Goal: Task Accomplishment & Management: Complete application form

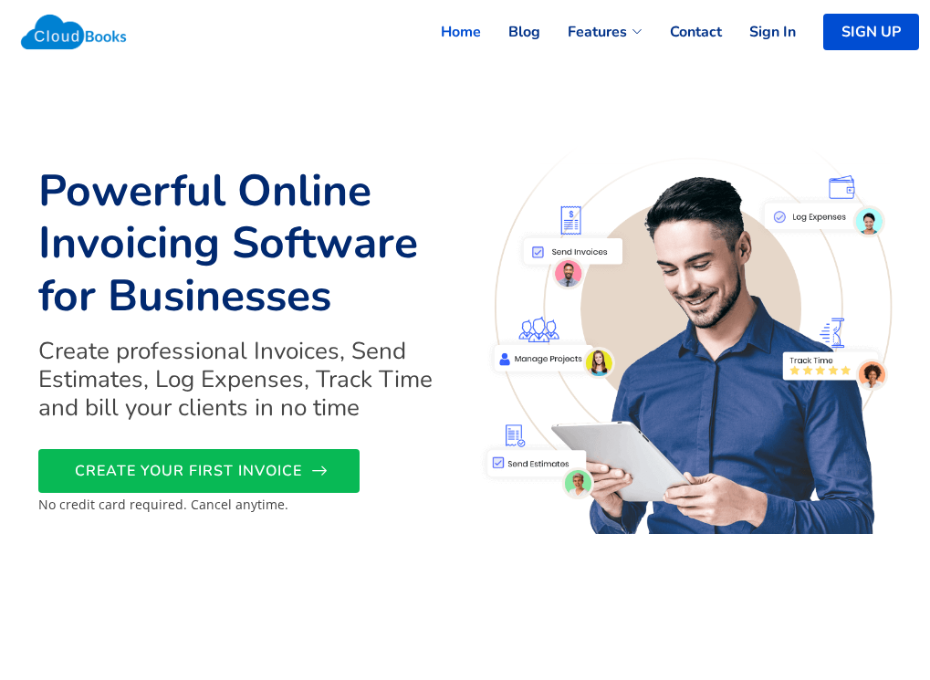
click at [119, 471] on span "CREATE YOUR FIRST INVOICE" at bounding box center [188, 471] width 227 height 0
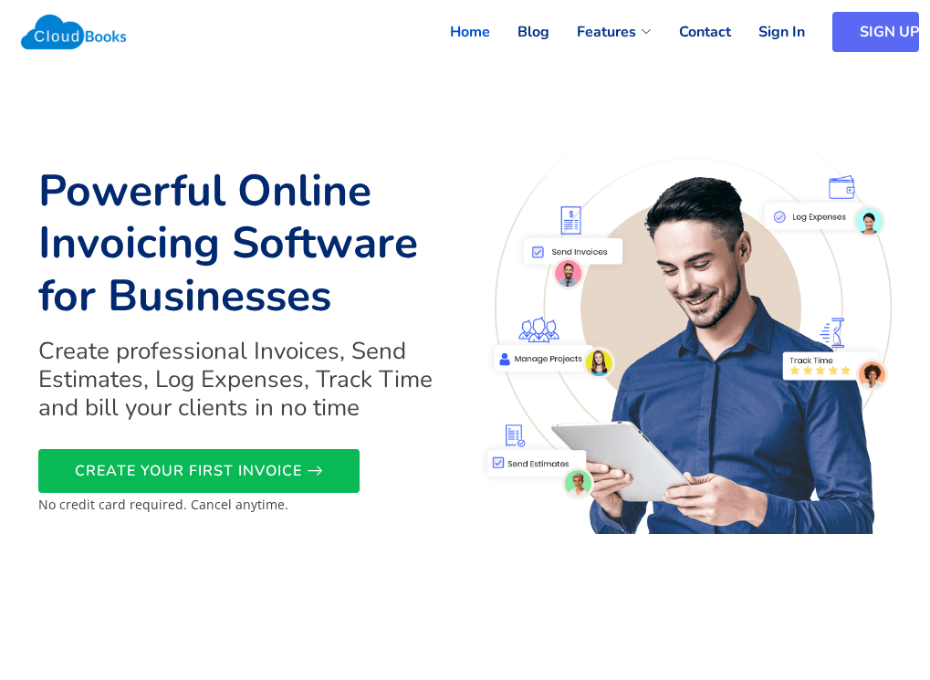
click at [902, 23] on link "SIGN UP" at bounding box center [876, 32] width 87 height 40
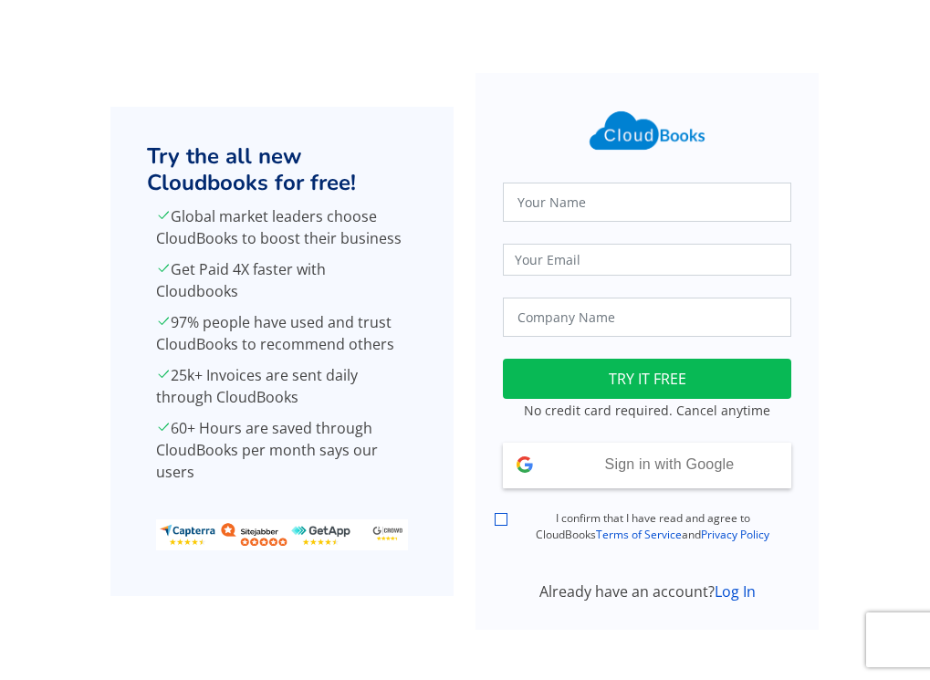
click at [501, 513] on input "I confirm that I have read and agree to CloudBooks Terms of Service and Privacy…" at bounding box center [501, 519] width 13 height 13
checkbox input "true"
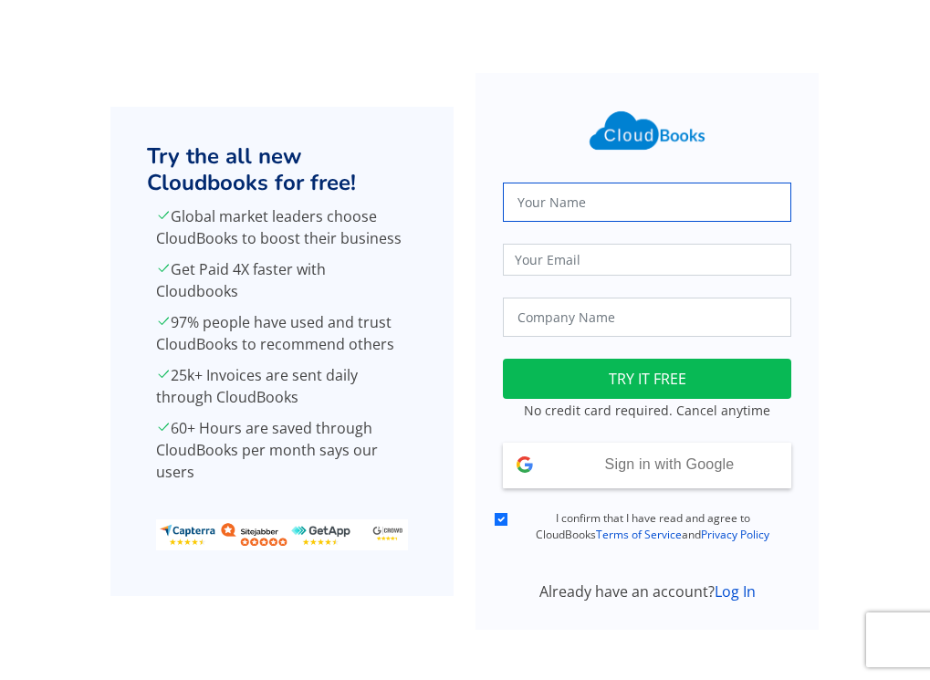
click at [655, 205] on input "text" at bounding box center [647, 202] width 289 height 39
click at [644, 212] on input "text" at bounding box center [647, 202] width 289 height 39
type input "gkishodaran"
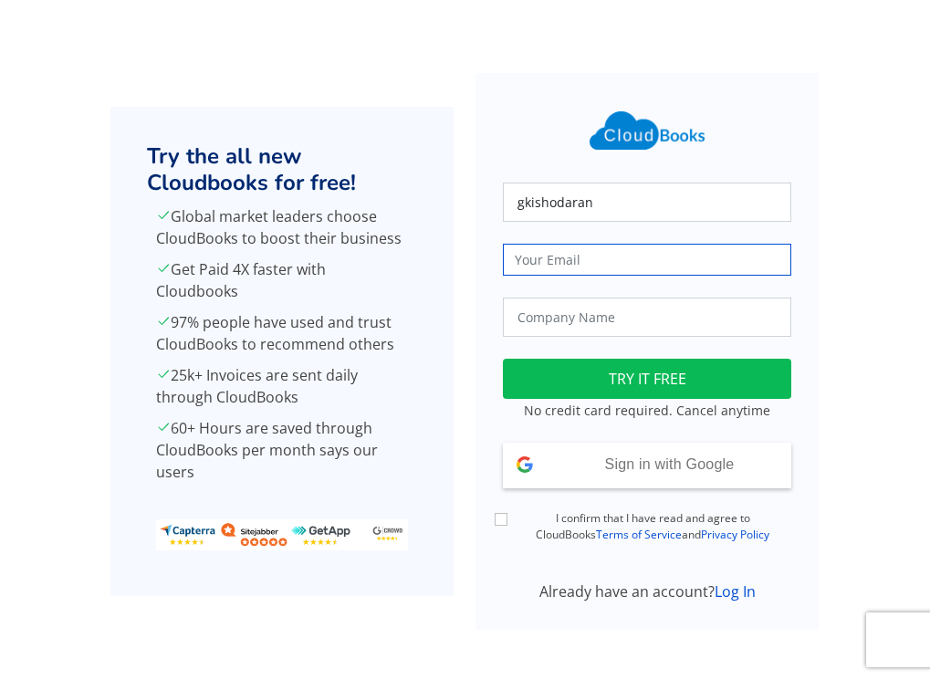
click at [599, 260] on input "email" at bounding box center [647, 260] width 289 height 32
type input "g"
type input "@"
type input "[EMAIL_ADDRESS][DOMAIN_NAME]"
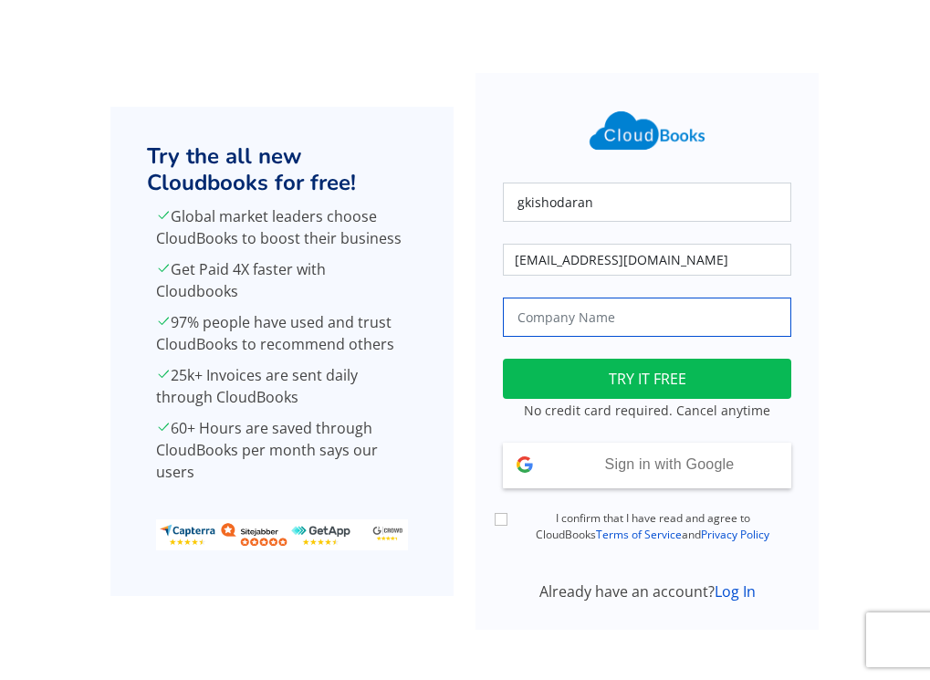
click at [640, 326] on input "text" at bounding box center [647, 317] width 289 height 39
type input "elora"
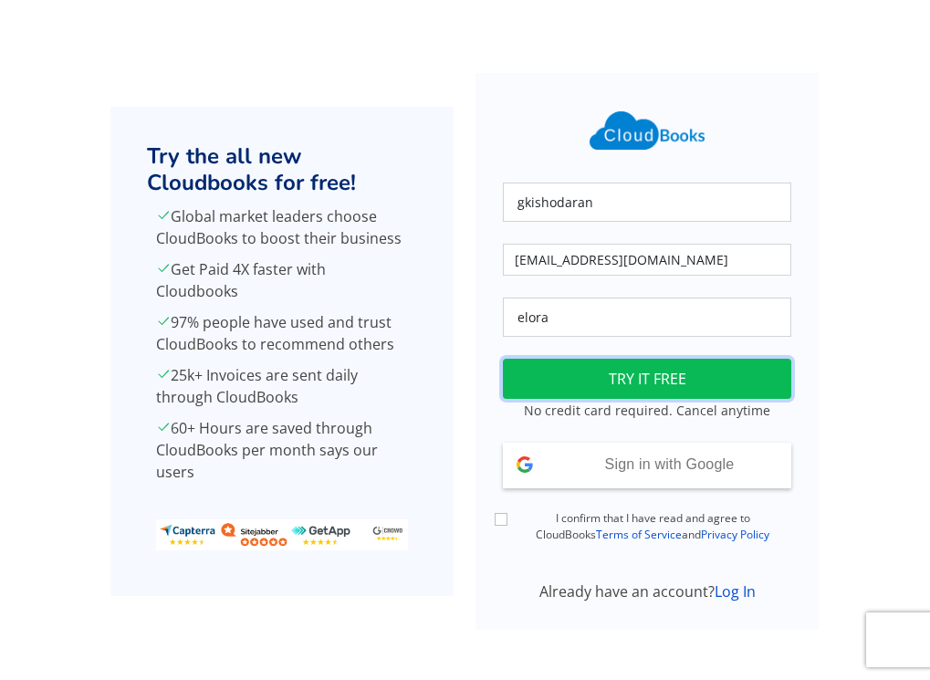
click at [621, 388] on button "TRY IT FREE" at bounding box center [647, 379] width 289 height 40
click at [501, 515] on input "I confirm that I have read and agree to CloudBooks Terms of Service and Privacy…" at bounding box center [501, 519] width 13 height 13
checkbox input "true"
click at [610, 365] on button "TRY IT FREE" at bounding box center [647, 379] width 289 height 40
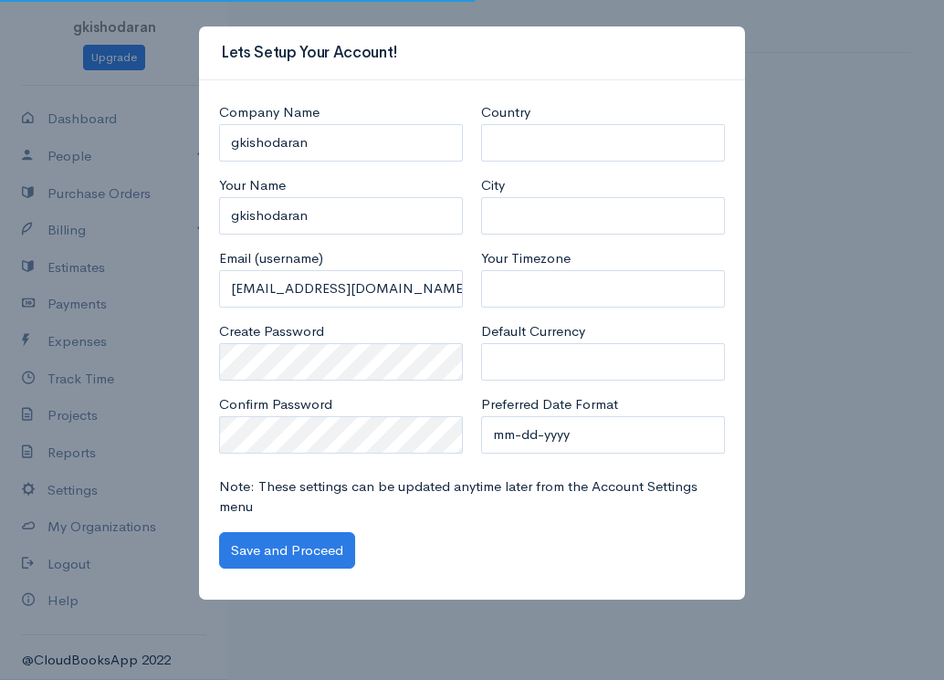
select select "[GEOGRAPHIC_DATA]"
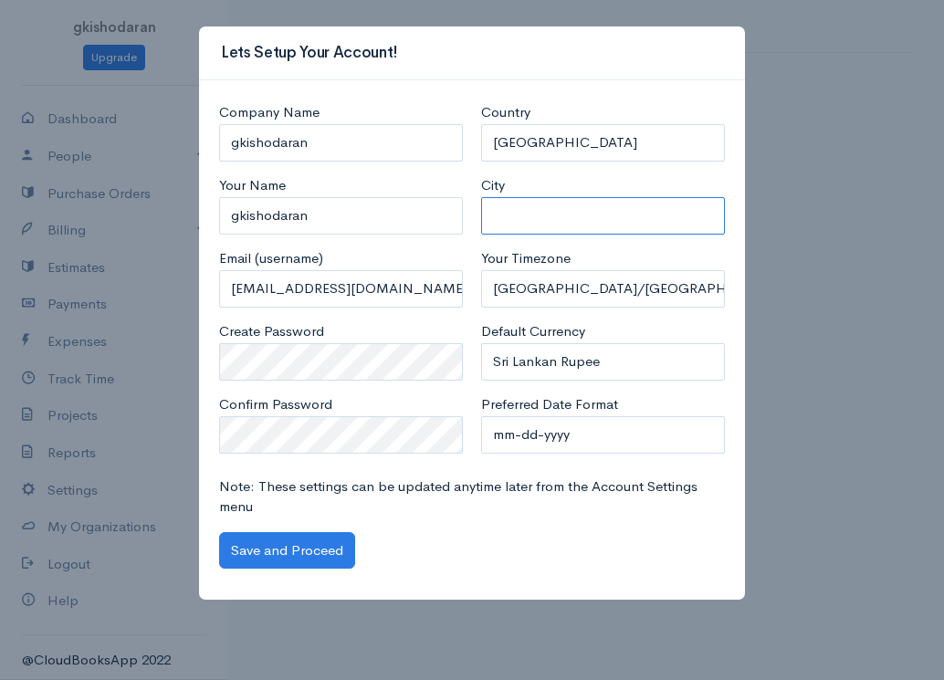
click at [581, 222] on input "City" at bounding box center [603, 215] width 244 height 37
type input "bandarawela"
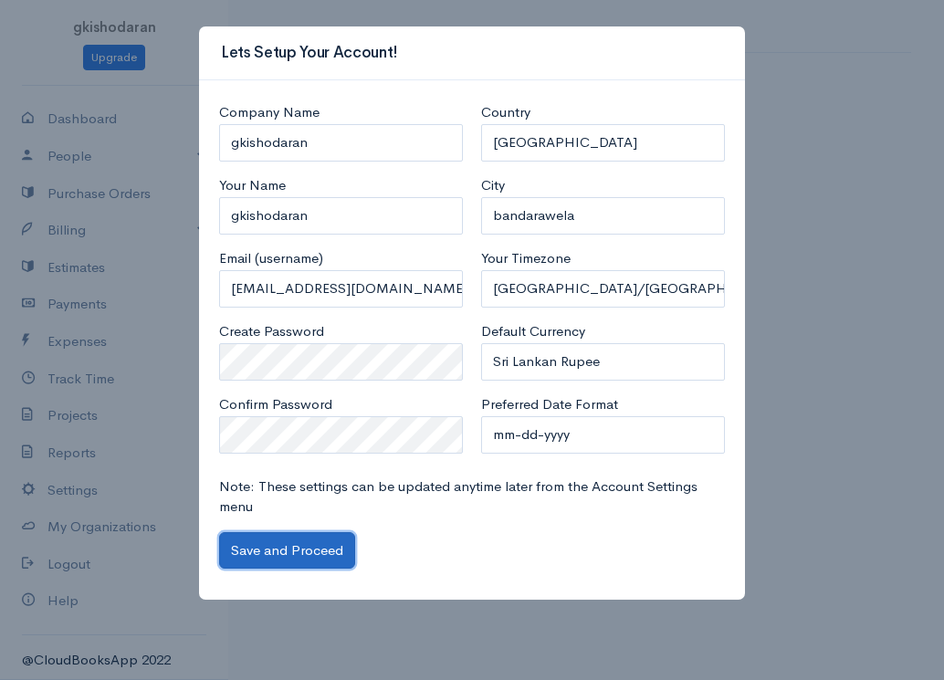
click at [257, 551] on button "Save and Proceed" at bounding box center [287, 550] width 136 height 37
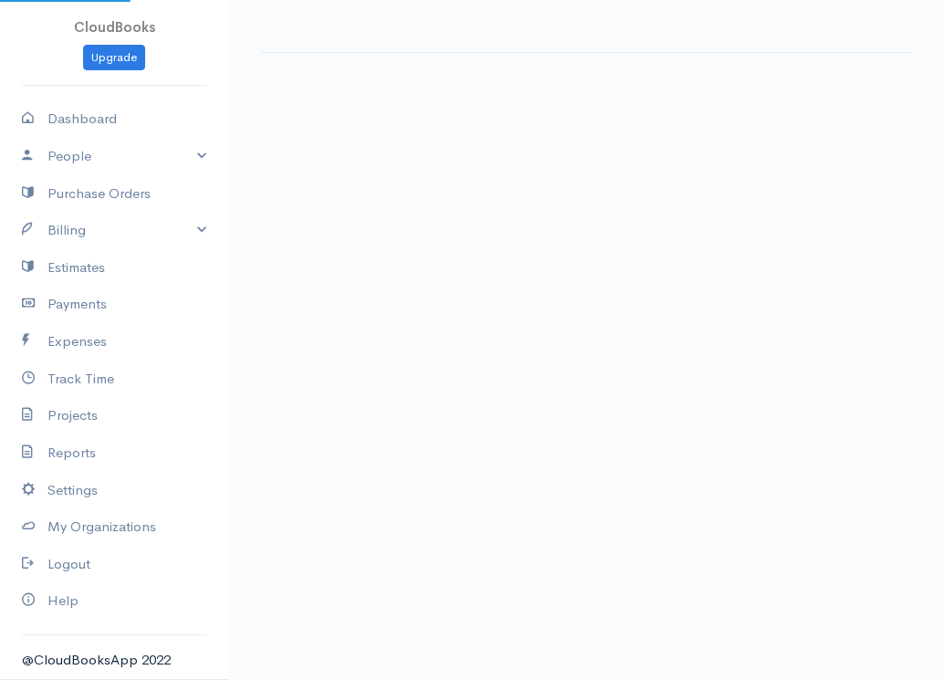
select select "365"
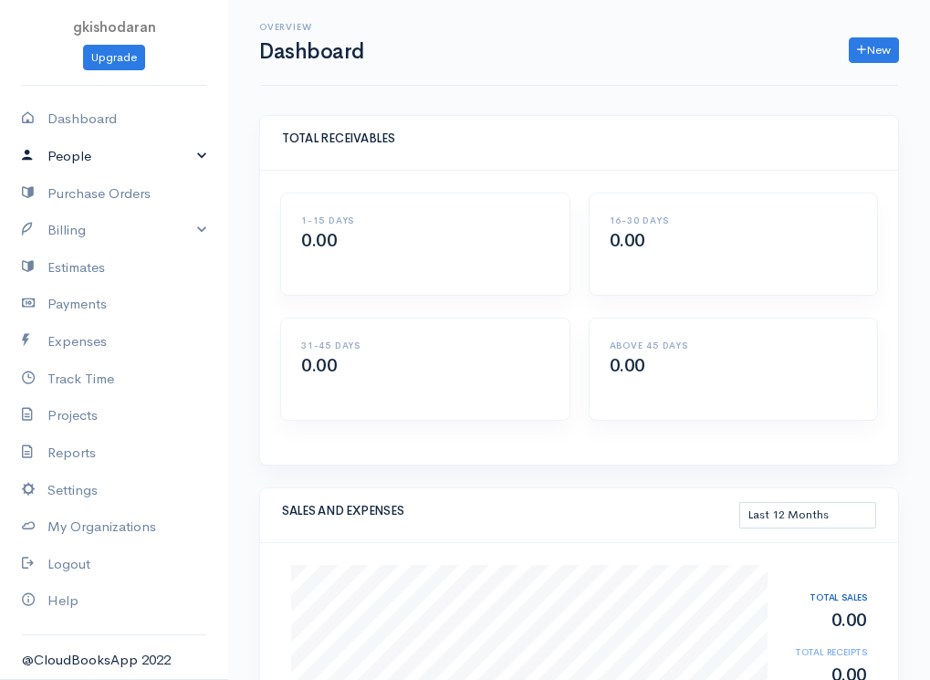
click at [80, 156] on link "People" at bounding box center [114, 156] width 228 height 37
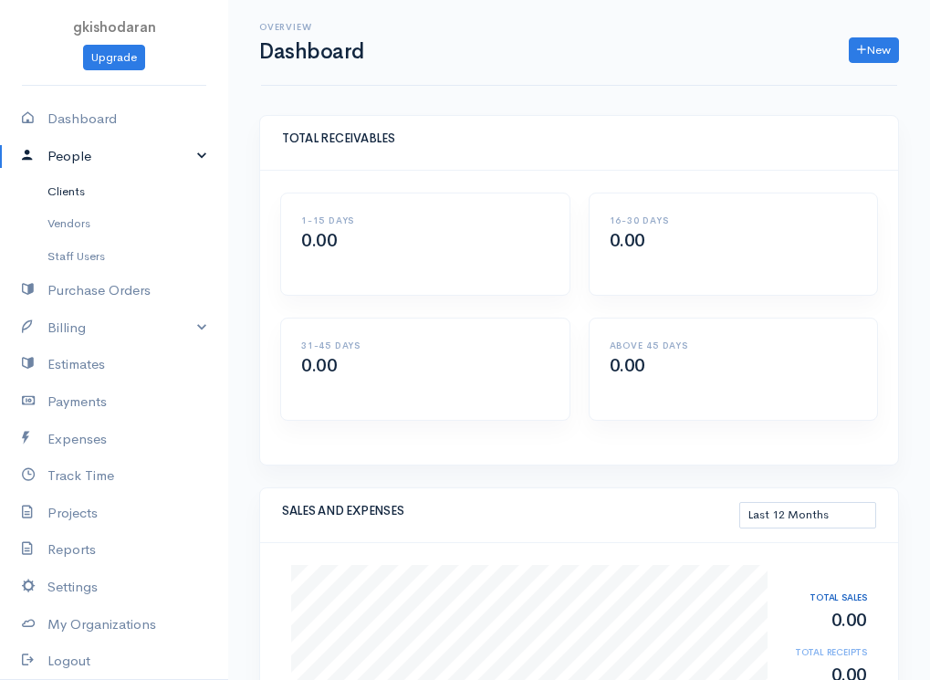
click at [69, 191] on link "Clients" at bounding box center [114, 191] width 228 height 33
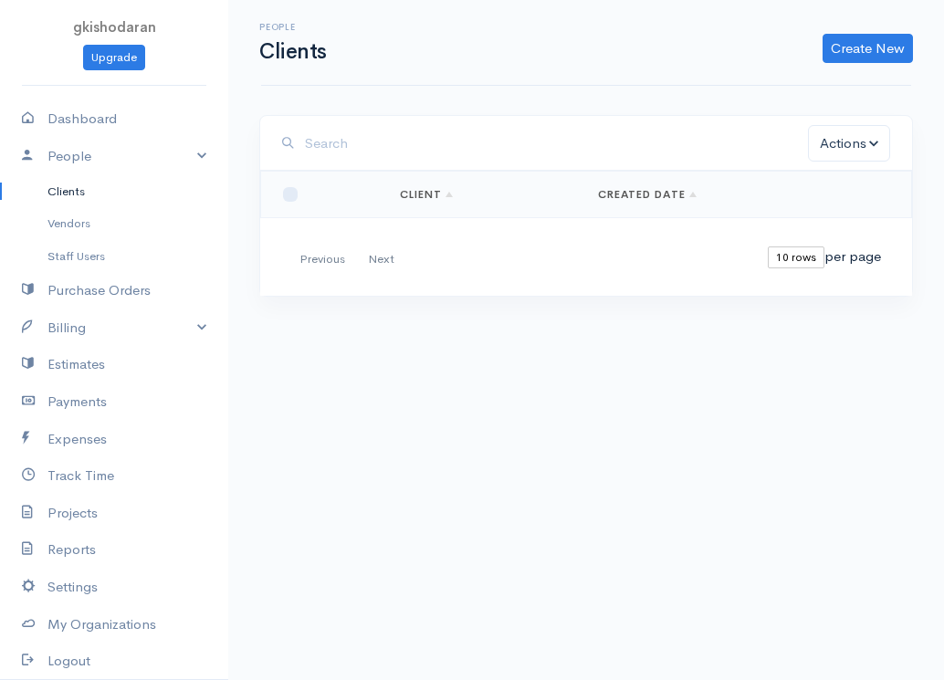
click at [69, 191] on link "Clients" at bounding box center [114, 191] width 228 height 33
click at [872, 37] on link "Create New" at bounding box center [868, 48] width 90 height 29
click at [863, 41] on link "Create New" at bounding box center [868, 48] width 90 height 29
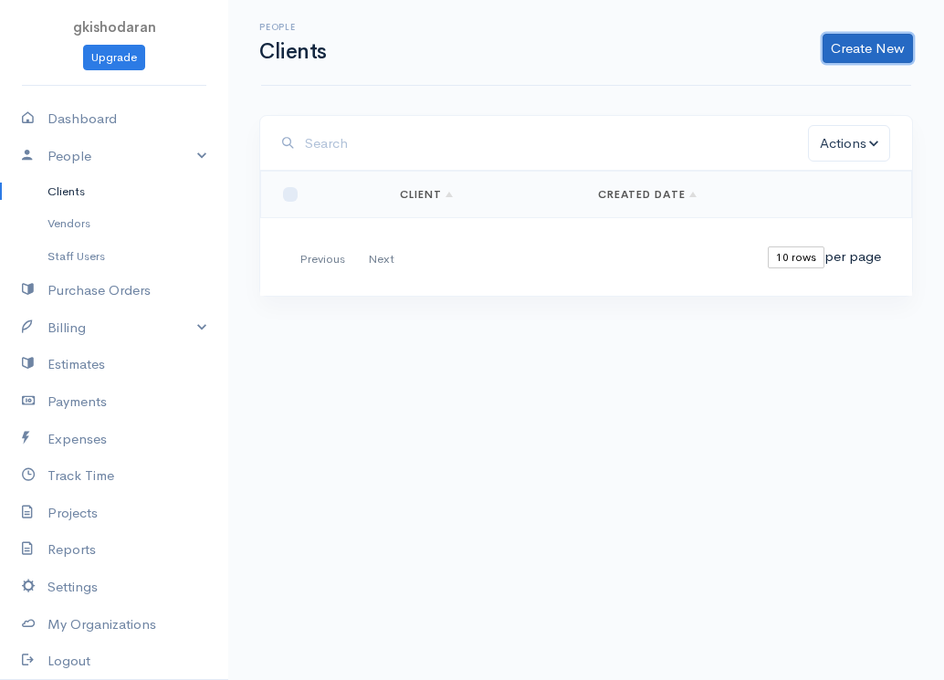
click at [863, 41] on link "Create New" at bounding box center [868, 48] width 90 height 29
click at [803, 85] on link "Client" at bounding box center [839, 87] width 144 height 32
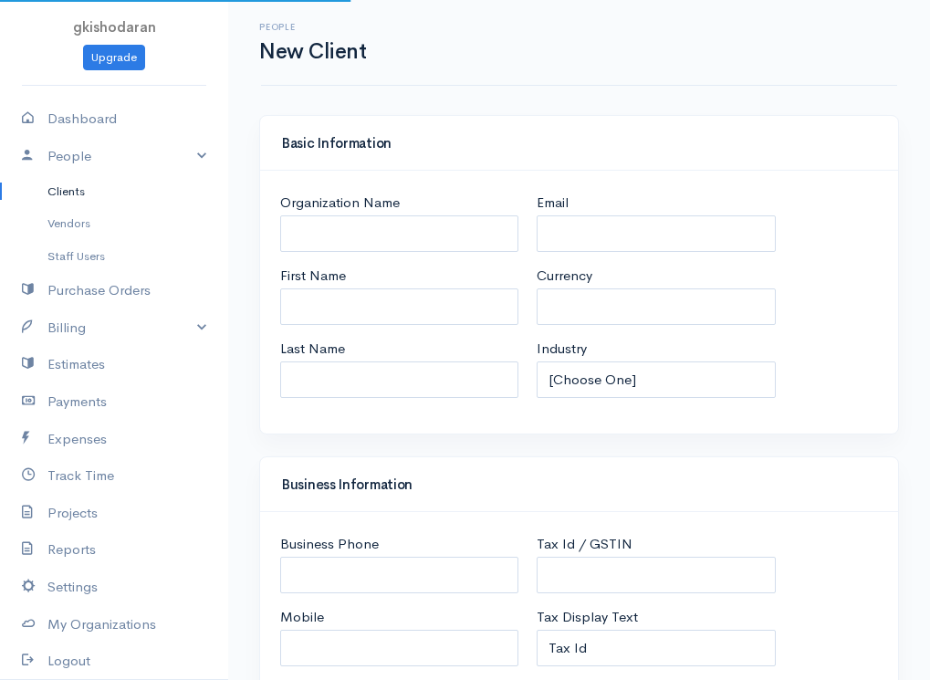
select select "LKR"
select select "[GEOGRAPHIC_DATA]"
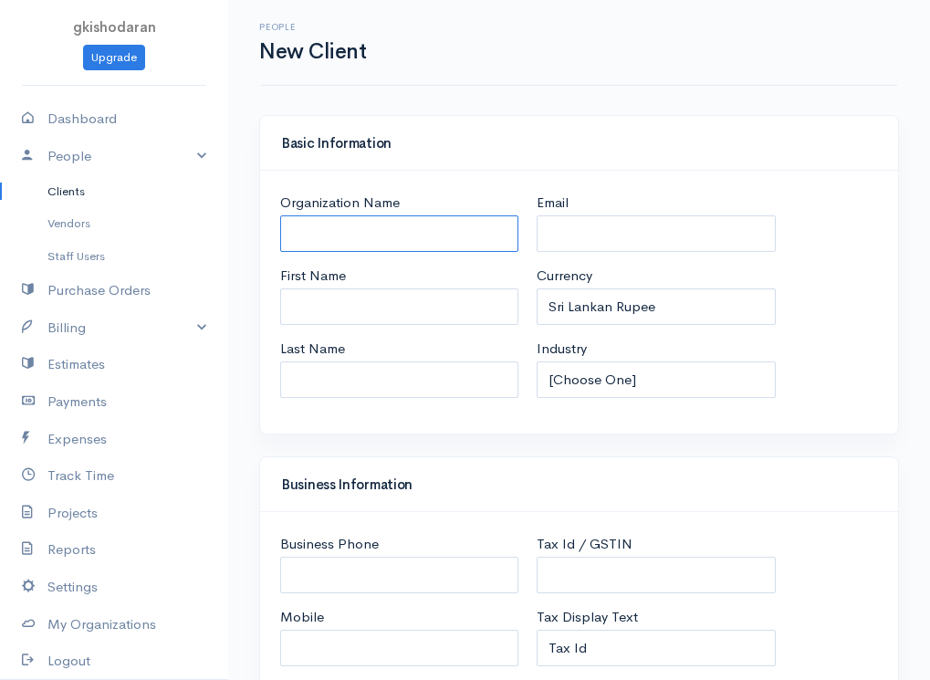
click at [415, 230] on input "Organization Name" at bounding box center [399, 233] width 238 height 37
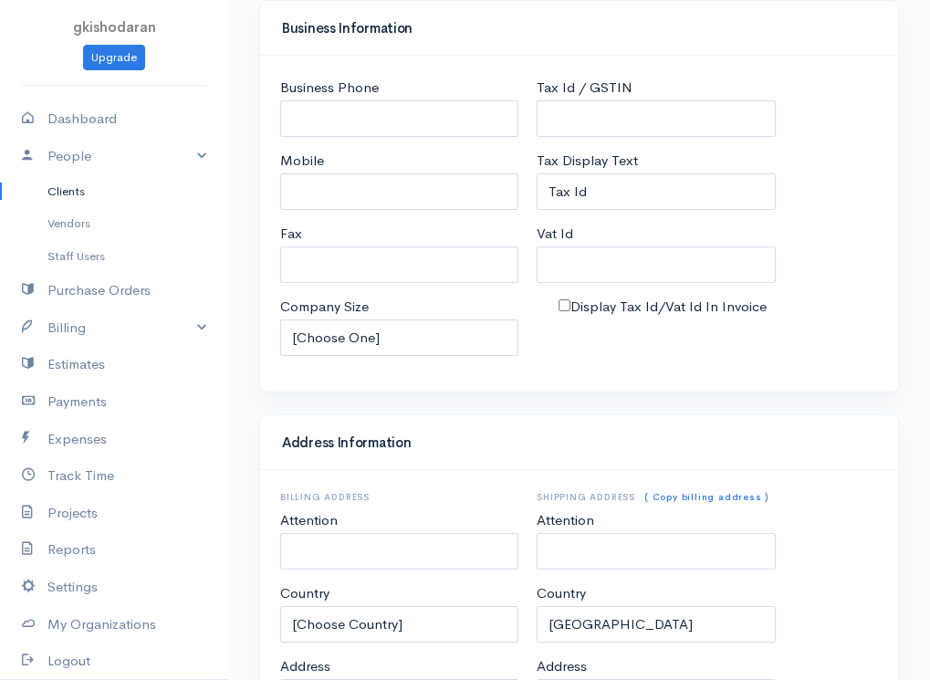
scroll to position [827, 0]
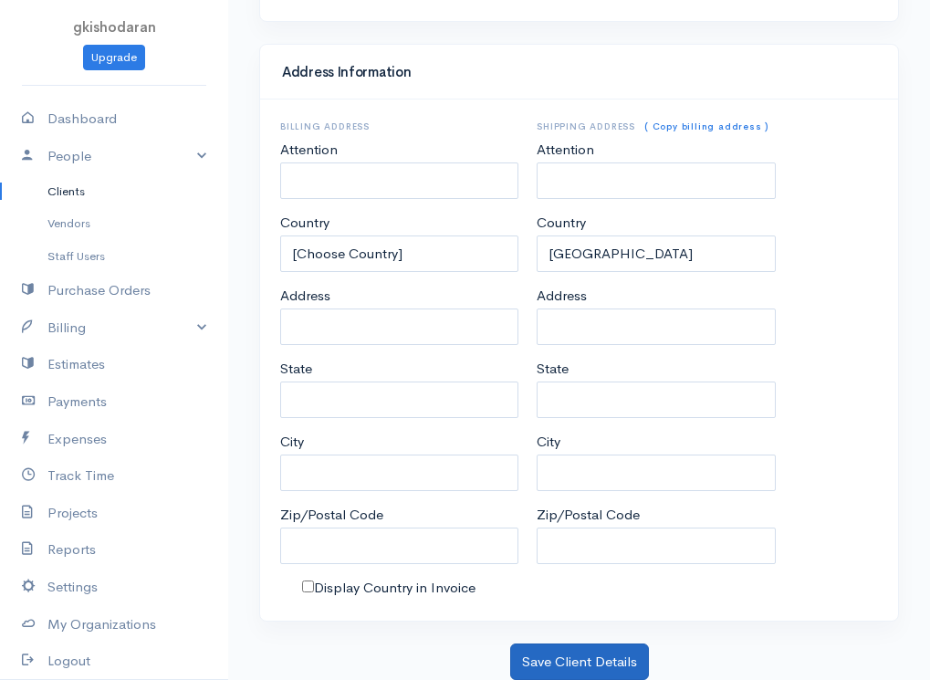
type input "ajay"
click at [555, 663] on button "Save Client Details" at bounding box center [579, 662] width 139 height 37
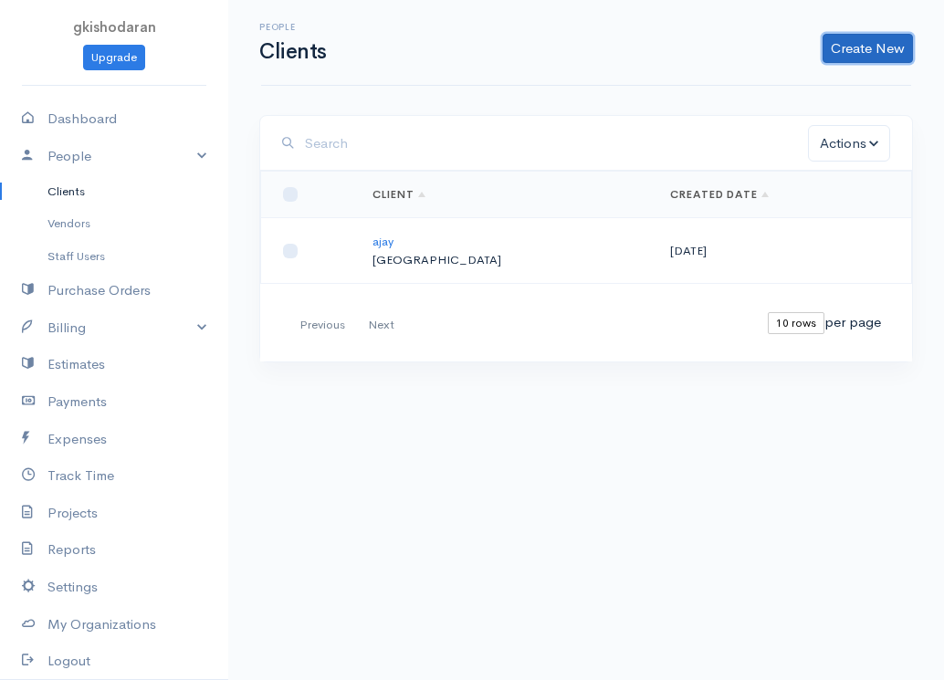
click at [871, 43] on link "Create New" at bounding box center [868, 48] width 90 height 29
click at [847, 85] on link "Client" at bounding box center [839, 87] width 144 height 32
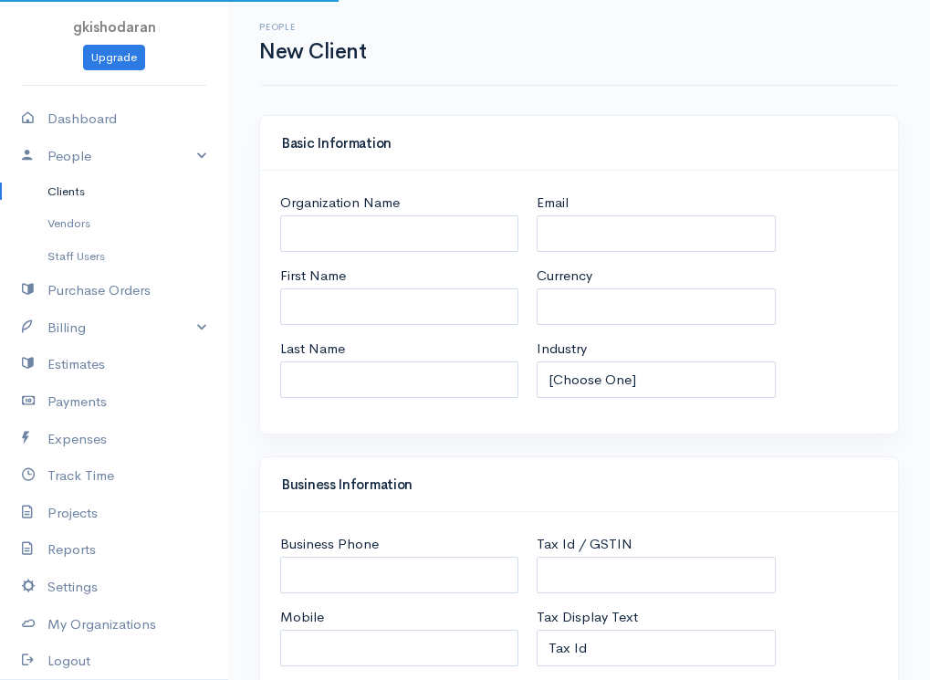
select select "LKR"
select select "[GEOGRAPHIC_DATA]"
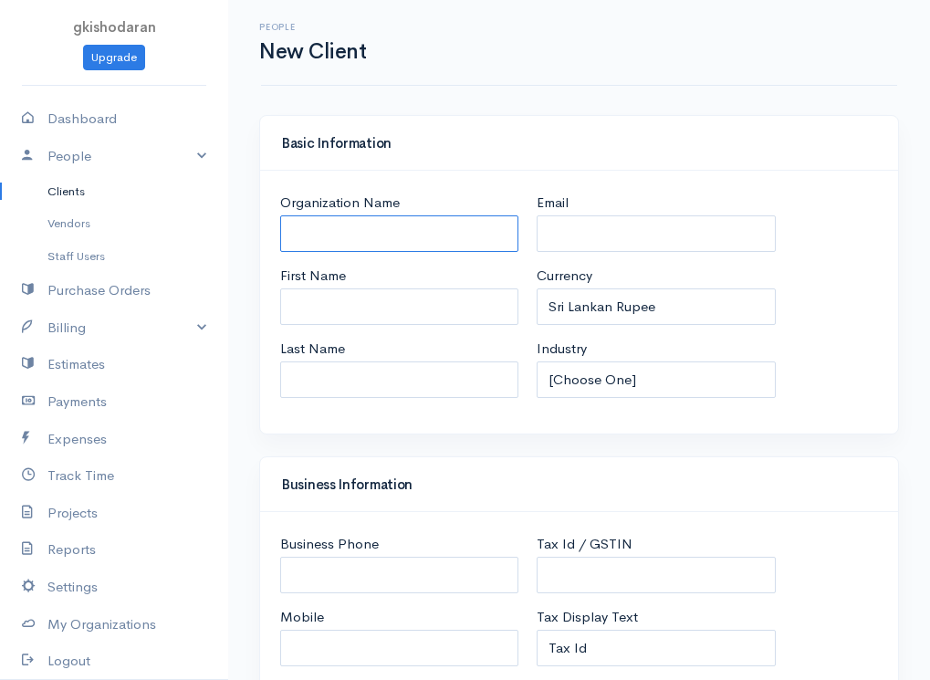
click at [489, 228] on input "Organization Name" at bounding box center [399, 233] width 238 height 37
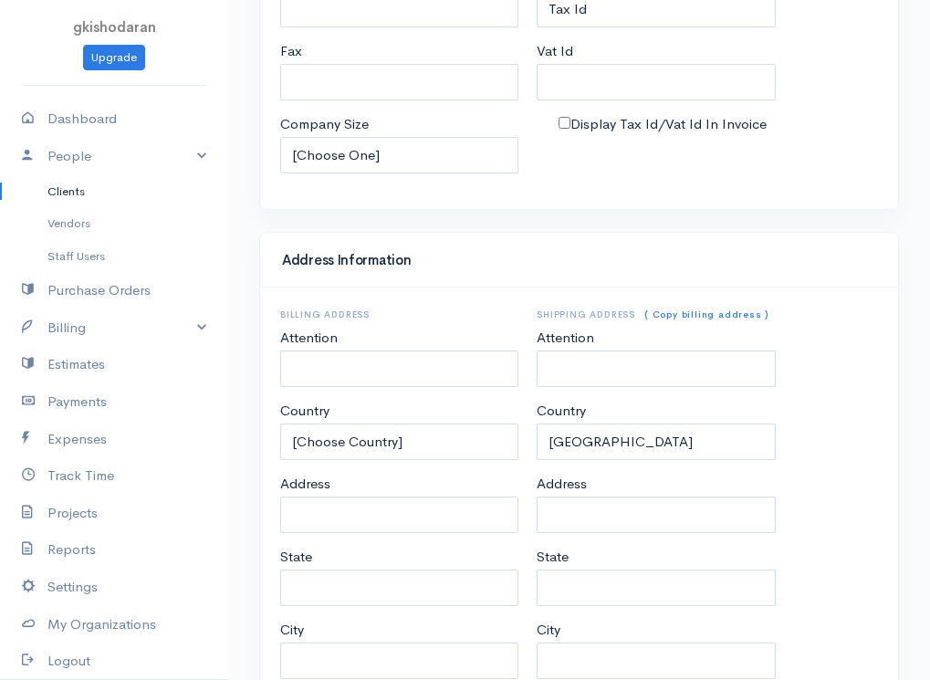
scroll to position [827, 0]
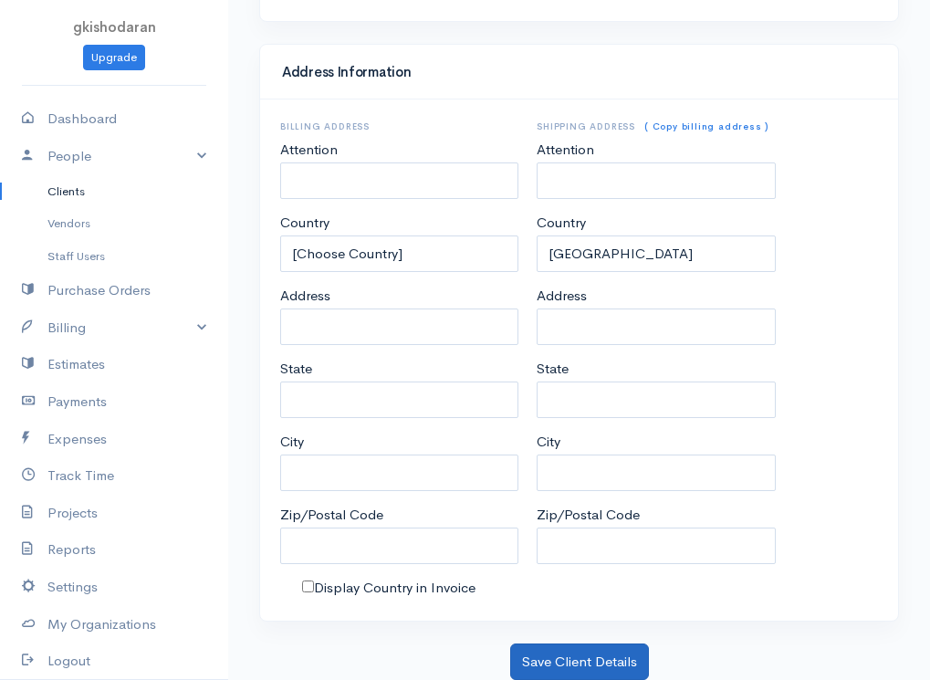
type input "kumar"
click at [594, 657] on button "Save Client Details" at bounding box center [579, 662] width 139 height 37
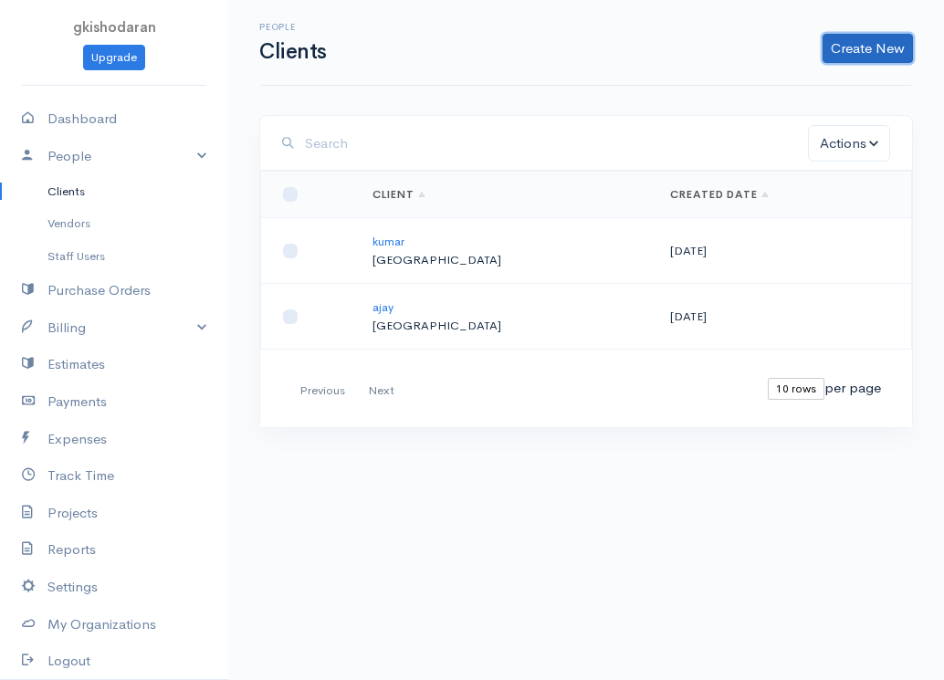
click at [855, 39] on link "Create New" at bounding box center [868, 48] width 90 height 29
click at [842, 91] on link "Client" at bounding box center [839, 87] width 144 height 32
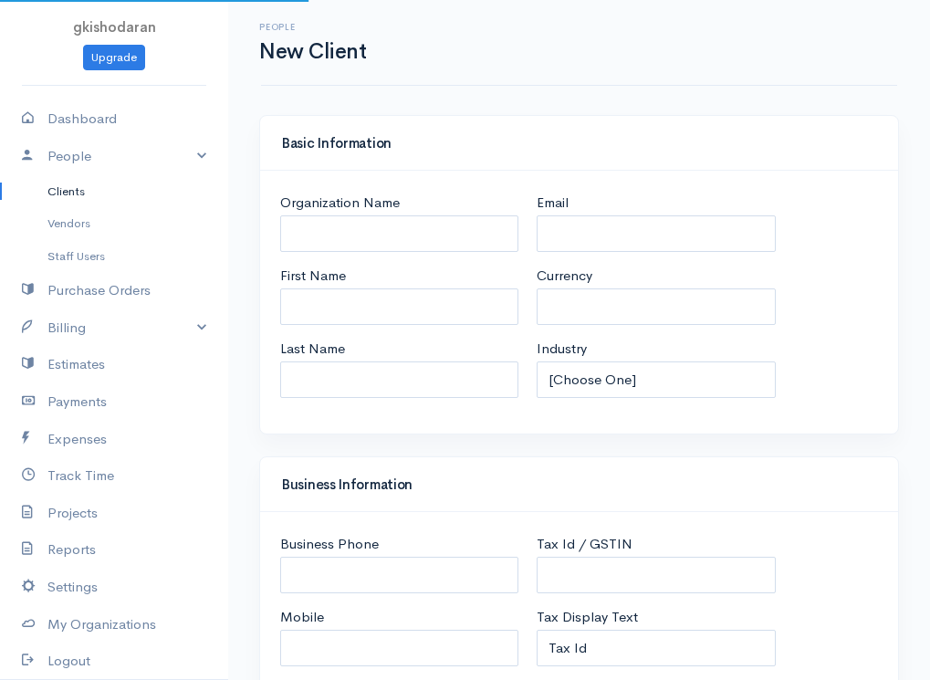
select select "LKR"
select select "[GEOGRAPHIC_DATA]"
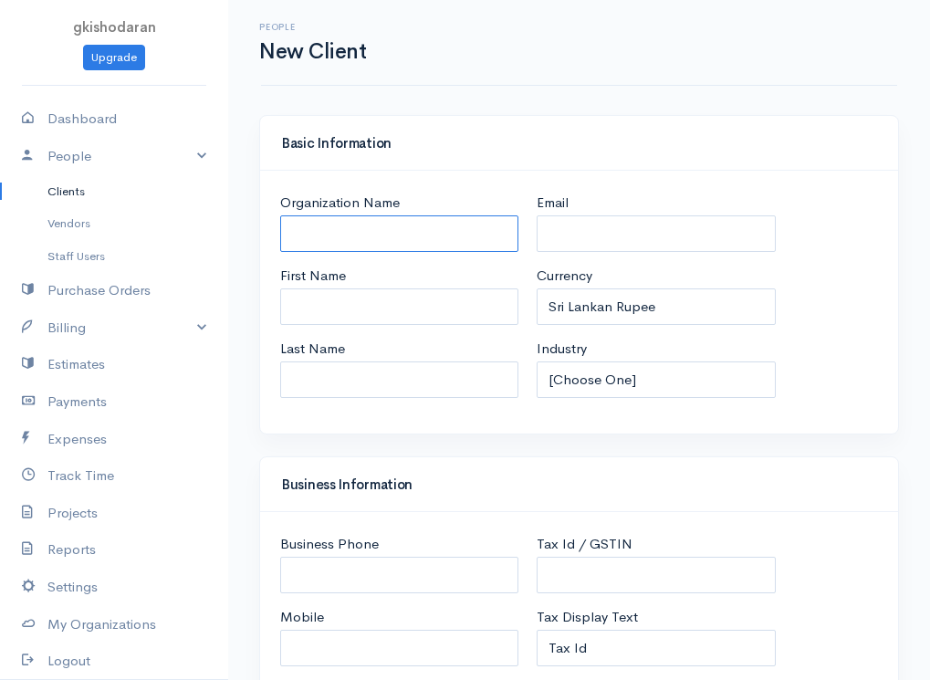
click at [433, 240] on input "Organization Name" at bounding box center [399, 233] width 238 height 37
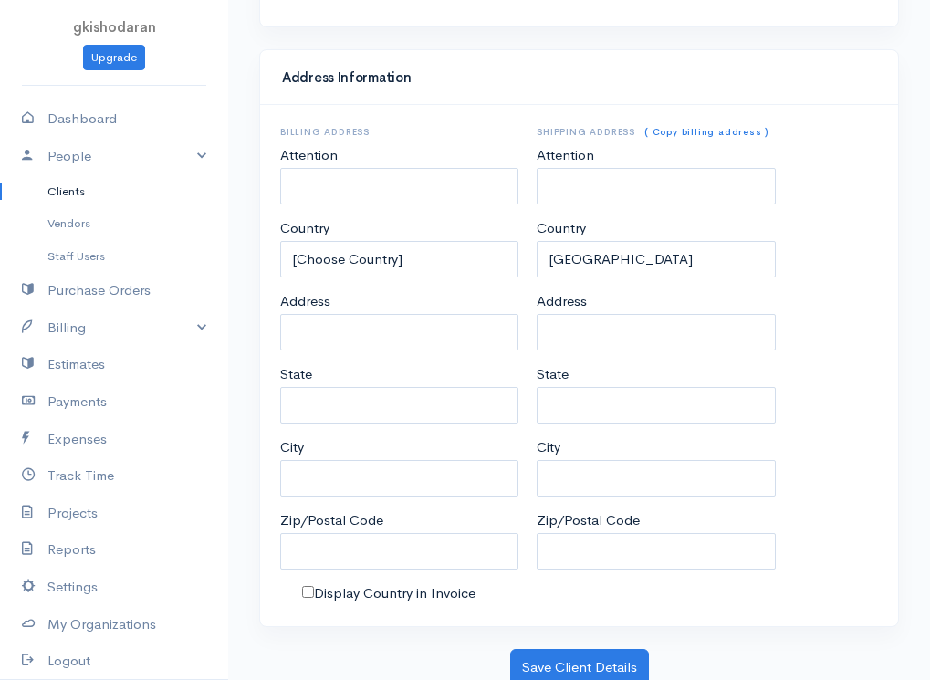
scroll to position [827, 0]
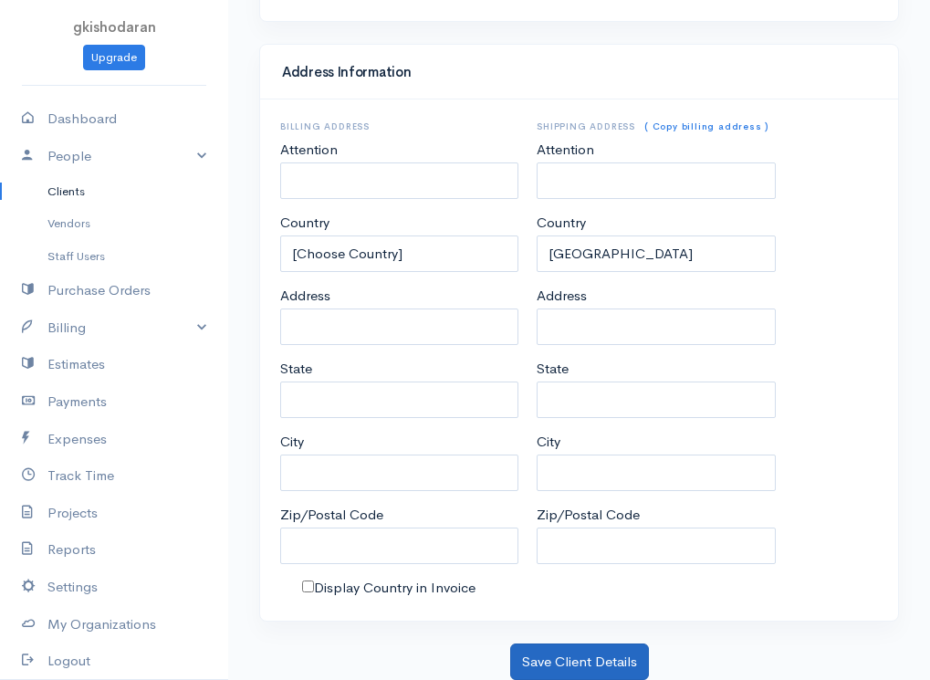
type input "vijay"
click at [624, 649] on button "Save Client Details" at bounding box center [579, 662] width 139 height 37
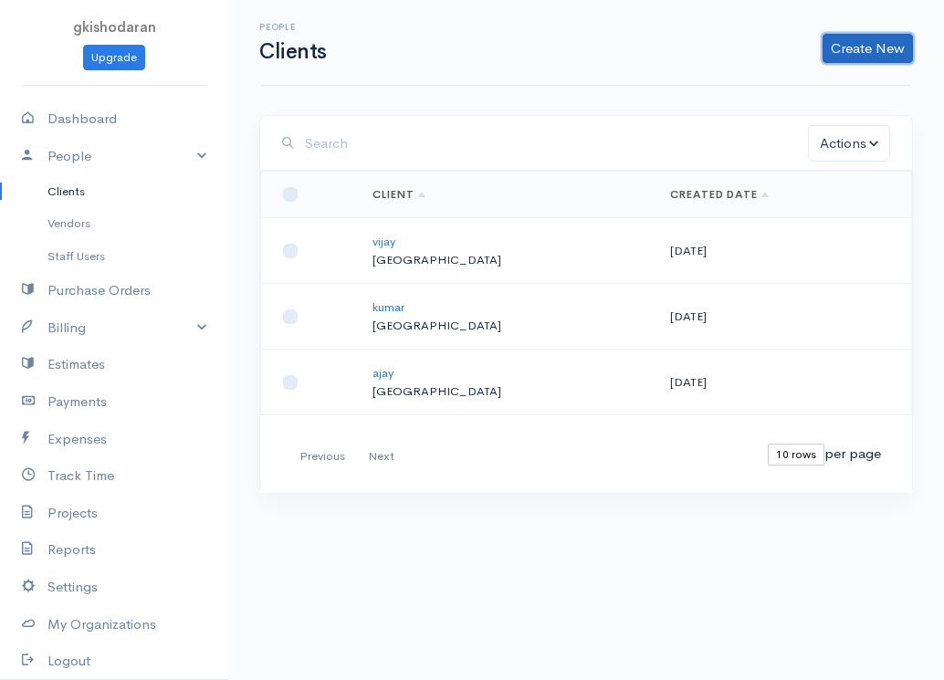
click at [864, 40] on link "Create New" at bounding box center [868, 48] width 90 height 29
click at [835, 85] on link "Client" at bounding box center [839, 87] width 144 height 32
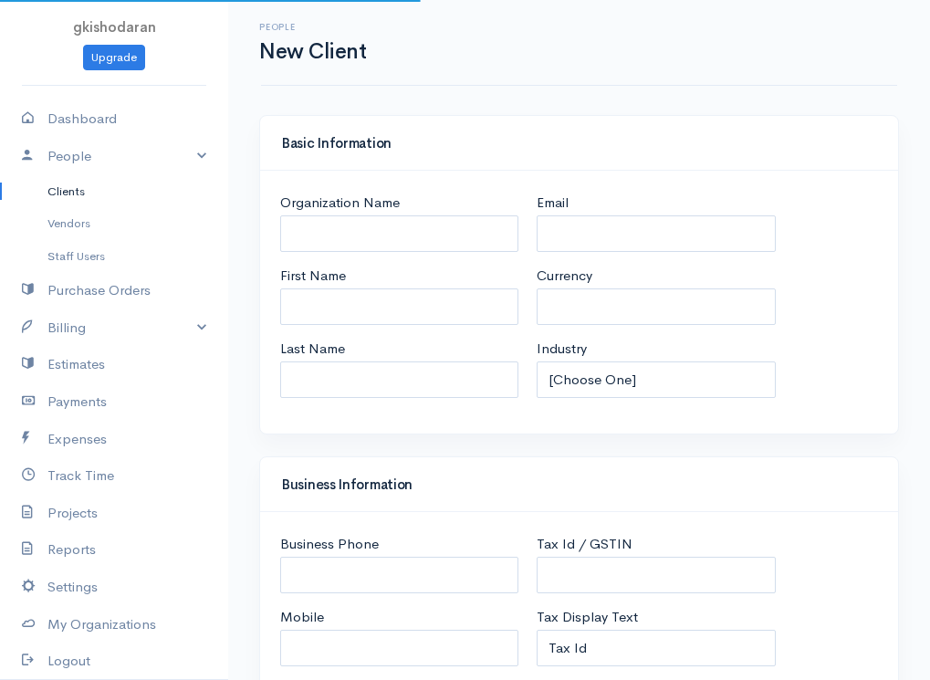
select select "LKR"
select select "[GEOGRAPHIC_DATA]"
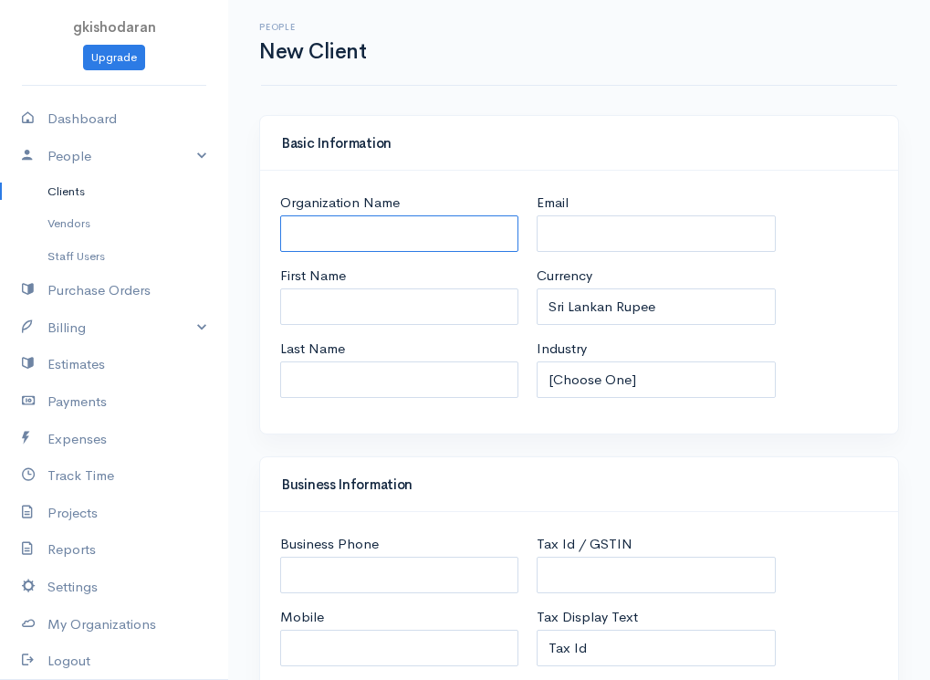
click at [440, 242] on input "Organization Name" at bounding box center [399, 233] width 238 height 37
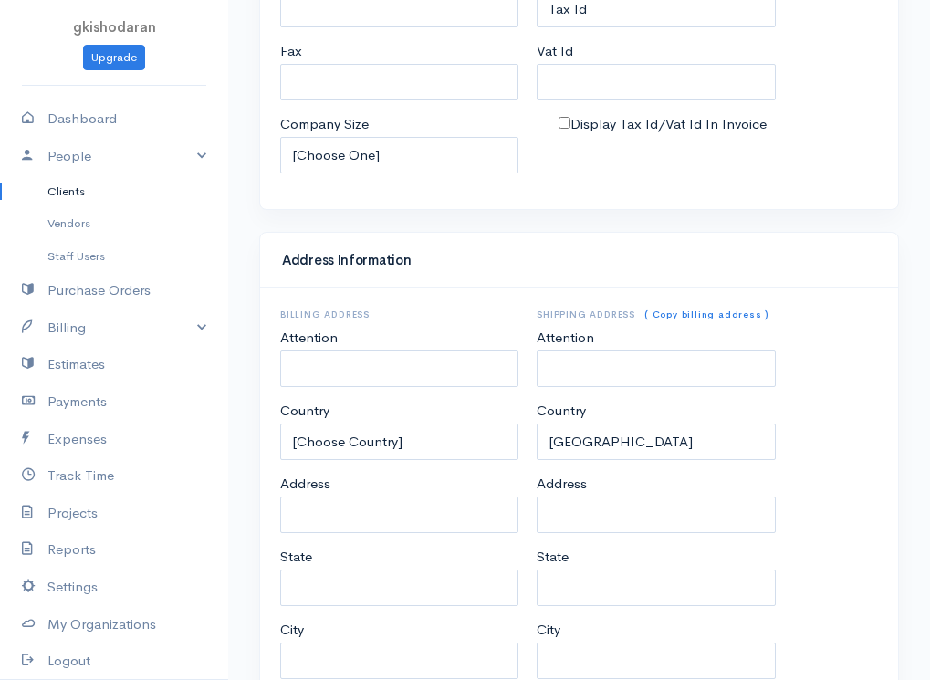
type input "kishan"
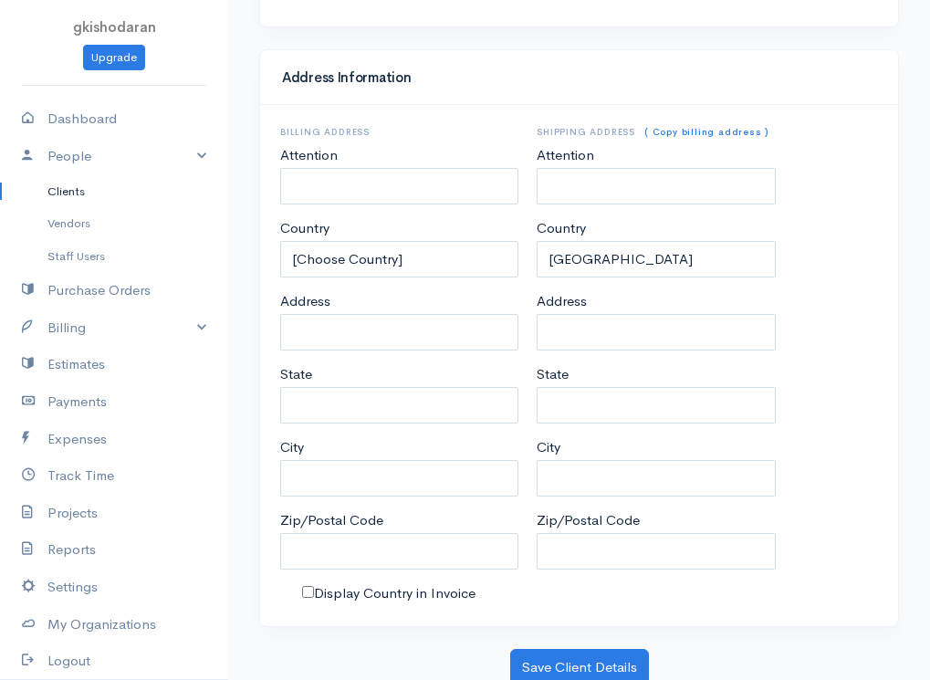
scroll to position [827, 0]
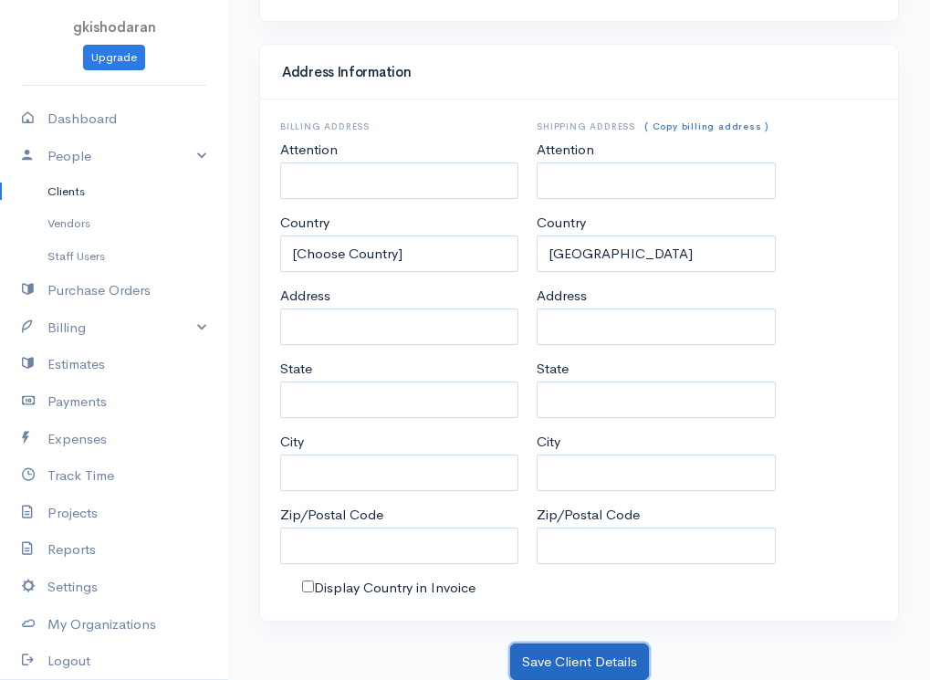
click at [582, 673] on button "Save Client Details" at bounding box center [579, 662] width 139 height 37
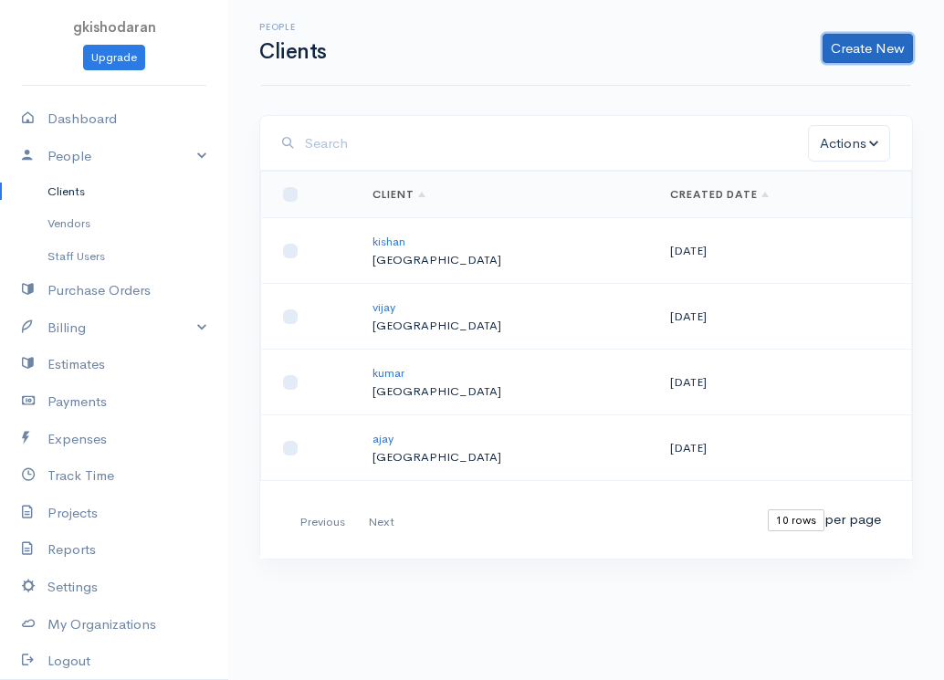
click at [842, 54] on link "Create New" at bounding box center [868, 48] width 90 height 29
click at [811, 83] on link "Client" at bounding box center [839, 87] width 144 height 32
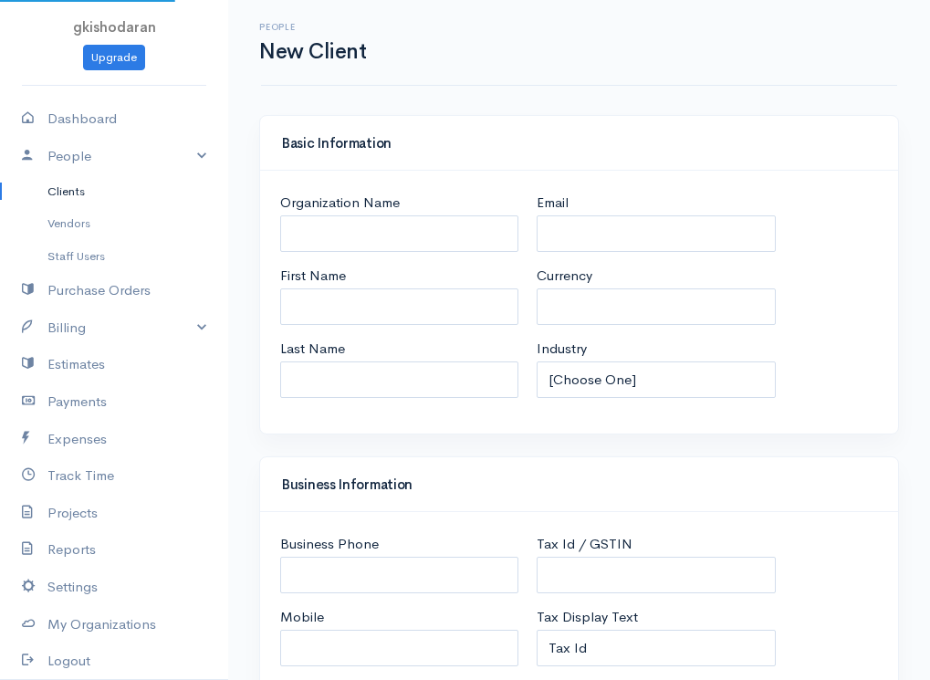
select select "LKR"
select select "[GEOGRAPHIC_DATA]"
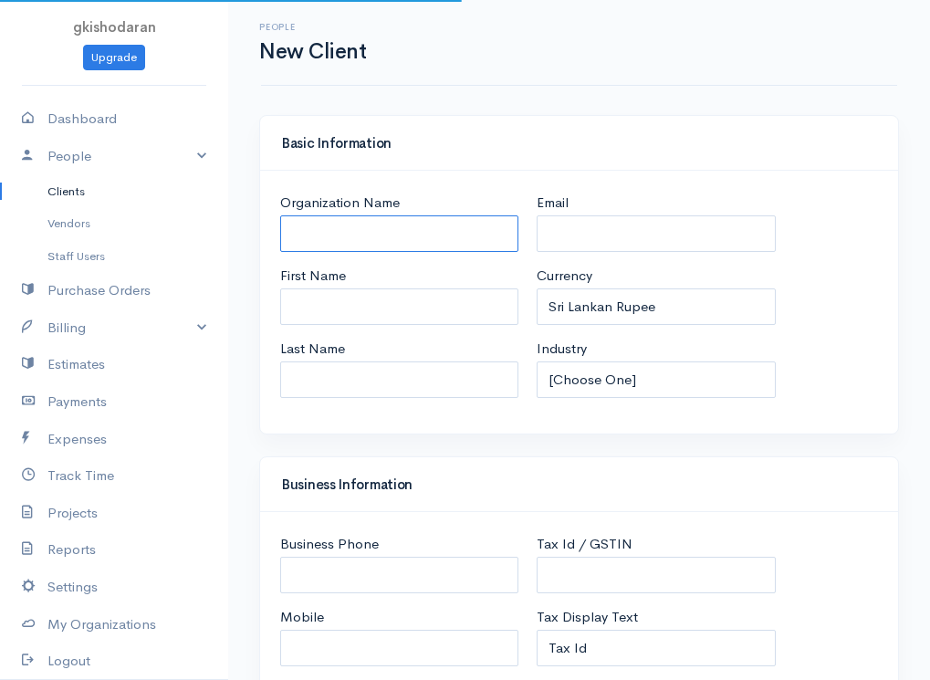
select select "[GEOGRAPHIC_DATA]"
click at [492, 231] on input "Organization Name" at bounding box center [399, 233] width 238 height 37
type input "varun"
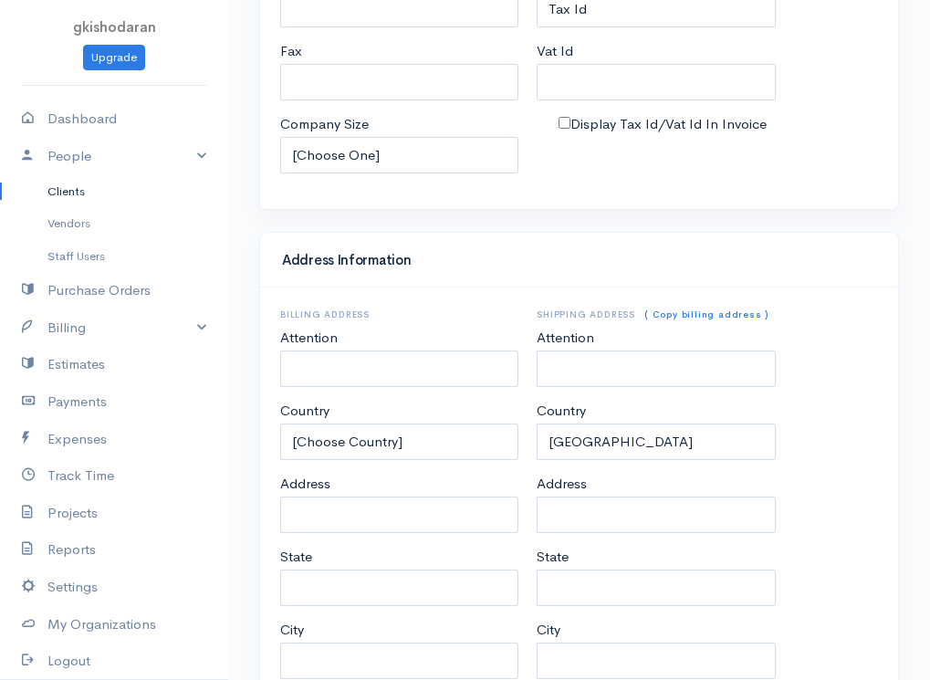
scroll to position [827, 0]
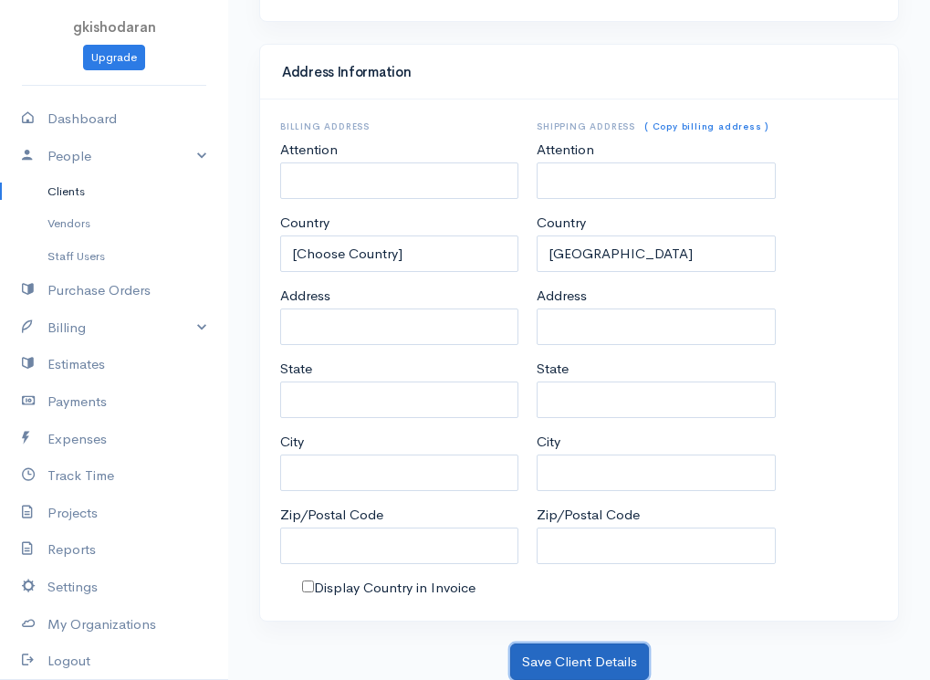
click at [607, 665] on button "Save Client Details" at bounding box center [579, 662] width 139 height 37
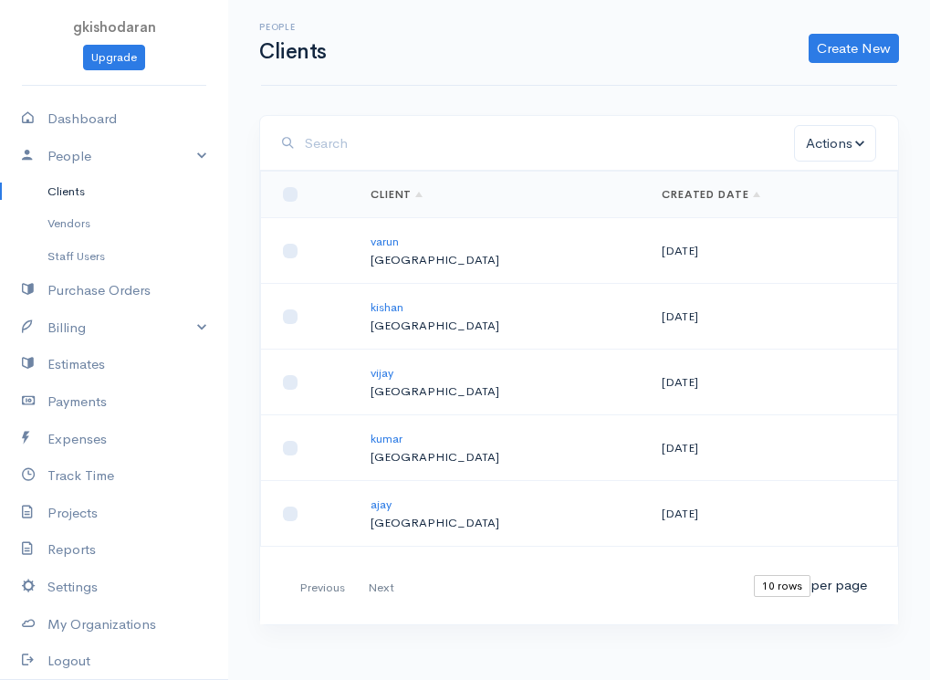
scroll to position [13, 0]
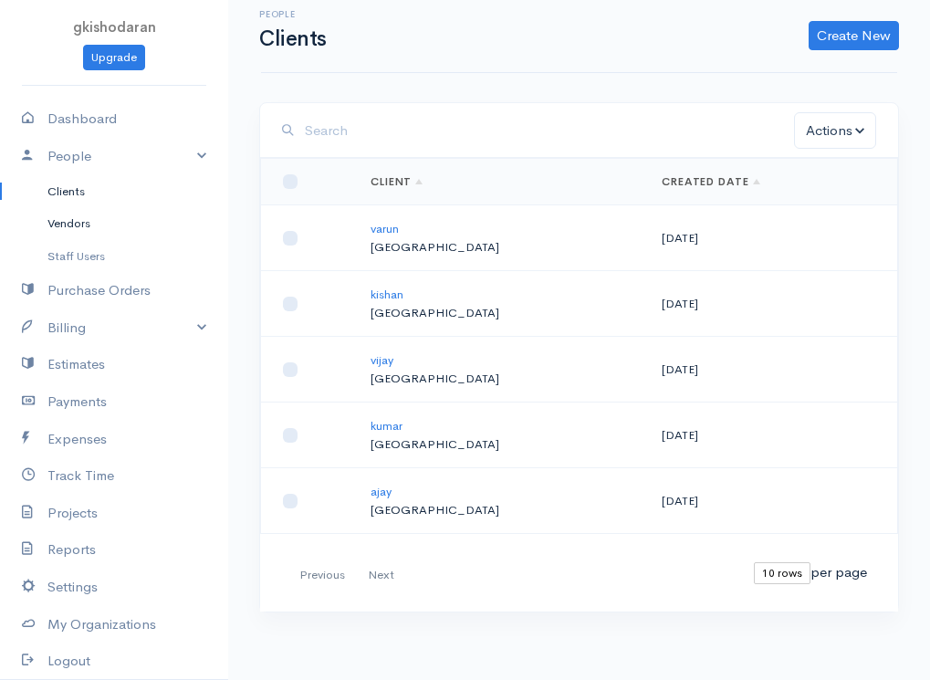
click at [74, 226] on link "Vendors" at bounding box center [114, 223] width 228 height 33
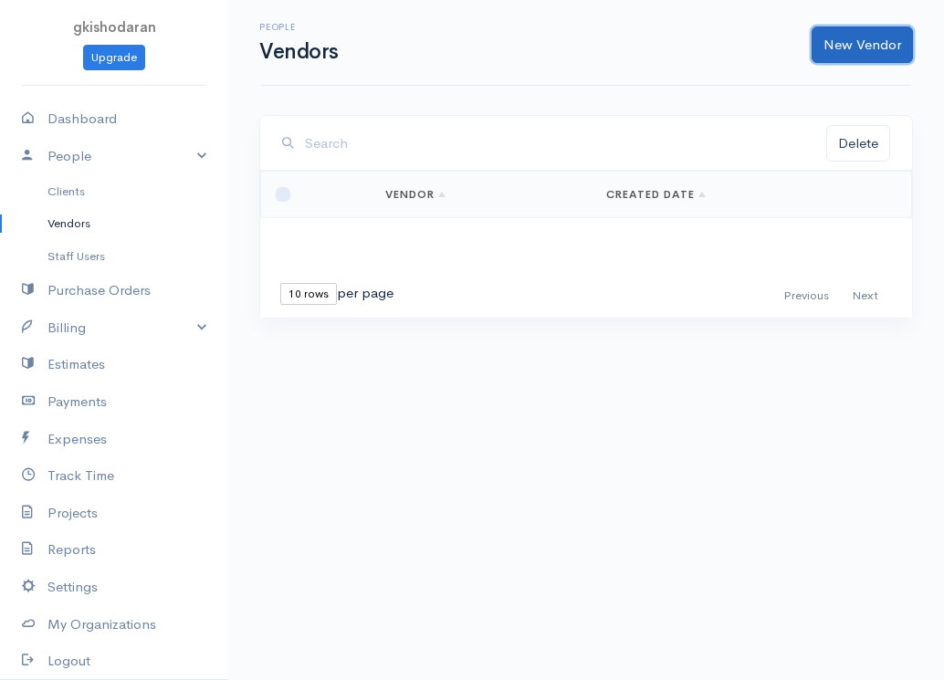
click at [881, 40] on link "New Vendor" at bounding box center [862, 44] width 101 height 37
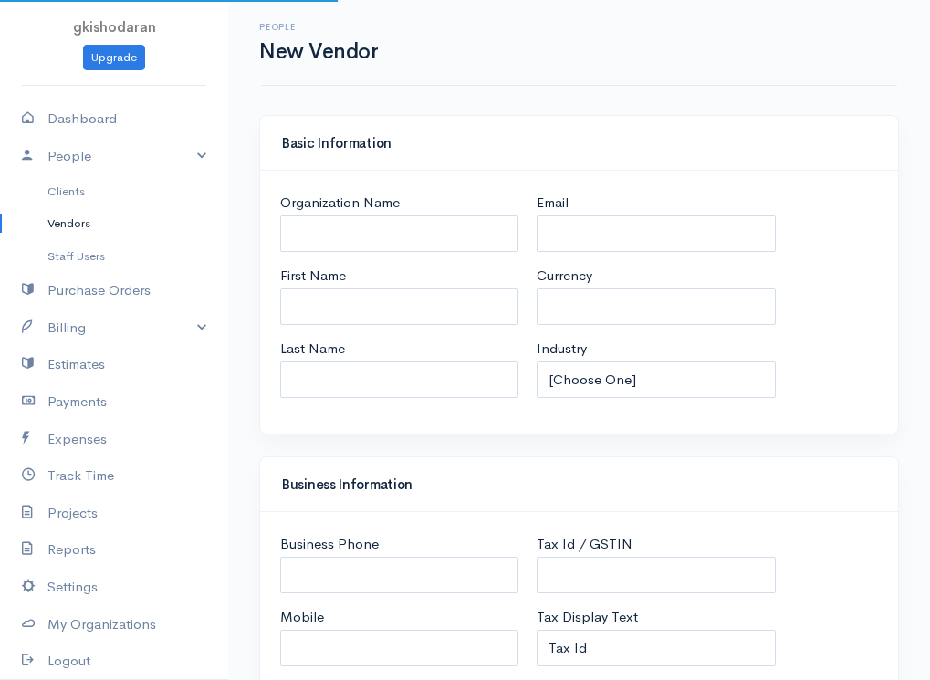
select select "LKR"
select select "[GEOGRAPHIC_DATA]"
click at [447, 237] on input "Organization Name" at bounding box center [399, 233] width 238 height 37
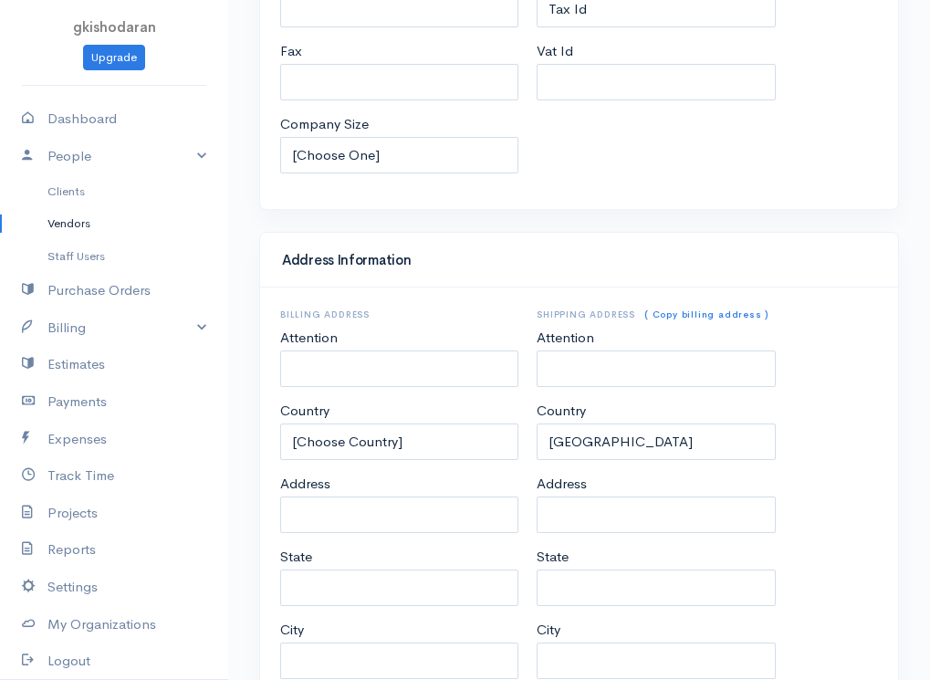
scroll to position [807, 0]
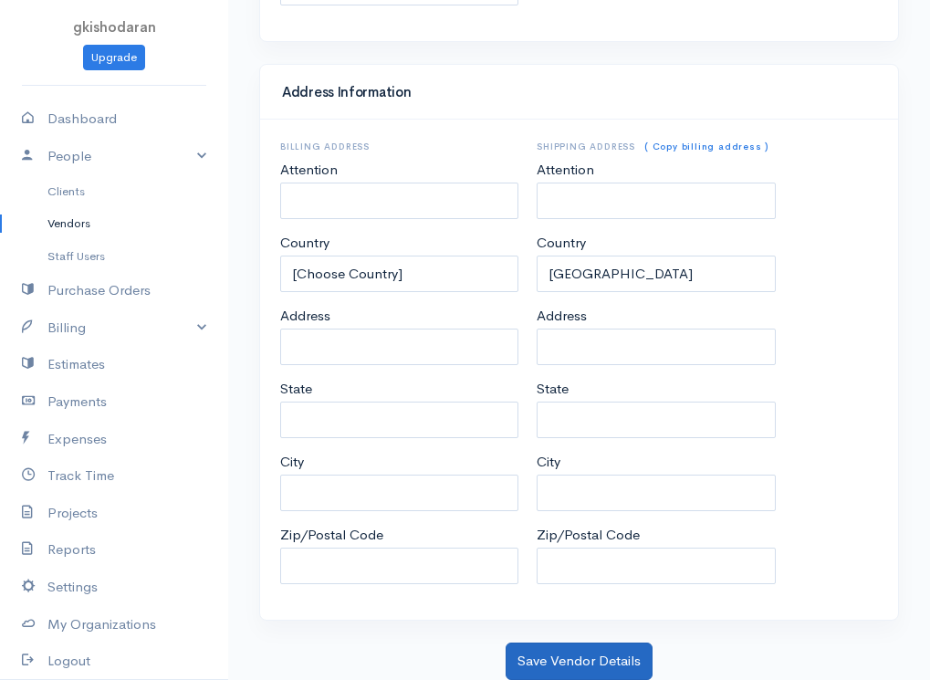
type input "[PERSON_NAME]"
click at [614, 670] on button "Save Vendor Details" at bounding box center [579, 661] width 147 height 37
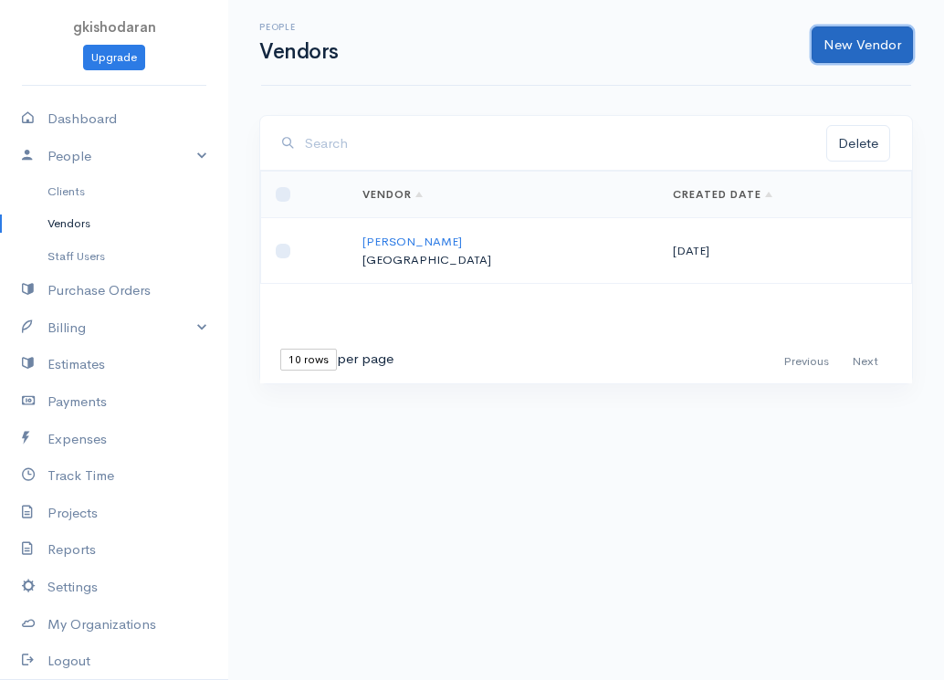
click at [885, 48] on link "New Vendor" at bounding box center [862, 44] width 101 height 37
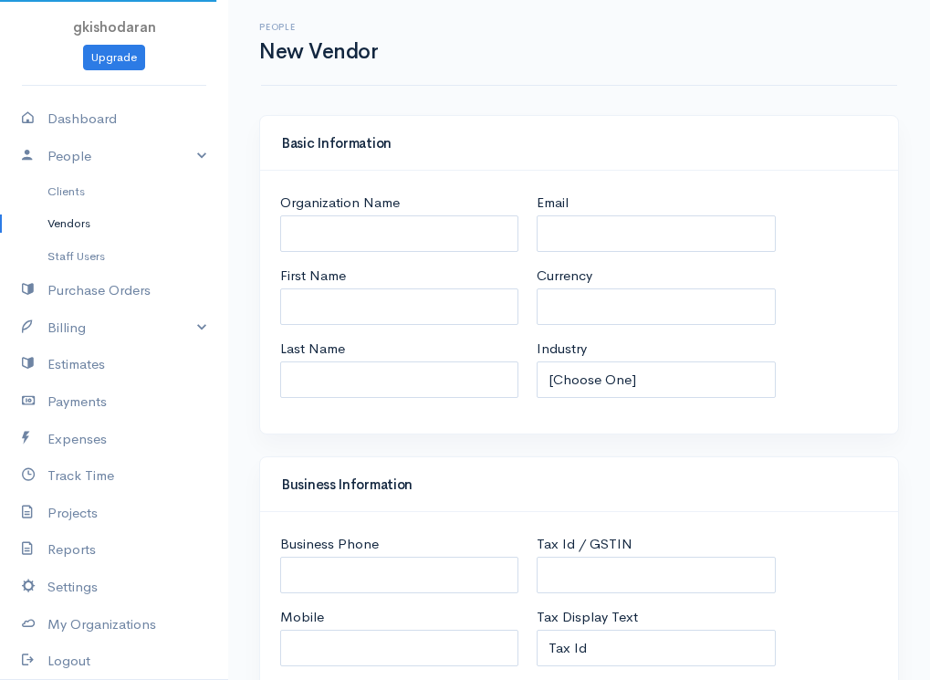
select select "LKR"
select select "[GEOGRAPHIC_DATA]"
click at [434, 241] on input "Organization Name" at bounding box center [399, 233] width 238 height 37
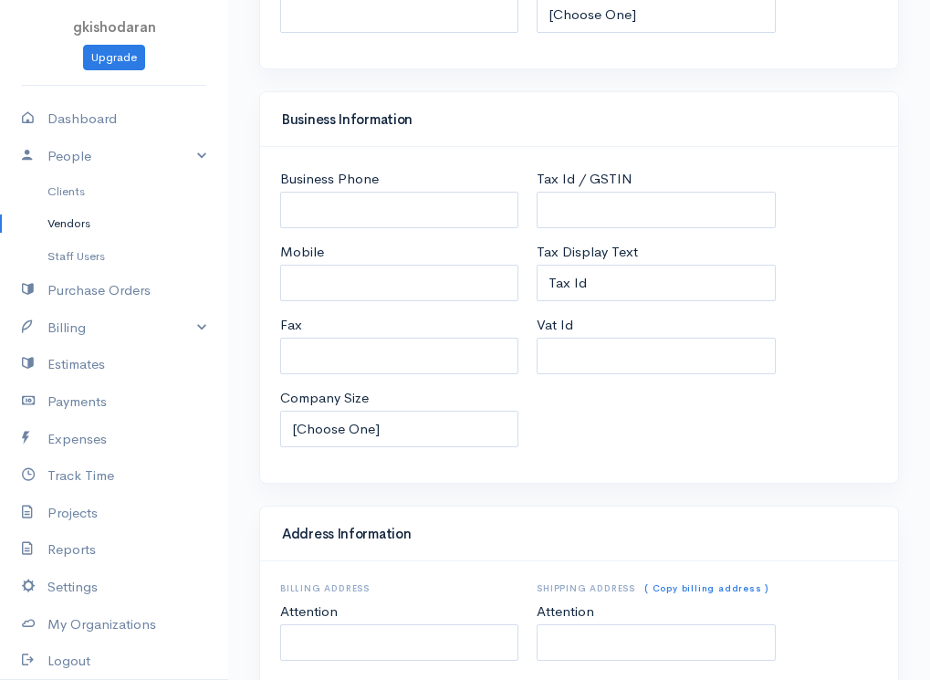
scroll to position [807, 0]
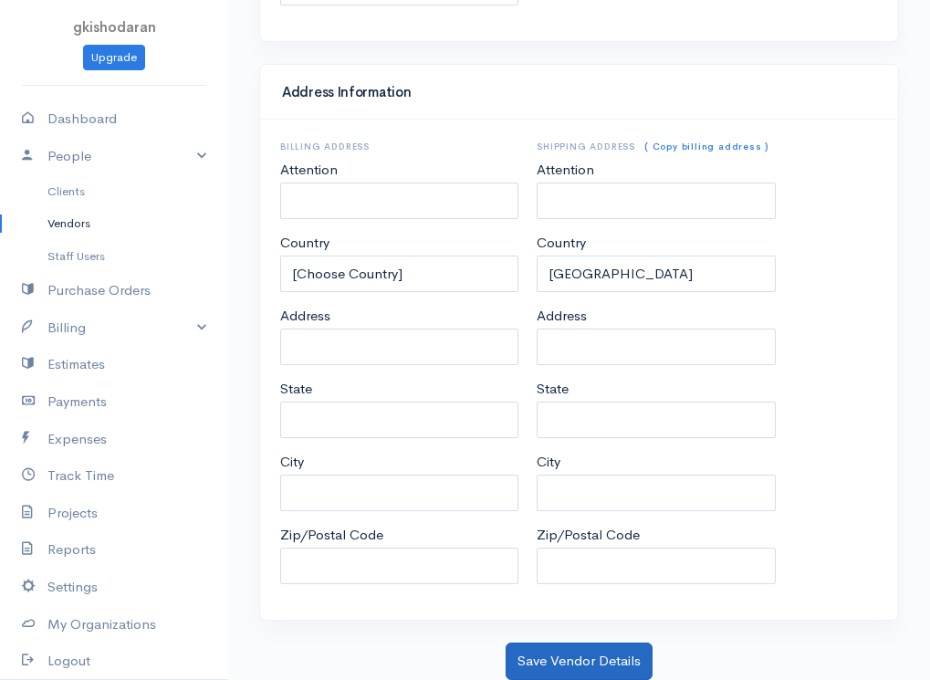
type input "ruba"
click at [597, 650] on button "Save Vendor Details" at bounding box center [579, 661] width 147 height 37
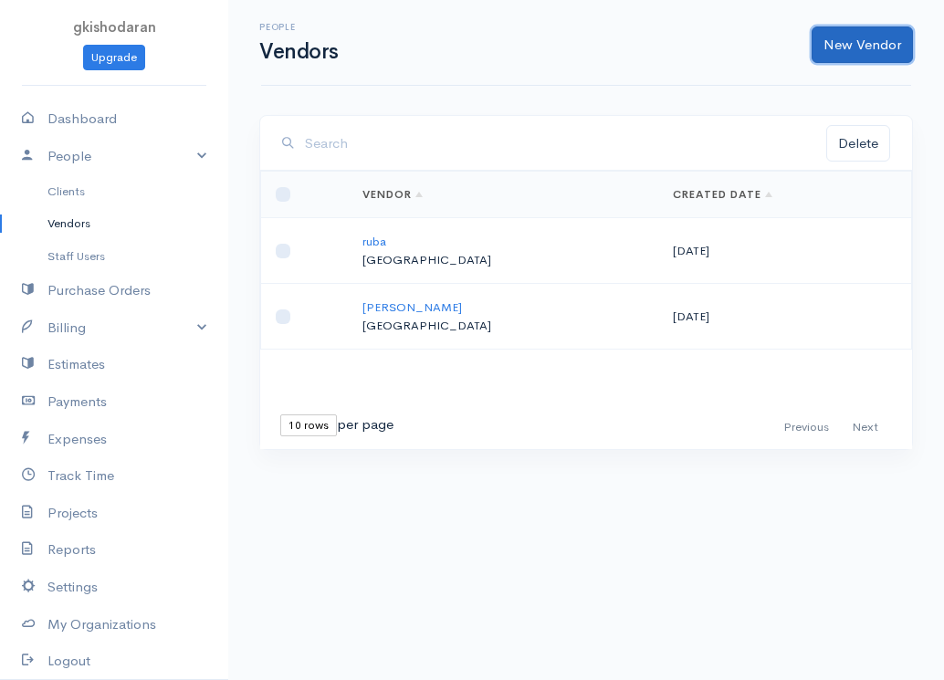
click at [869, 36] on link "New Vendor" at bounding box center [862, 44] width 101 height 37
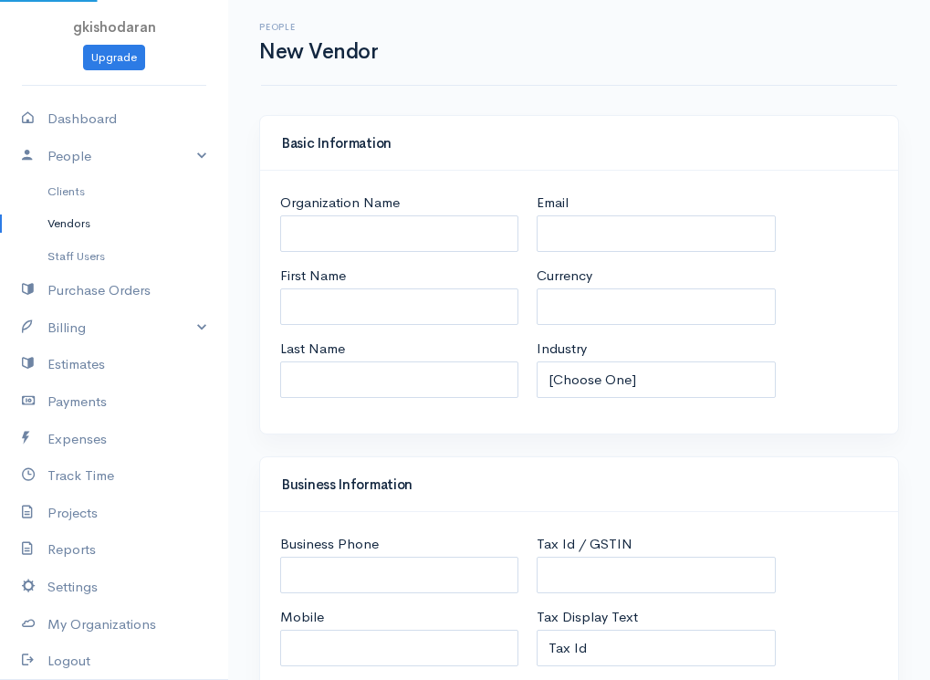
select select "LKR"
select select "[GEOGRAPHIC_DATA]"
click at [426, 234] on input "Organization Name" at bounding box center [399, 233] width 238 height 37
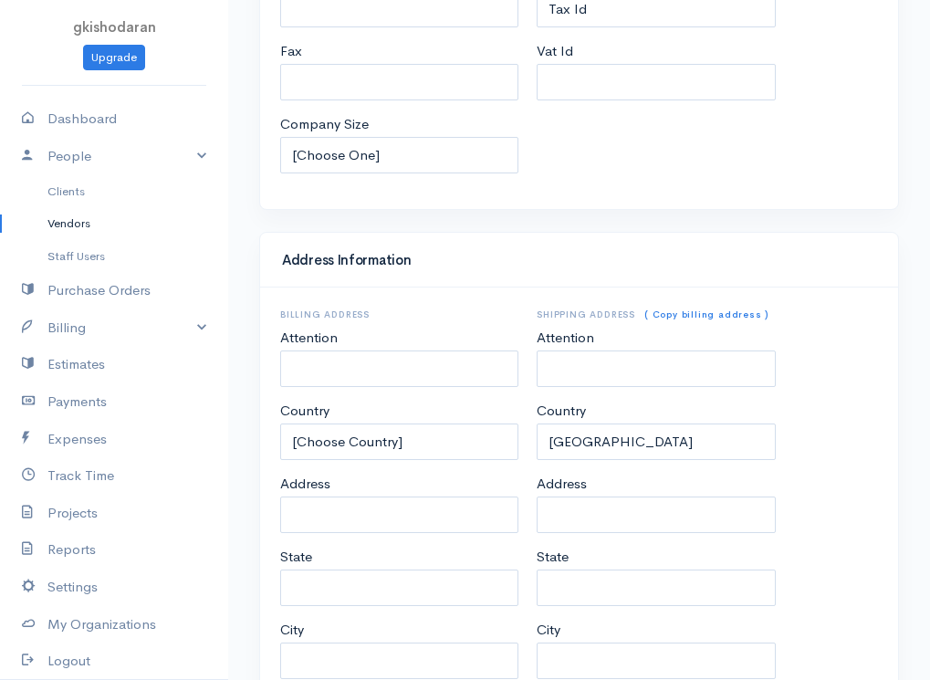
scroll to position [807, 0]
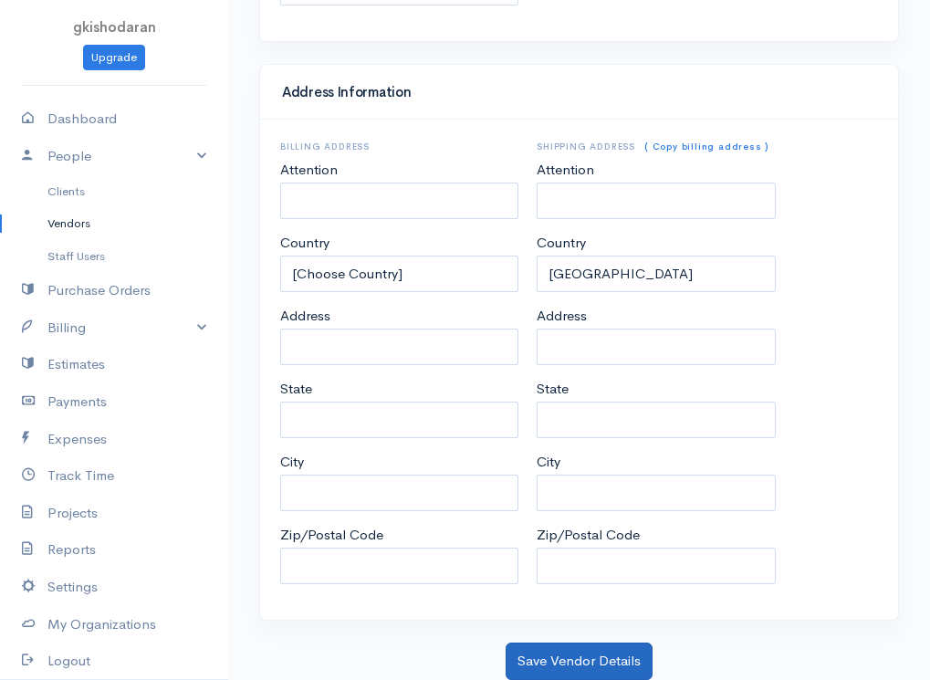
type input "mani"
click at [606, 672] on button "Save Vendor Details" at bounding box center [579, 661] width 147 height 37
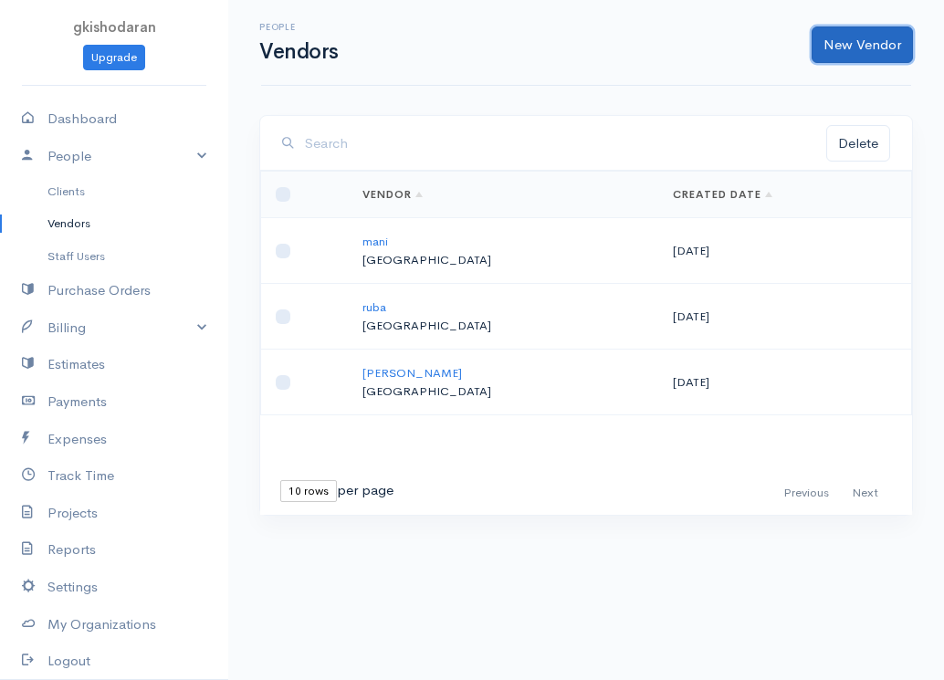
click at [856, 47] on link "New Vendor" at bounding box center [862, 44] width 101 height 37
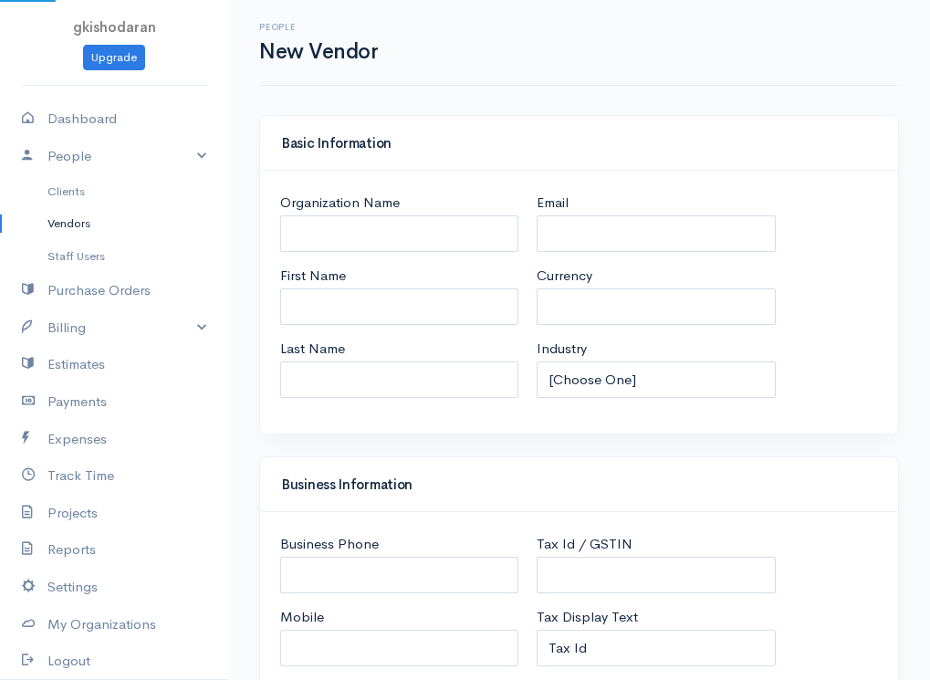
select select "LKR"
select select "[GEOGRAPHIC_DATA]"
click at [372, 238] on input "Organization Name" at bounding box center [399, 233] width 238 height 37
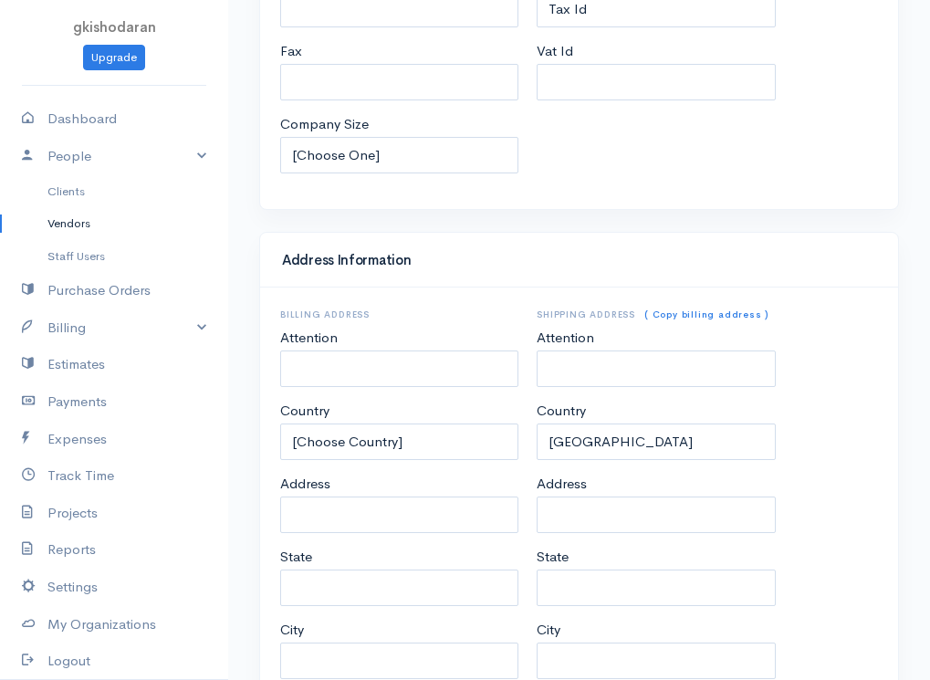
scroll to position [807, 0]
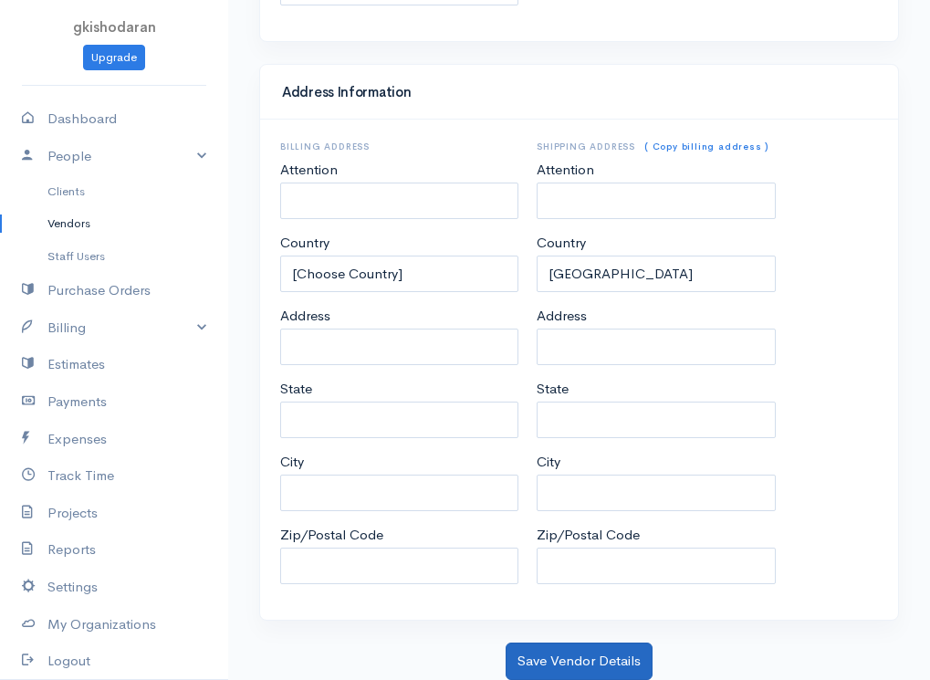
type input "[PERSON_NAME]"
click at [575, 666] on button "Save Vendor Details" at bounding box center [579, 661] width 147 height 37
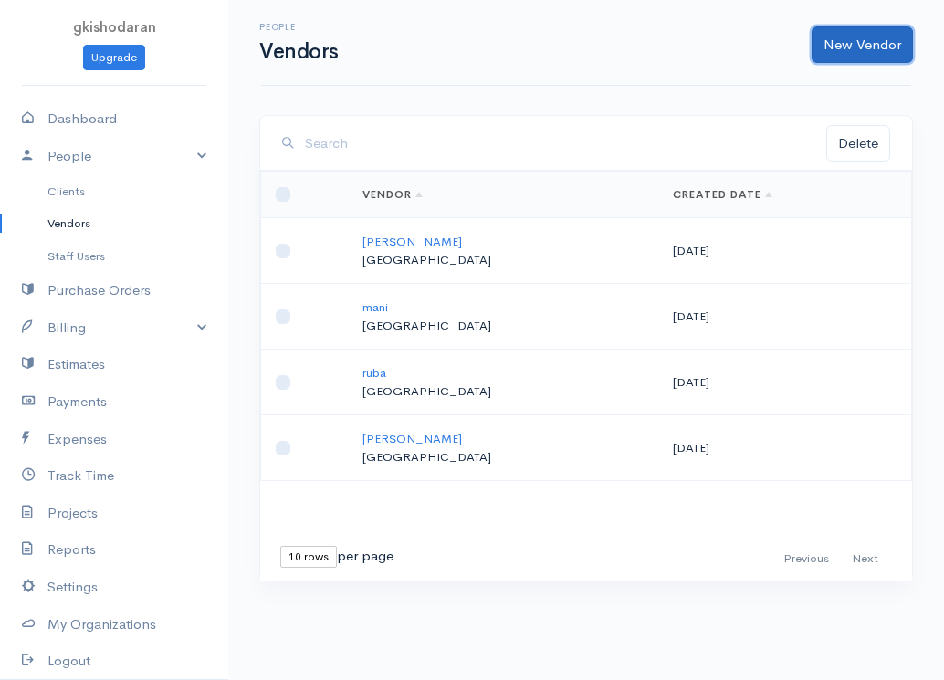
click at [840, 43] on link "New Vendor" at bounding box center [862, 44] width 101 height 37
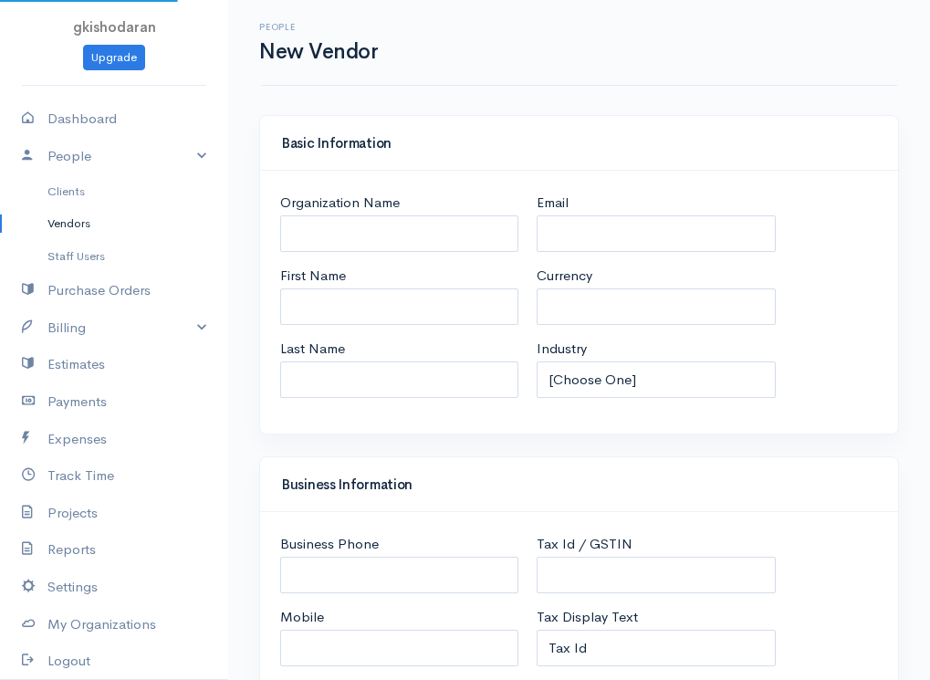
select select "LKR"
select select "[GEOGRAPHIC_DATA]"
click at [382, 247] on input "Organization Name" at bounding box center [399, 233] width 238 height 37
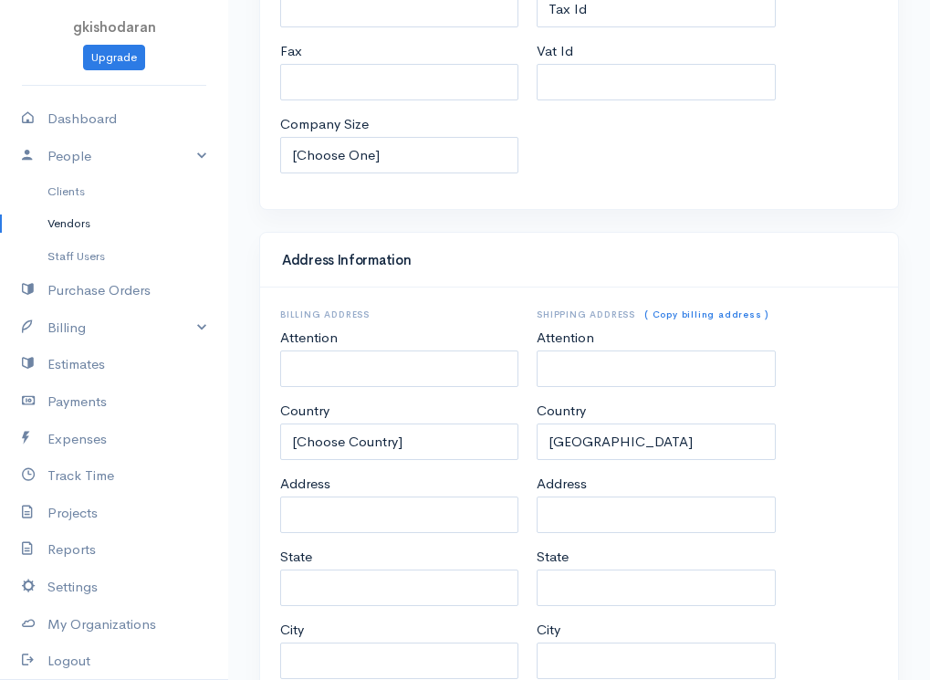
scroll to position [807, 0]
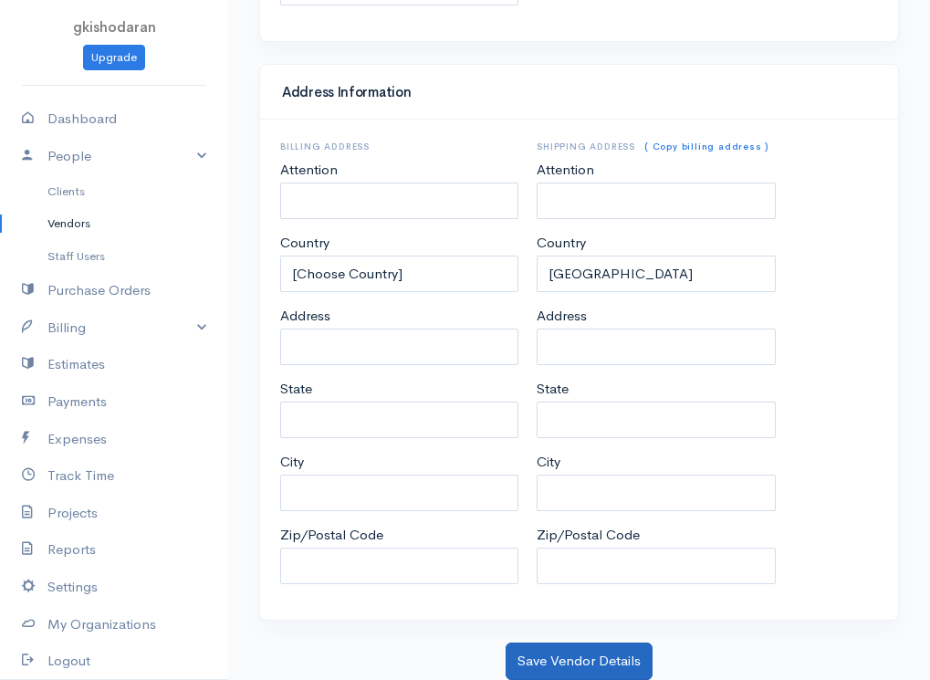
type input "shan"
click at [633, 661] on button "Save Vendor Details" at bounding box center [579, 661] width 147 height 37
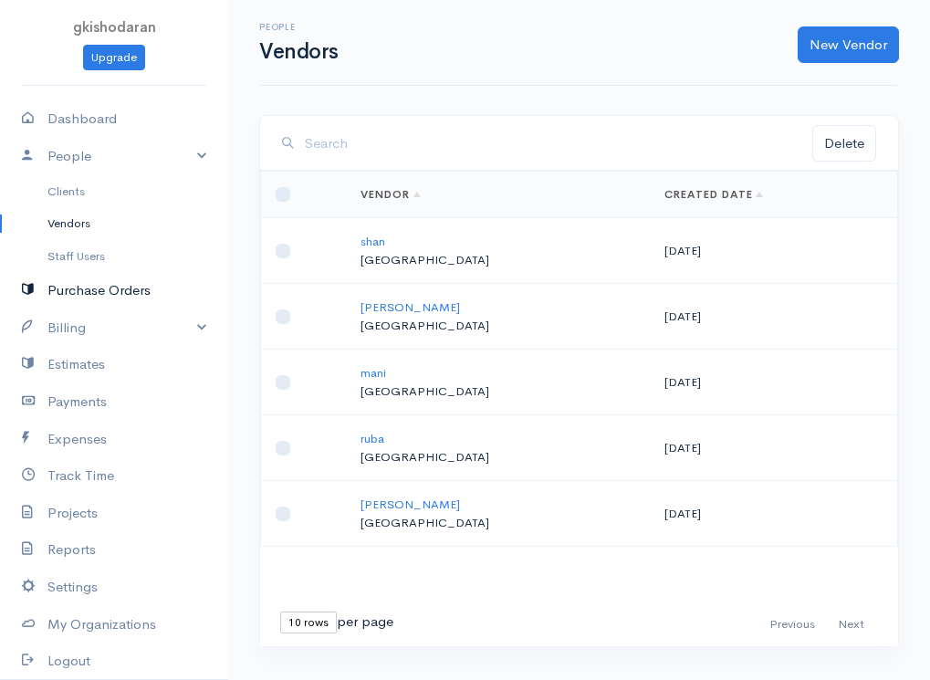
click at [85, 298] on link "Purchase Orders" at bounding box center [114, 290] width 228 height 37
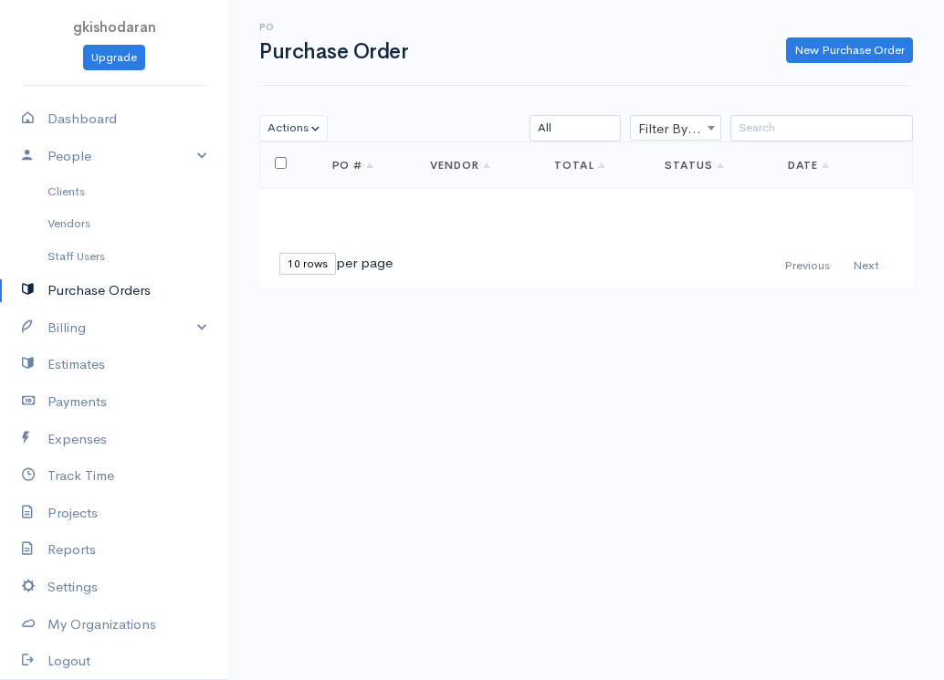
click at [141, 294] on link "Purchase Orders" at bounding box center [114, 290] width 228 height 37
click at [150, 293] on link "Purchase Orders" at bounding box center [114, 290] width 228 height 37
click at [174, 298] on link "Purchase Orders" at bounding box center [114, 290] width 228 height 37
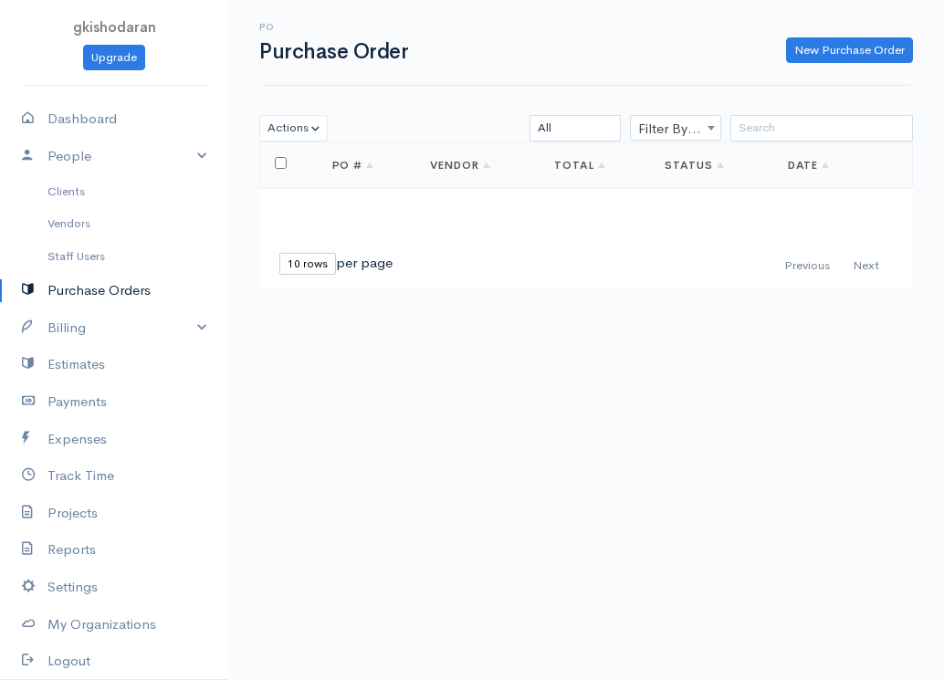
click at [113, 287] on link "Purchase Orders" at bounding box center [114, 290] width 228 height 37
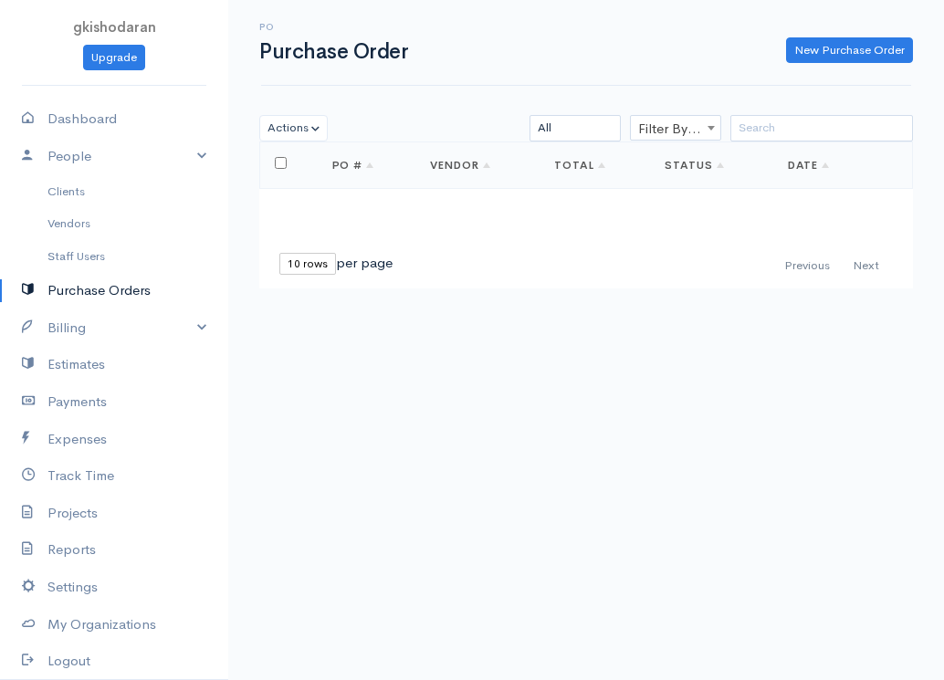
click at [112, 287] on link "Purchase Orders" at bounding box center [114, 290] width 228 height 37
click at [113, 236] on link "Vendors" at bounding box center [114, 223] width 228 height 33
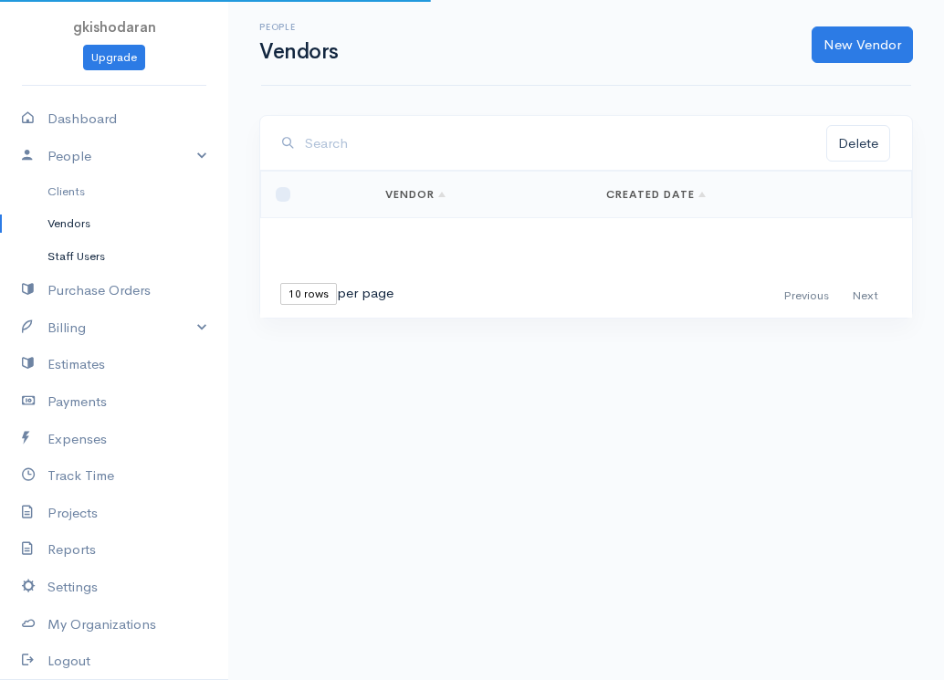
click at [95, 263] on link "Staff Users" at bounding box center [114, 256] width 228 height 33
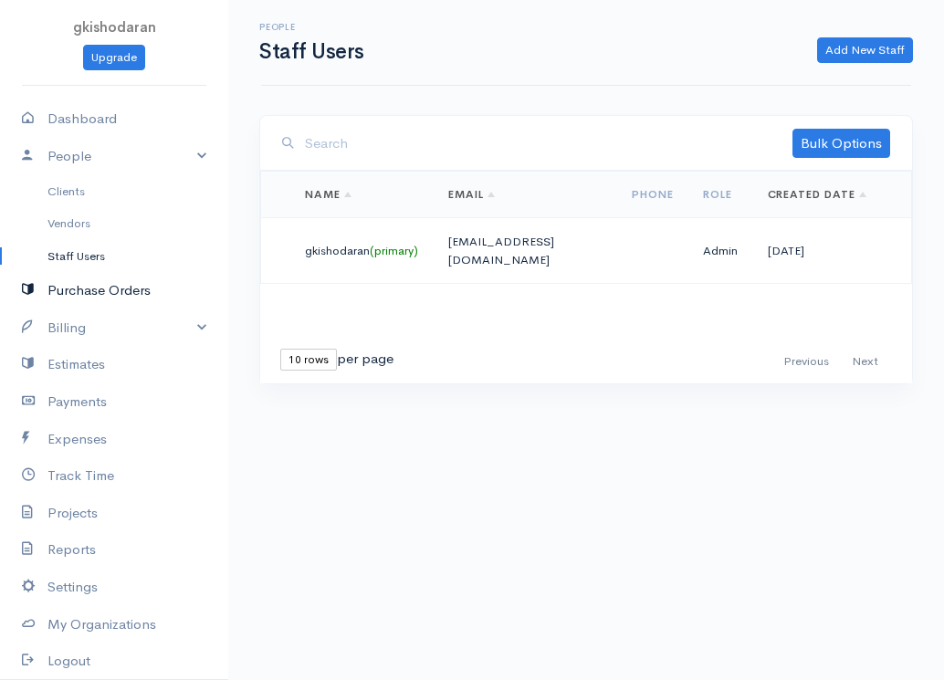
click at [86, 290] on link "Purchase Orders" at bounding box center [114, 290] width 228 height 37
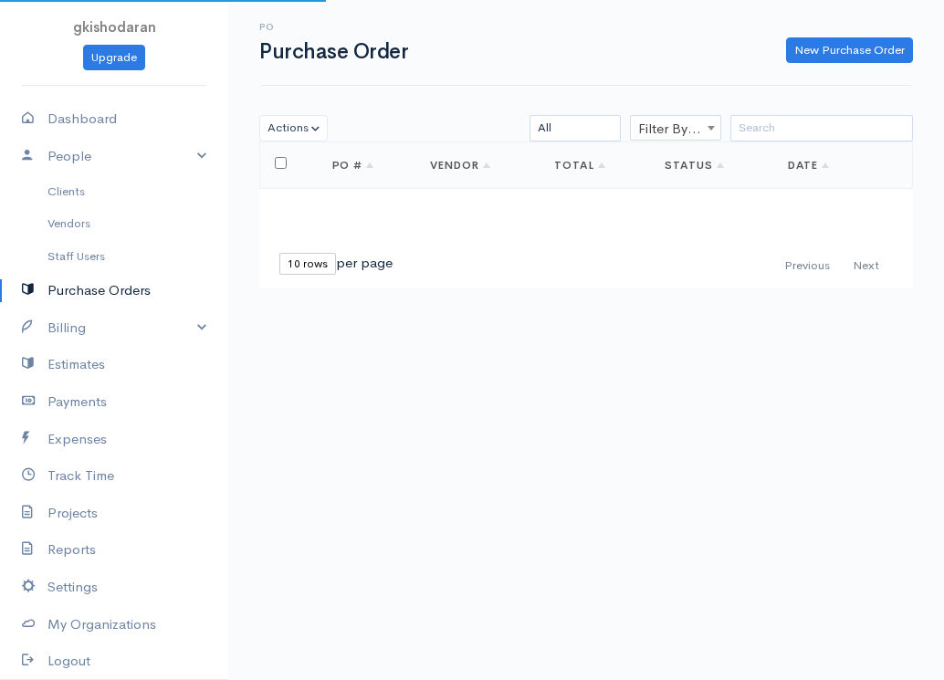
click at [86, 290] on link "Purchase Orders" at bounding box center [114, 290] width 228 height 37
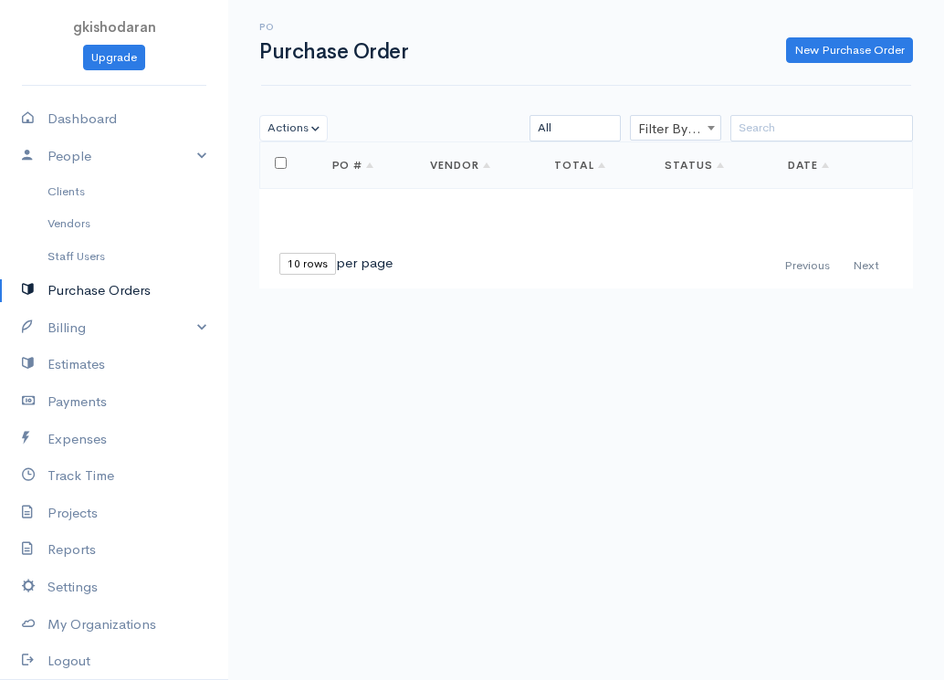
click at [86, 290] on link "Purchase Orders" at bounding box center [114, 290] width 228 height 37
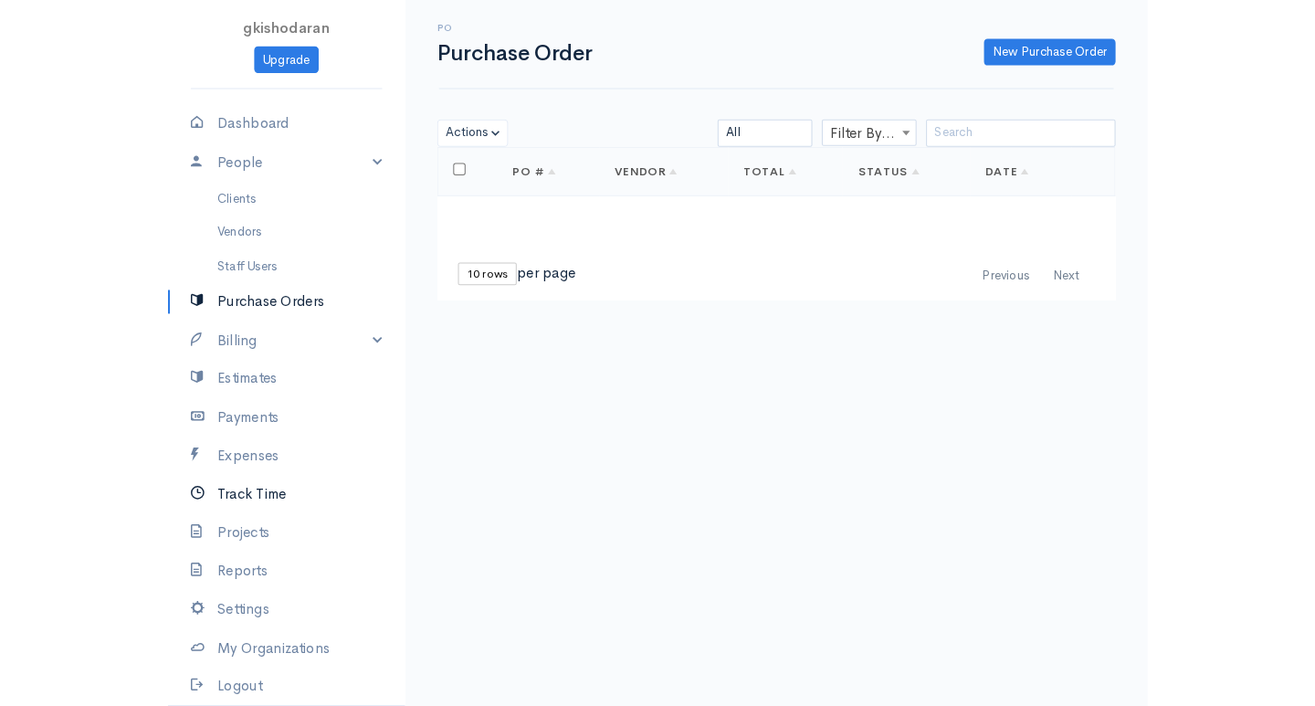
scroll to position [91, 0]
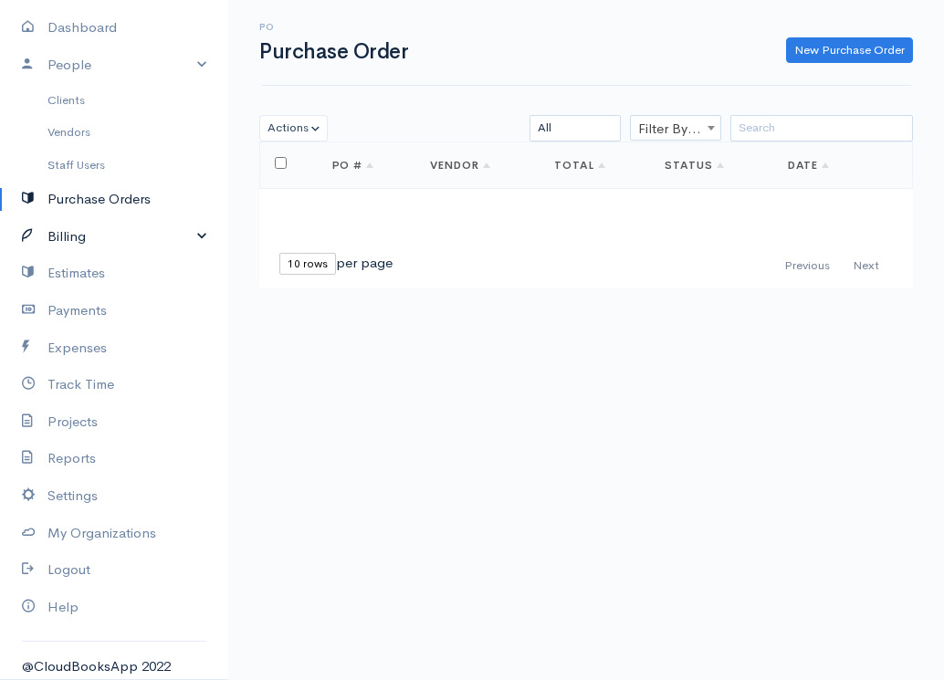
click at [174, 232] on link "Billing" at bounding box center [114, 236] width 228 height 37
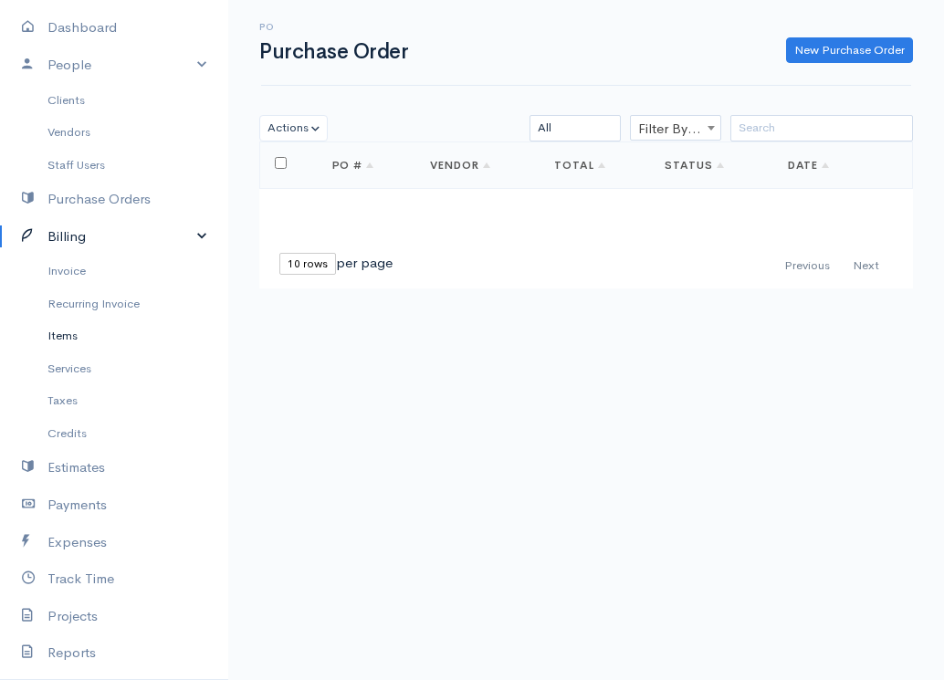
click at [100, 341] on link "Items" at bounding box center [114, 336] width 228 height 33
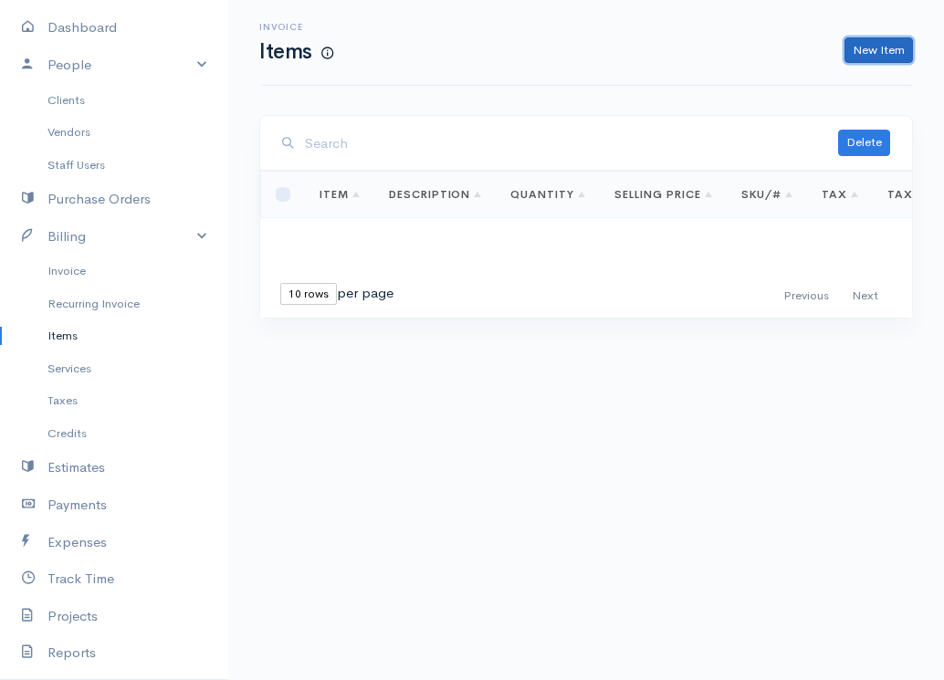
click at [880, 55] on link "New Item" at bounding box center [879, 50] width 68 height 26
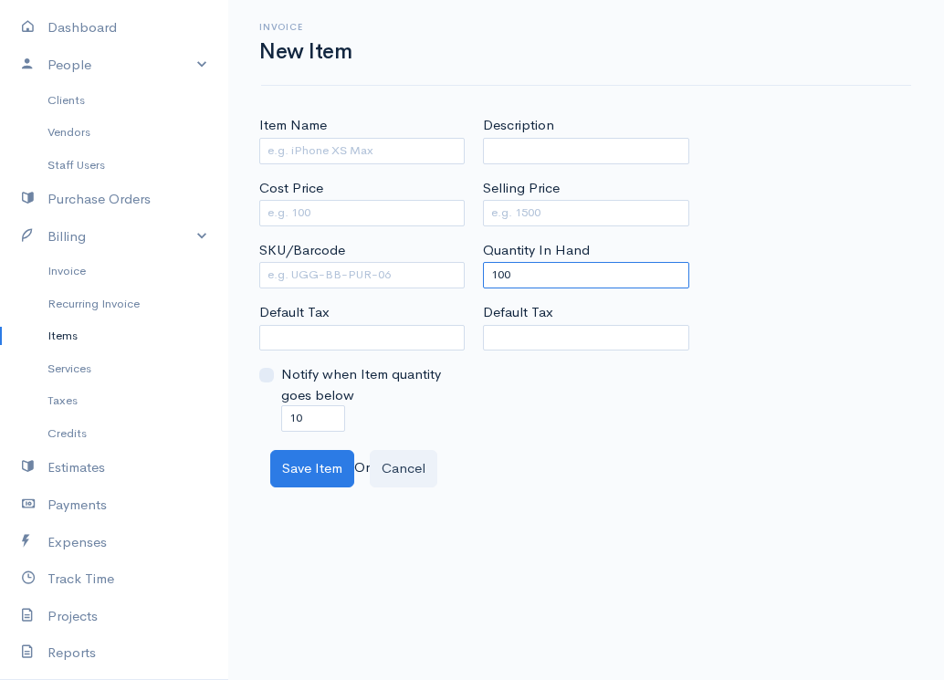
drag, startPoint x: 542, startPoint y: 270, endPoint x: 446, endPoint y: 274, distance: 96.8
click at [446, 274] on div "Item Name Cost Price SKU/Barcode Default Tax Notify when Item quantity goes bel…" at bounding box center [586, 273] width 672 height 317
type input "0"
click at [413, 347] on select "Default Tax" at bounding box center [361, 338] width 205 height 26
click at [416, 332] on select "Default Tax" at bounding box center [361, 338] width 205 height 26
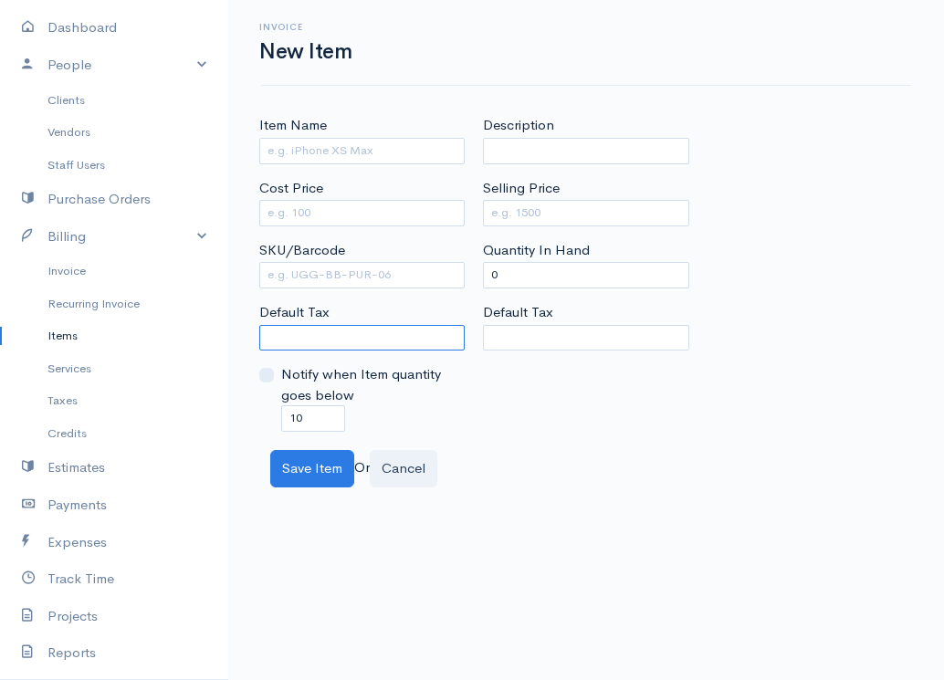
click at [416, 332] on select "Default Tax" at bounding box center [361, 338] width 205 height 26
click at [406, 331] on select "Default Tax" at bounding box center [361, 338] width 205 height 26
click at [364, 163] on input "Item Name" at bounding box center [361, 151] width 205 height 26
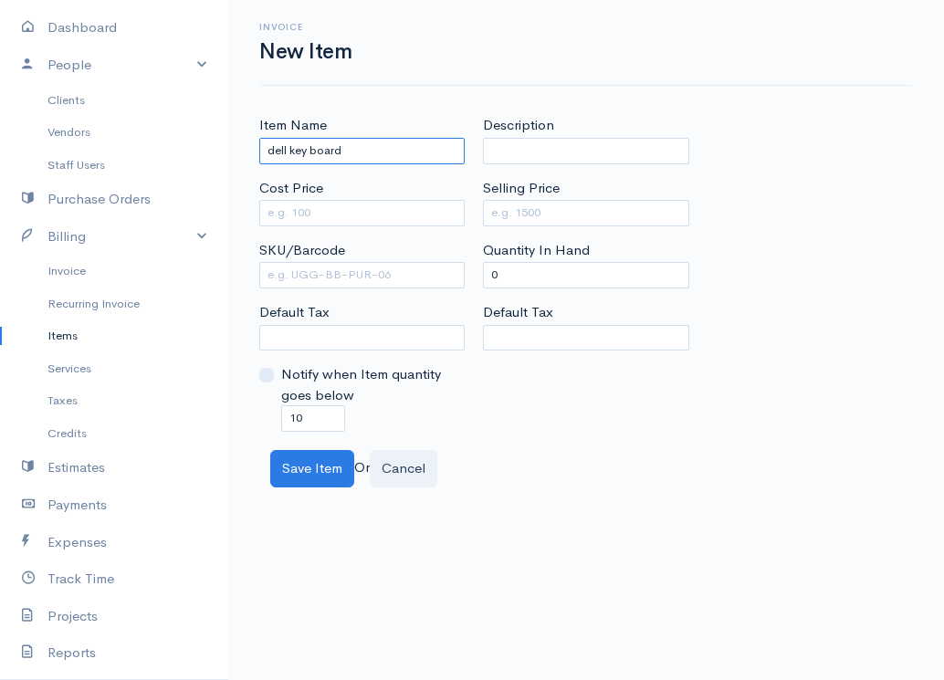
type input "dell key board"
click at [316, 216] on input "Cost Price" at bounding box center [361, 213] width 205 height 26
type input "250"
click at [551, 213] on input "Selling Price" at bounding box center [585, 213] width 205 height 26
type input "400"
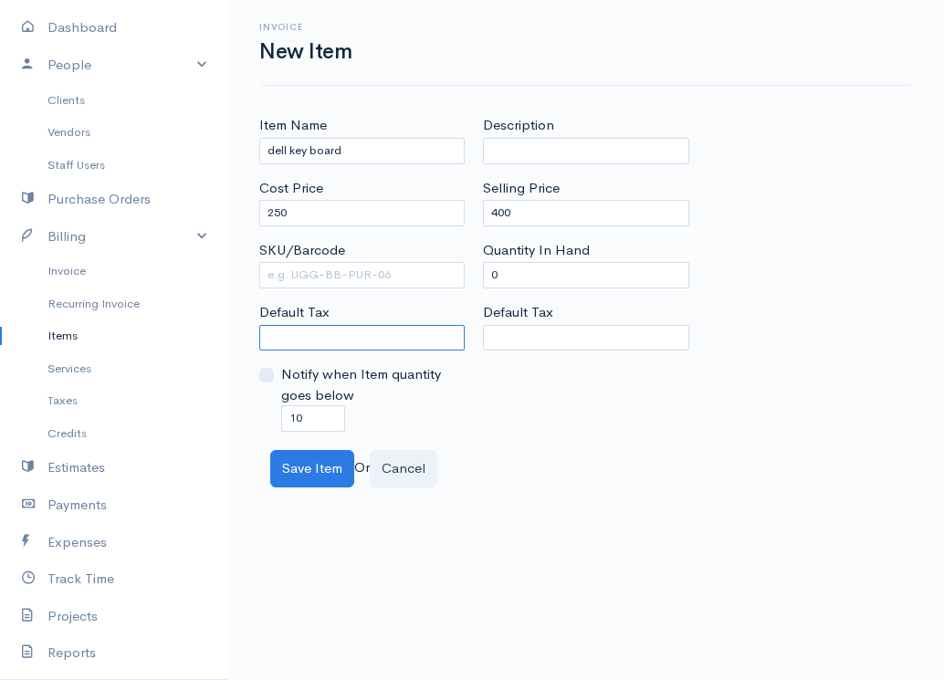
click at [325, 339] on select "Default Tax" at bounding box center [361, 338] width 205 height 26
drag, startPoint x: 353, startPoint y: 258, endPoint x: 341, endPoint y: 280, distance: 24.9
click at [342, 279] on div "SKU/Barcode" at bounding box center [361, 264] width 205 height 48
click at [341, 280] on input "SKU/Barcode" at bounding box center [361, 275] width 205 height 26
click at [351, 344] on select "Default Tax" at bounding box center [361, 338] width 205 height 26
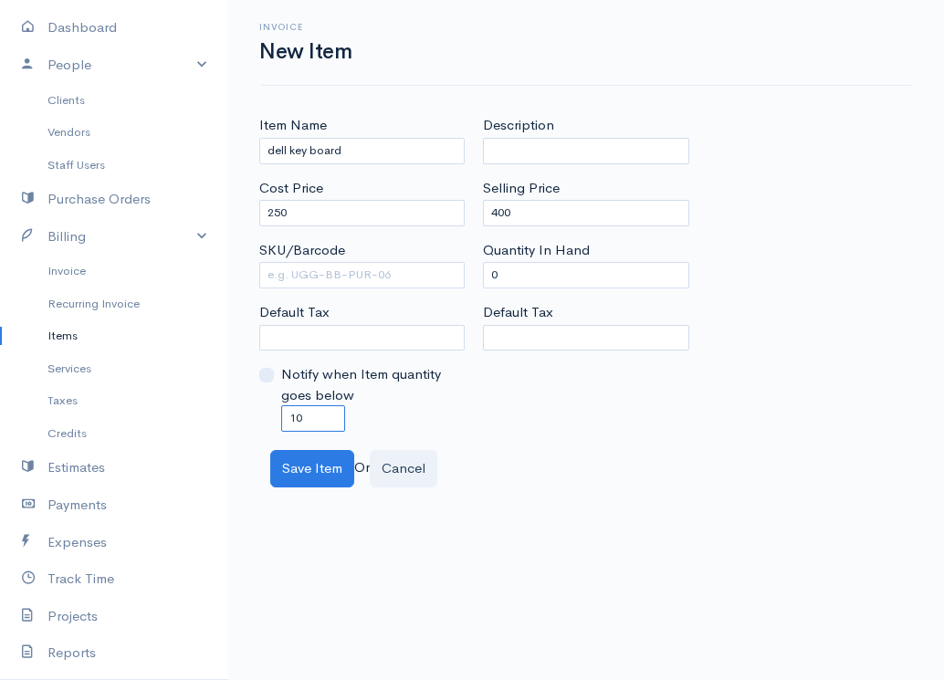
click at [296, 420] on input "10" at bounding box center [313, 418] width 64 height 26
drag, startPoint x: 310, startPoint y: 422, endPoint x: 205, endPoint y: 422, distance: 104.1
click at [205, 422] on body "gkishodaran Upgrade Dashboard People Clients Vendors Staff Users Purchase Order…" at bounding box center [472, 340] width 944 height 680
type input "0"
click at [328, 475] on button "Save Item" at bounding box center [312, 468] width 84 height 37
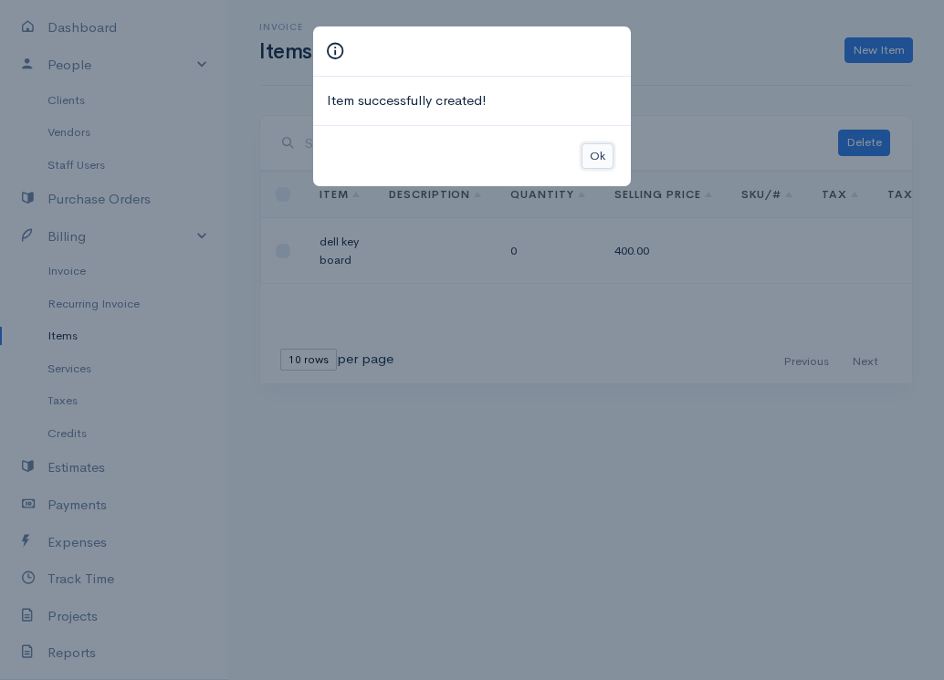
click at [598, 153] on button "Ok" at bounding box center [598, 156] width 32 height 26
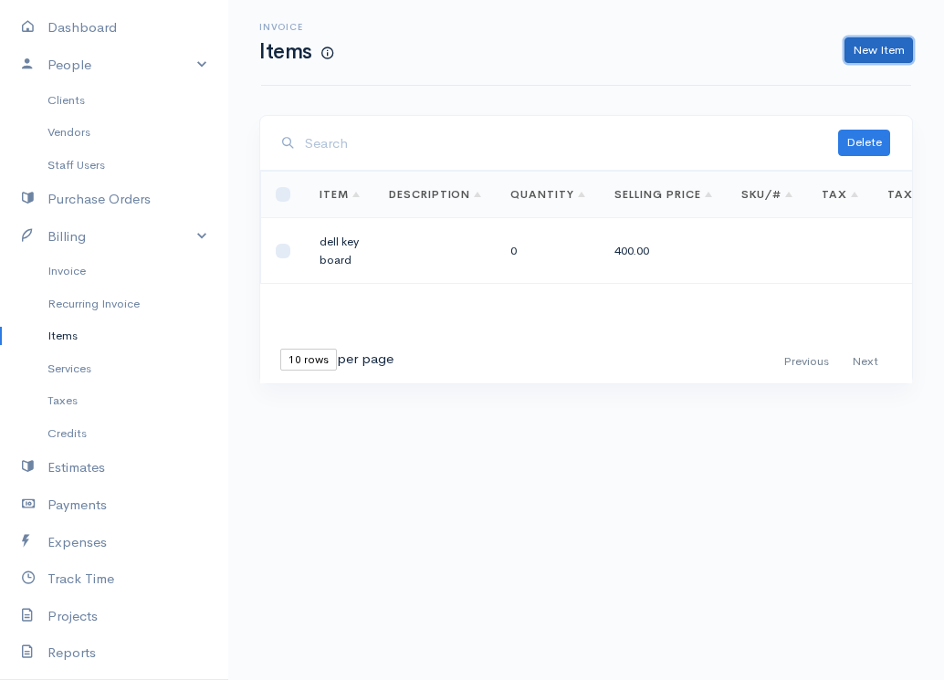
click at [883, 56] on link "New Item" at bounding box center [879, 50] width 68 height 26
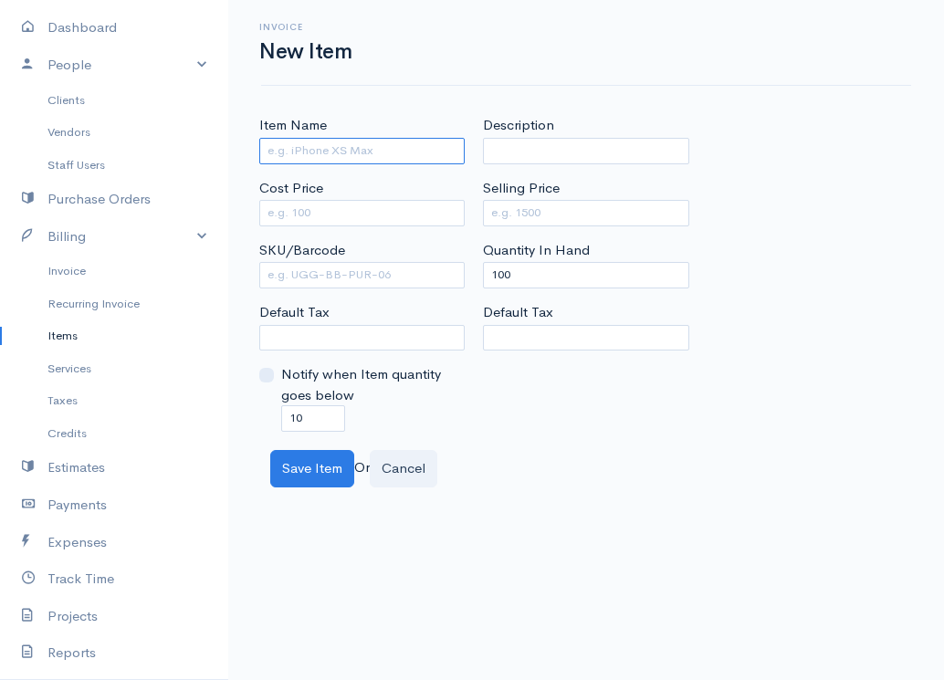
click at [333, 157] on input "Item Name" at bounding box center [361, 151] width 205 height 26
type input "hp key board"
click at [348, 220] on input "Cost Price" at bounding box center [361, 213] width 205 height 26
type input "350"
click at [564, 215] on input "Selling Price" at bounding box center [585, 213] width 205 height 26
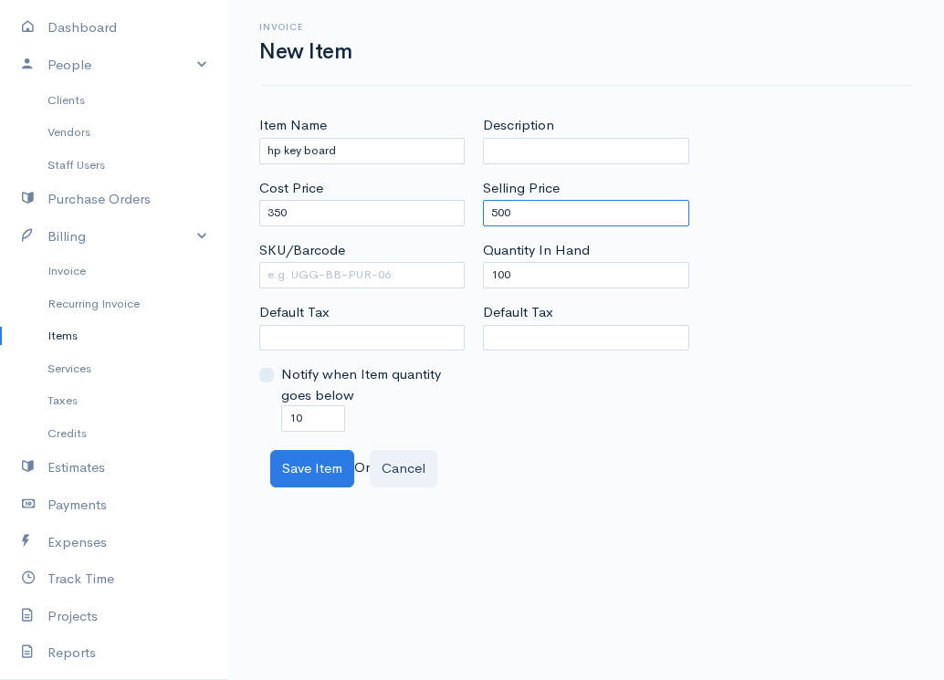
type input "500"
drag, startPoint x: 528, startPoint y: 271, endPoint x: 468, endPoint y: 277, distance: 59.6
click at [468, 277] on div "Item Name hp key board Cost Price 350 SKU/Barcode Default Tax Notify when Item …" at bounding box center [586, 273] width 672 height 317
type input "0"
drag, startPoint x: 297, startPoint y: 432, endPoint x: 247, endPoint y: 432, distance: 49.3
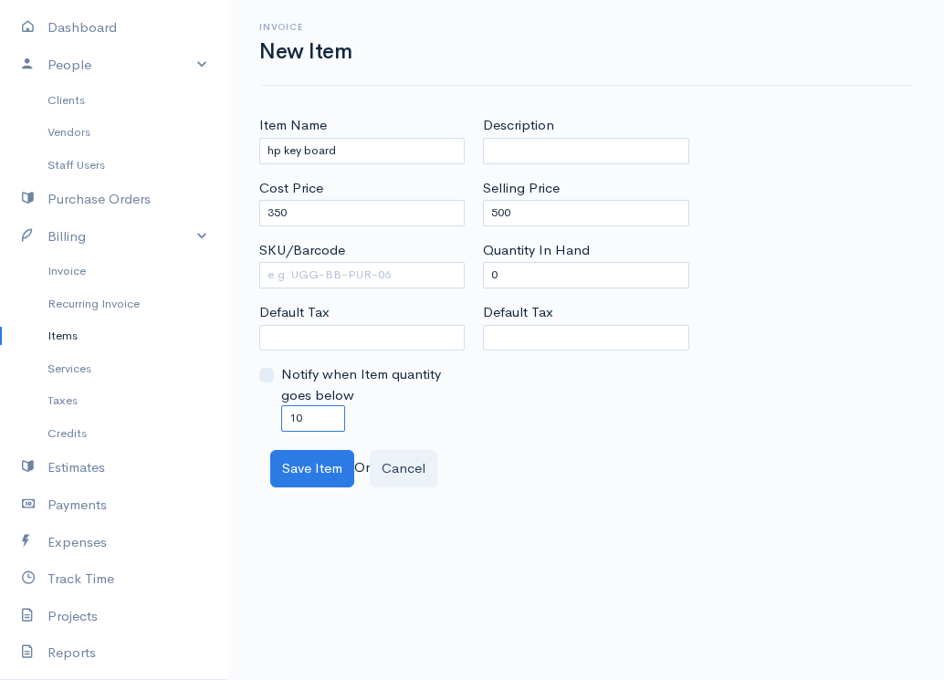
click at [247, 432] on div "Item Name hp key board Cost Price 350 SKU/Barcode Default Tax Notify when Item …" at bounding box center [586, 301] width 716 height 372
type input "0"
click at [319, 471] on button "Save Item" at bounding box center [312, 468] width 84 height 37
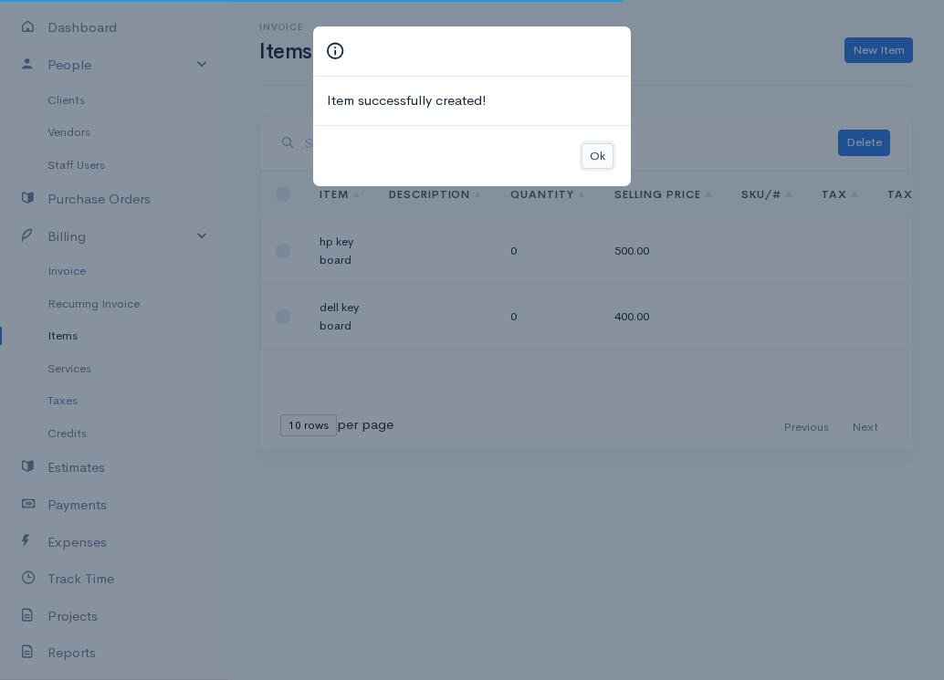
click at [603, 162] on button "Ok" at bounding box center [598, 156] width 32 height 26
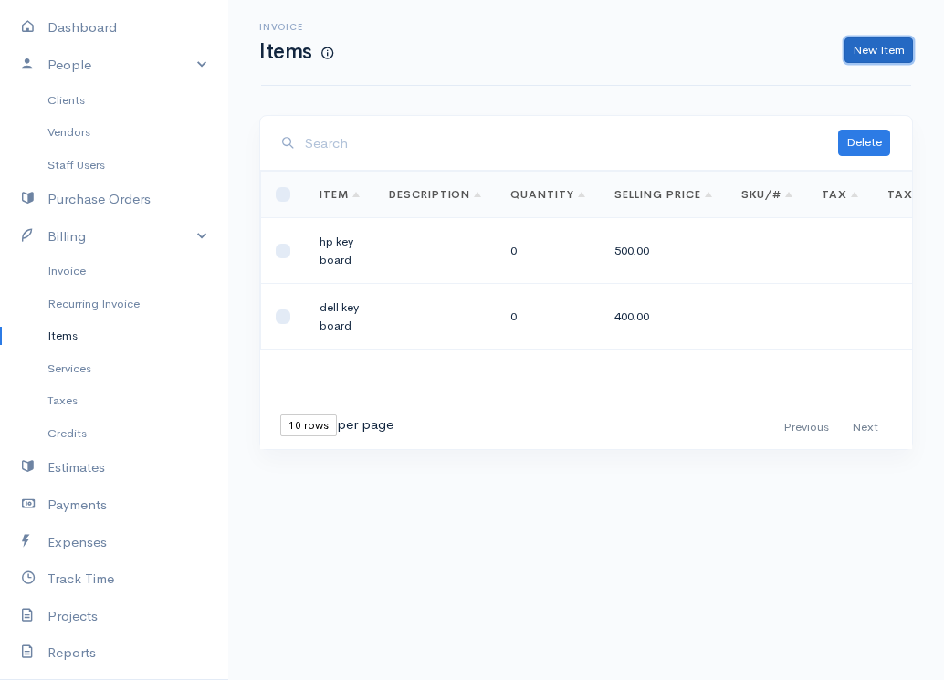
click at [887, 49] on link "New Item" at bounding box center [879, 50] width 68 height 26
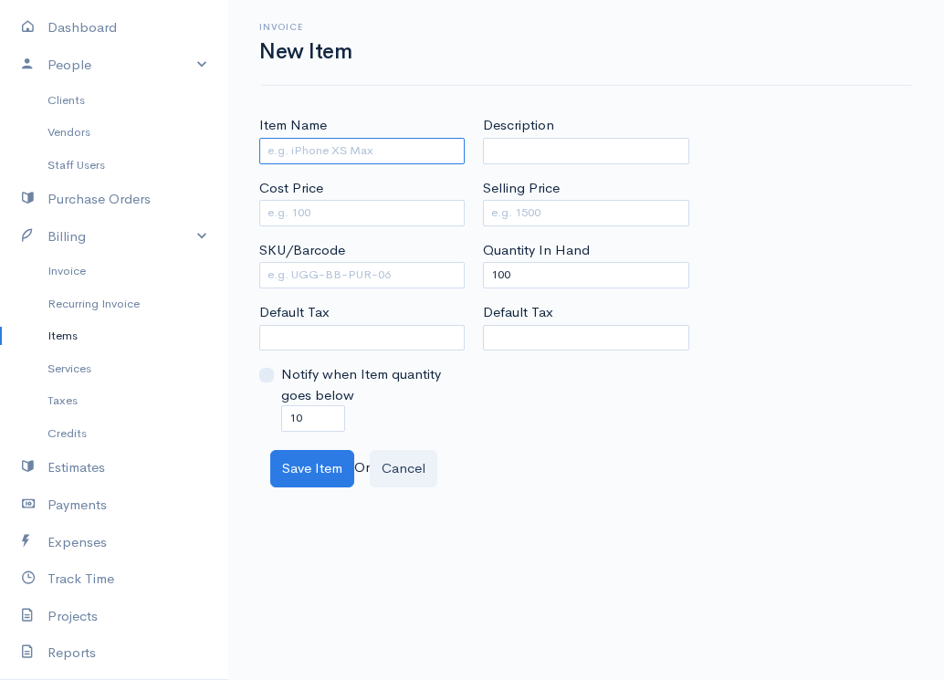
click at [372, 162] on input "Item Name" at bounding box center [361, 151] width 205 height 26
click at [325, 141] on input "Item Name" at bounding box center [361, 151] width 205 height 26
type input "ibm key board"
click at [351, 223] on input "Cost Price" at bounding box center [361, 213] width 205 height 26
type input "650"
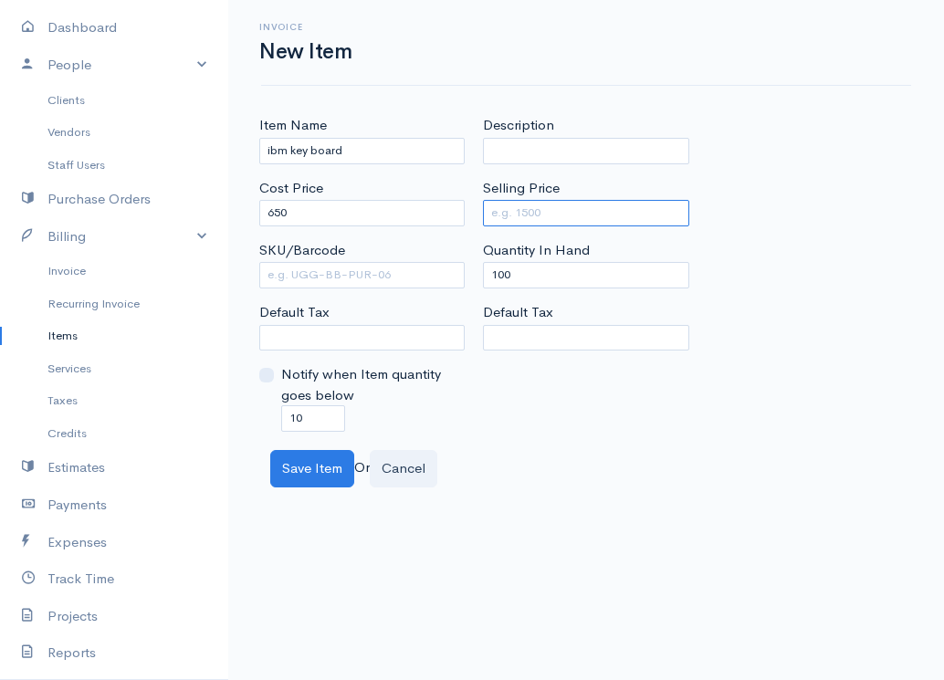
click at [592, 213] on input "Selling Price" at bounding box center [585, 213] width 205 height 26
type input "900"
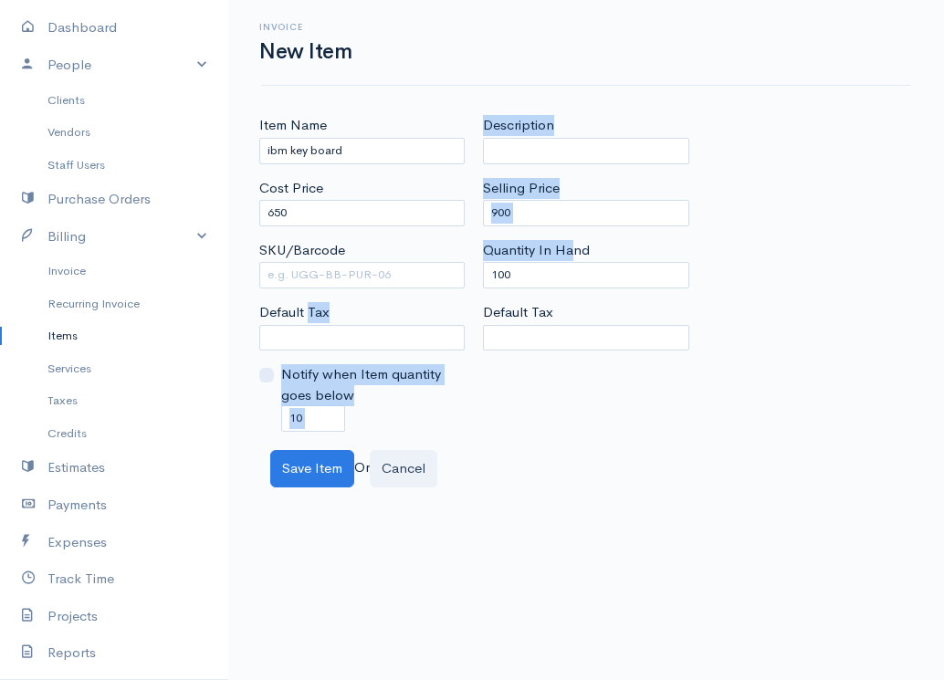
drag, startPoint x: 573, startPoint y: 257, endPoint x: 310, endPoint y: 322, distance: 271.7
click at [310, 322] on div "Item Name ibm key board Cost Price 650 SKU/Barcode Default Tax Notify when Item…" at bounding box center [586, 273] width 672 height 317
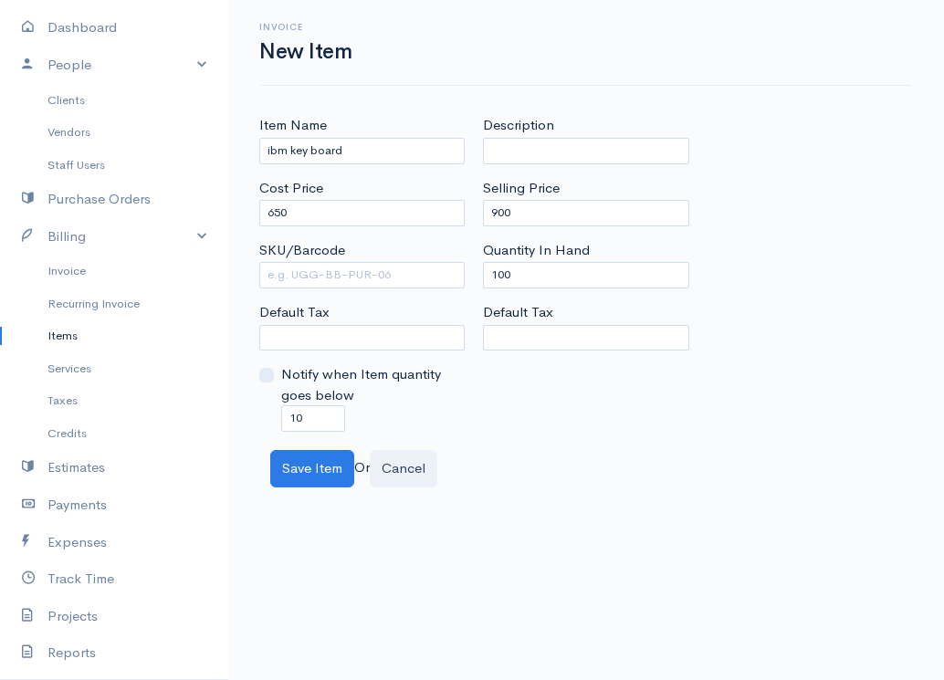
click at [862, 589] on body "gkishodaran Upgrade Dashboard People Clients Vendors Staff Users Purchase Order…" at bounding box center [472, 340] width 944 height 680
drag, startPoint x: 534, startPoint y: 280, endPoint x: 364, endPoint y: 304, distance: 171.5
click at [364, 304] on div "Item Name ibm key board Cost Price 650 SKU/Barcode Default Tax Notify when Item…" at bounding box center [586, 273] width 672 height 317
type input "0"
drag, startPoint x: 303, startPoint y: 422, endPoint x: 82, endPoint y: 489, distance: 231.0
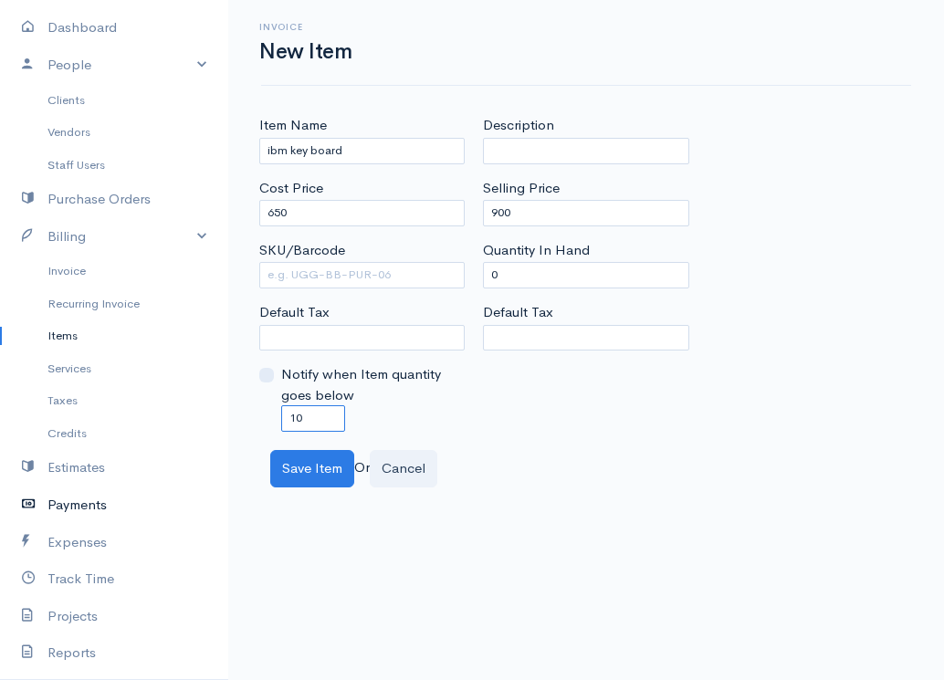
click at [82, 489] on body "gkishodaran Upgrade Dashboard People Clients Vendors Staff Users Purchase Order…" at bounding box center [472, 340] width 944 height 680
type input "0"
click at [329, 474] on button "Save Item" at bounding box center [312, 468] width 84 height 37
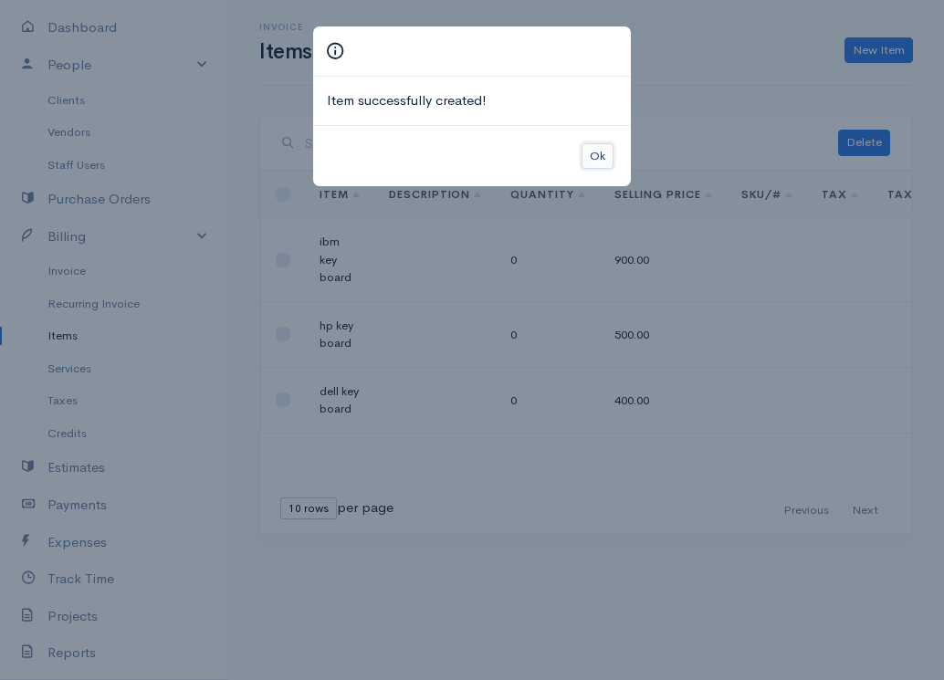
click at [599, 151] on button "Ok" at bounding box center [598, 156] width 32 height 26
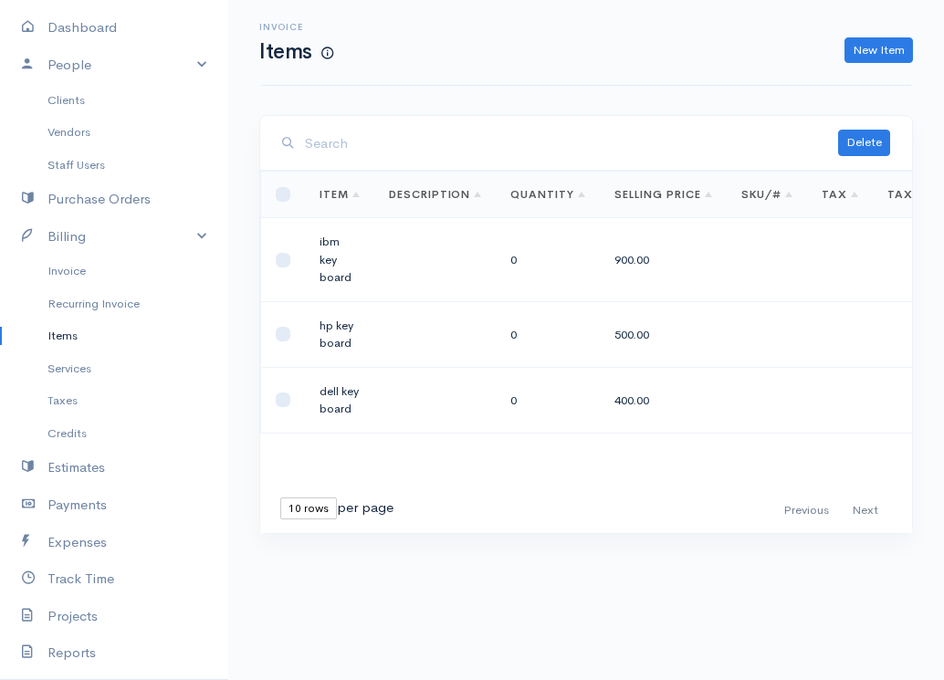
click at [849, 26] on div "Invoice Items New Item" at bounding box center [586, 42] width 672 height 41
click at [888, 44] on link "New Item" at bounding box center [879, 50] width 68 height 26
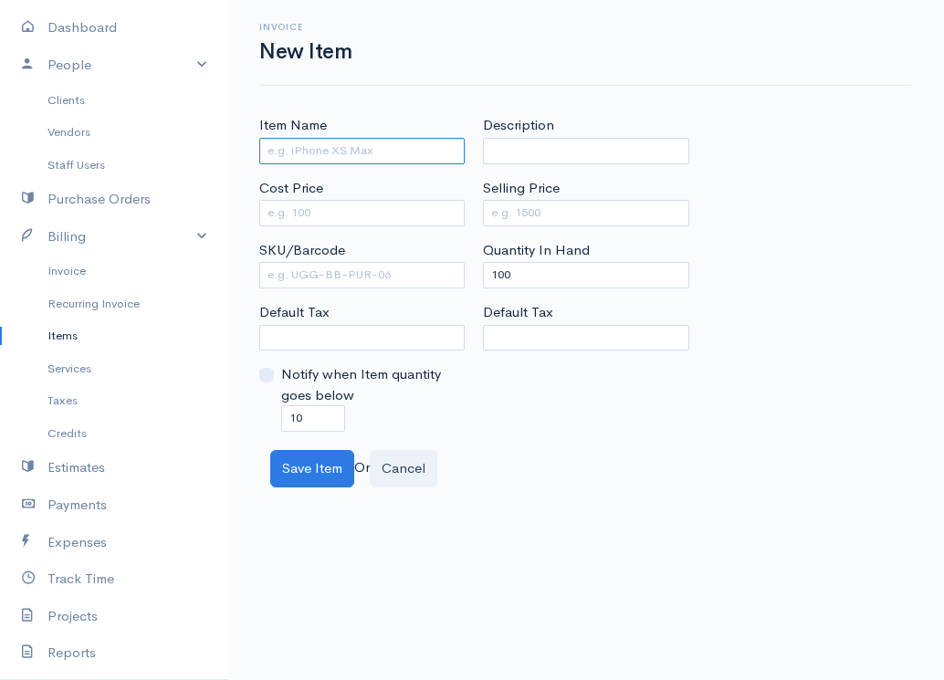
click at [339, 152] on input "Item Name" at bounding box center [361, 151] width 205 height 26
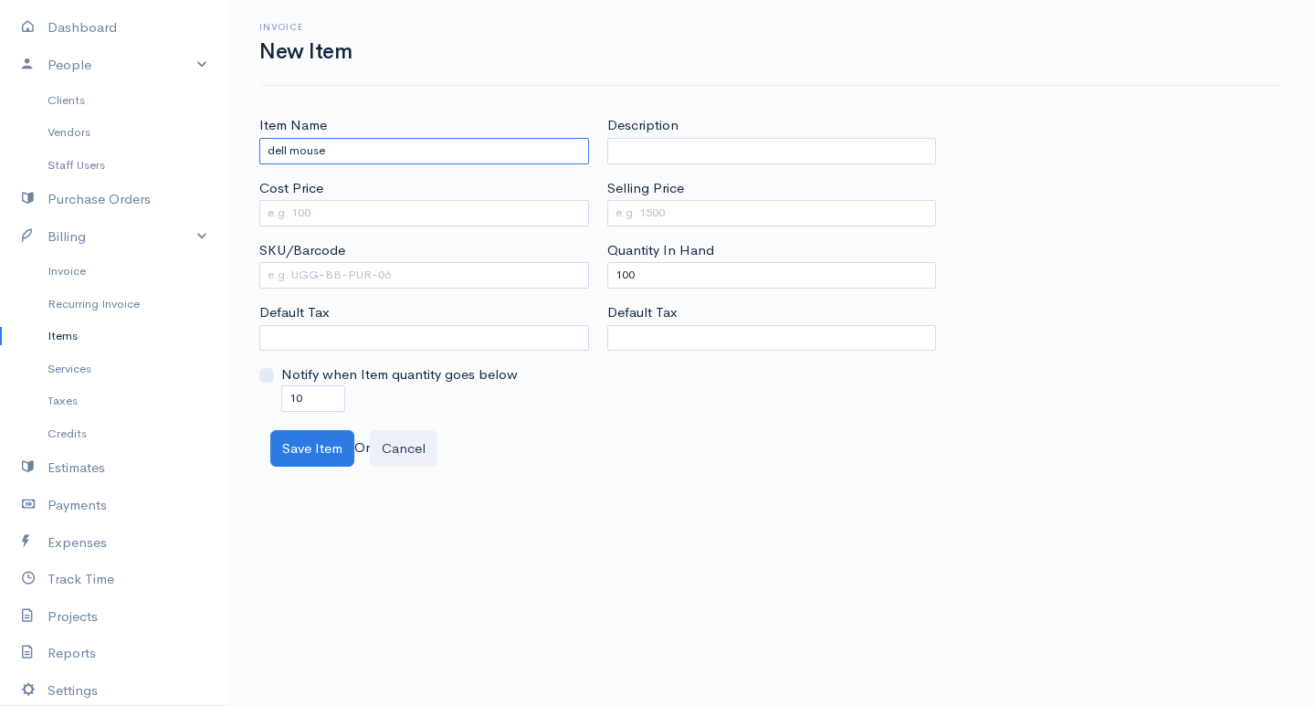
type input "dell mouse"
click at [362, 210] on input "Cost Price" at bounding box center [424, 213] width 330 height 26
type input "150"
click at [740, 210] on input "Selling Price" at bounding box center [772, 213] width 330 height 26
type input "250"
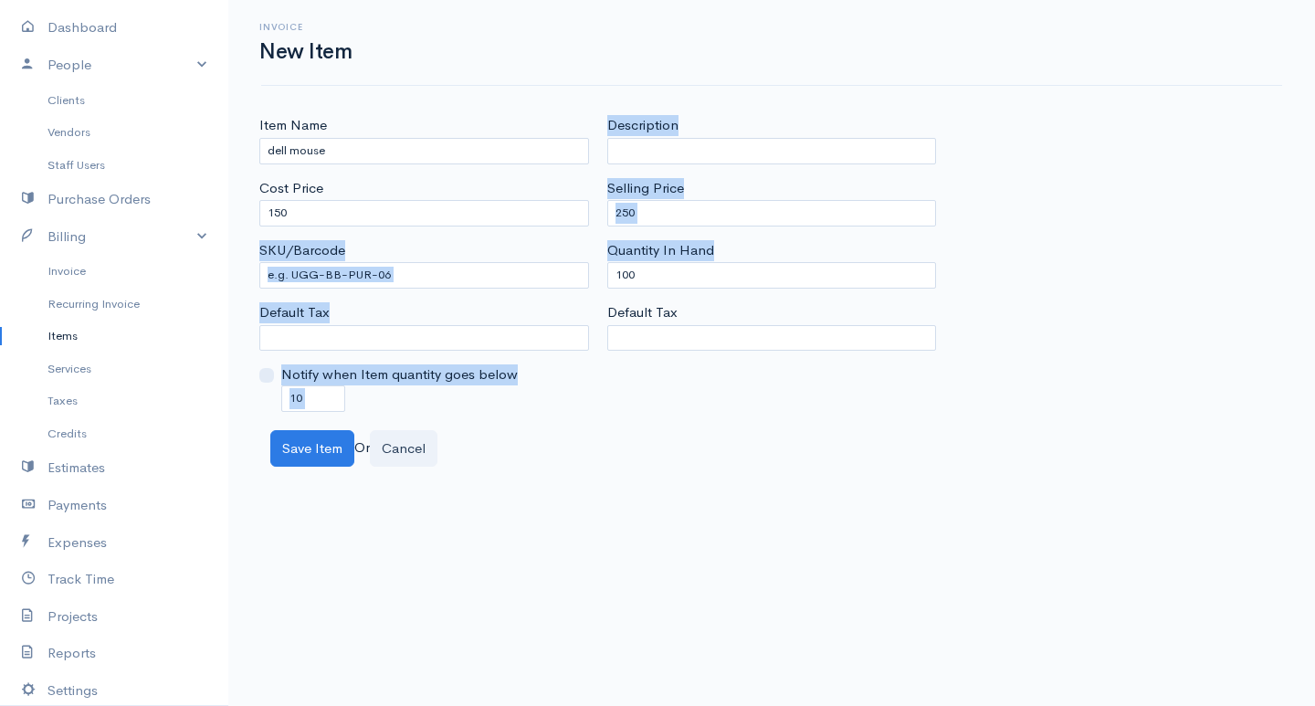
drag, startPoint x: 655, startPoint y: 261, endPoint x: 554, endPoint y: 287, distance: 103.6
click at [554, 287] on div "Item Name dell mouse Cost Price 150 SKU/Barcode Default Tax Notify when Item qu…" at bounding box center [771, 263] width 1043 height 296
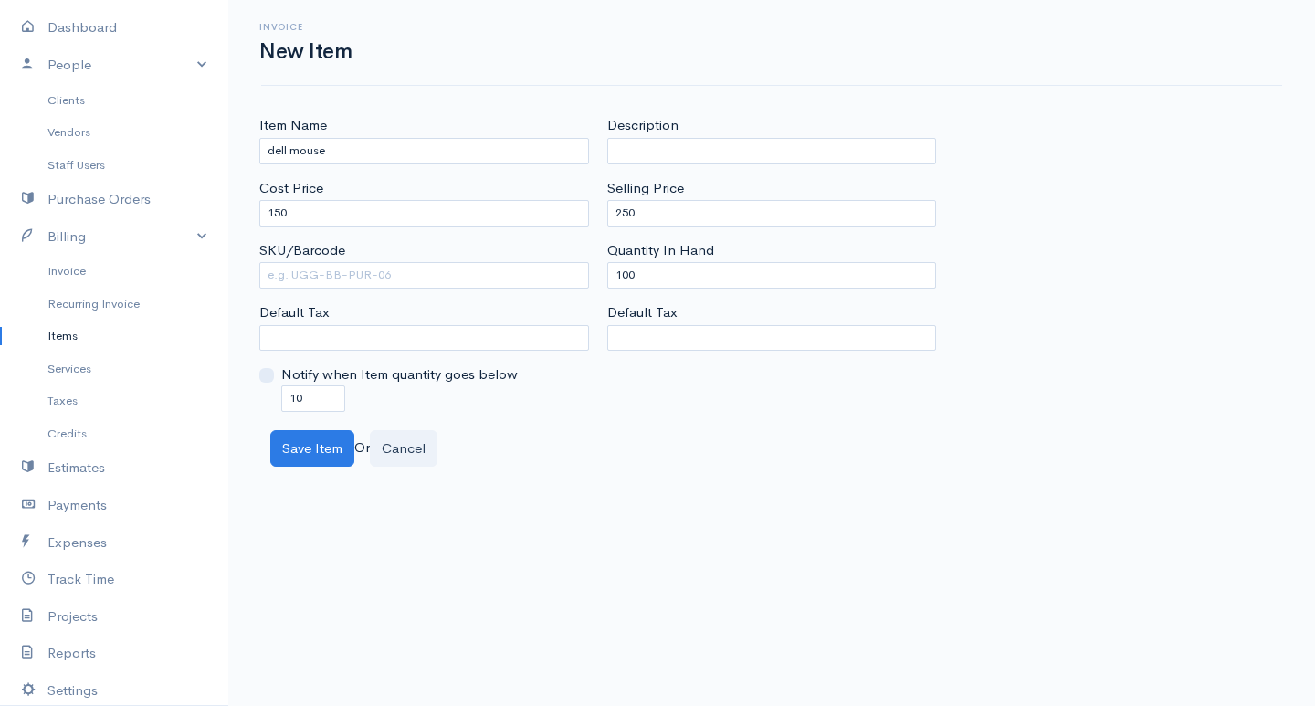
drag, startPoint x: 752, startPoint y: 553, endPoint x: 699, endPoint y: 338, distance: 221.9
click at [752, 536] on body "gkishodaran Upgrade Dashboard People Clients Vendors Staff Users Purchase Order…" at bounding box center [657, 353] width 1315 height 706
drag, startPoint x: 663, startPoint y: 273, endPoint x: 590, endPoint y: 287, distance: 74.3
click at [590, 287] on div "Item Name dell mouse Cost Price 150 SKU/Barcode Default Tax Notify when Item qu…" at bounding box center [771, 263] width 1043 height 296
type input "0"
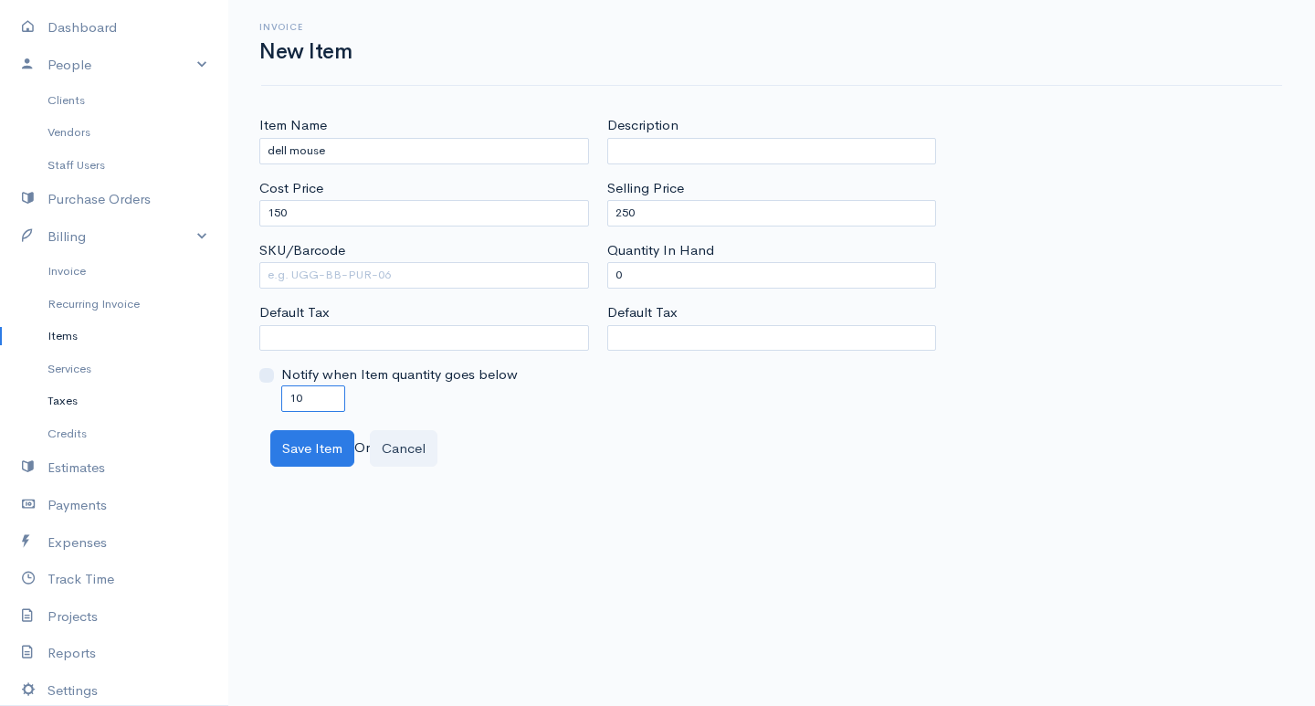
drag, startPoint x: 302, startPoint y: 397, endPoint x: 208, endPoint y: 415, distance: 95.8
click at [208, 415] on body "gkishodaran Upgrade Dashboard People Clients Vendors Staff Users Purchase Order…" at bounding box center [657, 353] width 1315 height 706
type input "0"
click at [326, 460] on button "Save Item" at bounding box center [312, 448] width 84 height 37
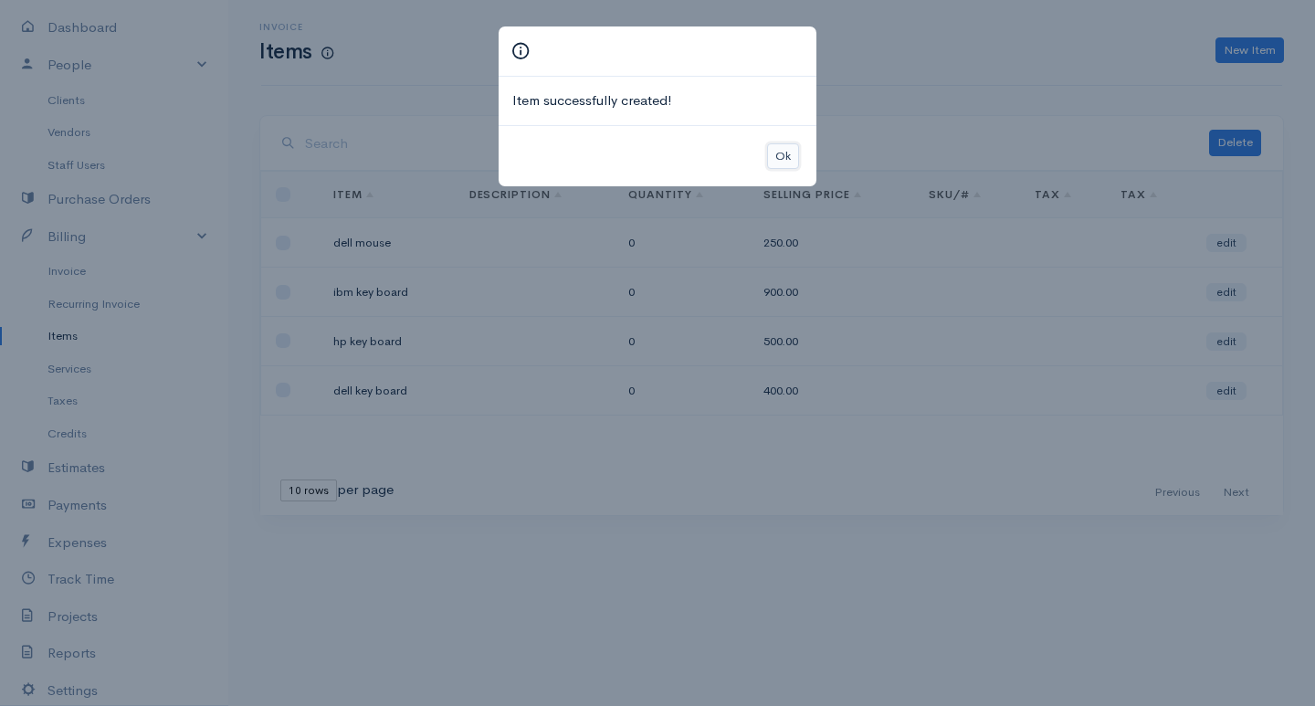
click at [783, 164] on button "Ok" at bounding box center [783, 156] width 32 height 26
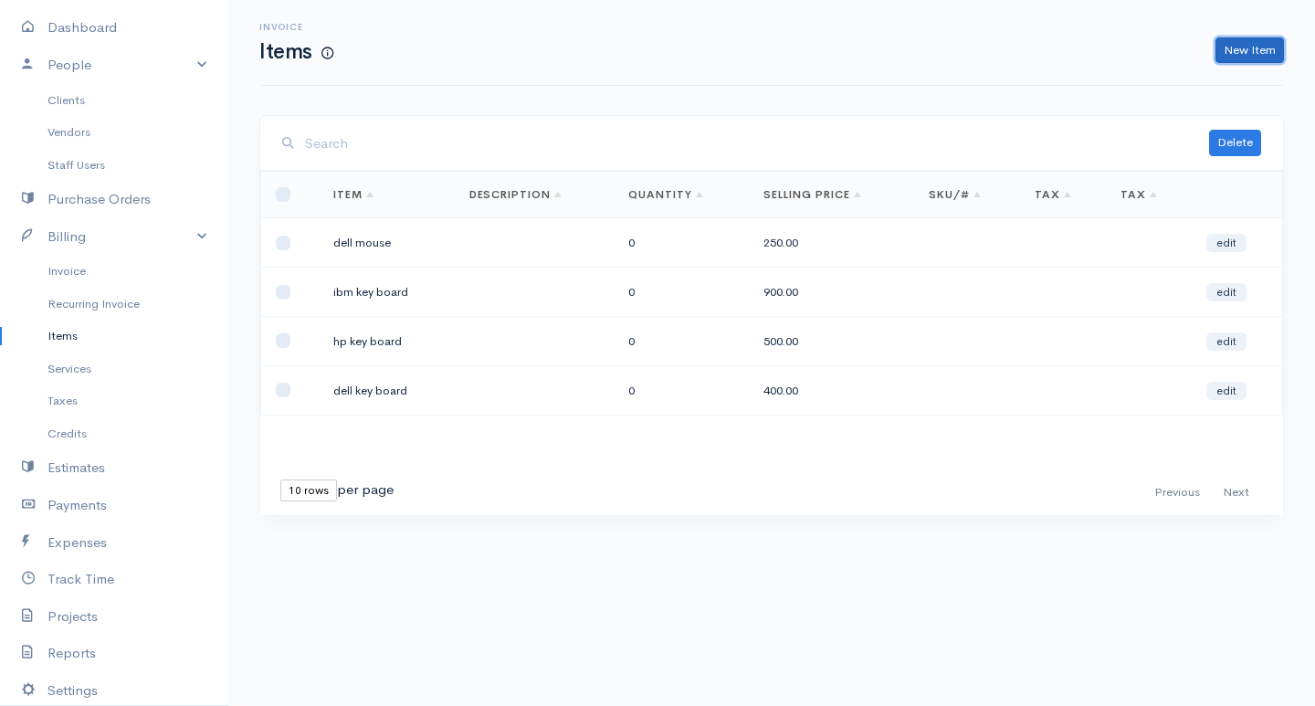
click at [943, 44] on link "New Item" at bounding box center [1249, 50] width 68 height 26
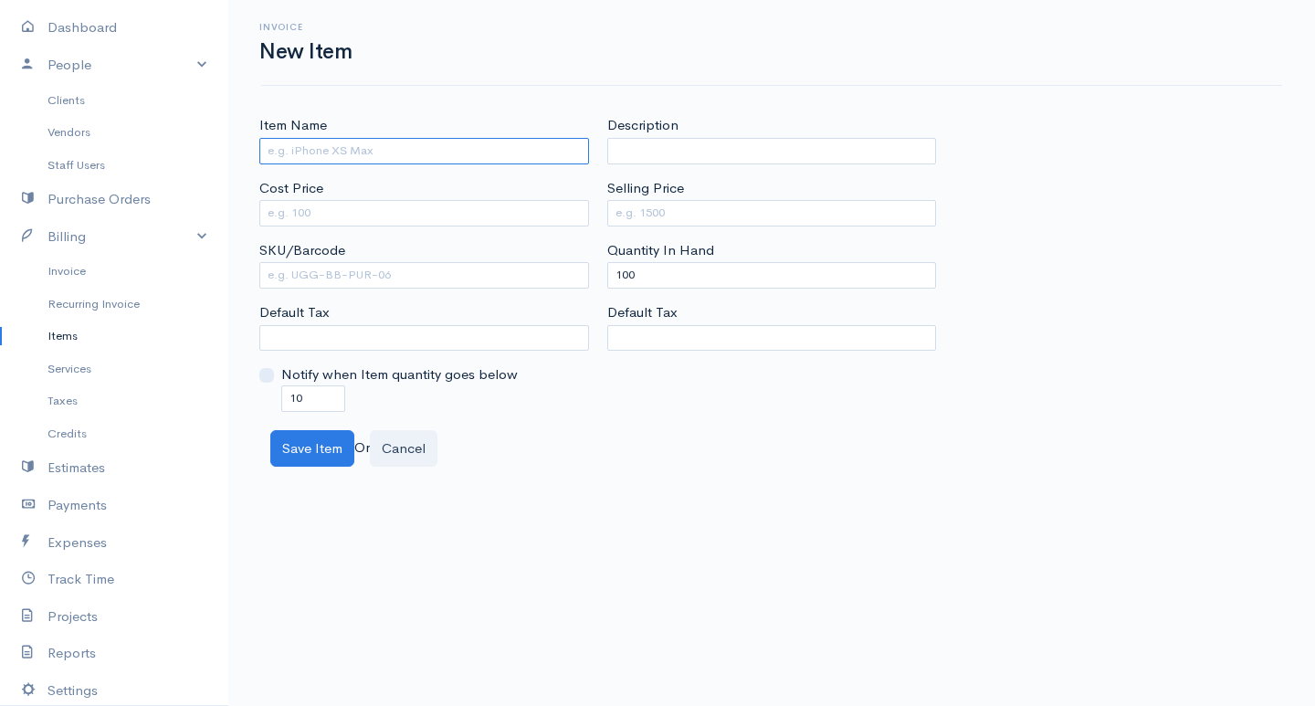
click at [280, 150] on input "Item Name" at bounding box center [424, 151] width 330 height 26
type input "hp mouse"
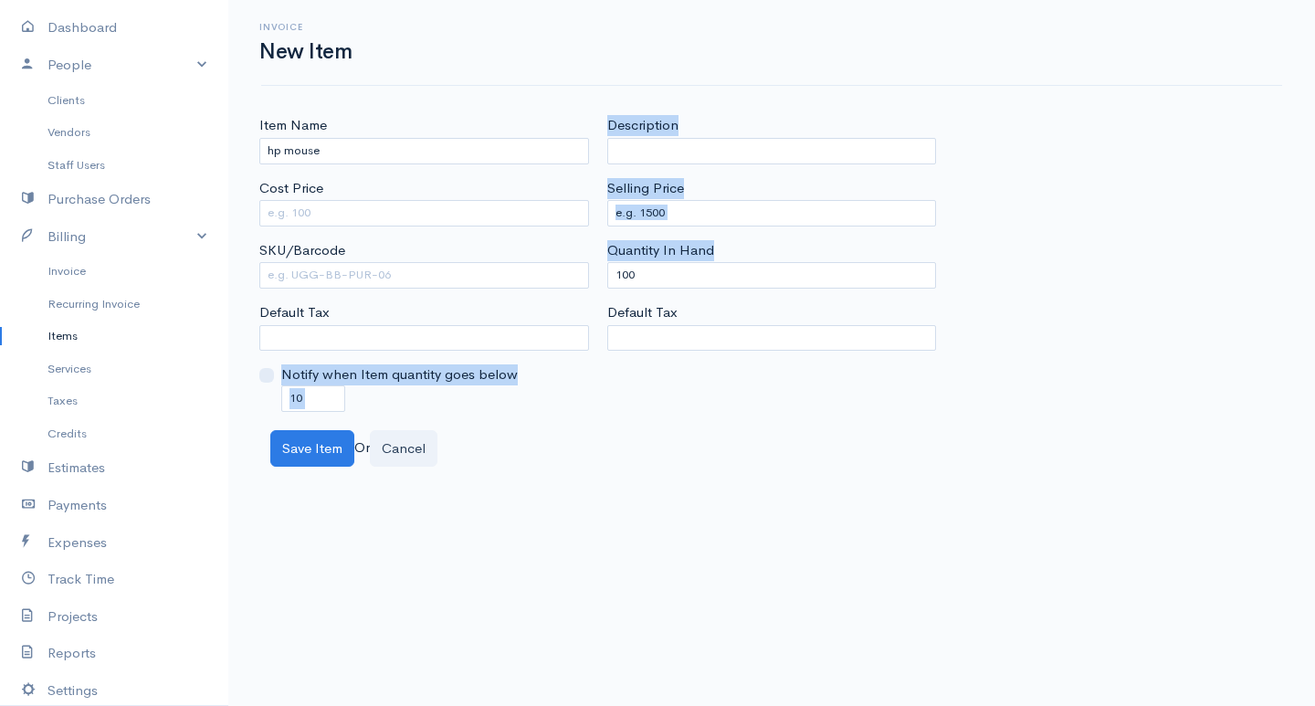
drag, startPoint x: 657, startPoint y: 262, endPoint x: 613, endPoint y: 271, distance: 45.7
click at [570, 289] on div "Item Name hp mouse Cost Price SKU/Barcode Default Tax Notify when Item quantity…" at bounding box center [771, 263] width 1043 height 296
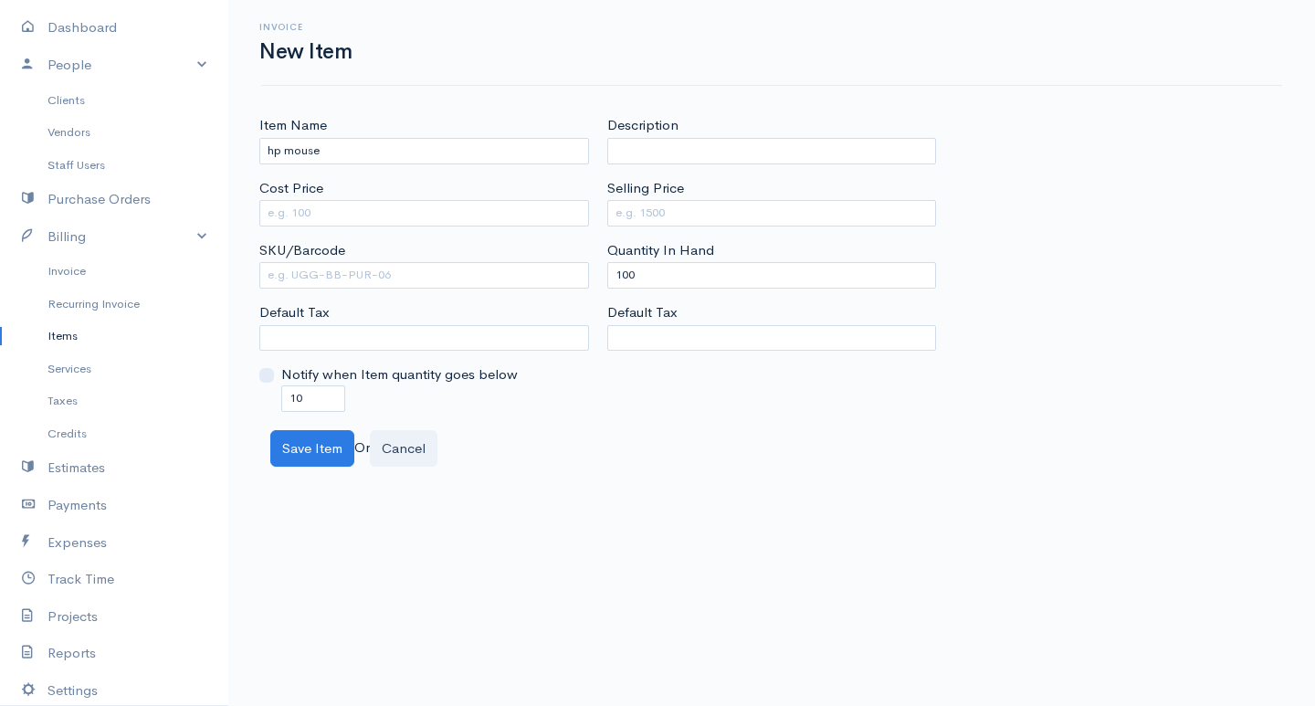
drag, startPoint x: 795, startPoint y: 505, endPoint x: 767, endPoint y: 474, distance: 42.0
click at [787, 494] on body "gkishodaran Upgrade Dashboard People Clients Vendors Staff Users Purchase Order…" at bounding box center [657, 353] width 1315 height 706
drag, startPoint x: 677, startPoint y: 278, endPoint x: 487, endPoint y: 317, distance: 193.7
click at [487, 317] on div "Item Name hp mouse Cost Price SKU/Barcode Default Tax Notify when Item quantity…" at bounding box center [771, 263] width 1043 height 296
type input "0"
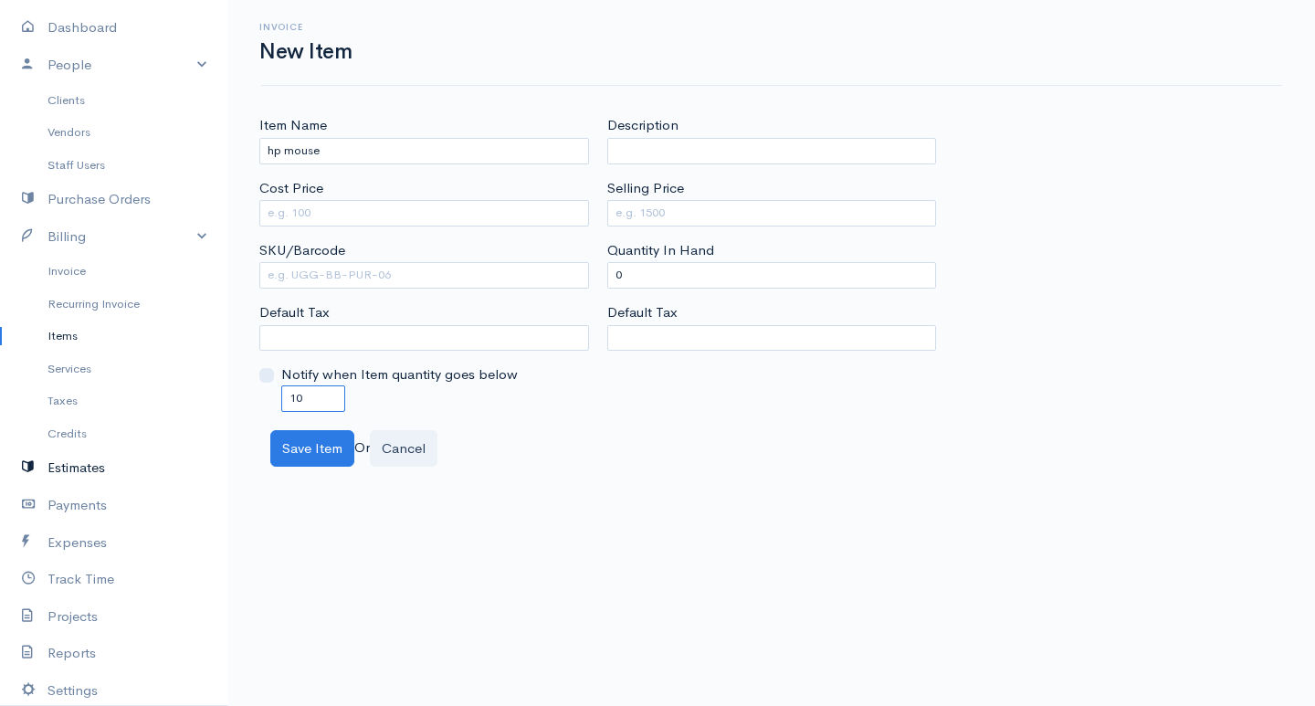
drag, startPoint x: 304, startPoint y: 398, endPoint x: 0, endPoint y: 449, distance: 308.3
click at [0, 449] on body "gkishodaran Upgrade Dashboard People Clients Vendors Staff Users Purchase Order…" at bounding box center [657, 353] width 1315 height 706
type input "0"
click at [336, 216] on input "Cost Price" at bounding box center [424, 213] width 330 height 26
type input "250"
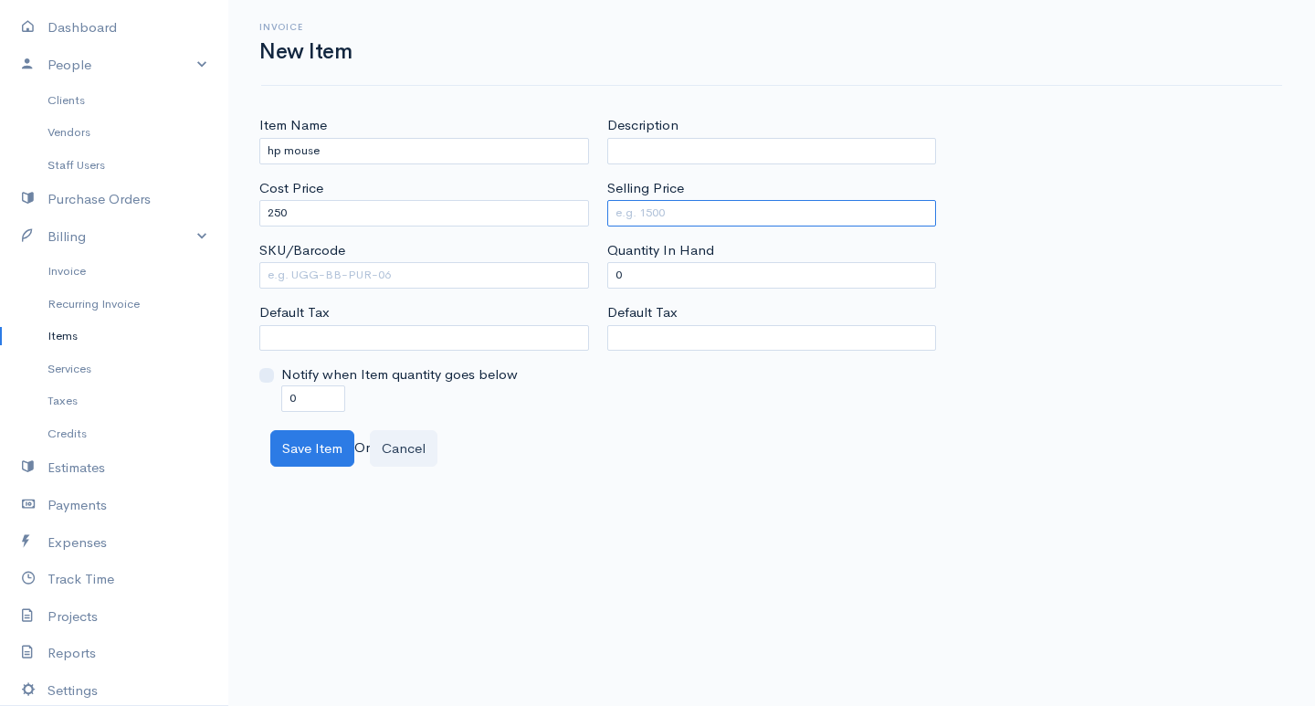
click at [648, 219] on input "Selling Price" at bounding box center [772, 213] width 330 height 26
type input "400"
click at [312, 456] on button "Save Item" at bounding box center [312, 448] width 84 height 37
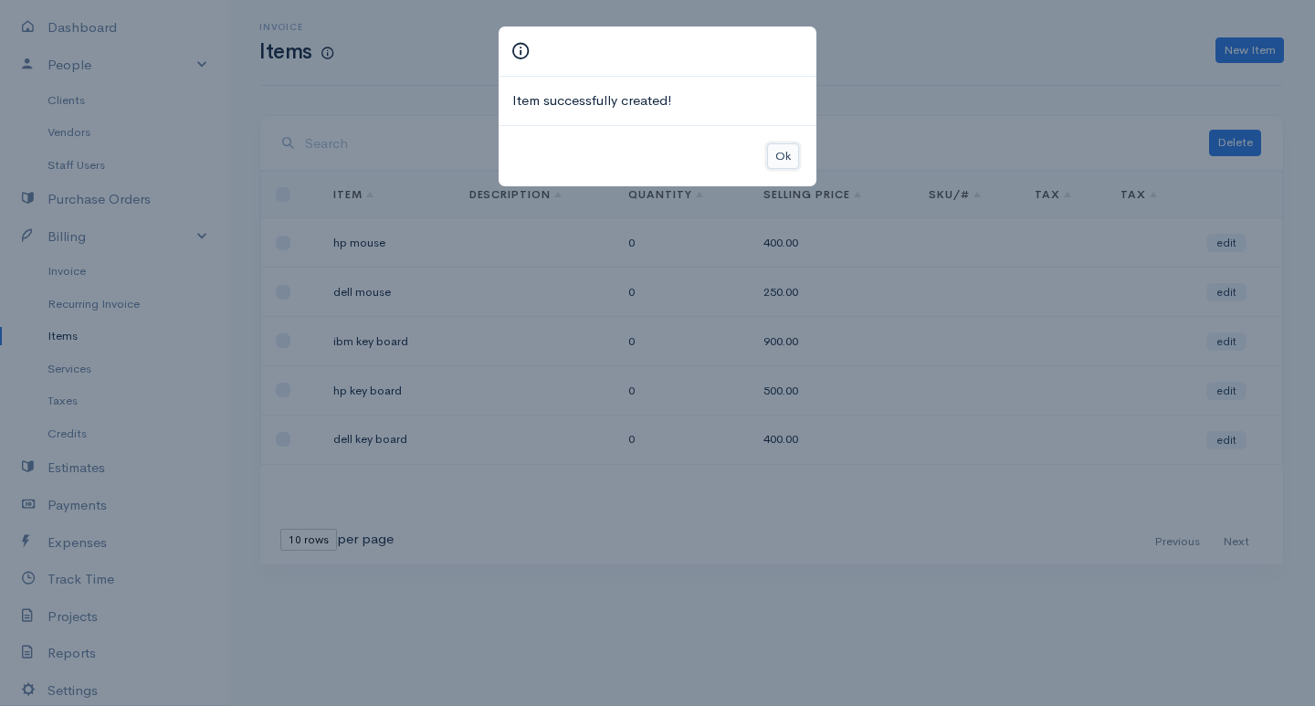
click at [772, 157] on button "Ok" at bounding box center [783, 156] width 32 height 26
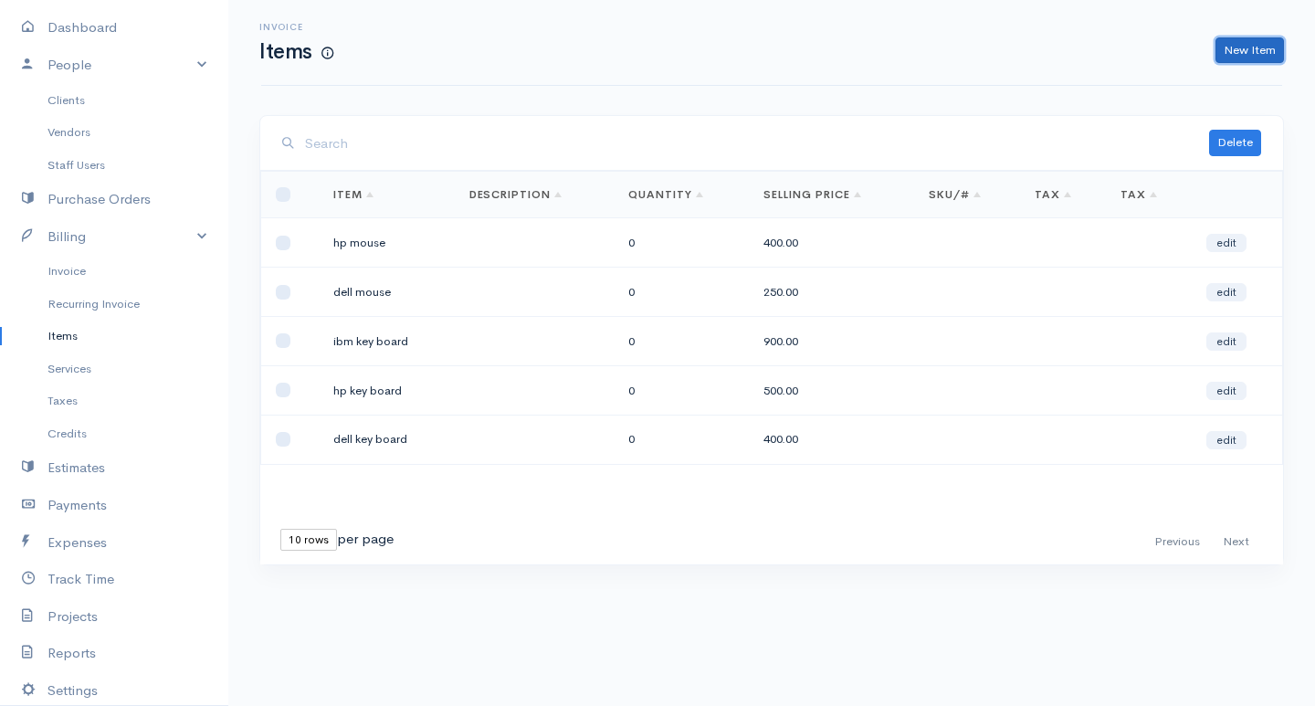
click at [943, 45] on link "New Item" at bounding box center [1249, 50] width 68 height 26
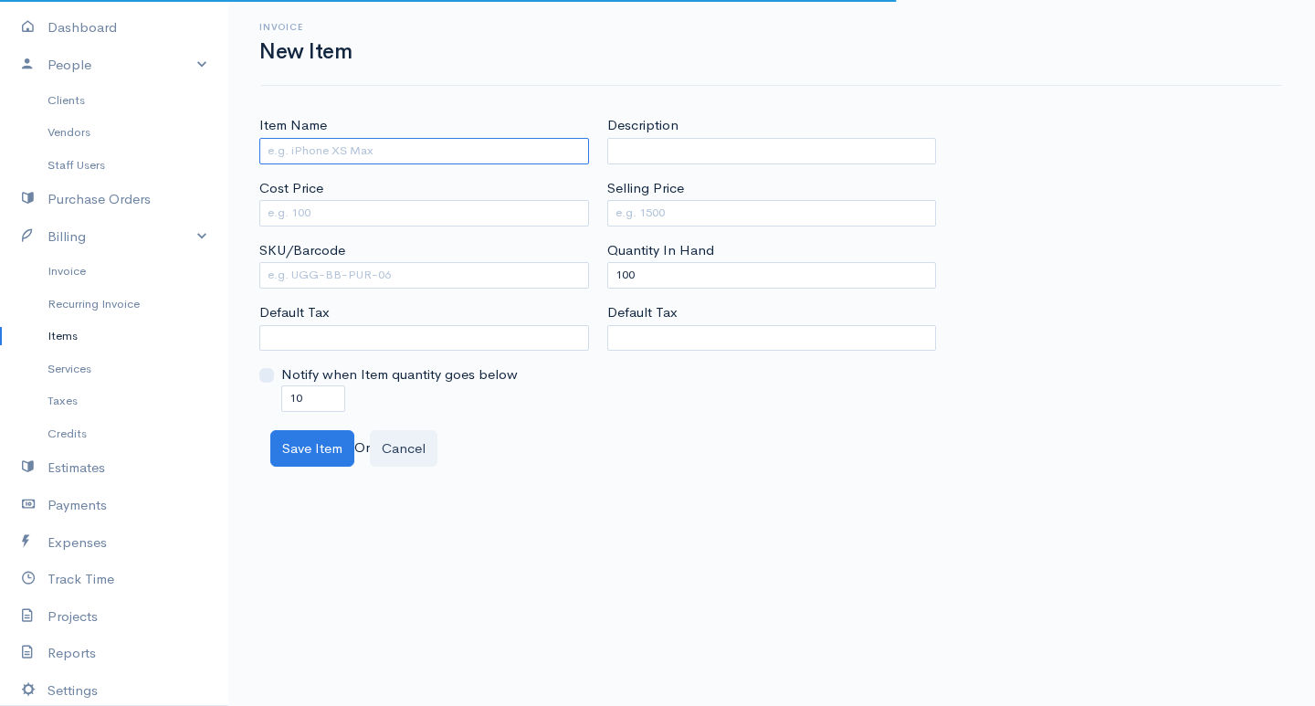
click at [380, 151] on input "Item Name" at bounding box center [424, 151] width 330 height 26
type input "ibm mouse"
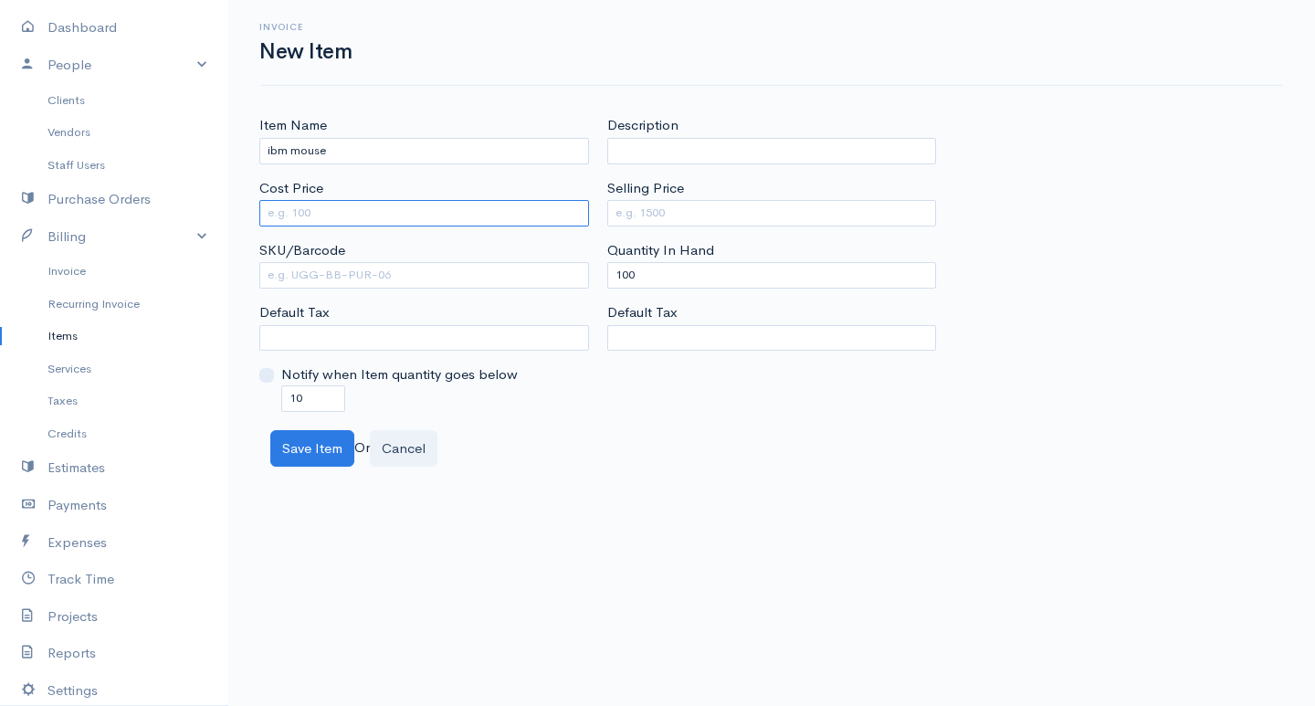
click at [302, 209] on input "Cost Price" at bounding box center [424, 213] width 330 height 26
type input "400"
click at [703, 217] on input "Selling Price" at bounding box center [772, 213] width 330 height 26
type input "650"
click at [653, 254] on label "Quantity In Hand" at bounding box center [660, 250] width 107 height 21
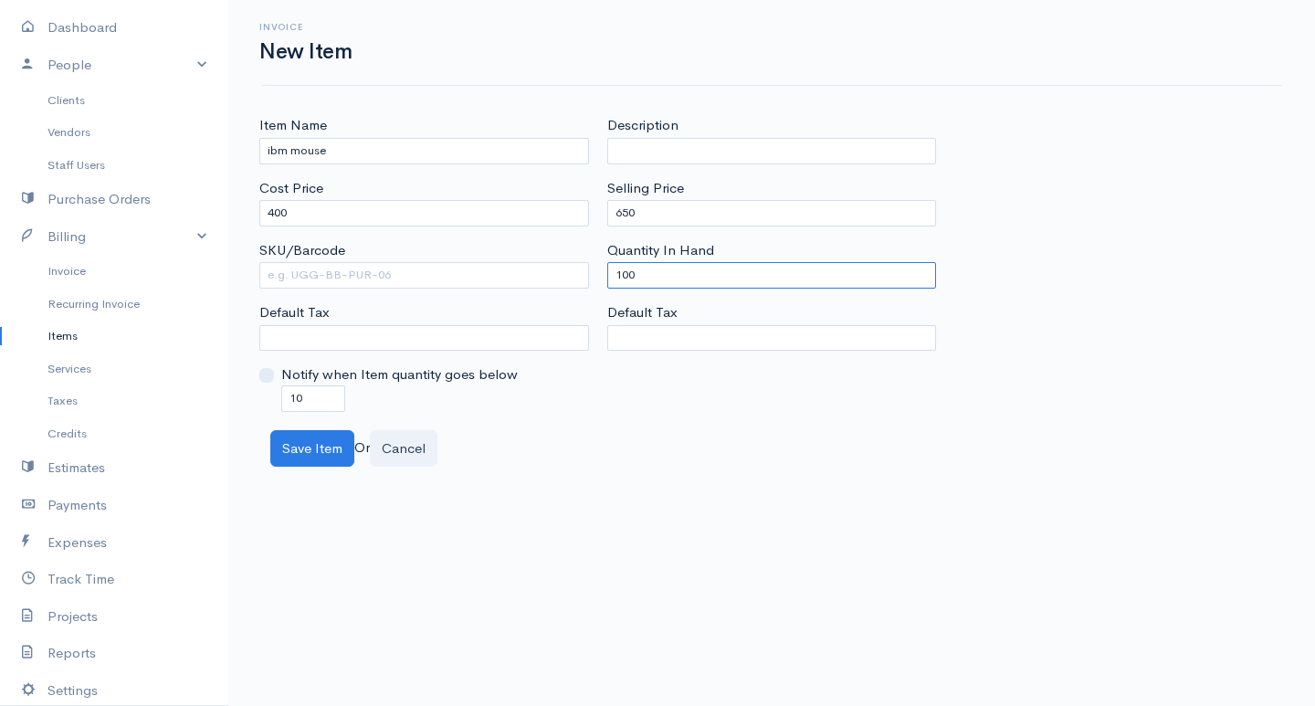
click at [653, 262] on input "100" at bounding box center [772, 275] width 330 height 26
drag, startPoint x: 666, startPoint y: 272, endPoint x: 372, endPoint y: 303, distance: 295.6
click at [372, 303] on div "Item Name ibm mouse Cost Price 400 SKU/Barcode Default Tax Notify when Item qua…" at bounding box center [771, 263] width 1043 height 296
type input "0"
drag, startPoint x: 312, startPoint y: 399, endPoint x: 98, endPoint y: 464, distance: 224.1
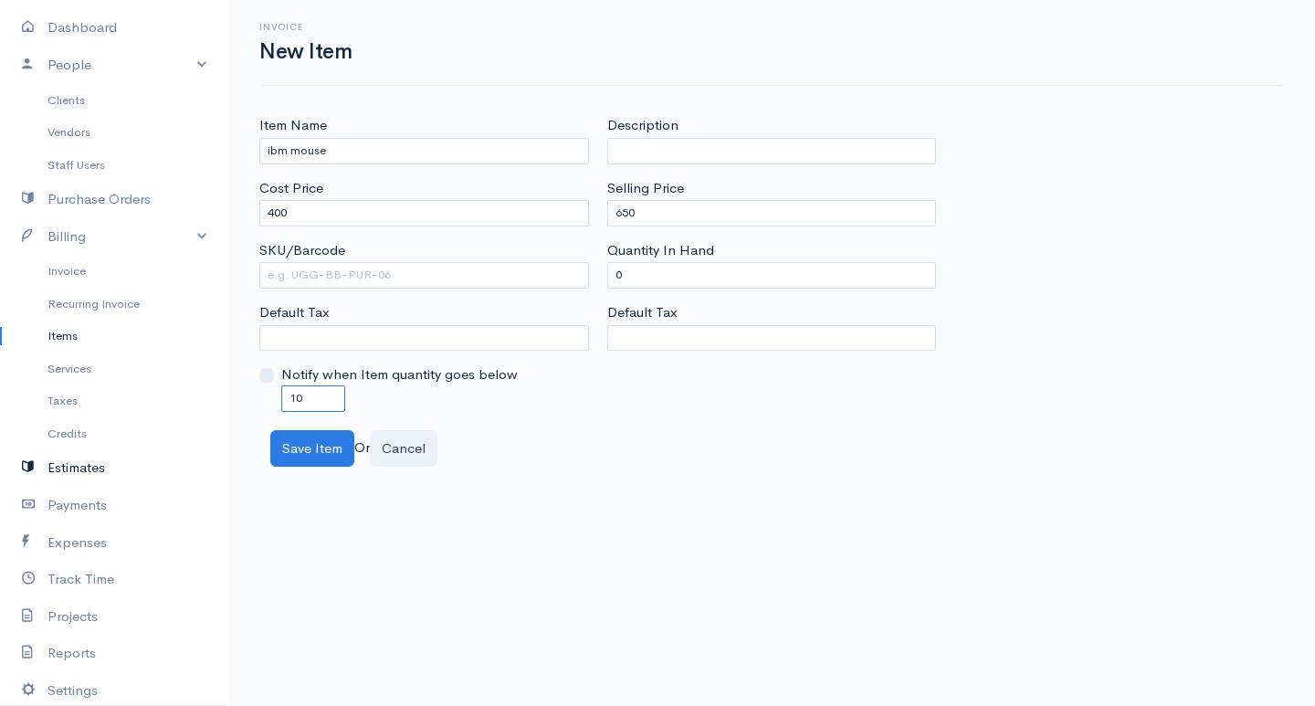
click at [98, 464] on body "gkishodaran Upgrade Dashboard People Clients Vendors Staff Users Purchase Order…" at bounding box center [657, 353] width 1315 height 706
type input "0"
click at [316, 451] on button "Save Item" at bounding box center [312, 448] width 84 height 37
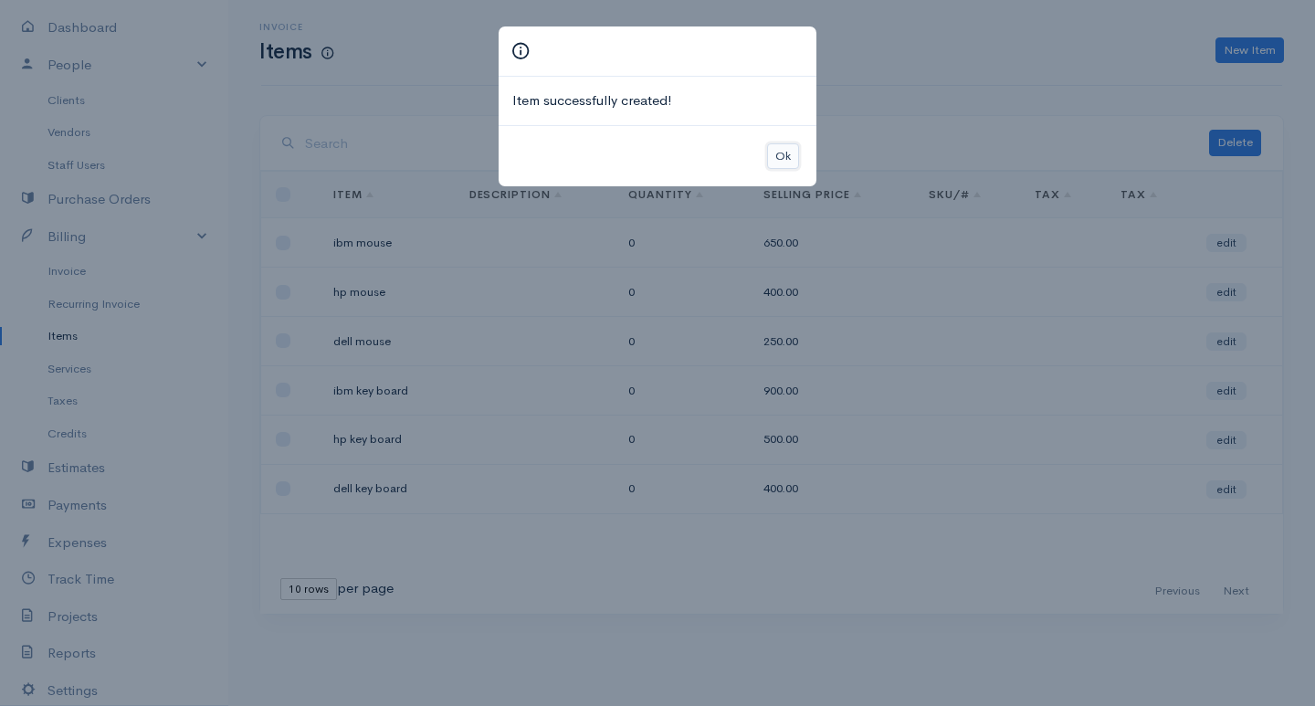
click at [784, 163] on button "Ok" at bounding box center [783, 156] width 32 height 26
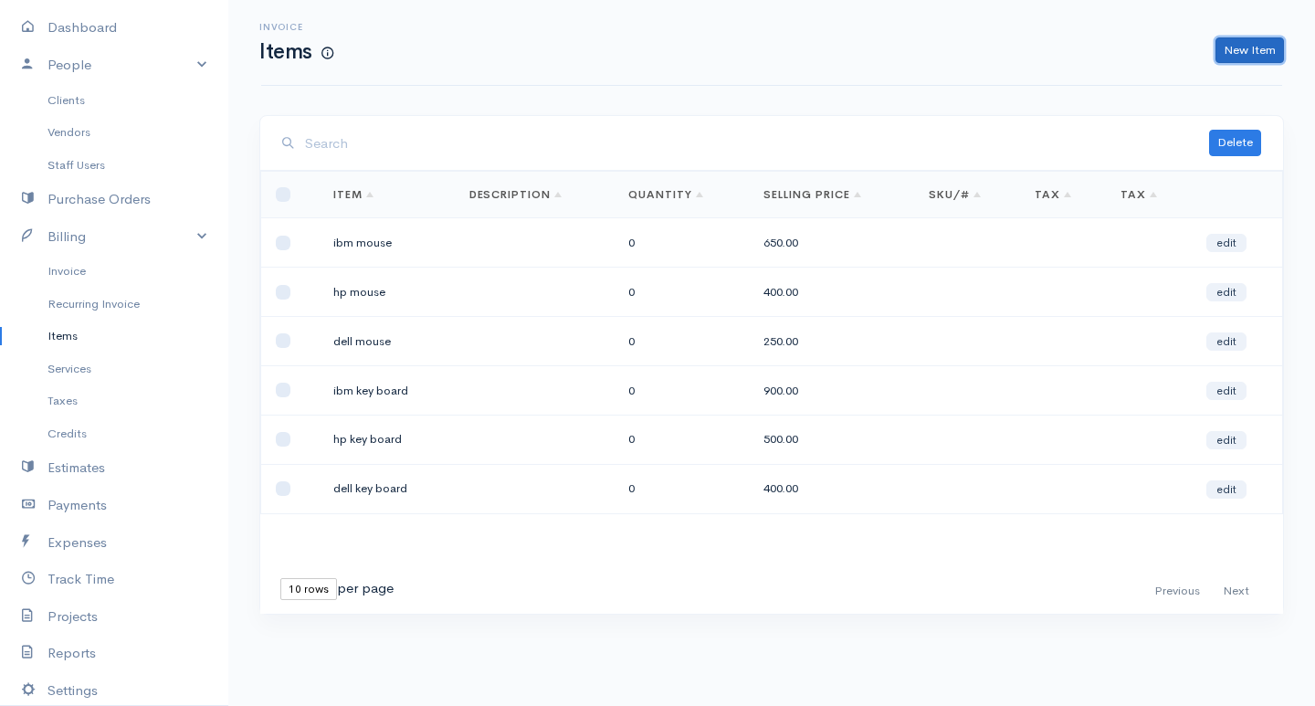
click at [943, 53] on link "New Item" at bounding box center [1249, 50] width 68 height 26
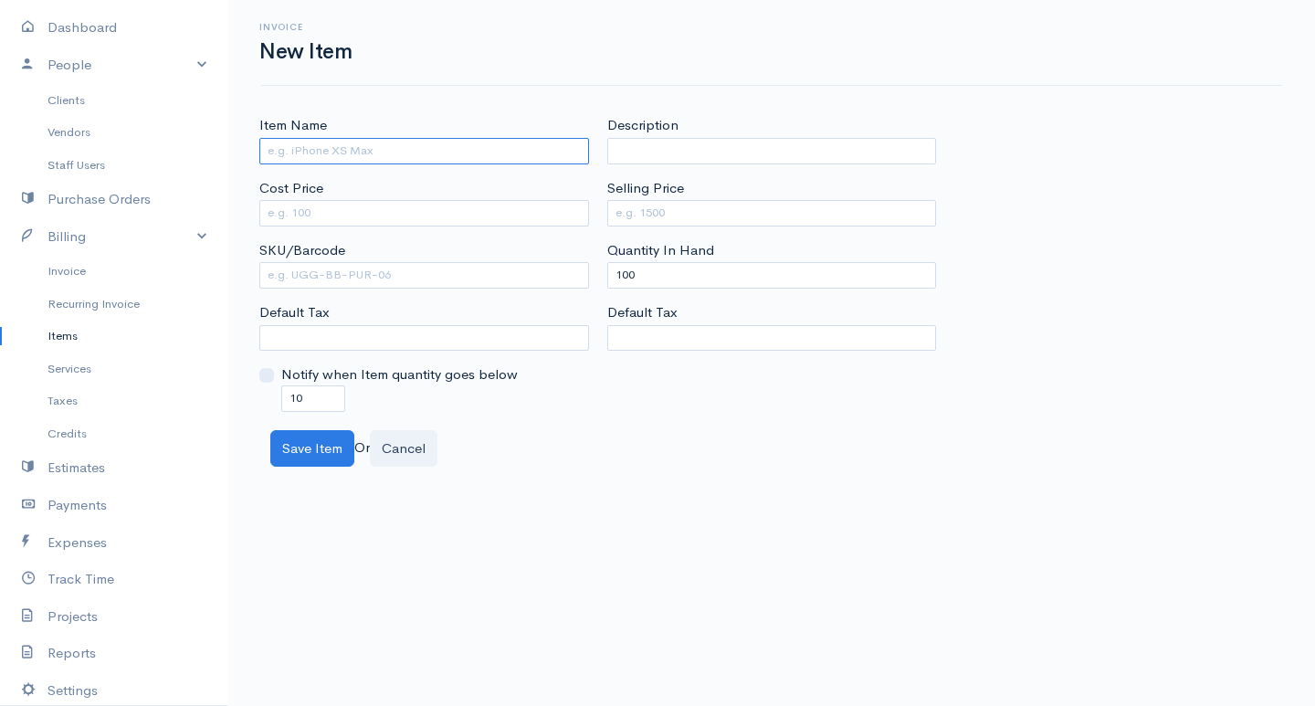
click at [534, 153] on input "Item Name" at bounding box center [424, 151] width 330 height 26
type input "core i3"
click at [488, 214] on input "Cost Price" at bounding box center [424, 213] width 330 height 26
type input "1000"
click at [673, 210] on input "Selling Price" at bounding box center [772, 213] width 330 height 26
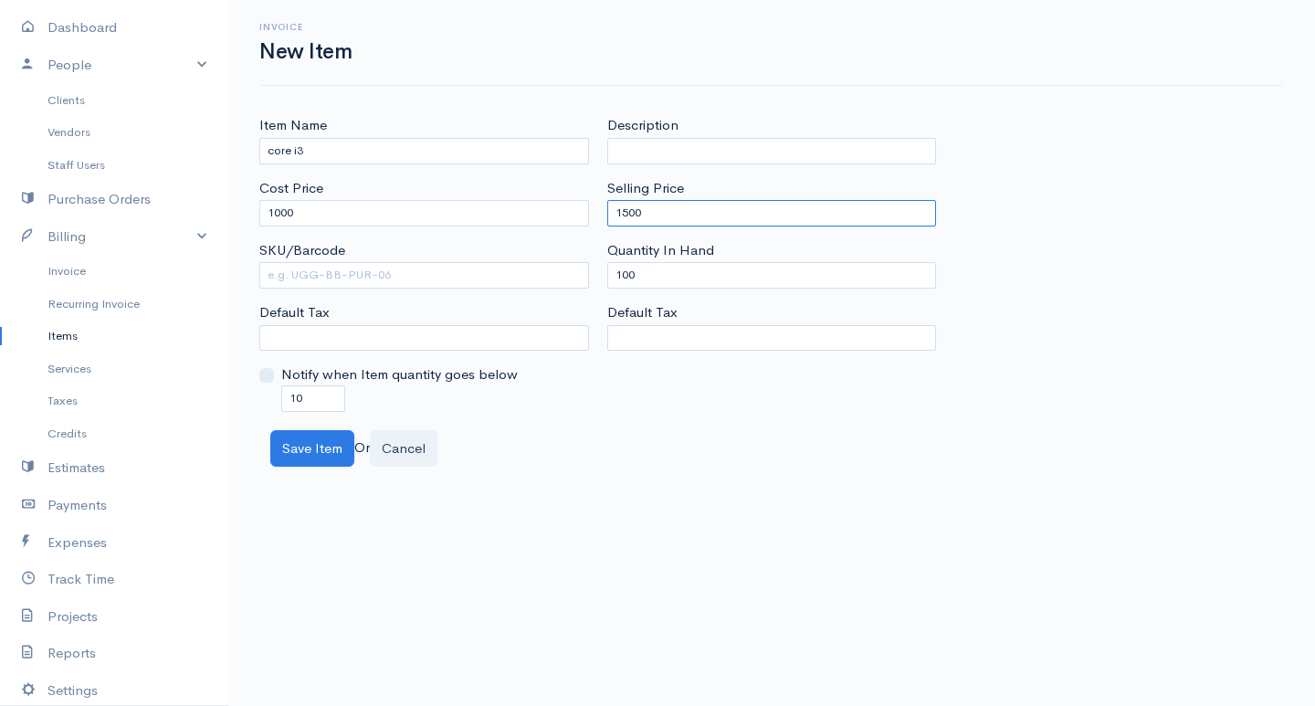
type input "1500"
drag, startPoint x: 669, startPoint y: 273, endPoint x: 190, endPoint y: 173, distance: 489.7
click at [191, 173] on body "gkishodaran Upgrade Dashboard People Clients Vendors Staff Users Purchase Order…" at bounding box center [657, 353] width 1315 height 706
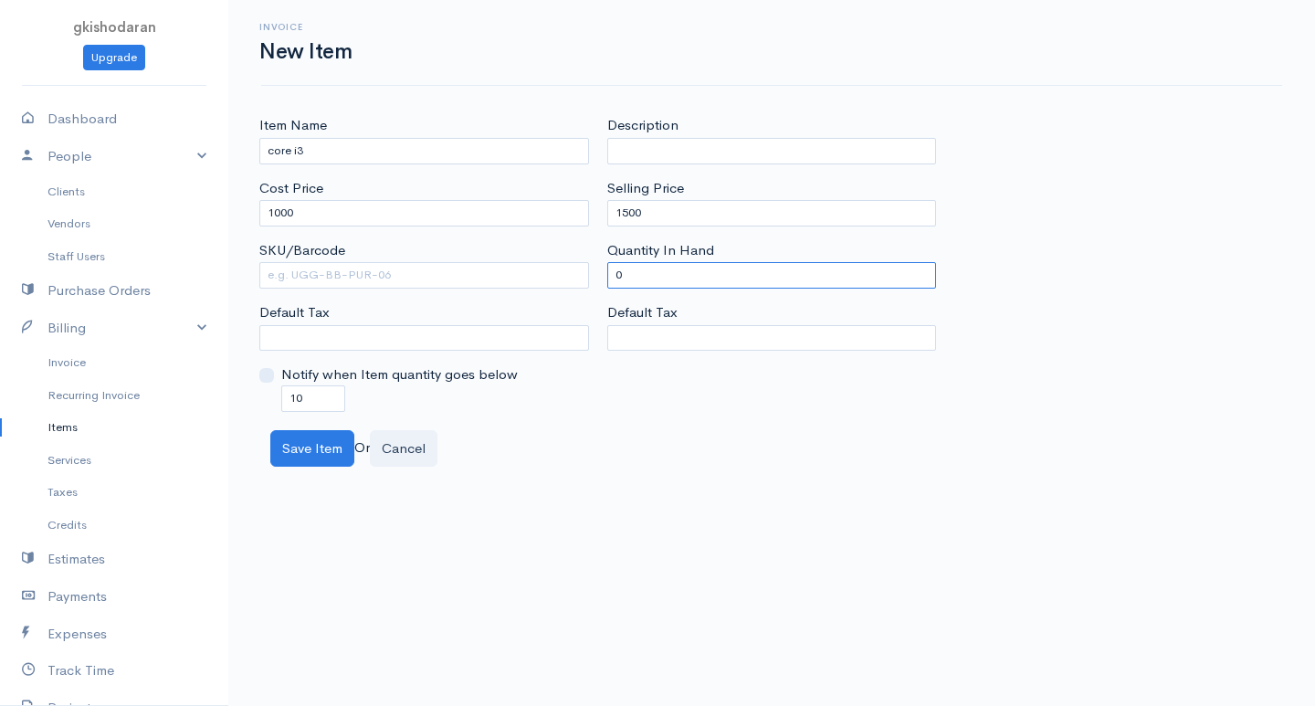
type input "0"
drag, startPoint x: 300, startPoint y: 395, endPoint x: 152, endPoint y: 417, distance: 149.5
click at [152, 417] on body "gkishodaran Upgrade Dashboard People Clients Vendors Staff Users Purchase Order…" at bounding box center [657, 353] width 1315 height 706
type input "0"
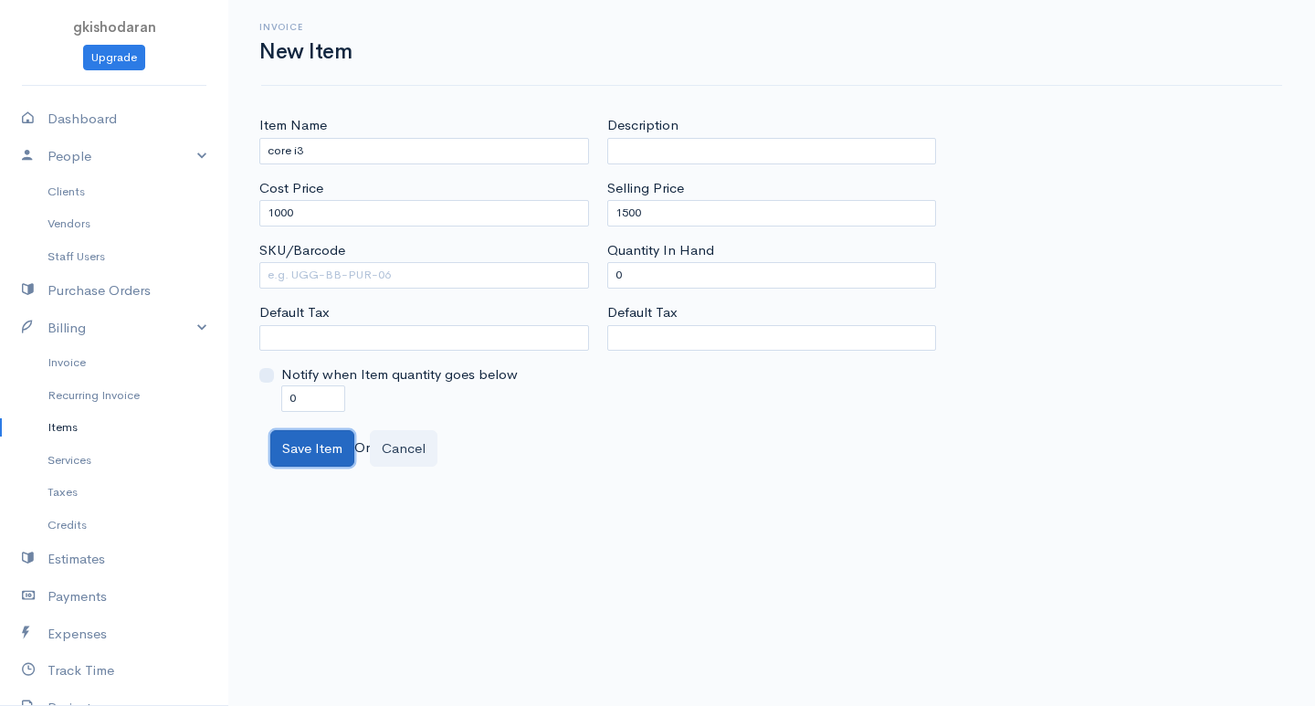
click at [338, 460] on button "Save Item" at bounding box center [312, 448] width 84 height 37
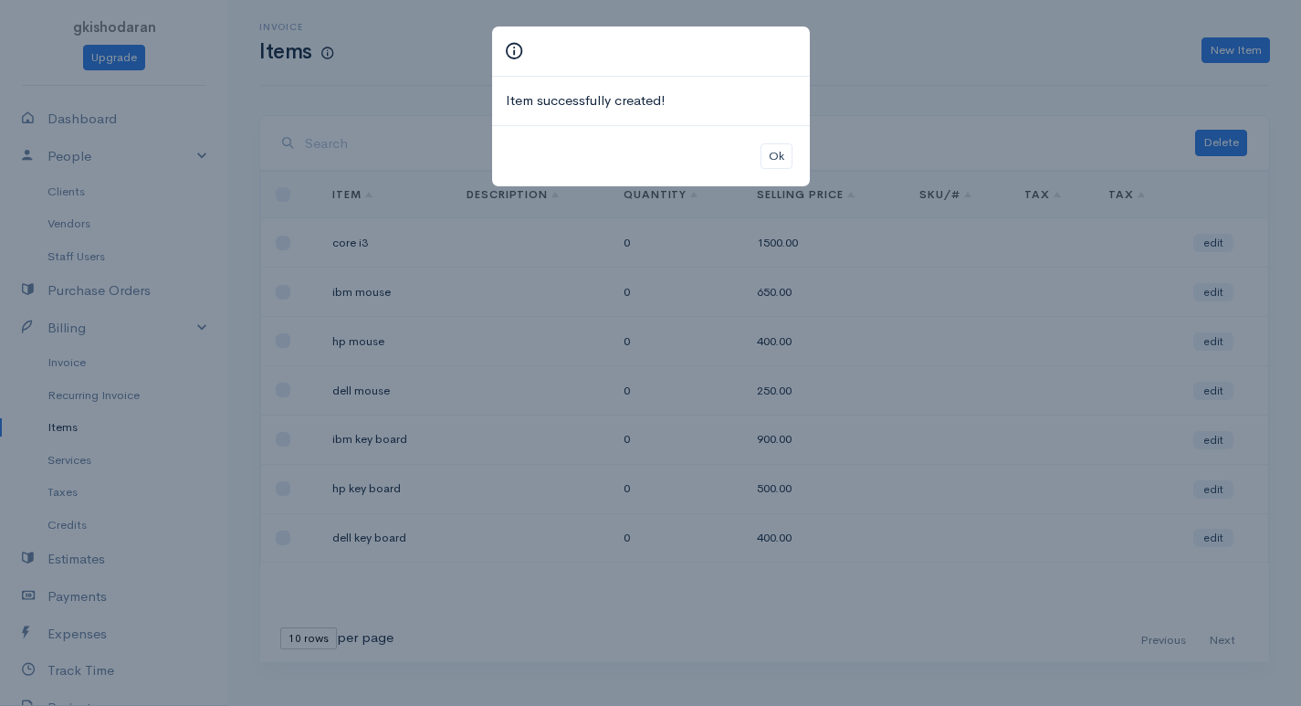
click at [789, 169] on div "Ok" at bounding box center [651, 156] width 318 height 62
click at [789, 167] on button "Ok" at bounding box center [777, 156] width 32 height 26
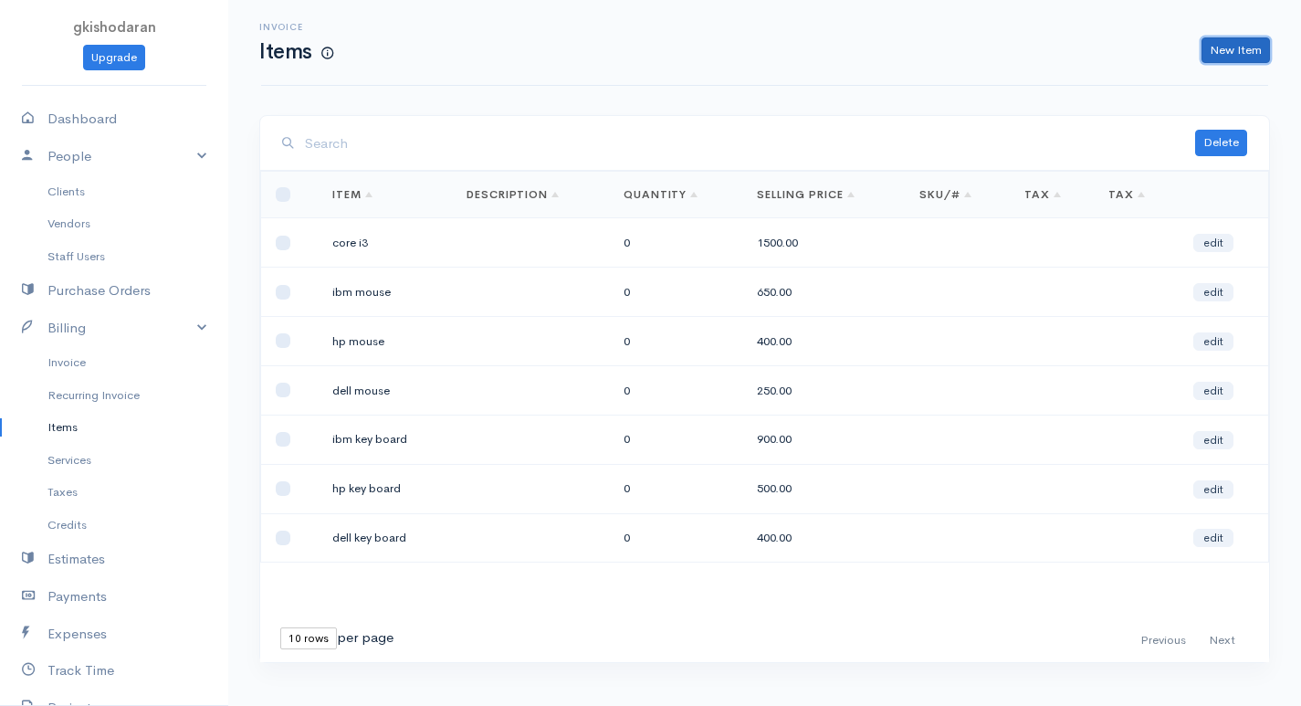
click at [943, 58] on link "New Item" at bounding box center [1235, 50] width 68 height 26
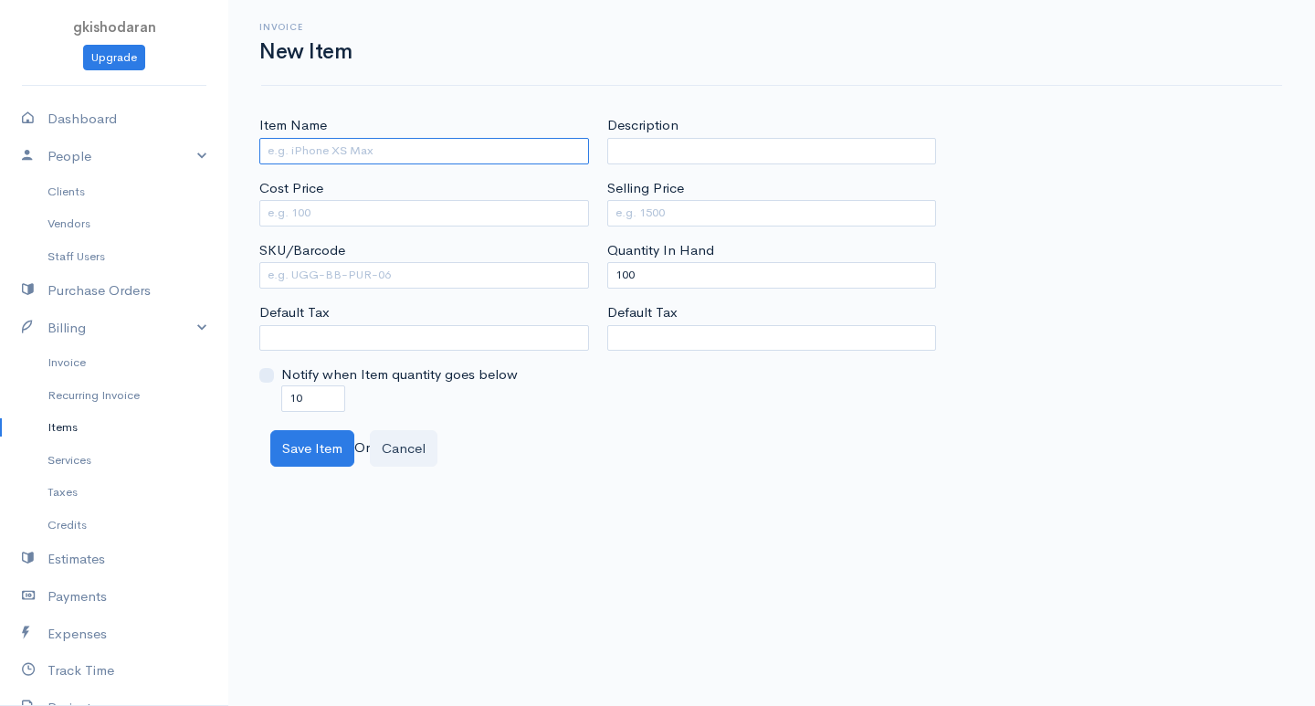
click at [341, 143] on input "Item Name" at bounding box center [424, 151] width 330 height 26
type input "core i5"
click at [322, 209] on input "Cost Price" at bounding box center [424, 213] width 330 height 26
type input "2000"
click at [687, 214] on input "Selling Price" at bounding box center [772, 213] width 330 height 26
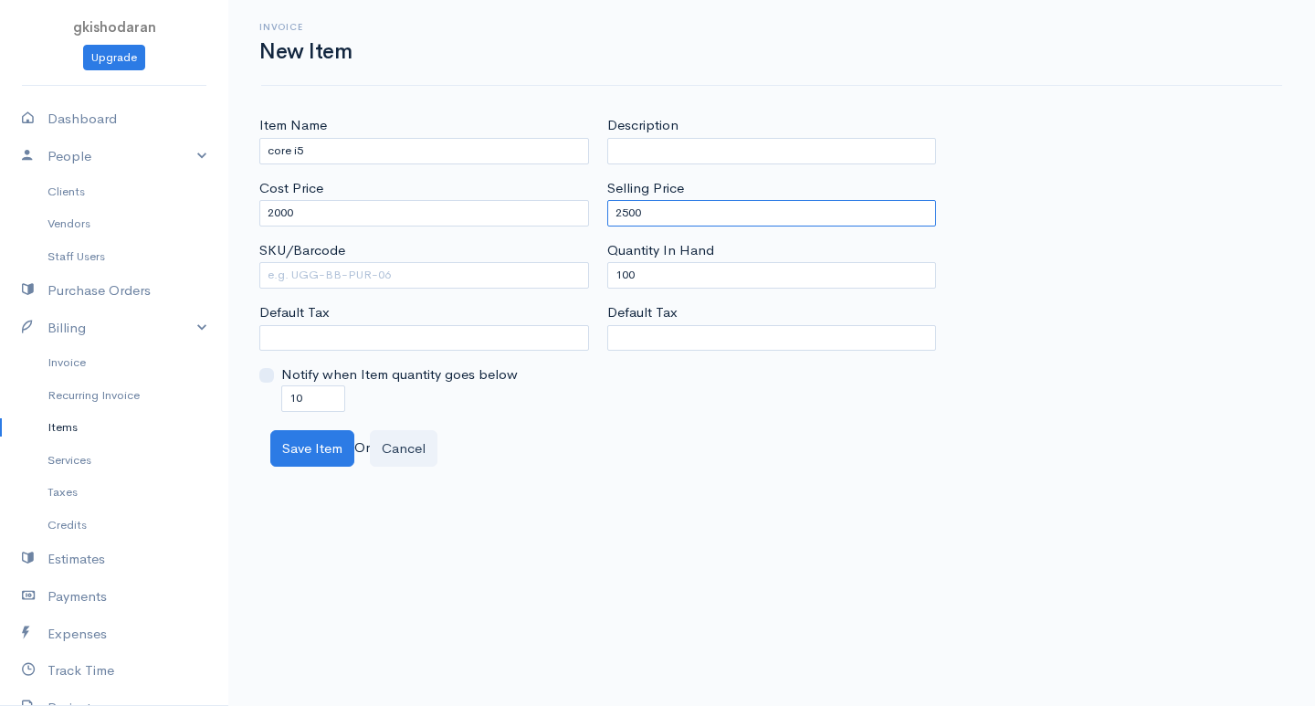
type input "2500"
drag, startPoint x: 671, startPoint y: 248, endPoint x: 655, endPoint y: 257, distance: 18.4
click at [655, 257] on label "Quantity In Hand" at bounding box center [660, 250] width 107 height 21
drag, startPoint x: 656, startPoint y: 277, endPoint x: 566, endPoint y: 288, distance: 90.1
click at [566, 288] on div "Item Name core i5 Cost Price 2000 SKU/Barcode Default Tax Notify when Item quan…" at bounding box center [771, 263] width 1043 height 296
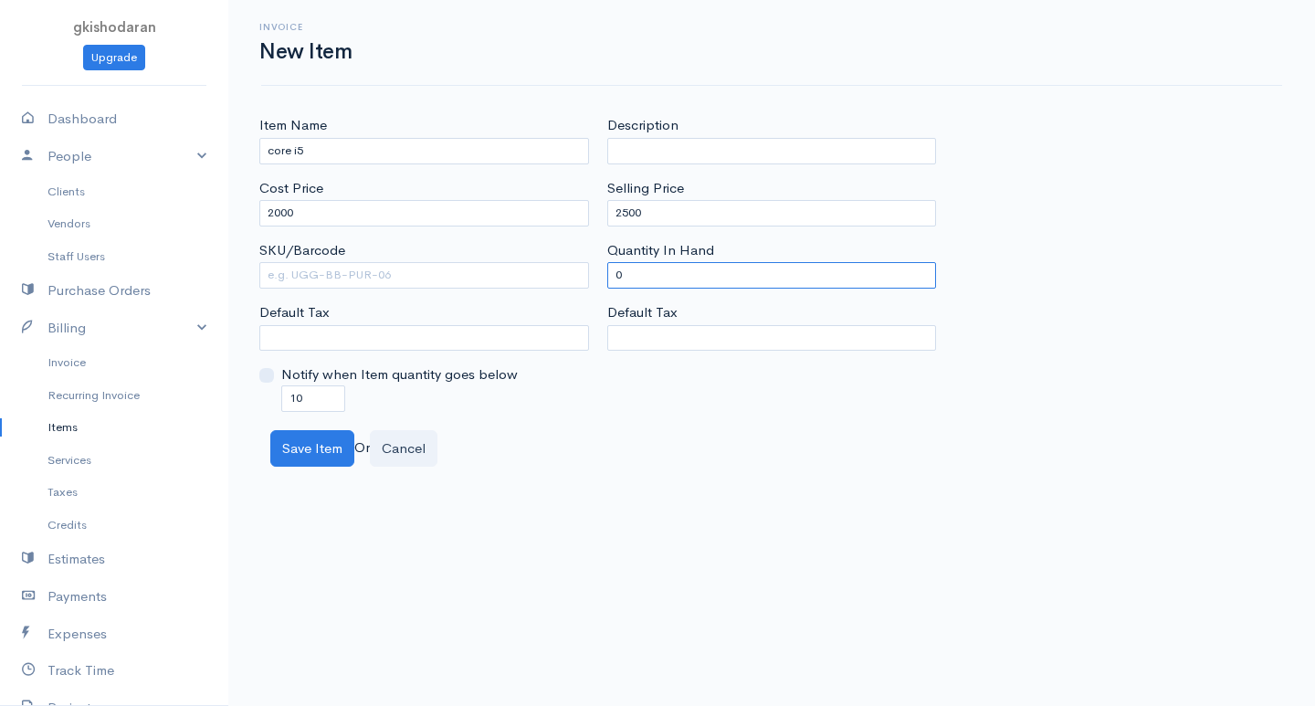
type input "0"
click at [542, 89] on div "Invoice New Item Item Name core i5 Cost Price 2000 SKU/Barcode Default Tax Noti…" at bounding box center [771, 233] width 1086 height 467
drag, startPoint x: 312, startPoint y: 404, endPoint x: 234, endPoint y: 430, distance: 82.9
click at [234, 430] on div "Item Name core i5 Cost Price 2000 SKU/Barcode Default Tax Notify when Item quan…" at bounding box center [771, 291] width 1086 height 352
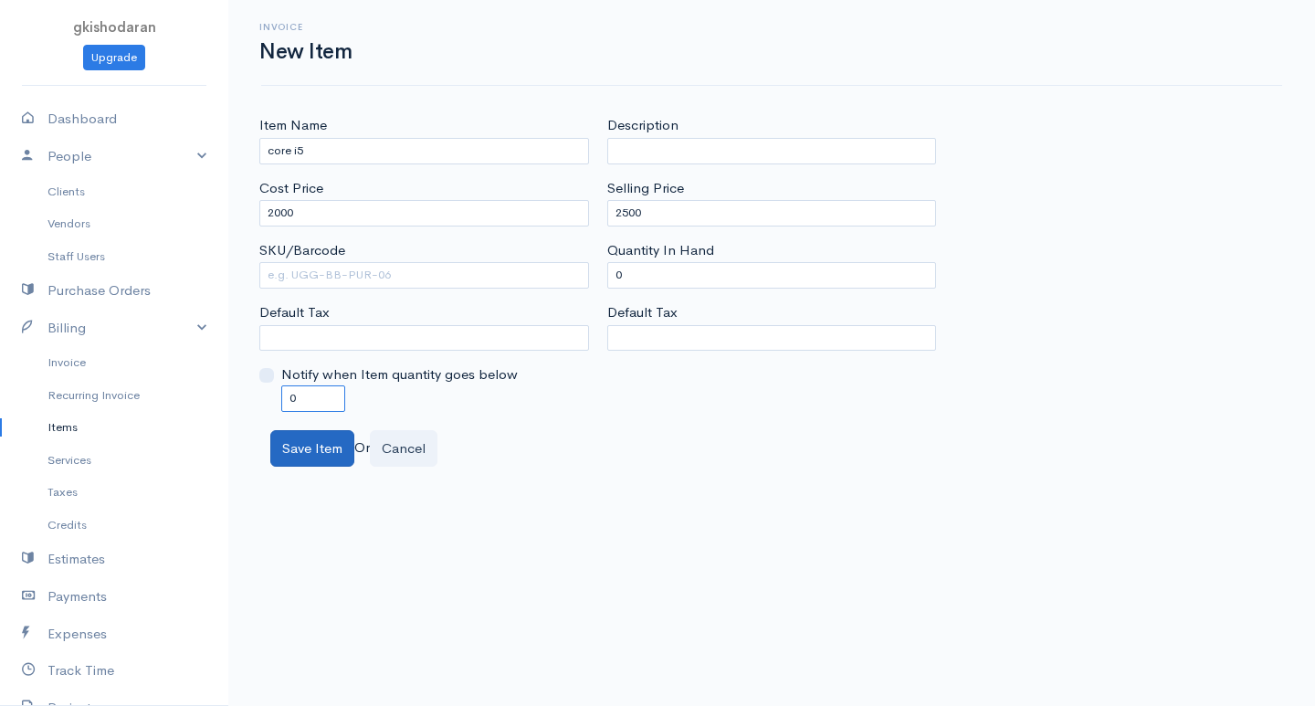
type input "0"
click at [334, 457] on button "Save Item" at bounding box center [312, 448] width 84 height 37
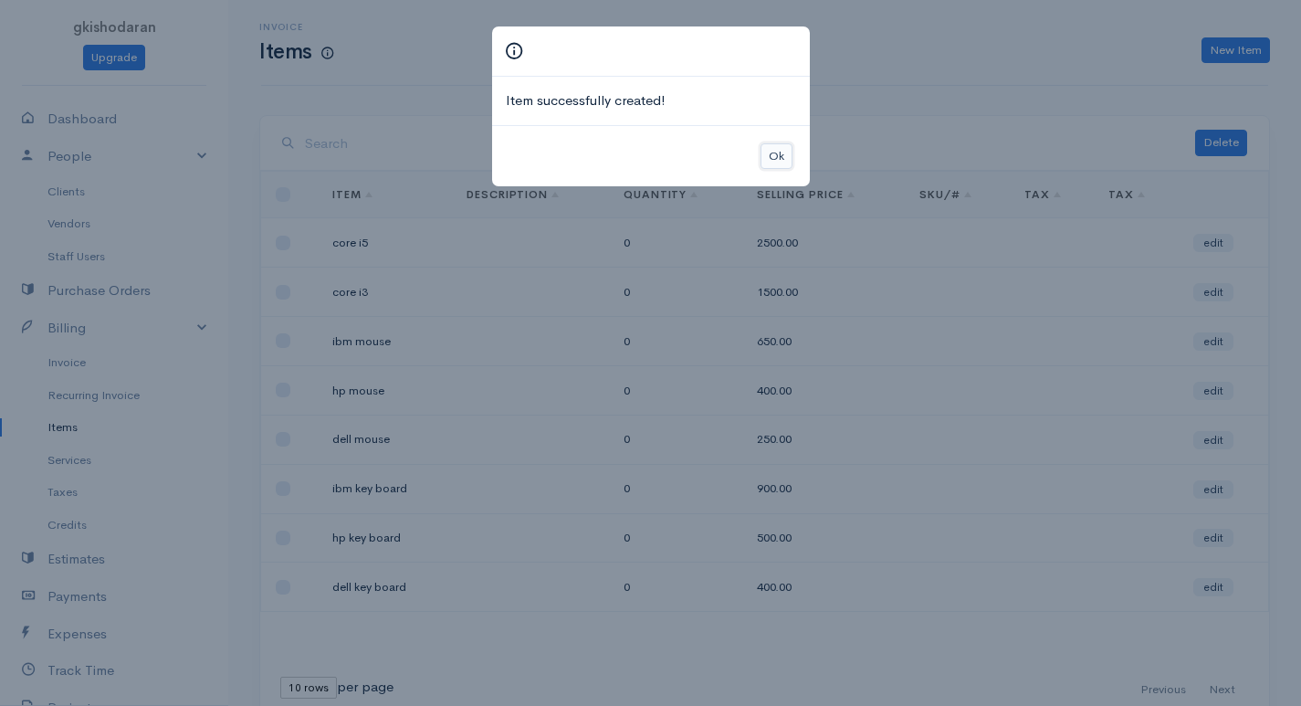
click at [784, 163] on button "Ok" at bounding box center [777, 156] width 32 height 26
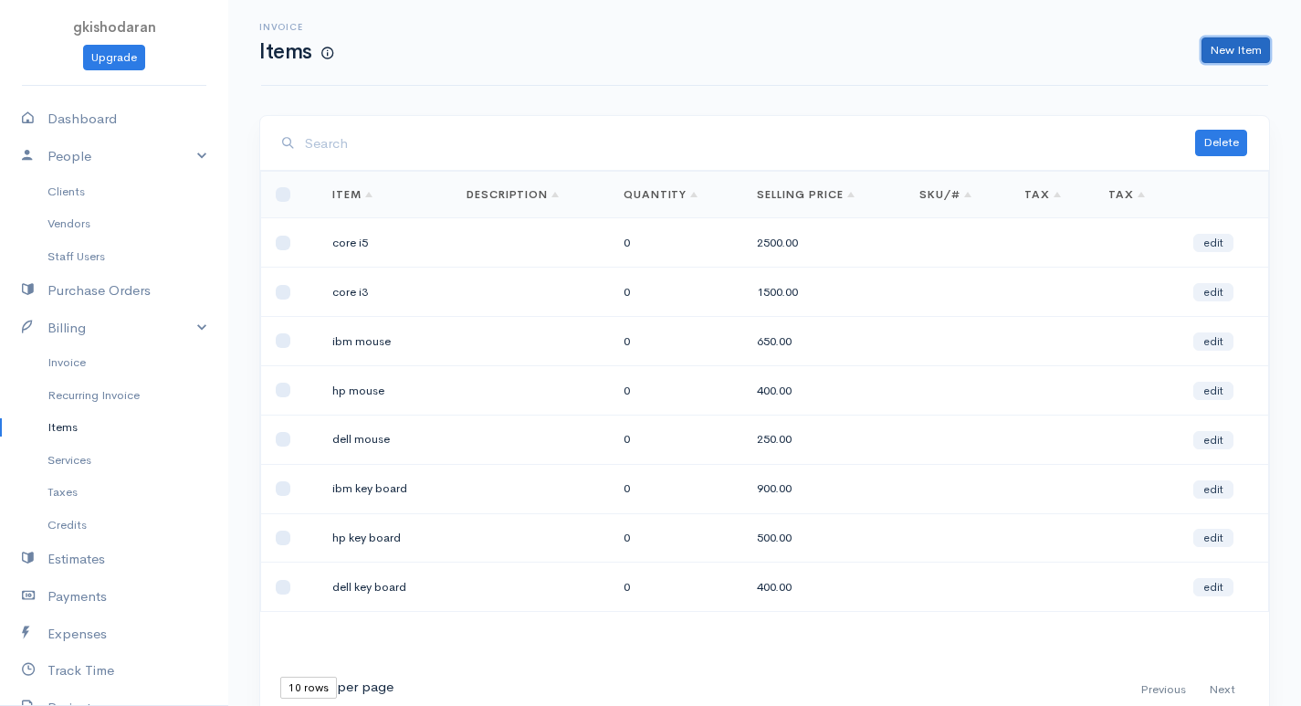
click at [943, 51] on link "New Item" at bounding box center [1235, 50] width 68 height 26
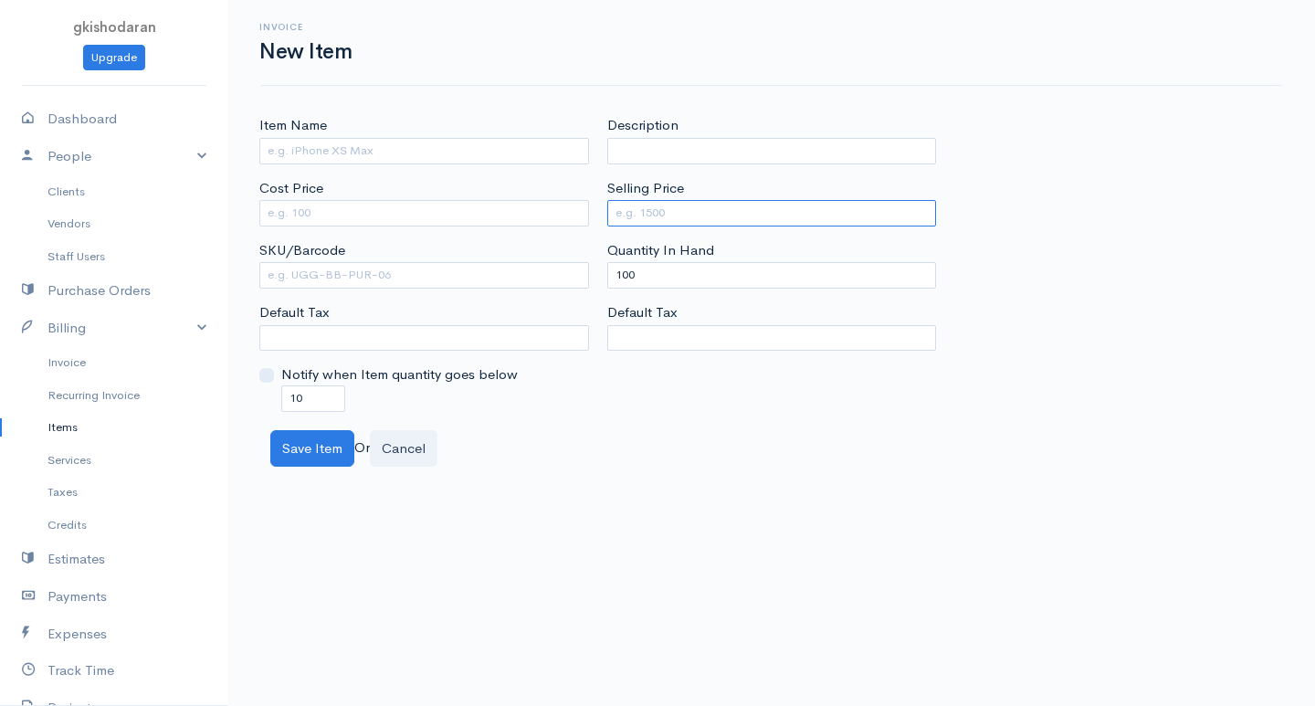
click at [704, 209] on input "Selling Price" at bounding box center [772, 213] width 330 height 26
type input "3750"
click at [479, 222] on input "Cost Price" at bounding box center [424, 213] width 330 height 26
type input "3000"
click at [557, 147] on input "Item Name" at bounding box center [424, 151] width 330 height 26
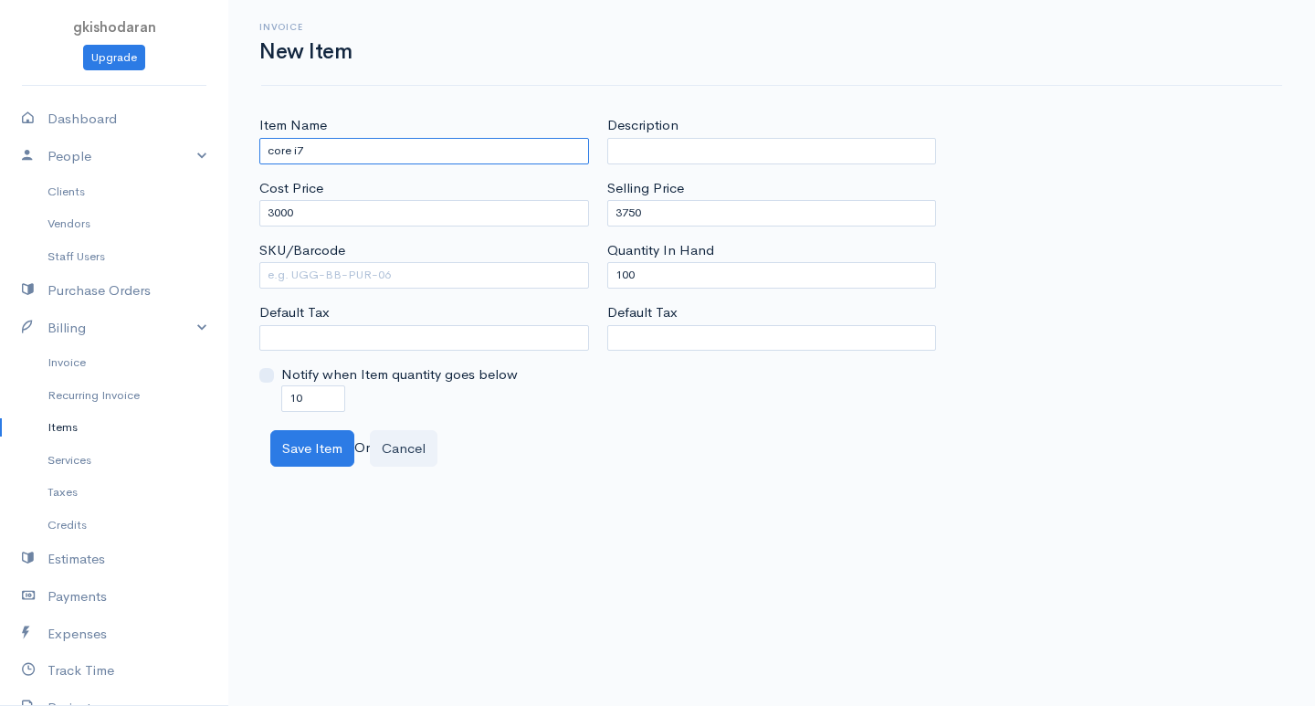
type input "core i7"
drag, startPoint x: 314, startPoint y: 391, endPoint x: 173, endPoint y: 388, distance: 140.6
click at [173, 388] on body "gkishodaran Upgrade Dashboard People Clients Vendors Staff Users Purchase Order…" at bounding box center [657, 353] width 1315 height 706
type input "0"
drag, startPoint x: 426, startPoint y: 326, endPoint x: 379, endPoint y: 331, distance: 47.7
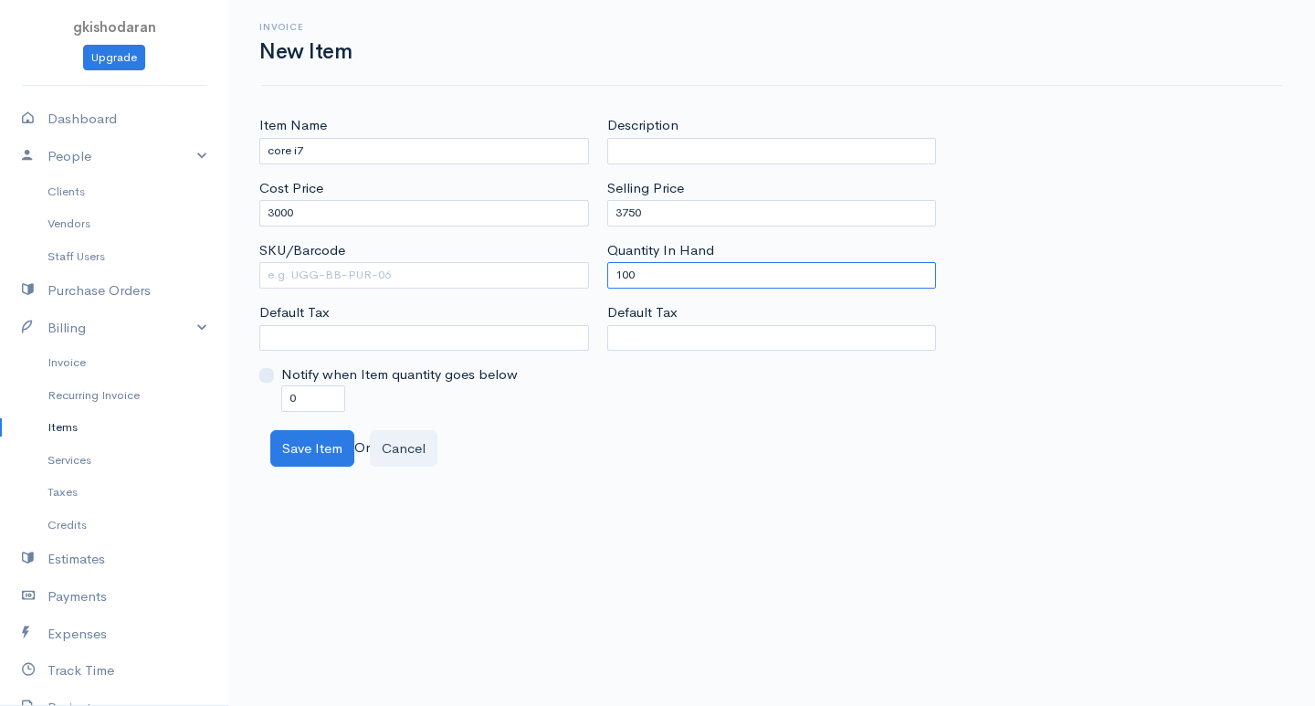
click at [379, 331] on div "Item Name core i7 Cost Price 3000 SKU/Barcode Default Tax Notify when Item quan…" at bounding box center [771, 263] width 1043 height 296
type input "0"
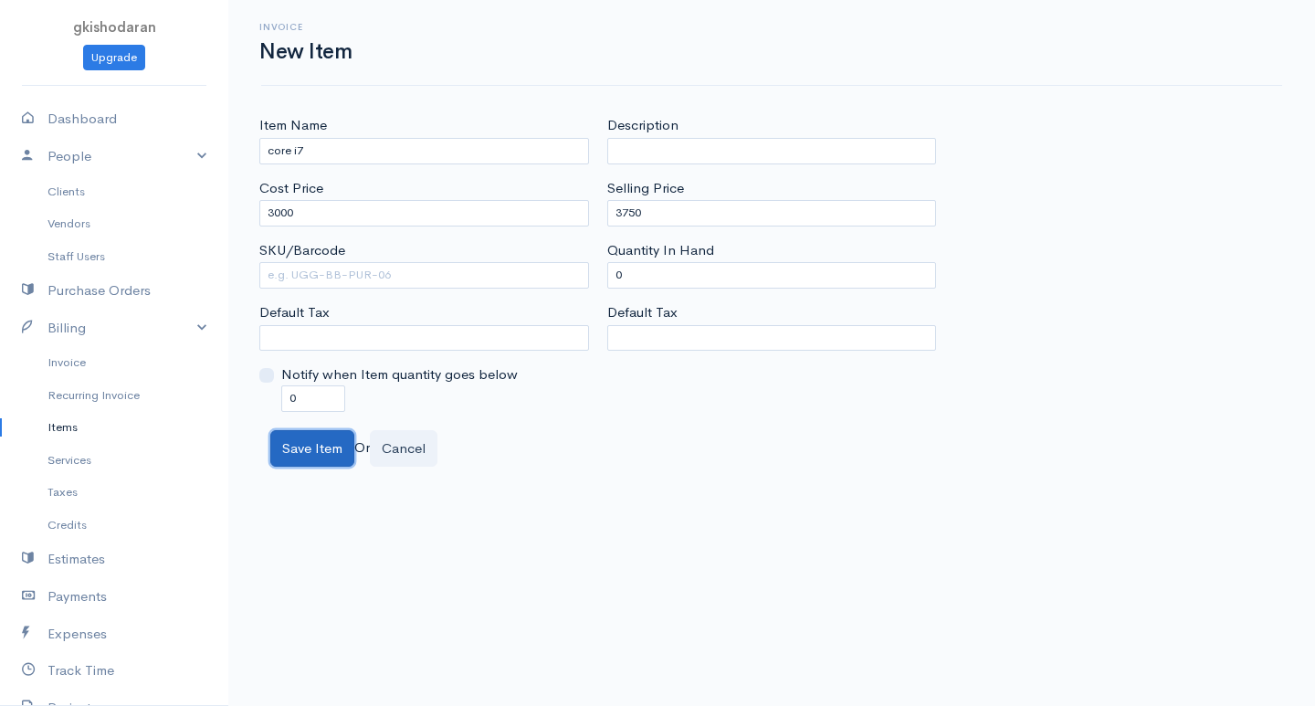
click at [331, 432] on button "Save Item" at bounding box center [312, 448] width 84 height 37
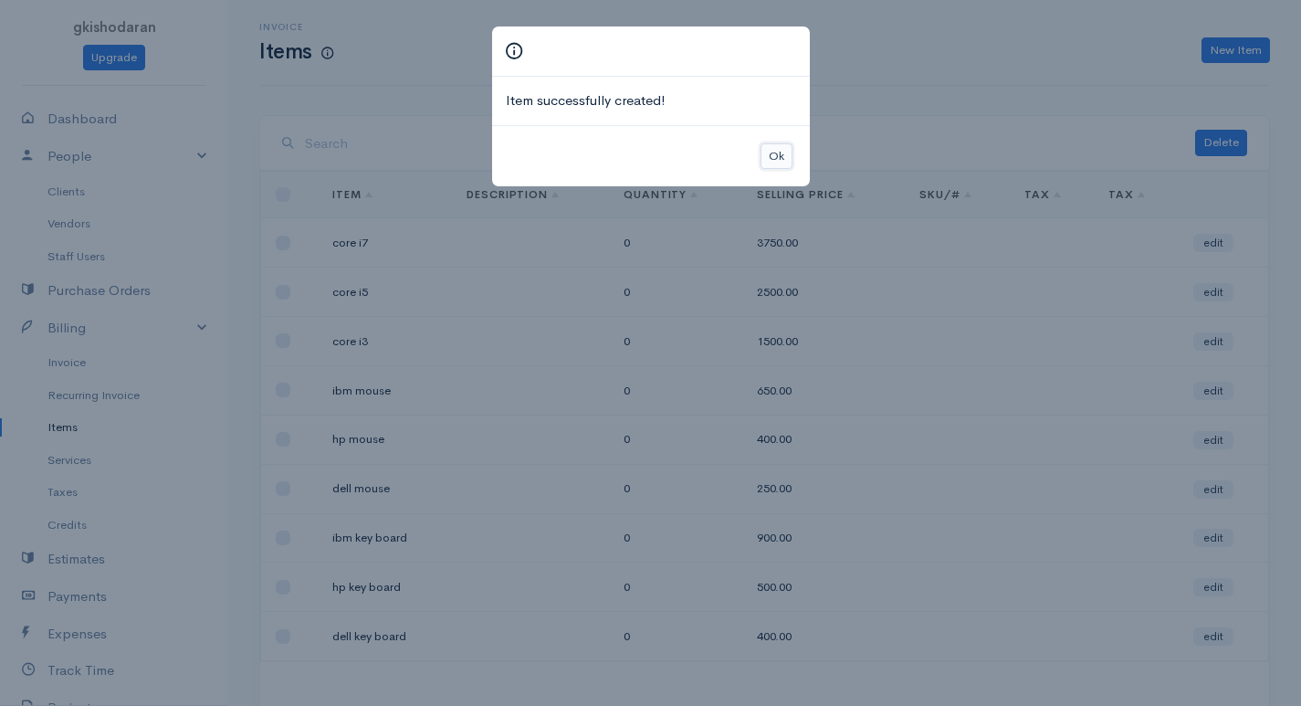
click at [774, 143] on button "Ok" at bounding box center [777, 156] width 32 height 26
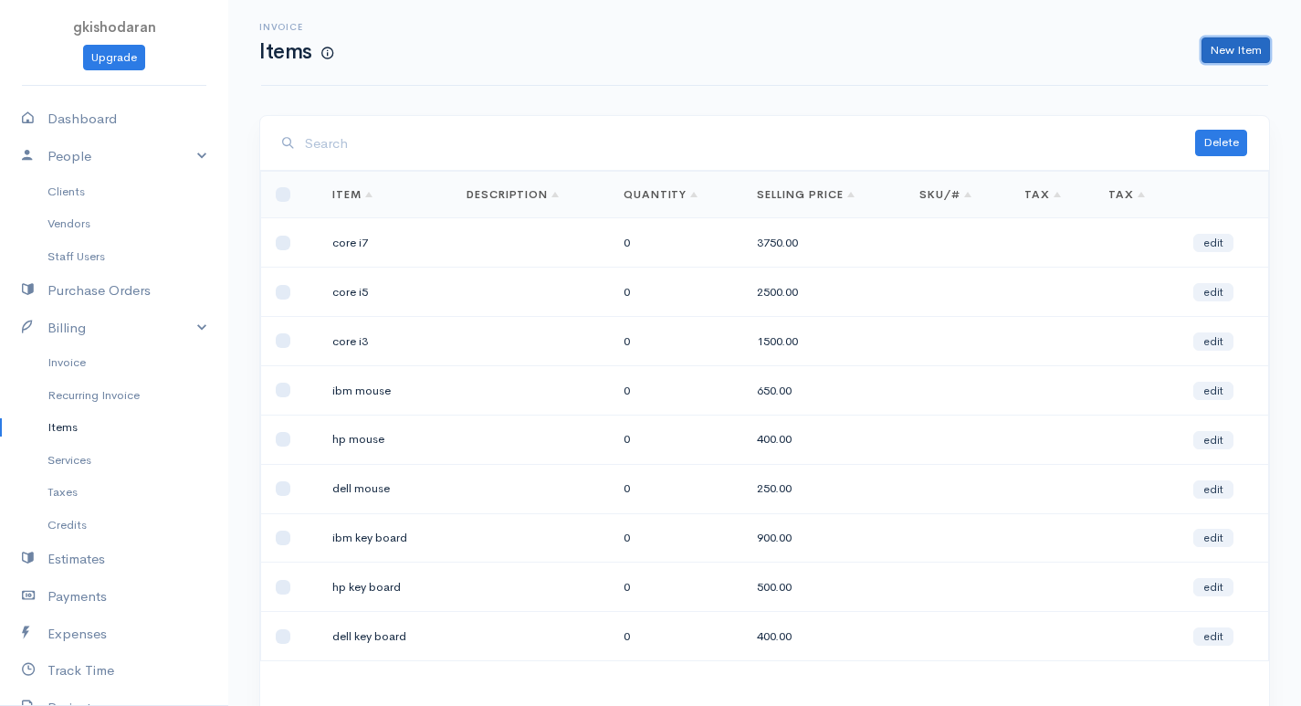
click at [943, 58] on link "New Item" at bounding box center [1235, 50] width 68 height 26
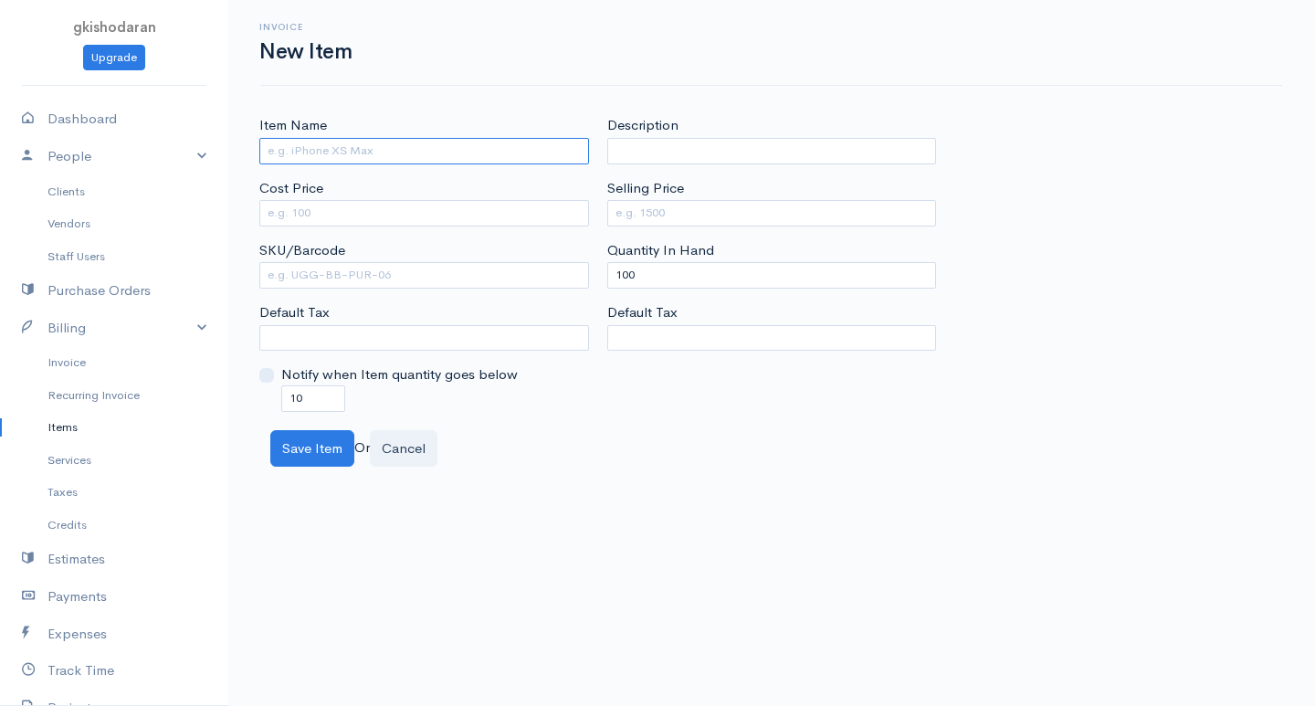
click at [343, 142] on input "Item Name" at bounding box center [424, 151] width 330 height 26
type input "intel"
click at [326, 213] on input "Cost Price" at bounding box center [424, 213] width 330 height 26
type input "3500"
click at [705, 217] on input "Selling Price" at bounding box center [772, 213] width 330 height 26
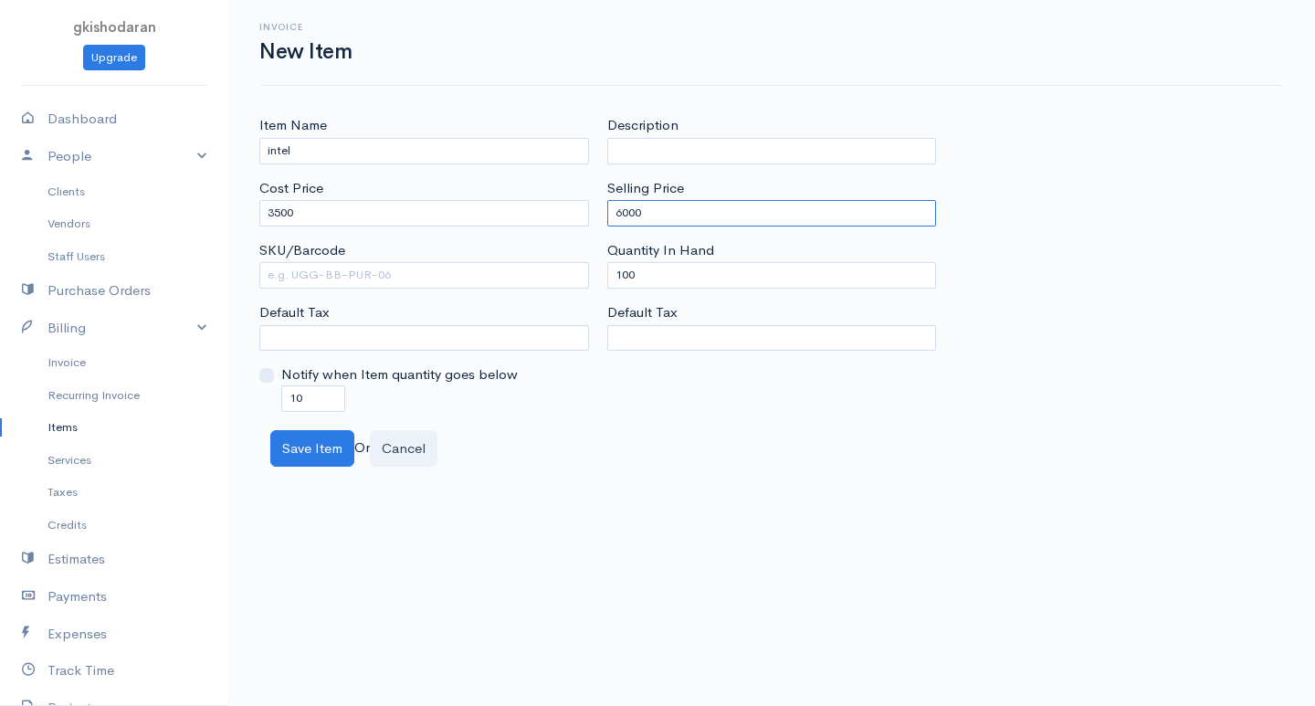
type input "6000"
drag, startPoint x: 659, startPoint y: 275, endPoint x: 540, endPoint y: 266, distance: 119.0
click at [540, 266] on div "Item Name intel Cost Price 3500 SKU/Barcode Default Tax Notify when Item quanti…" at bounding box center [771, 263] width 1043 height 296
type input "0"
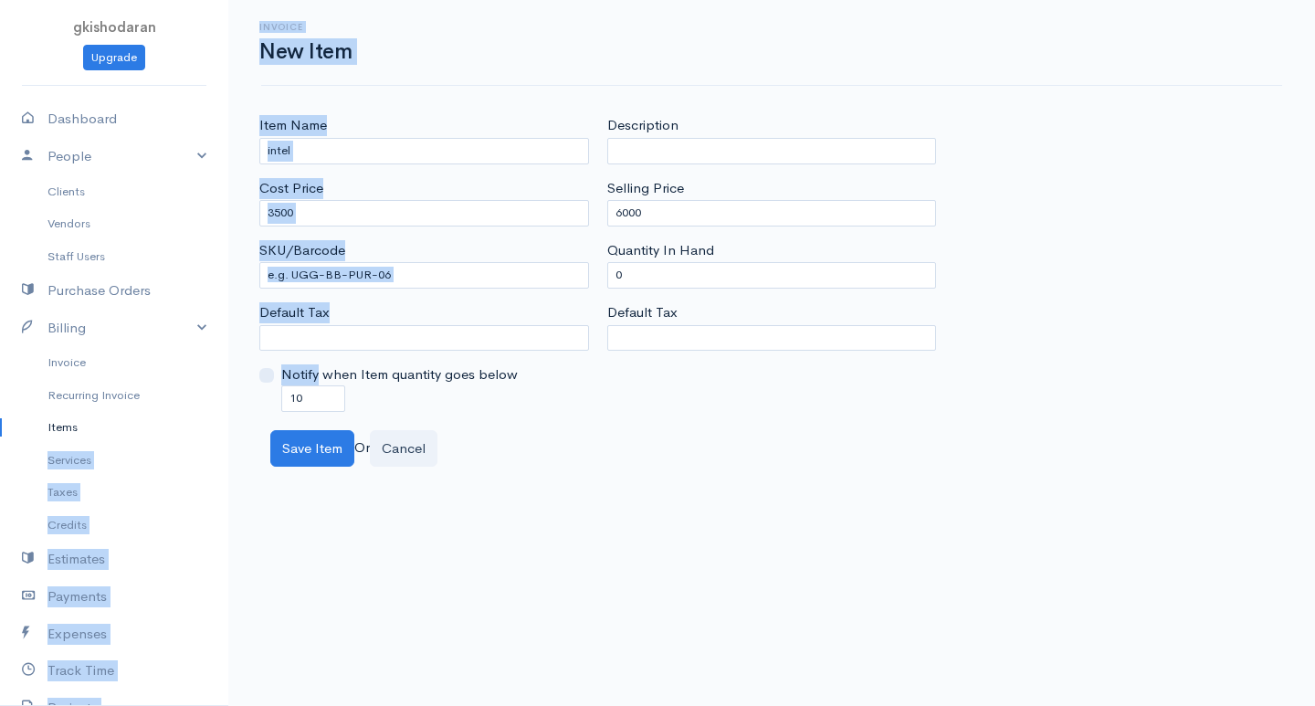
drag, startPoint x: 318, startPoint y: 378, endPoint x: 217, endPoint y: 419, distance: 108.5
click at [217, 419] on body "gkishodaran Upgrade Dashboard People Clients Vendors Staff Users Purchase Order…" at bounding box center [657, 353] width 1315 height 706
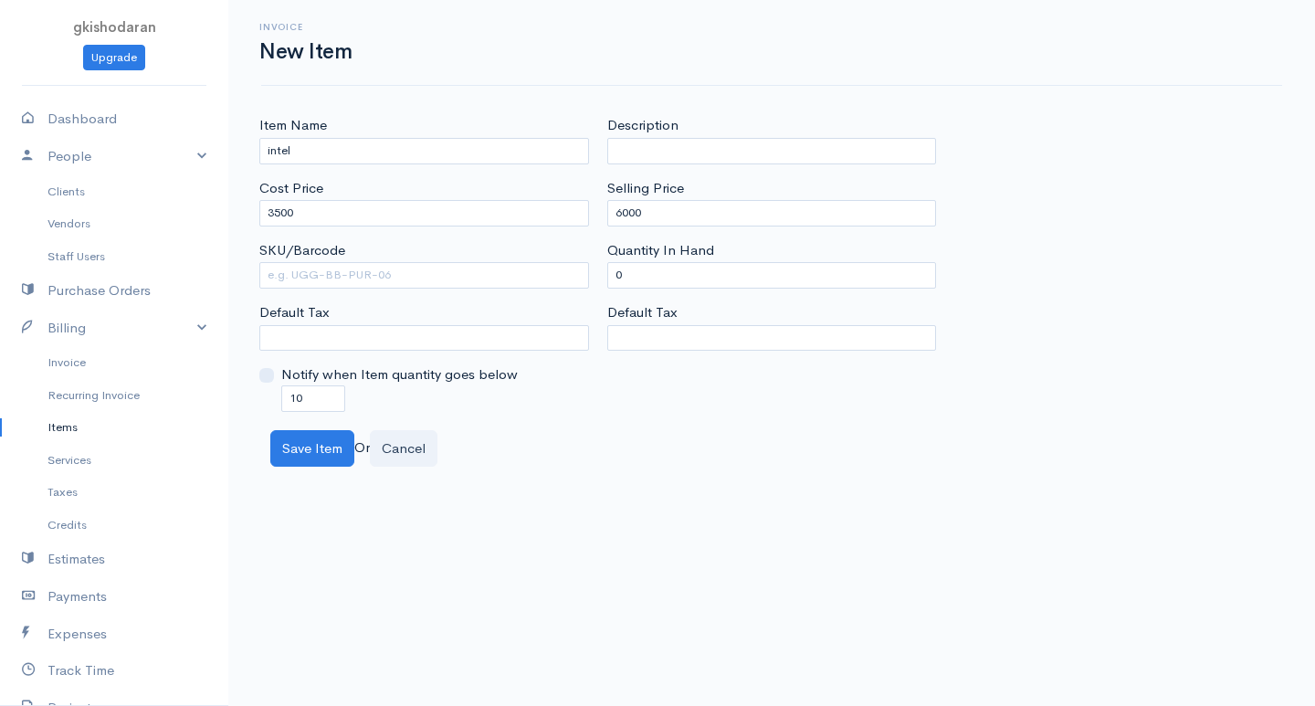
drag, startPoint x: 687, startPoint y: 623, endPoint x: 603, endPoint y: 573, distance: 97.4
click at [603, 573] on body "gkishodaran Upgrade Dashboard People Clients Vendors Staff Users Purchase Order…" at bounding box center [657, 353] width 1315 height 706
drag, startPoint x: 333, startPoint y: 405, endPoint x: 216, endPoint y: 436, distance: 120.9
click at [216, 436] on body "gkishodaran Upgrade Dashboard People Clients Vendors Staff Users Purchase Order…" at bounding box center [657, 353] width 1315 height 706
type input "0"
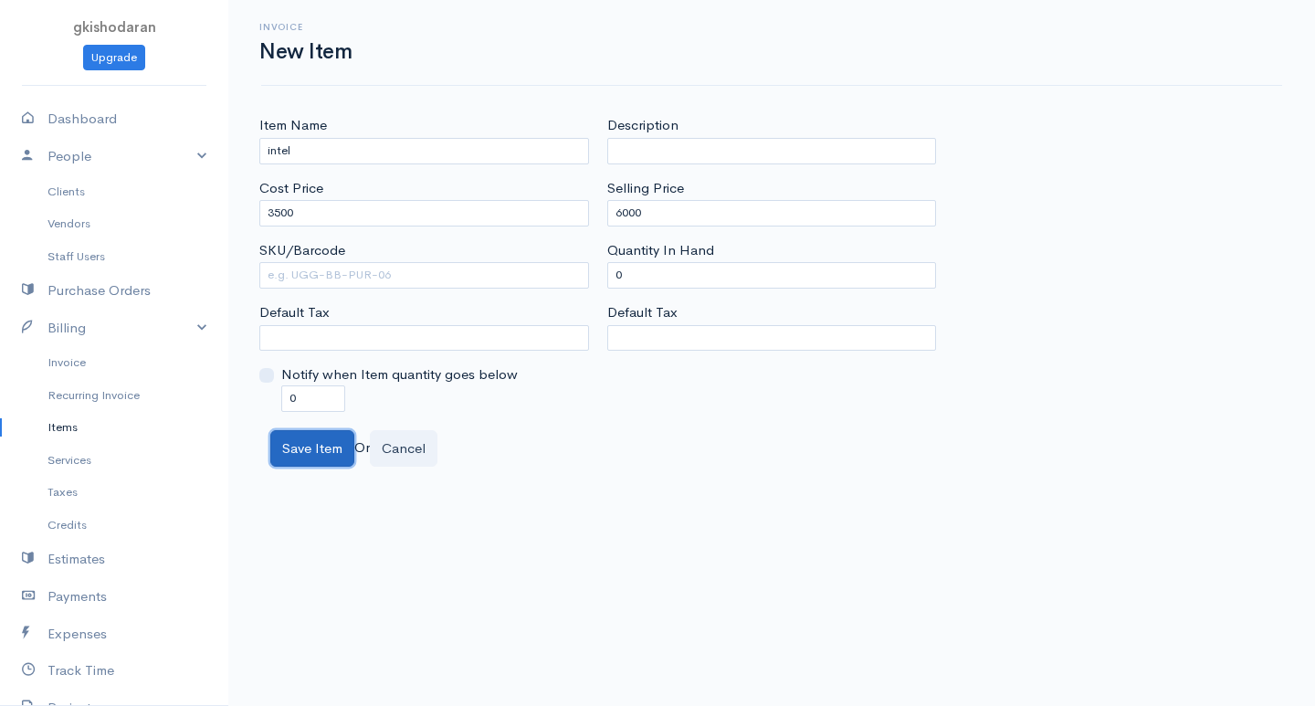
click at [314, 450] on button "Save Item" at bounding box center [312, 448] width 84 height 37
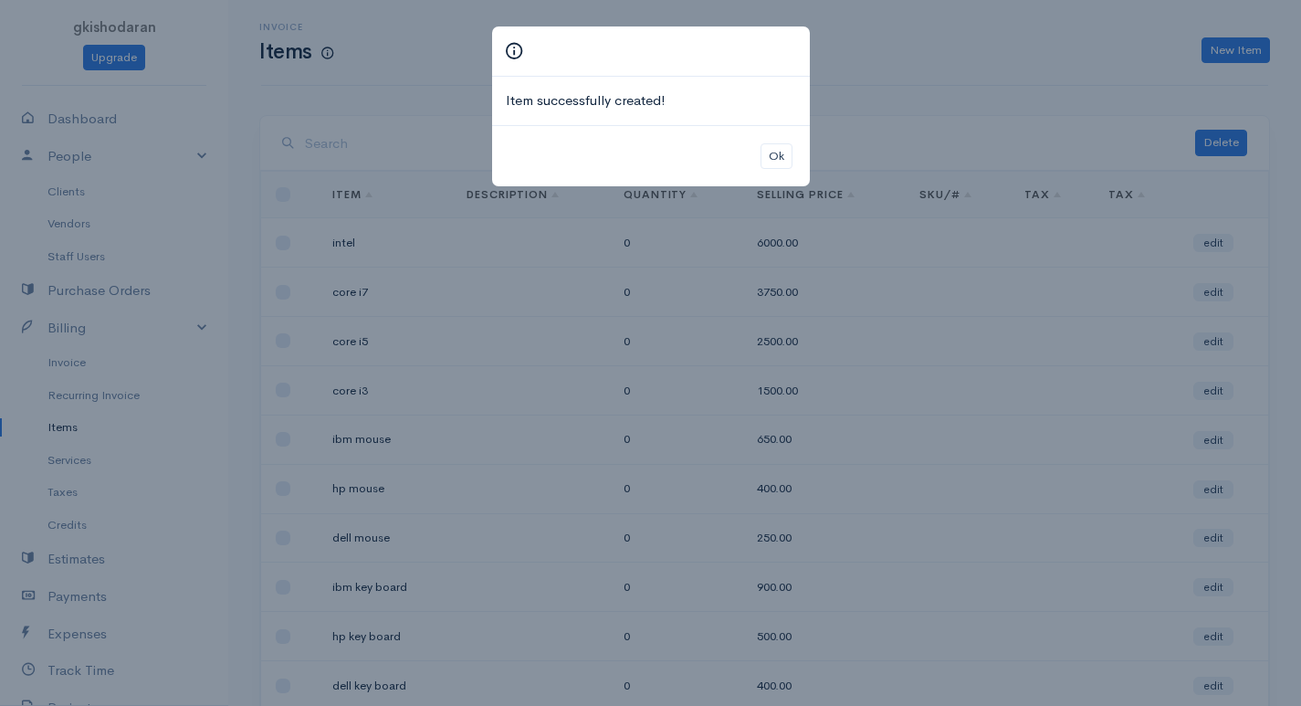
scroll to position [173, 0]
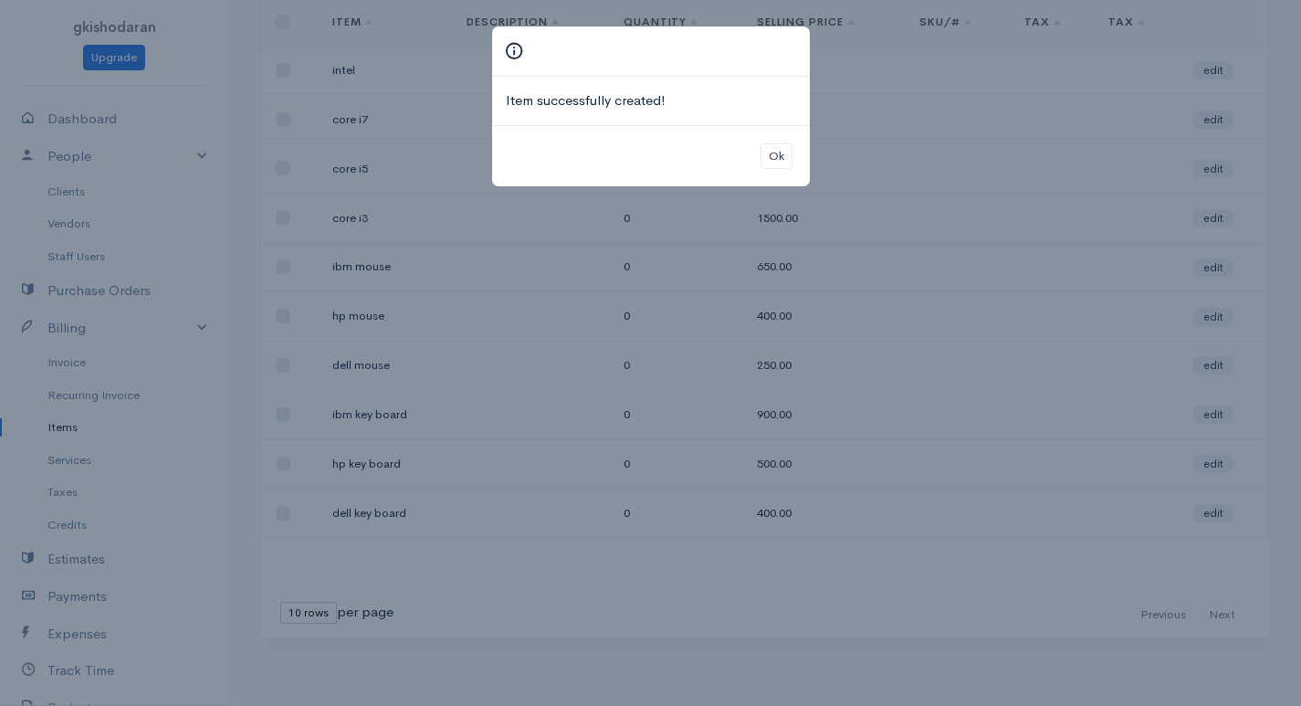
drag, startPoint x: 314, startPoint y: 450, endPoint x: 1011, endPoint y: 446, distance: 696.6
click at [943, 446] on div "Item successfully created! Ok" at bounding box center [650, 353] width 1301 height 706
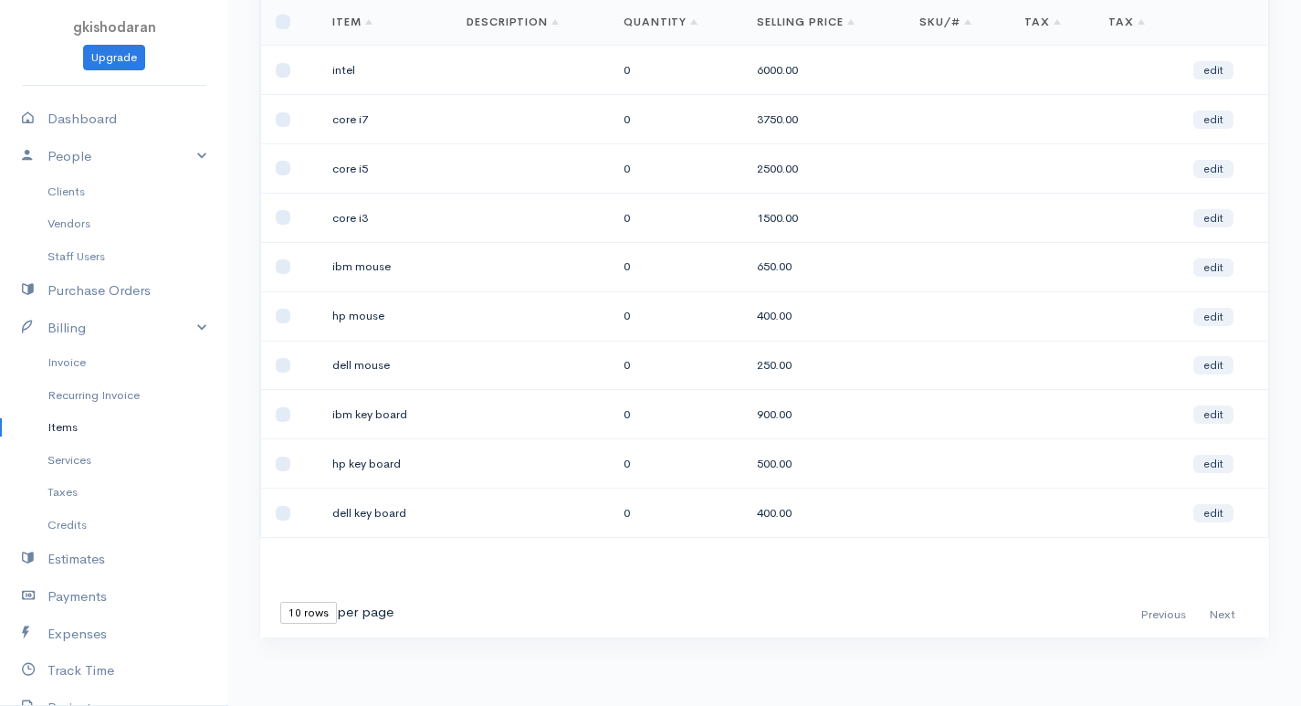
scroll to position [0, 0]
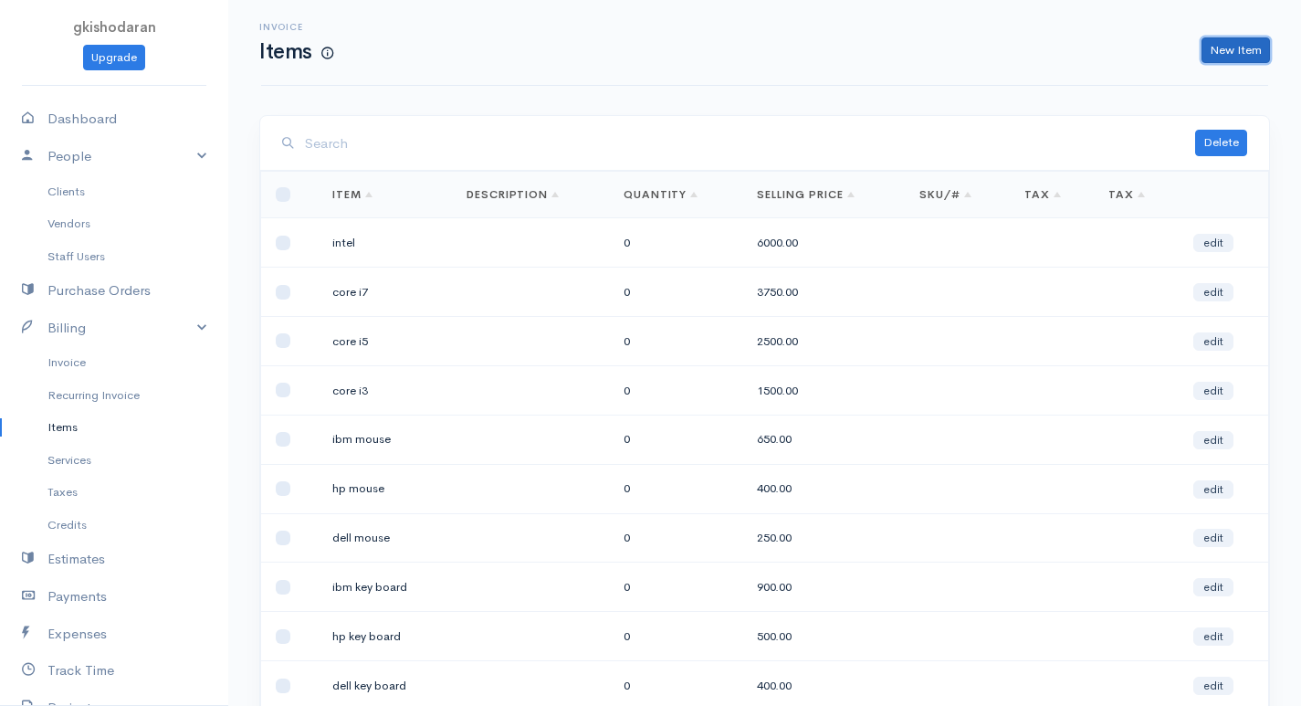
click at [943, 58] on link "New Item" at bounding box center [1235, 50] width 68 height 26
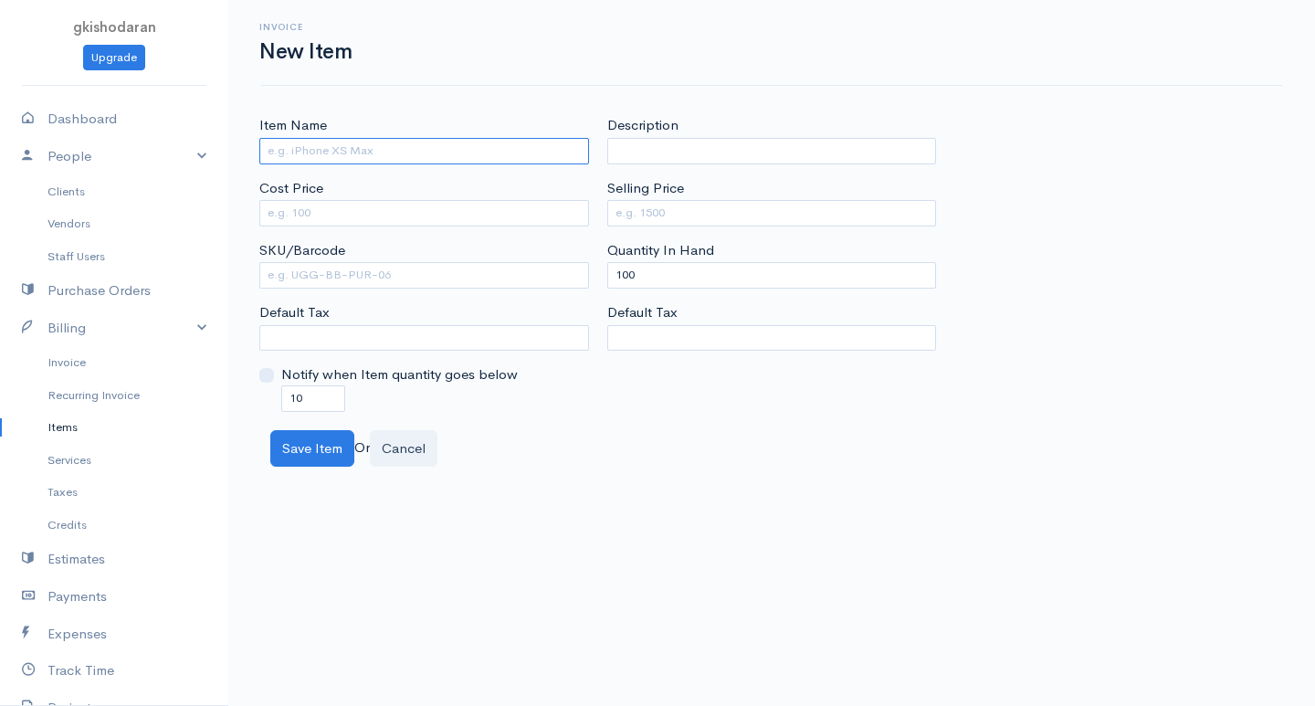
click at [415, 147] on input "Item Name" at bounding box center [424, 151] width 330 height 26
type input "gigabyte"
click at [475, 206] on input "Cost Price" at bounding box center [424, 213] width 330 height 26
type input "4000"
click at [686, 215] on input "Selling Price" at bounding box center [772, 213] width 330 height 26
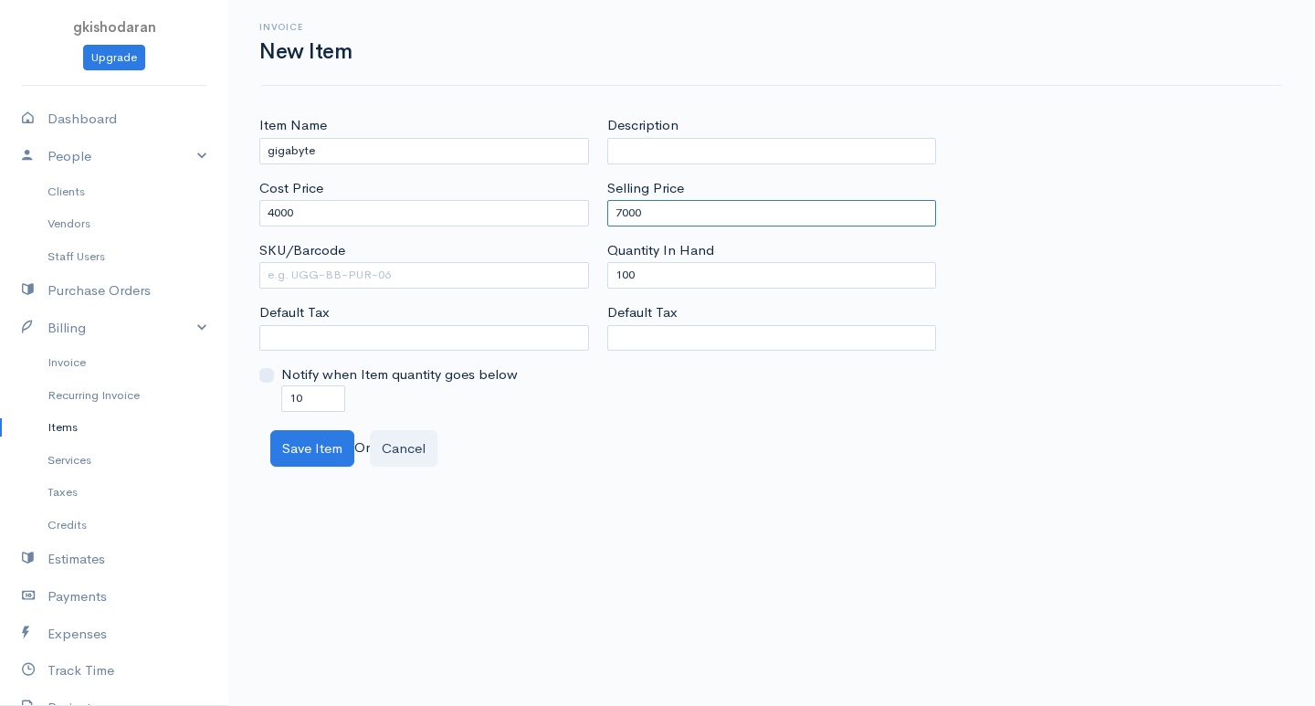
type input "7000"
drag, startPoint x: 310, startPoint y: 402, endPoint x: 196, endPoint y: 416, distance: 114.1
click at [196, 416] on body "gkishodaran Upgrade Dashboard People Clients Vendors Staff Users Purchase Order…" at bounding box center [657, 353] width 1315 height 706
type input "0"
drag, startPoint x: 656, startPoint y: 283, endPoint x: 531, endPoint y: 310, distance: 128.0
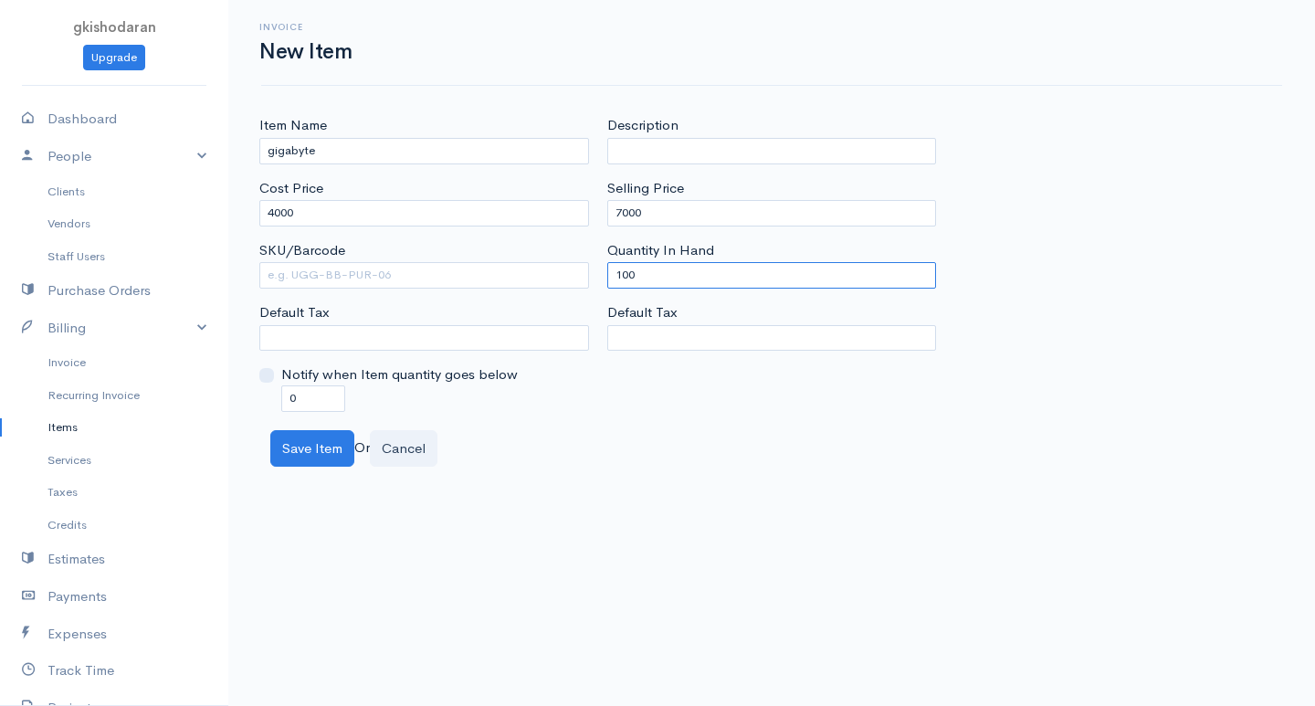
click at [531, 310] on div "Item Name gigabyte Cost Price 4000 SKU/Barcode Default Tax Notify when Item qua…" at bounding box center [771, 263] width 1043 height 296
type input "0"
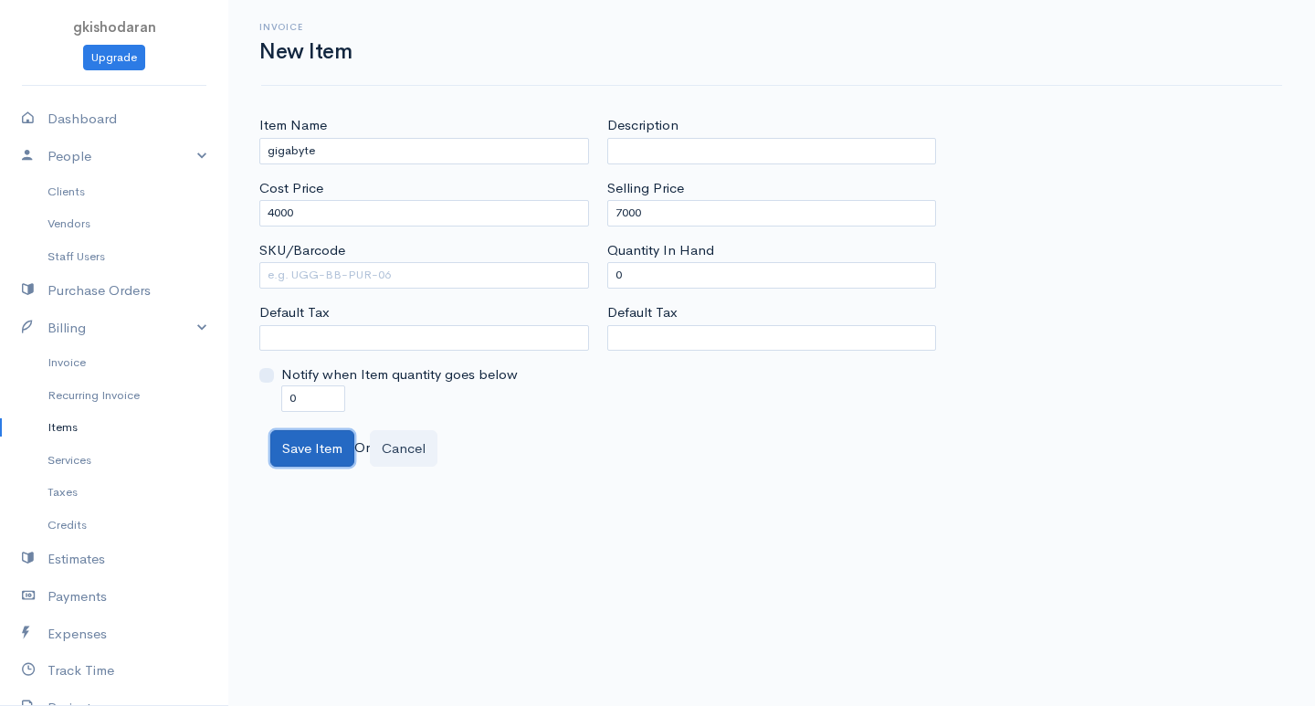
click at [332, 452] on button "Save Item" at bounding box center [312, 448] width 84 height 37
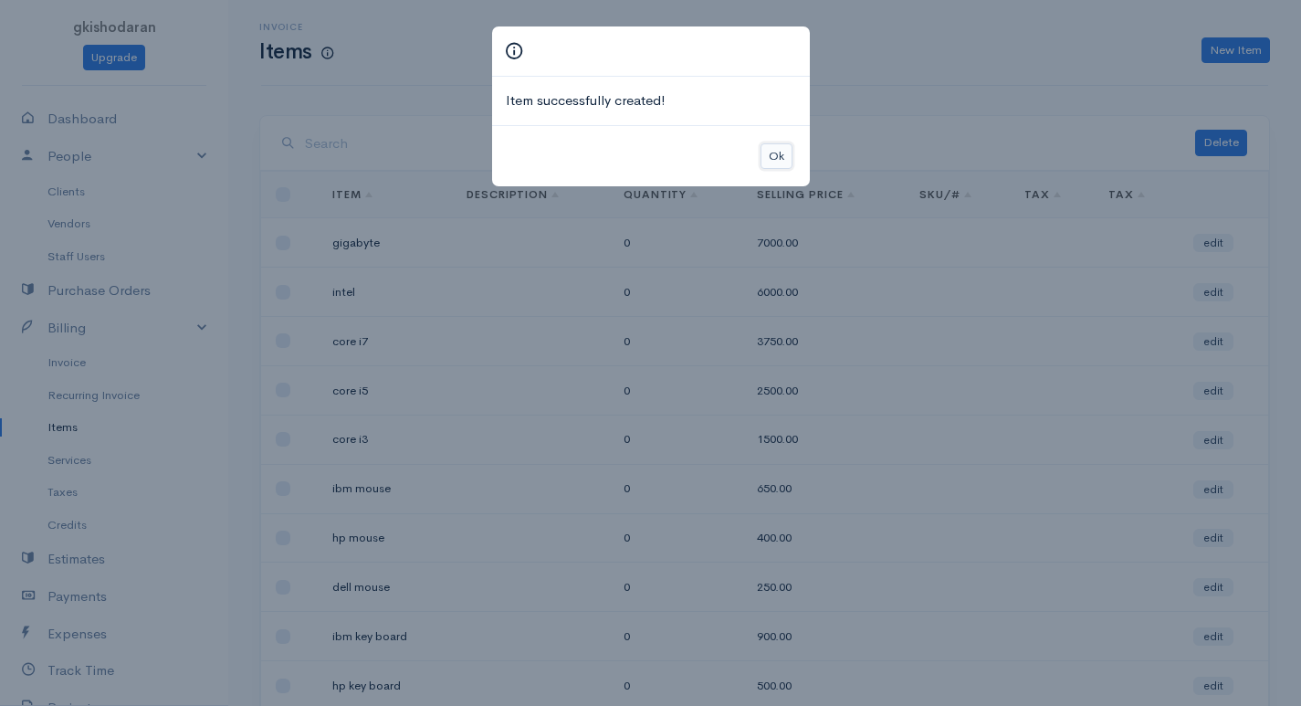
click at [770, 145] on button "Ok" at bounding box center [777, 156] width 32 height 26
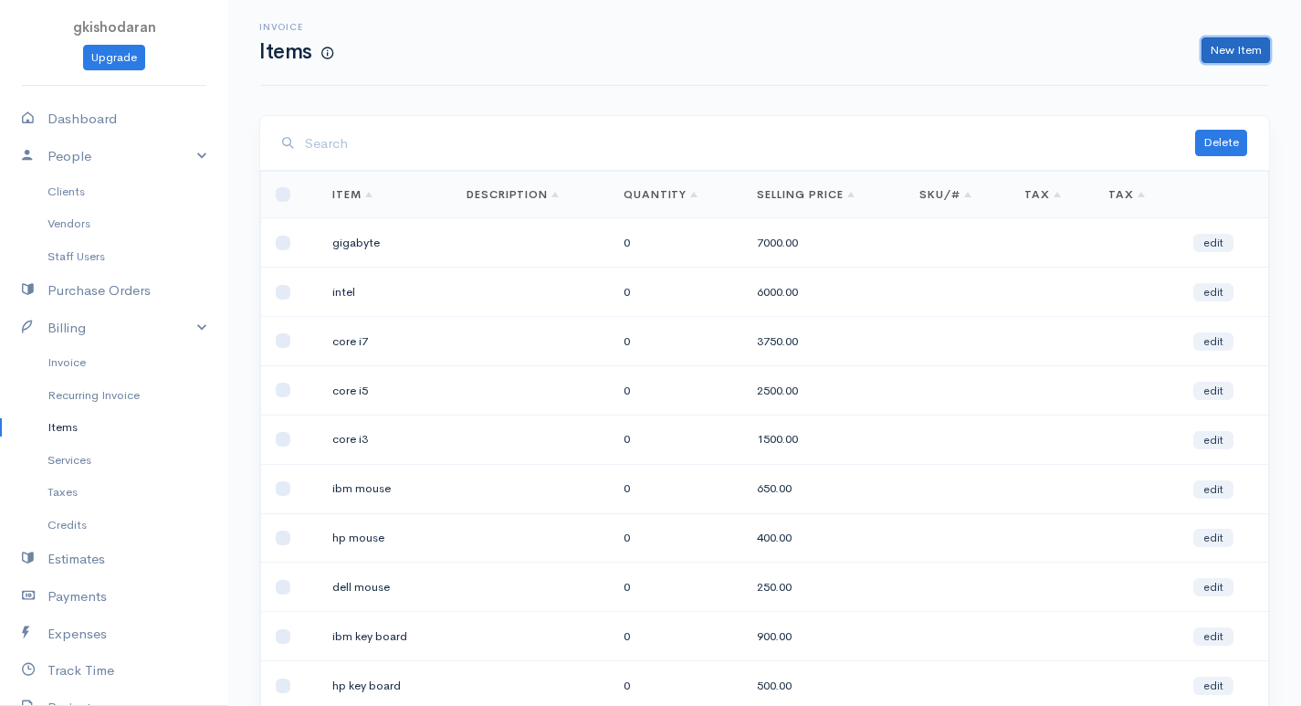
click at [943, 48] on link "New Item" at bounding box center [1235, 50] width 68 height 26
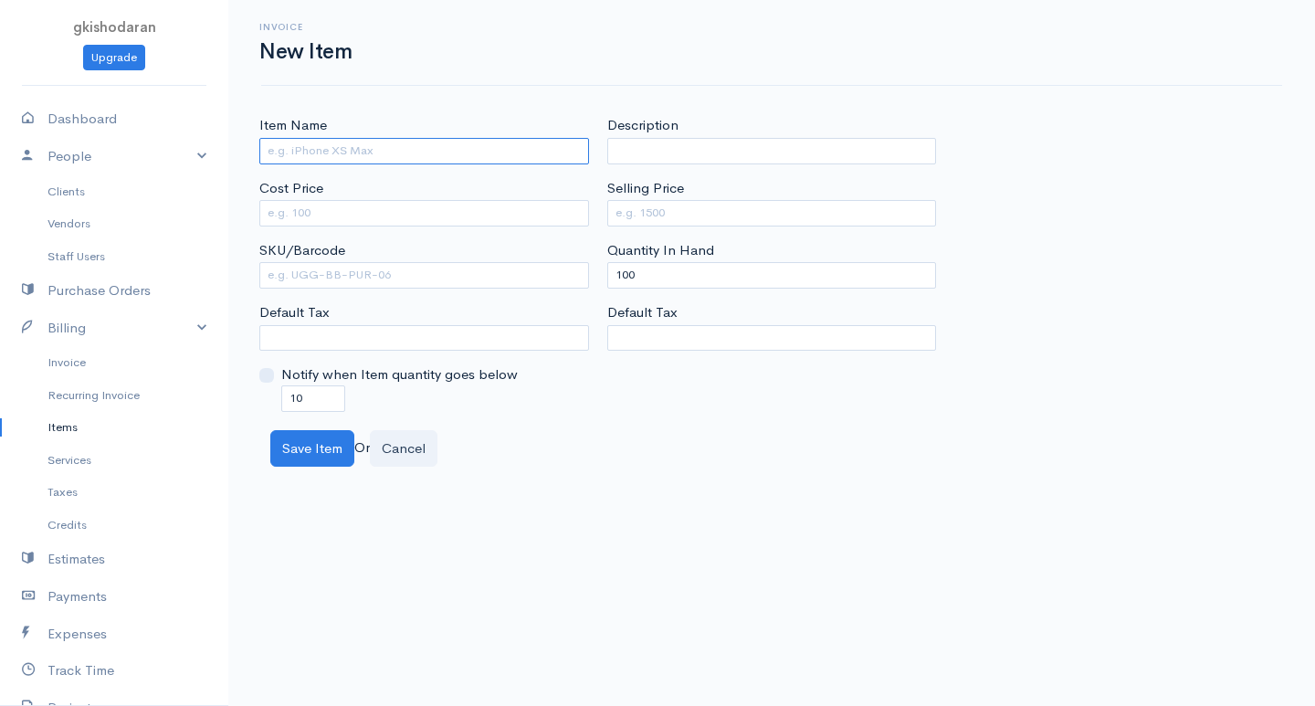
click at [287, 150] on input "Item Name" at bounding box center [424, 151] width 330 height 26
type input "foxconn"
drag, startPoint x: 354, startPoint y: 219, endPoint x: 345, endPoint y: 223, distance: 9.8
click at [353, 219] on input "Cost Price" at bounding box center [424, 213] width 330 height 26
type input "4500"
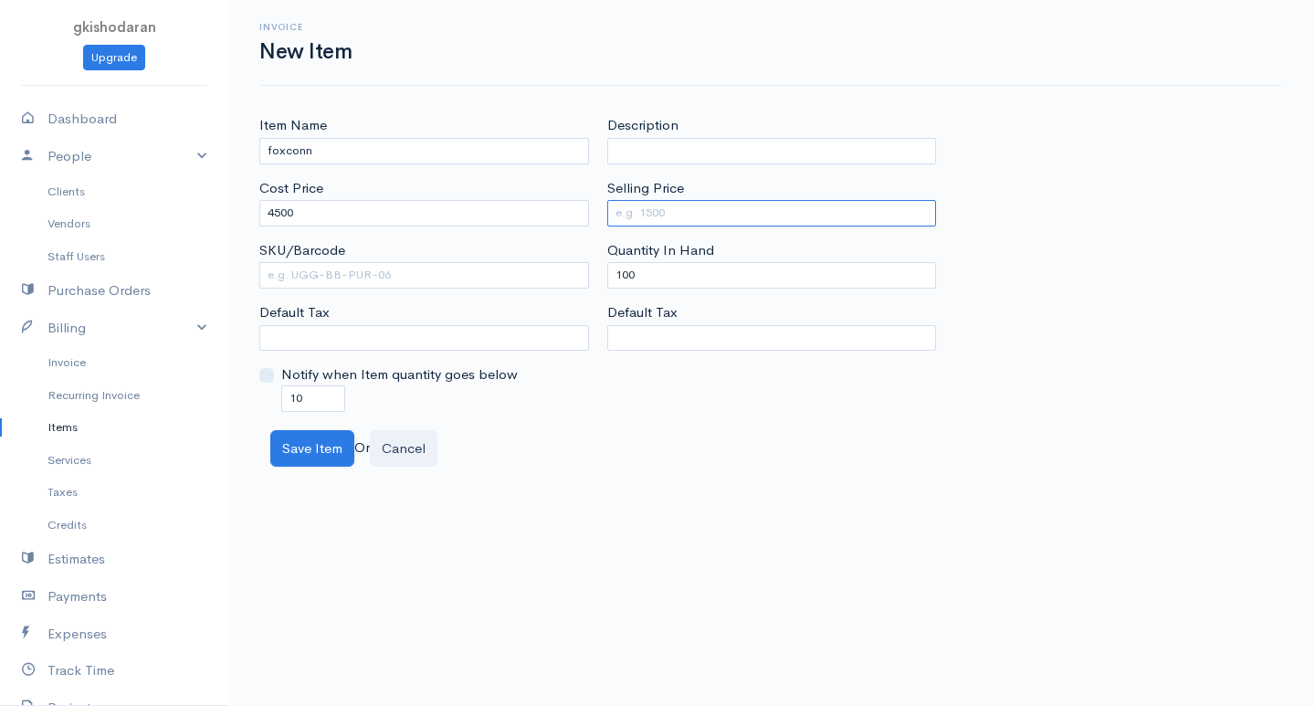
click at [729, 208] on input "Selling Price" at bounding box center [772, 213] width 330 height 26
type input "6500"
drag, startPoint x: 683, startPoint y: 280, endPoint x: 326, endPoint y: 280, distance: 357.0
click at [326, 280] on div "Item Name foxconn Cost Price 4500 SKU/Barcode Default Tax Notify when Item quan…" at bounding box center [771, 263] width 1043 height 296
type input "0"
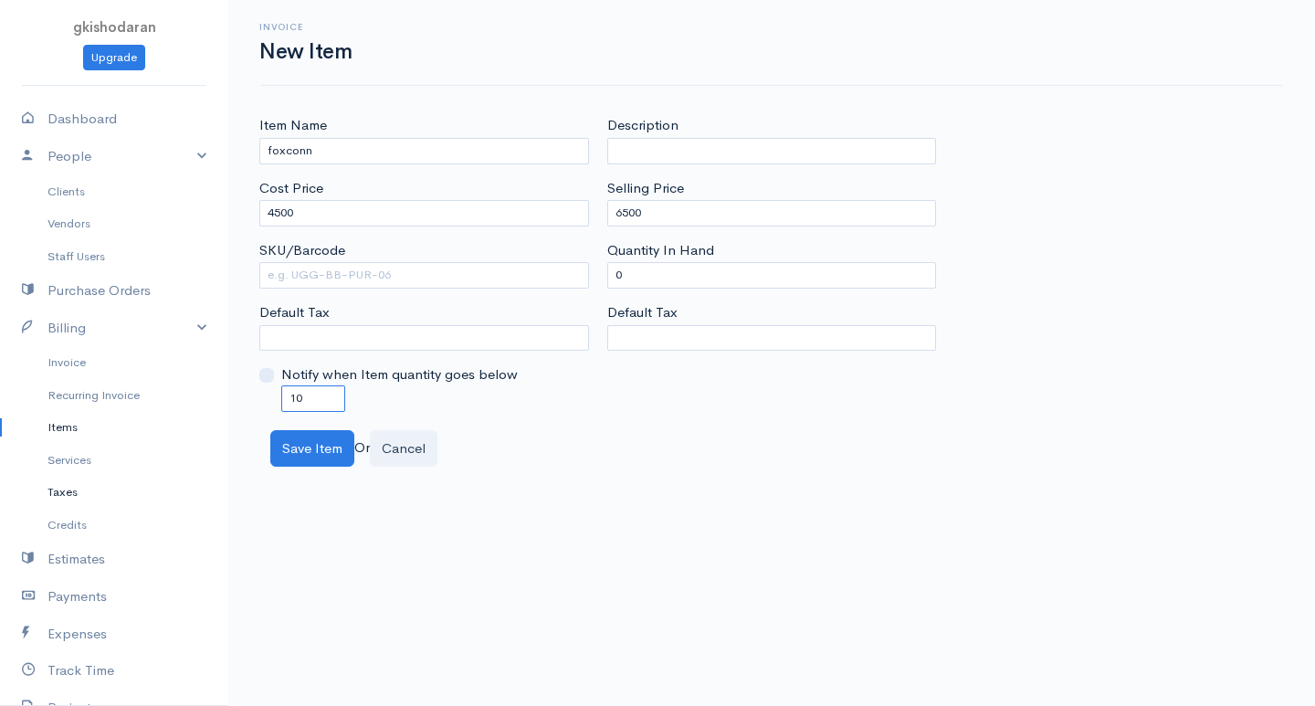
drag, startPoint x: 316, startPoint y: 398, endPoint x: 115, endPoint y: 487, distance: 219.5
click at [115, 487] on body "gkishodaran Upgrade Dashboard People Clients Vendors Staff Users Purchase Order…" at bounding box center [657, 353] width 1315 height 706
type input "0"
click at [327, 461] on button "Save Item" at bounding box center [312, 448] width 84 height 37
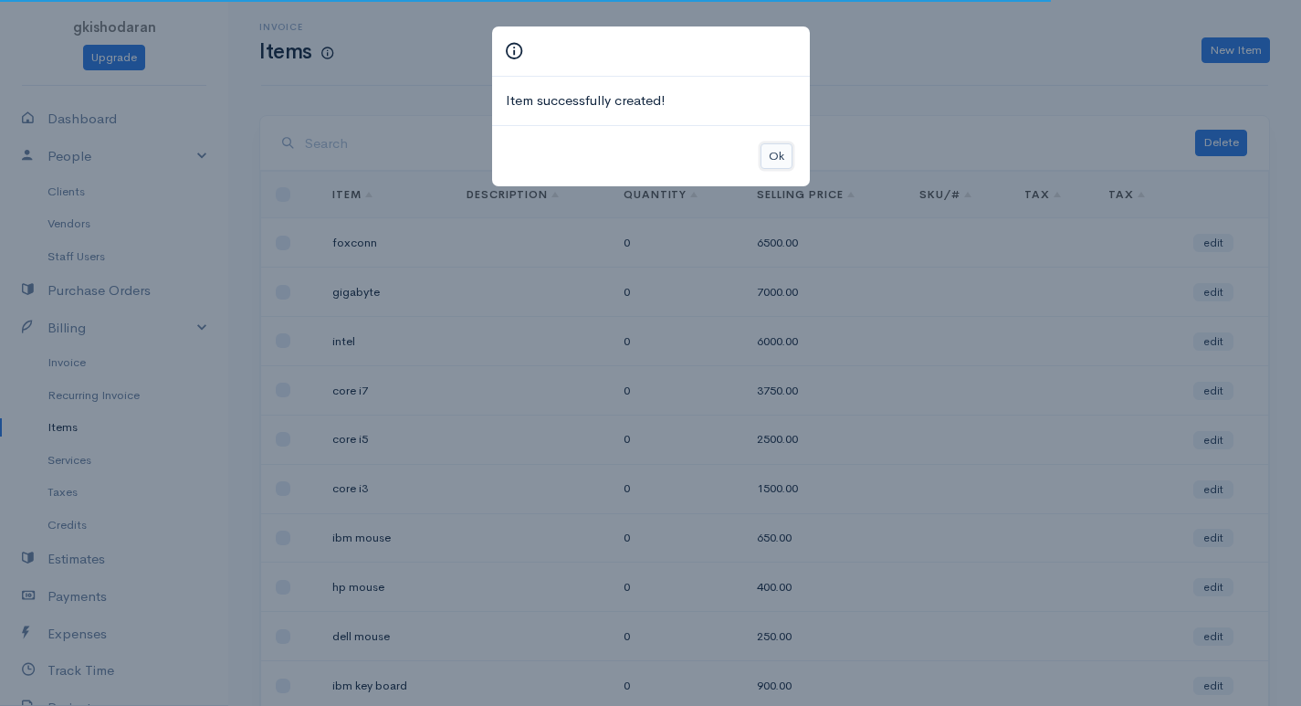
click at [777, 165] on button "Ok" at bounding box center [777, 156] width 32 height 26
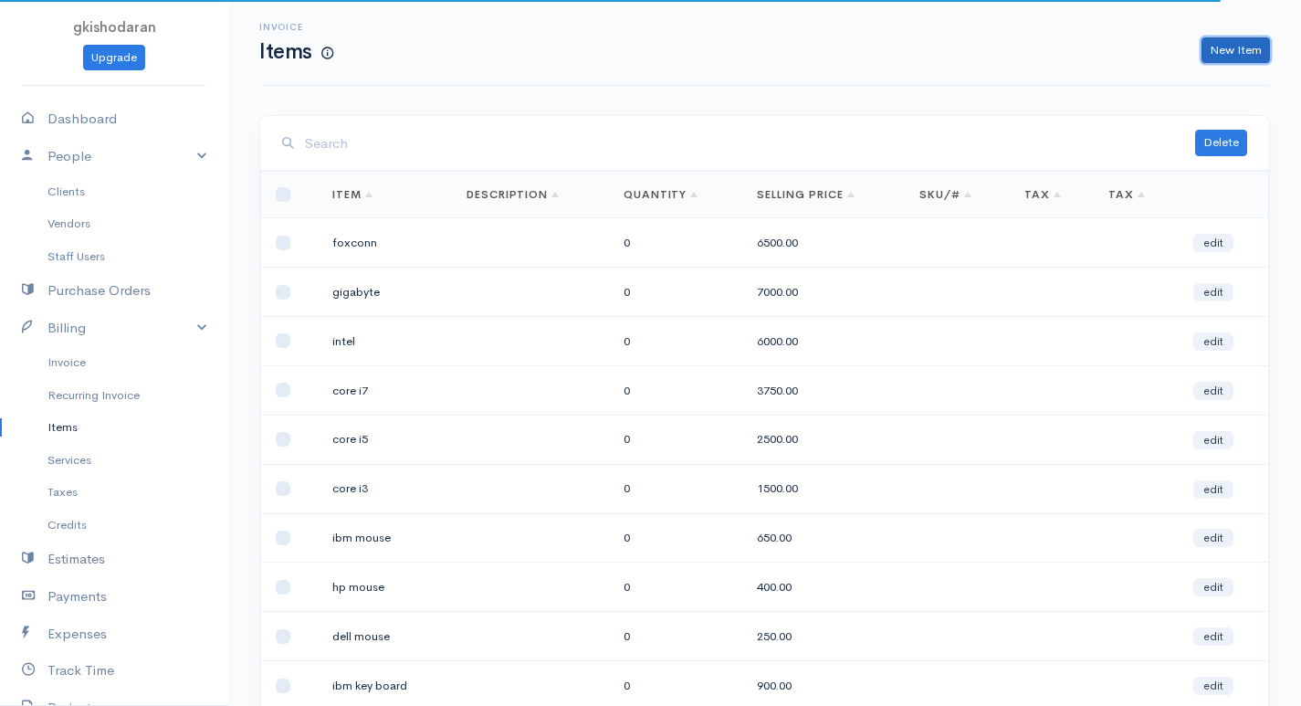
click at [943, 58] on link "New Item" at bounding box center [1235, 50] width 68 height 26
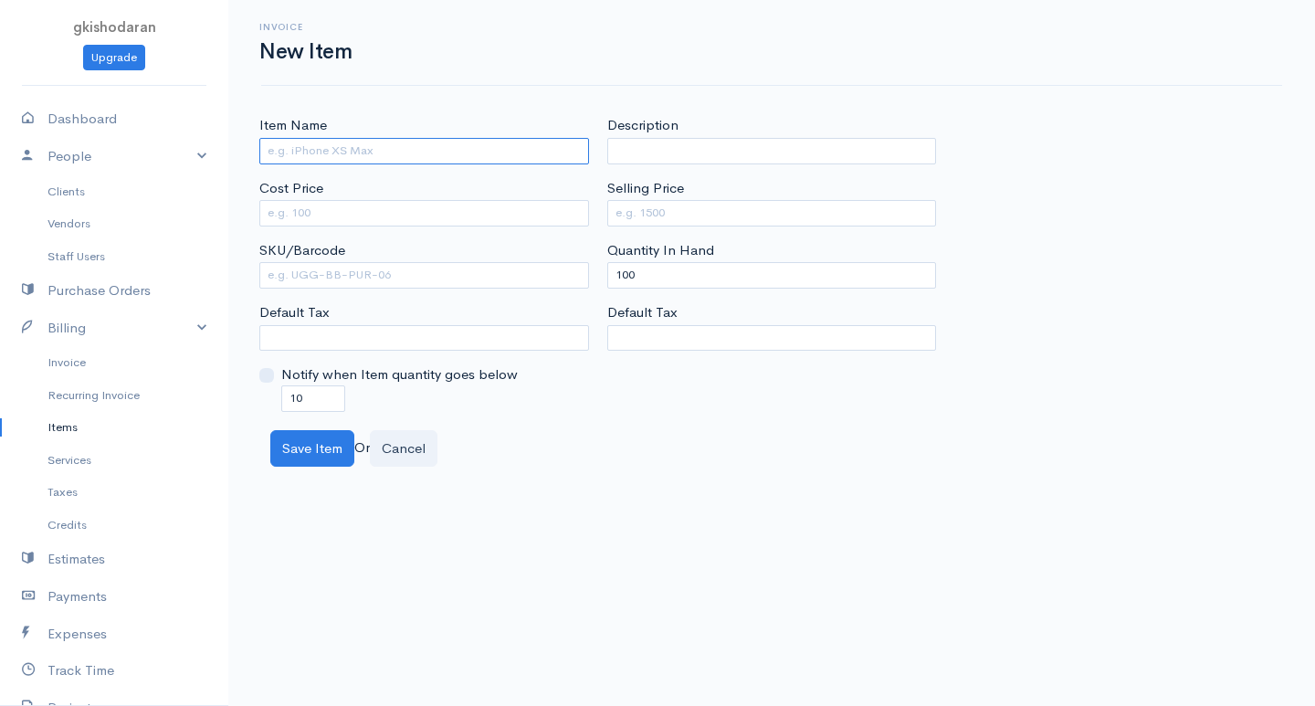
click at [364, 147] on input "Item Name" at bounding box center [424, 151] width 330 height 26
type input "2GB"
click at [321, 204] on input "Cost Price" at bounding box center [424, 213] width 330 height 26
type input "1000"
click at [676, 213] on input "Selling Price" at bounding box center [772, 213] width 330 height 26
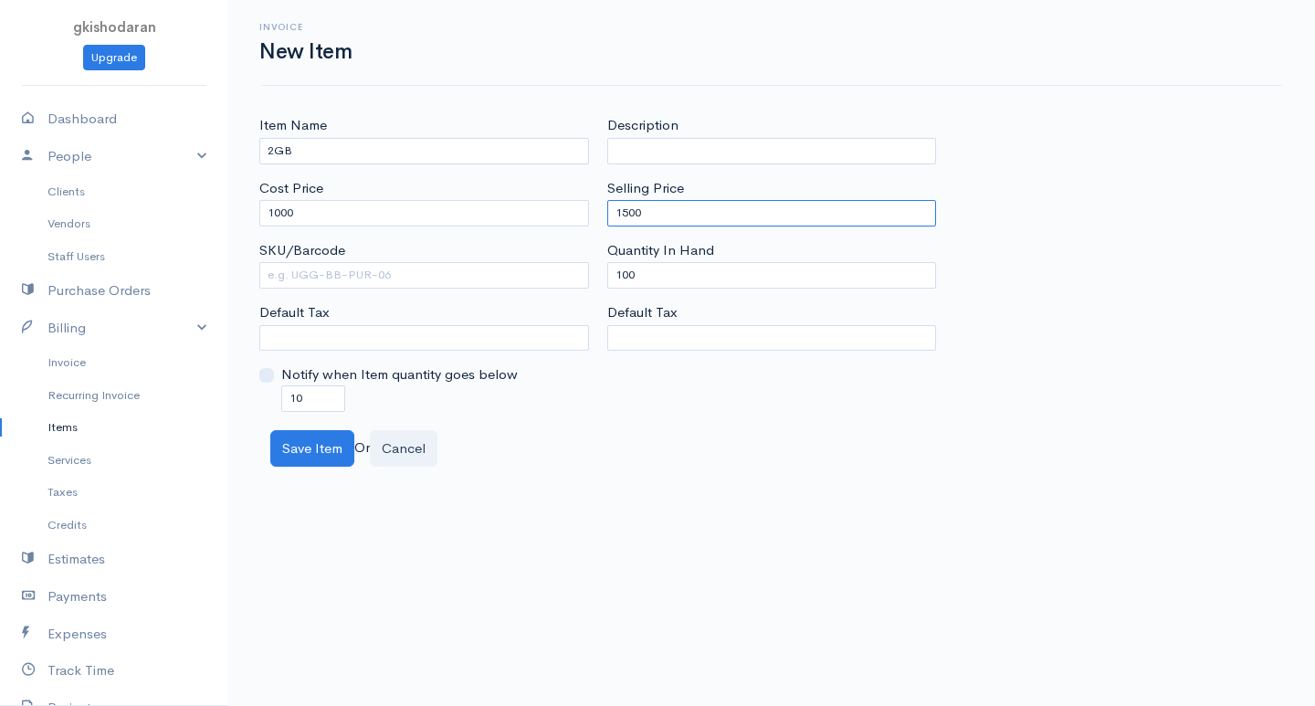
type input "1500"
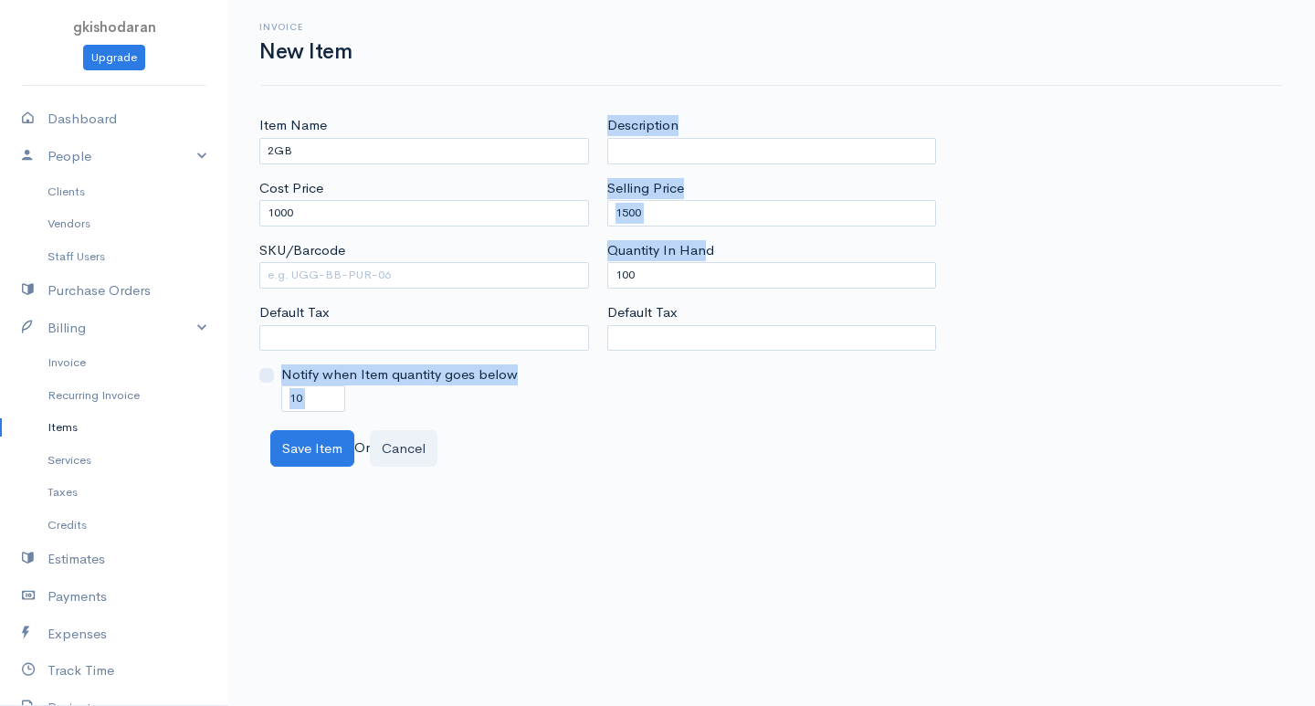
drag, startPoint x: 706, startPoint y: 258, endPoint x: 607, endPoint y: 344, distance: 130.7
click at [500, 314] on div "Item Name 2GB Cost Price 1000 SKU/Barcode Default Tax Notify when Item quantity…" at bounding box center [771, 263] width 1043 height 296
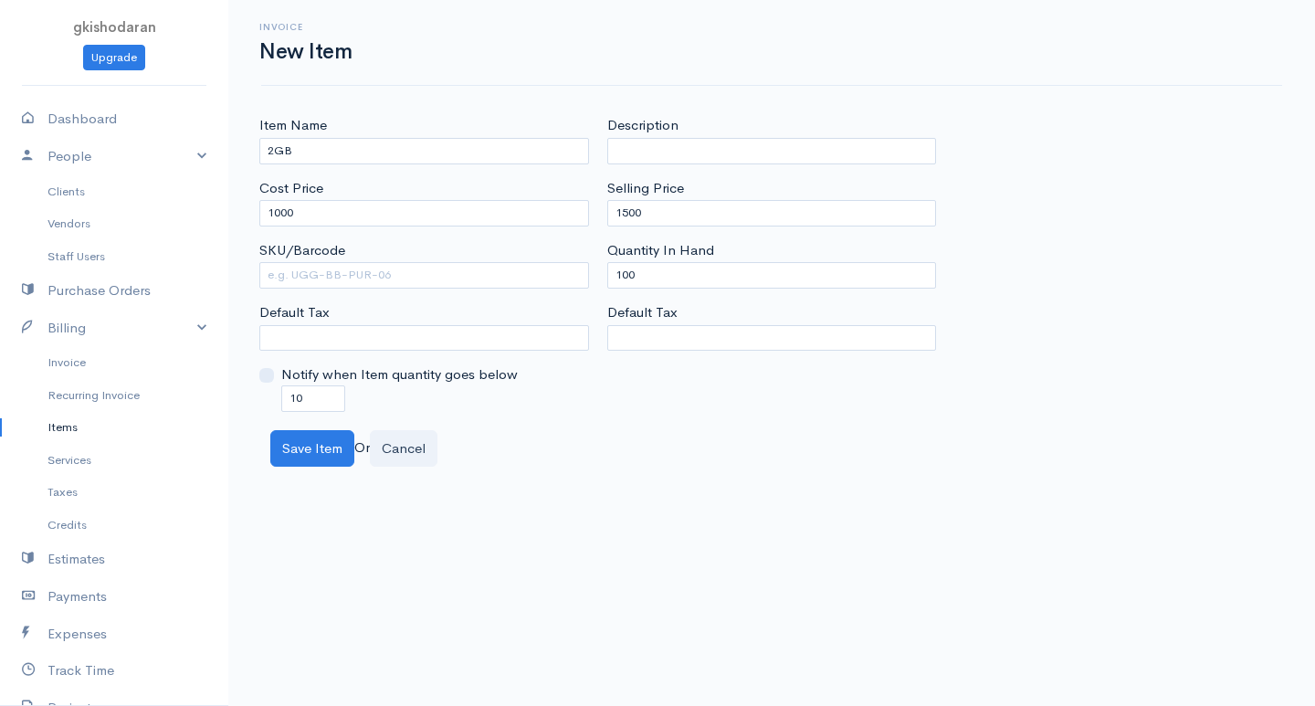
drag, startPoint x: 736, startPoint y: 510, endPoint x: 729, endPoint y: 477, distance: 34.6
click at [730, 486] on body "gkishodaran Upgrade Dashboard People Clients Vendors Staff Users Purchase Order…" at bounding box center [657, 353] width 1315 height 706
drag, startPoint x: 688, startPoint y: 268, endPoint x: 314, endPoint y: 369, distance: 387.6
click at [314, 369] on div "Item Name 2GB Cost Price 1000 SKU/Barcode Default Tax Notify when Item quantity…" at bounding box center [771, 263] width 1043 height 296
type input "0"
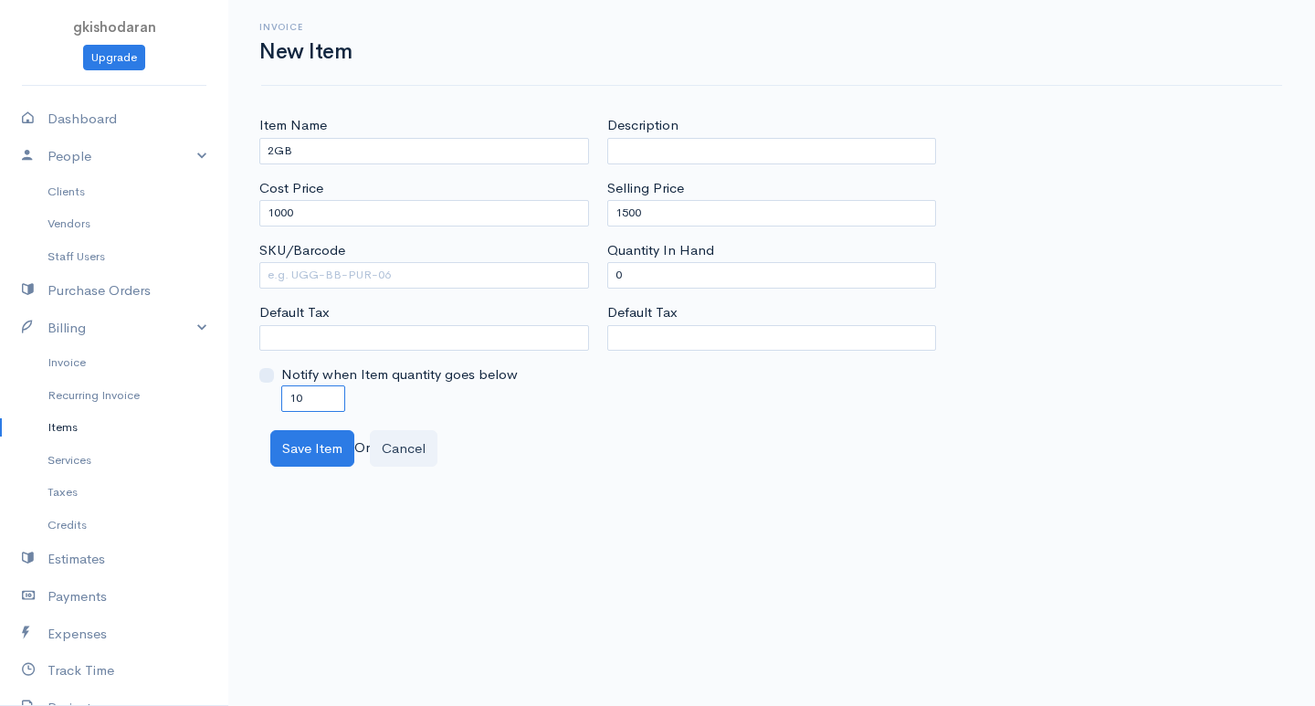
drag, startPoint x: 306, startPoint y: 394, endPoint x: 176, endPoint y: 425, distance: 133.3
click at [176, 425] on body "gkishodaran Upgrade Dashboard People Clients Vendors Staff Users Purchase Order…" at bounding box center [657, 353] width 1315 height 706
type input "0"
click at [285, 446] on button "Save Item" at bounding box center [312, 448] width 84 height 37
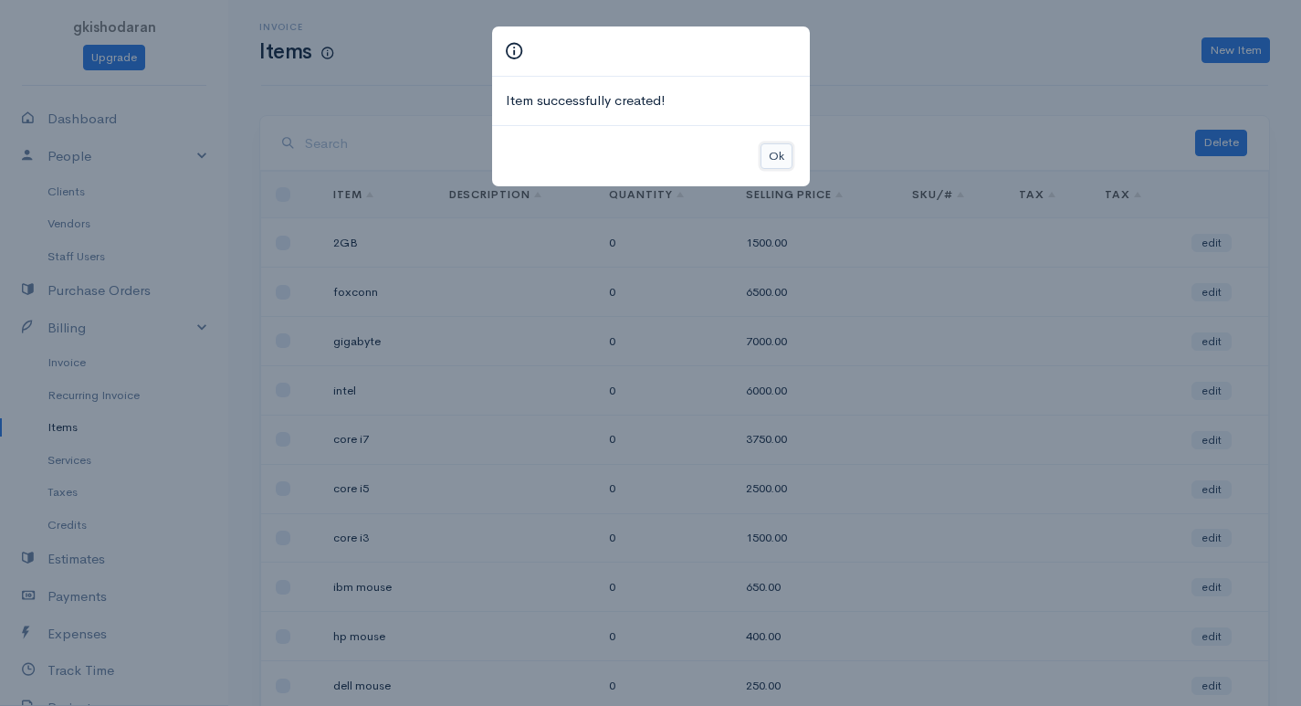
click at [789, 154] on button "Ok" at bounding box center [777, 156] width 32 height 26
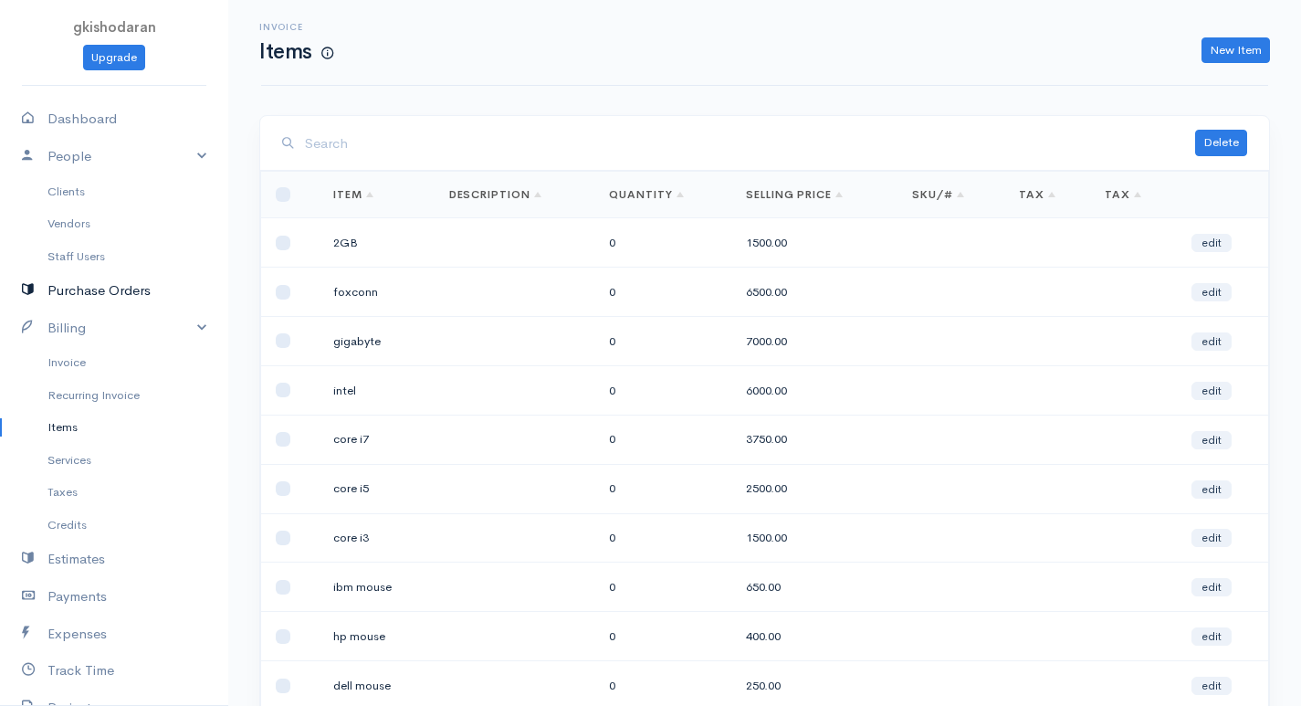
click at [138, 292] on link "Purchase Orders" at bounding box center [114, 290] width 228 height 37
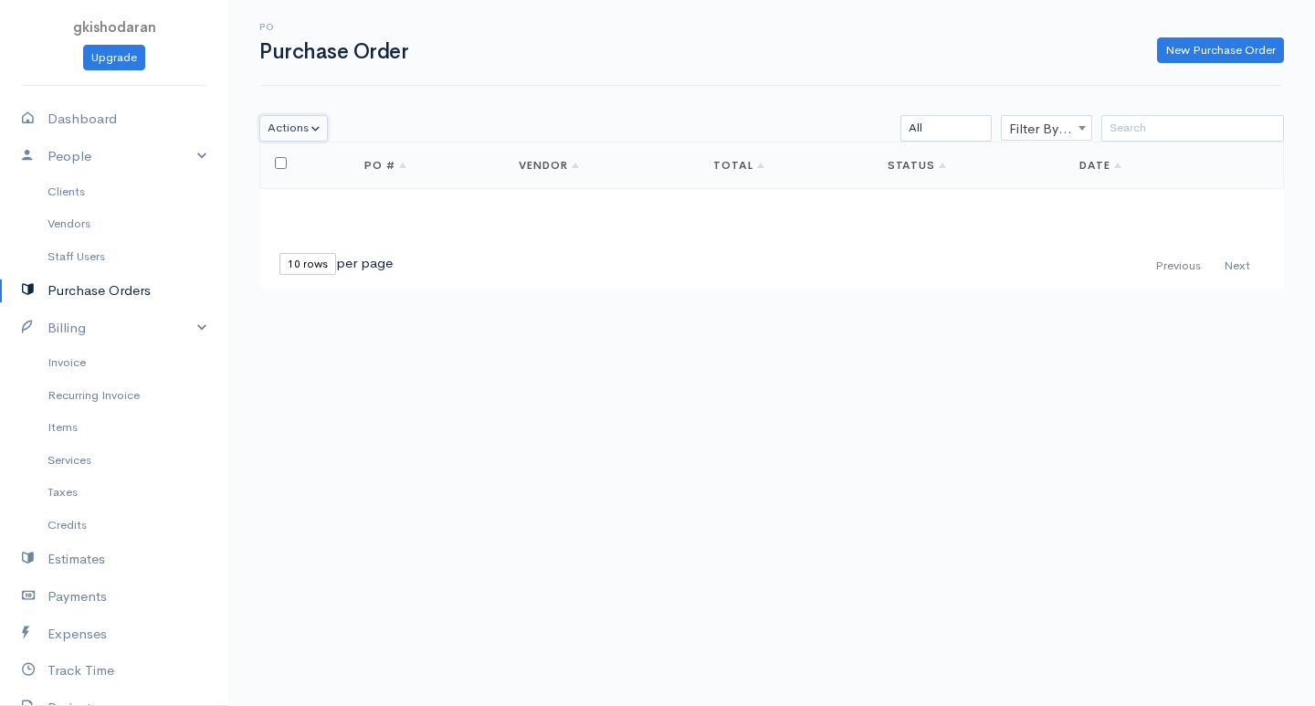
click at [317, 132] on button "Actions" at bounding box center [293, 128] width 68 height 26
drag, startPoint x: 288, startPoint y: 423, endPoint x: 318, endPoint y: 395, distance: 40.7
click at [289, 423] on body "gkishodaran Upgrade Dashboard People Clients Vendors Staff Users Purchase Order…" at bounding box center [657, 353] width 1315 height 706
click at [544, 166] on link "Vendor" at bounding box center [549, 165] width 60 height 15
click at [943, 47] on link "New Purchase Order" at bounding box center [1220, 50] width 127 height 26
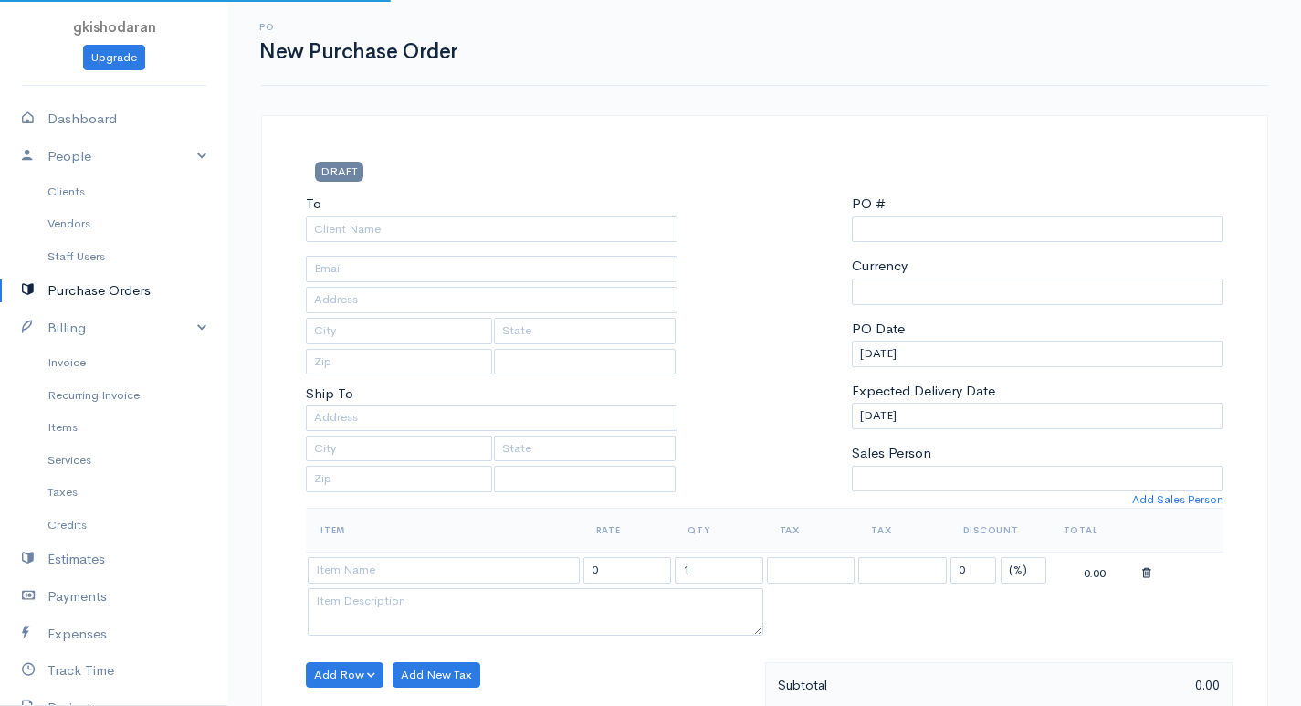
type input "0000000001"
select select "[GEOGRAPHIC_DATA]"
select select "LKR"
select select "[GEOGRAPHIC_DATA]"
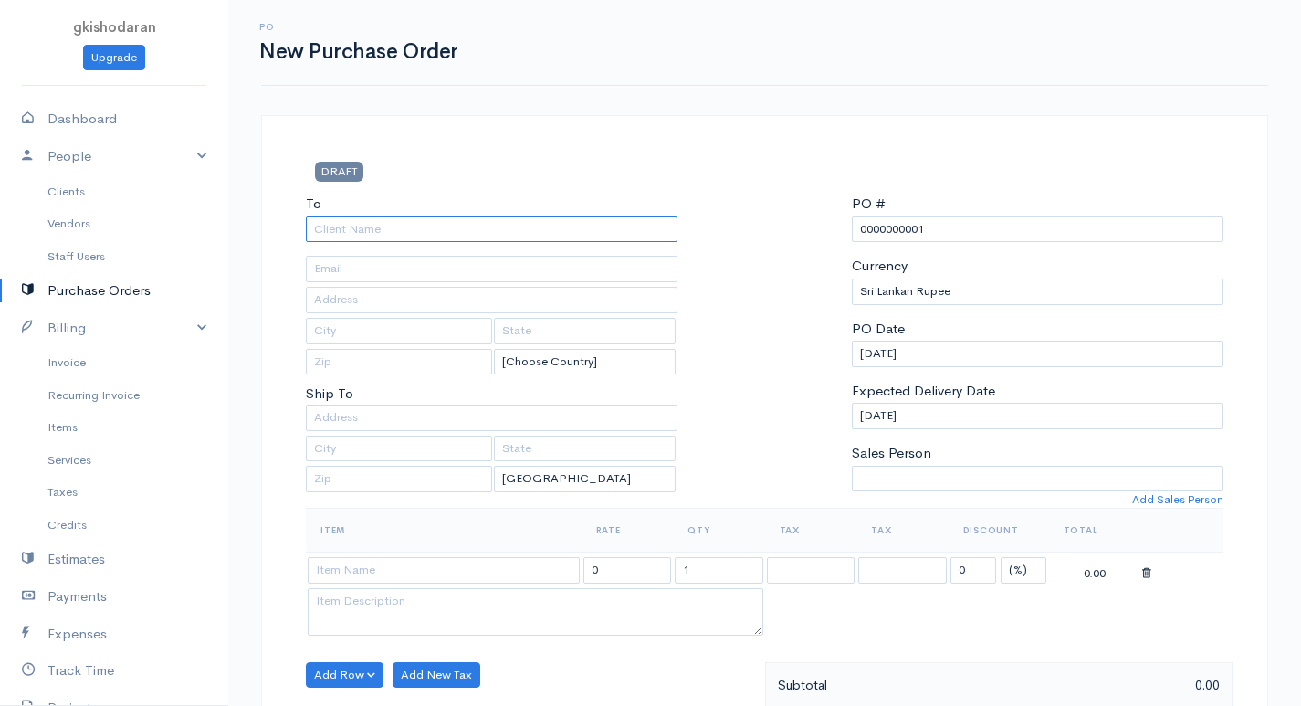
click at [443, 226] on input "To" at bounding box center [492, 229] width 372 height 26
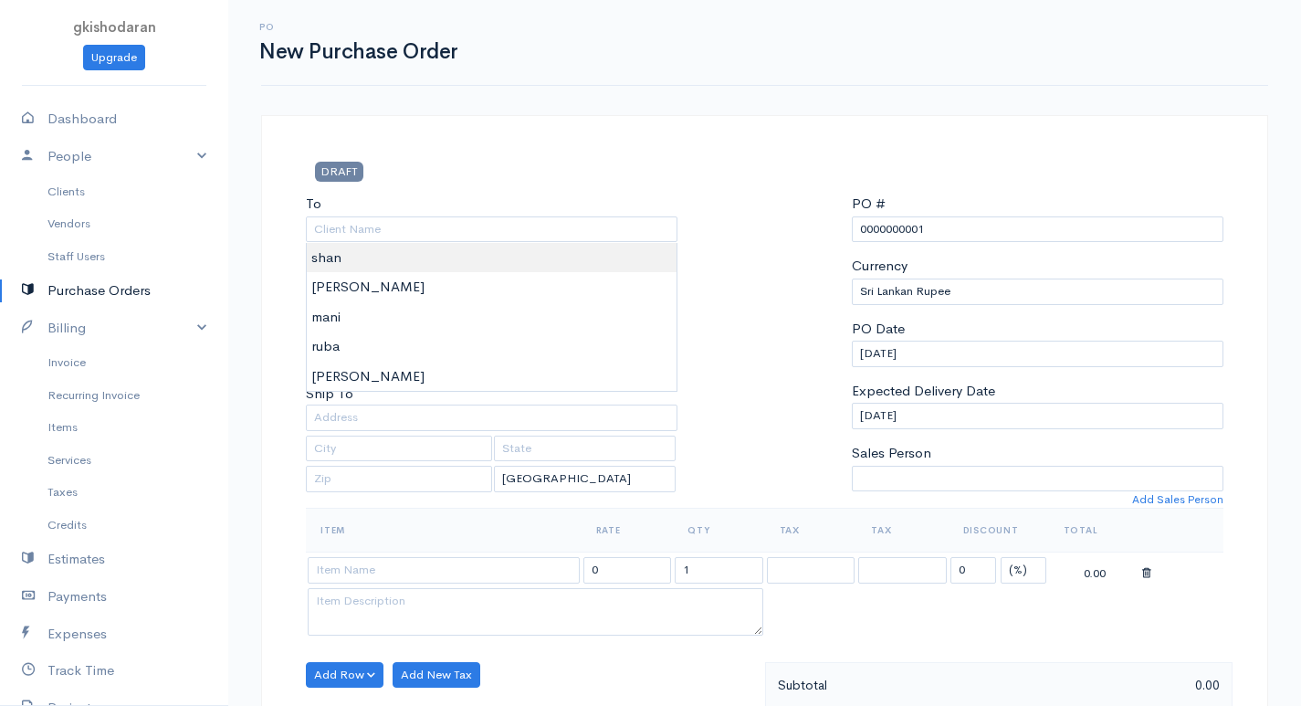
type input "shan"
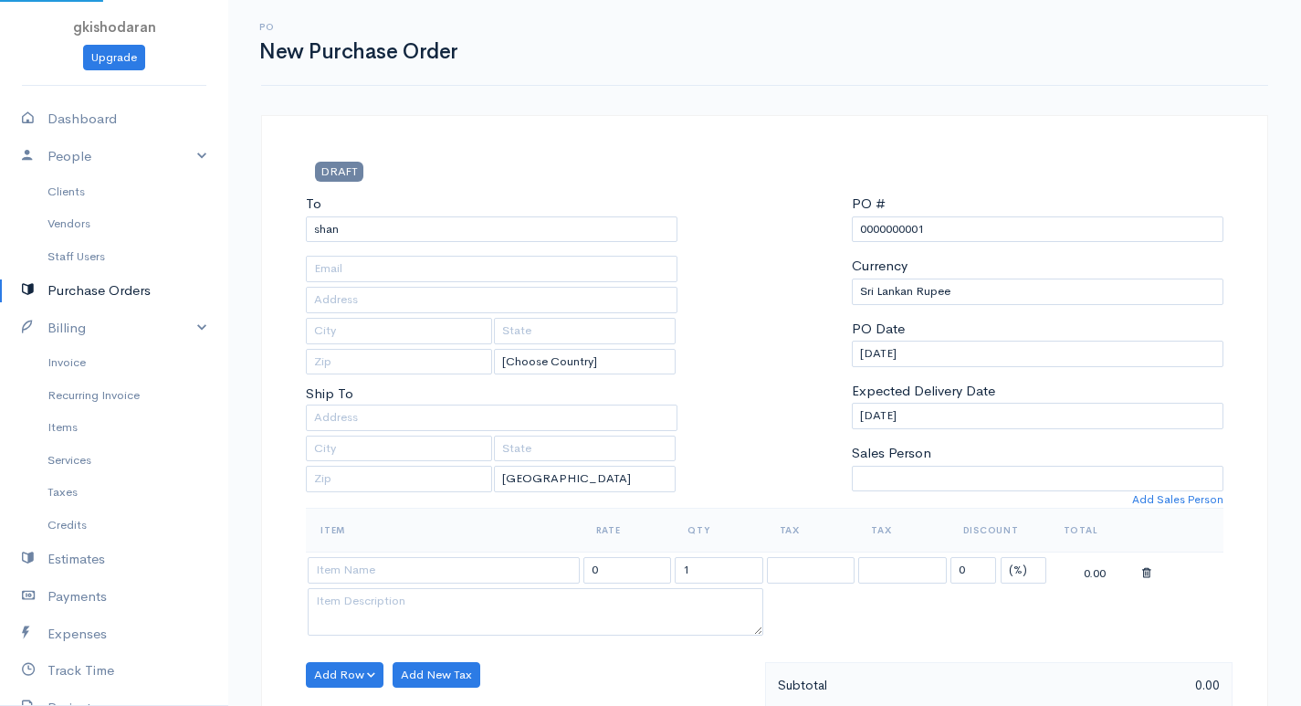
click at [360, 263] on body "gkishodaran Upgrade Dashboard People Clients Vendors Staff Users Purchase Order…" at bounding box center [650, 701] width 1301 height 1403
drag, startPoint x: 860, startPoint y: 158, endPoint x: 897, endPoint y: 110, distance: 60.5
click at [896, 112] on div "PO New Purchase Order DRAFT To shan [Choose Country] United States Canada Unite…" at bounding box center [764, 701] width 1073 height 1403
click at [471, 387] on p "Ship To" at bounding box center [492, 363] width 372 height 82
drag, startPoint x: 471, startPoint y: 387, endPoint x: 445, endPoint y: 400, distance: 29.4
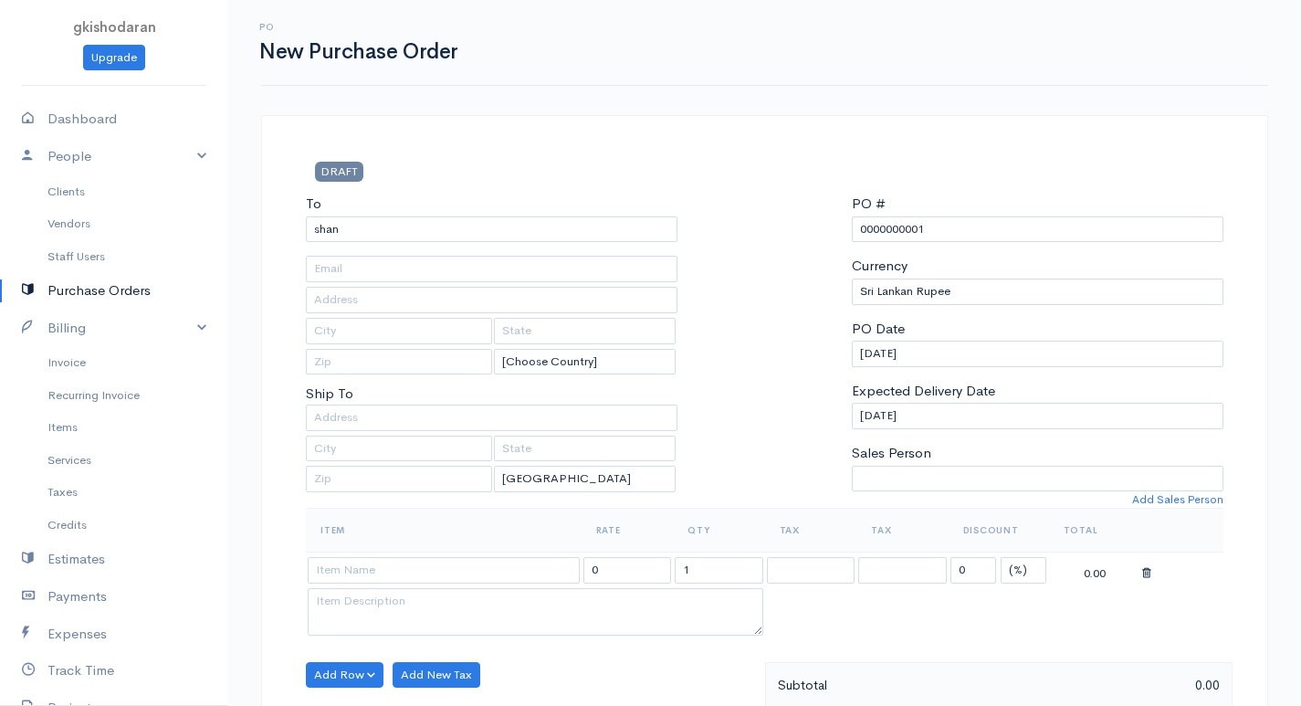
click at [467, 388] on p "Ship To" at bounding box center [492, 363] width 372 height 82
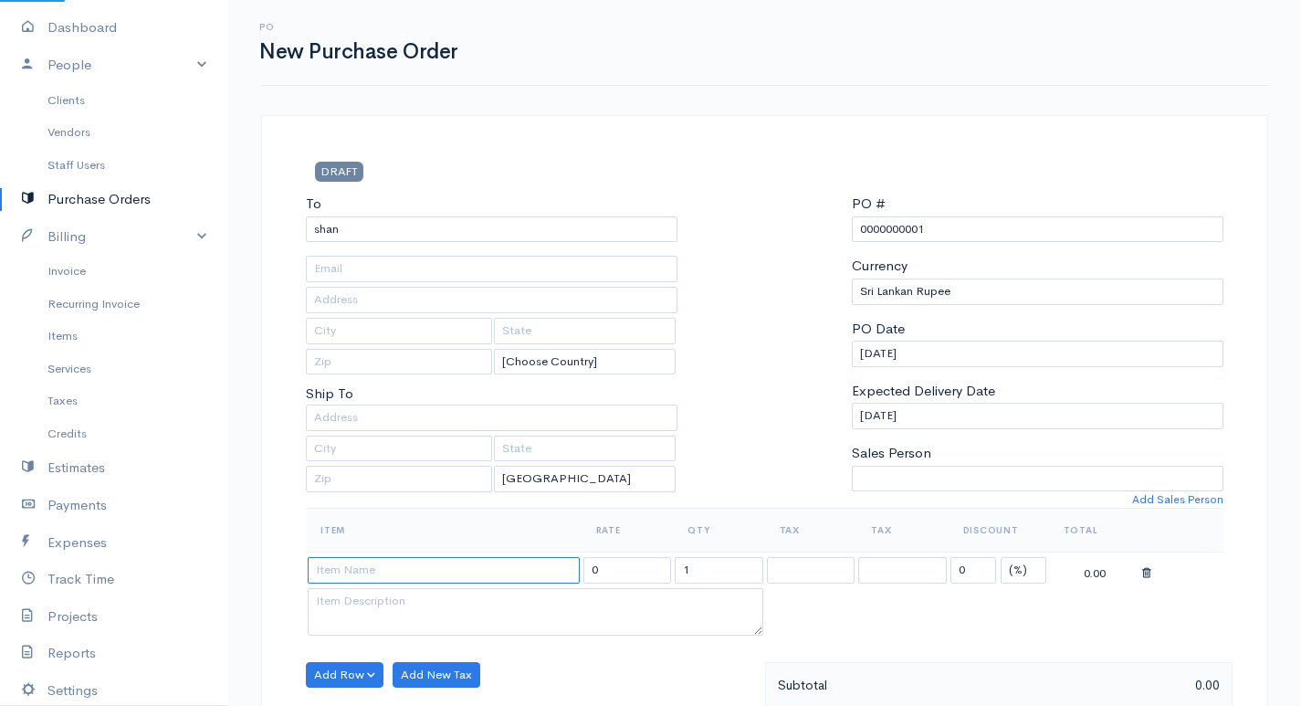
click at [375, 573] on input at bounding box center [444, 570] width 272 height 26
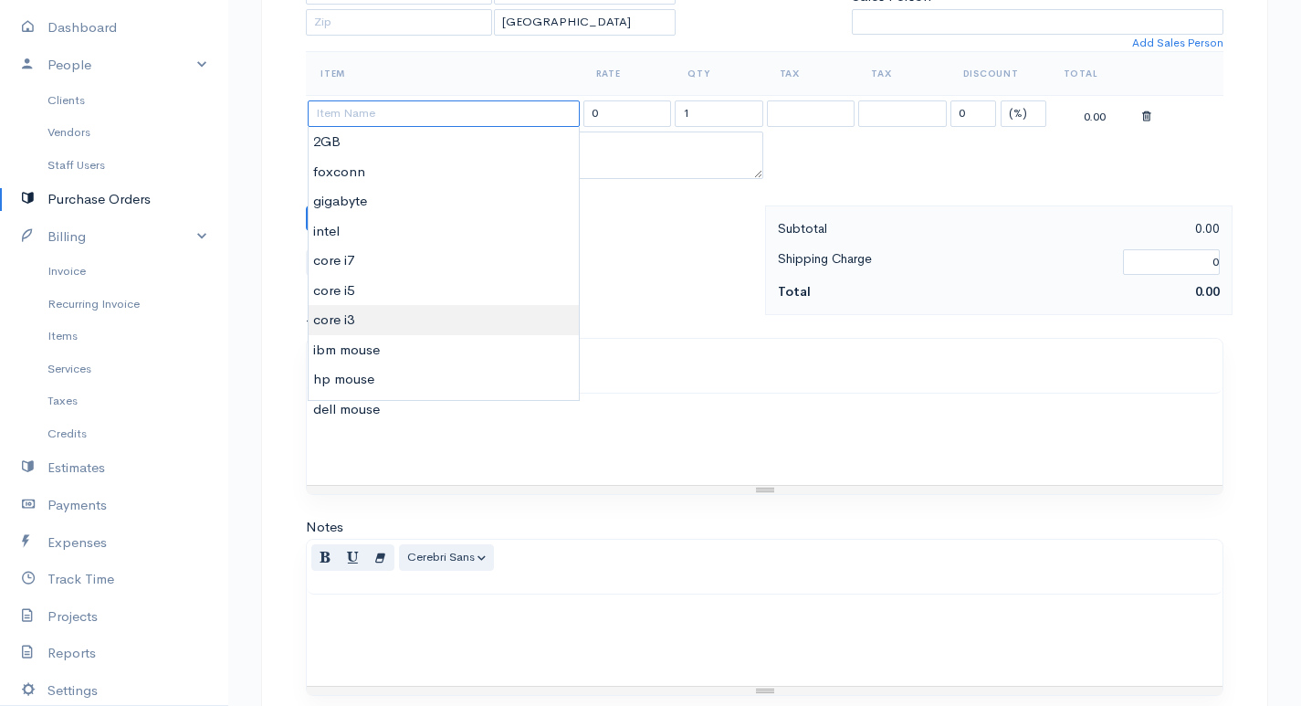
scroll to position [365, 0]
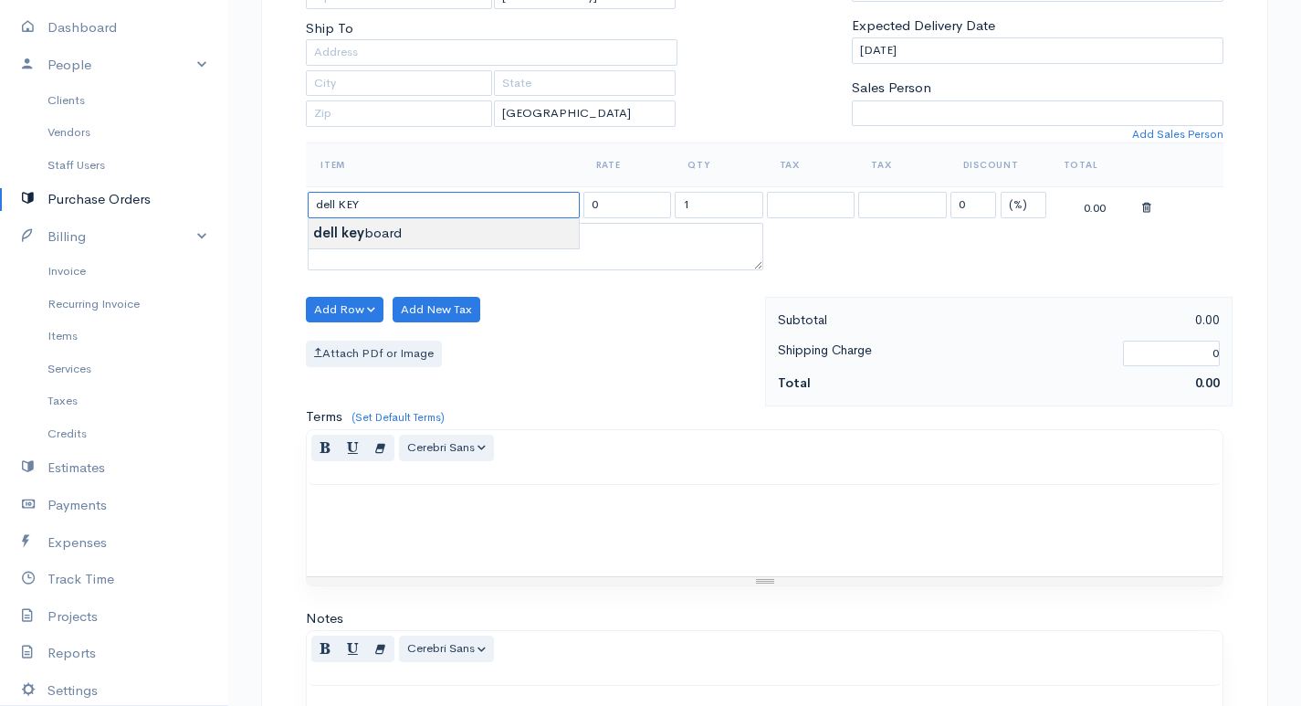
type input "dell key board"
type input "400.00"
click at [410, 229] on body "gkishodaran Upgrade Dashboard People Clients Vendors Staff Users Purchase Order…" at bounding box center [650, 336] width 1301 height 1403
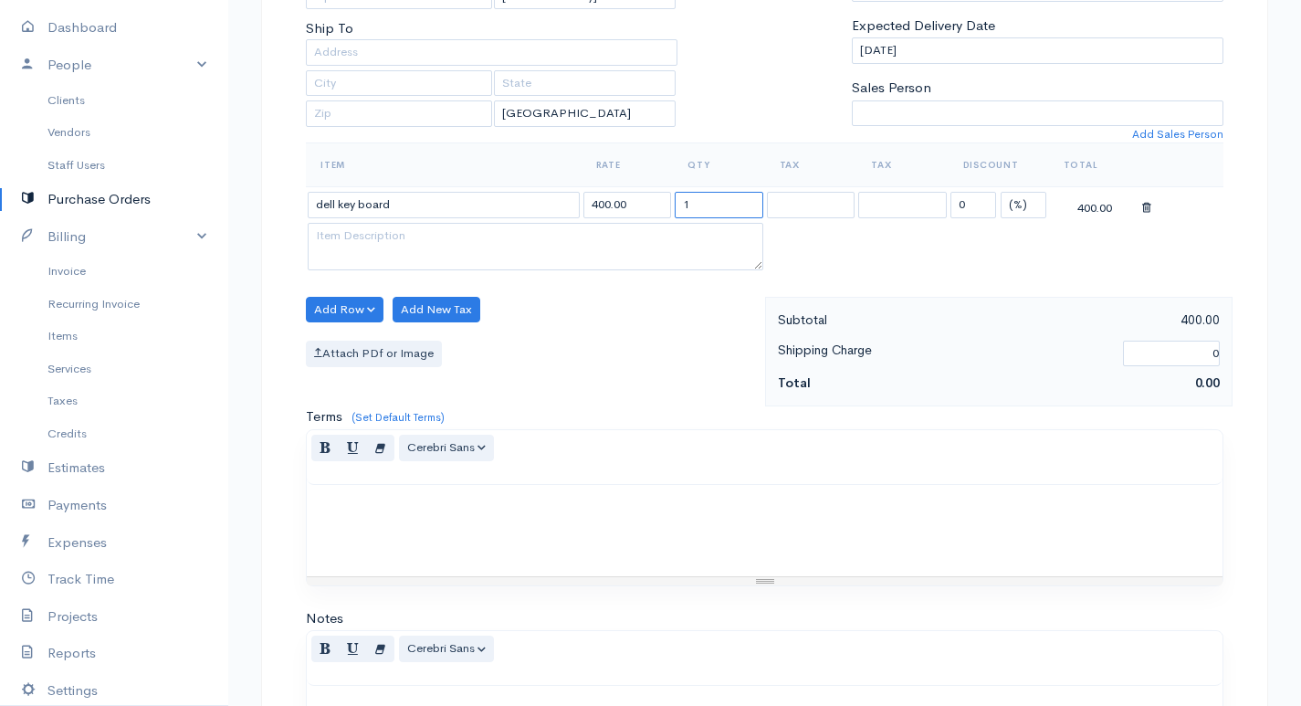
drag, startPoint x: 698, startPoint y: 197, endPoint x: 608, endPoint y: 233, distance: 97.1
click at [608, 233] on tbody "dell key board 400.00 1 0 (%) Flat 400.00" at bounding box center [765, 231] width 918 height 88
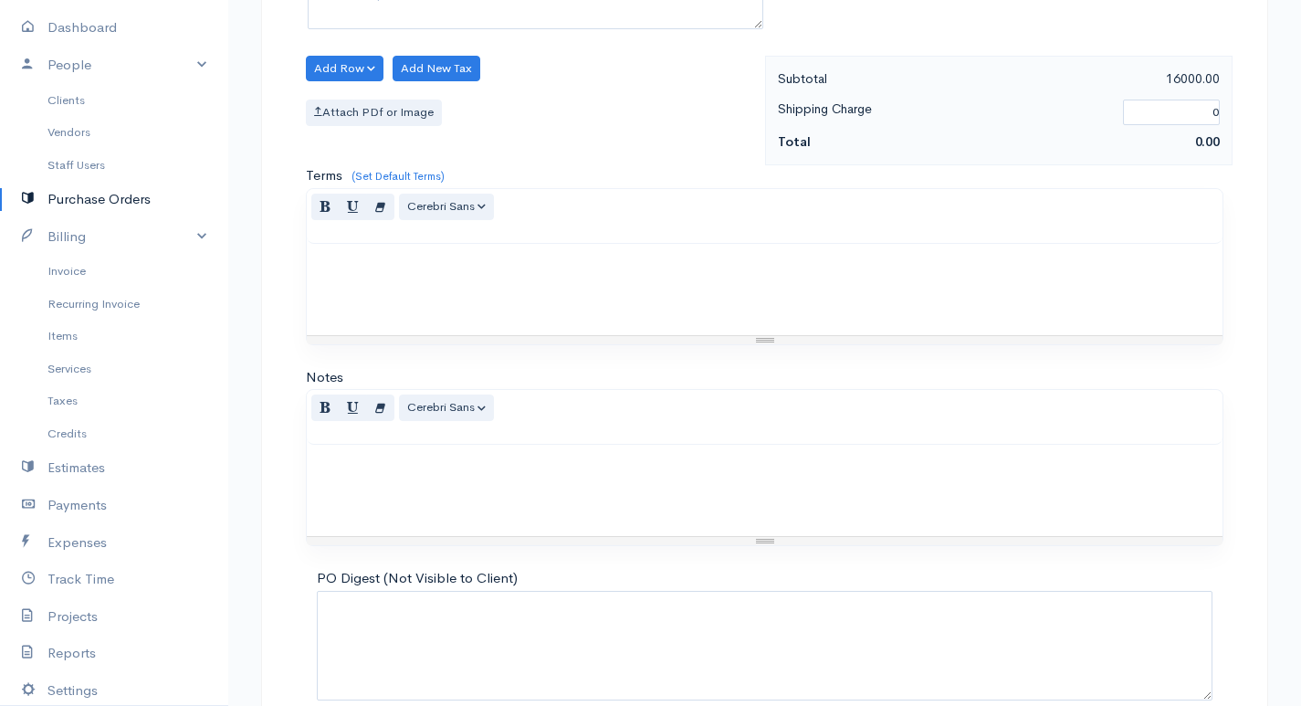
scroll to position [698, 0]
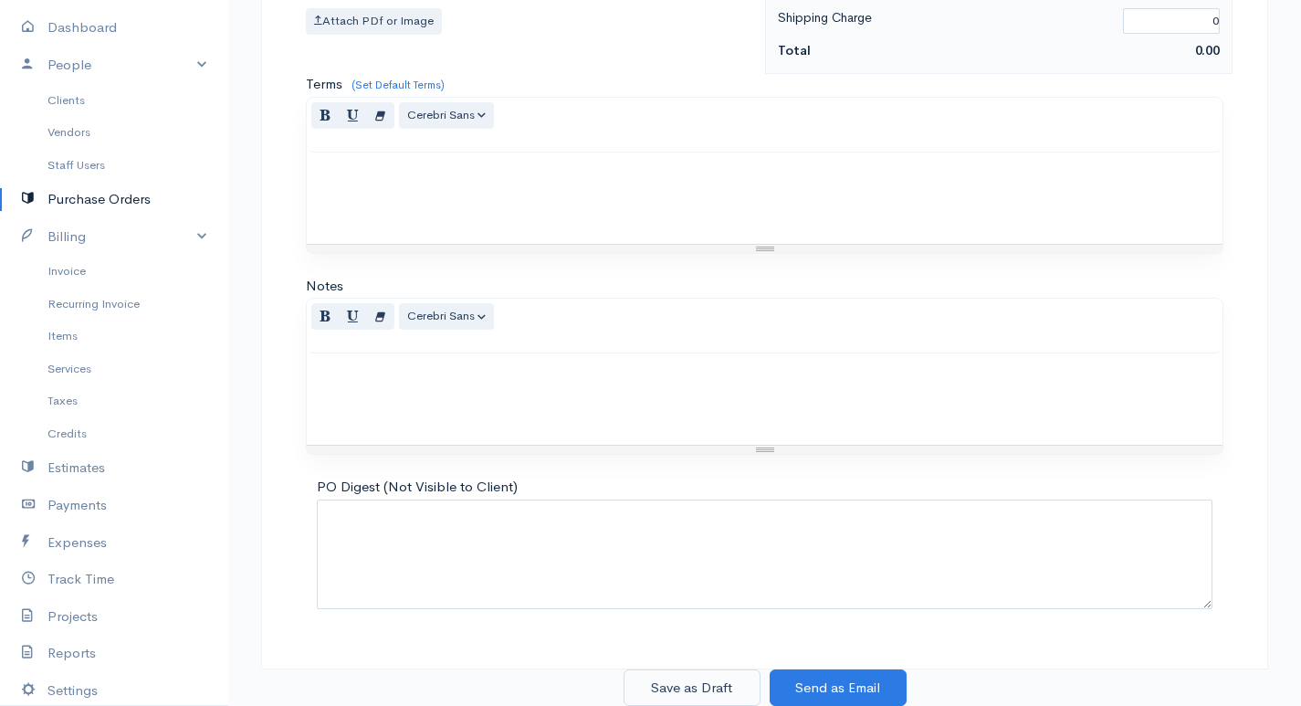
type input "40"
click at [734, 679] on button "Save as Draft" at bounding box center [692, 687] width 137 height 37
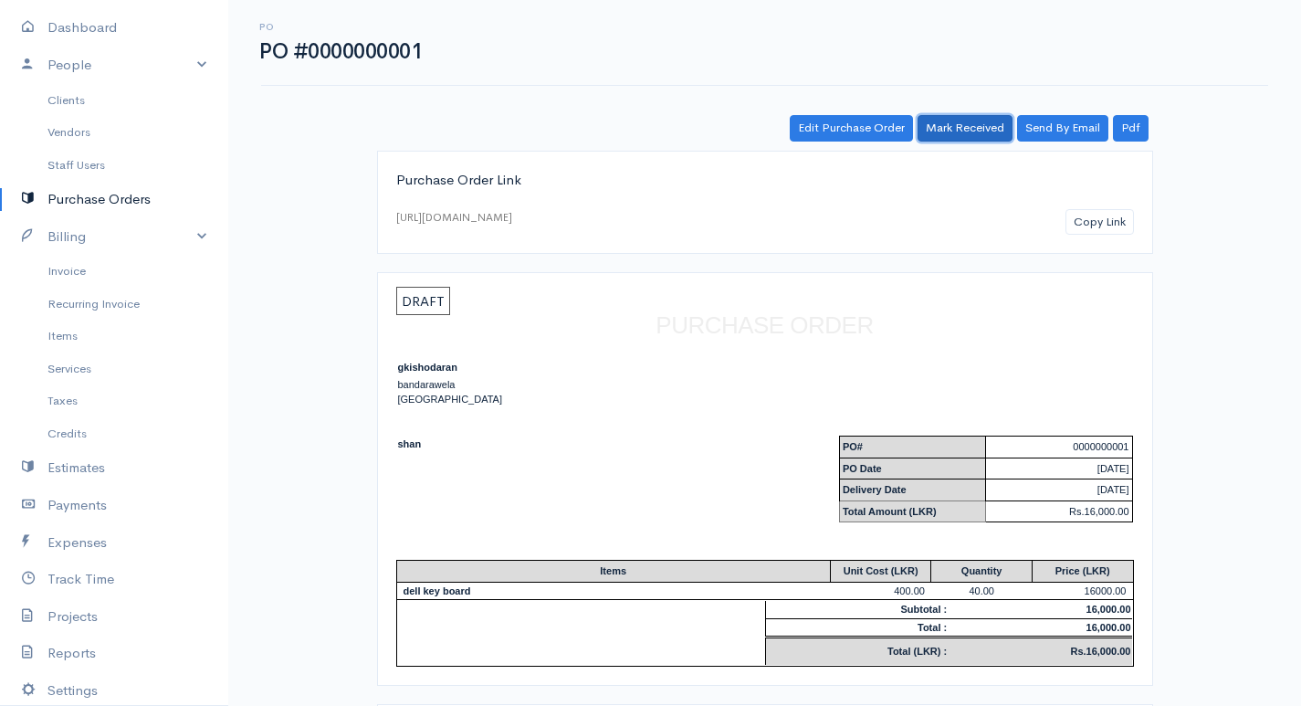
click at [943, 131] on link "Mark Received" at bounding box center [965, 128] width 95 height 26
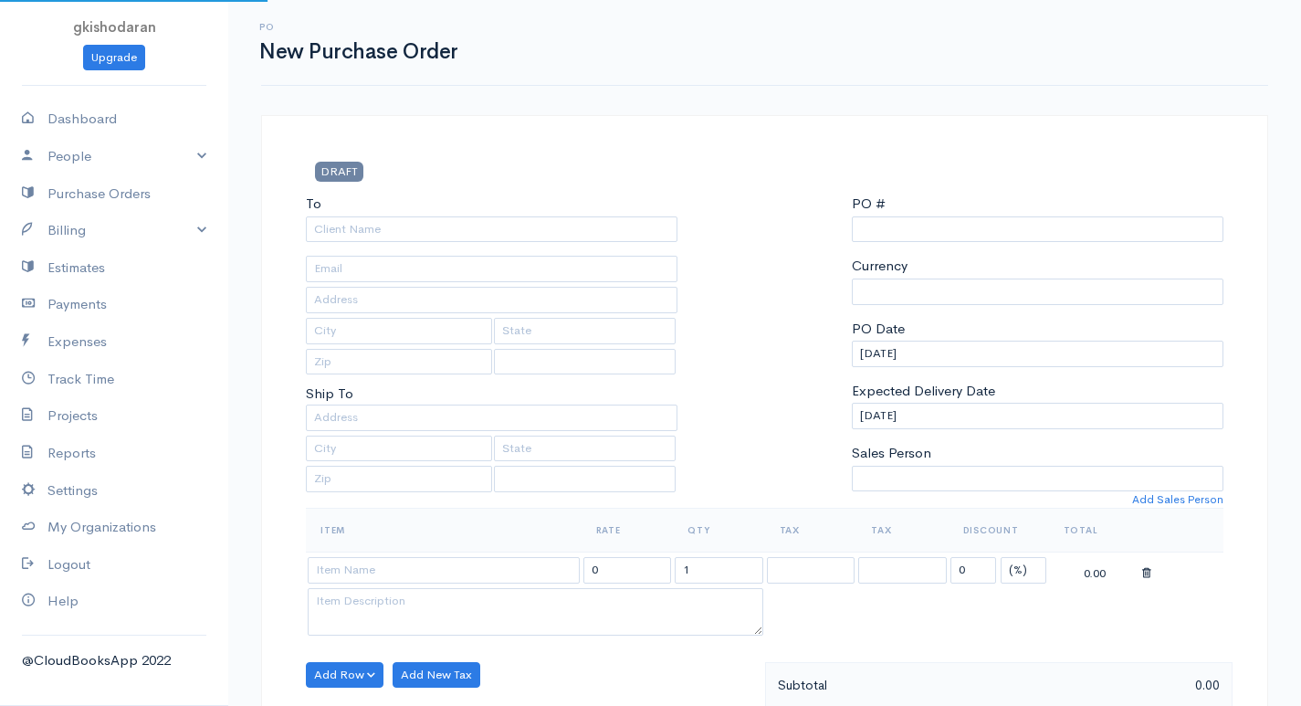
scroll to position [144, 0]
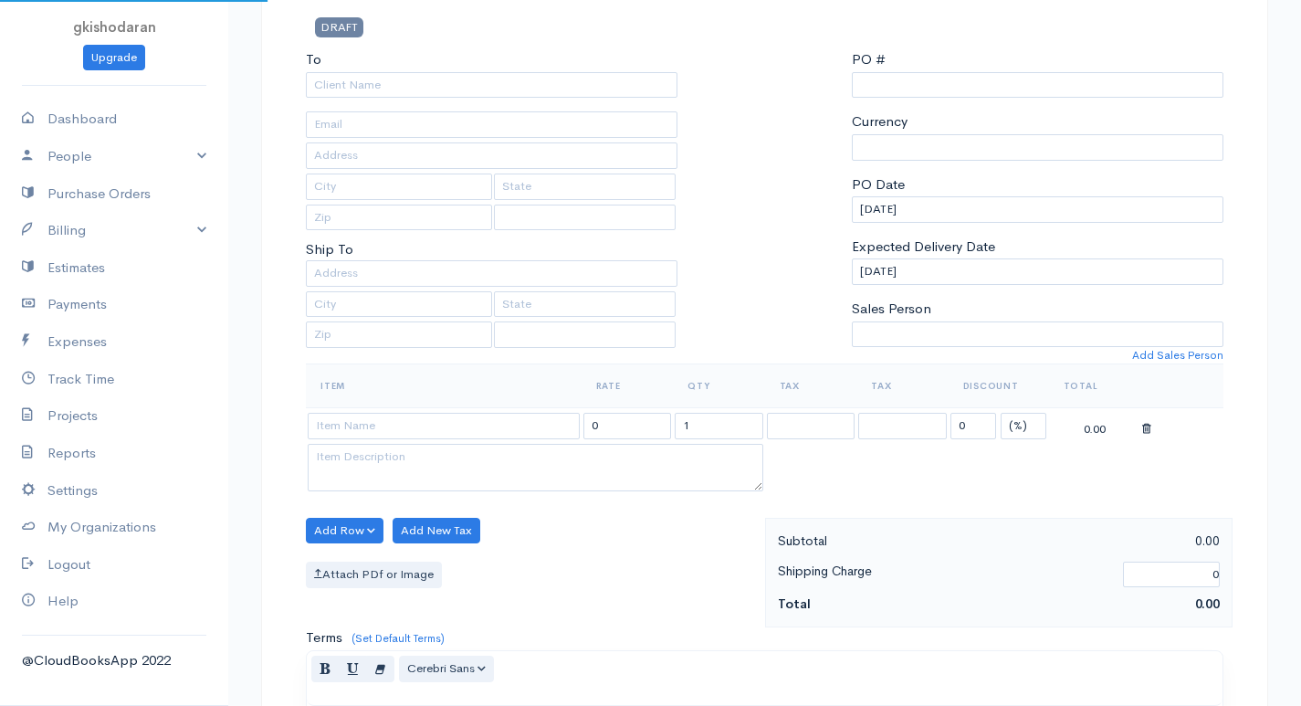
select select "[GEOGRAPHIC_DATA]"
select select "LKR"
type input "0000000002"
select select "[GEOGRAPHIC_DATA]"
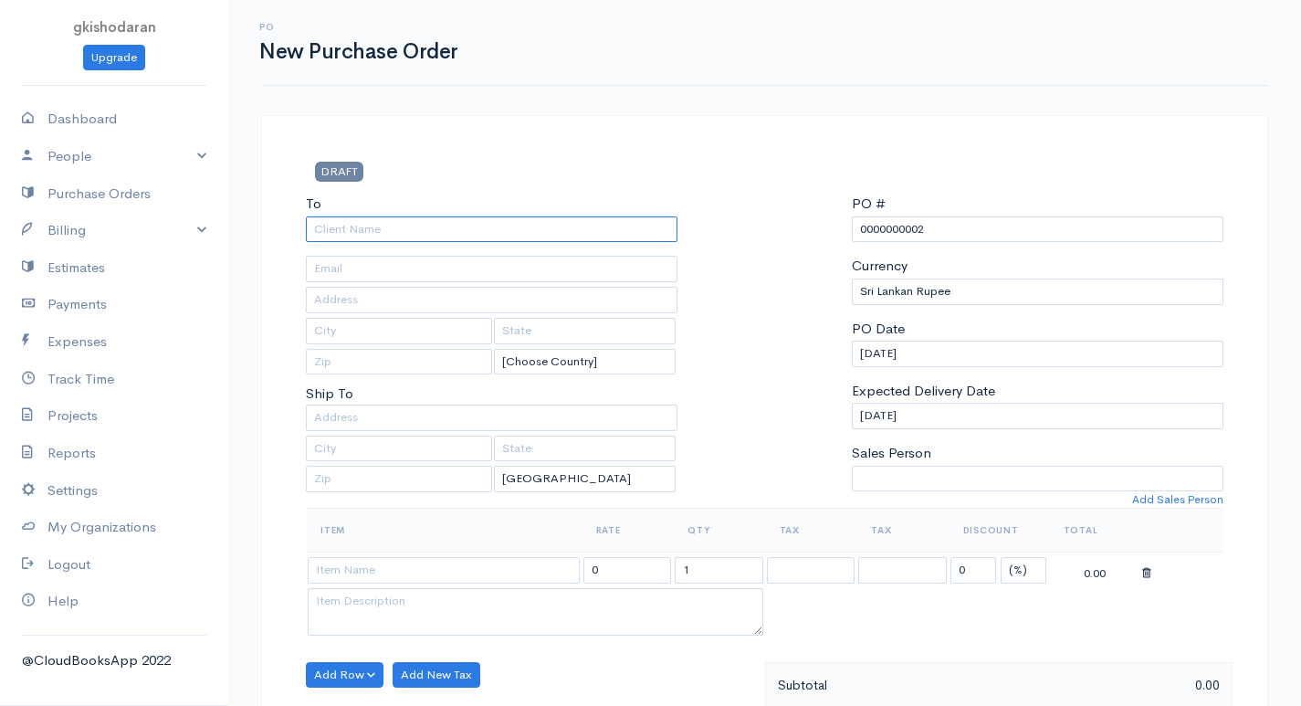
click at [392, 229] on input "To" at bounding box center [492, 229] width 372 height 26
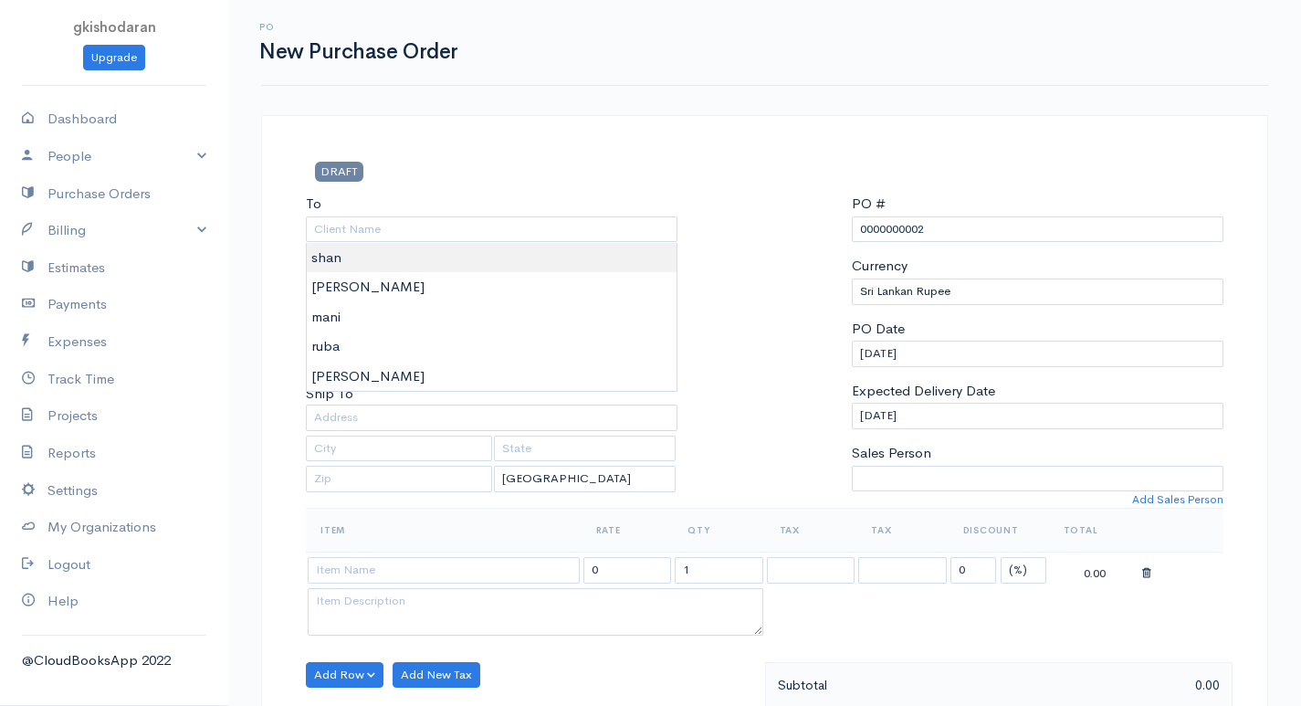
type input "shan"
click at [366, 266] on body "gkishodaran Upgrade Dashboard People Clients Vendors Staff Users Purchase Order…" at bounding box center [650, 701] width 1301 height 1403
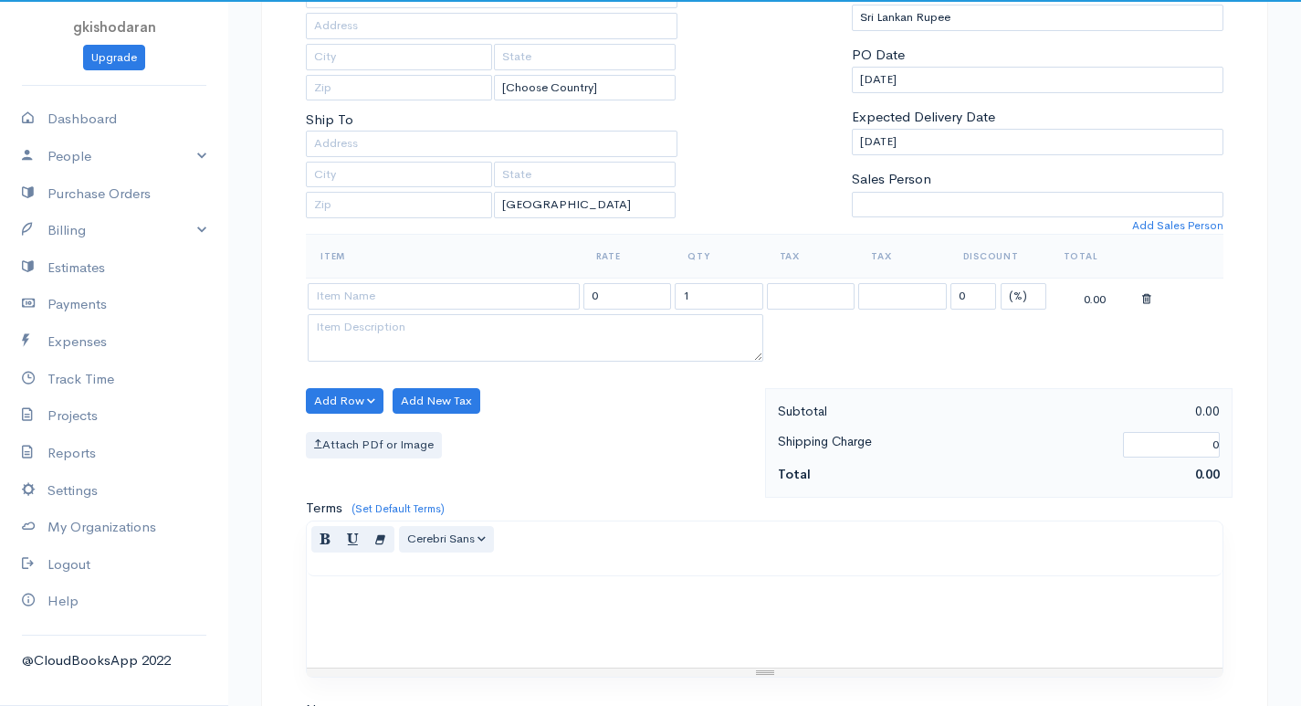
scroll to position [183, 0]
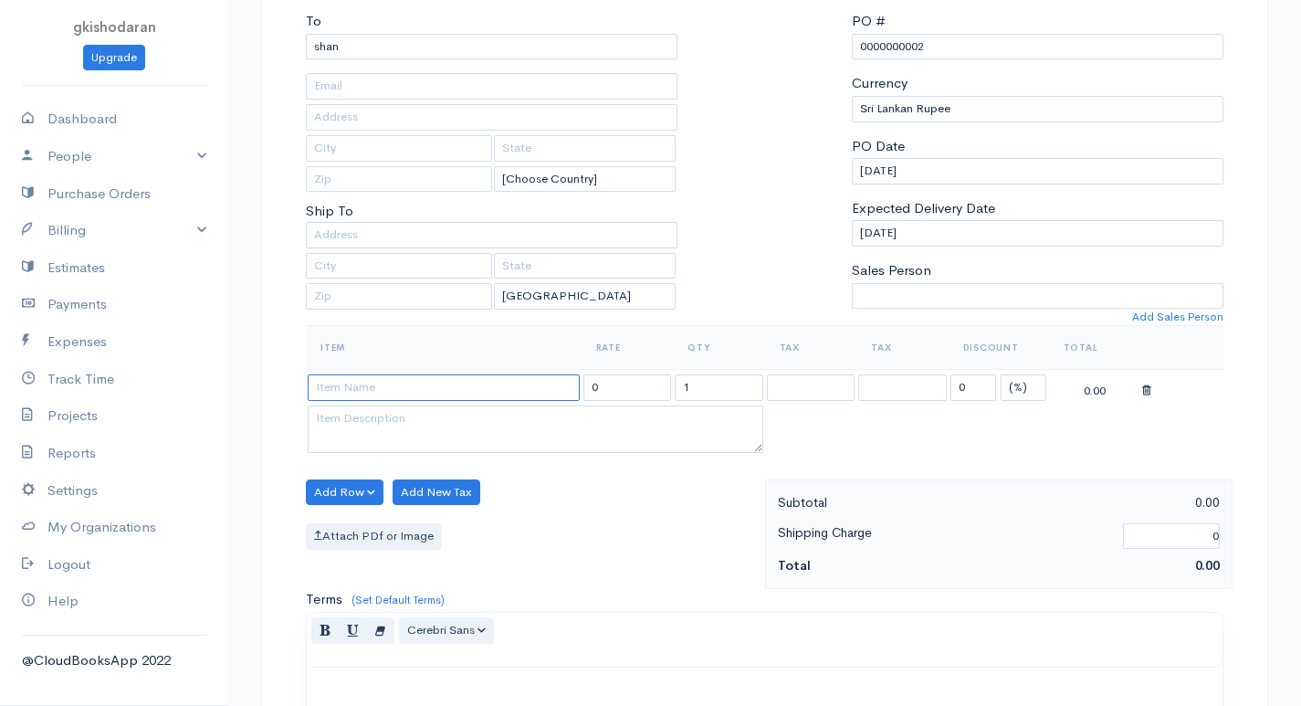
click at [372, 386] on input at bounding box center [444, 387] width 272 height 26
type input "hp key board"
type input "500.00"
click at [372, 416] on body "gkishodaran Upgrade Dashboard People Clients Vendors Staff Users Purchase Order…" at bounding box center [650, 518] width 1301 height 1403
drag, startPoint x: 718, startPoint y: 375, endPoint x: 654, endPoint y: 405, distance: 70.7
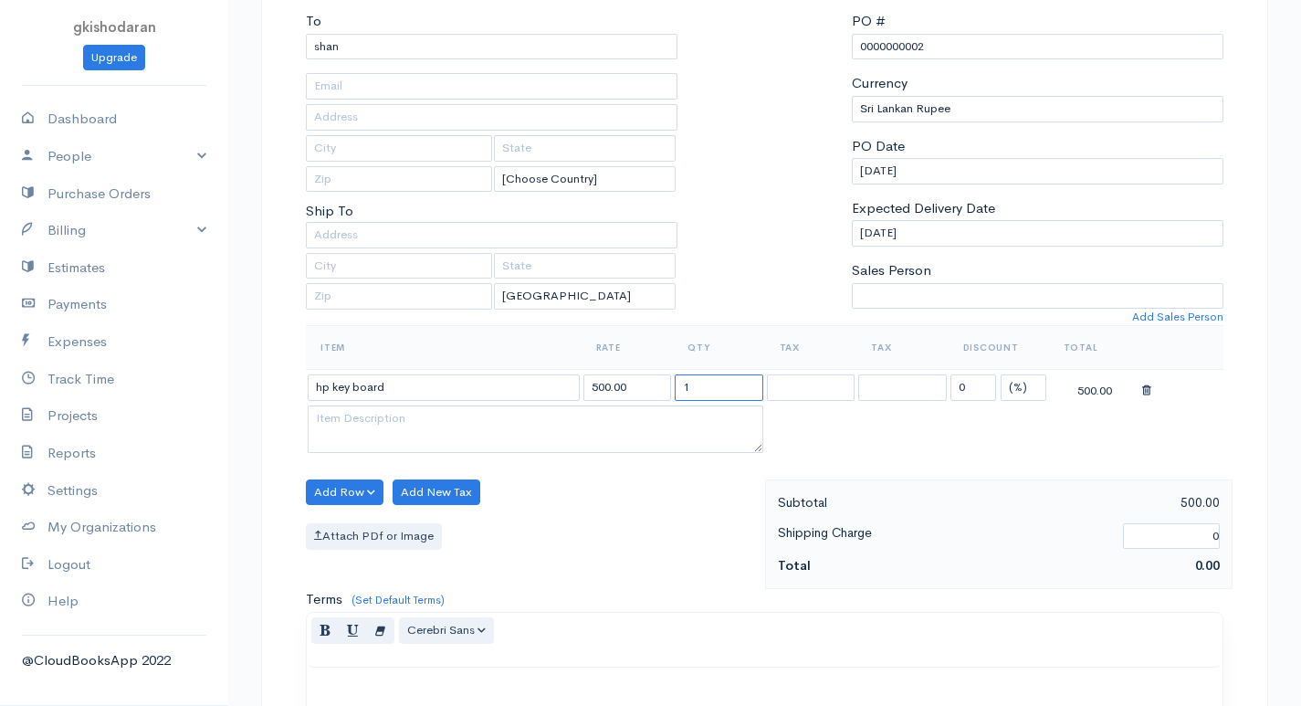
click at [654, 405] on tbody "hp key board 500.00 1 0 (%) Flat 500.00" at bounding box center [765, 414] width 918 height 88
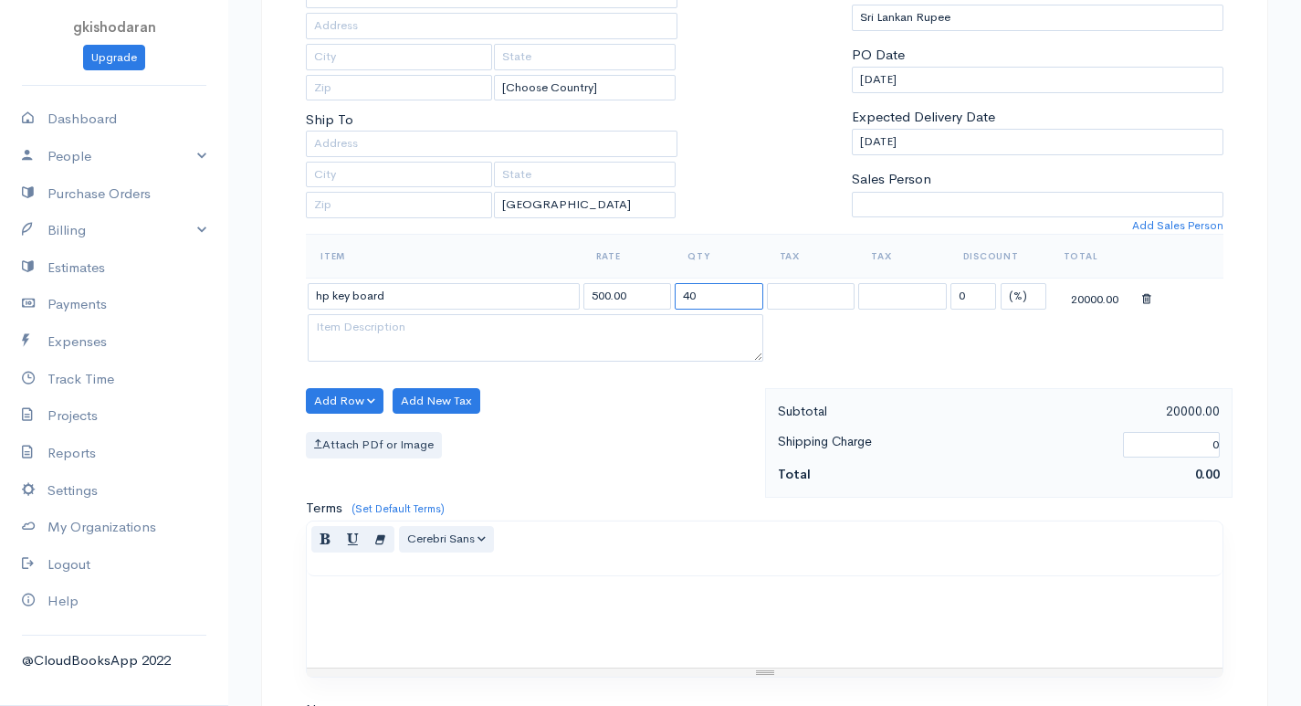
scroll to position [698, 0]
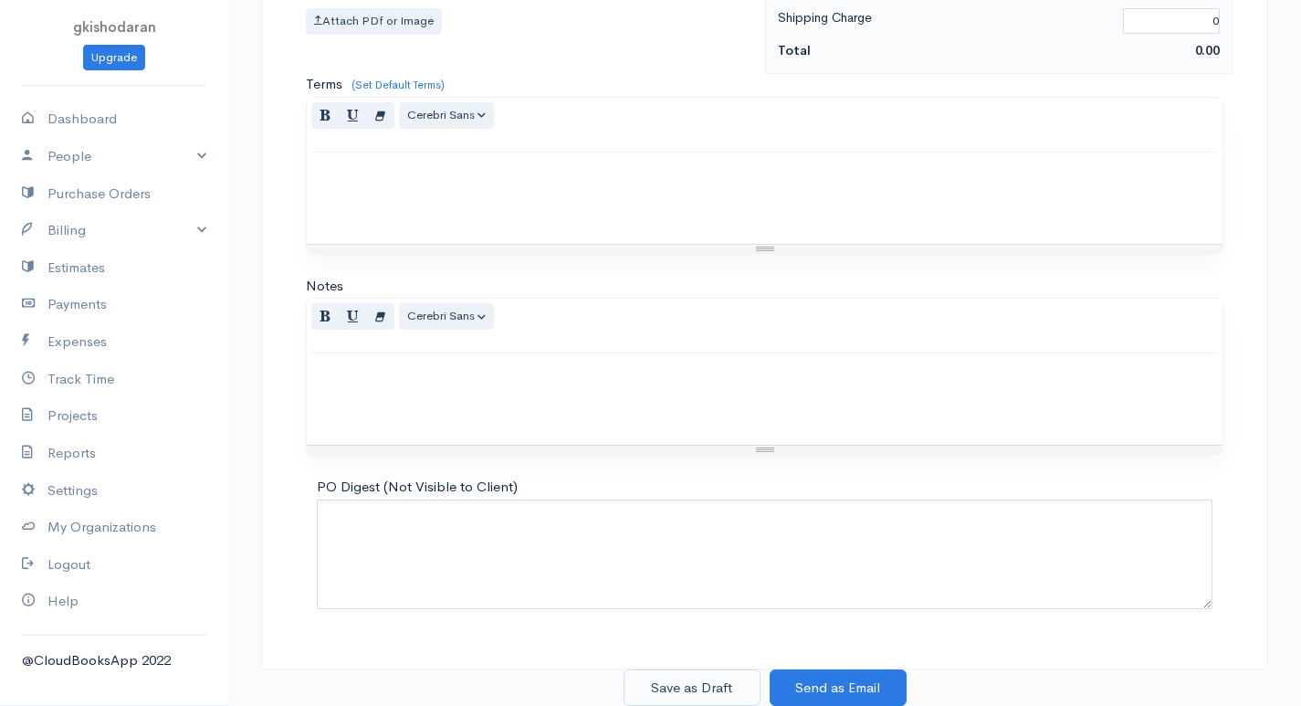
type input "40"
click at [712, 691] on button "Save as Draft" at bounding box center [692, 687] width 137 height 37
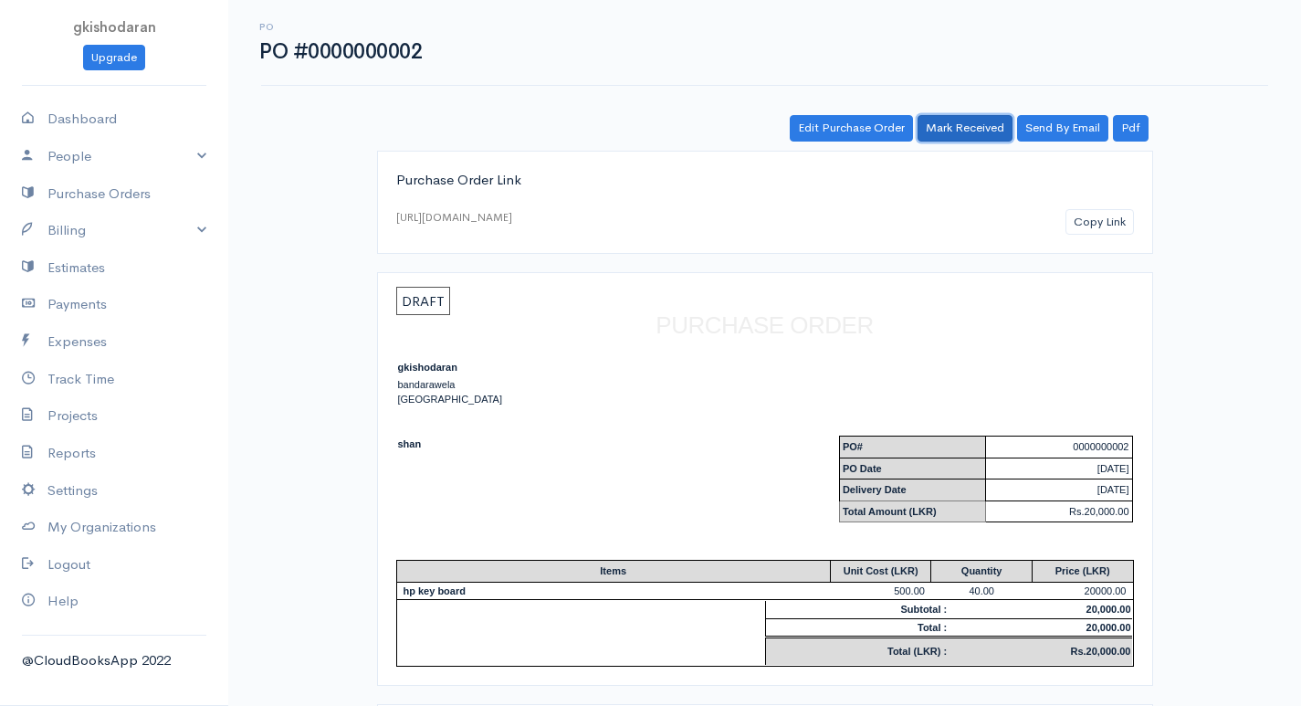
click at [978, 130] on link "Mark Received" at bounding box center [965, 128] width 95 height 26
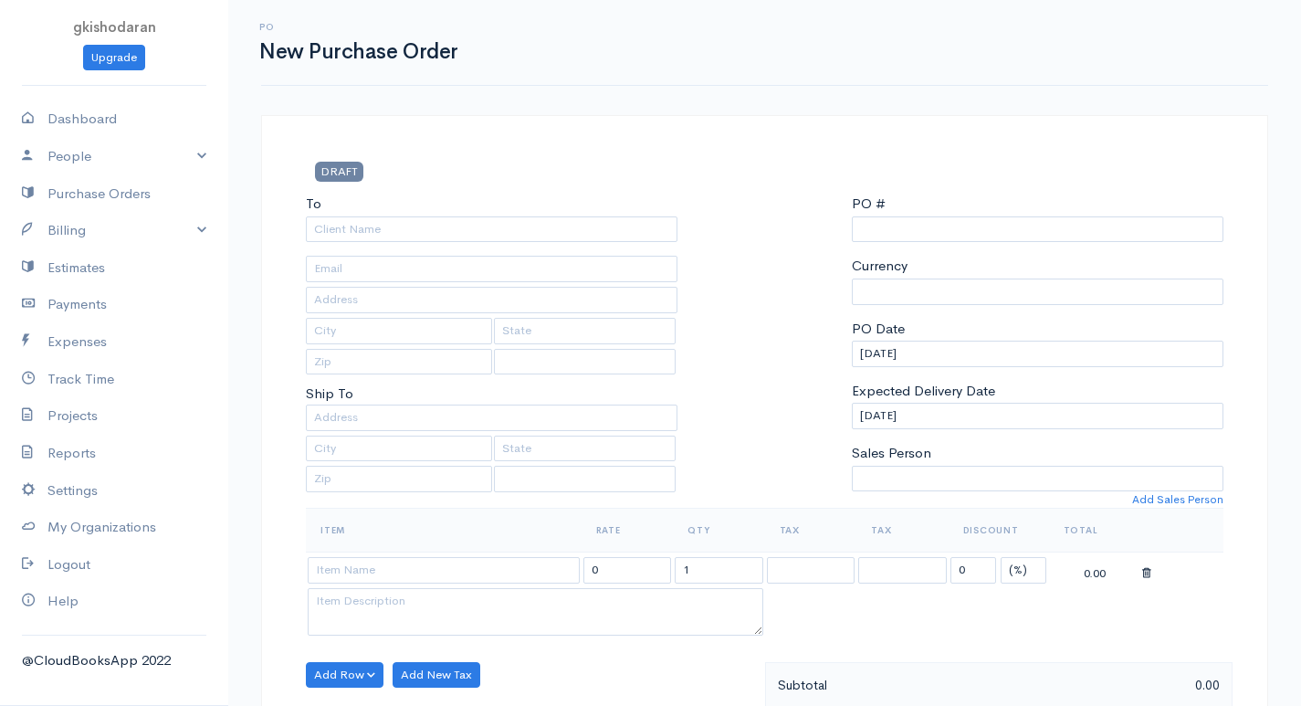
scroll to position [144, 0]
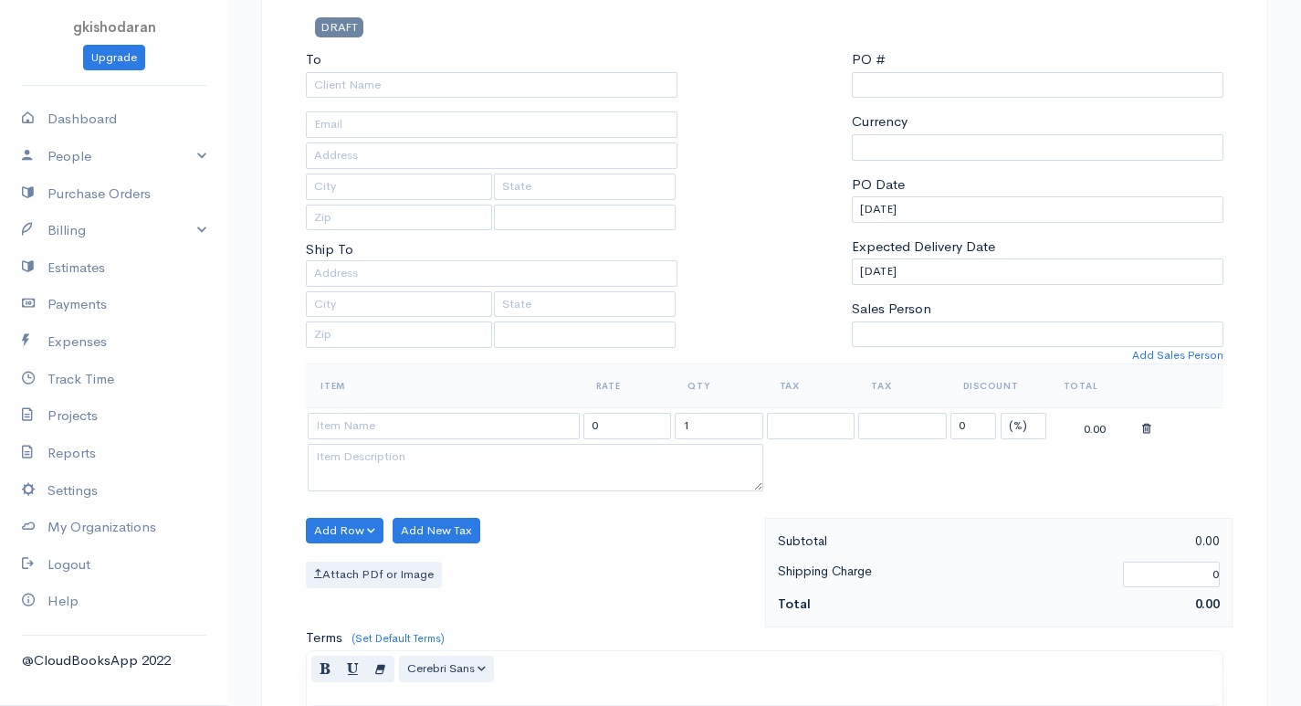
select select "[GEOGRAPHIC_DATA]"
select select "LKR"
type input "0000000003"
select select "[GEOGRAPHIC_DATA]"
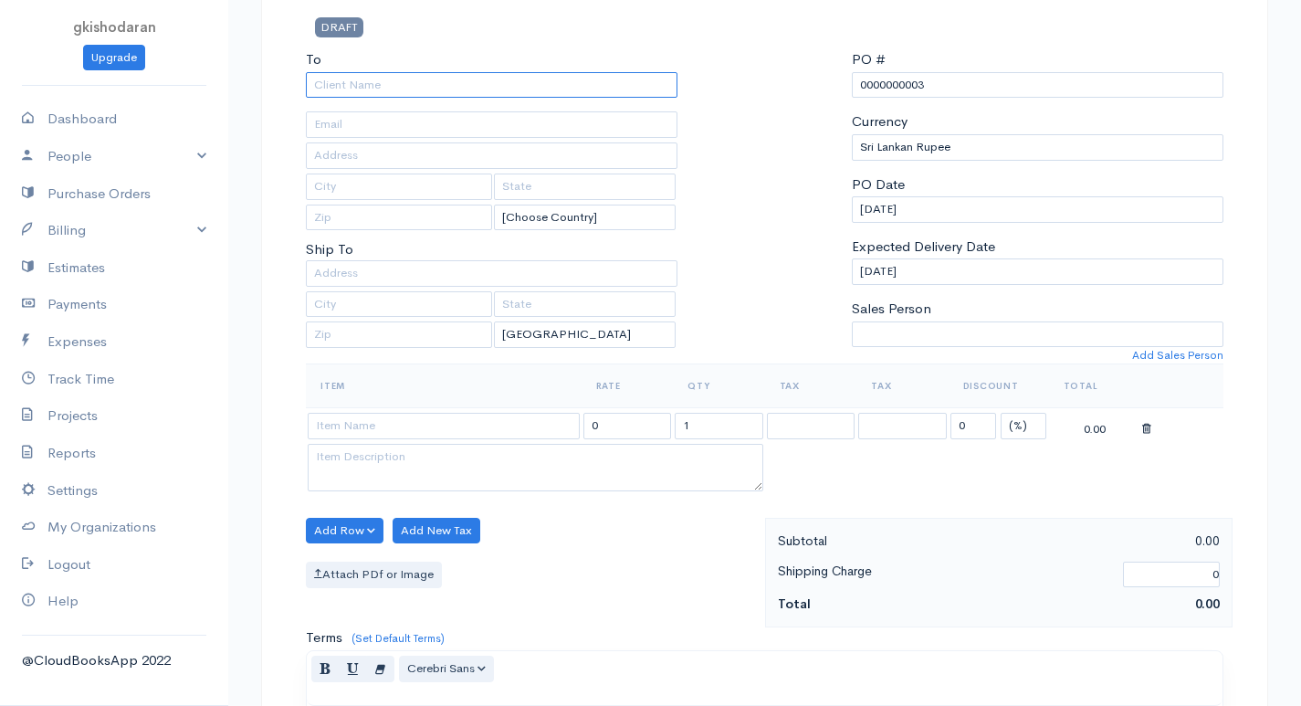
click at [364, 79] on input "To" at bounding box center [492, 85] width 372 height 26
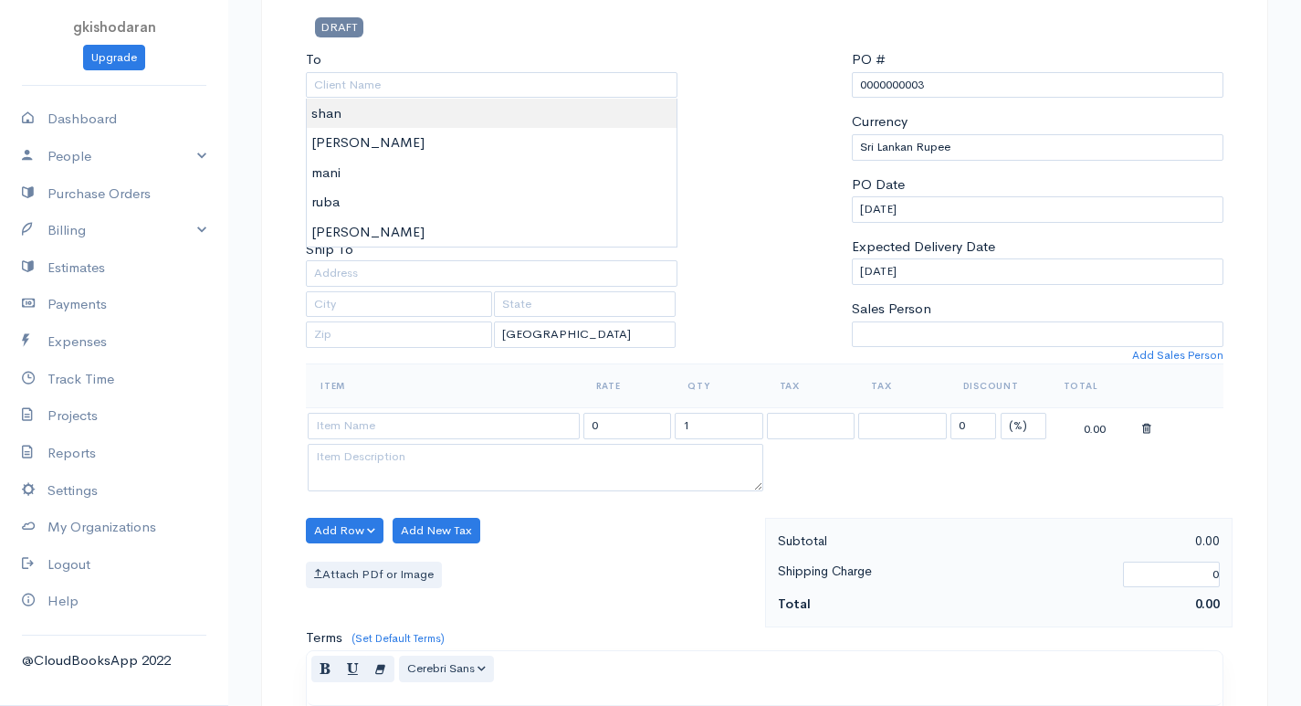
type input "shan"
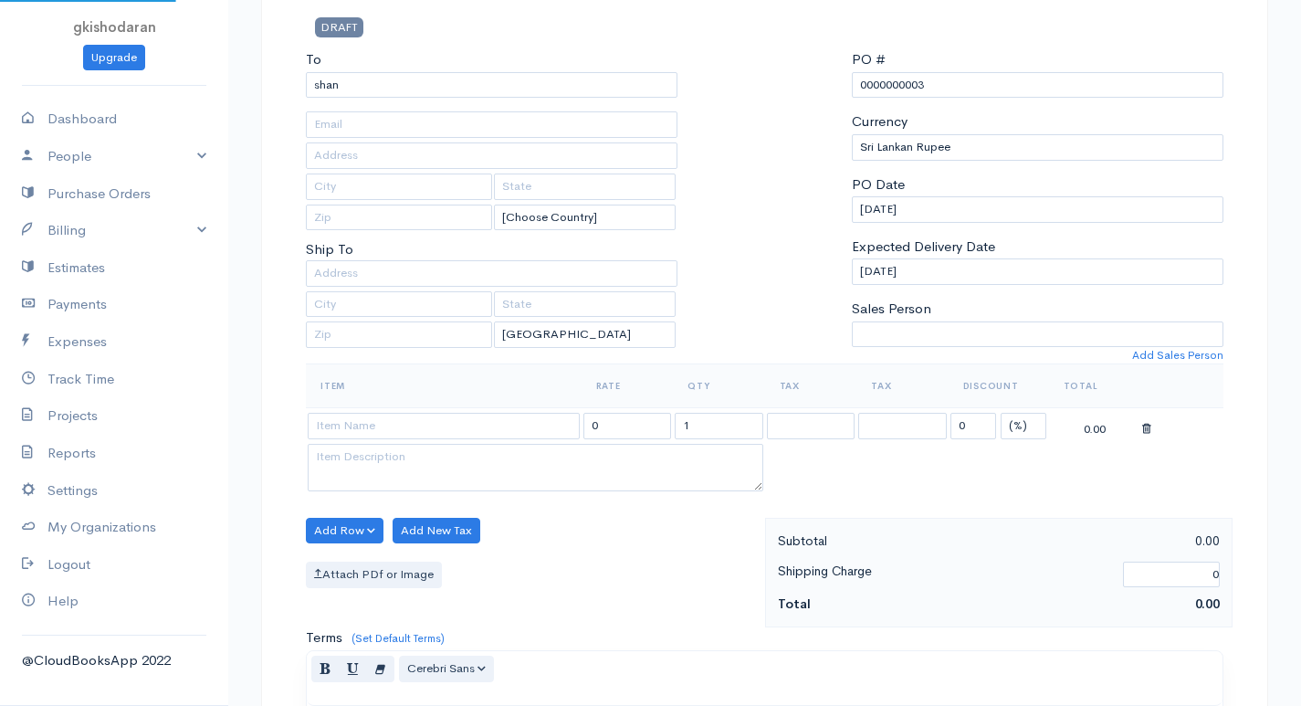
click at [369, 110] on body "gkishodaran Upgrade Dashboard People Clients Vendors Staff Users Purchase Order…" at bounding box center [650, 557] width 1301 height 1403
click at [369, 423] on input at bounding box center [444, 426] width 272 height 26
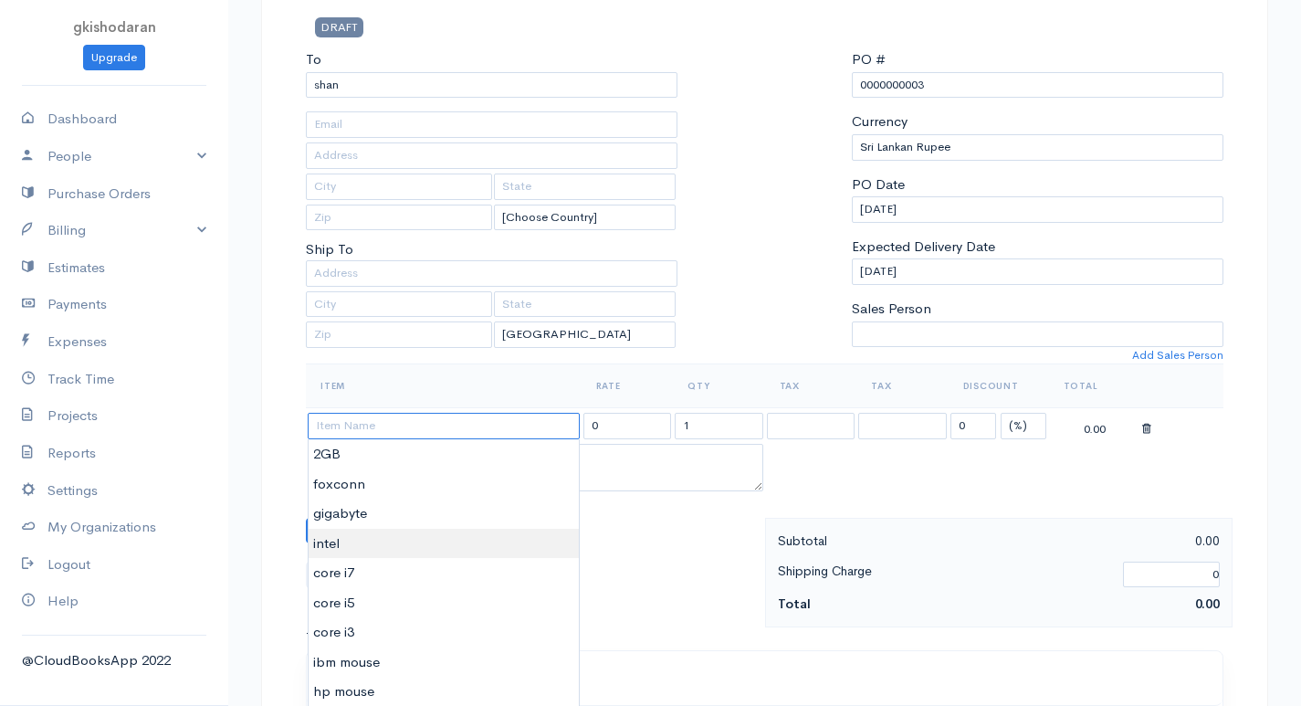
scroll to position [327, 0]
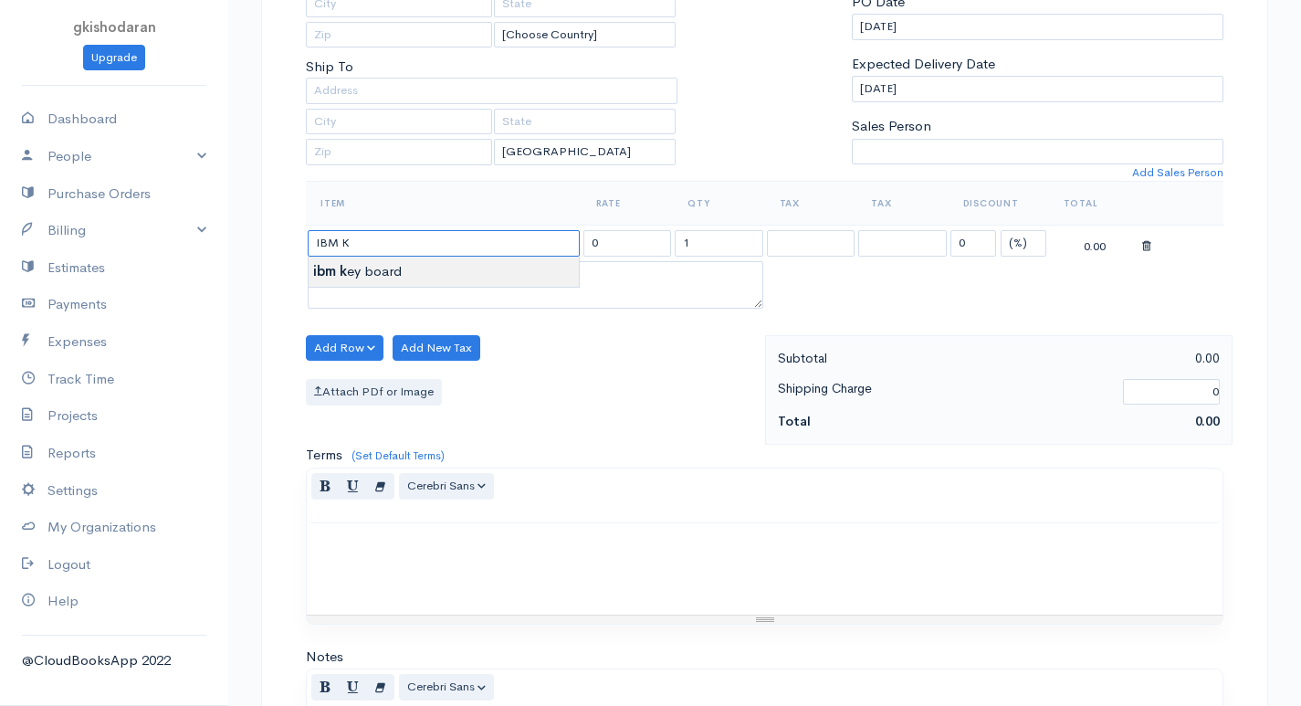
type input "ibm key board"
type input "900.00"
click at [348, 272] on body "gkishodaran Upgrade Dashboard People Clients Vendors Staff Users Purchase Order…" at bounding box center [650, 374] width 1301 height 1403
drag, startPoint x: 782, startPoint y: 253, endPoint x: 822, endPoint y: 251, distance: 40.2
click at [822, 251] on tr "ibm key board 900.00 1 0 (%) Flat 900.00" at bounding box center [765, 244] width 918 height 36
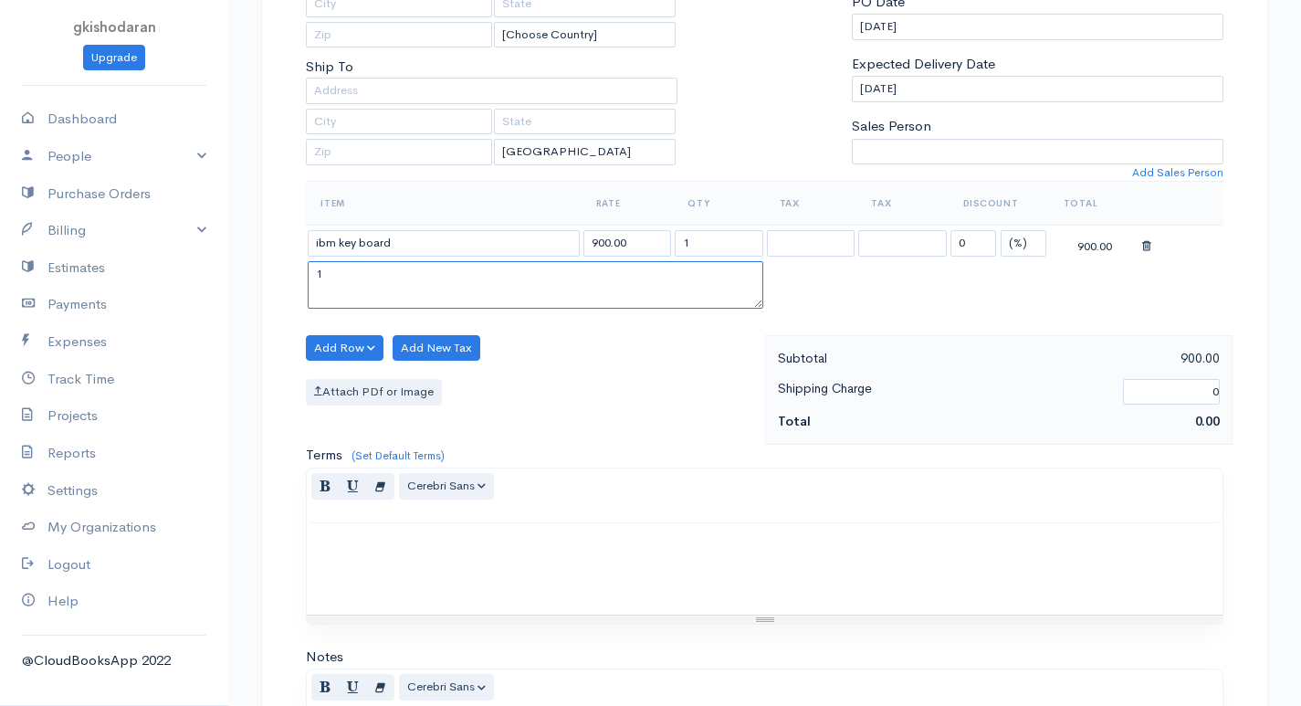
type textarea "1"
drag, startPoint x: 669, startPoint y: 456, endPoint x: 686, endPoint y: 384, distance: 74.0
click at [670, 456] on div "Terms (Set Default Terms) Drag image or text here Normal Blockquote Header 1 He…" at bounding box center [765, 535] width 918 height 180
drag, startPoint x: 715, startPoint y: 248, endPoint x: 660, endPoint y: 265, distance: 57.2
click at [660, 265] on tbody "ibm key board 900.00 1 0 (%) Flat 900.00 1" at bounding box center [765, 270] width 918 height 88
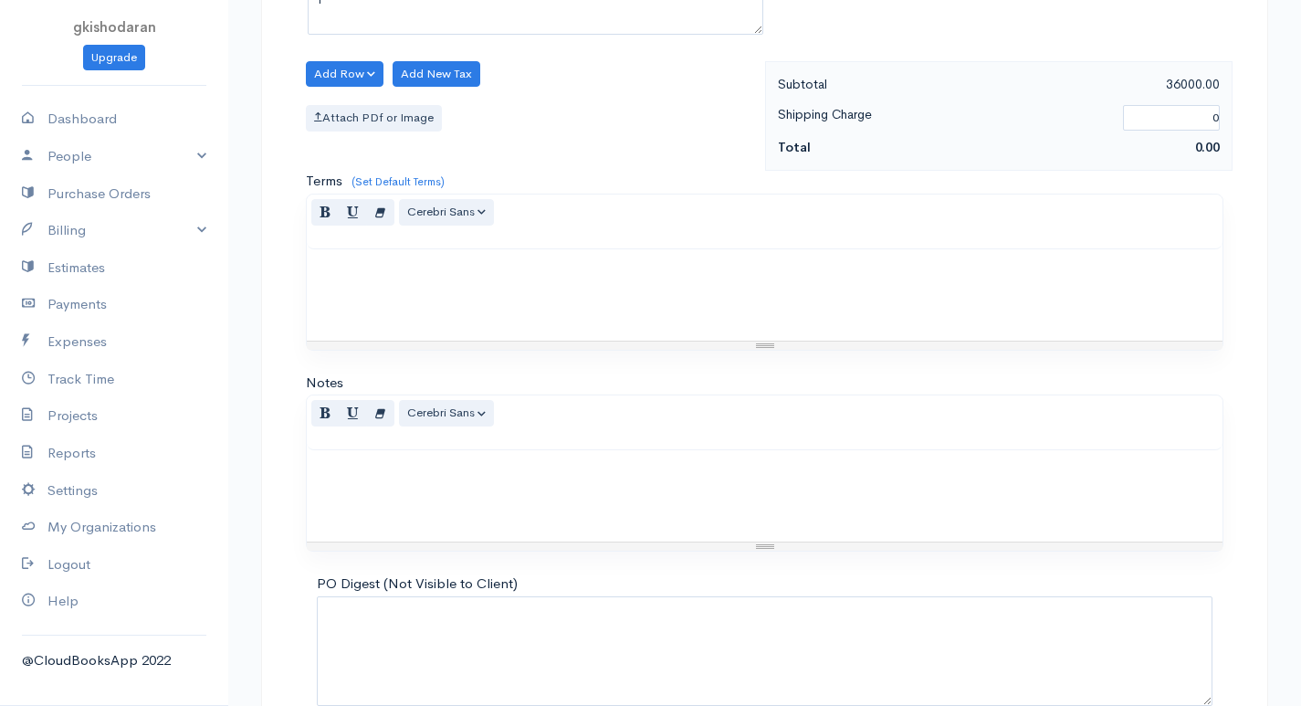
scroll to position [698, 0]
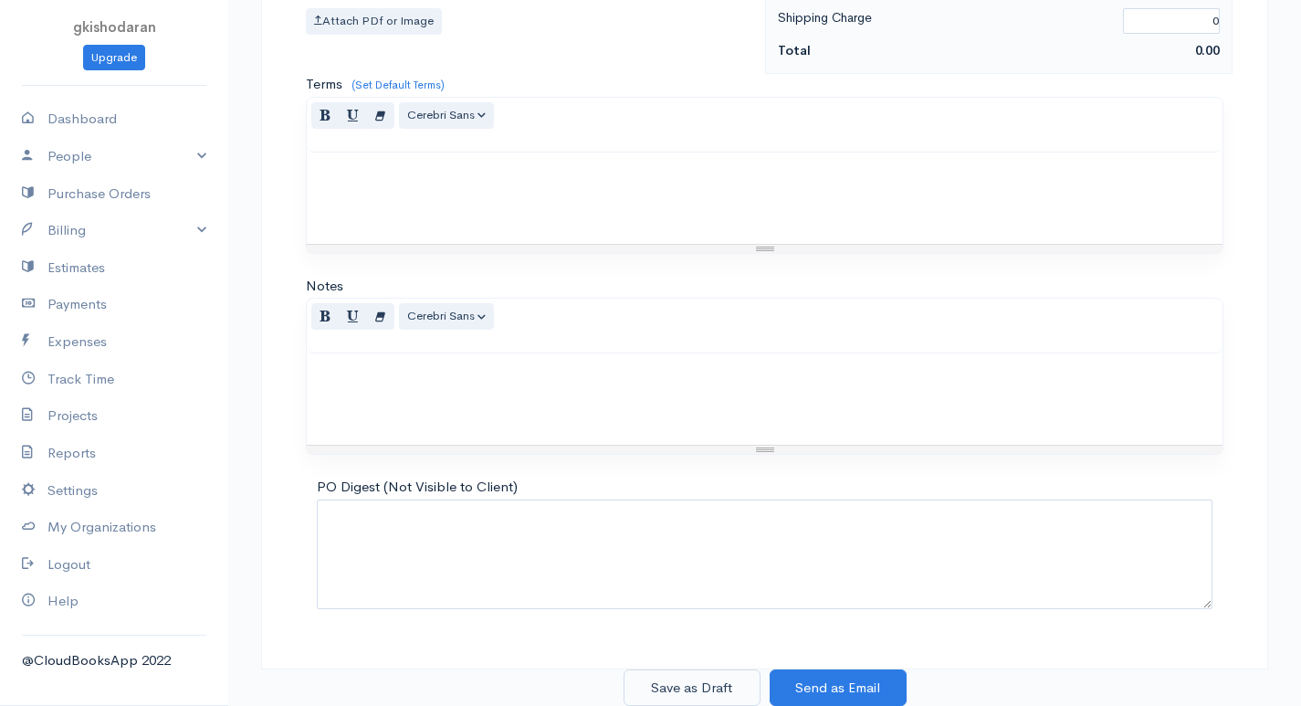
type input "40"
click at [699, 689] on button "Save as Draft" at bounding box center [692, 687] width 137 height 37
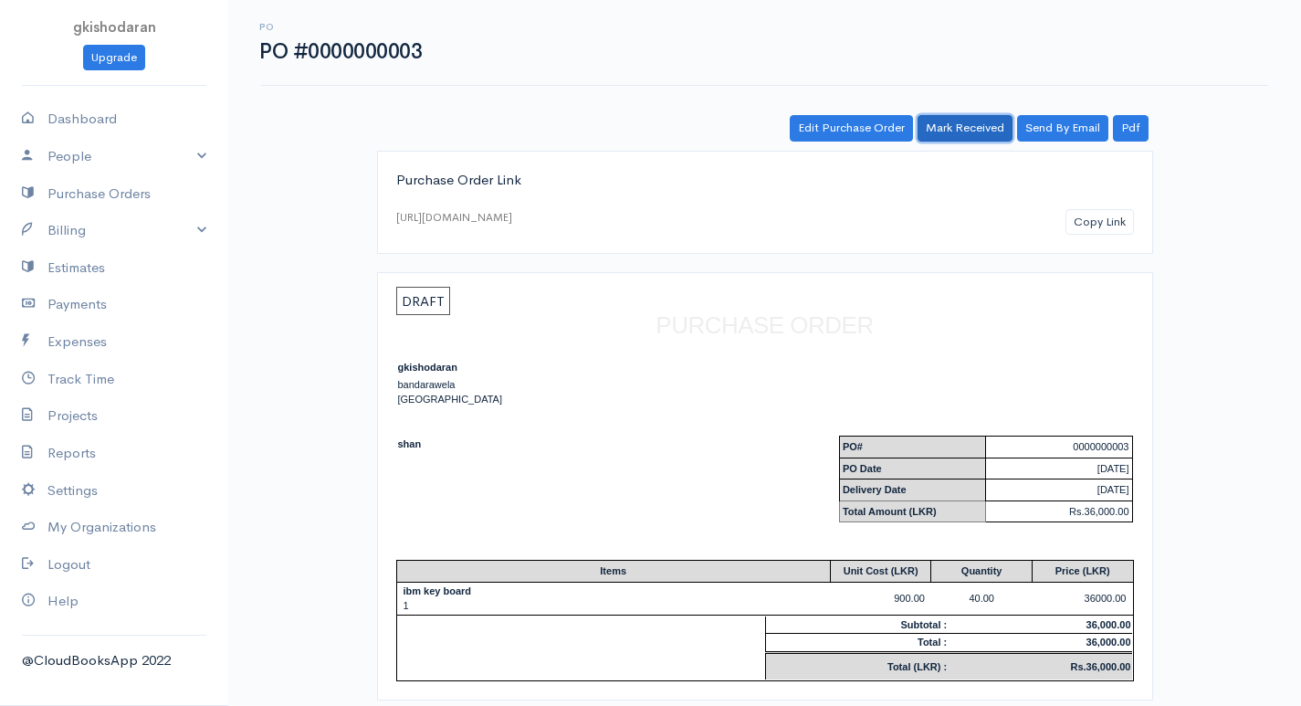
click at [971, 128] on link "Mark Received" at bounding box center [965, 128] width 95 height 26
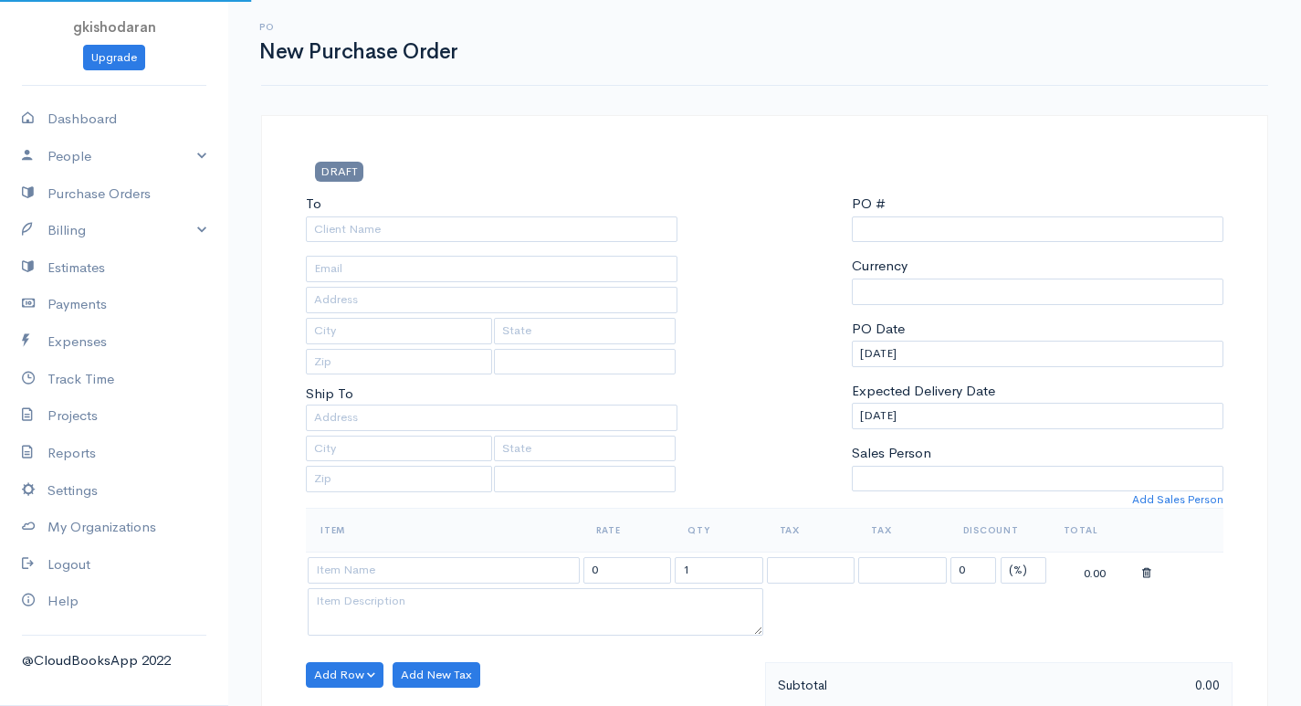
scroll to position [682, 0]
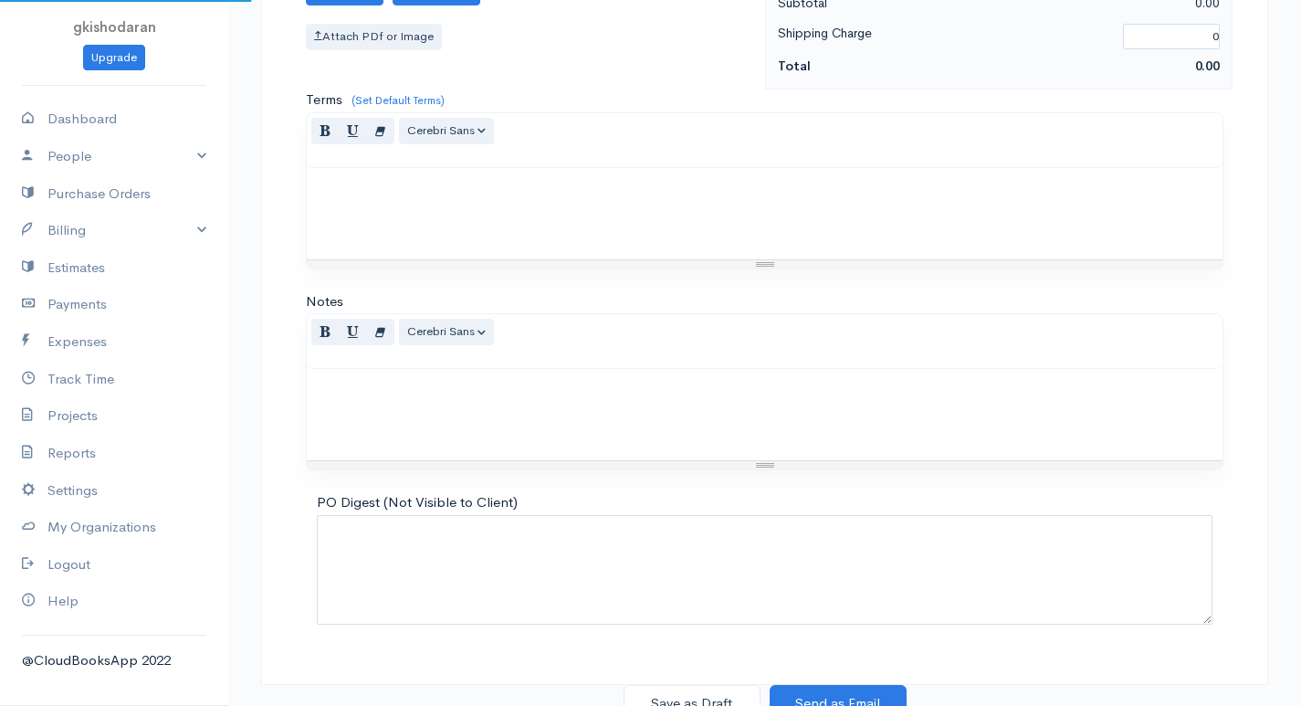
select select "[GEOGRAPHIC_DATA]"
select select "LKR"
type input "0000000004"
select select "[GEOGRAPHIC_DATA]"
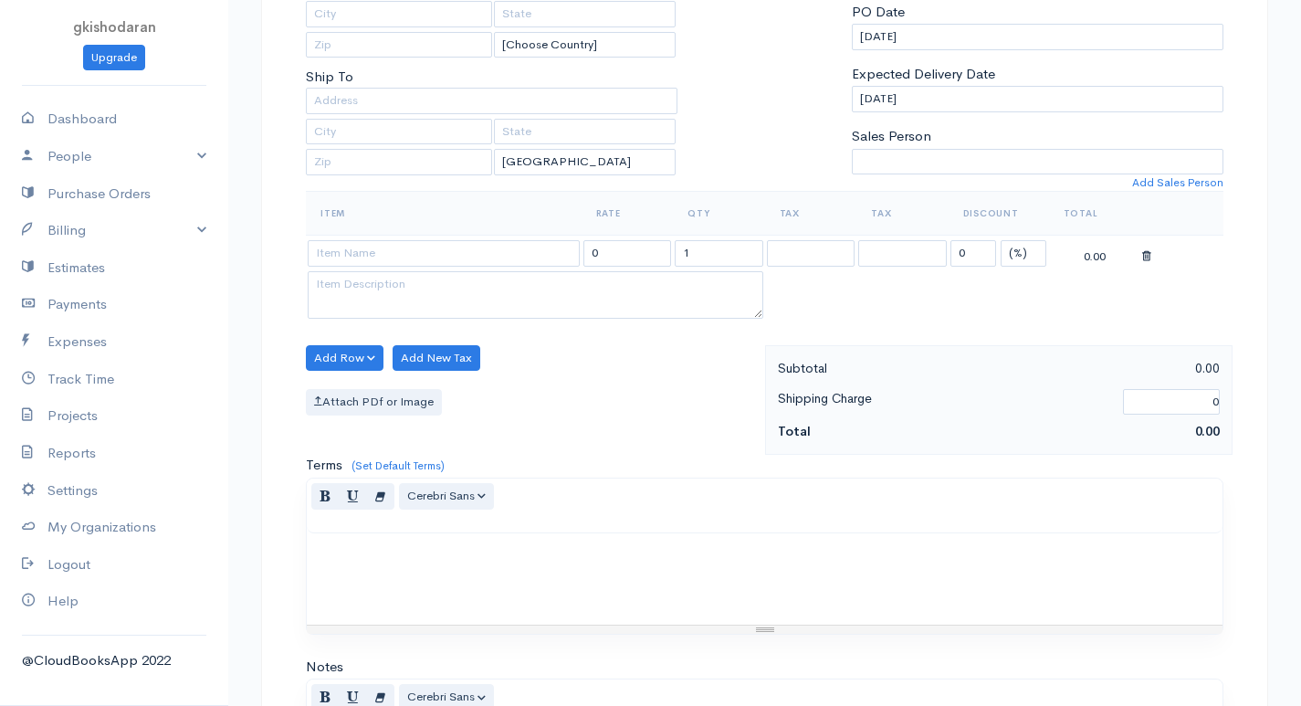
scroll to position [43, 0]
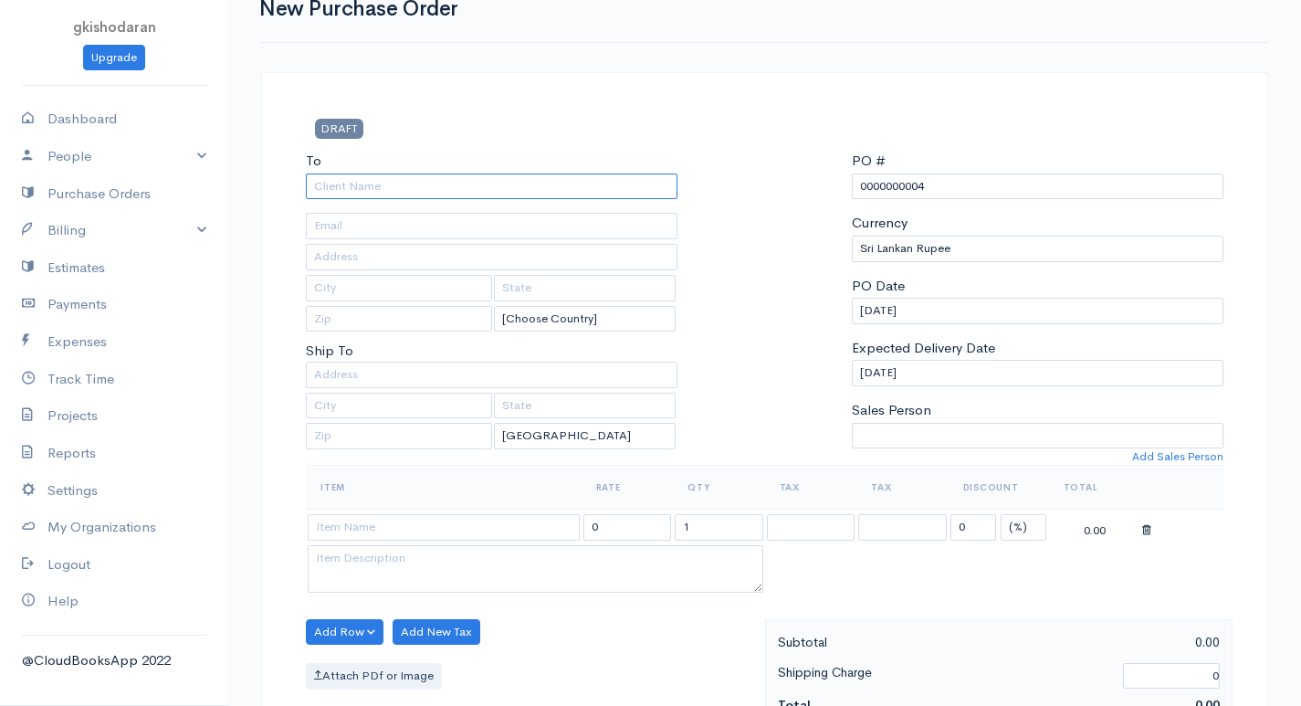
click at [403, 191] on input "To" at bounding box center [492, 186] width 372 height 26
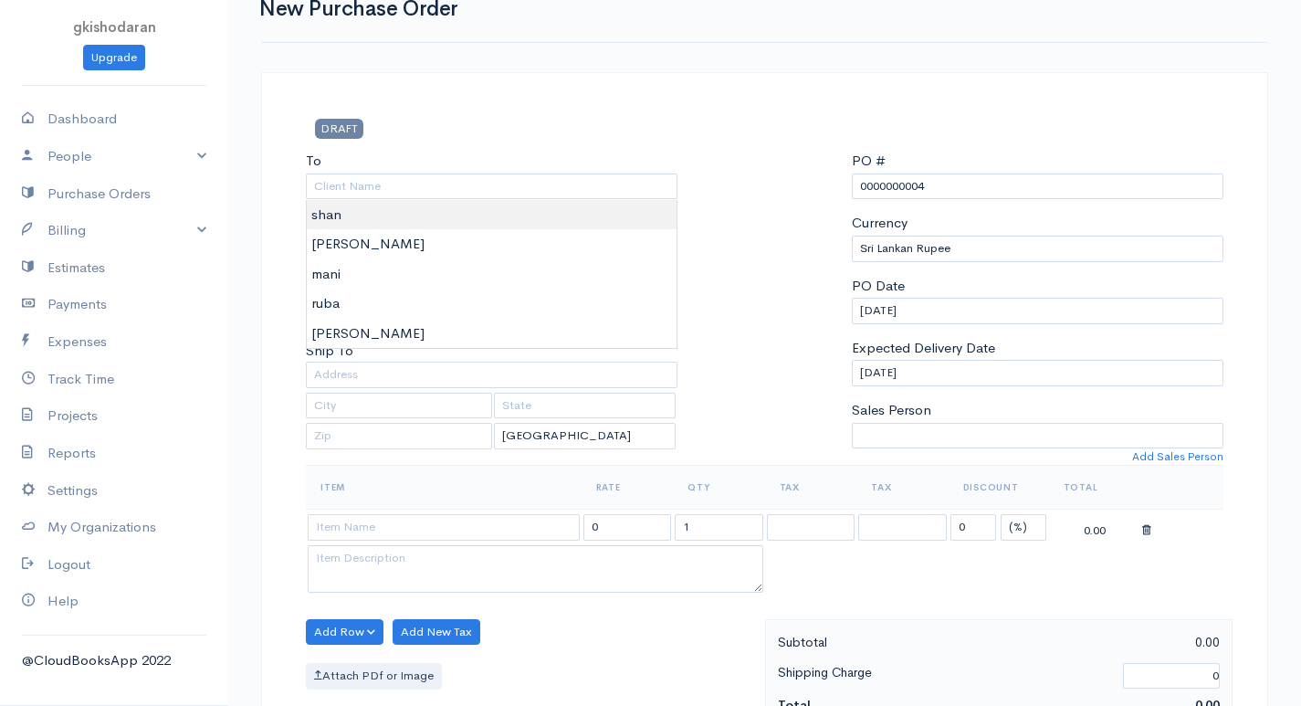
type input "shan"
click at [383, 226] on body "gkishodaran Upgrade Dashboard People Clients Vendors Staff Users Purchase Order…" at bounding box center [650, 658] width 1301 height 1403
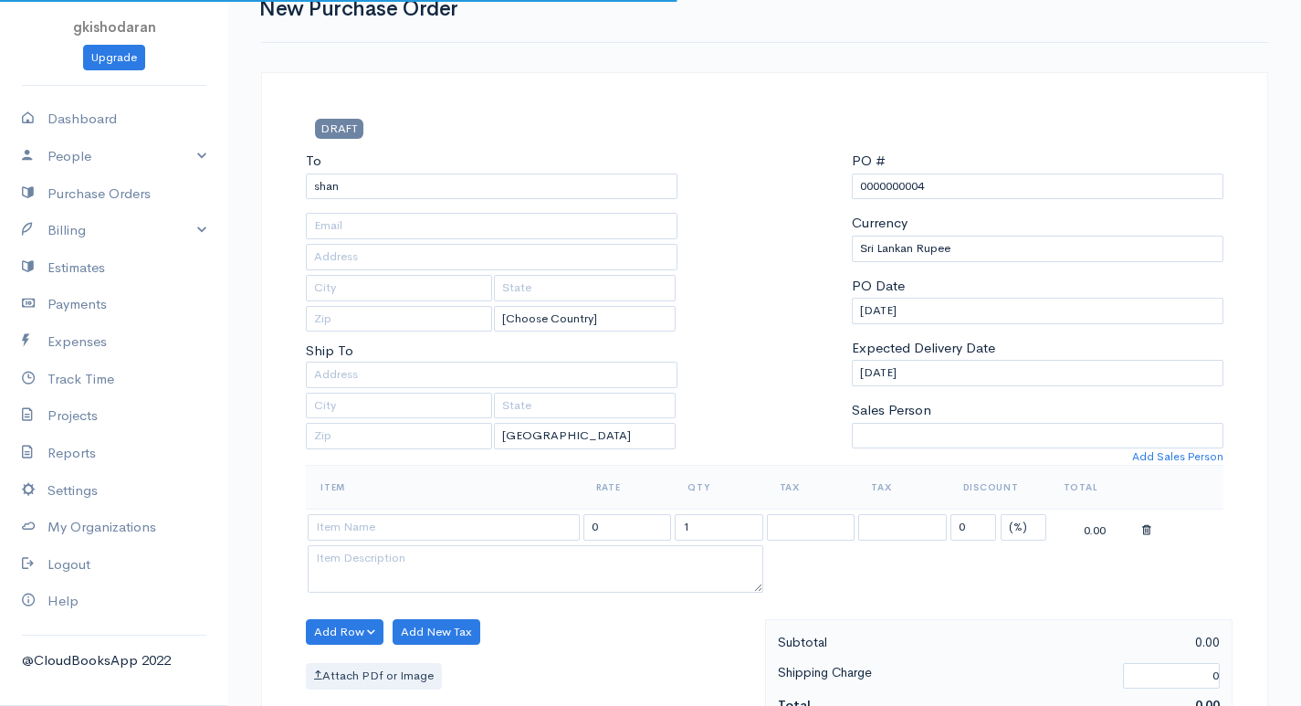
scroll to position [134, 0]
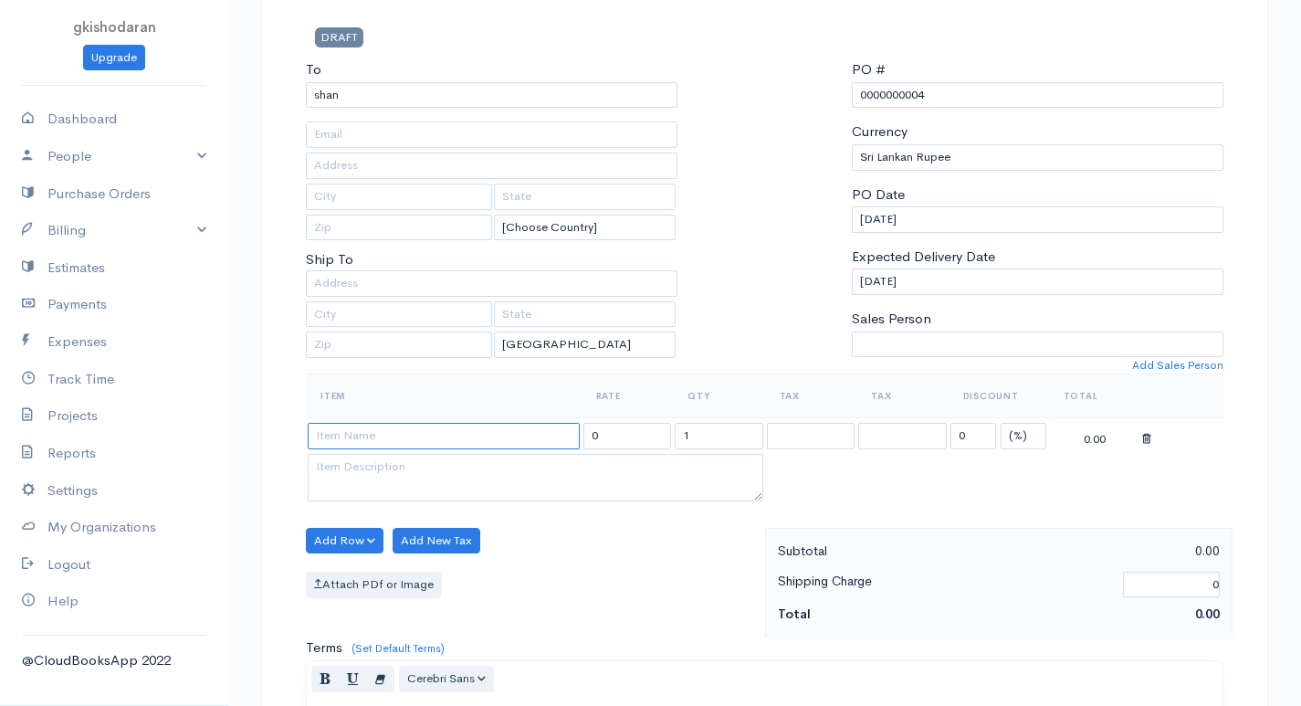
click at [366, 438] on input at bounding box center [444, 436] width 272 height 26
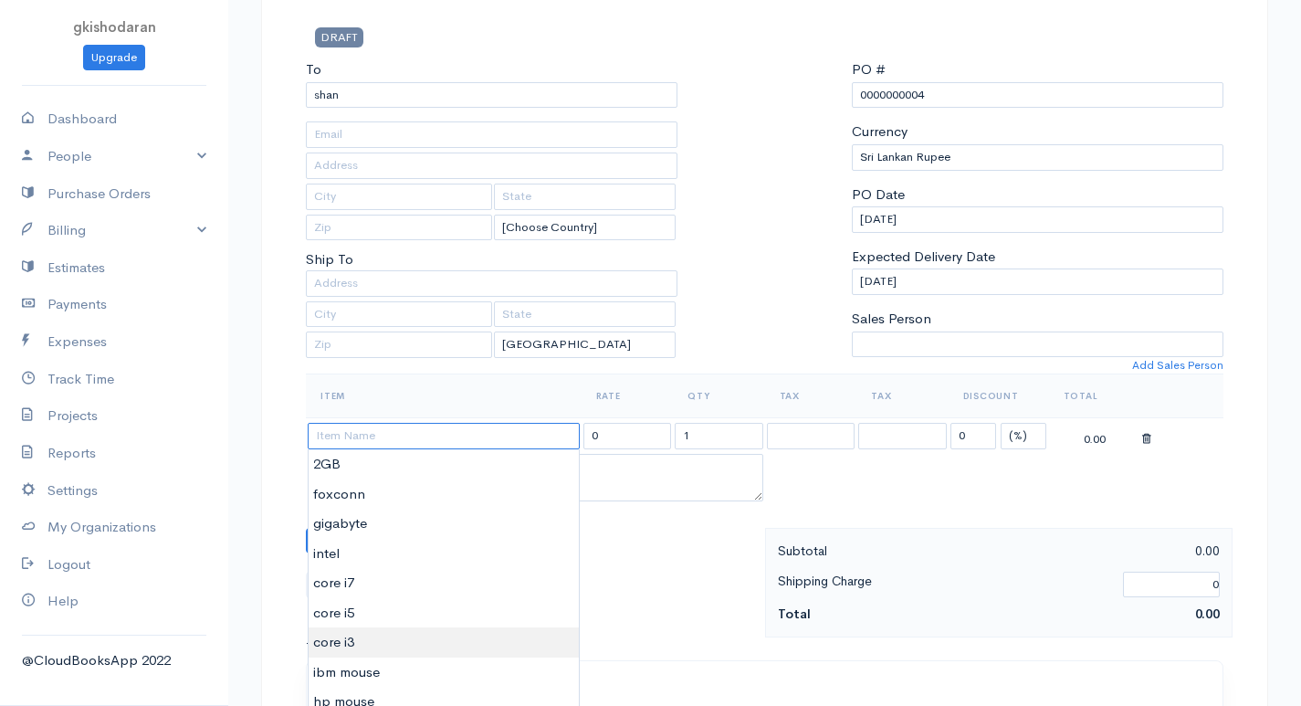
scroll to position [317, 0]
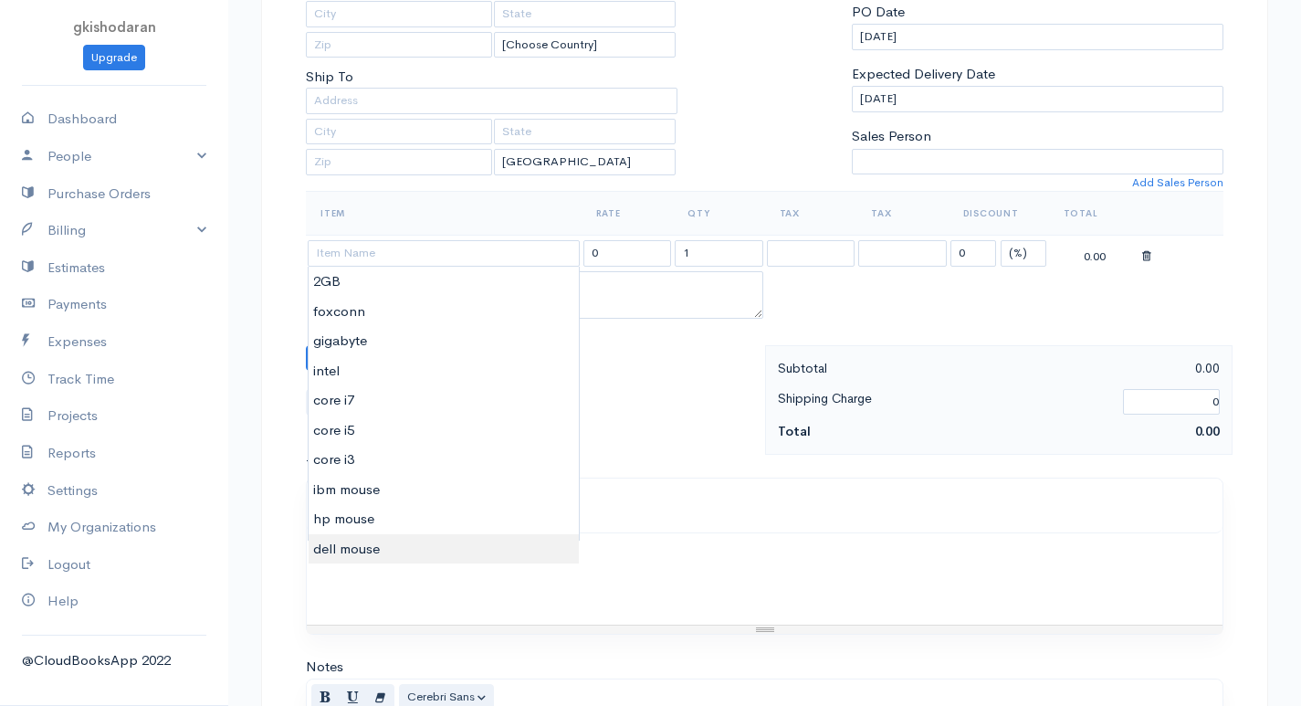
type input "dell mouse"
type input "250.00"
click at [358, 555] on body "gkishodaran Upgrade Dashboard People Clients Vendors Staff Users Purchase Order…" at bounding box center [650, 384] width 1301 height 1403
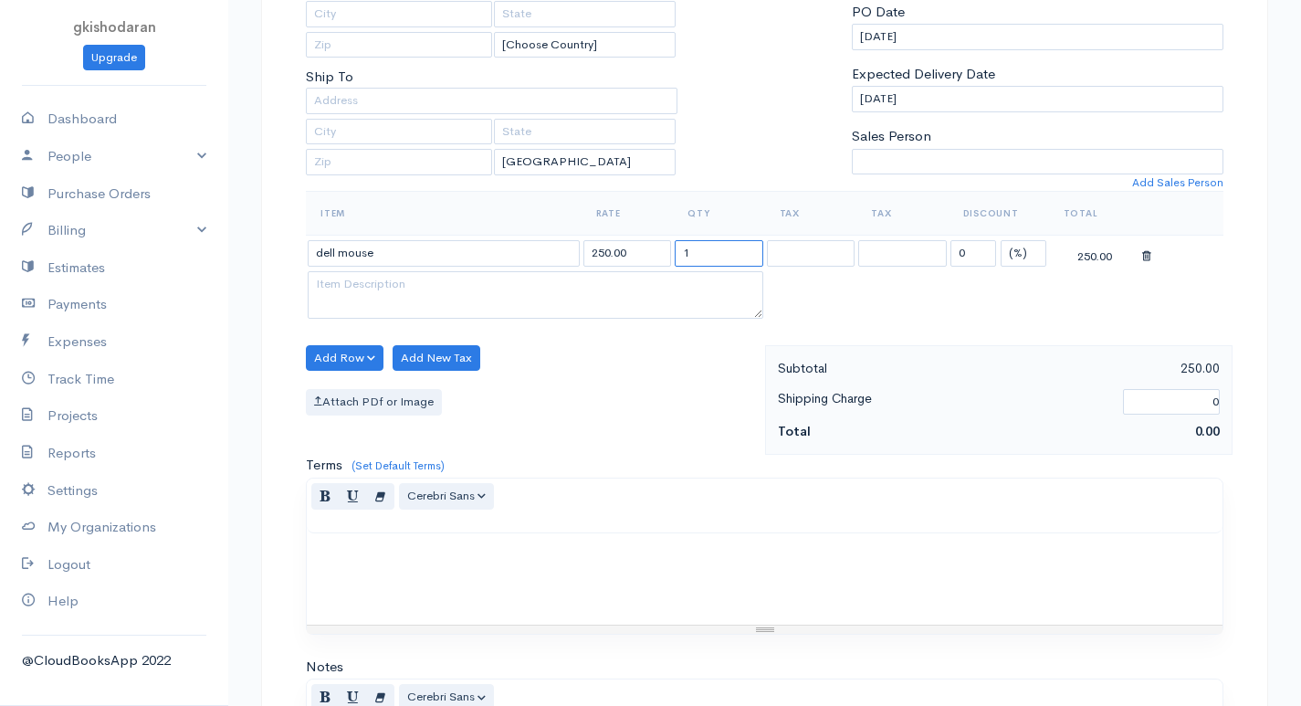
drag, startPoint x: 703, startPoint y: 265, endPoint x: 656, endPoint y: 285, distance: 51.5
click at [656, 285] on tbody "dell mouse 250.00 1 0 (%) Flat 250.00" at bounding box center [765, 280] width 918 height 88
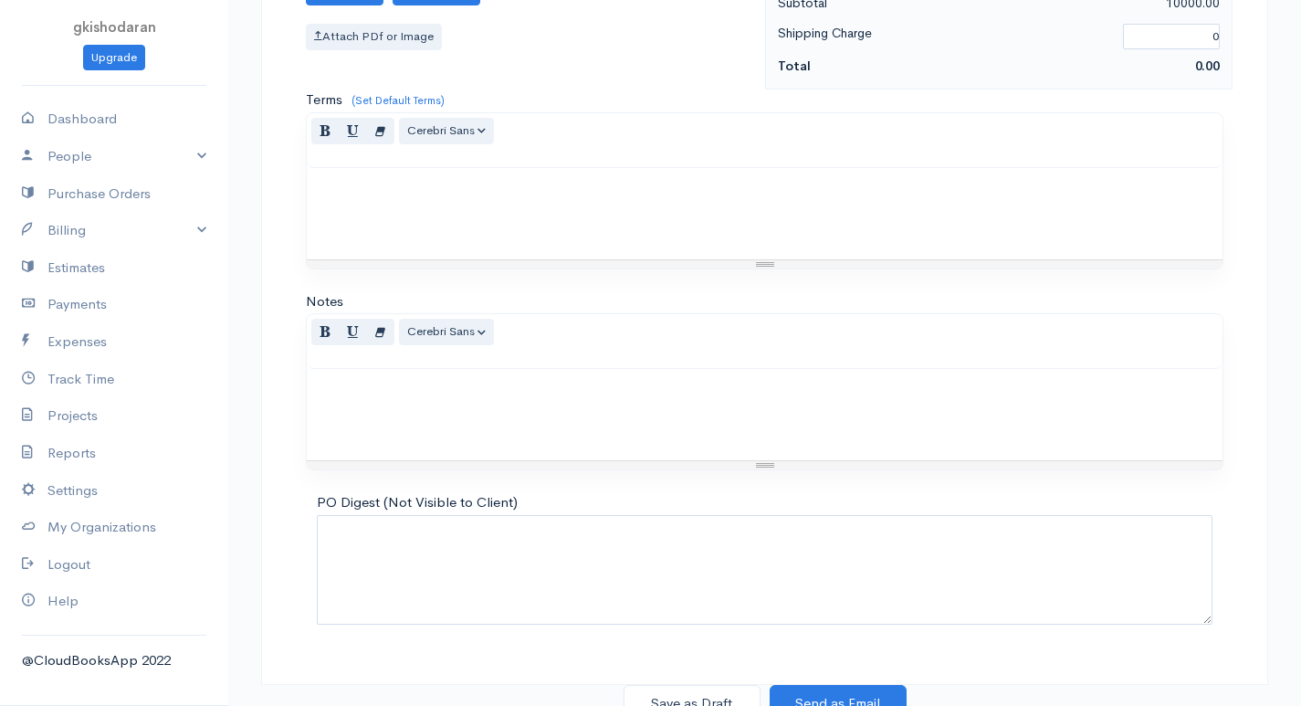
scroll to position [698, 0]
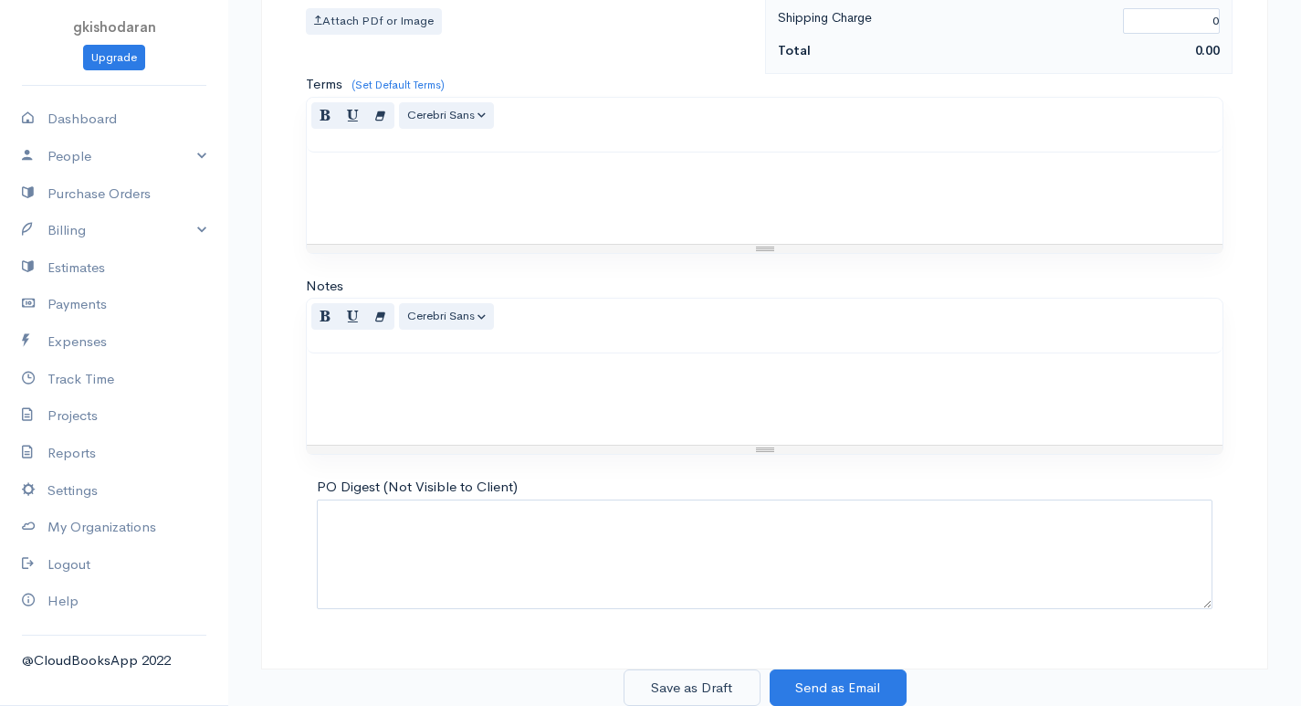
type input "40"
click at [708, 694] on button "Save as Draft" at bounding box center [692, 687] width 137 height 37
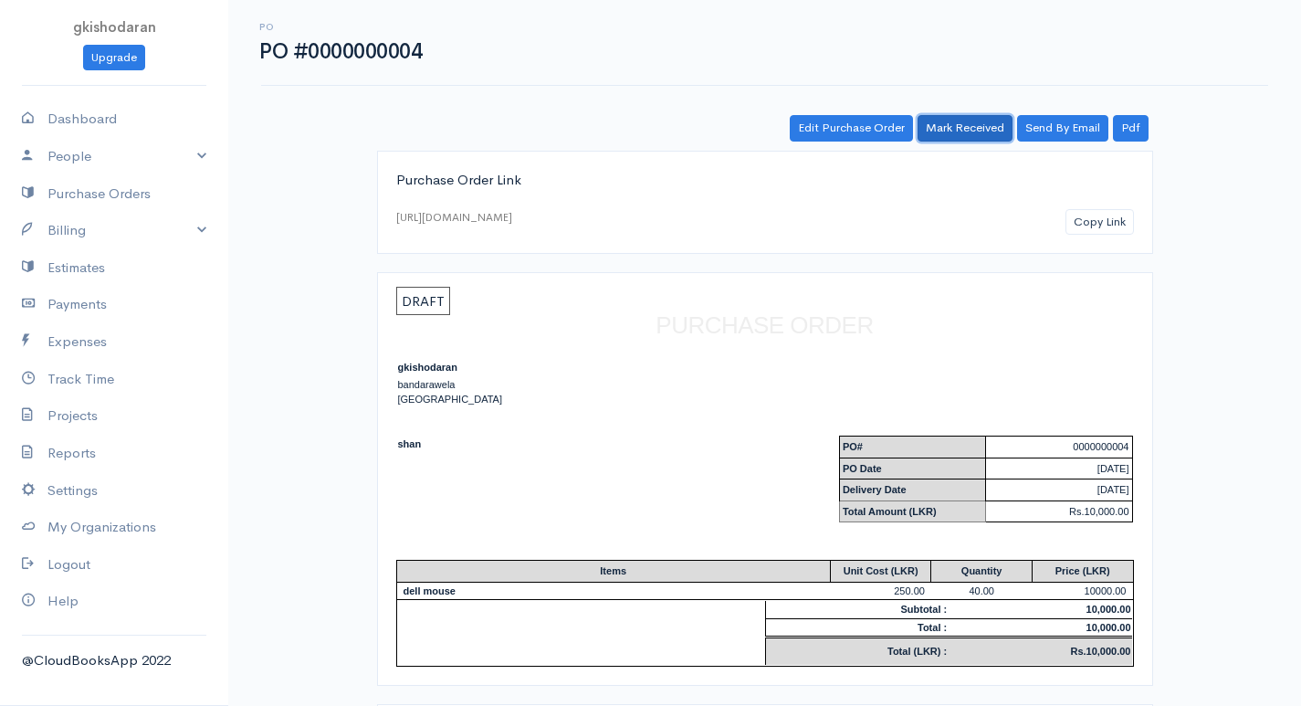
click at [994, 131] on link "Mark Received" at bounding box center [965, 128] width 95 height 26
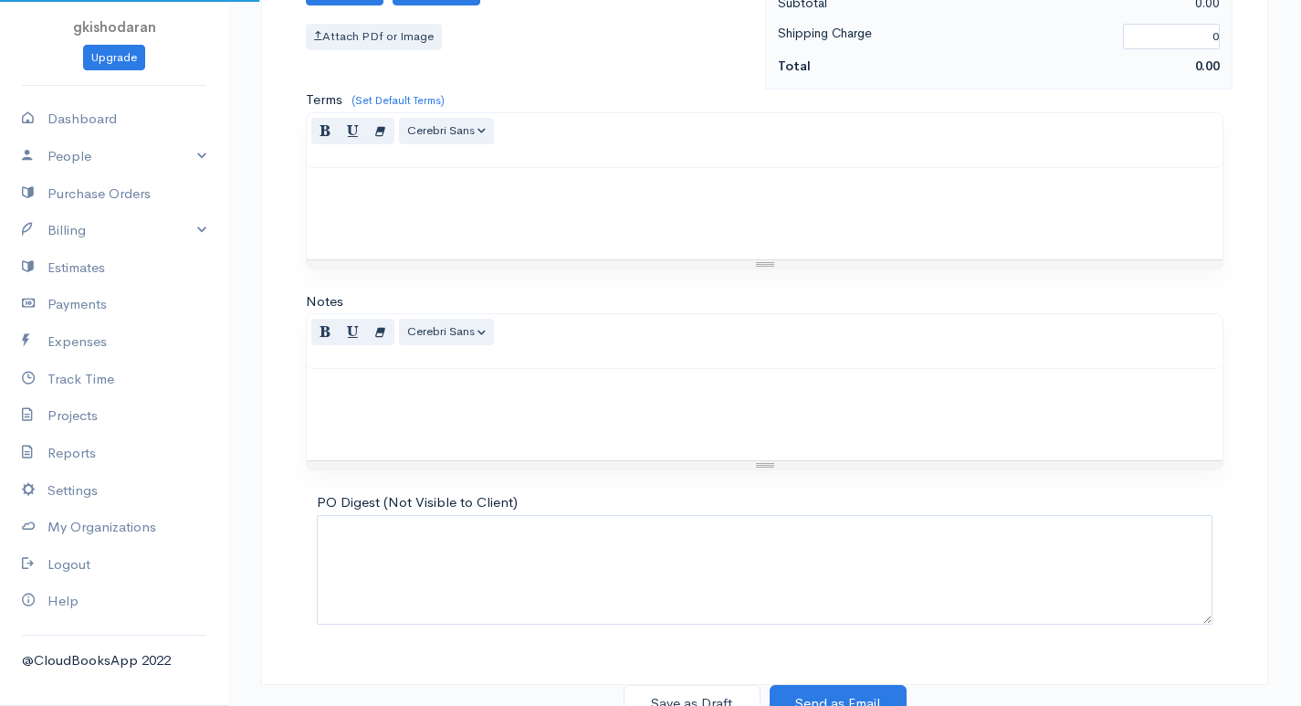
select select "[GEOGRAPHIC_DATA]"
select select "LKR"
type input "0000000005"
select select "[GEOGRAPHIC_DATA]"
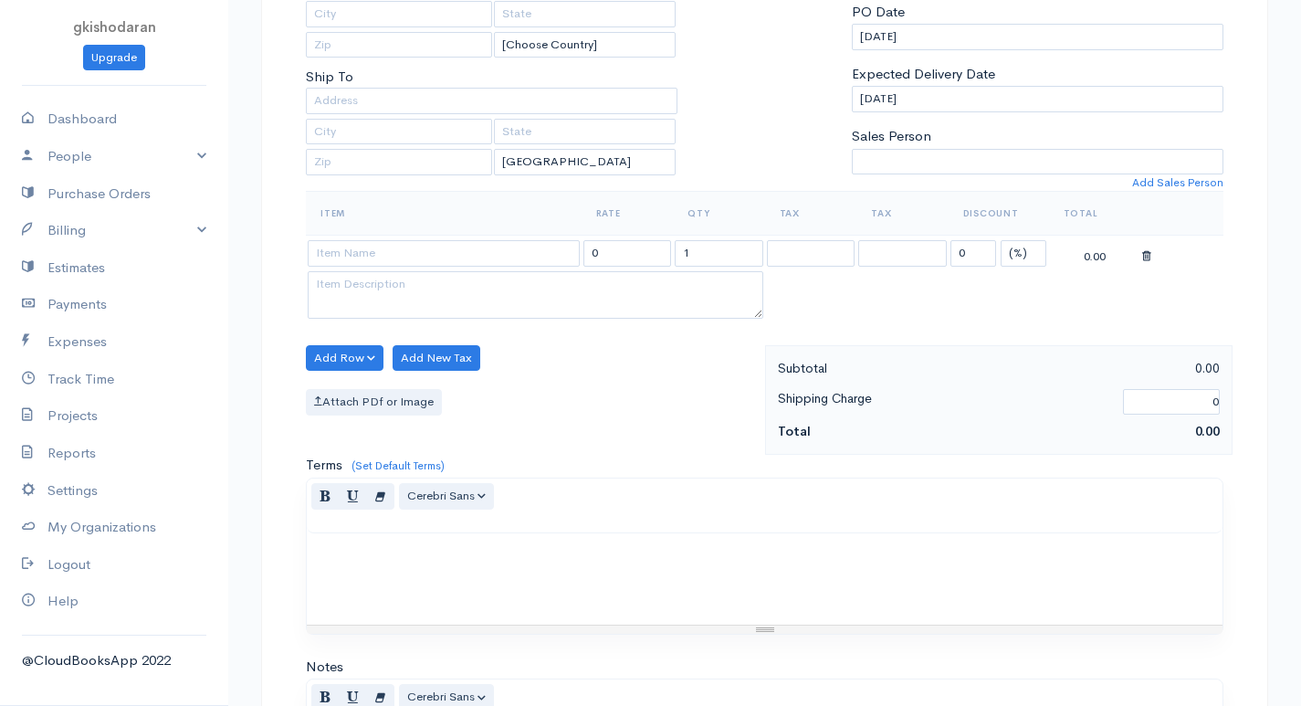
scroll to position [0, 0]
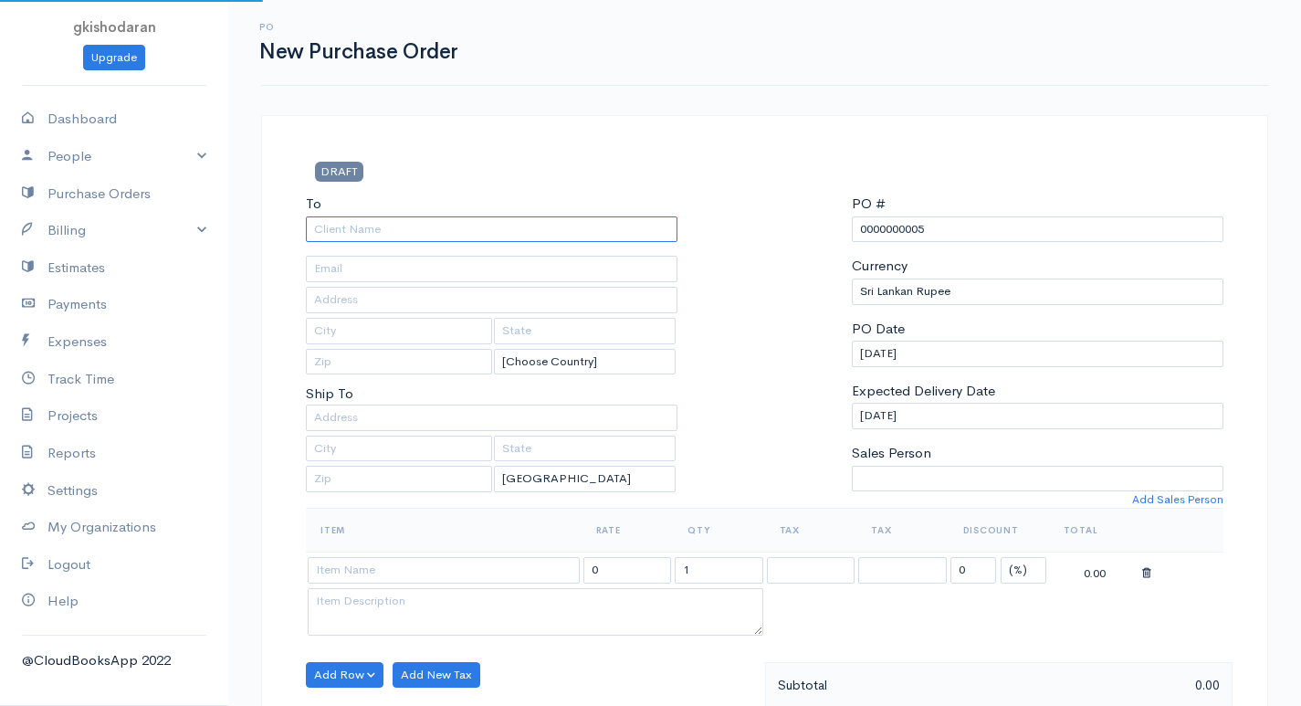
click at [395, 232] on input "To" at bounding box center [492, 229] width 372 height 26
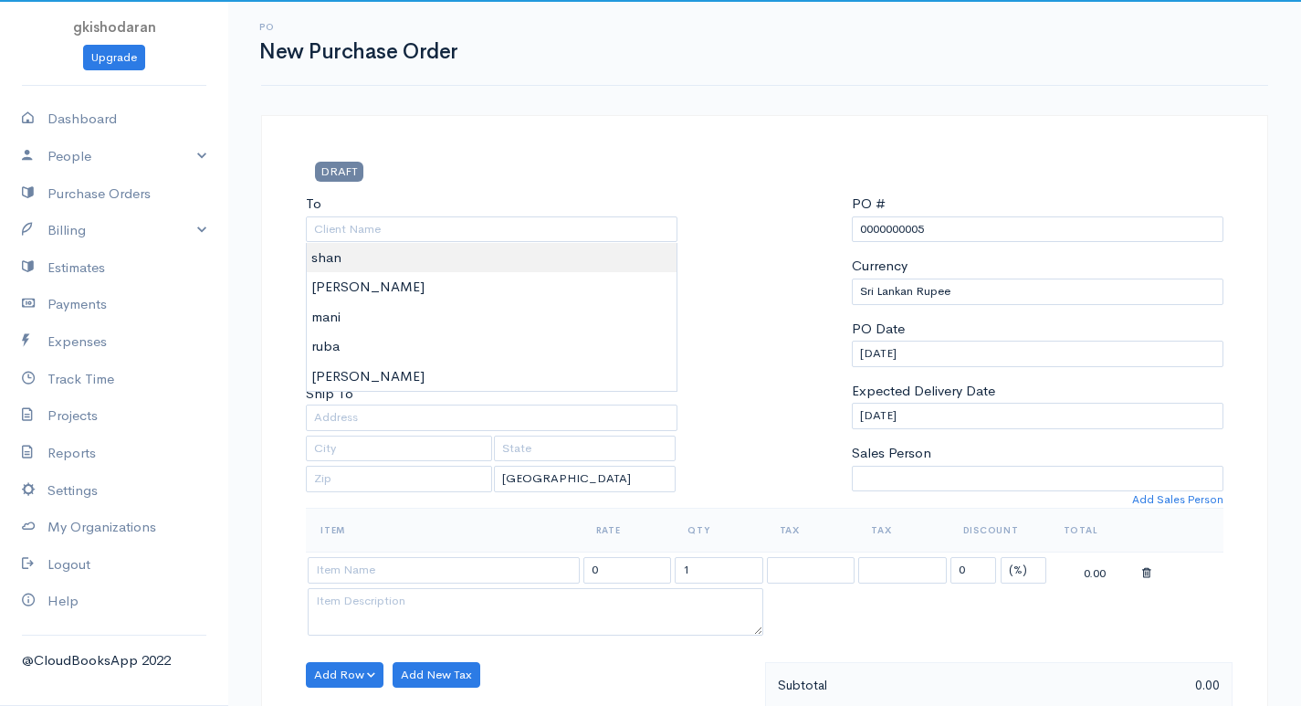
type input "shan"
click at [361, 255] on body "gkishodaran Upgrade Dashboard People Clients Vendors Staff Users Purchase Order…" at bounding box center [650, 701] width 1301 height 1403
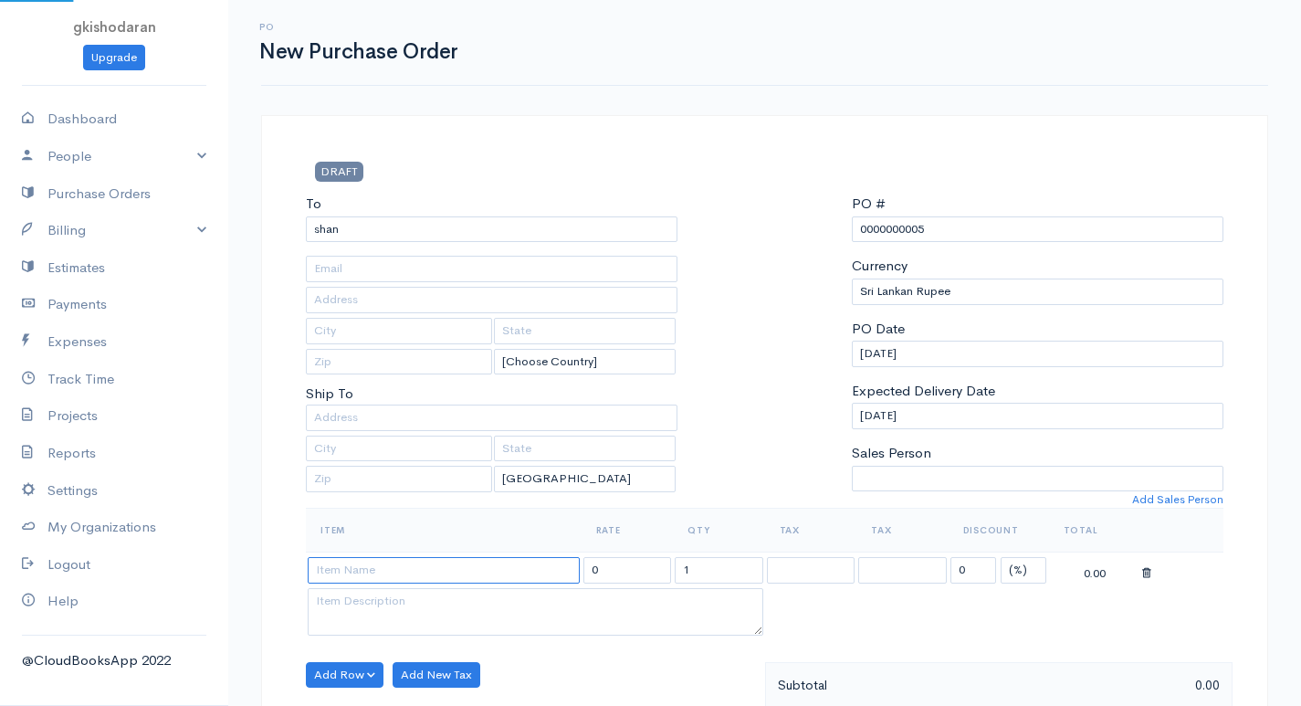
click at [355, 575] on input at bounding box center [444, 570] width 272 height 26
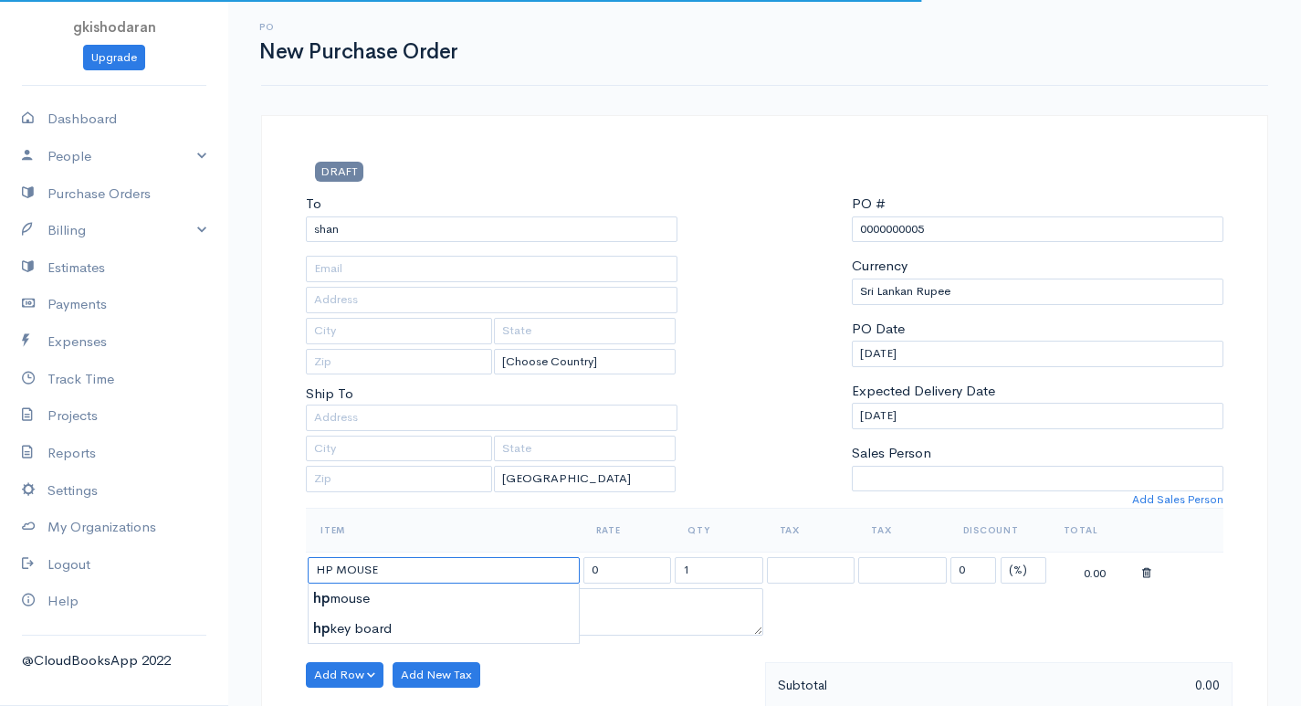
type input "hp mouse"
type input "400.00"
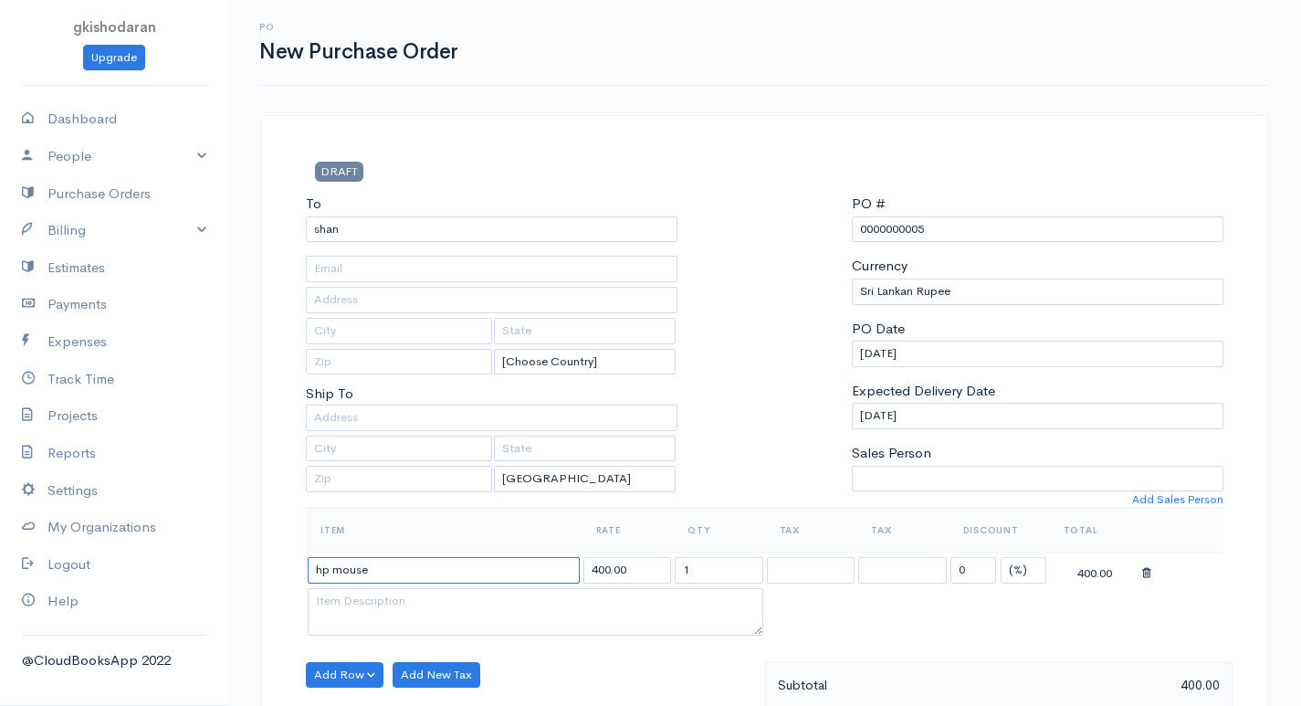
scroll to position [91, 0]
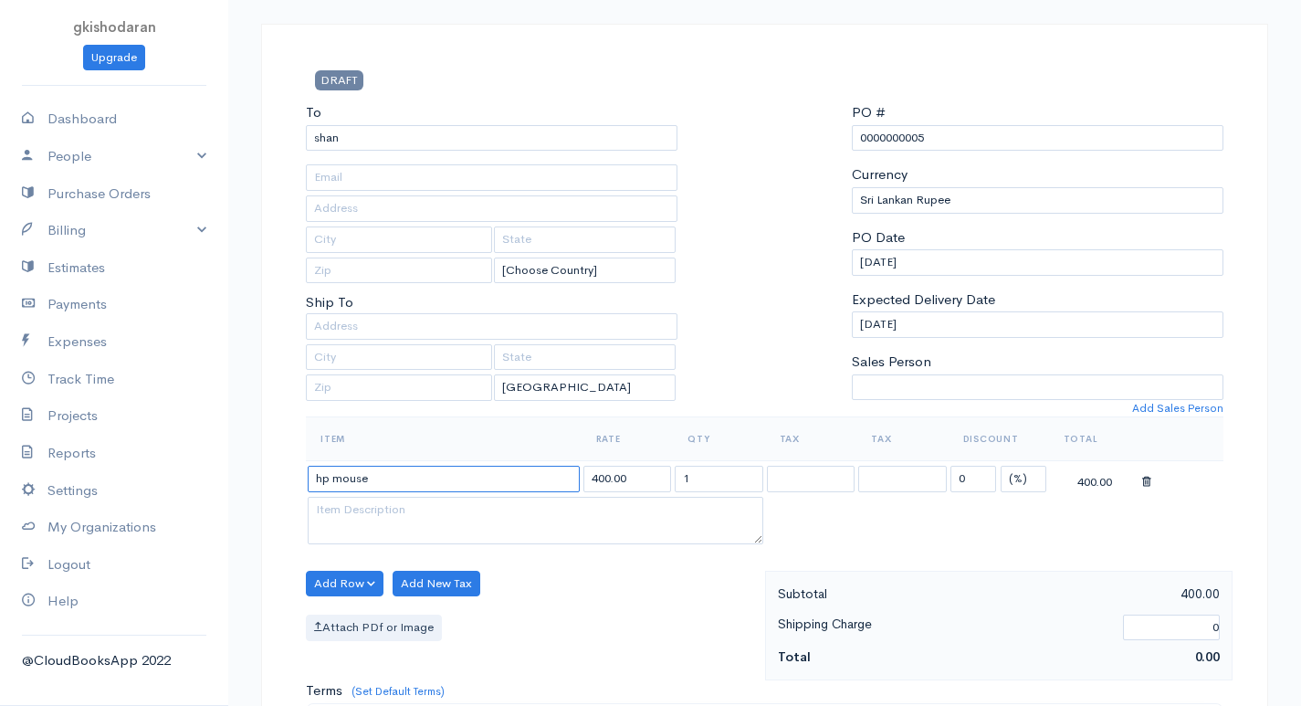
type input "hp mouse"
drag, startPoint x: 709, startPoint y: 498, endPoint x: 576, endPoint y: 532, distance: 137.5
click at [576, 532] on tbody "hp mouse 400.00 1 0 (%) Flat 400.00" at bounding box center [765, 505] width 918 height 88
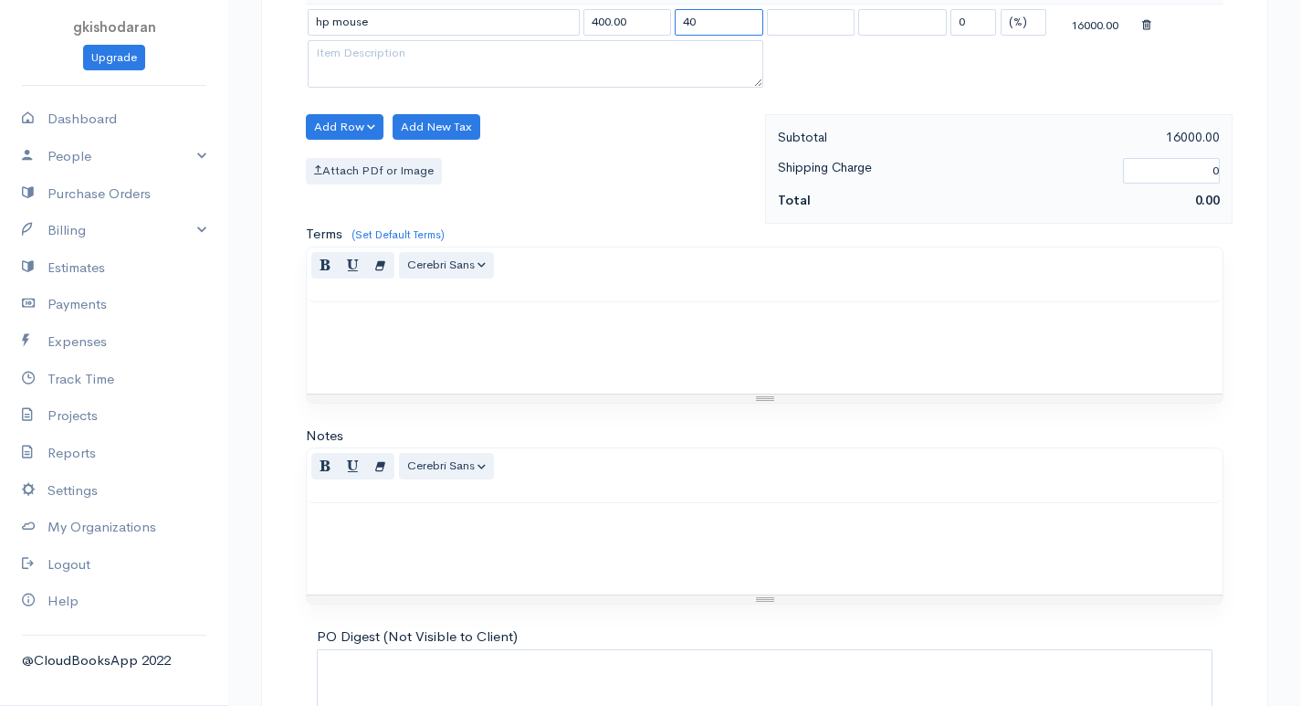
scroll to position [698, 0]
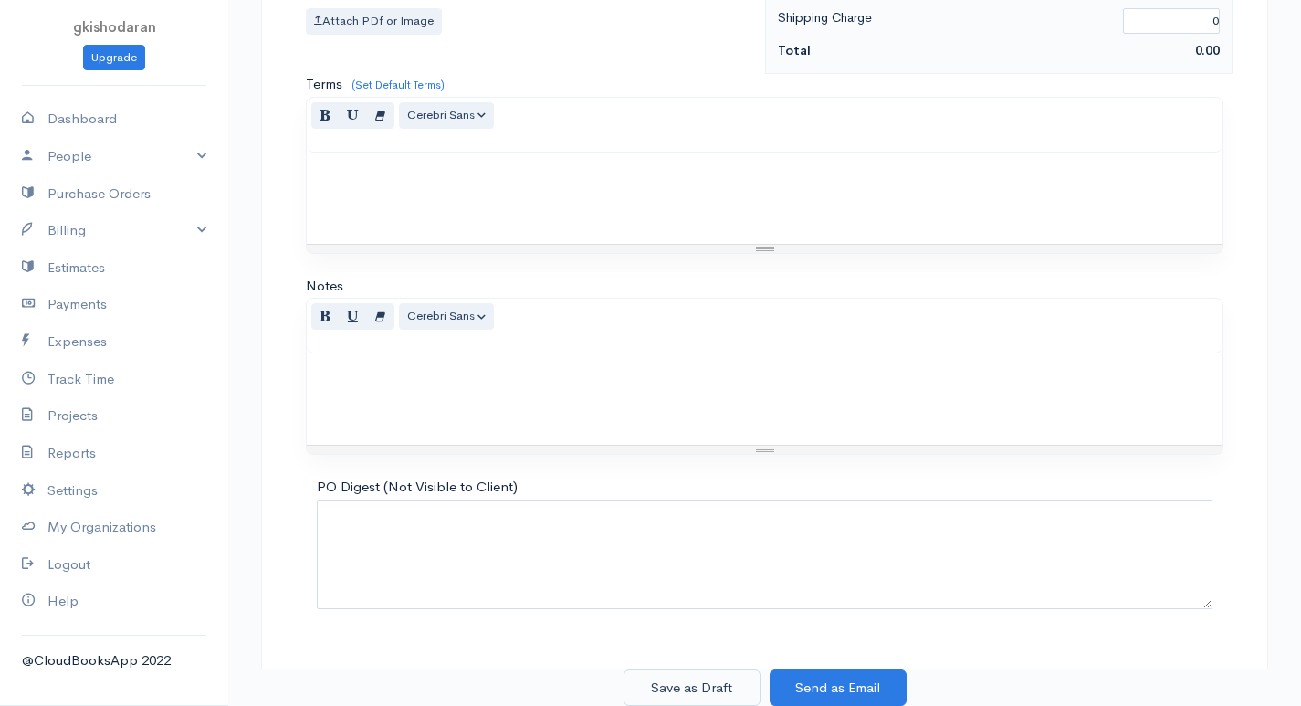
type input "40"
click at [679, 692] on button "Save as Draft" at bounding box center [692, 687] width 137 height 37
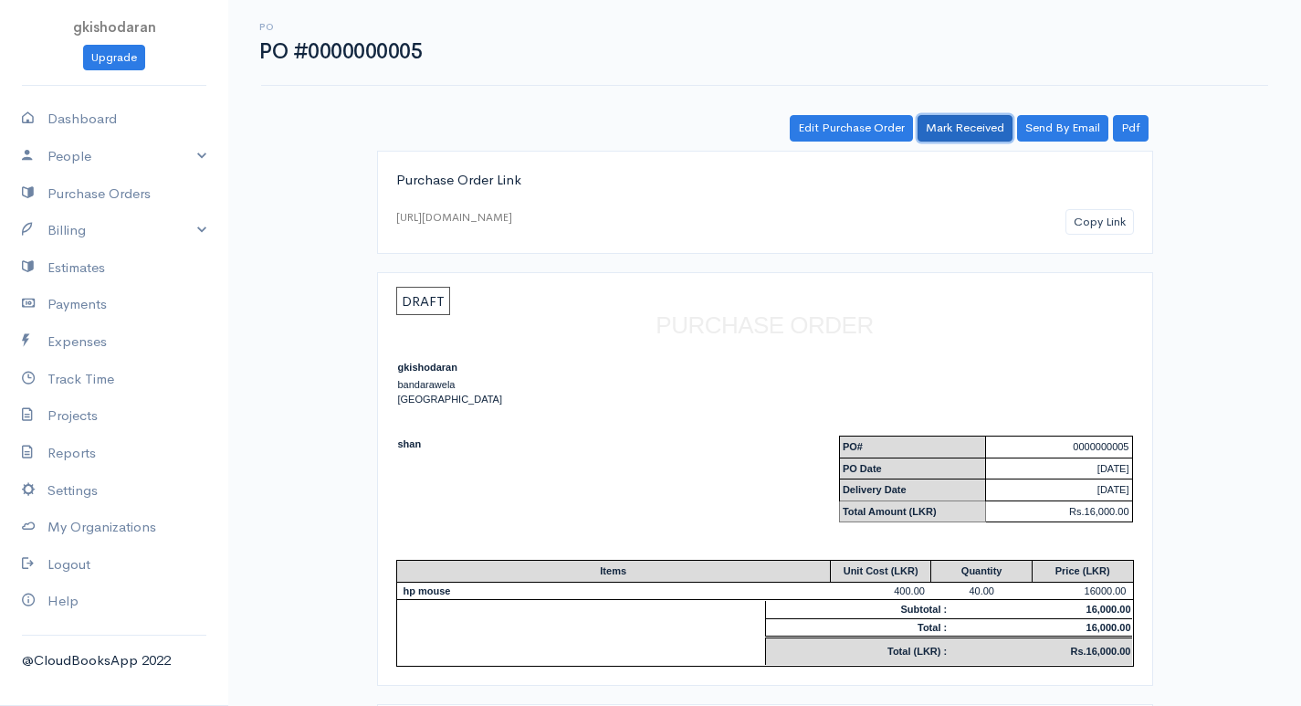
click at [987, 133] on link "Mark Received" at bounding box center [965, 128] width 95 height 26
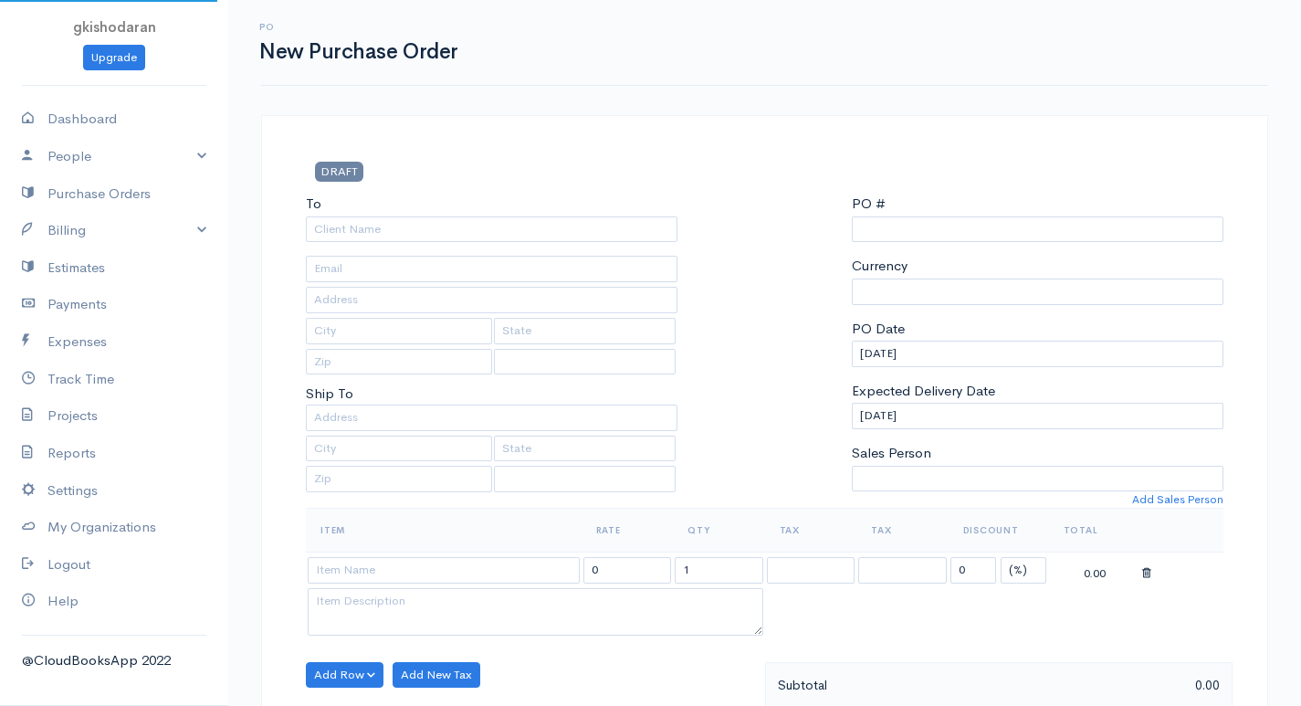
scroll to position [144, 0]
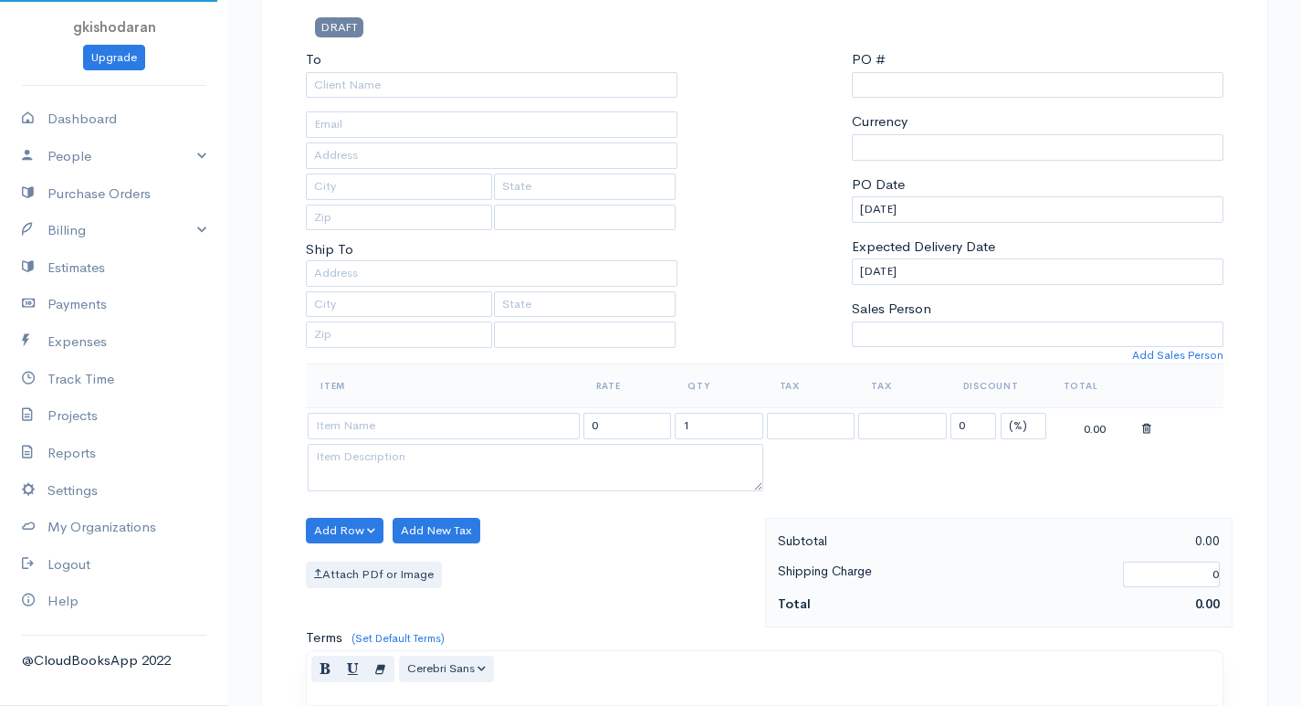
select select "[GEOGRAPHIC_DATA]"
select select "LKR"
type input "0000000006"
select select "[GEOGRAPHIC_DATA]"
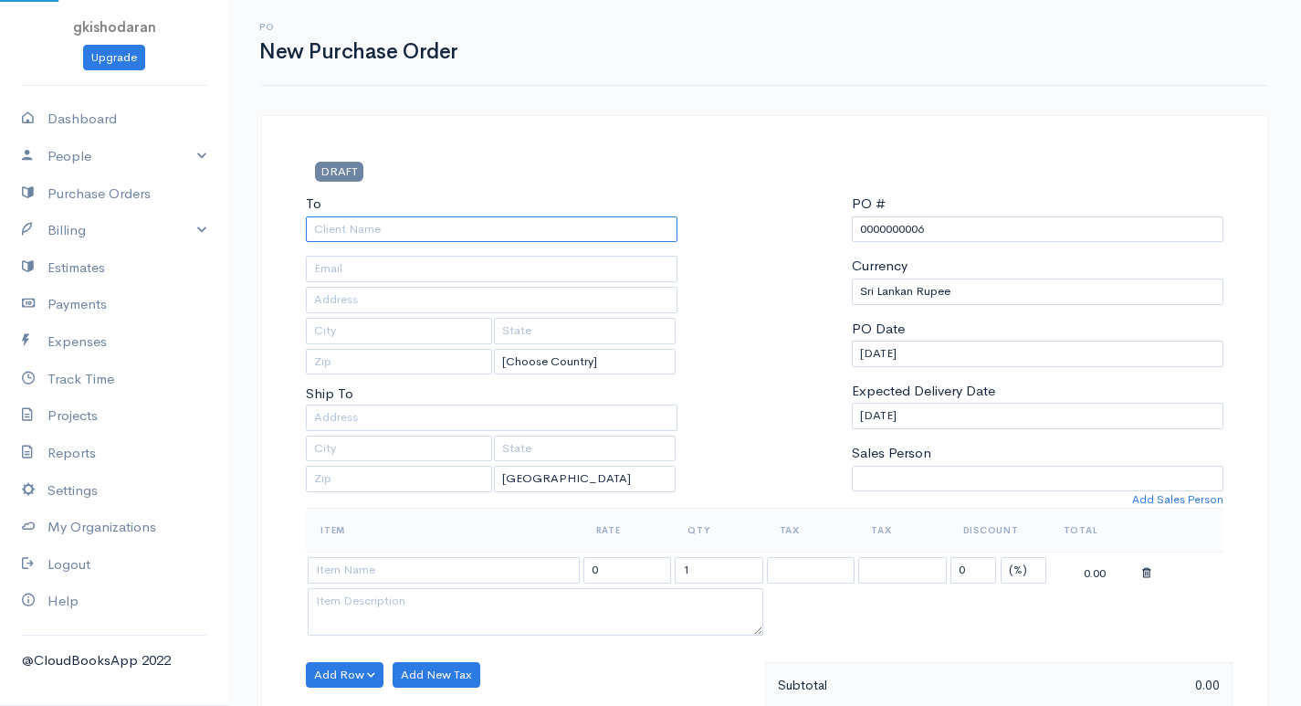
click at [373, 240] on input "To" at bounding box center [492, 229] width 372 height 26
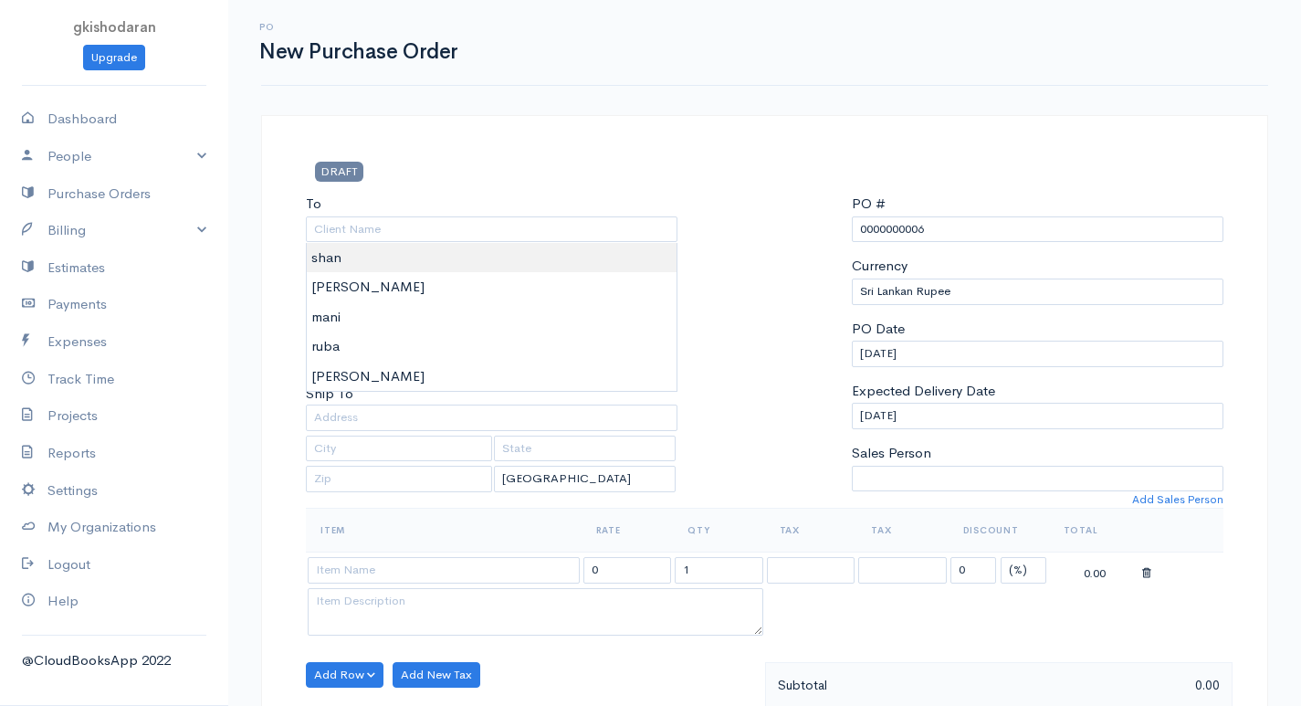
type input "shan"
click at [352, 258] on body "gkishodaran Upgrade Dashboard People Clients Vendors Staff Users Purchase Order…" at bounding box center [650, 701] width 1301 height 1403
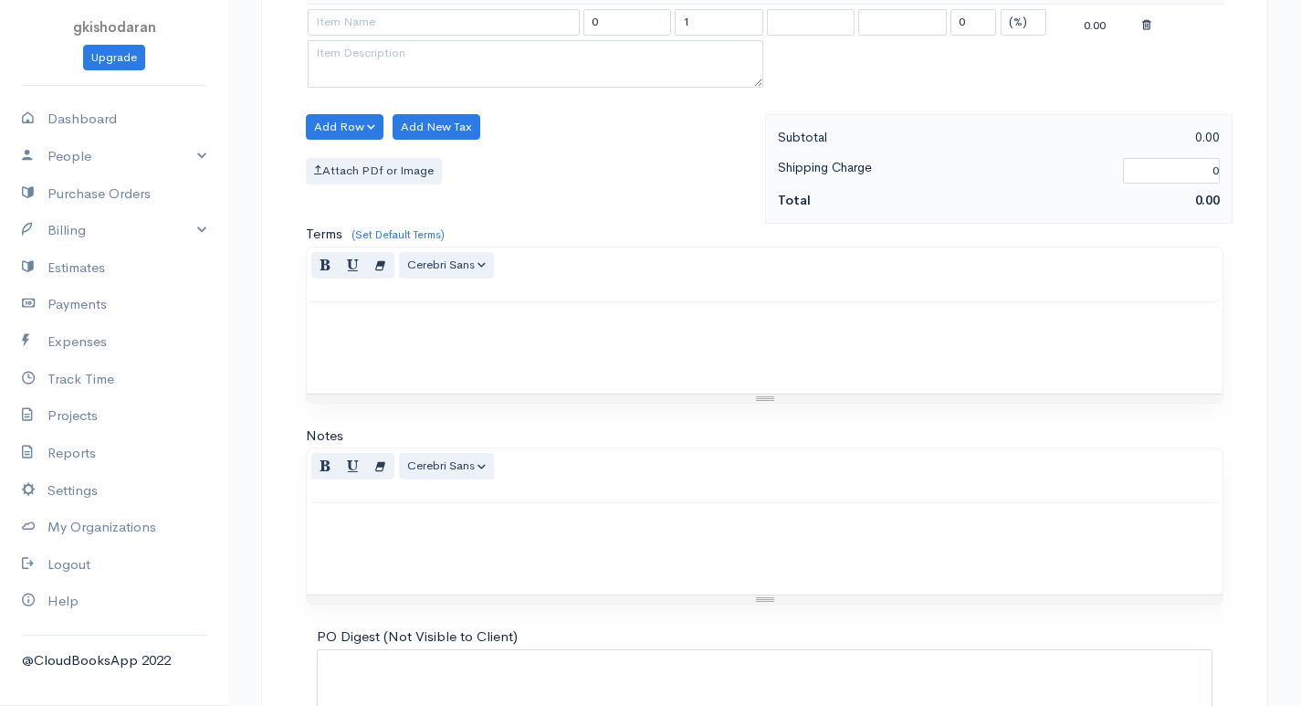
scroll to position [365, 0]
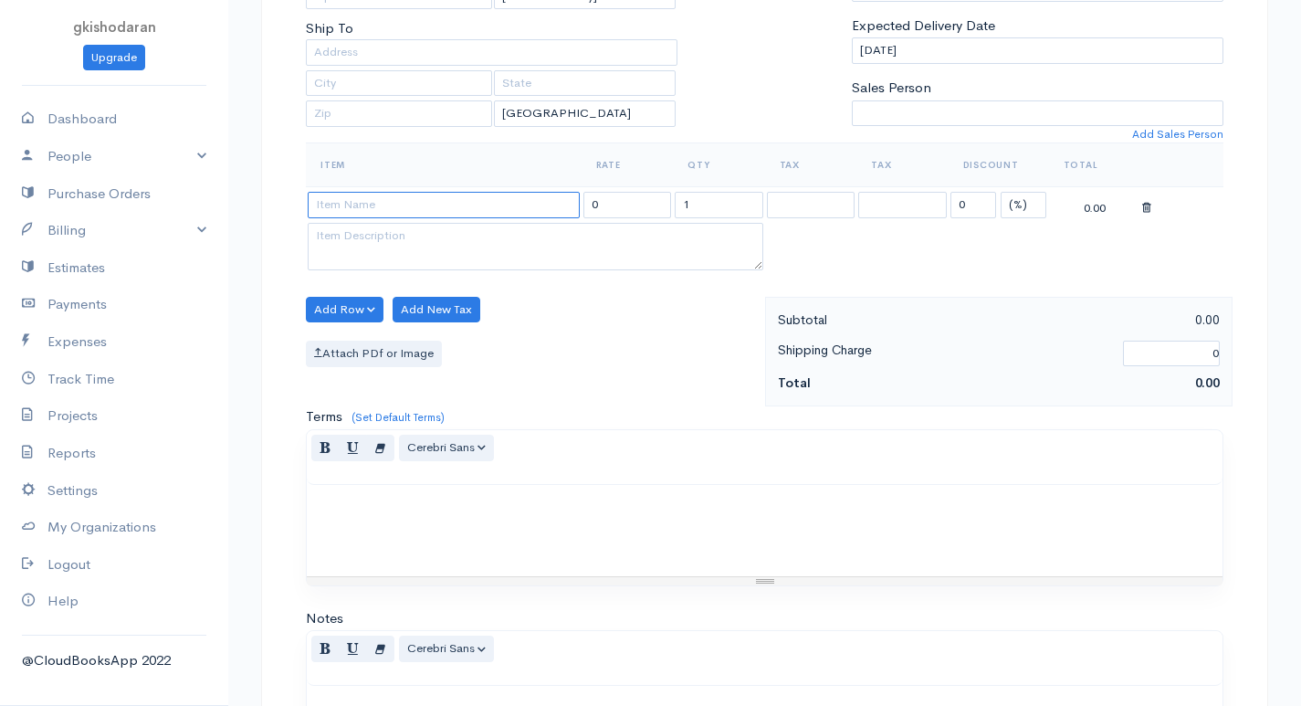
click at [362, 208] on input at bounding box center [444, 205] width 272 height 26
type input "ibm mouse"
type input "650.00"
click at [362, 239] on body "gkishodaran Upgrade Dashboard People Clients Vendors Staff Users Purchase Order…" at bounding box center [650, 336] width 1301 height 1403
drag, startPoint x: 680, startPoint y: 205, endPoint x: 1084, endPoint y: 207, distance: 403.6
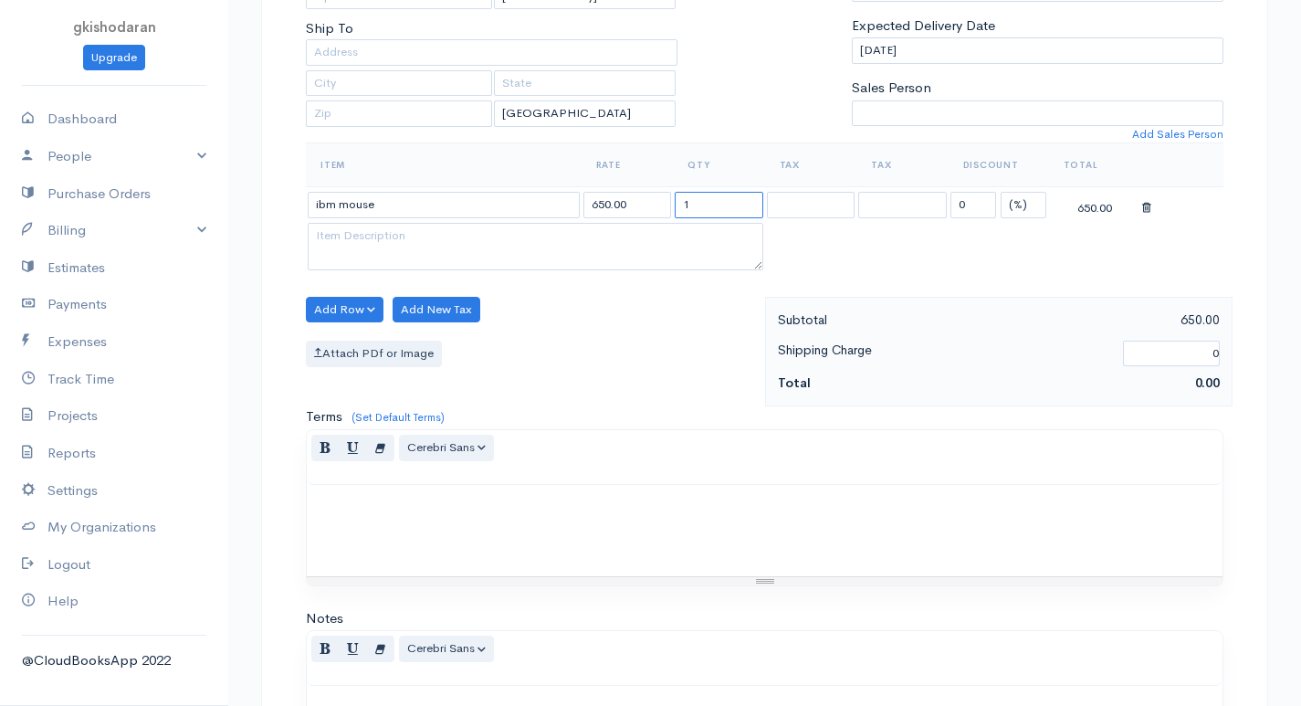
click at [1084, 207] on tr "ibm mouse 650.00 1 0 (%) Flat 650.00" at bounding box center [765, 205] width 918 height 36
type input "0"
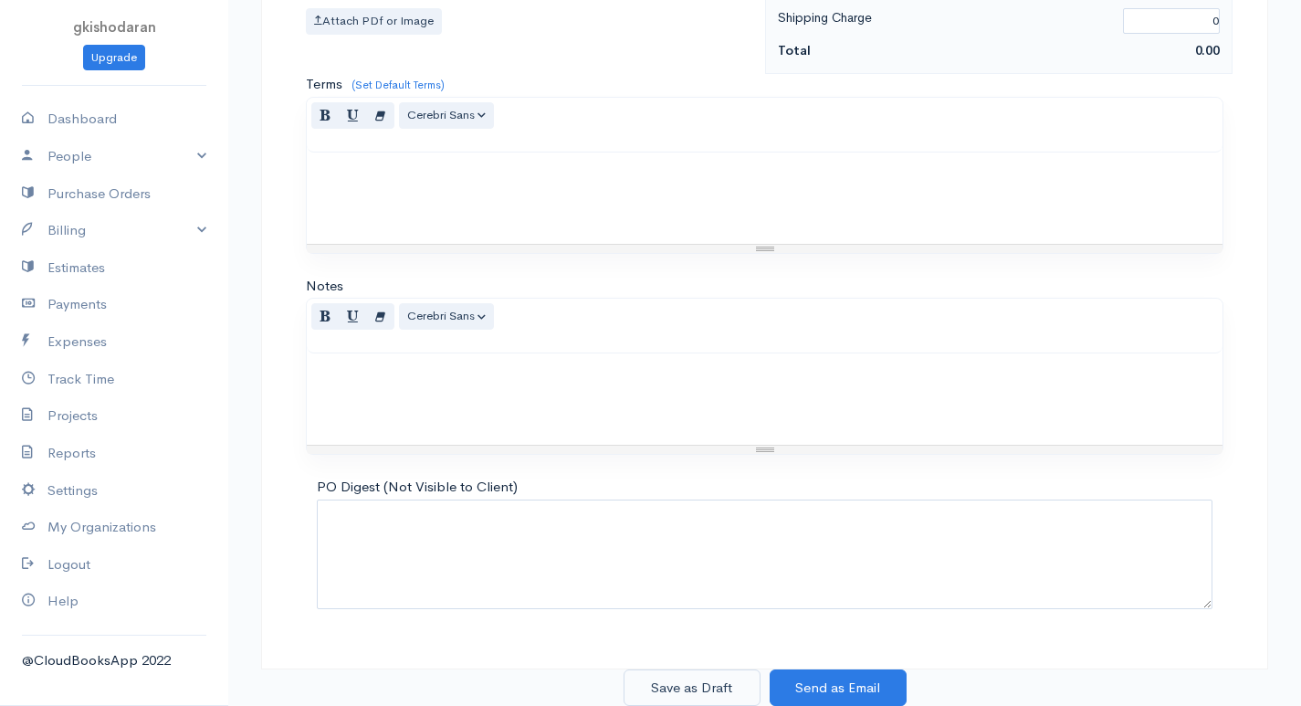
type input "40"
click at [687, 680] on button "Save as Draft" at bounding box center [692, 687] width 137 height 37
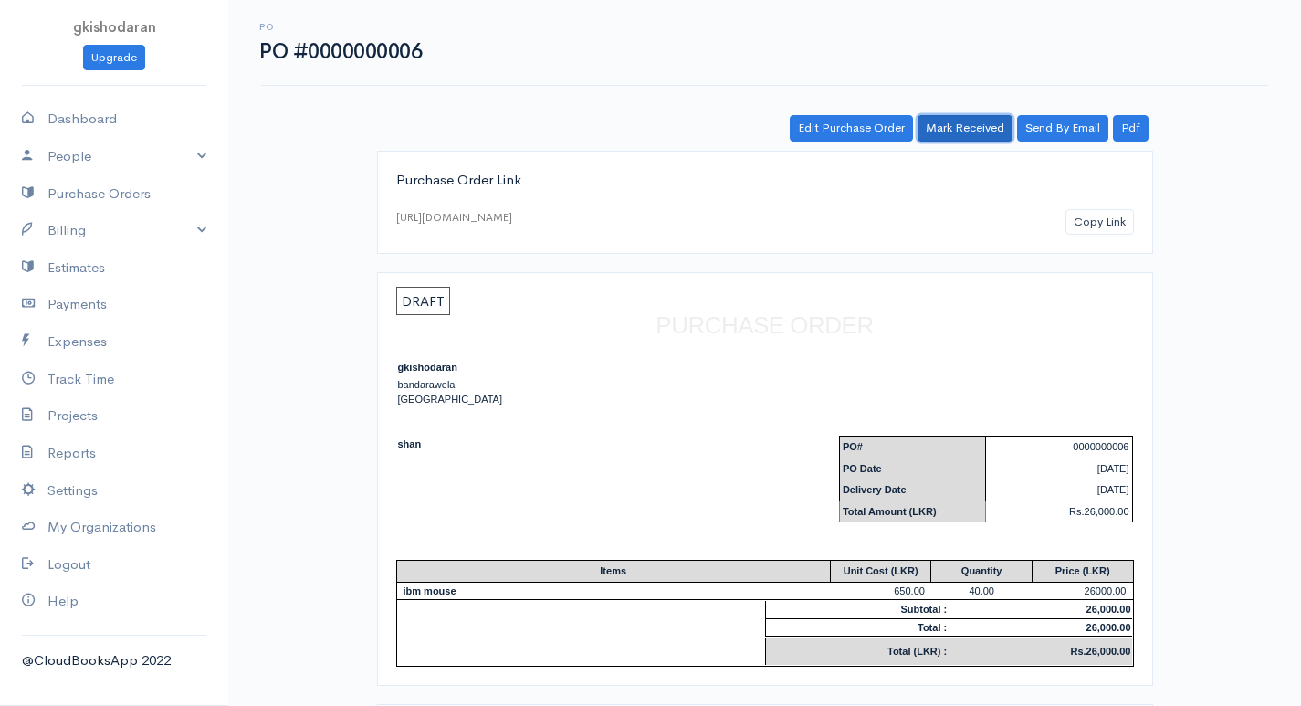
click at [970, 119] on link "Mark Received" at bounding box center [965, 128] width 95 height 26
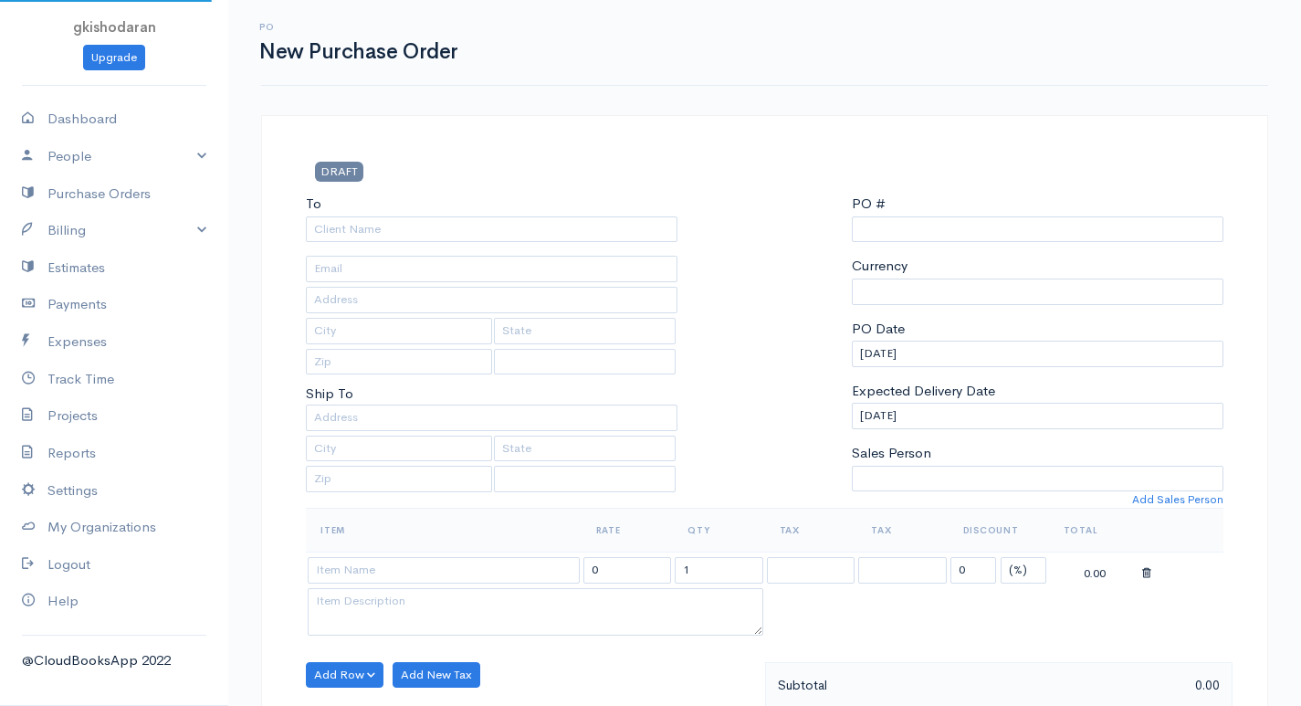
scroll to position [144, 0]
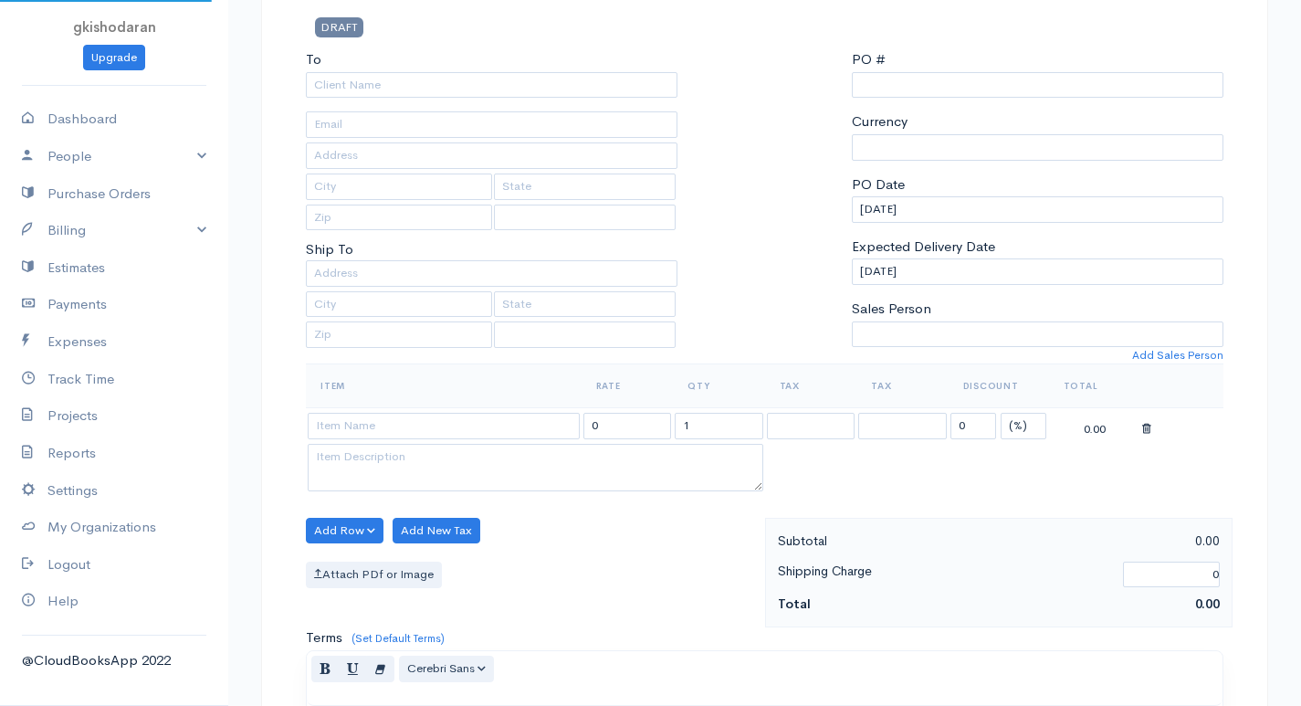
select select "[GEOGRAPHIC_DATA]"
select select "LKR"
type input "0000000007"
select select "[GEOGRAPHIC_DATA]"
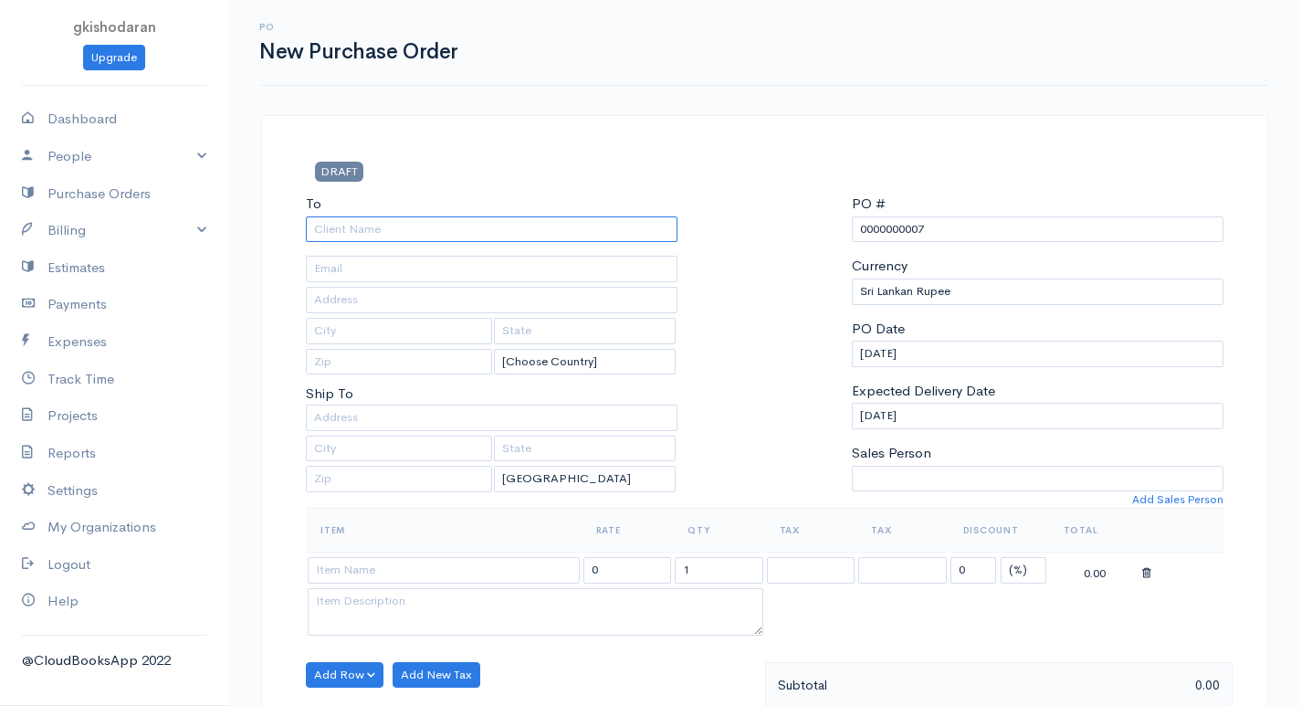
click at [343, 230] on input "To" at bounding box center [492, 229] width 372 height 26
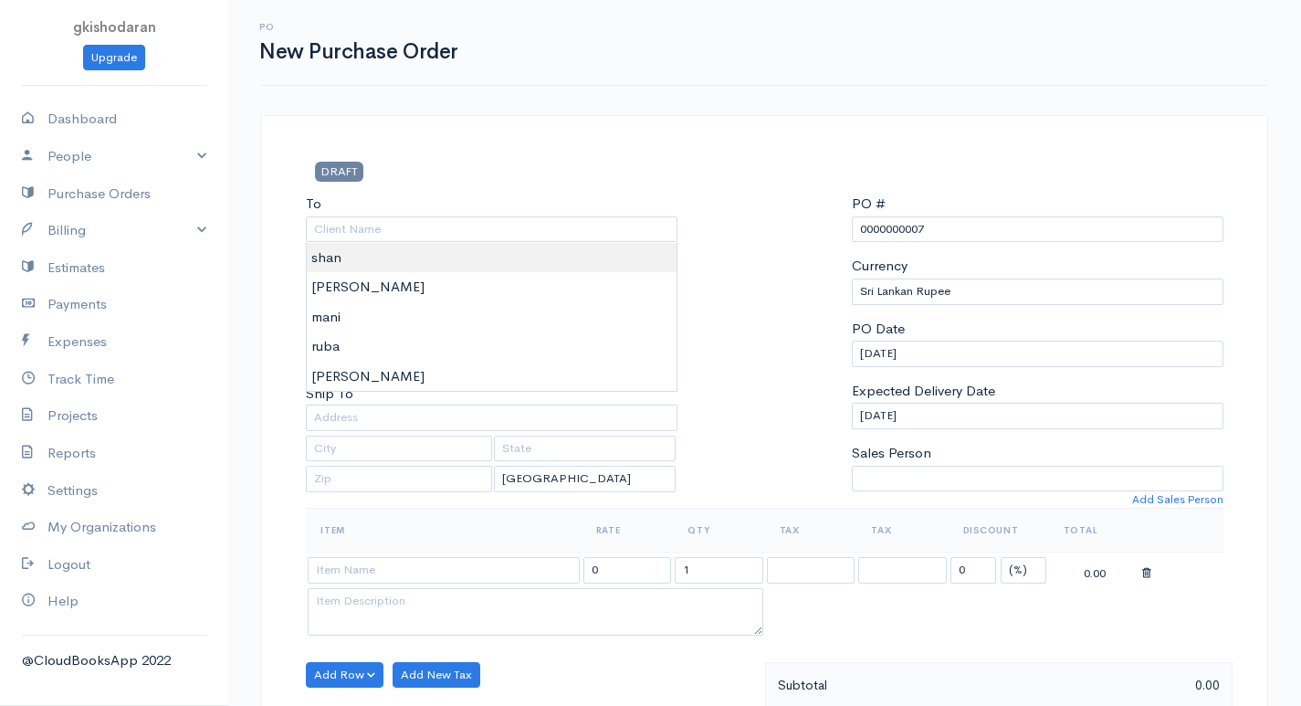
type input "shan"
click at [330, 259] on body "gkishodaran Upgrade Dashboard People Clients Vendors Staff Users Purchase Order…" at bounding box center [650, 701] width 1301 height 1403
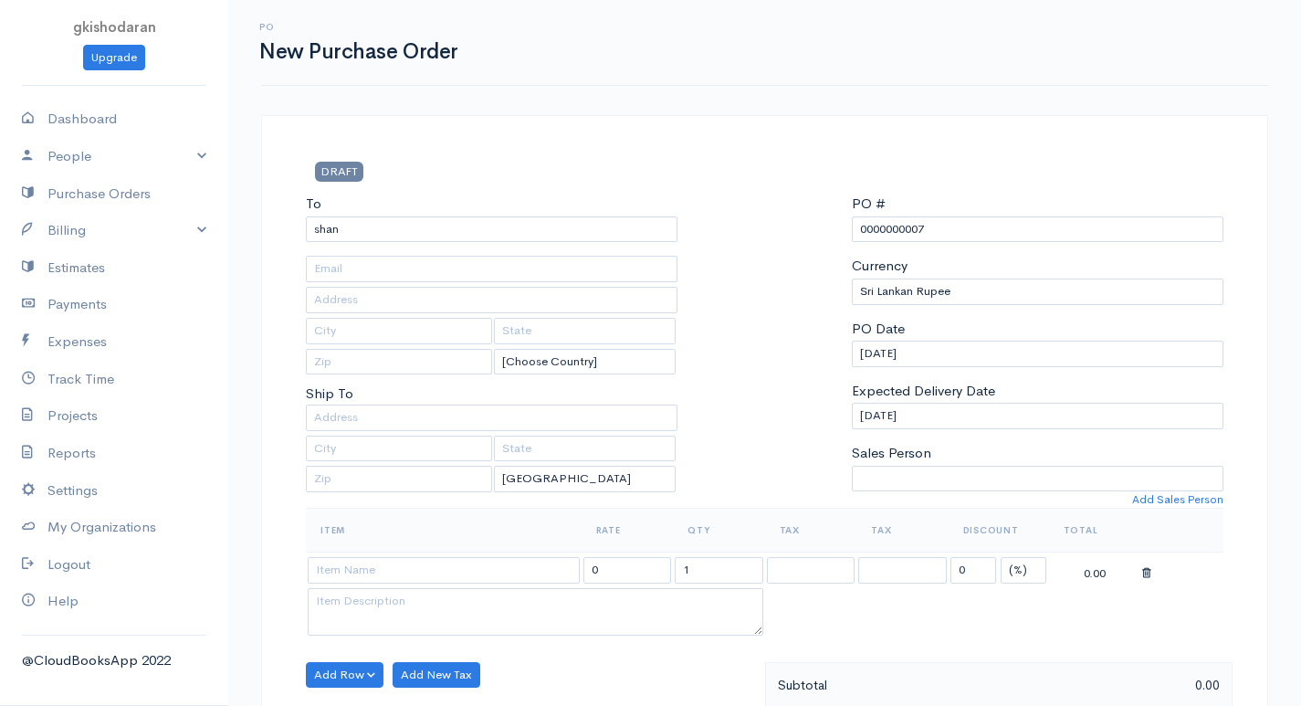
scroll to position [183, 0]
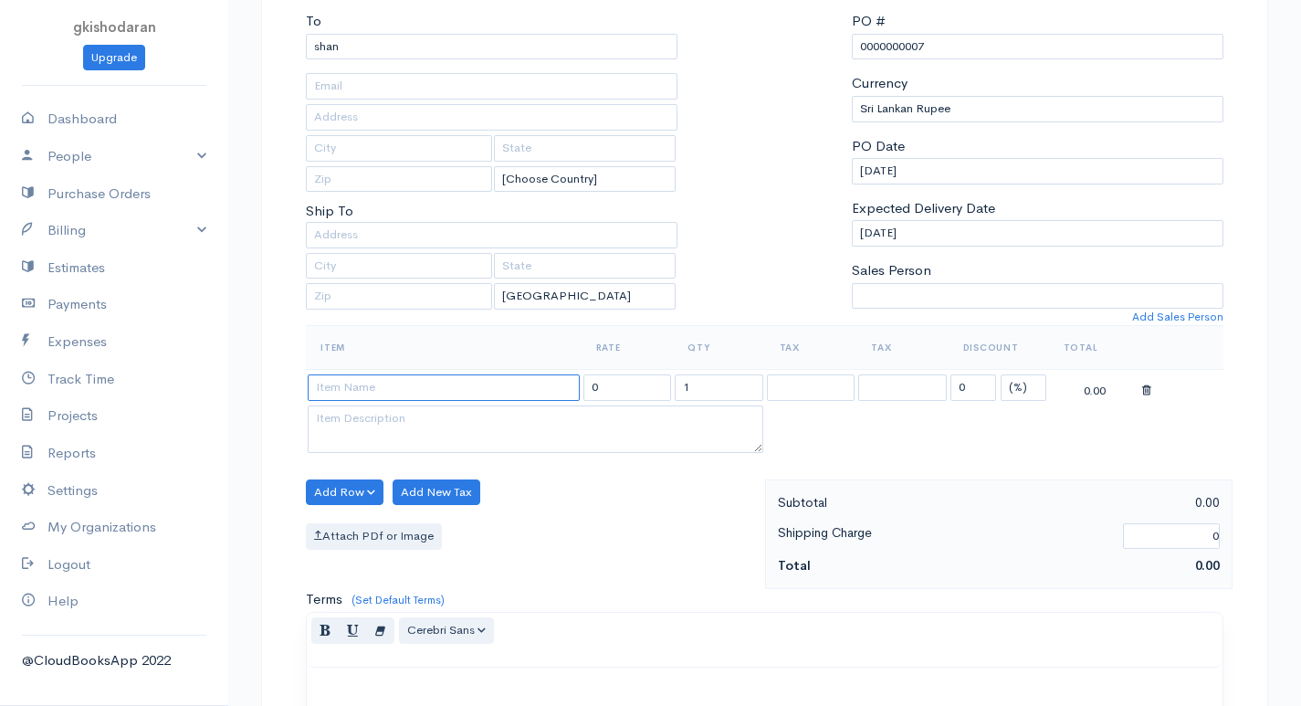
click at [337, 388] on input at bounding box center [444, 387] width 272 height 26
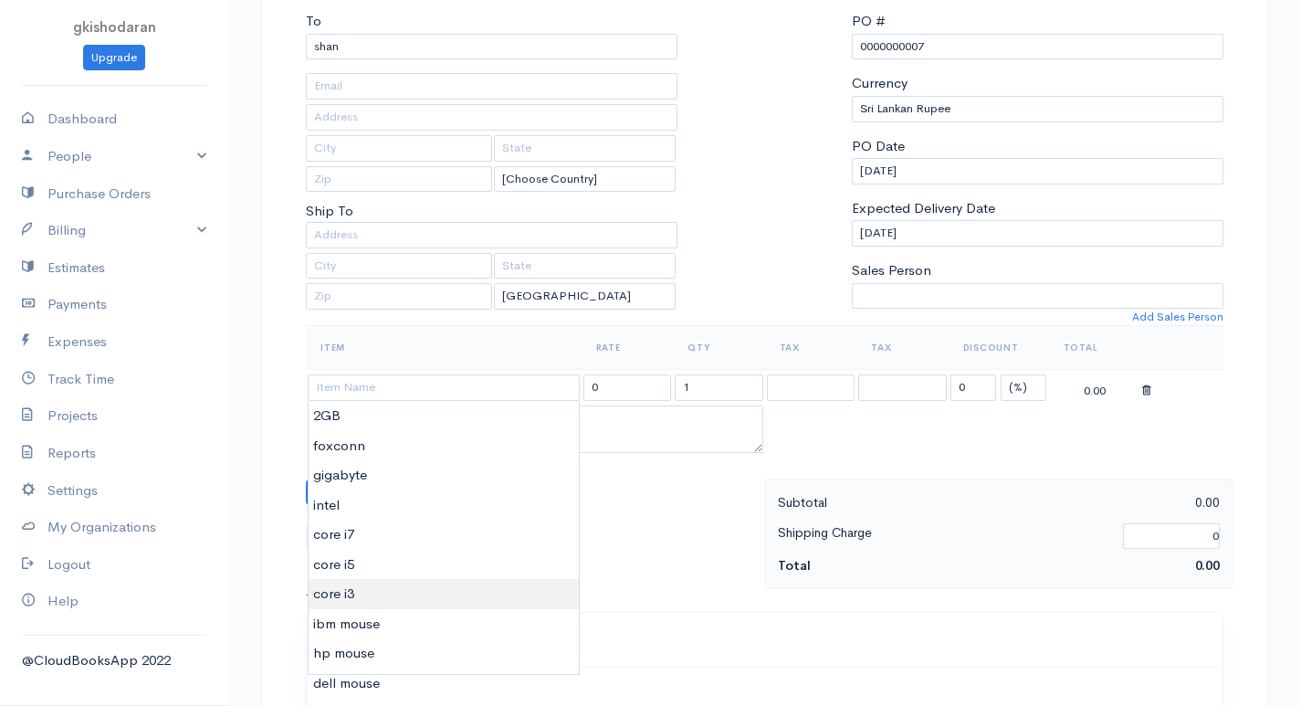
type input "core i3"
type input "1500.00"
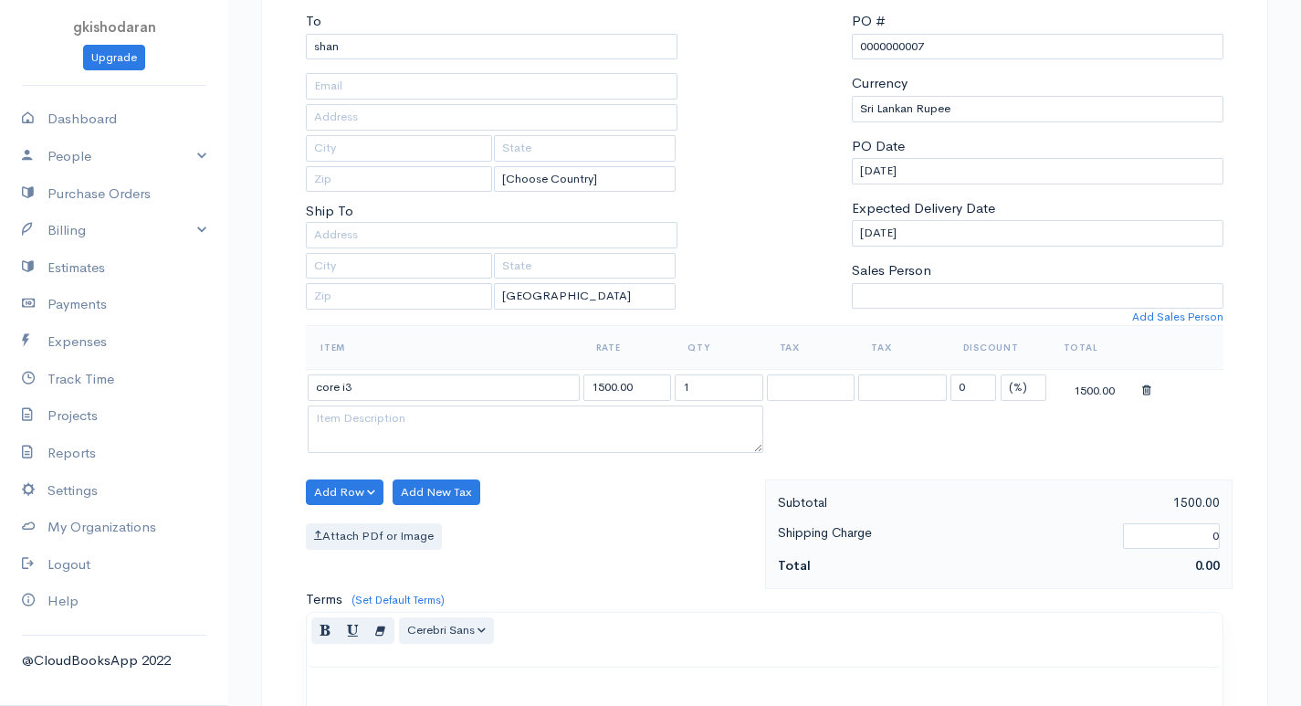
click at [366, 592] on body "gkishodaran Upgrade Dashboard People Clients Vendors Staff Users Purchase Order…" at bounding box center [650, 518] width 1301 height 1403
drag, startPoint x: 689, startPoint y: 392, endPoint x: 595, endPoint y: 414, distance: 96.6
click at [595, 414] on tbody "core i3 1500.00 1 0 (%) Flat 1500.00" at bounding box center [765, 414] width 918 height 88
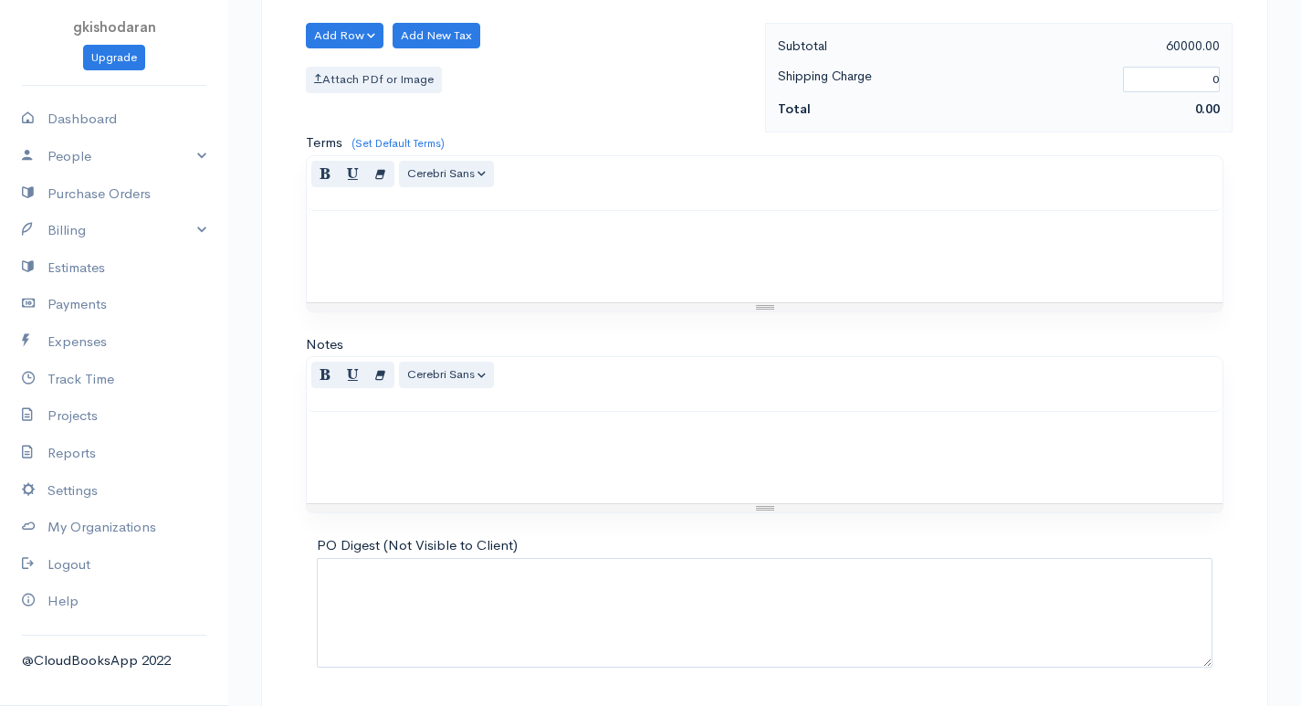
scroll to position [698, 0]
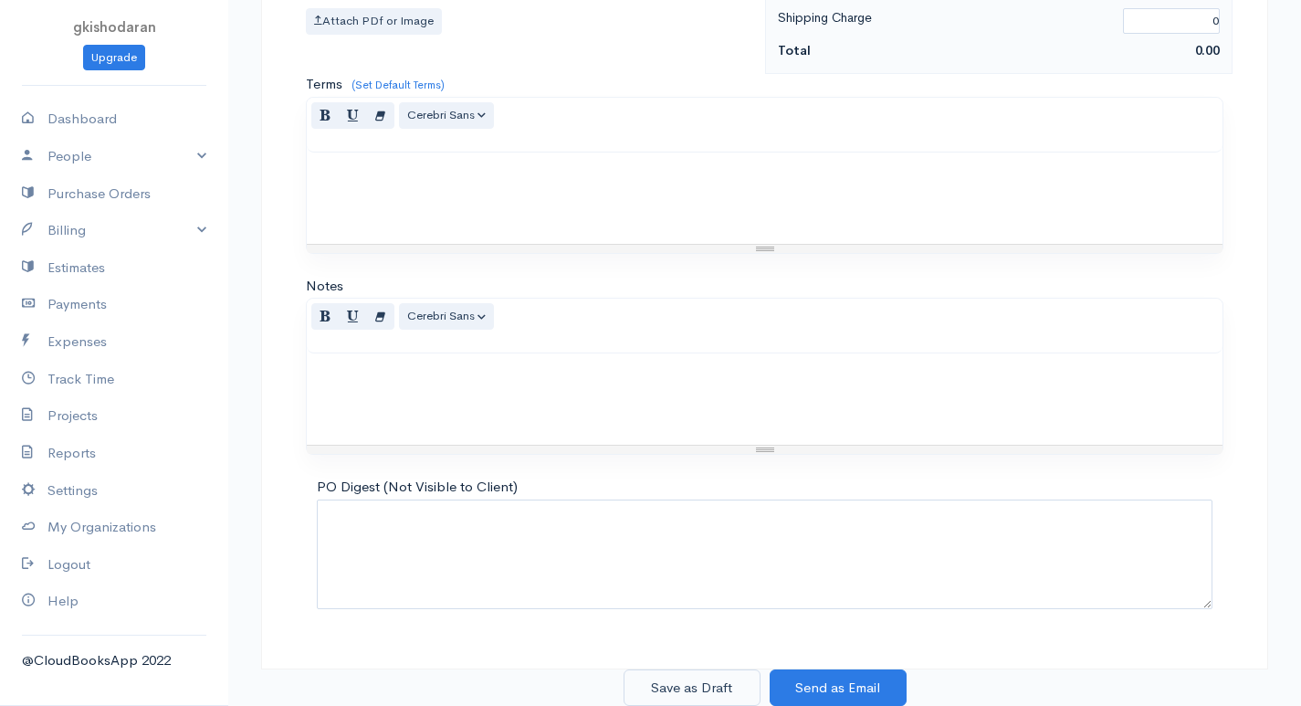
type input "40"
click at [699, 696] on button "Save as Draft" at bounding box center [692, 687] width 137 height 37
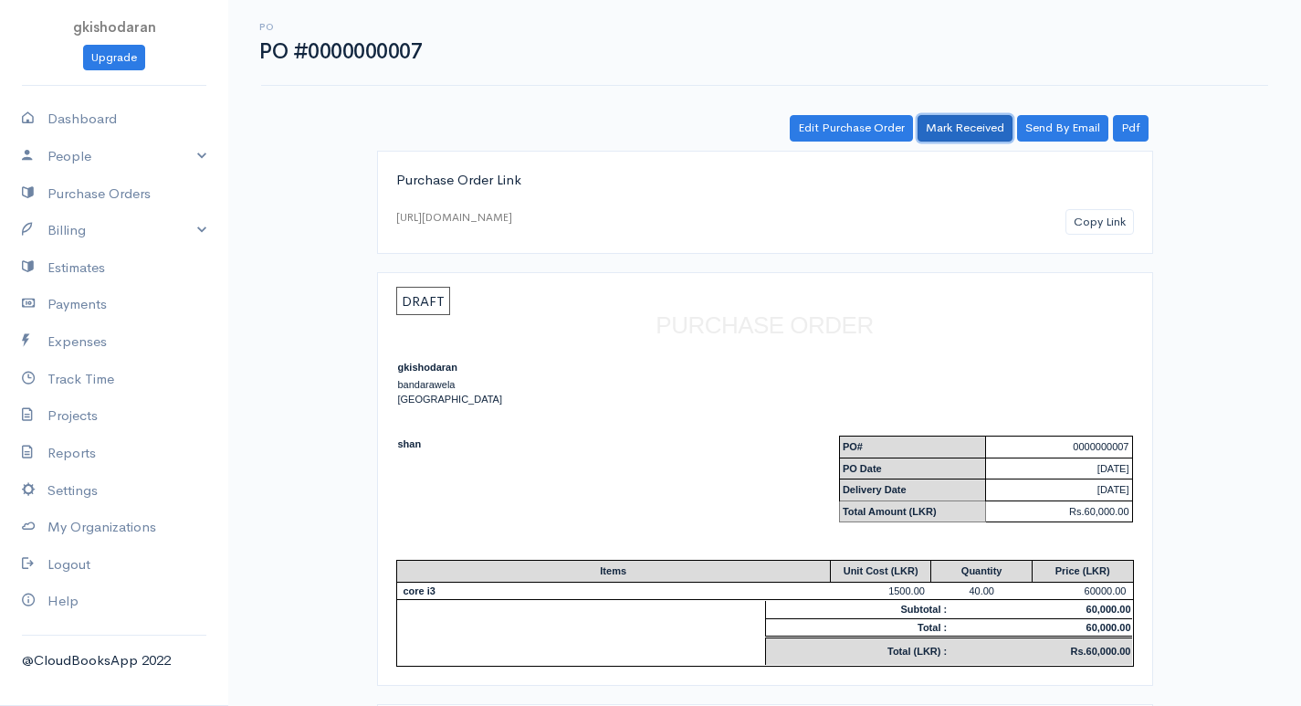
click at [951, 127] on link "Mark Received" at bounding box center [965, 128] width 95 height 26
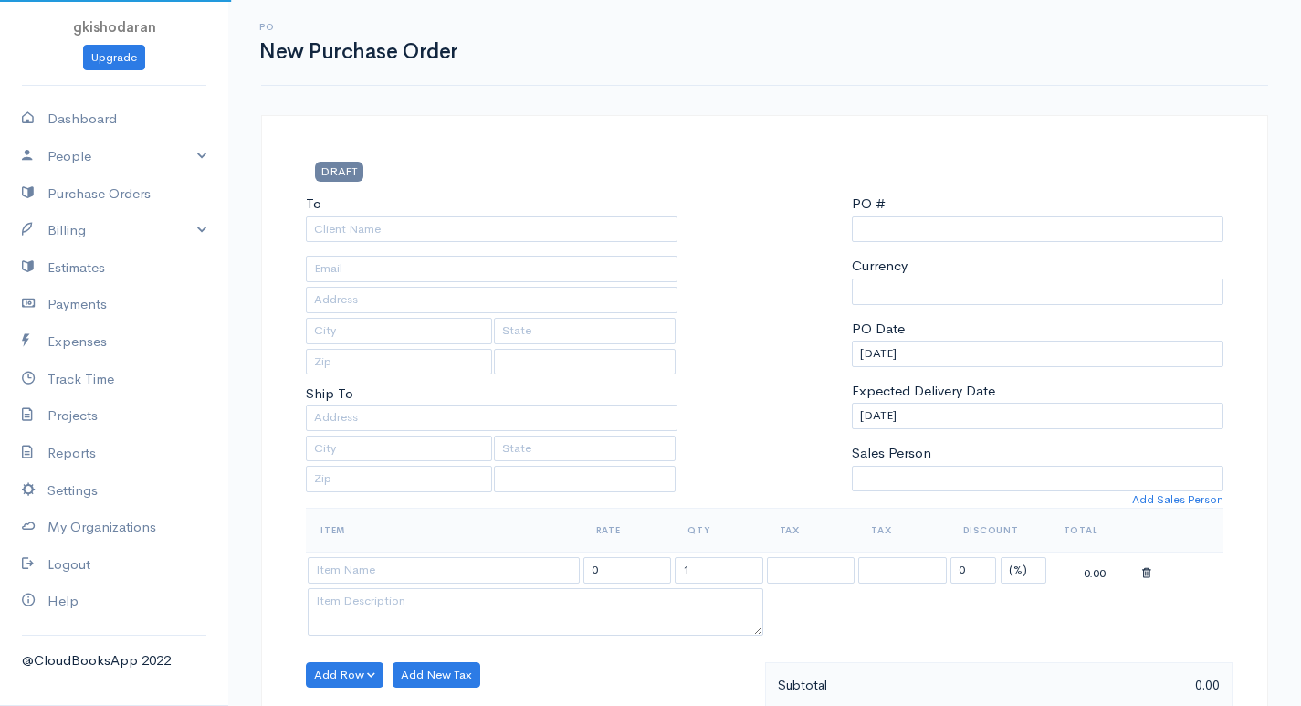
scroll to position [682, 0]
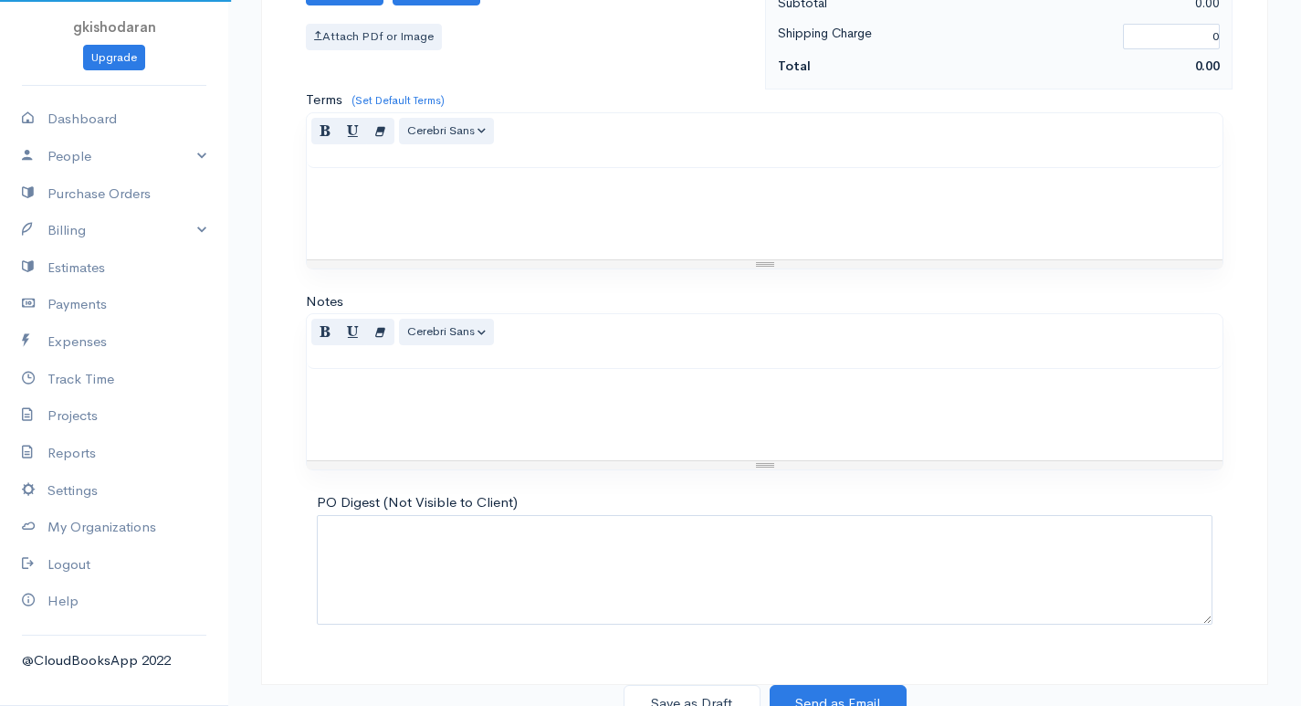
select select "[GEOGRAPHIC_DATA]"
select select "LKR"
type input "0000000008"
select select "[GEOGRAPHIC_DATA]"
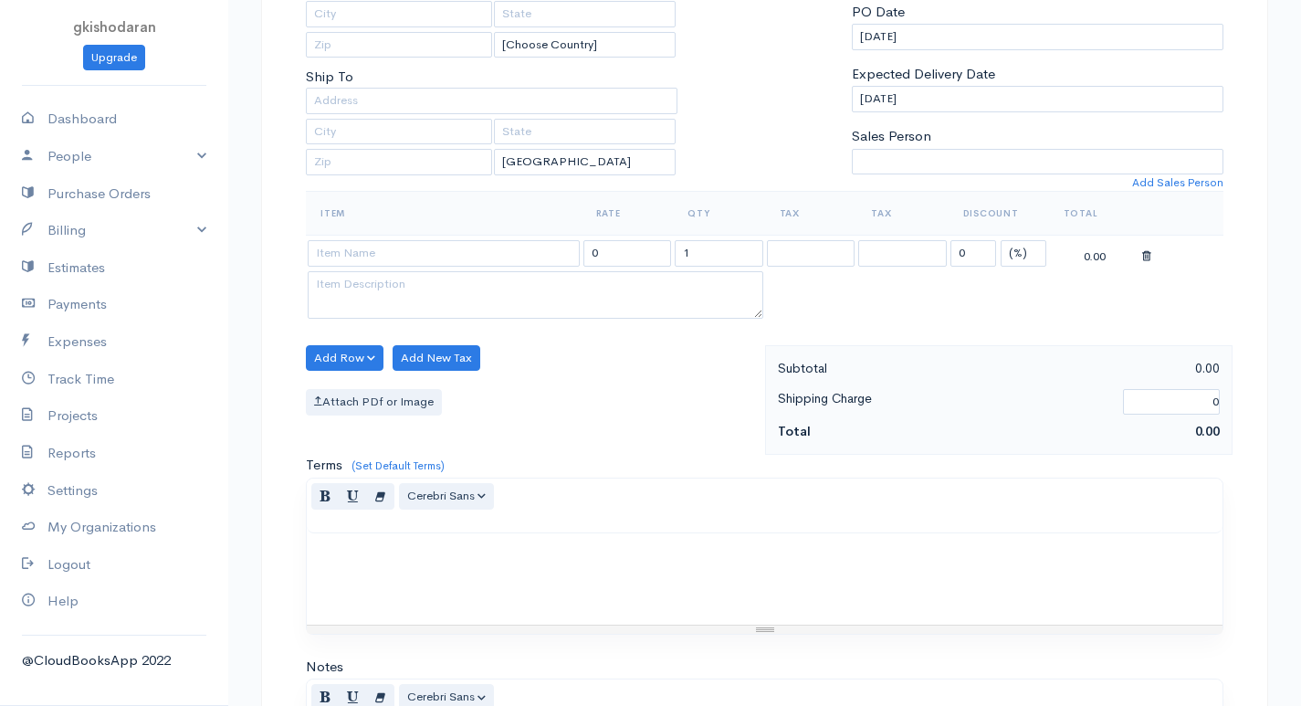
scroll to position [43, 0]
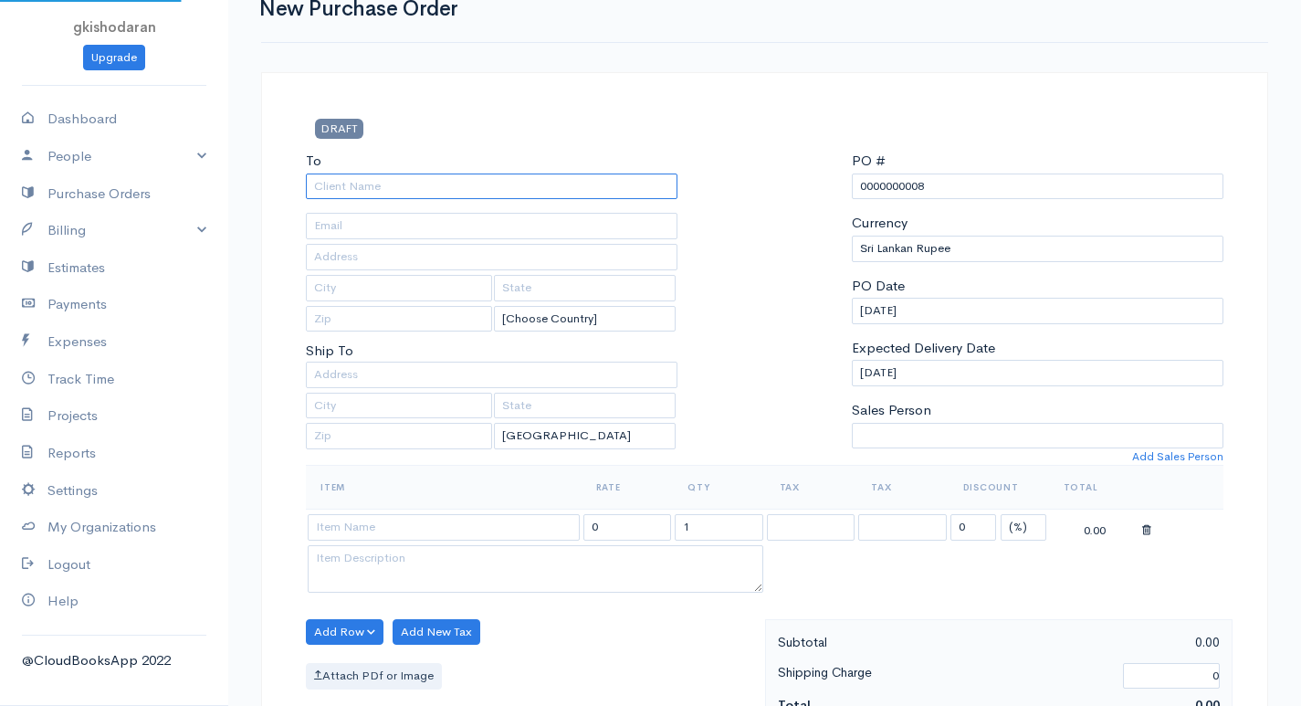
click at [509, 186] on input "To" at bounding box center [492, 186] width 372 height 26
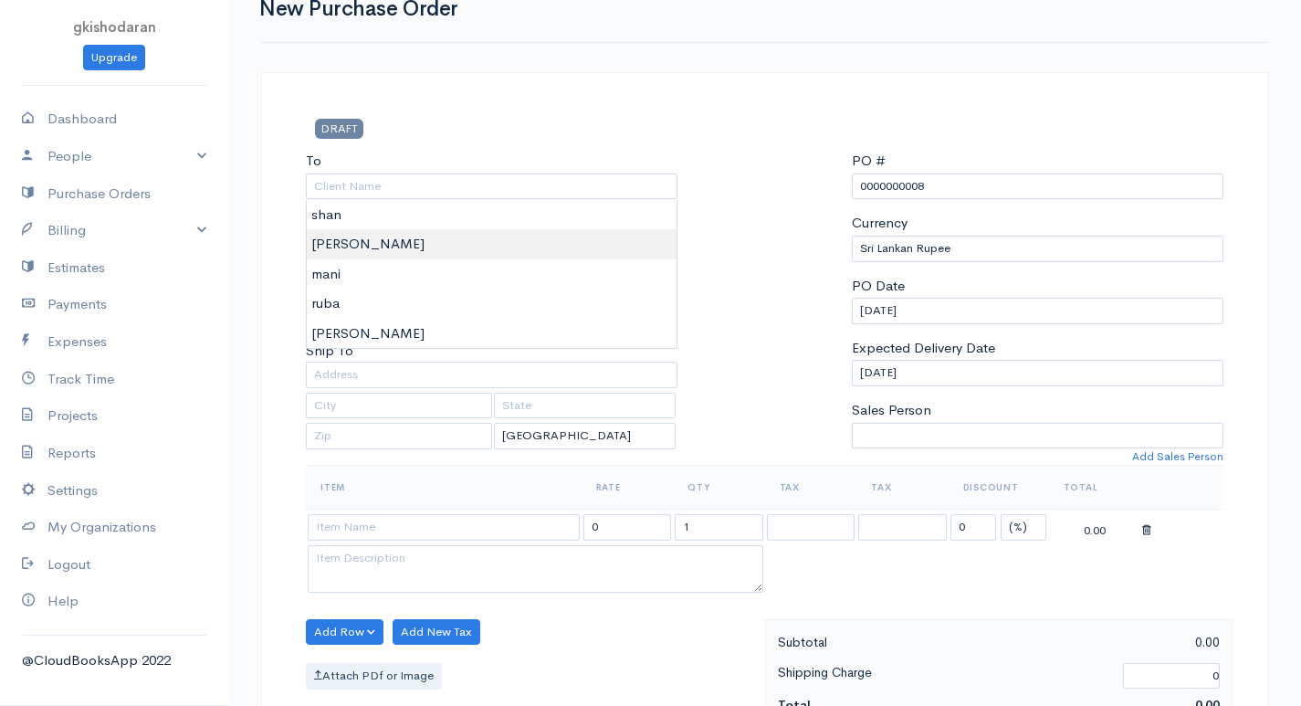
type input "[PERSON_NAME]"
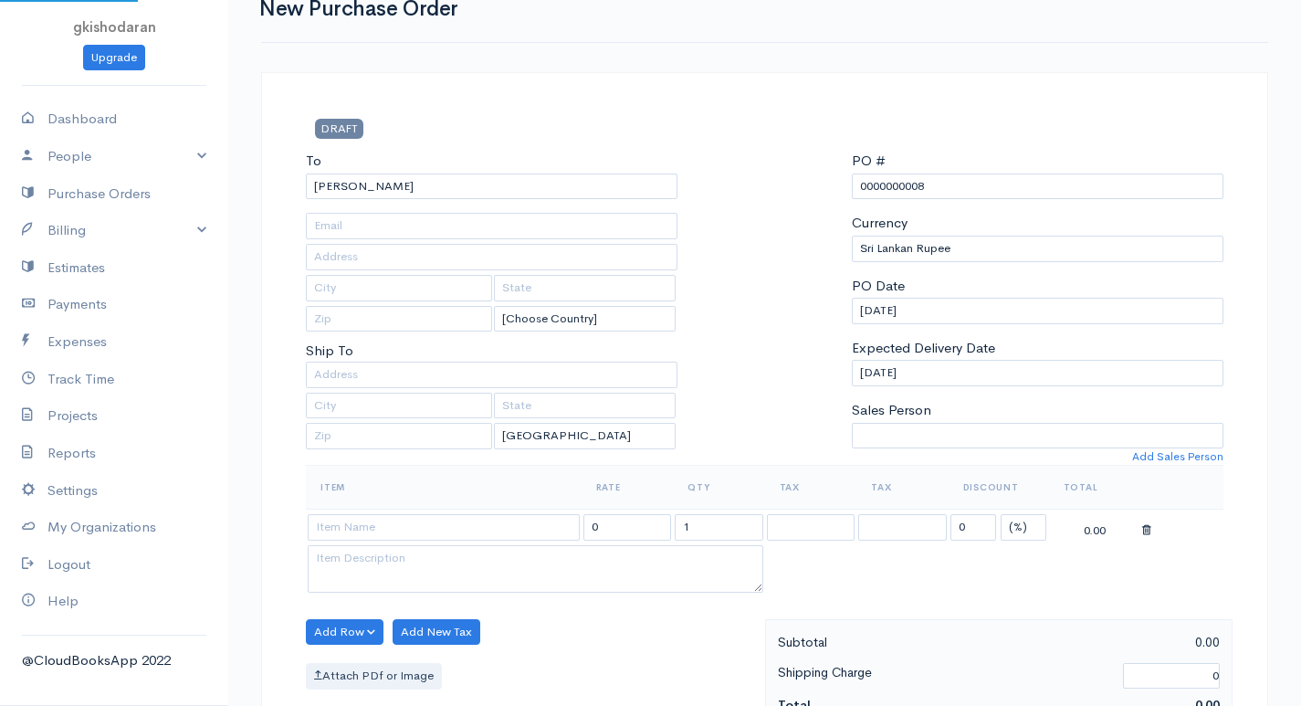
click at [333, 238] on body "gkishodaran Upgrade Dashboard People Clients Vendors Staff Users Purchase Order…" at bounding box center [650, 658] width 1301 height 1403
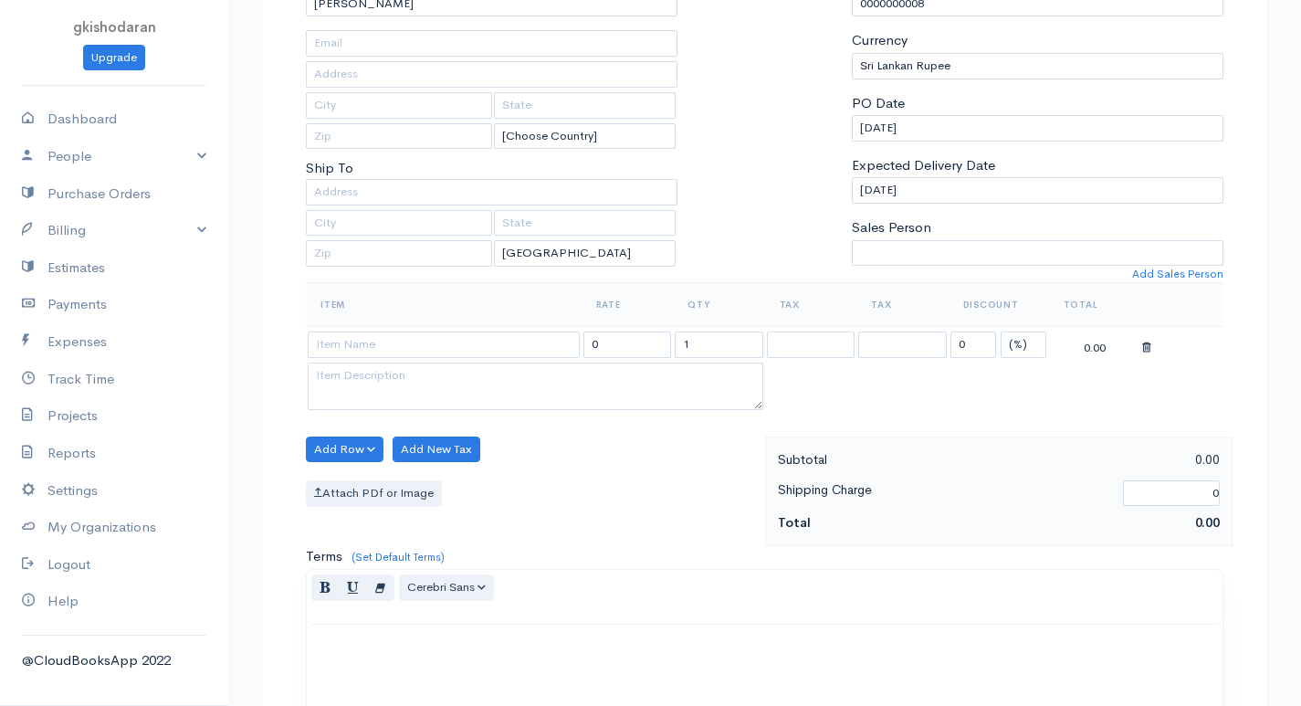
scroll to position [317, 0]
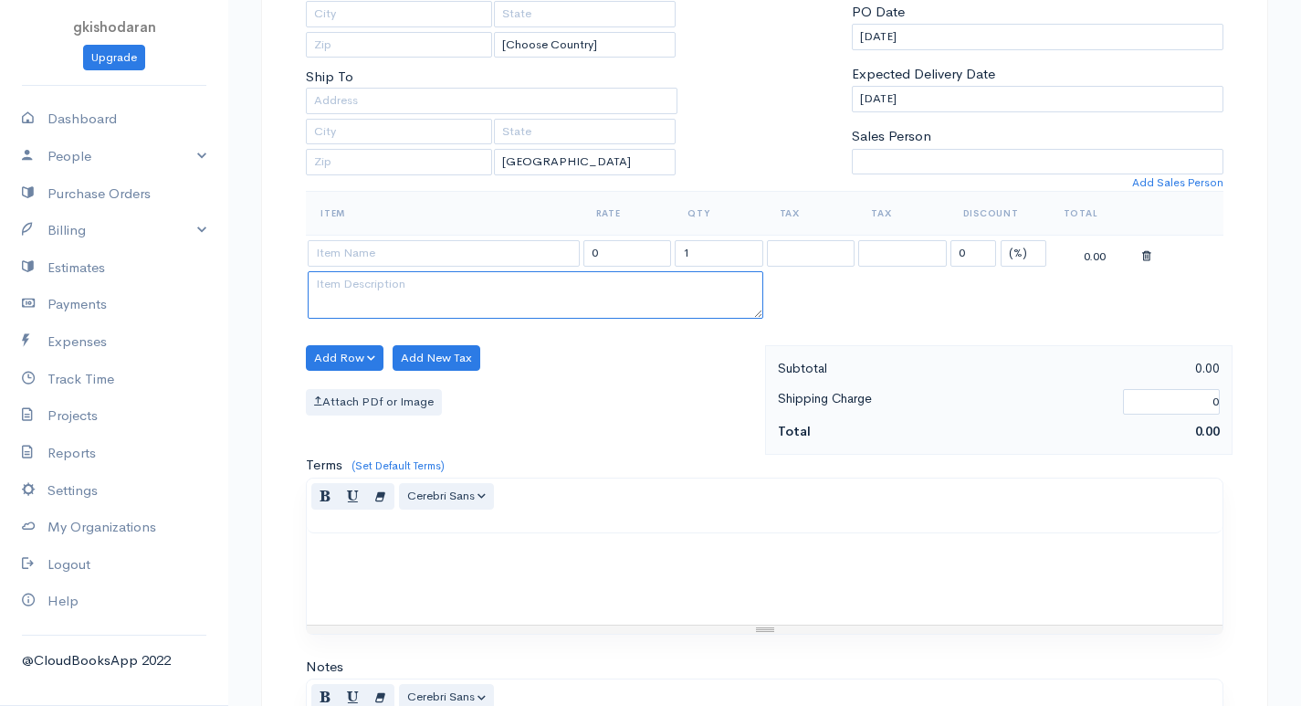
click at [372, 274] on textarea at bounding box center [536, 294] width 456 height 47
click at [375, 261] on input at bounding box center [444, 253] width 272 height 26
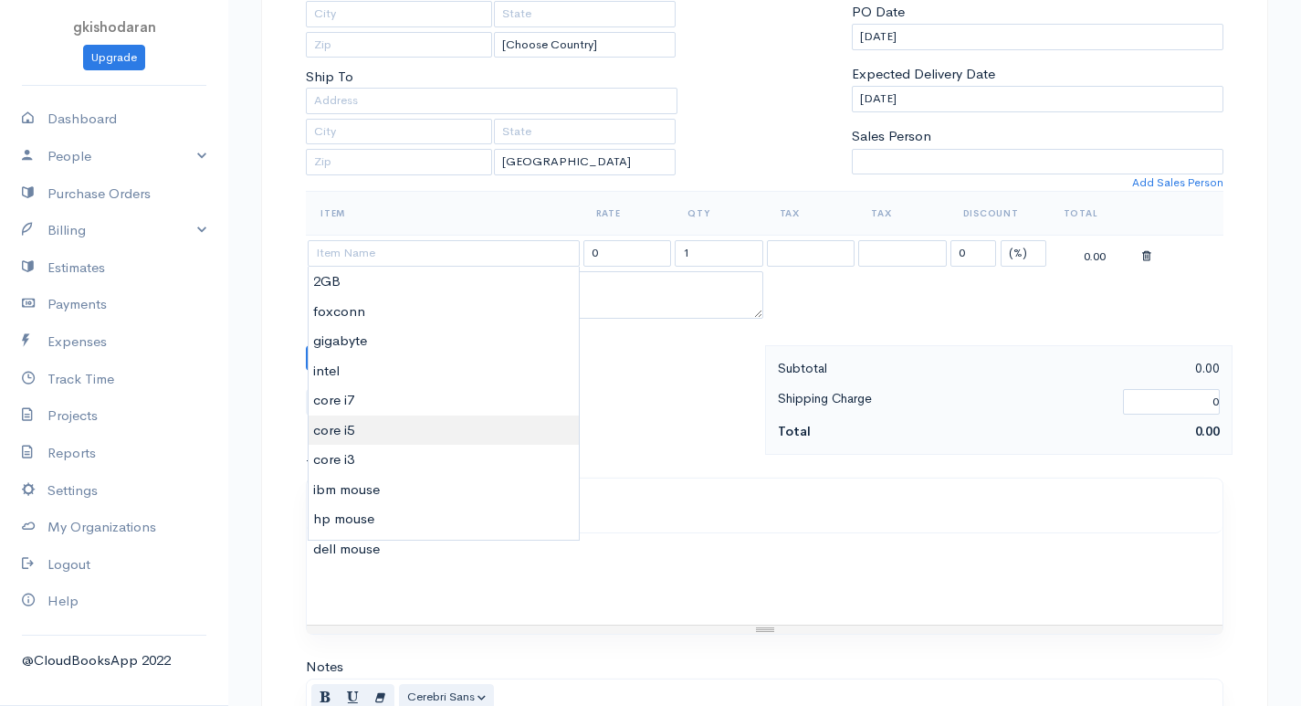
type input "core i5"
type input "2500.00"
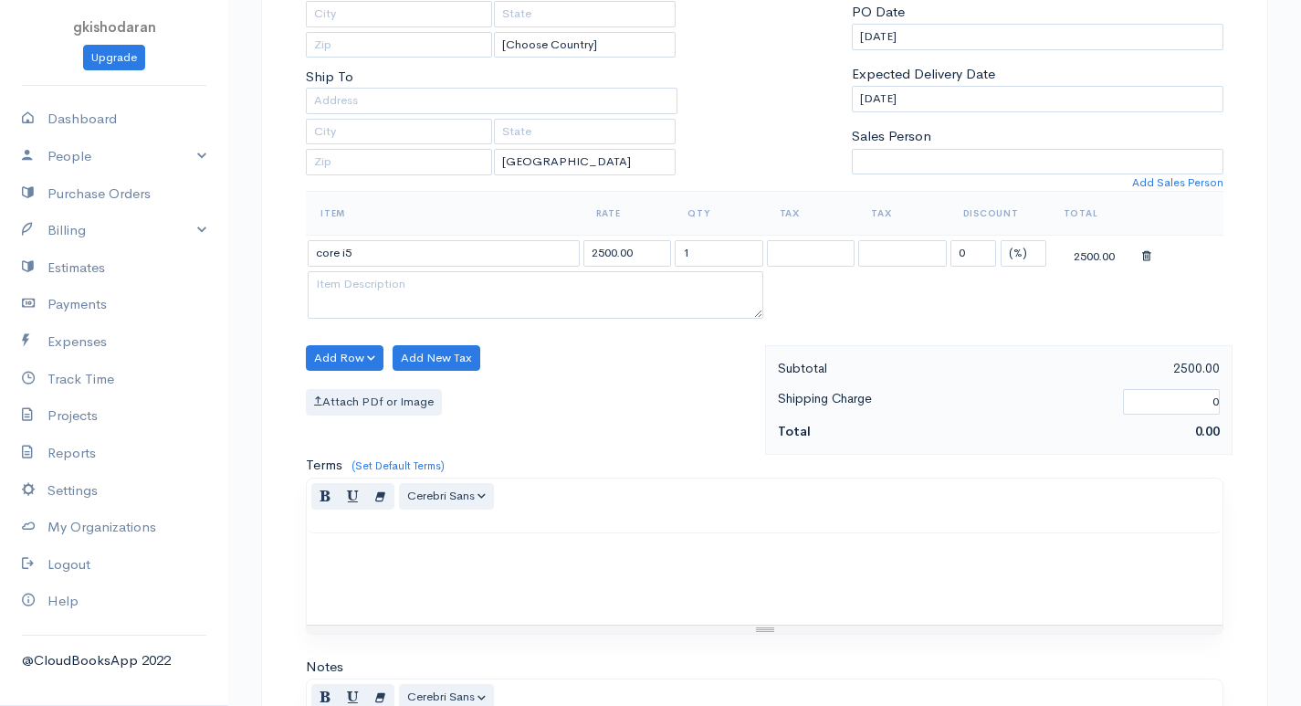
click at [347, 429] on body "gkishodaran Upgrade Dashboard People Clients Vendors Staff Users Purchase Order…" at bounding box center [650, 384] width 1301 height 1403
drag, startPoint x: 687, startPoint y: 254, endPoint x: 701, endPoint y: 254, distance: 13.7
click at [701, 254] on input "1" at bounding box center [719, 253] width 89 height 26
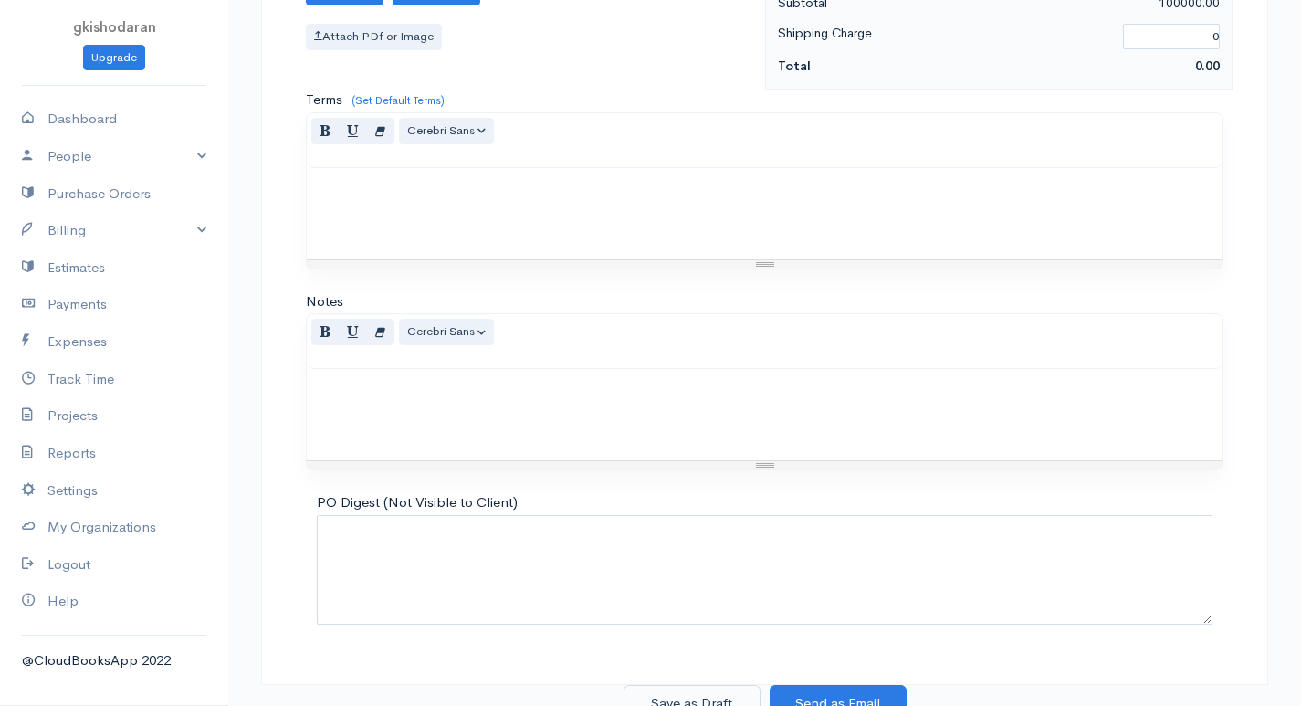
type input "40"
click at [727, 695] on button "Save as Draft" at bounding box center [692, 703] width 137 height 37
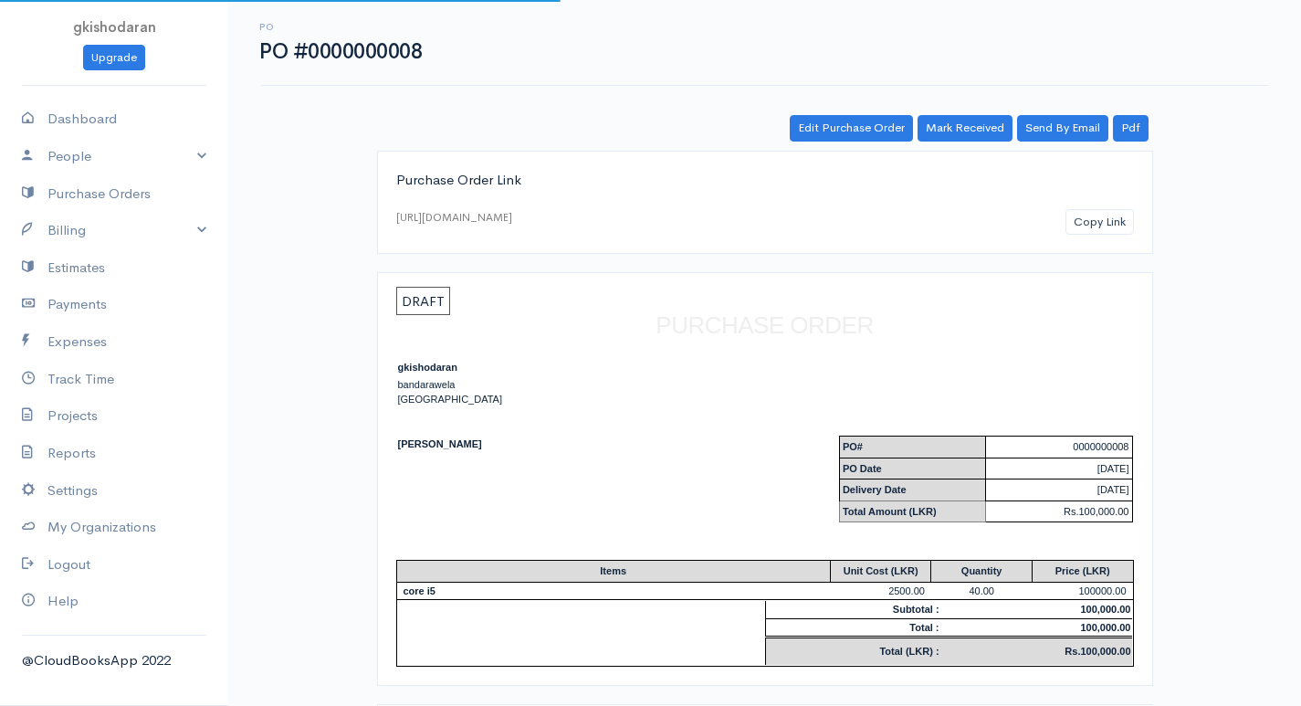
scroll to position [110, 0]
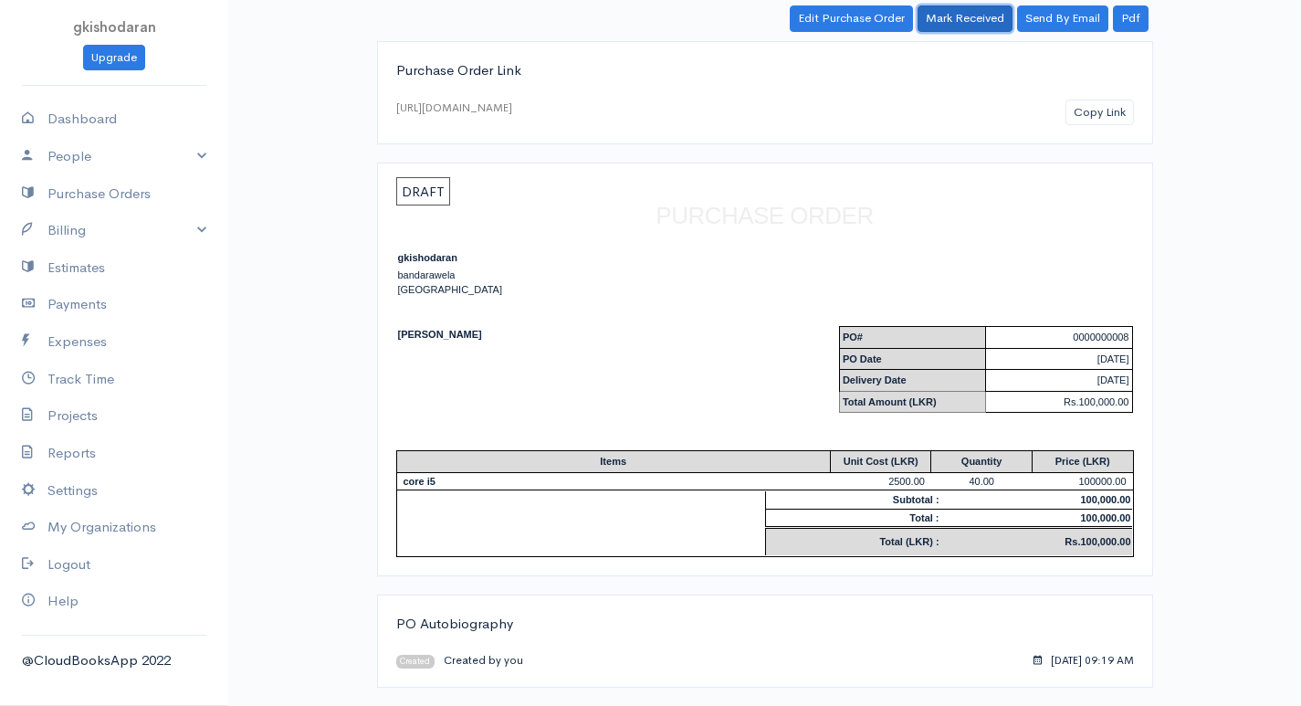
click at [987, 26] on link "Mark Received" at bounding box center [965, 18] width 95 height 26
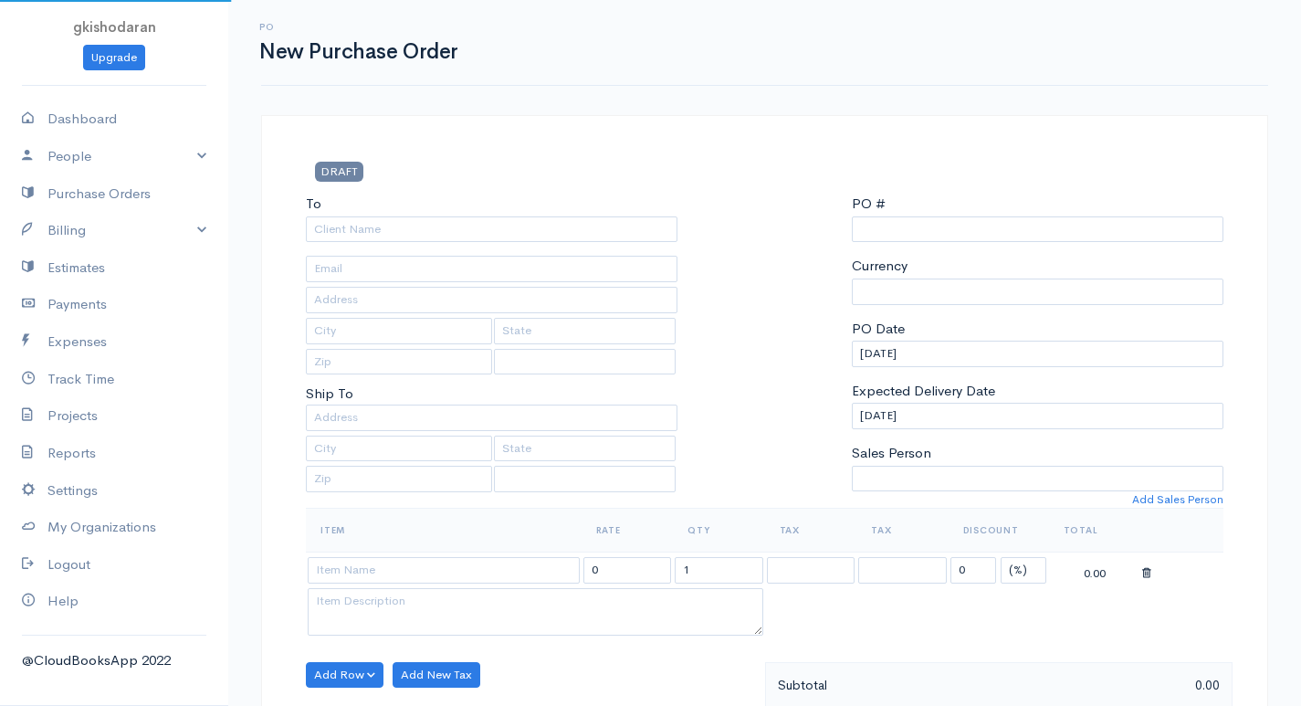
scroll to position [682, 0]
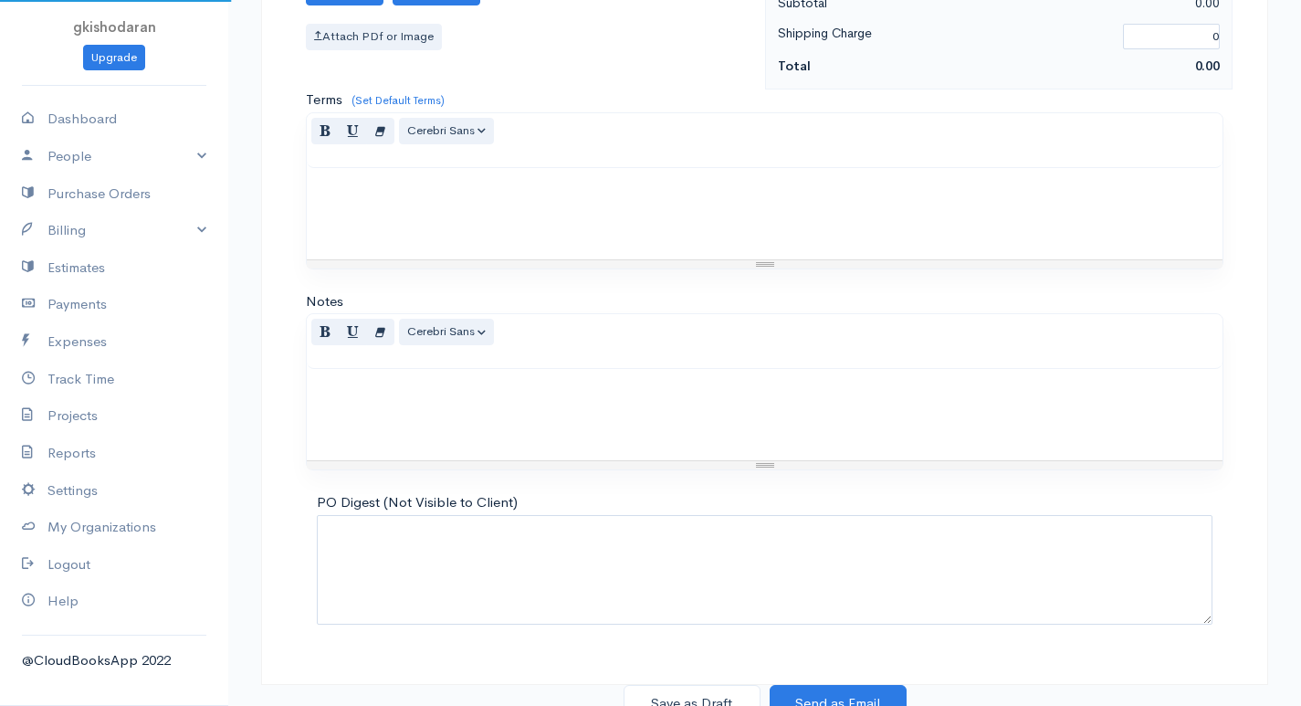
select select "[GEOGRAPHIC_DATA]"
select select "LKR"
type input "0000000009"
select select "[GEOGRAPHIC_DATA]"
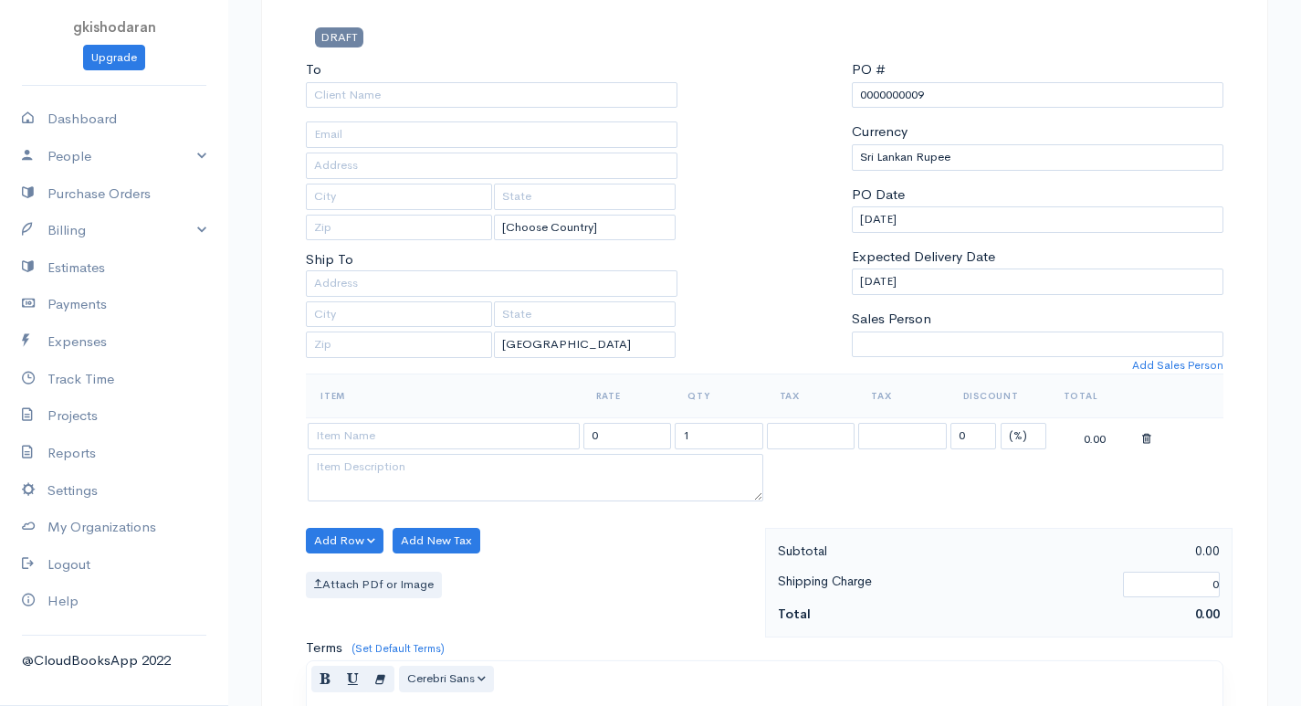
scroll to position [0, 0]
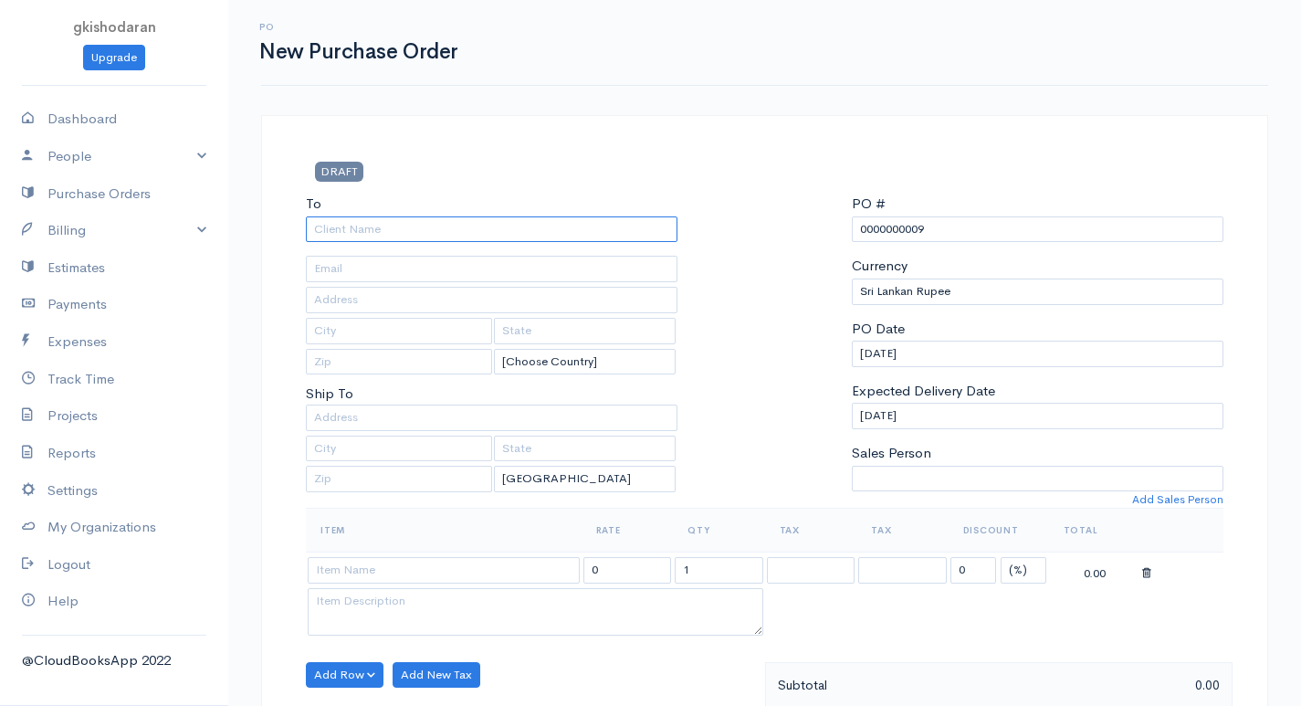
click at [354, 226] on input "To" at bounding box center [492, 229] width 372 height 26
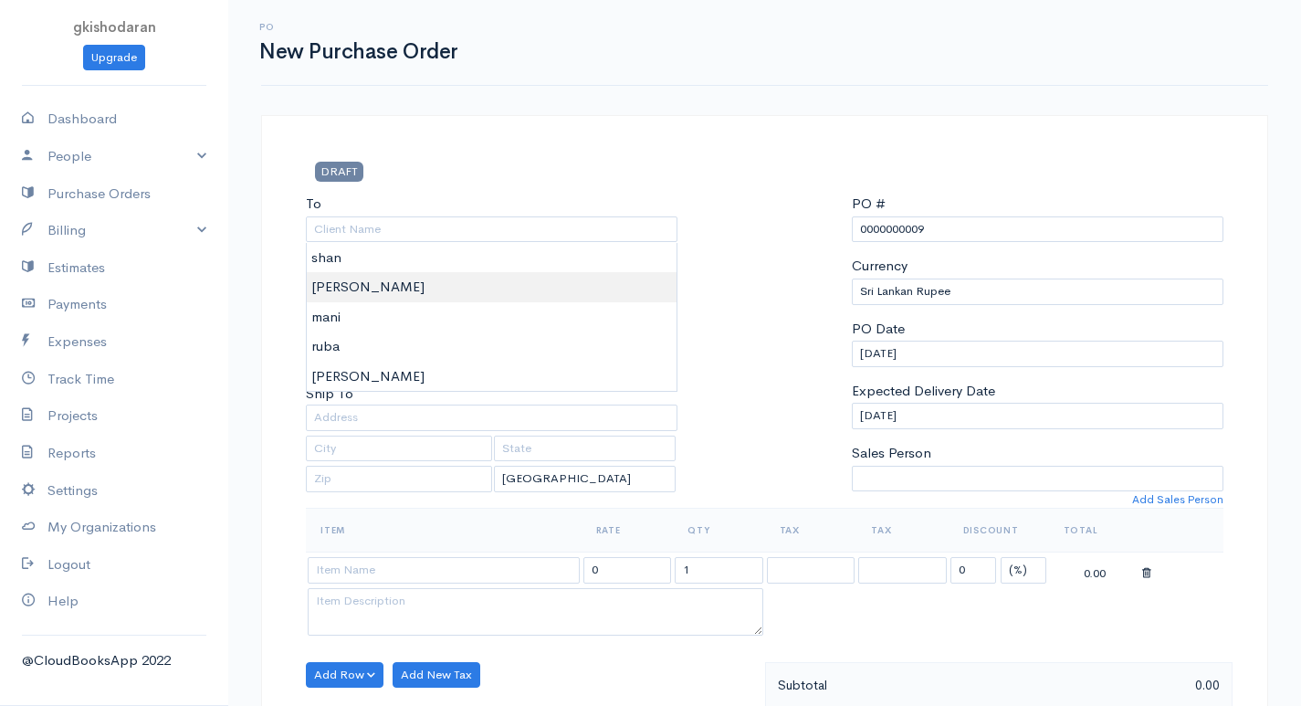
type input "[PERSON_NAME]"
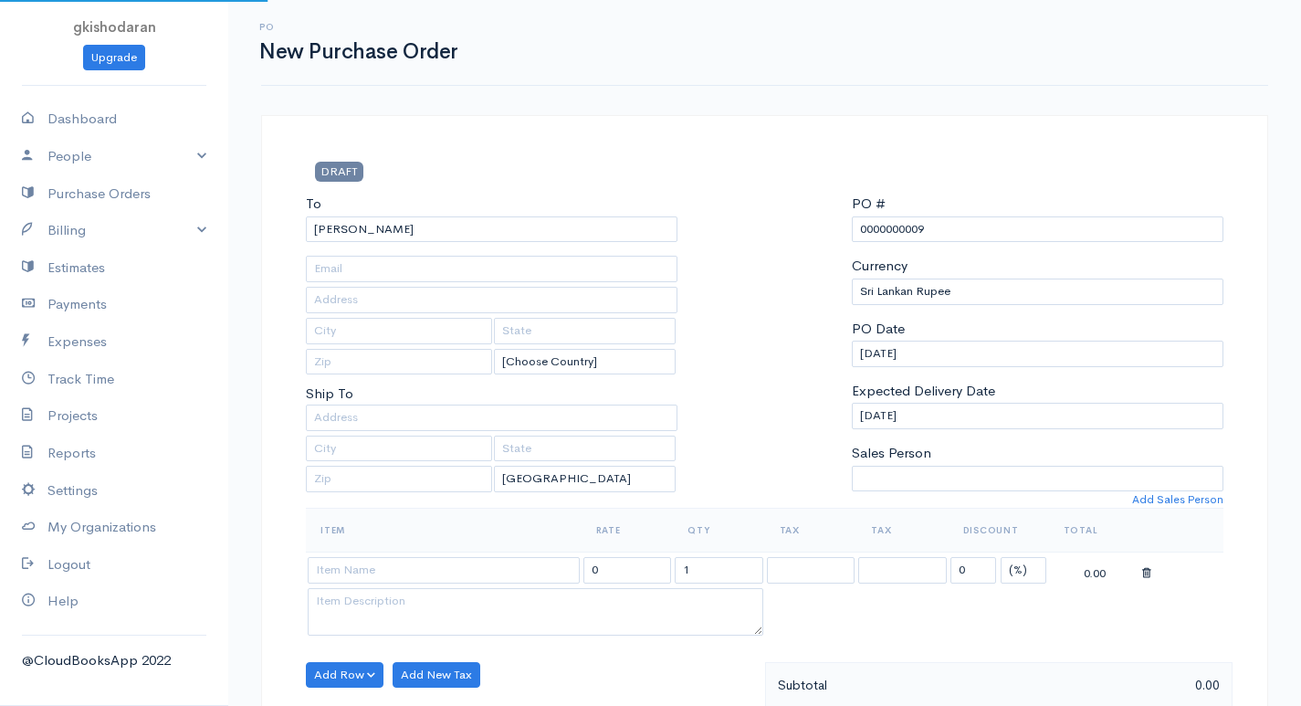
click at [356, 286] on body "gkishodaran Upgrade Dashboard People Clients Vendors Staff Users Purchase Order…" at bounding box center [650, 701] width 1301 height 1403
click at [400, 568] on input at bounding box center [444, 570] width 272 height 26
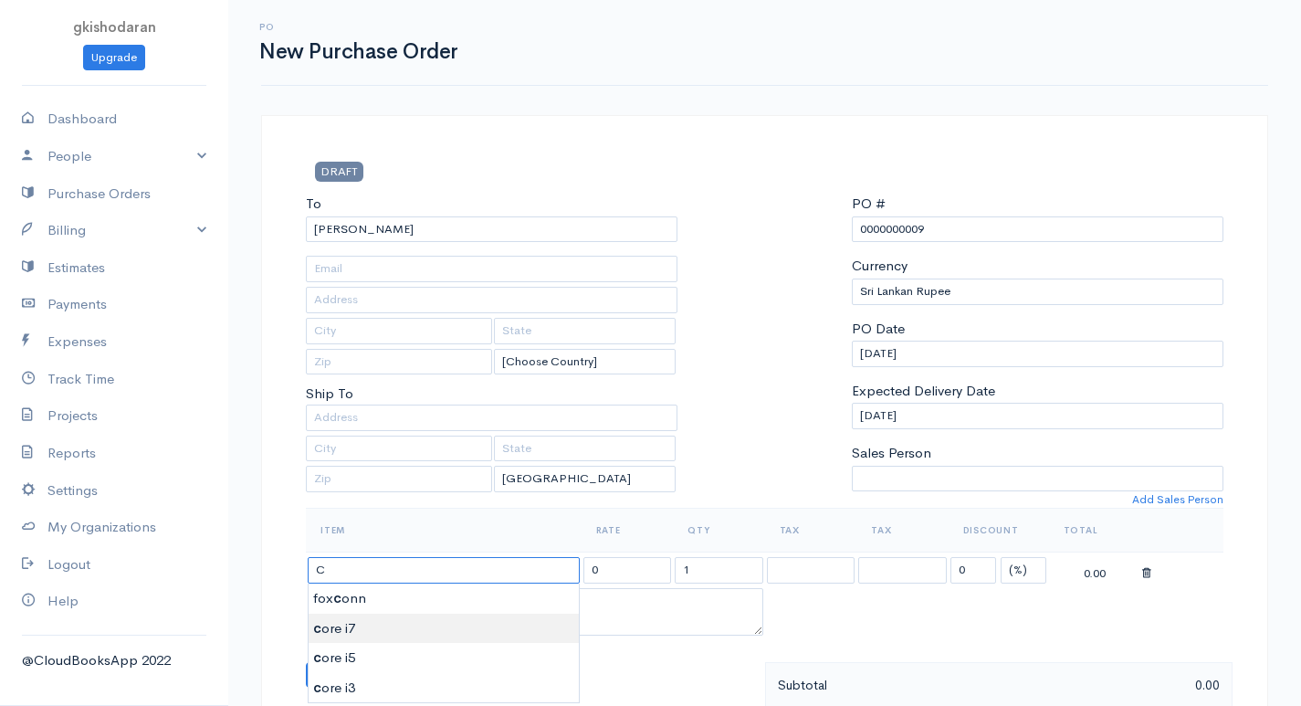
type input "core i7"
type input "3750.00"
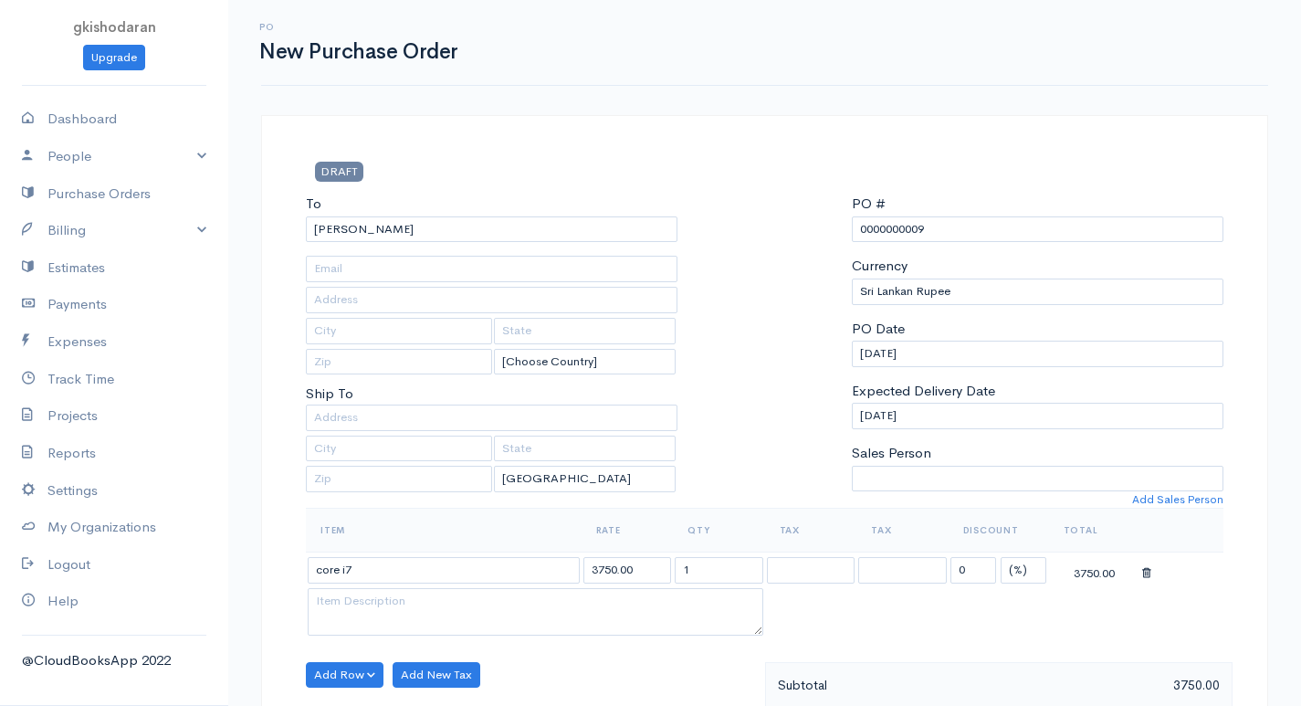
click at [359, 618] on body "gkishodaran Upgrade Dashboard People Clients Vendors Staff Users Purchase Order…" at bounding box center [650, 701] width 1301 height 1403
drag, startPoint x: 718, startPoint y: 573, endPoint x: 618, endPoint y: 624, distance: 111.5
click at [618, 624] on tbody "core i7 3750.00 1 0 (%) Flat 3750.00" at bounding box center [765, 596] width 918 height 88
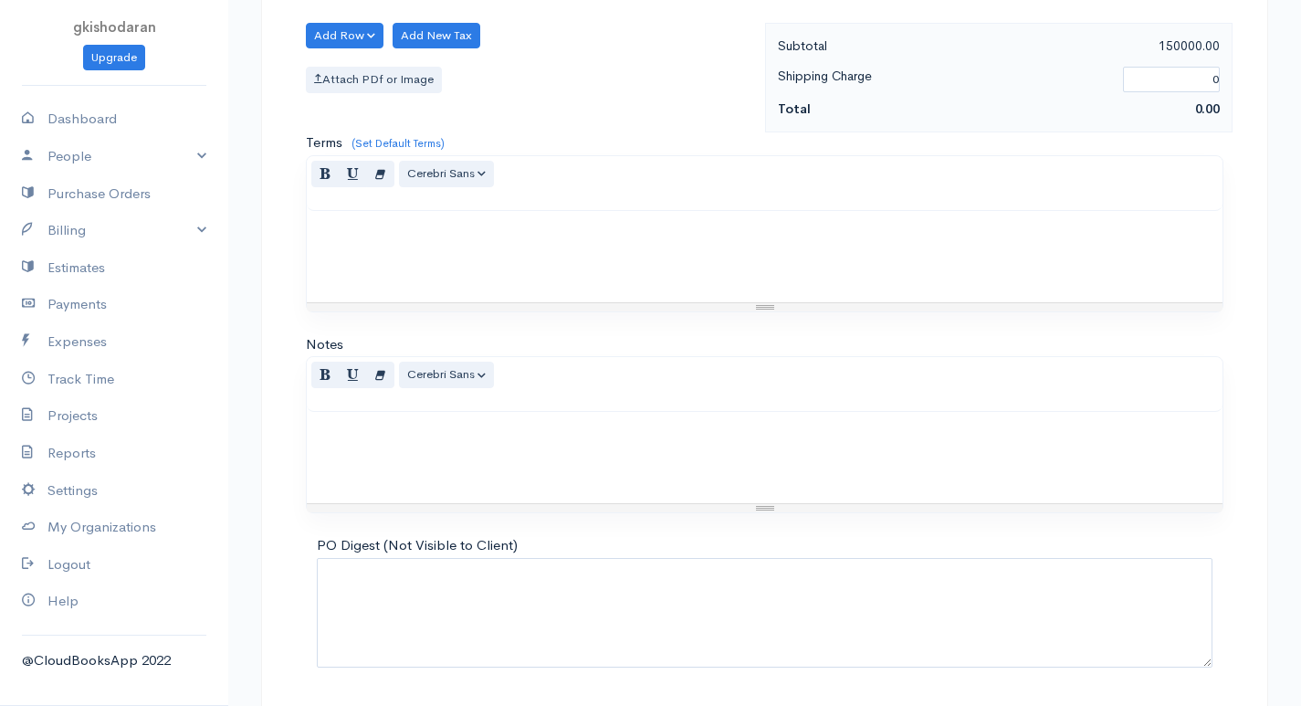
scroll to position [698, 0]
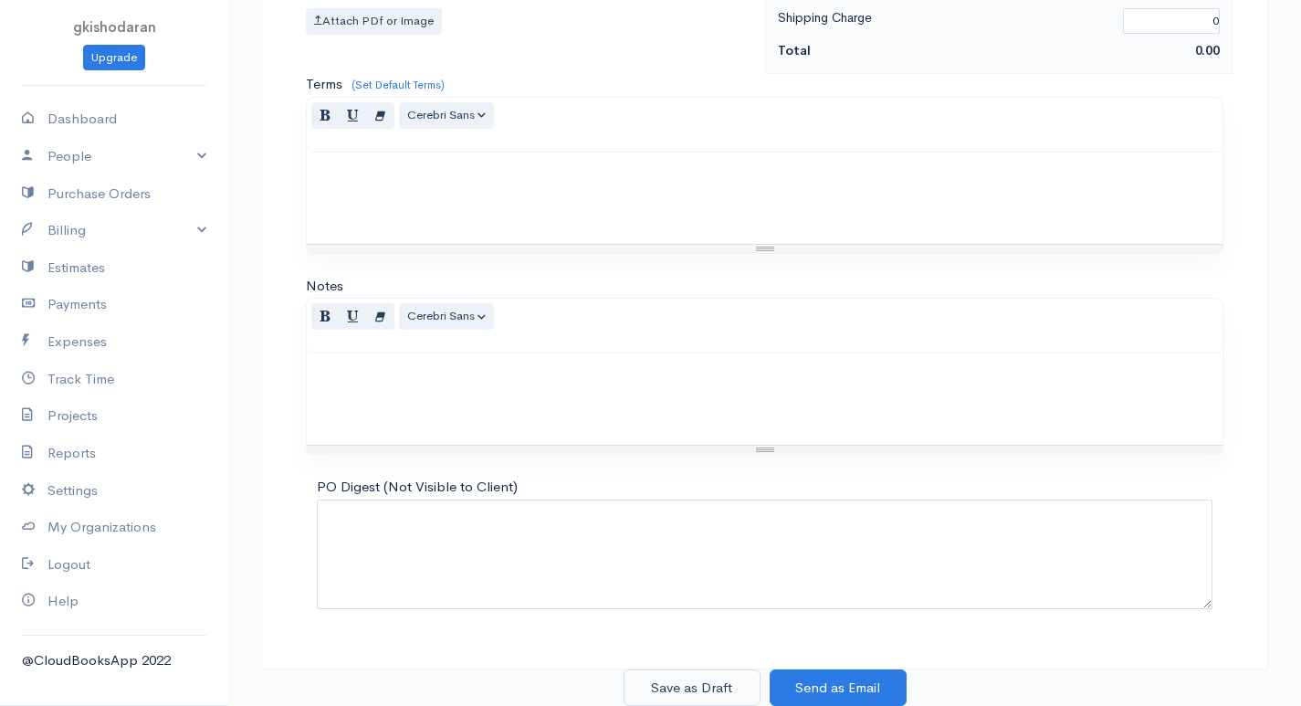
type input "40"
click at [696, 687] on button "Save as Draft" at bounding box center [692, 687] width 137 height 37
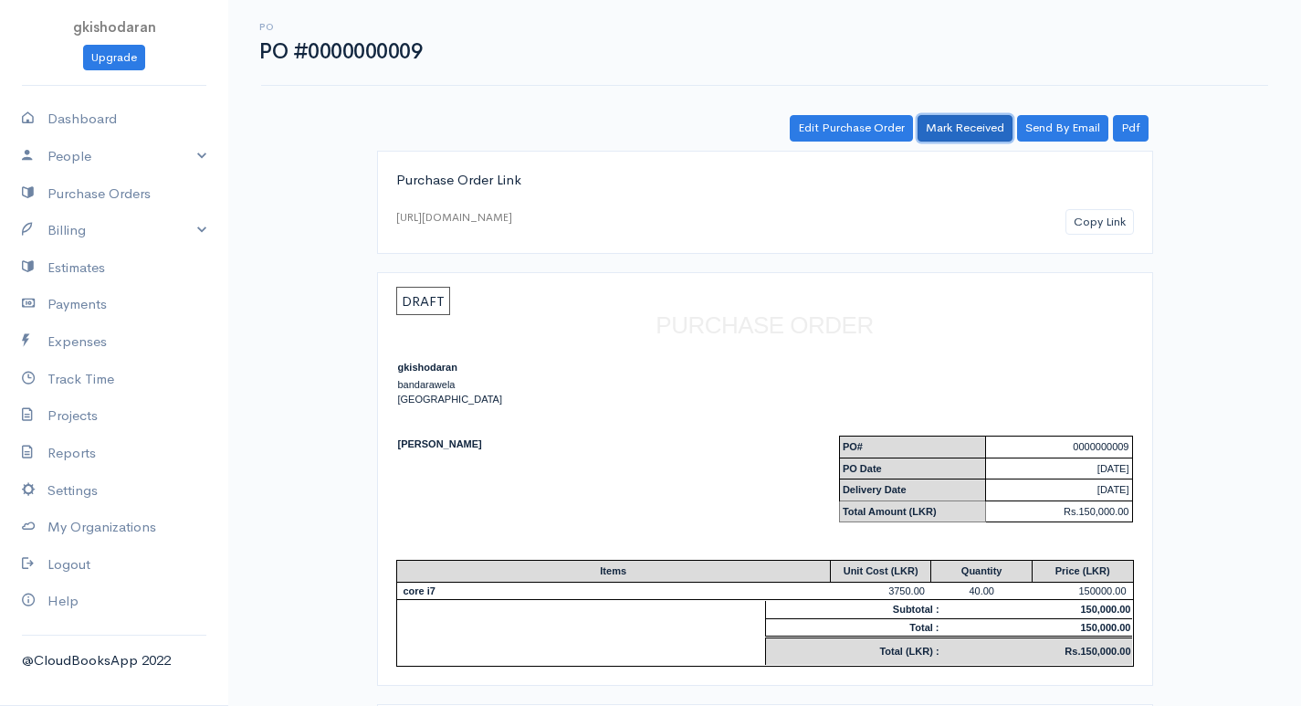
click at [967, 130] on link "Mark Received" at bounding box center [965, 128] width 95 height 26
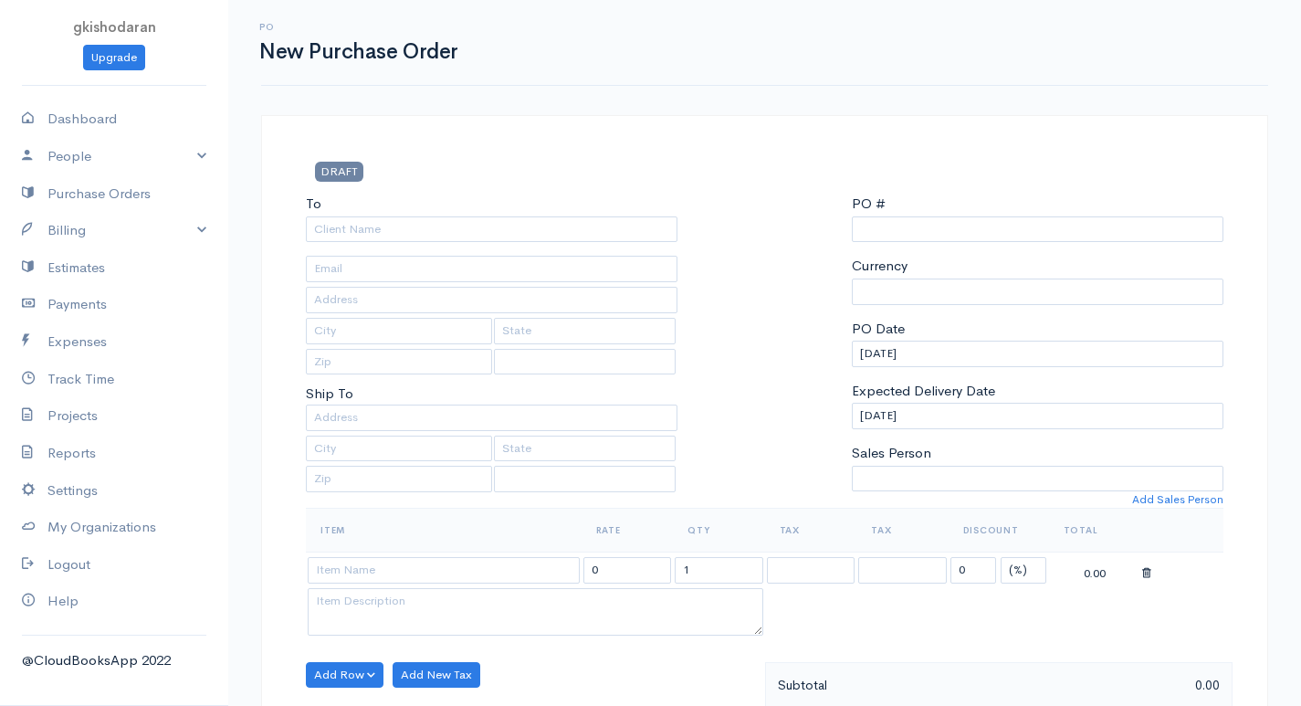
scroll to position [144, 0]
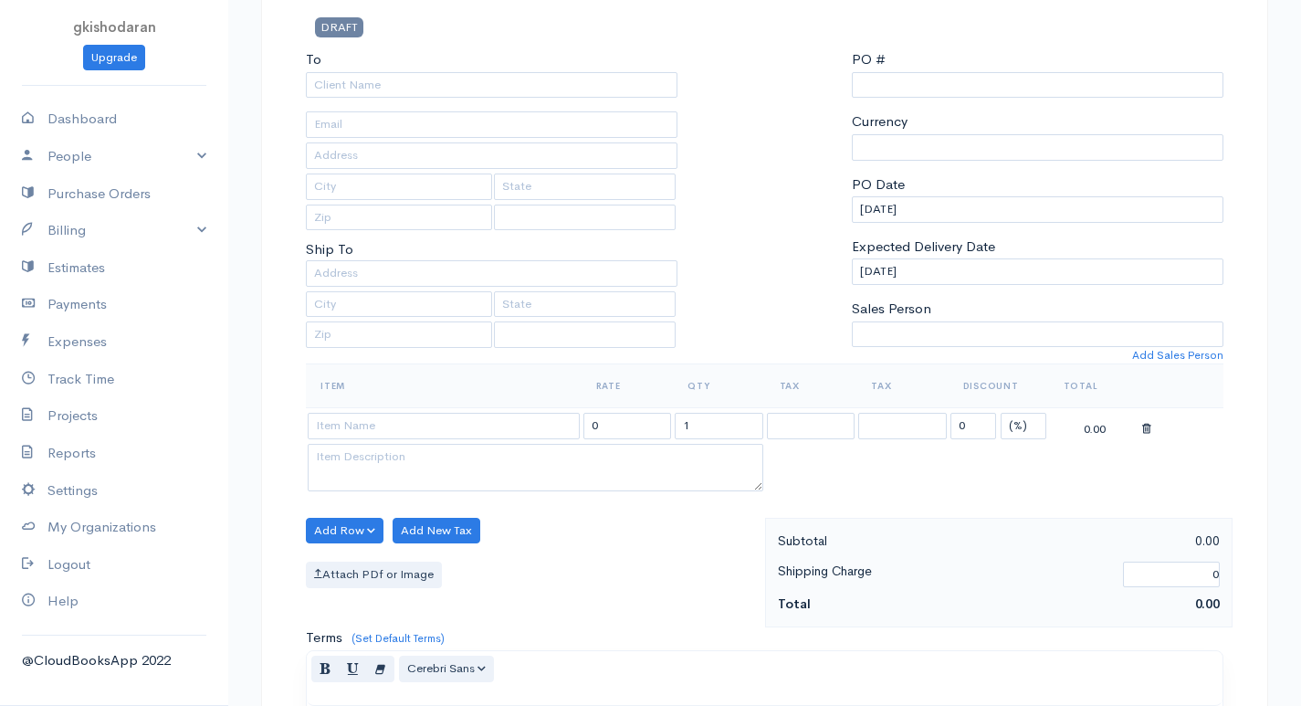
select select "[GEOGRAPHIC_DATA]"
select select "LKR"
type input "0000000010"
select select "[GEOGRAPHIC_DATA]"
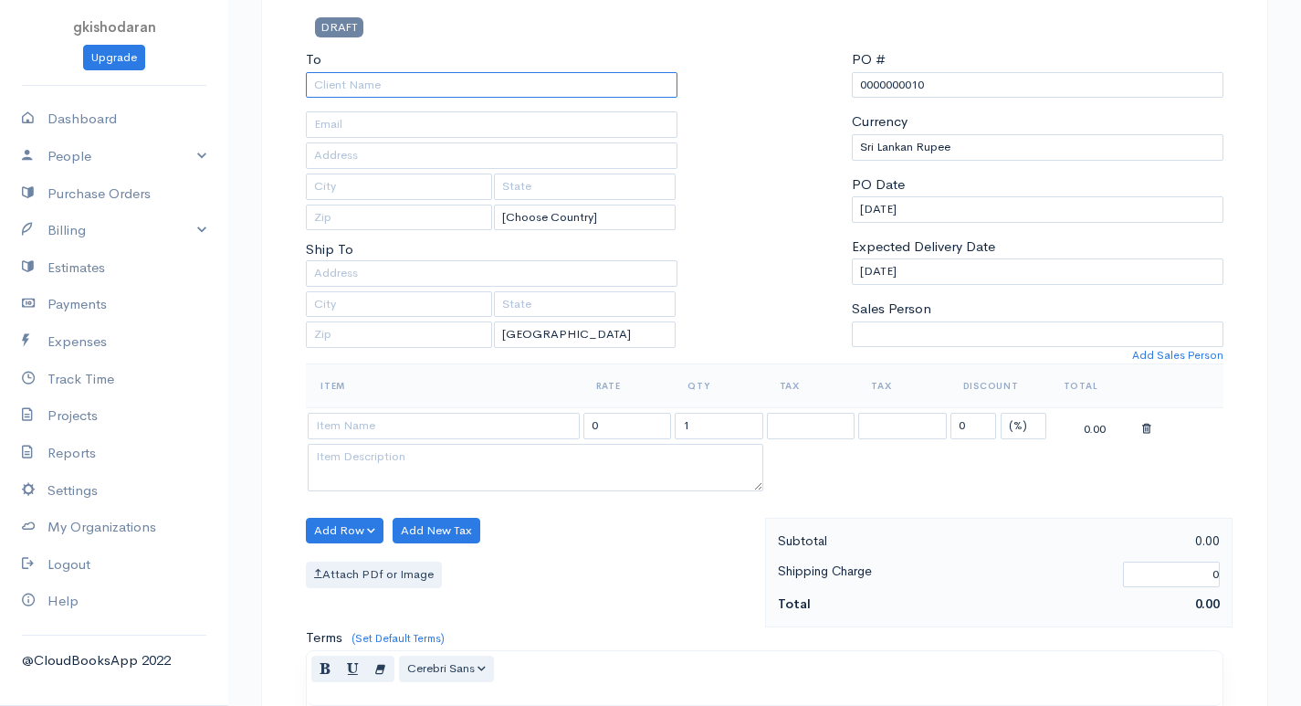
click at [349, 86] on input "To" at bounding box center [492, 85] width 372 height 26
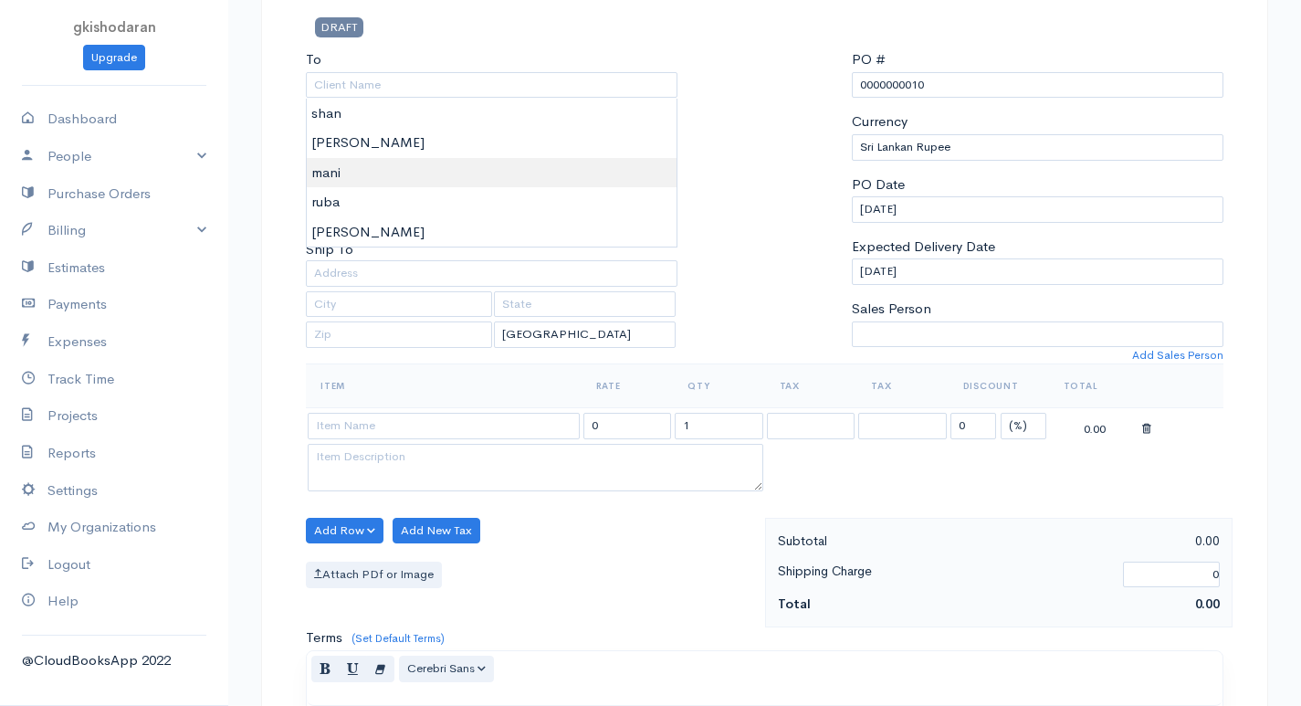
type input "mani"
click at [337, 171] on body "gkishodaran Upgrade Dashboard People Clients Vendors Staff Users Purchase Order…" at bounding box center [650, 557] width 1301 height 1403
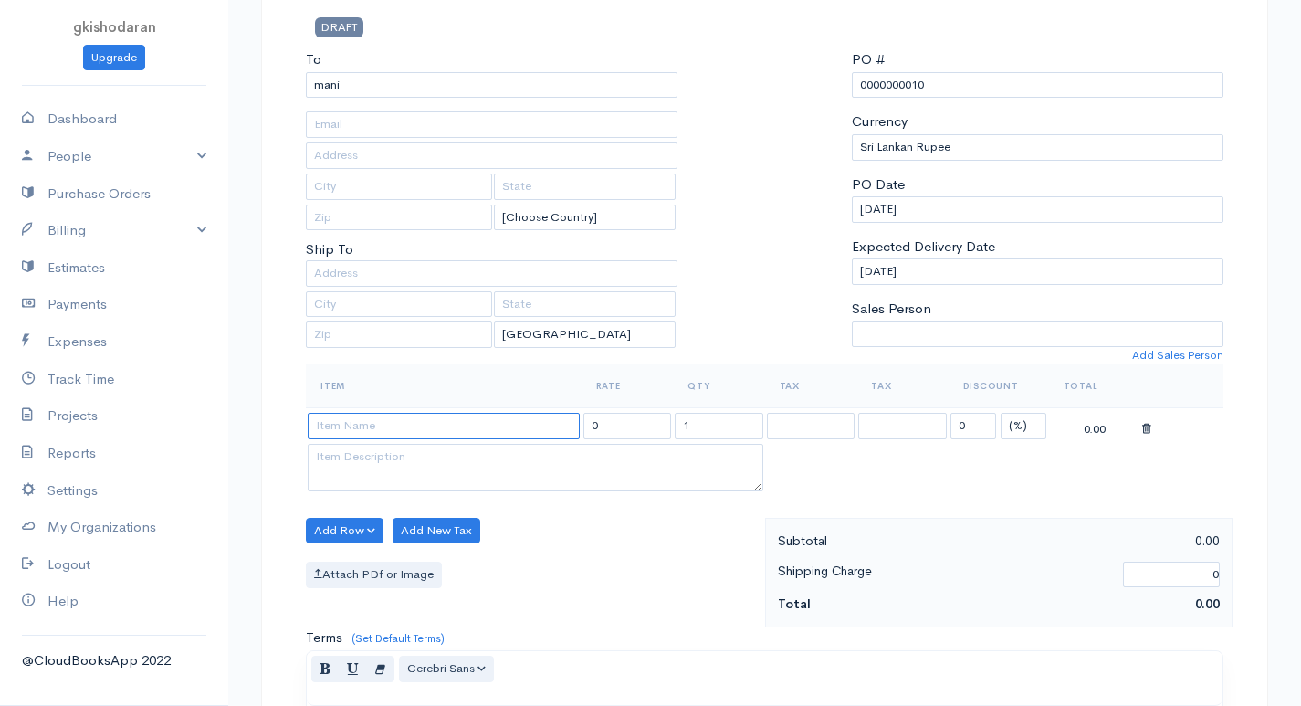
click at [337, 414] on input at bounding box center [444, 426] width 272 height 26
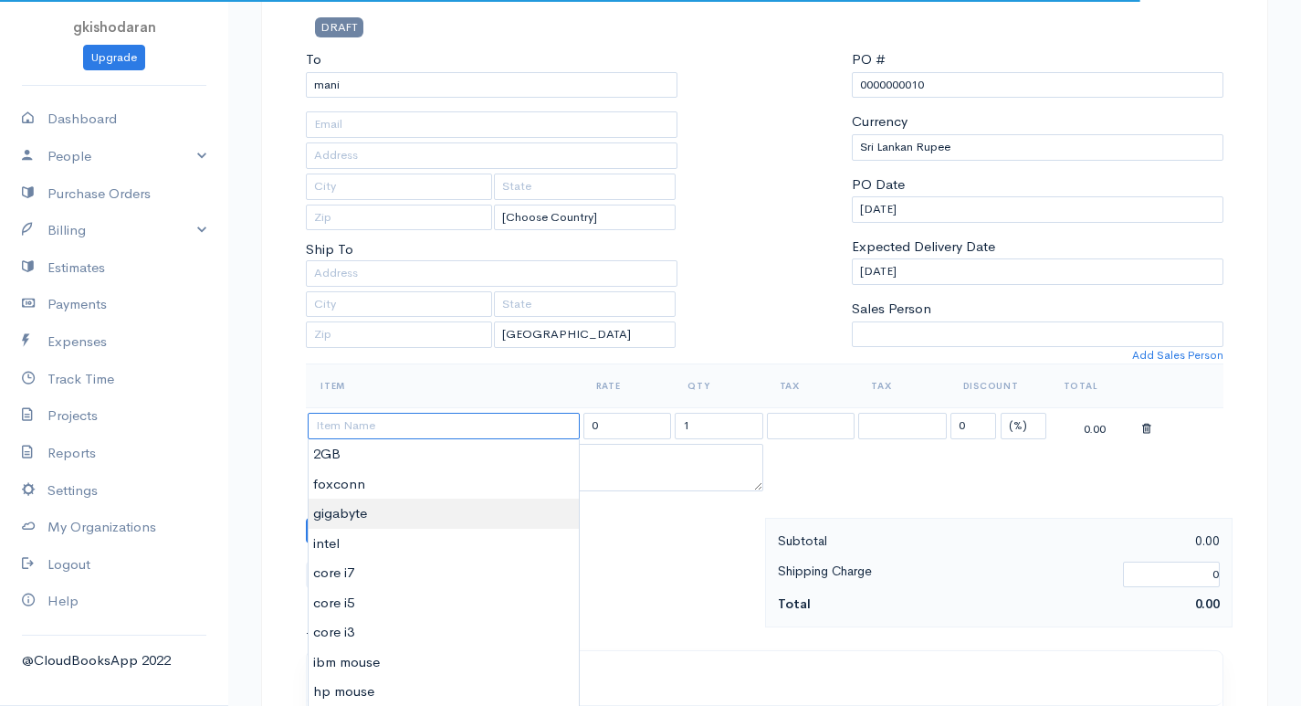
scroll to position [236, 0]
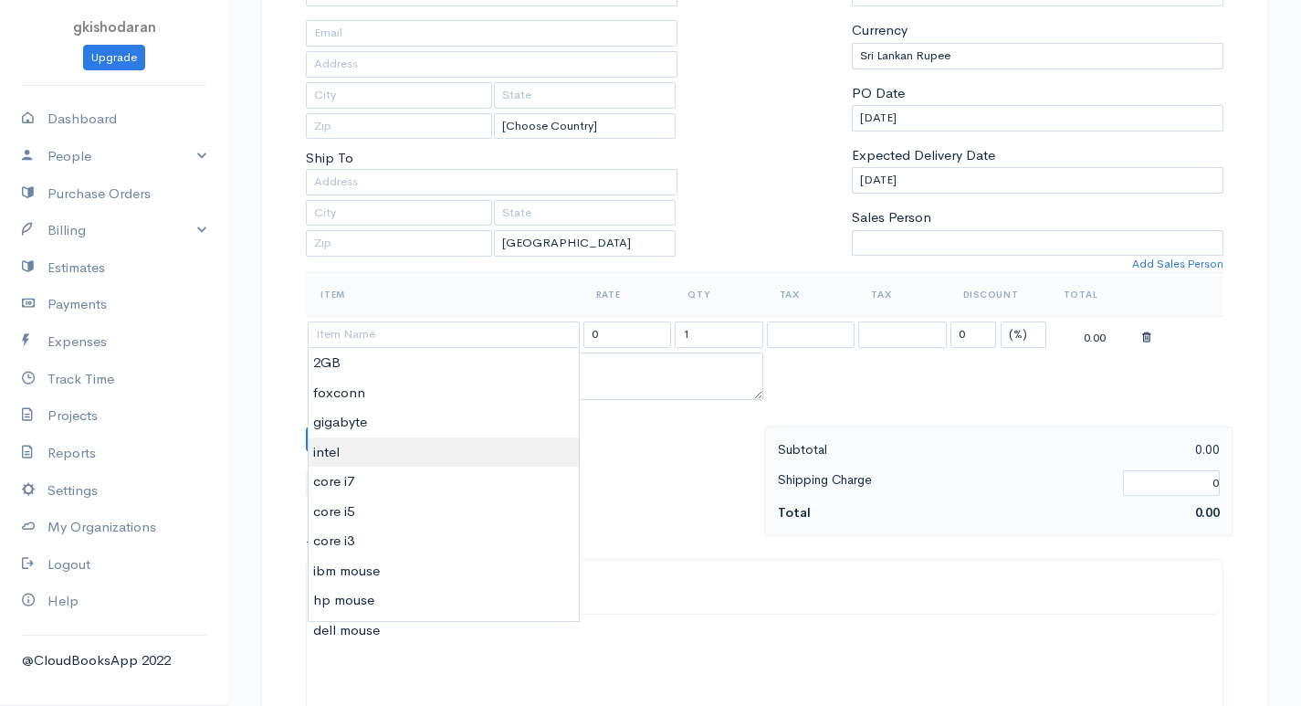
type input "intel"
type input "6000.00"
click at [364, 446] on body "gkishodaran Upgrade Dashboard People Clients Vendors Staff Users Purchase Order…" at bounding box center [650, 465] width 1301 height 1403
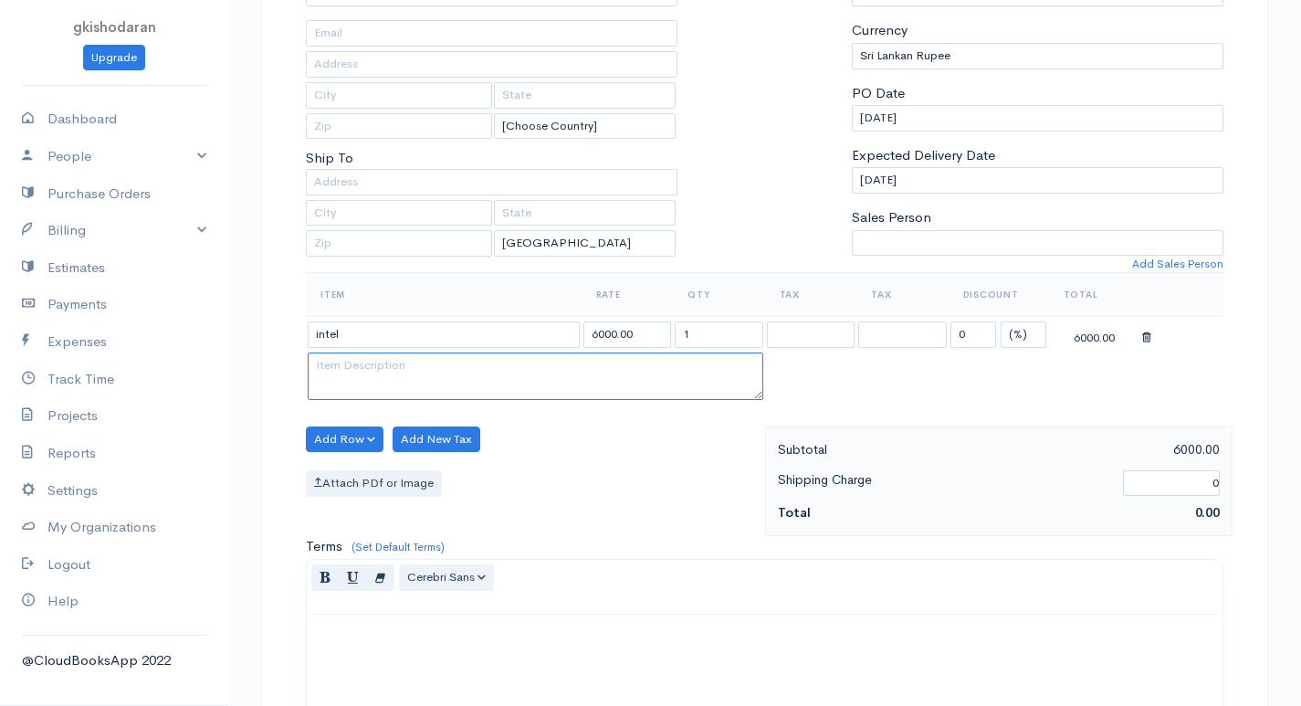
click at [708, 347] on tbody "intel 6000.00 1 0 (%) Flat 6000.00" at bounding box center [765, 361] width 918 height 88
drag, startPoint x: 708, startPoint y: 345, endPoint x: 572, endPoint y: 389, distance: 143.8
click at [572, 389] on tbody "intel 6000.00 1 0 (%) Flat 6000.00" at bounding box center [765, 361] width 918 height 88
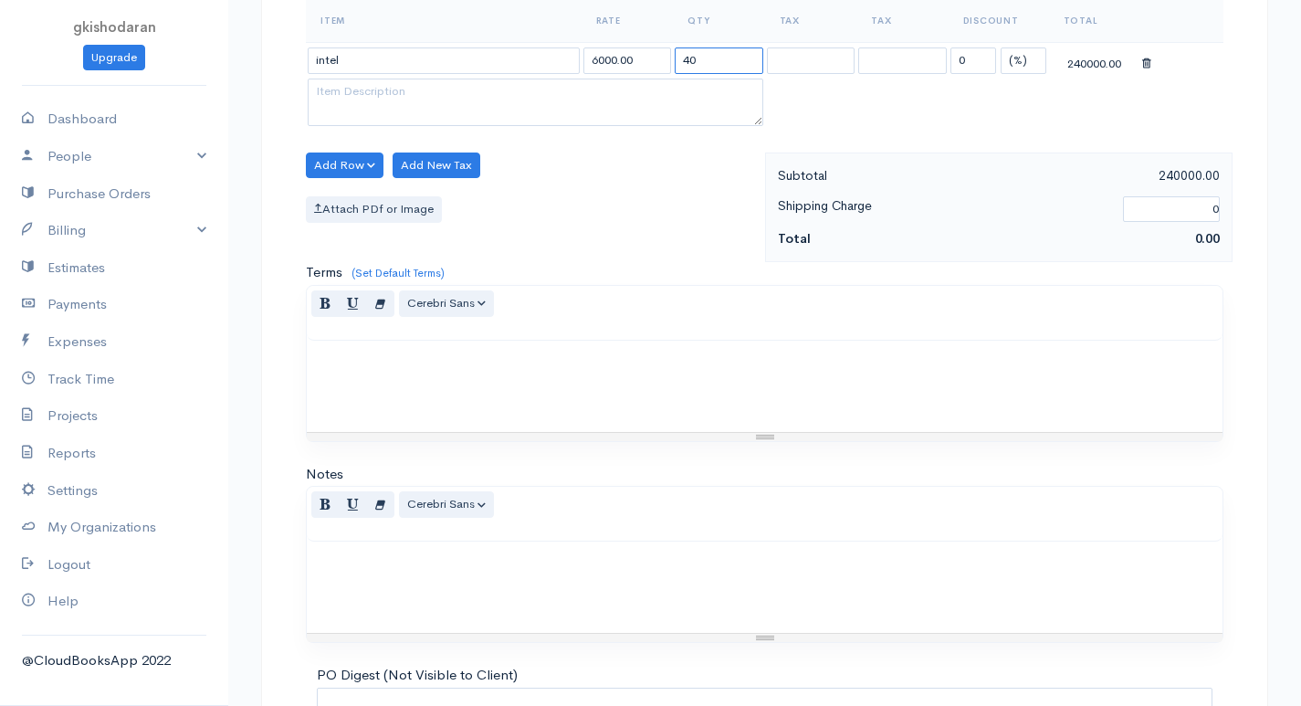
scroll to position [698, 0]
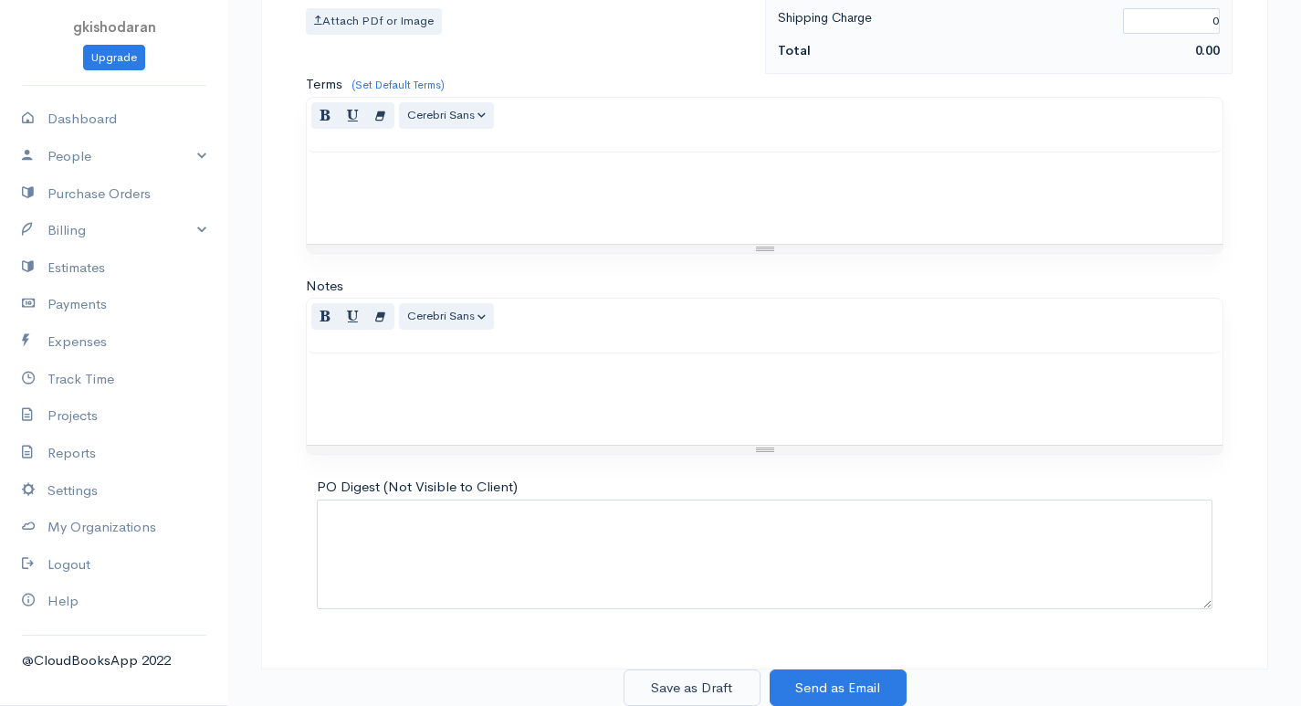
type input "40"
click at [703, 690] on button "Save as Draft" at bounding box center [692, 687] width 137 height 37
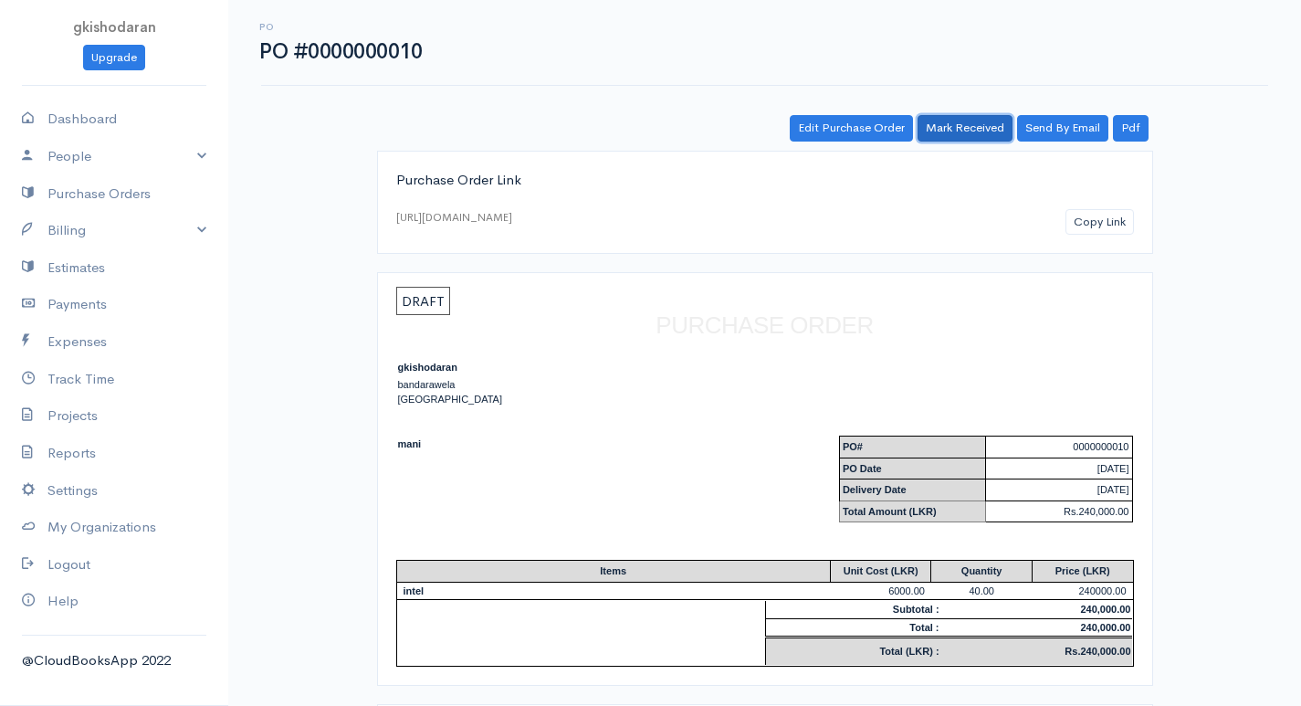
click at [960, 137] on link "Mark Received" at bounding box center [965, 128] width 95 height 26
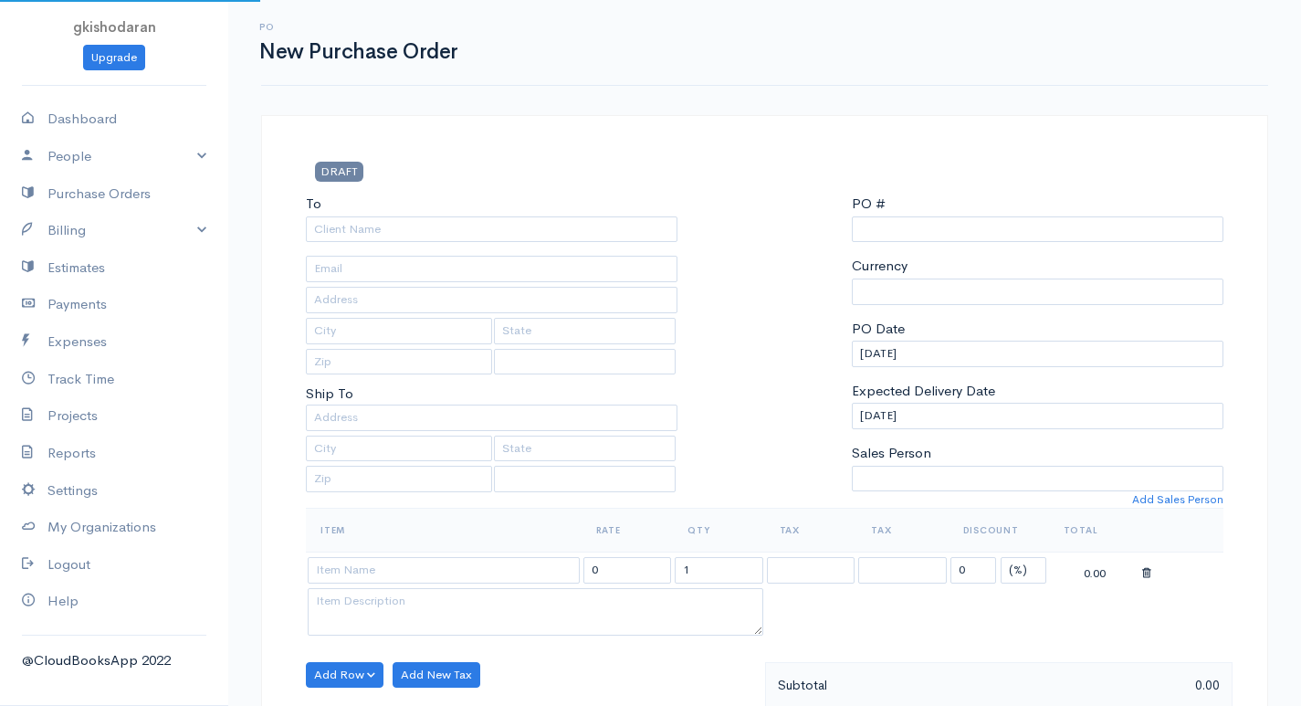
scroll to position [682, 0]
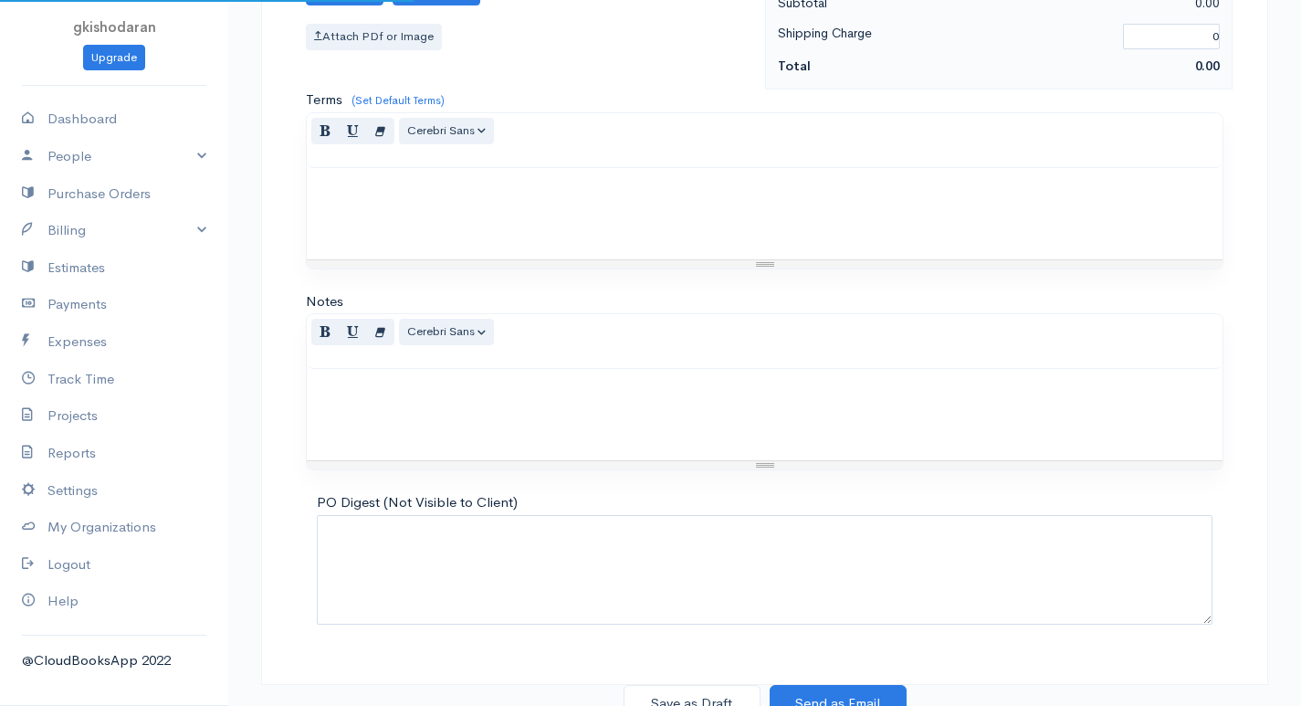
type input "0000000011"
select select "[GEOGRAPHIC_DATA]"
select select "LKR"
select select "[GEOGRAPHIC_DATA]"
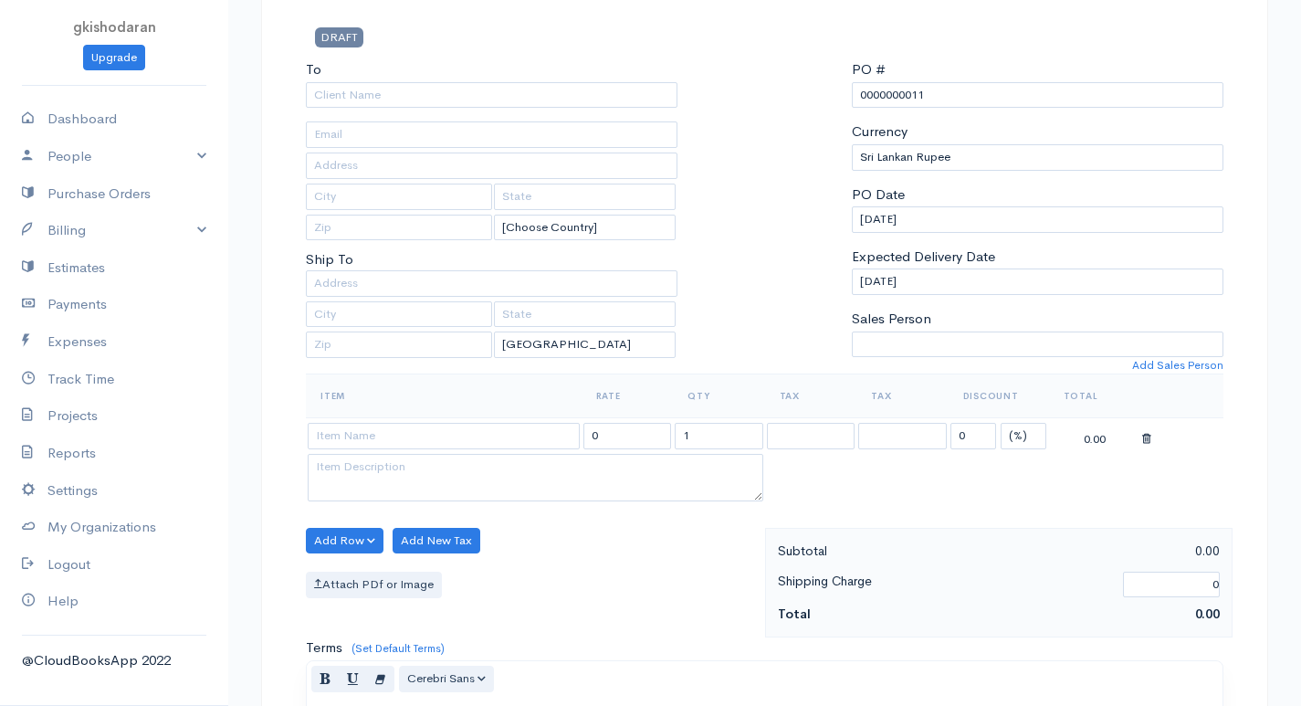
scroll to position [0, 0]
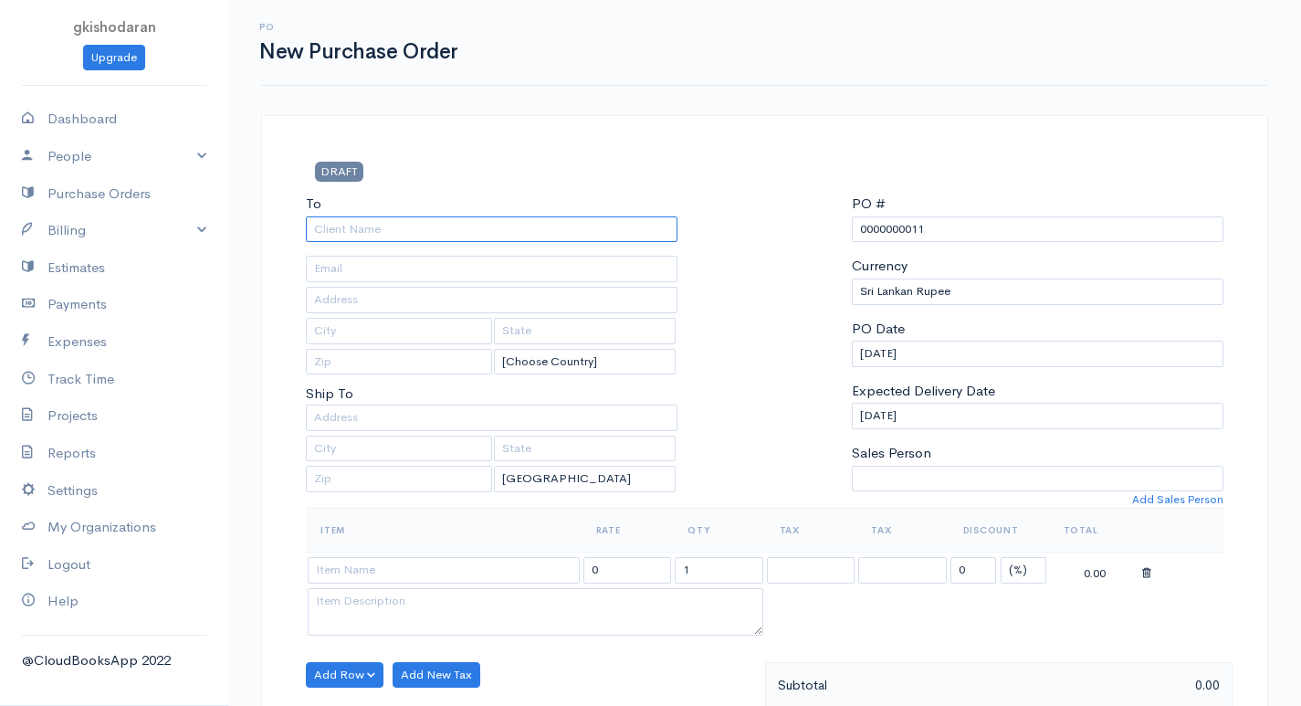
click at [404, 230] on input "To" at bounding box center [492, 229] width 372 height 26
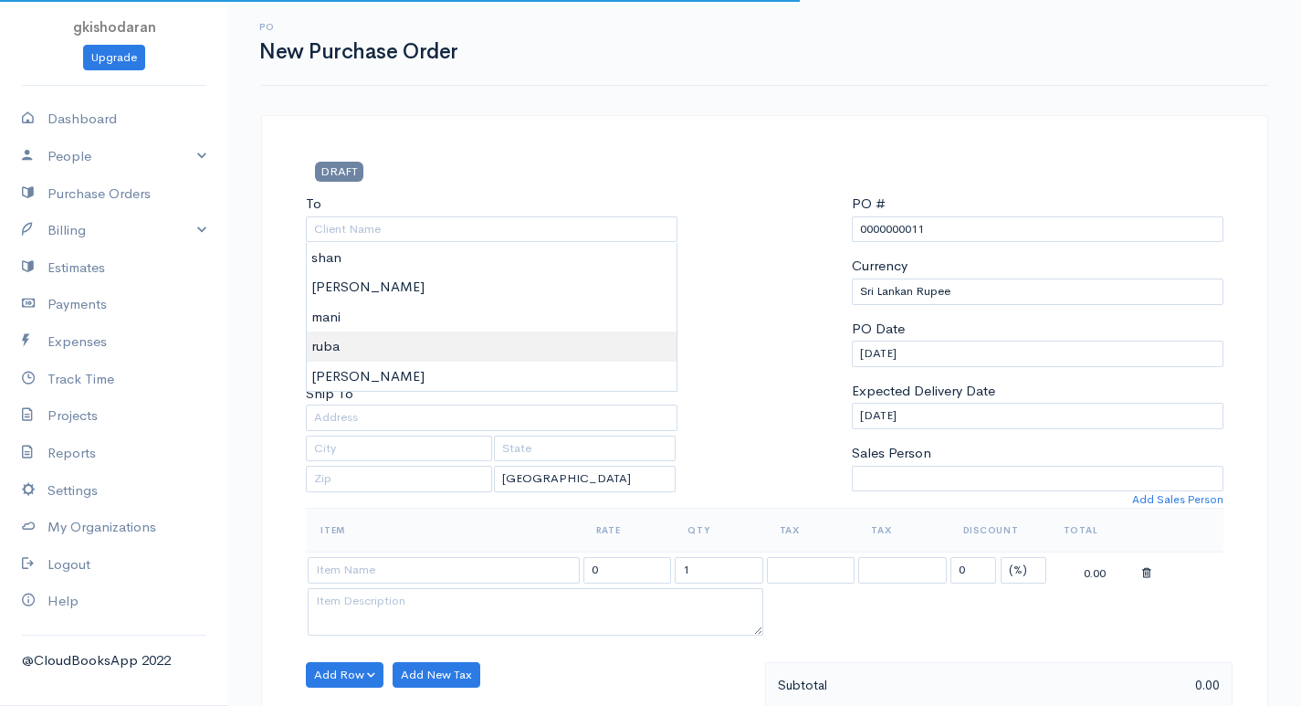
type input "ruba"
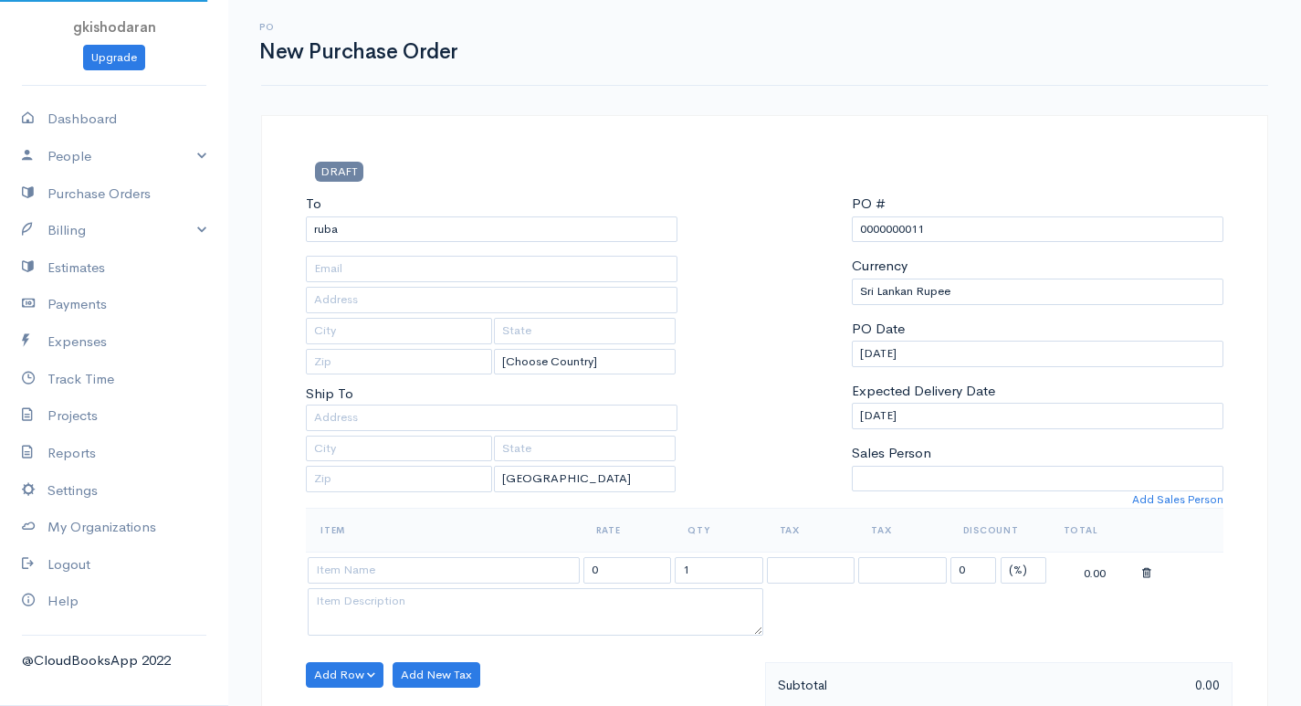
click at [341, 333] on body "gkishodaran Upgrade Dashboard People Clients Vendors Staff Users Purchase Order…" at bounding box center [650, 701] width 1301 height 1403
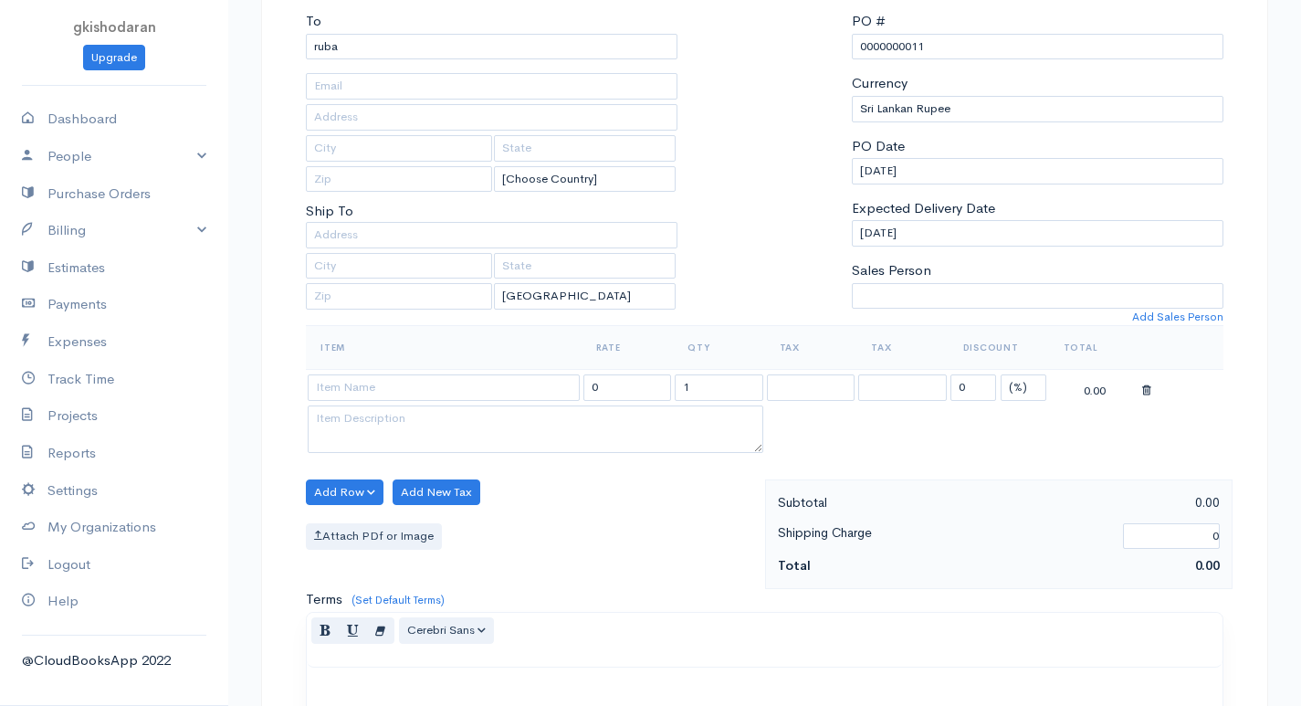
scroll to position [91, 0]
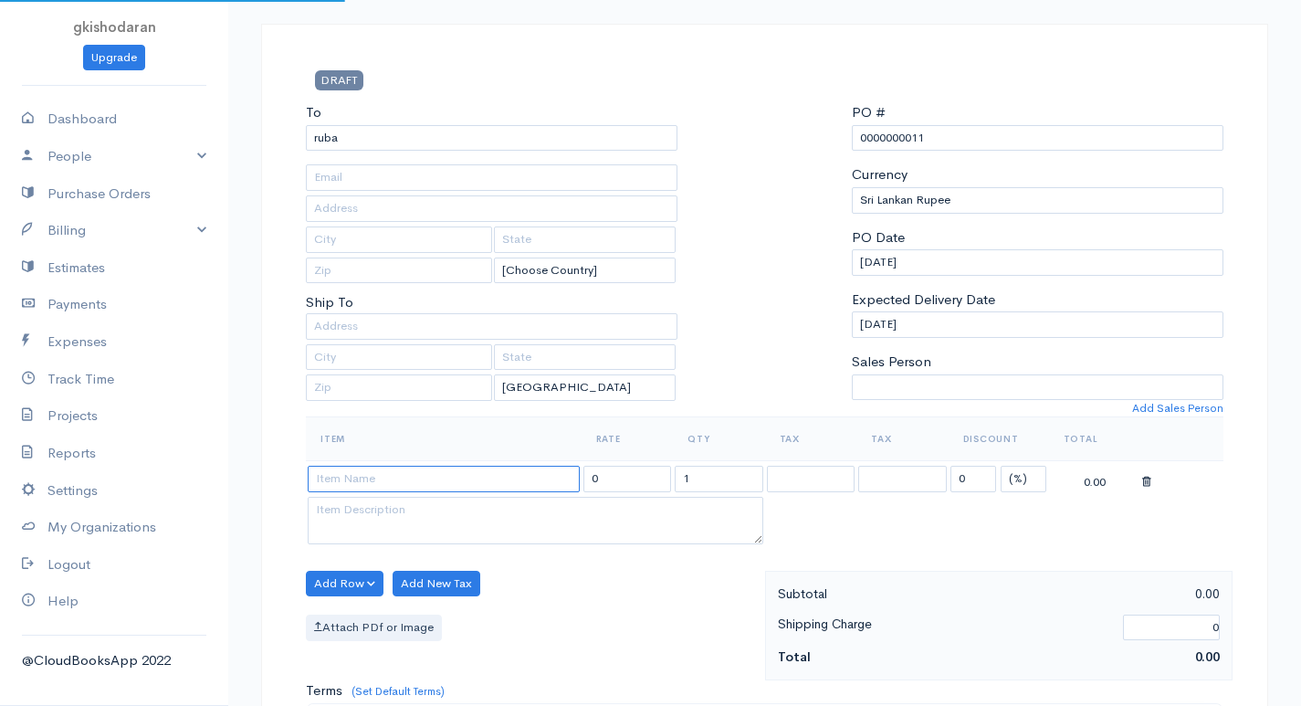
click at [337, 477] on input at bounding box center [444, 479] width 272 height 26
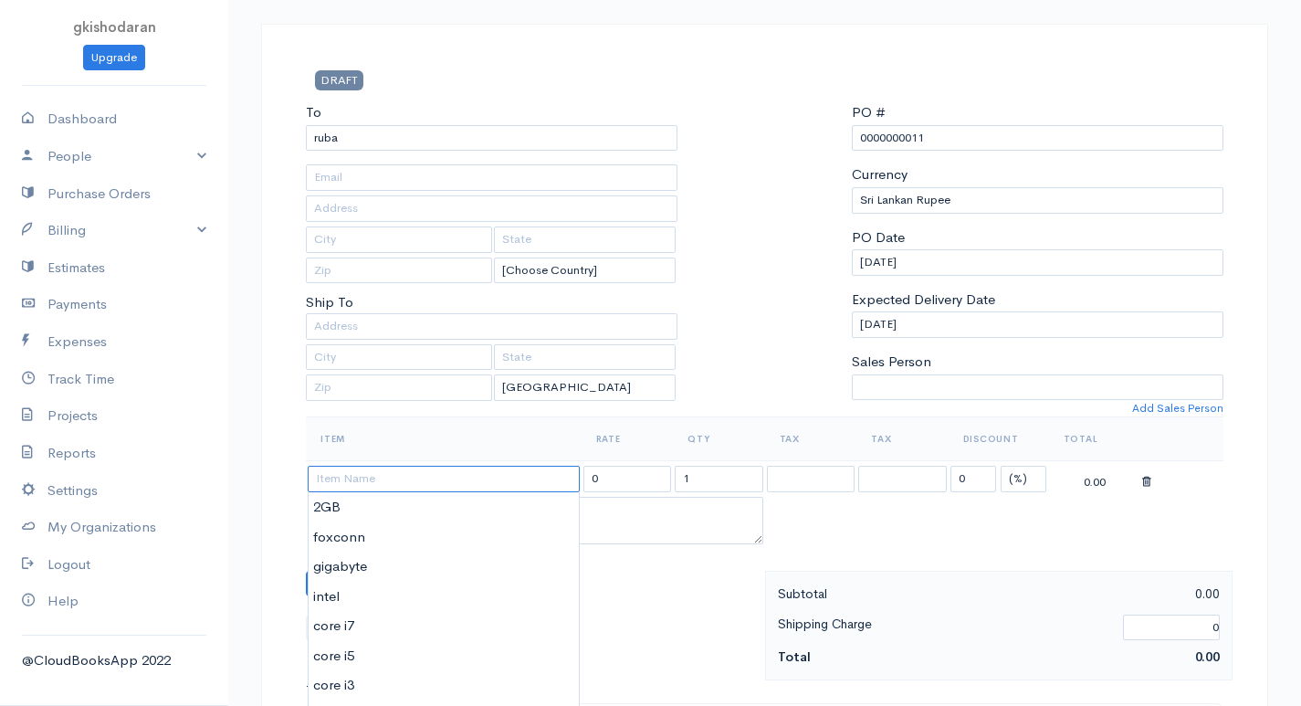
scroll to position [183, 0]
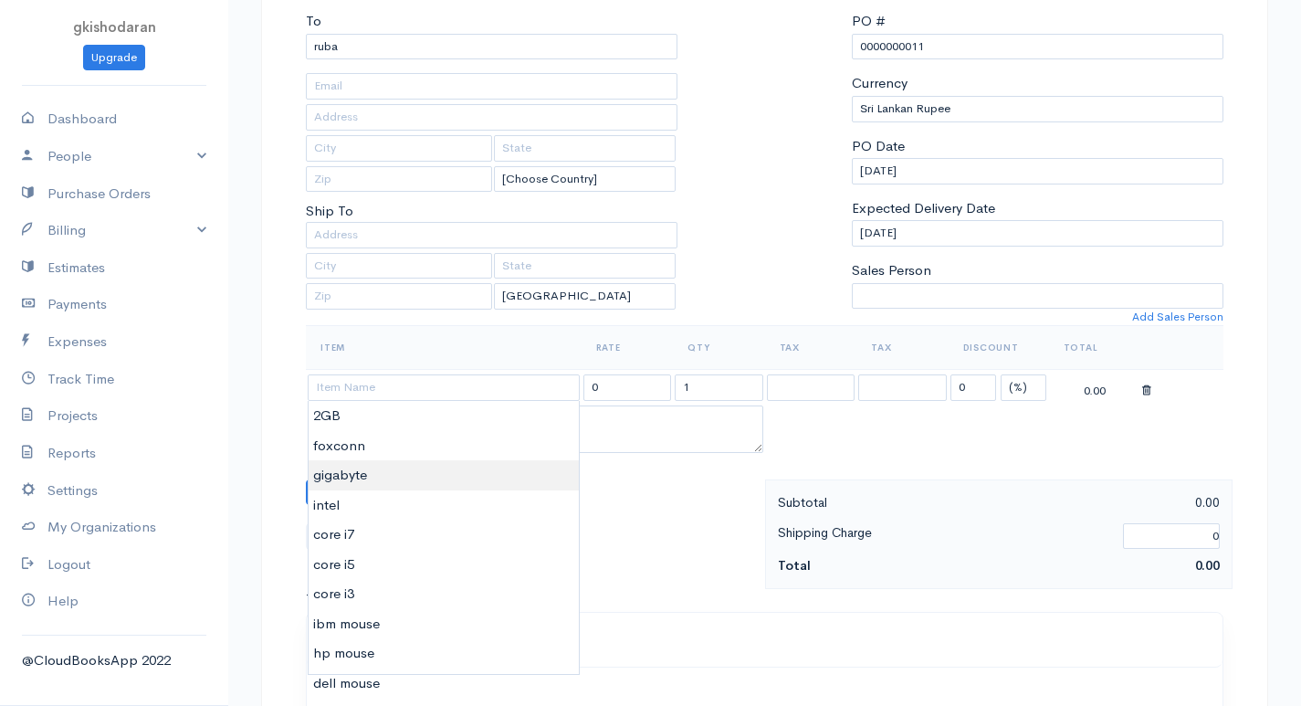
type input "gigabyte"
type input "7000.00"
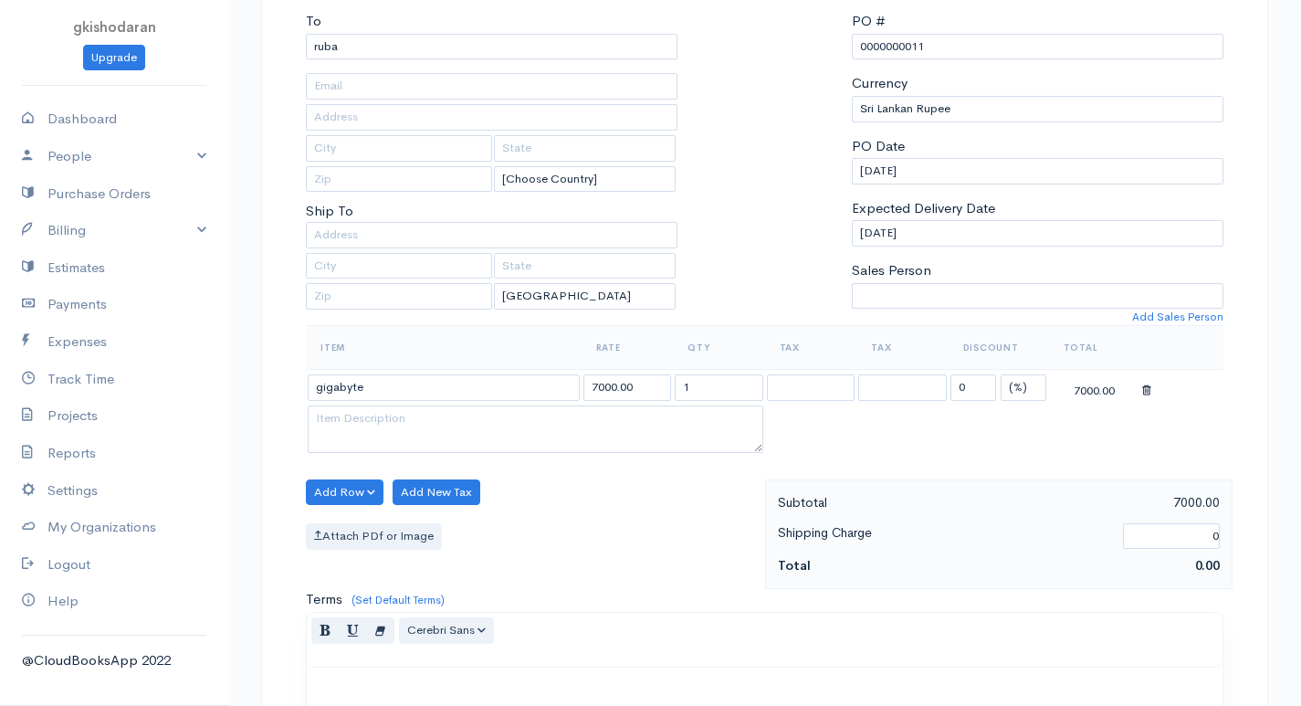
click at [363, 480] on body "gkishodaran Upgrade Dashboard People Clients Vendors Staff Users Purchase Order…" at bounding box center [650, 518] width 1301 height 1403
drag, startPoint x: 848, startPoint y: 390, endPoint x: 944, endPoint y: 389, distance: 95.9
click at [944, 389] on tr "gigabyte 7000.00 1 0 (%) Flat 7000.00" at bounding box center [765, 388] width 918 height 36
drag, startPoint x: 944, startPoint y: 389, endPoint x: 897, endPoint y: 400, distance: 48.7
click at [923, 393] on select at bounding box center [902, 387] width 89 height 26
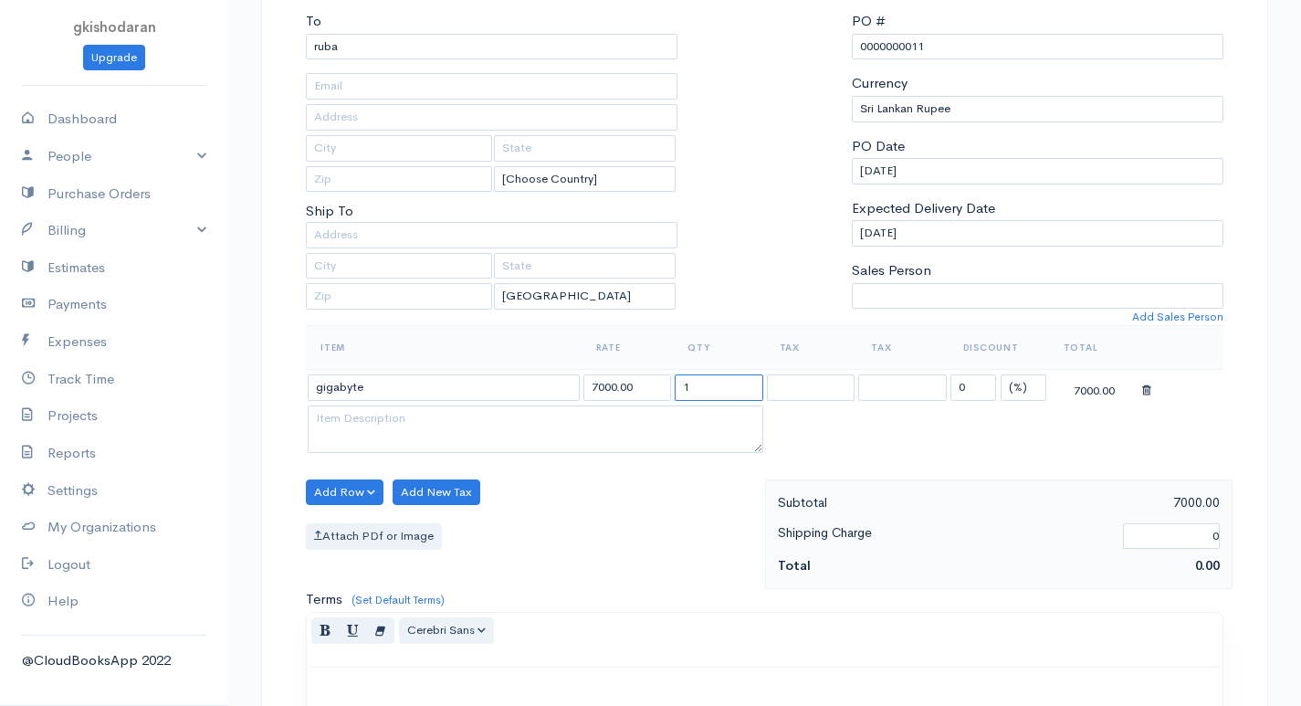
drag, startPoint x: 690, startPoint y: 407, endPoint x: 414, endPoint y: 473, distance: 284.3
click at [414, 473] on div "Item Rate Qty Tax Tax Discount Total gigabyte 7000.00 1 0 (%) Flat 7000.00" at bounding box center [765, 401] width 918 height 153
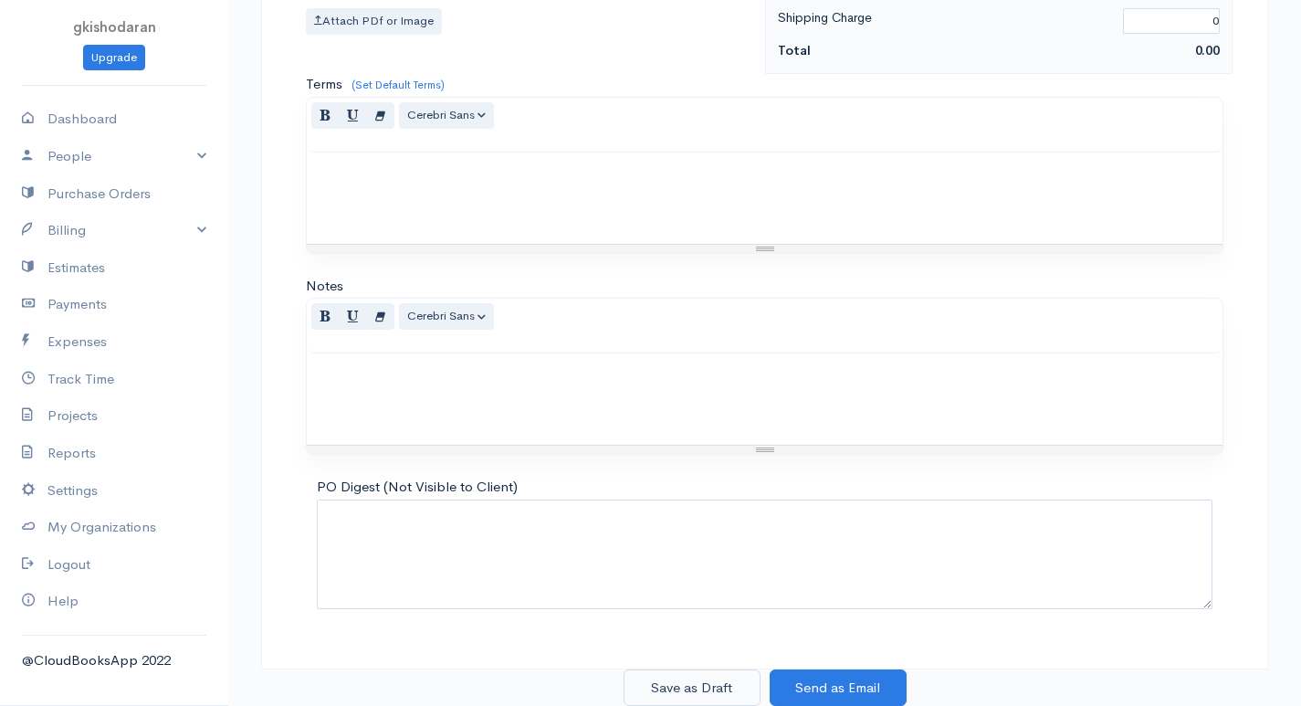
type input "40"
click at [677, 690] on button "Save as Draft" at bounding box center [692, 687] width 137 height 37
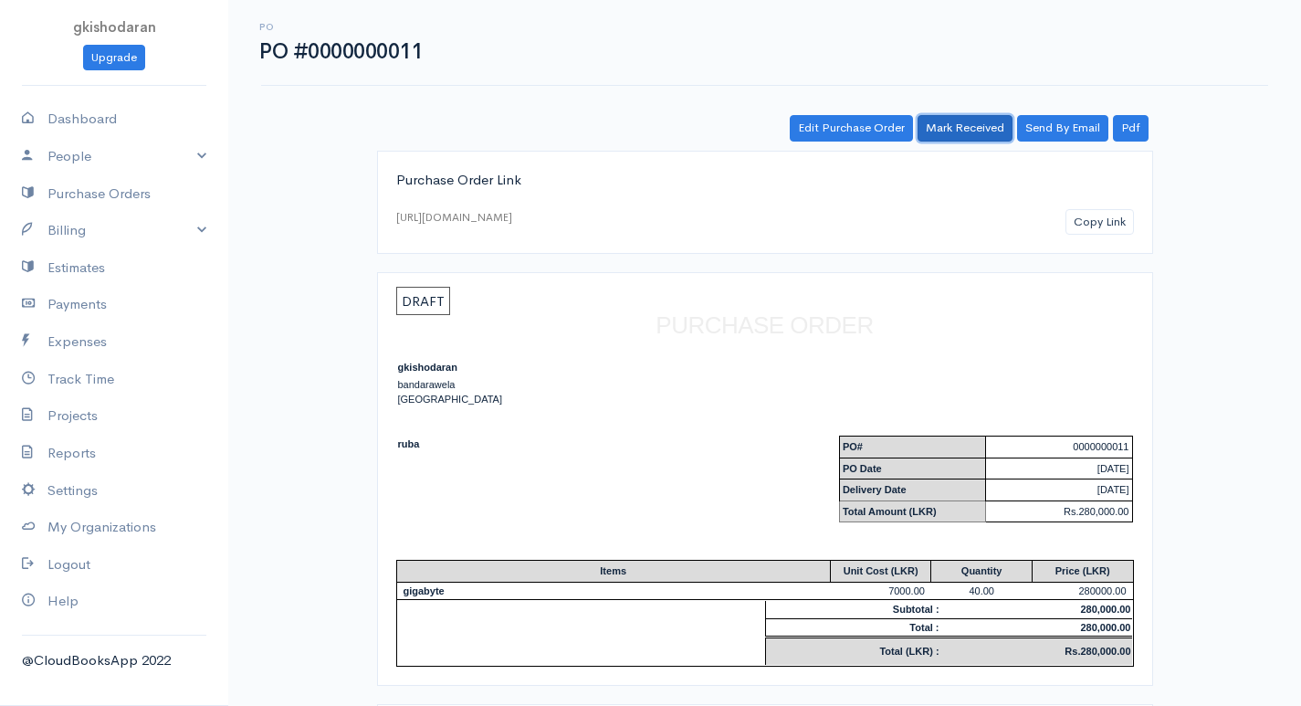
click at [942, 117] on link "Mark Received" at bounding box center [965, 128] width 95 height 26
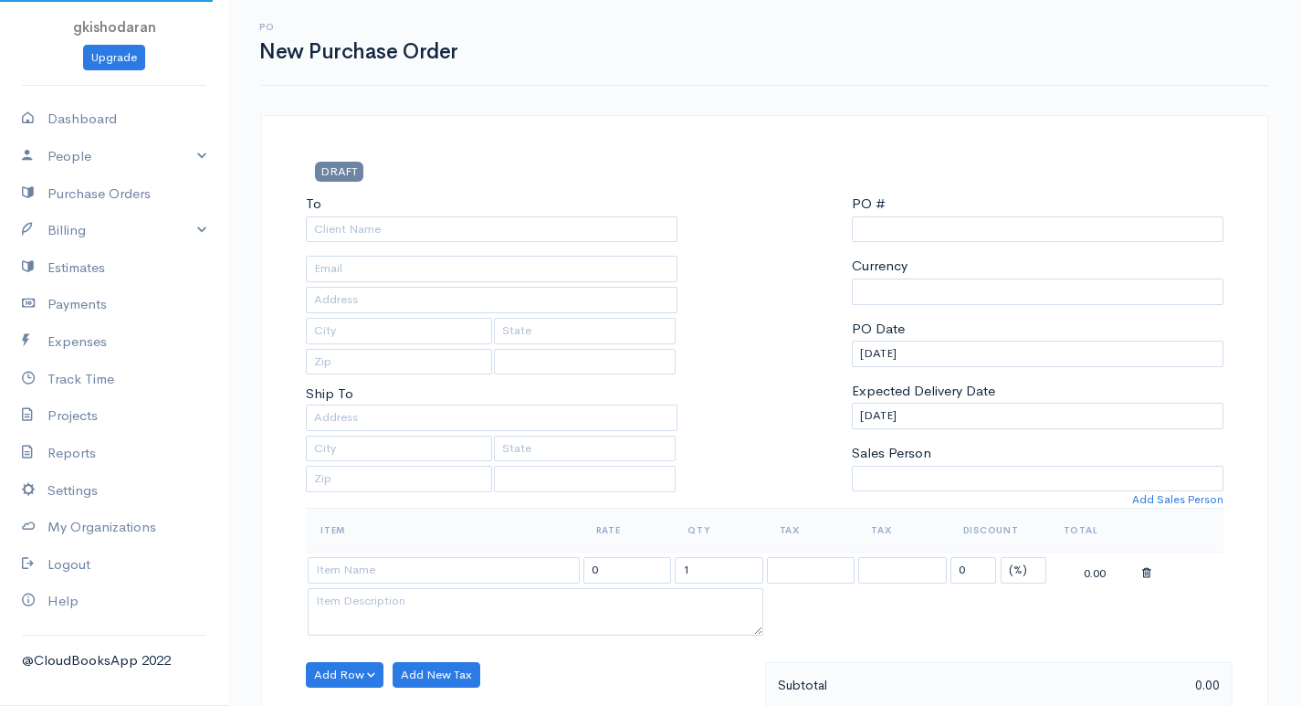
scroll to position [682, 0]
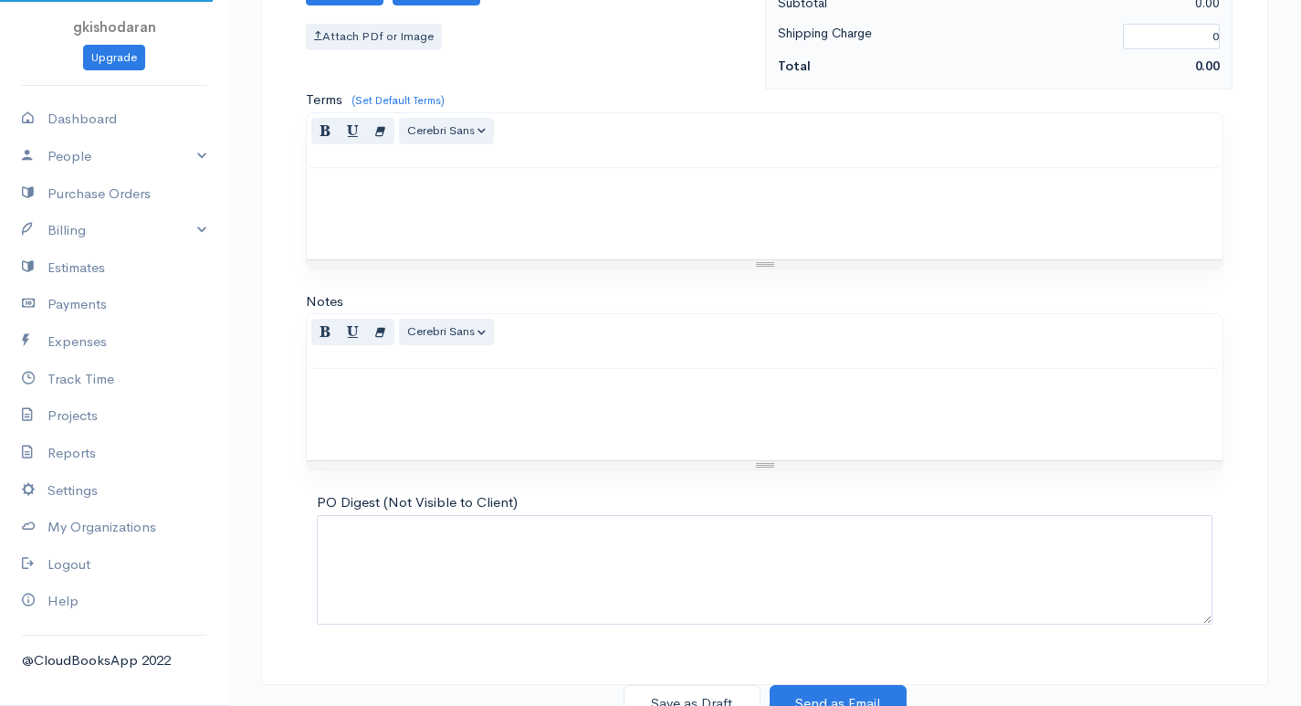
select select "[GEOGRAPHIC_DATA]"
select select "LKR"
type input "0000000012"
select select "[GEOGRAPHIC_DATA]"
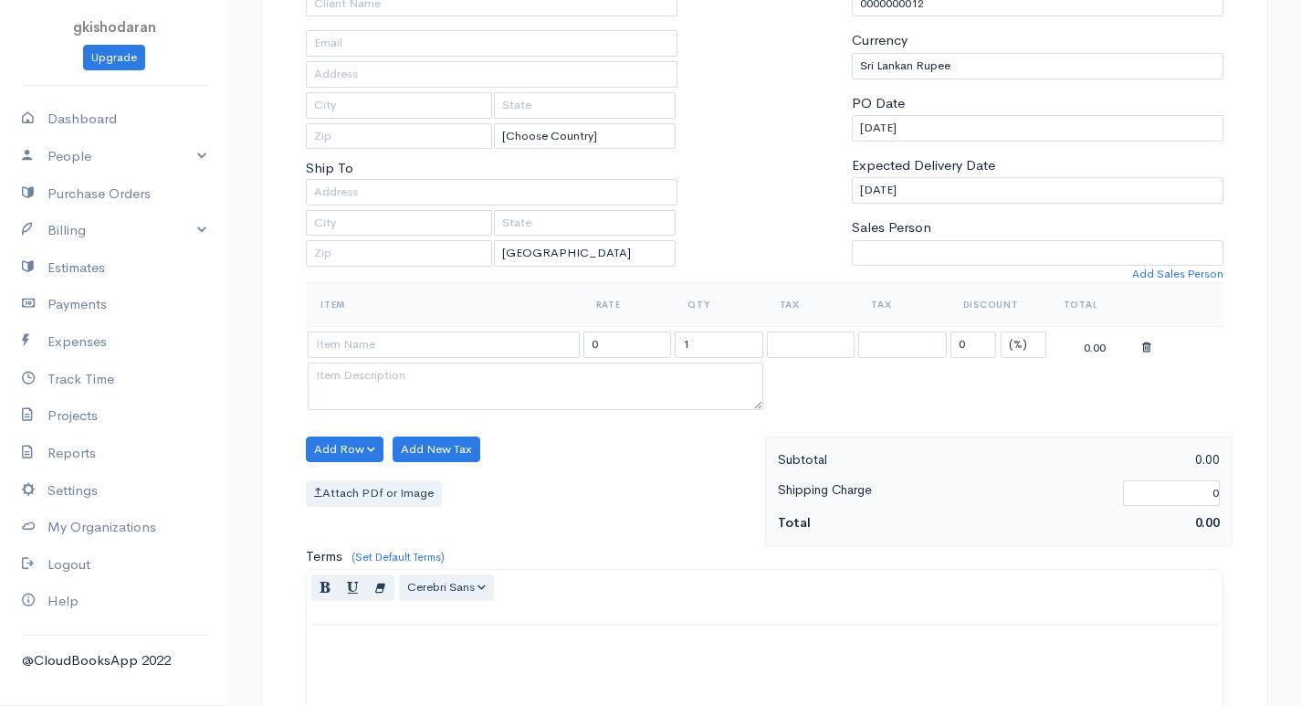
scroll to position [0, 0]
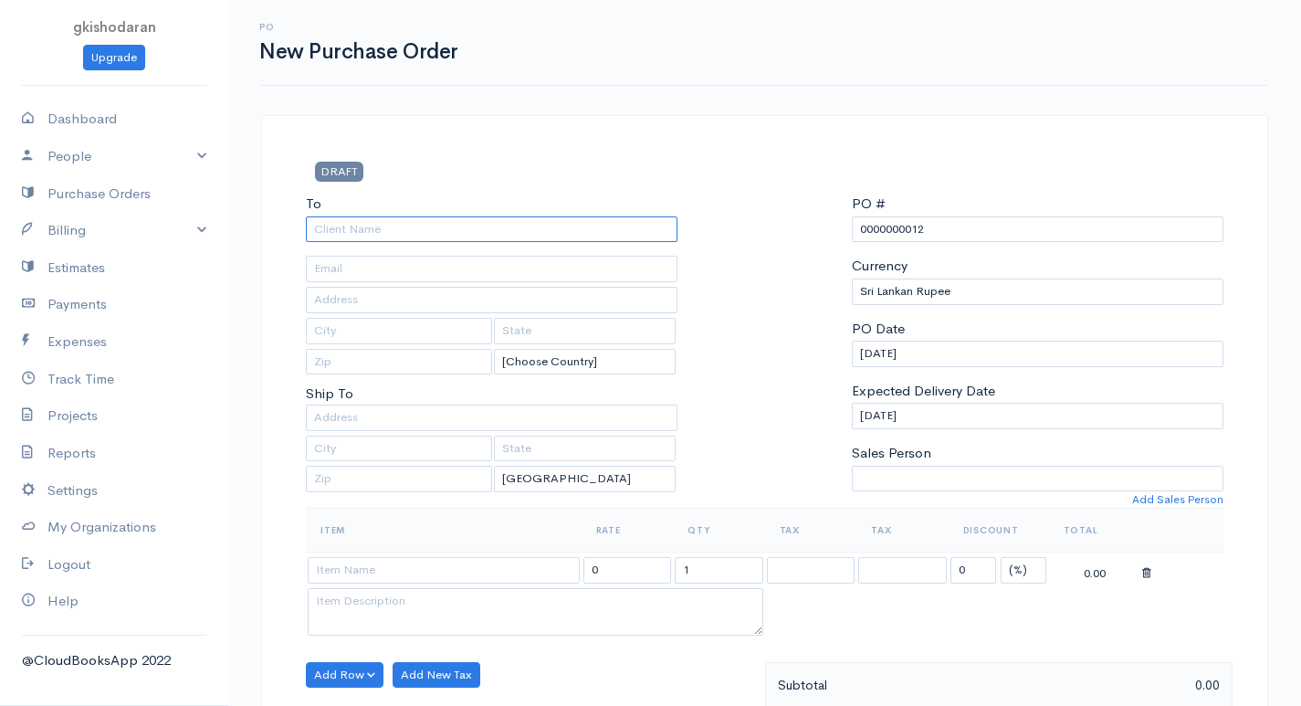
click at [383, 234] on input "To" at bounding box center [492, 229] width 372 height 26
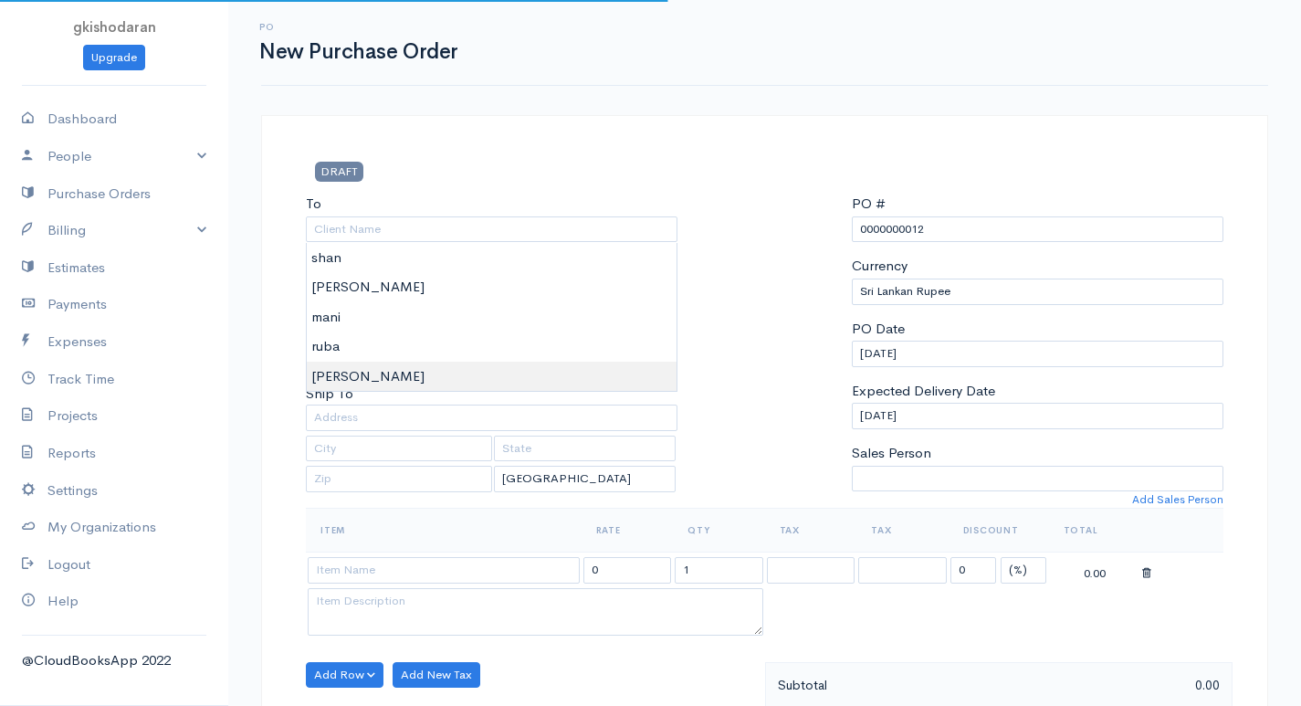
type input "[PERSON_NAME]"
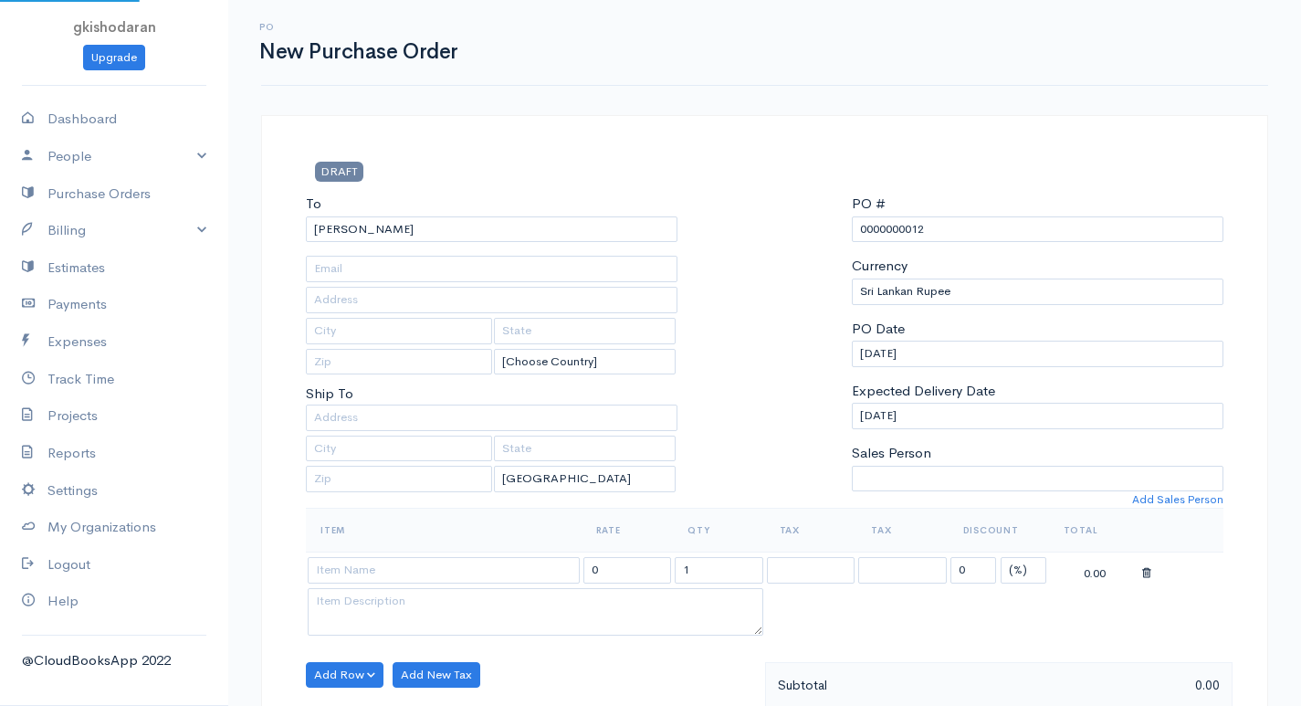
click at [315, 369] on body "gkishodaran Upgrade Dashboard People Clients Vendors Staff Users Purchase Order…" at bounding box center [650, 701] width 1301 height 1403
click at [341, 565] on input at bounding box center [444, 570] width 272 height 26
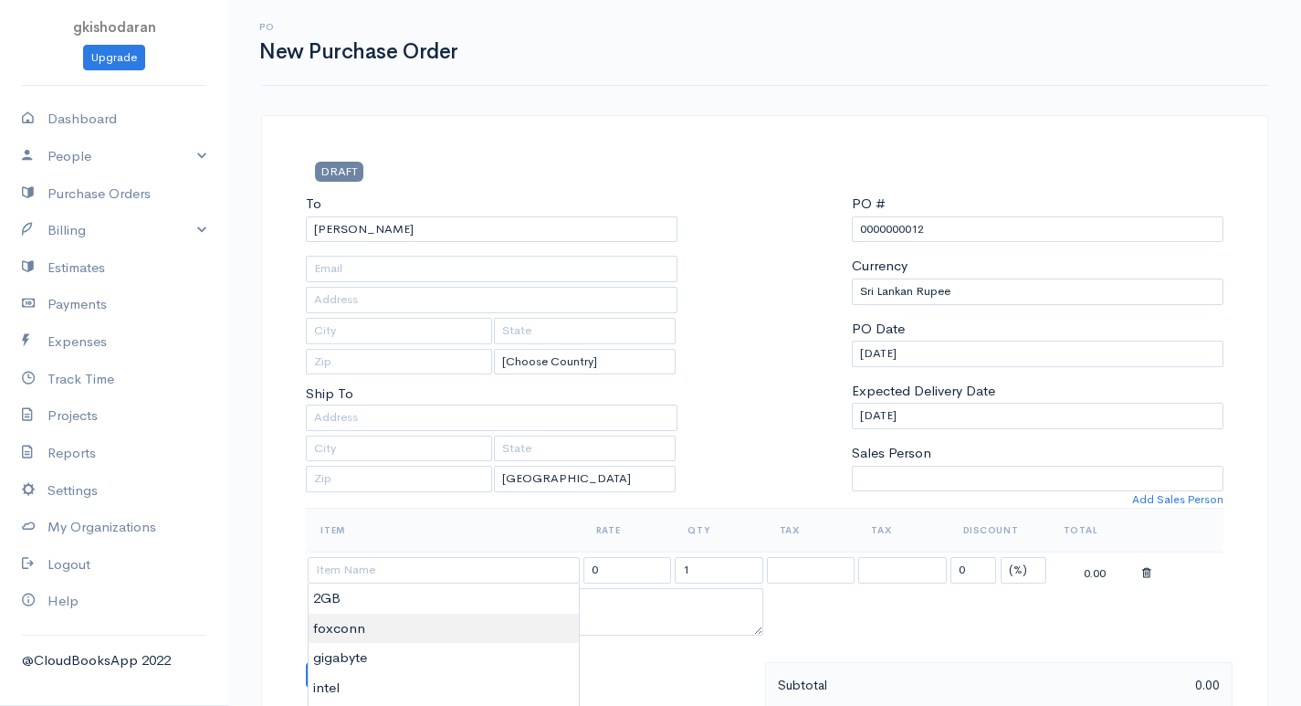
type input "foxconn"
type input "6500.00"
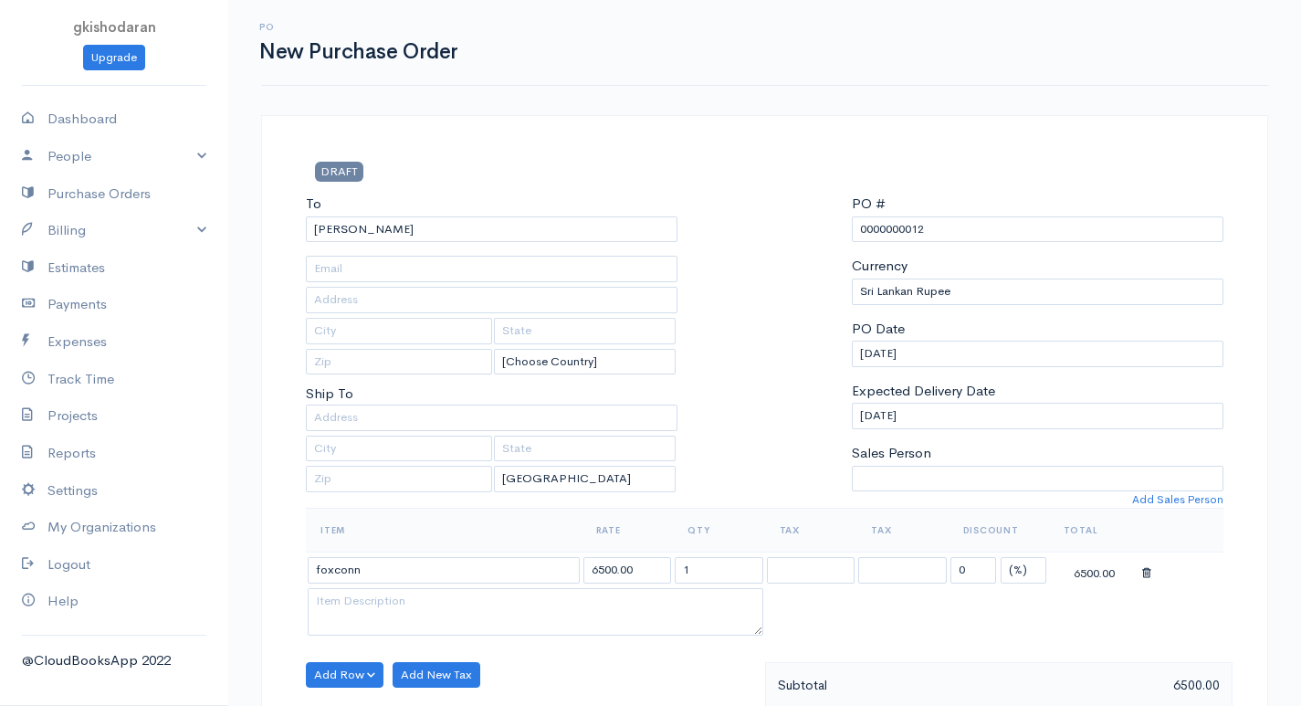
click at [345, 625] on body "gkishodaran Upgrade Dashboard People Clients Vendors Staff Users Purchase Order…" at bounding box center [650, 701] width 1301 height 1403
drag, startPoint x: 687, startPoint y: 579, endPoint x: 771, endPoint y: 558, distance: 87.5
click at [771, 558] on tr "foxconn 6500.00 1 0 (%) Flat 6500.00" at bounding box center [765, 570] width 918 height 36
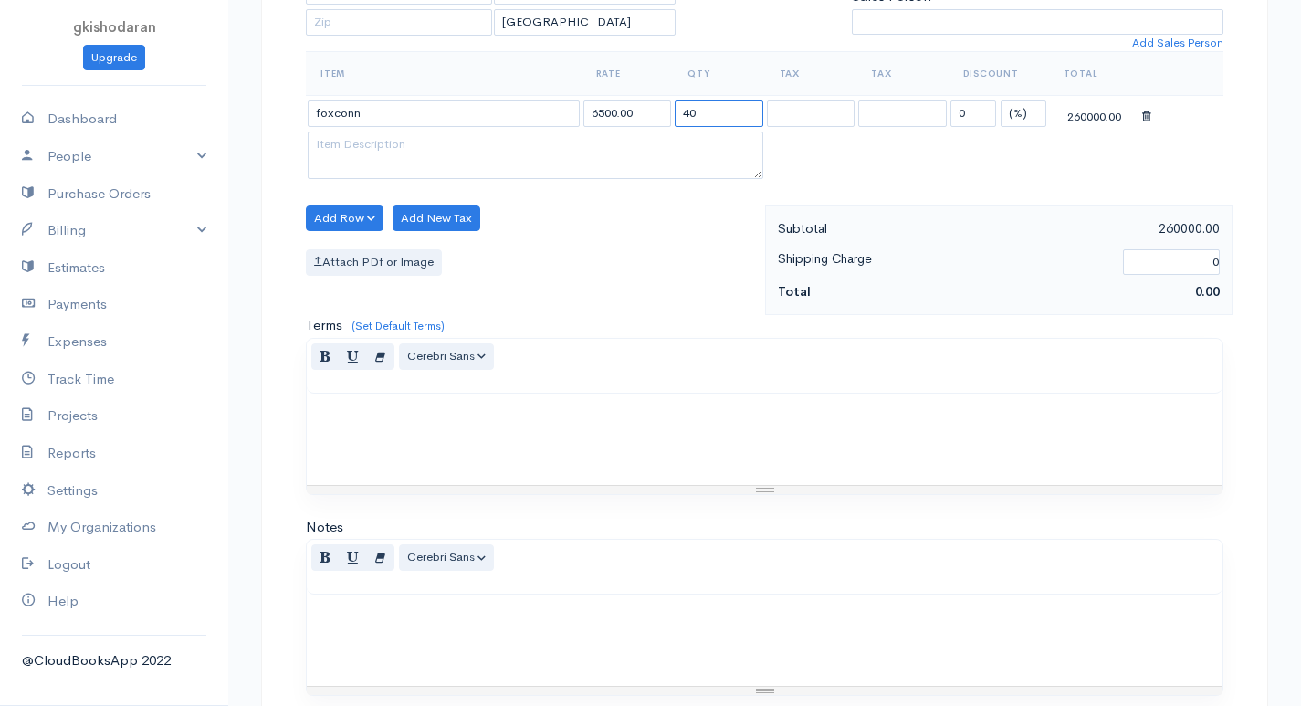
scroll to position [698, 0]
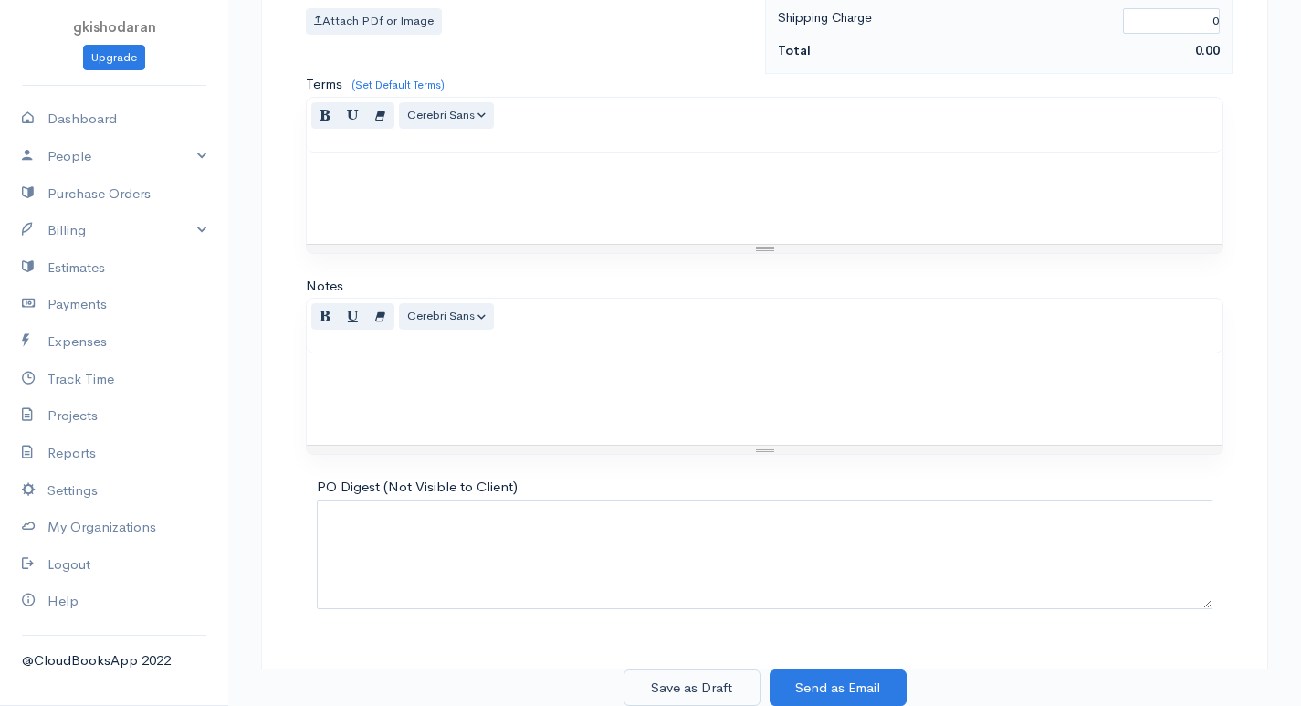
type input "40"
click at [700, 686] on button "Save as Draft" at bounding box center [692, 687] width 137 height 37
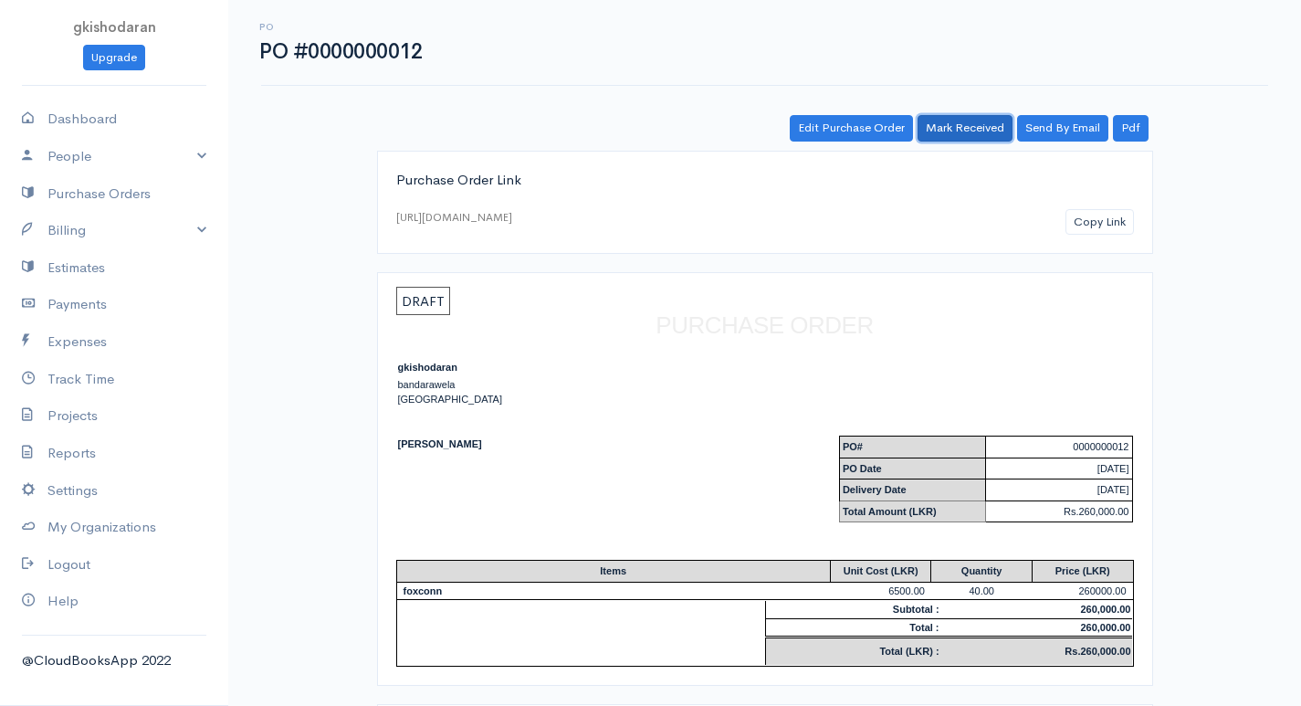
click at [961, 127] on link "Mark Received" at bounding box center [965, 128] width 95 height 26
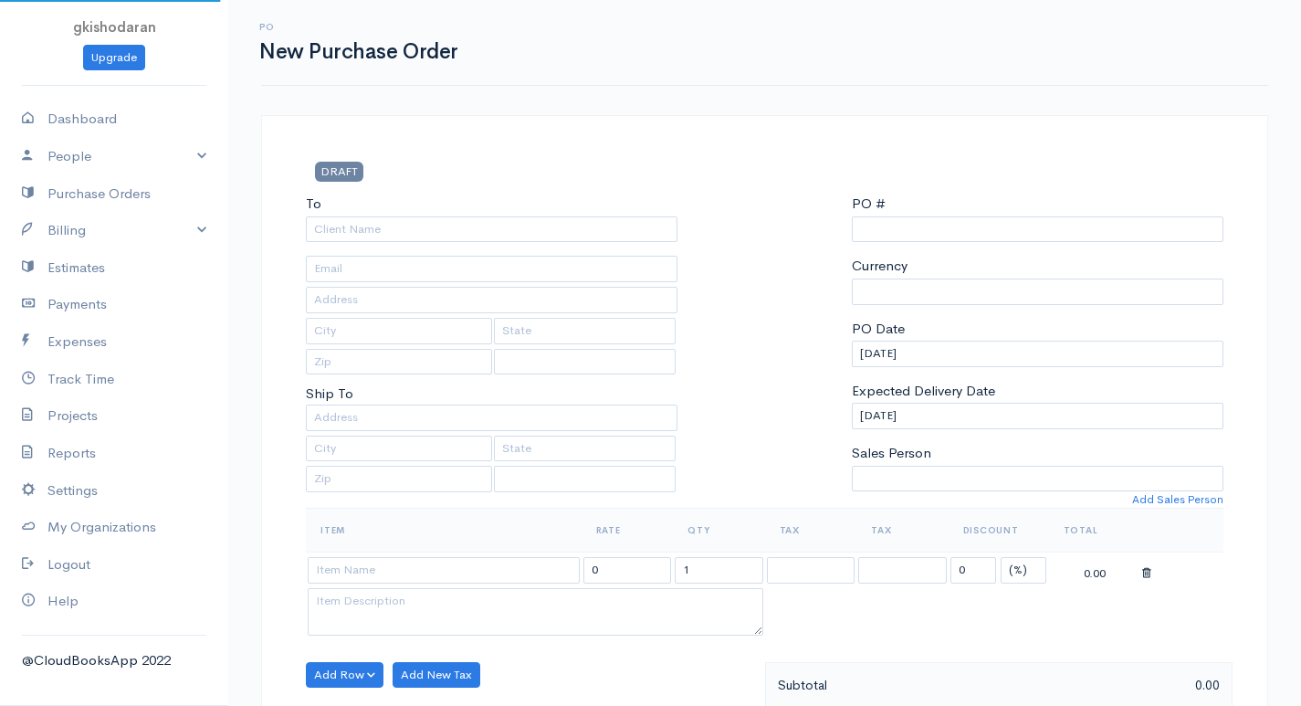
scroll to position [682, 0]
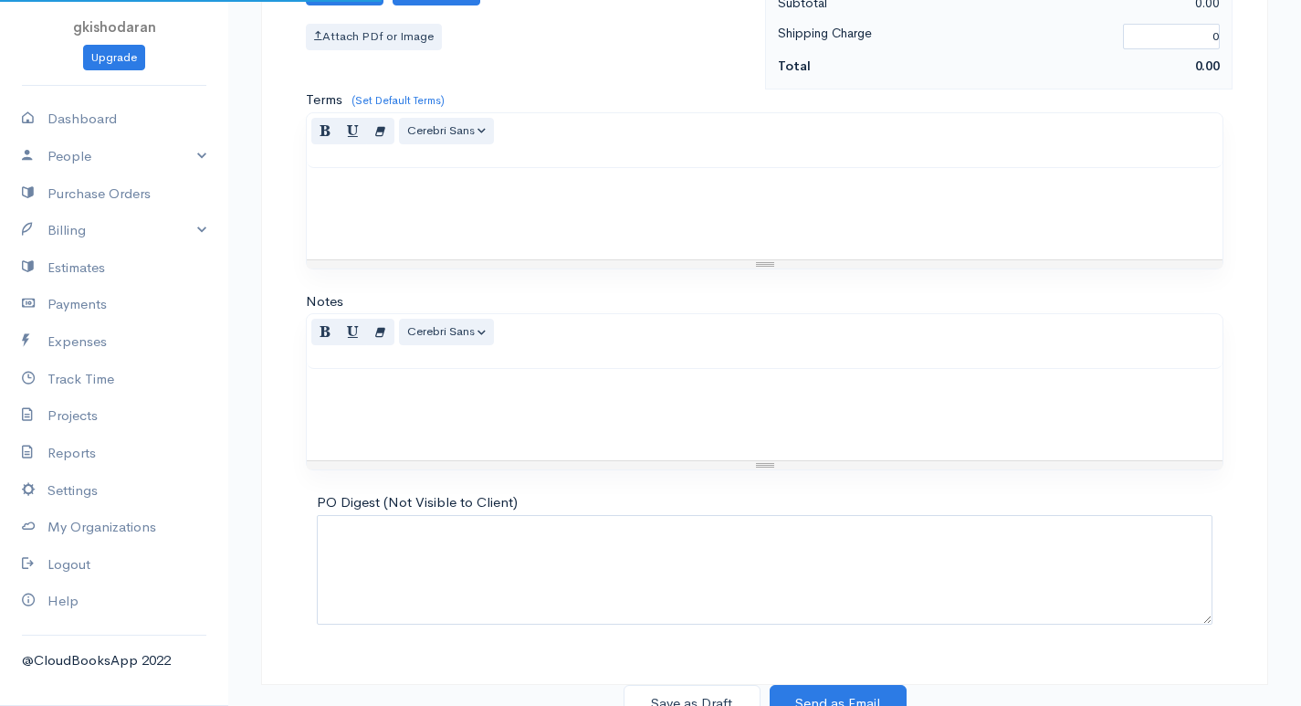
type input "0000000013"
select select "[GEOGRAPHIC_DATA]"
select select "LKR"
select select "[GEOGRAPHIC_DATA]"
click at [95, 237] on link "Billing" at bounding box center [114, 230] width 228 height 37
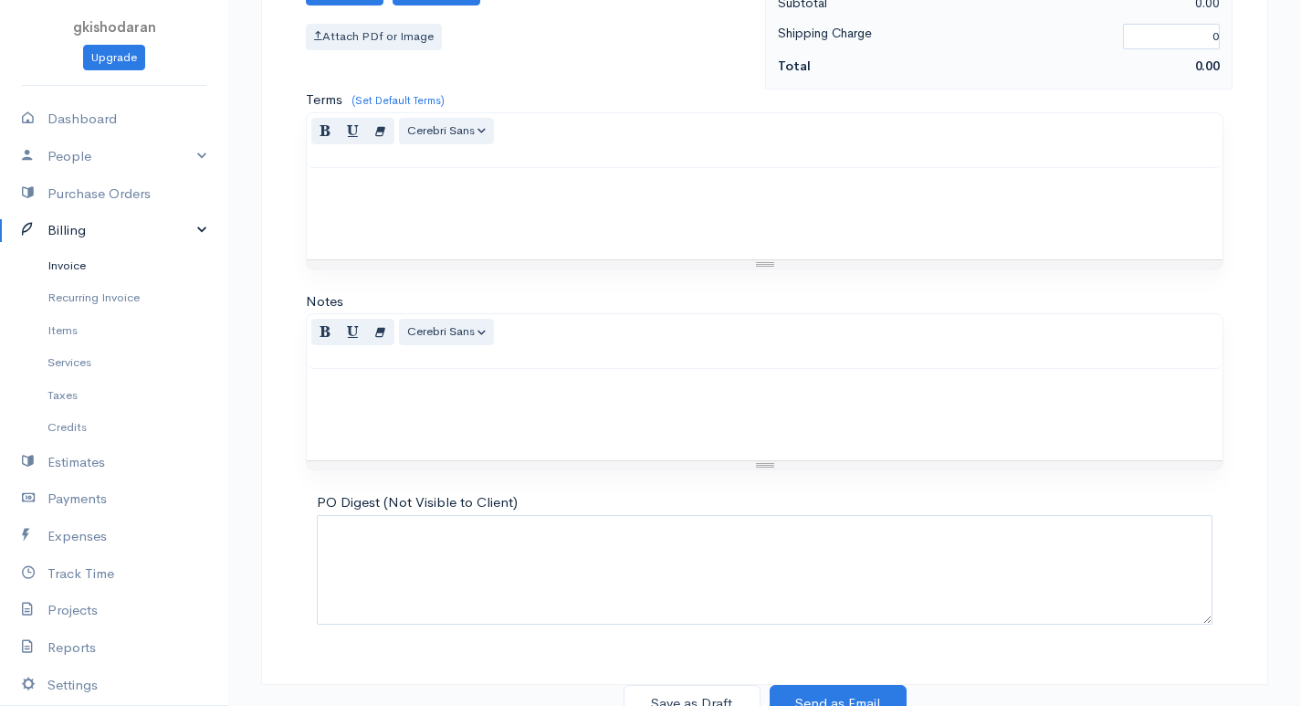
click at [73, 265] on link "Invoice" at bounding box center [114, 265] width 228 height 33
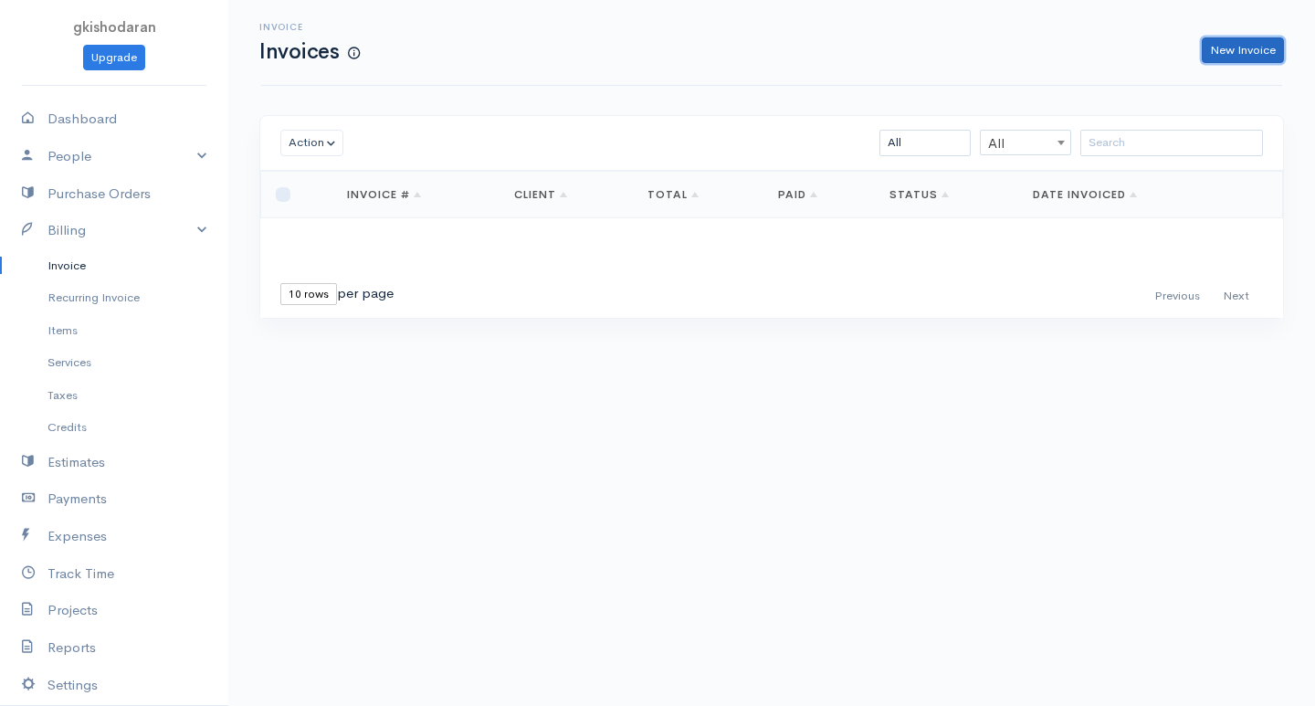
click at [1219, 48] on link "New Invoice" at bounding box center [1242, 50] width 82 height 26
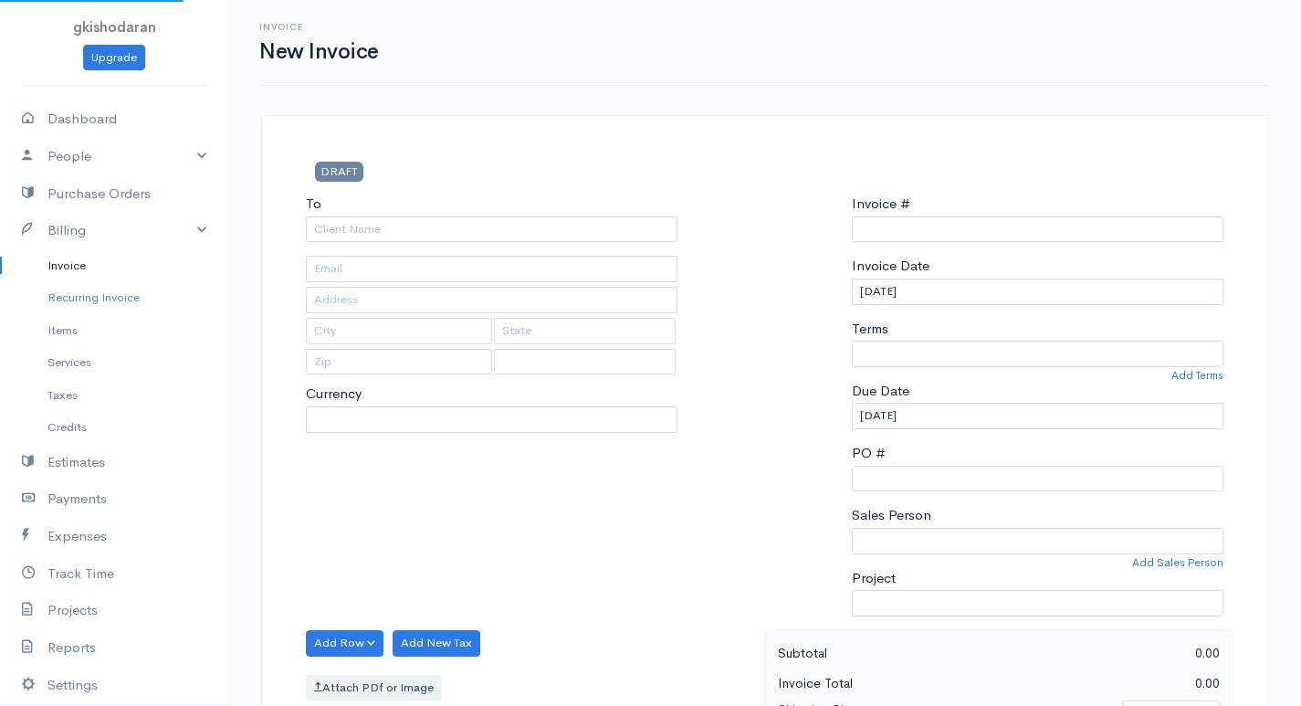
select select "LKR"
select select "[GEOGRAPHIC_DATA]"
type input "0000000001"
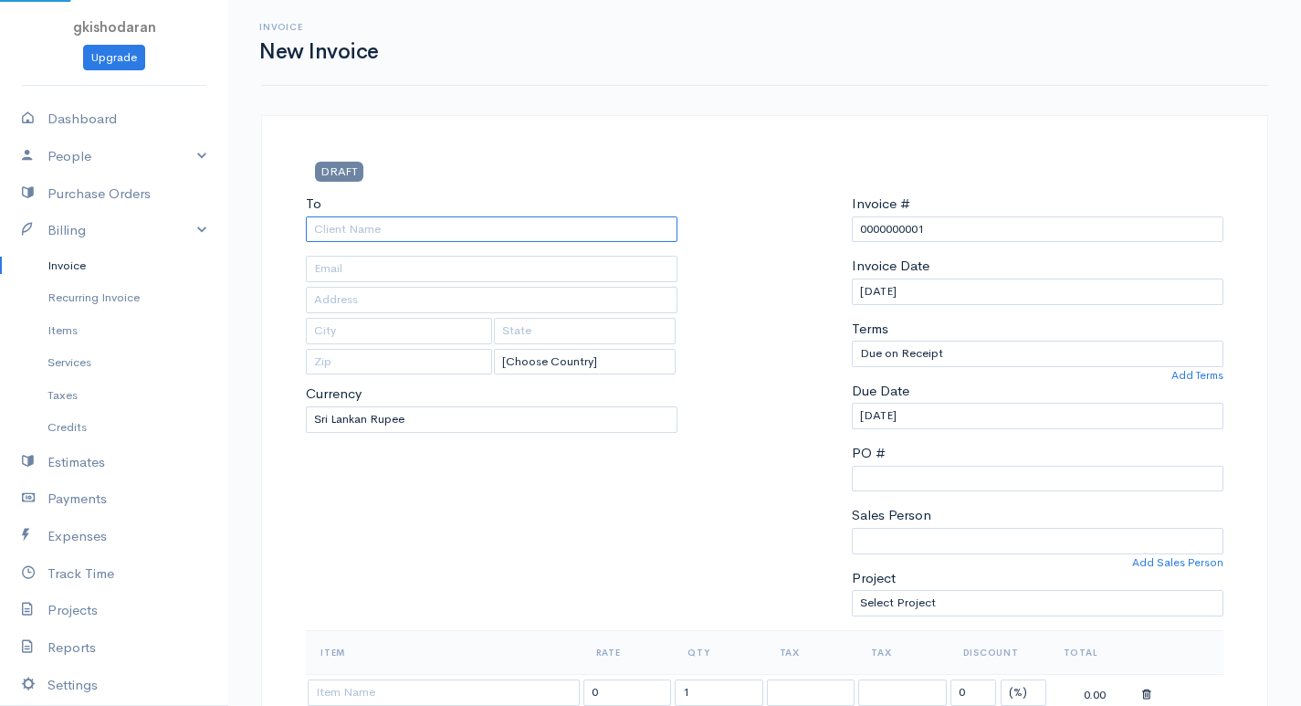
click at [600, 229] on input "To" at bounding box center [492, 229] width 372 height 26
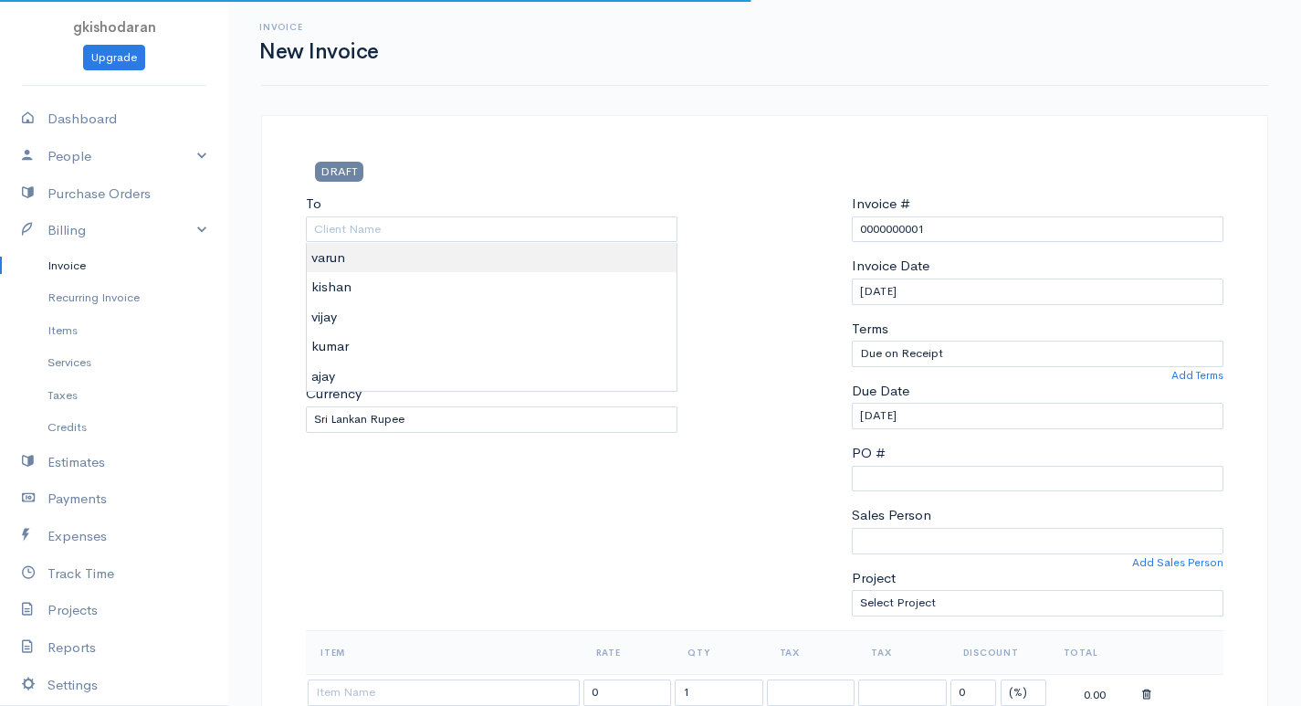
type input "varun"
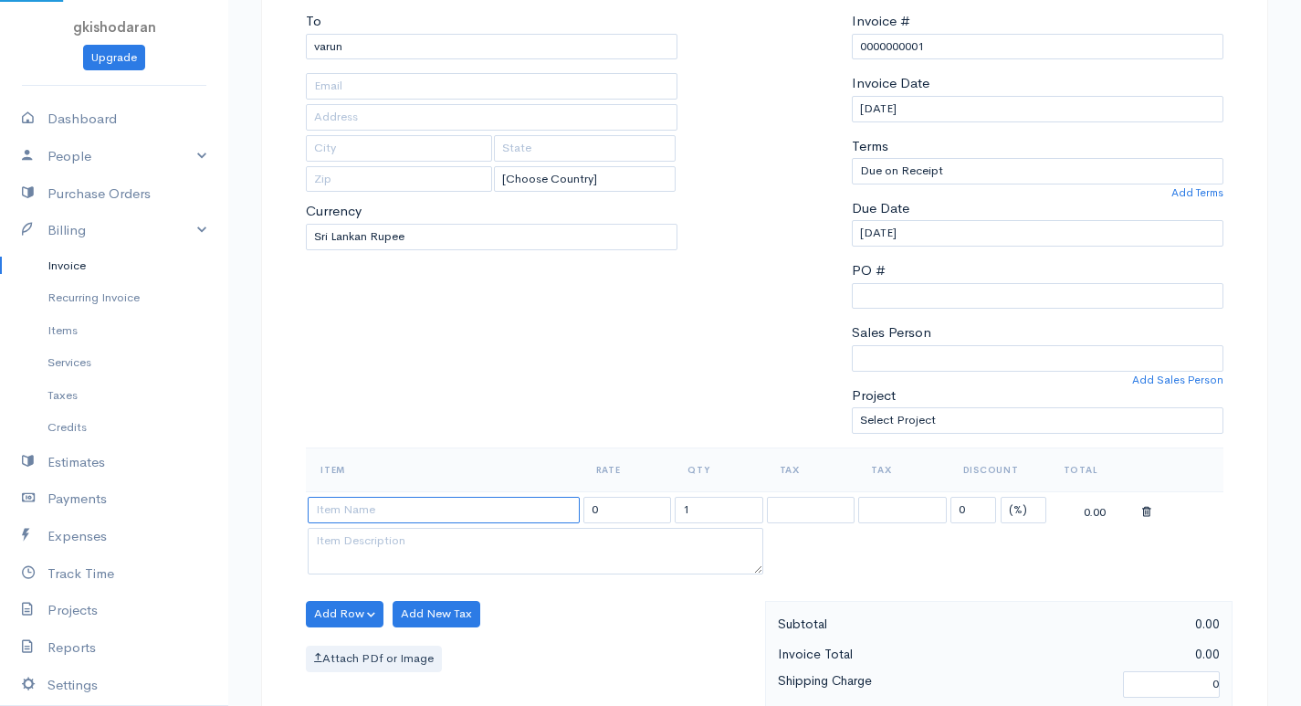
click at [425, 519] on input at bounding box center [444, 510] width 272 height 26
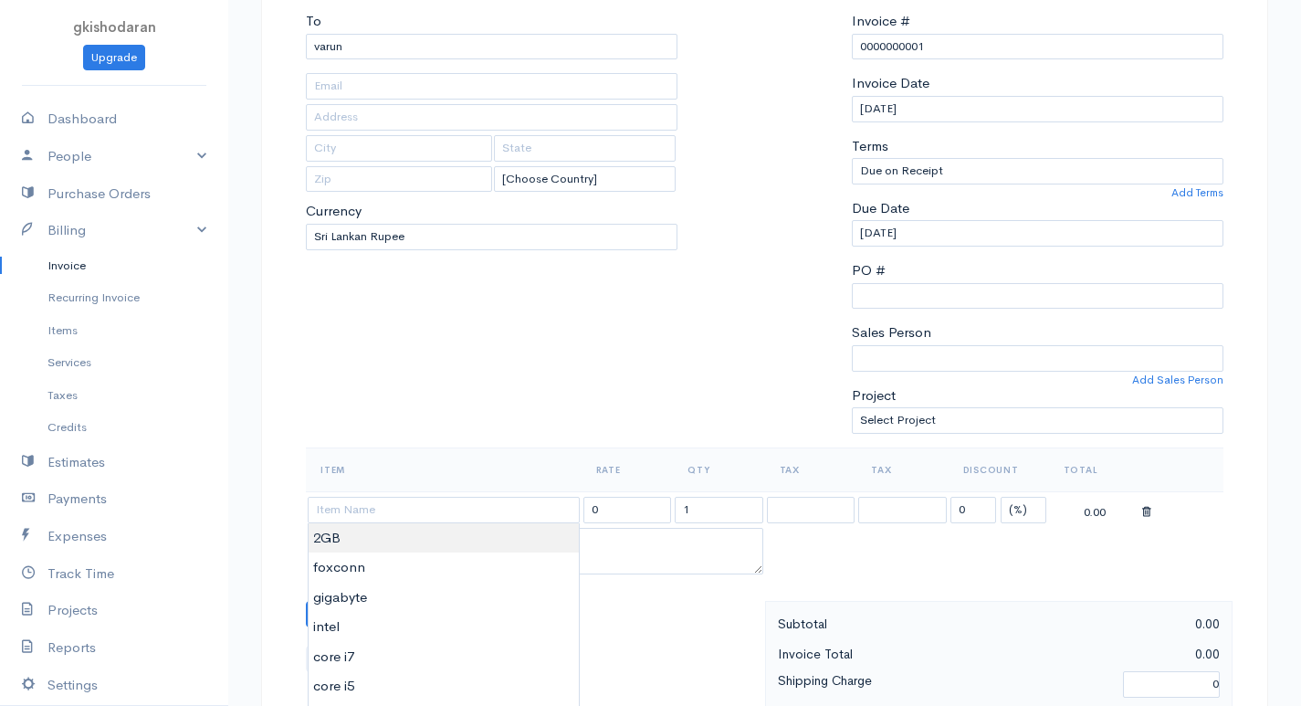
type input "2GB"
type input "1500.00"
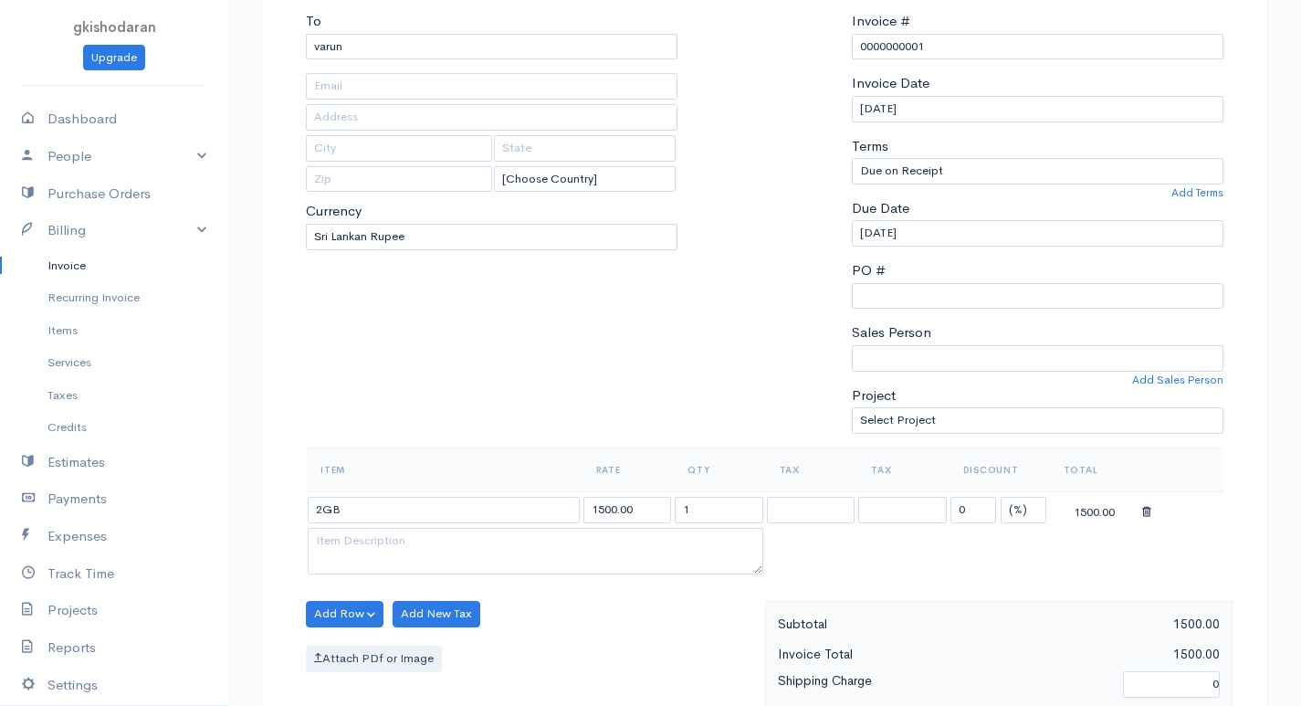
click at [386, 540] on body "gkishodaran Upgrade Dashboard People Clients Vendors Staff Users Purchase Order…" at bounding box center [650, 606] width 1301 height 1579
drag, startPoint x: 686, startPoint y: 509, endPoint x: 838, endPoint y: 509, distance: 152.5
click at [838, 509] on tr "2GB 1500.00 1 0 (%) Flat 1500.00" at bounding box center [765, 509] width 918 height 36
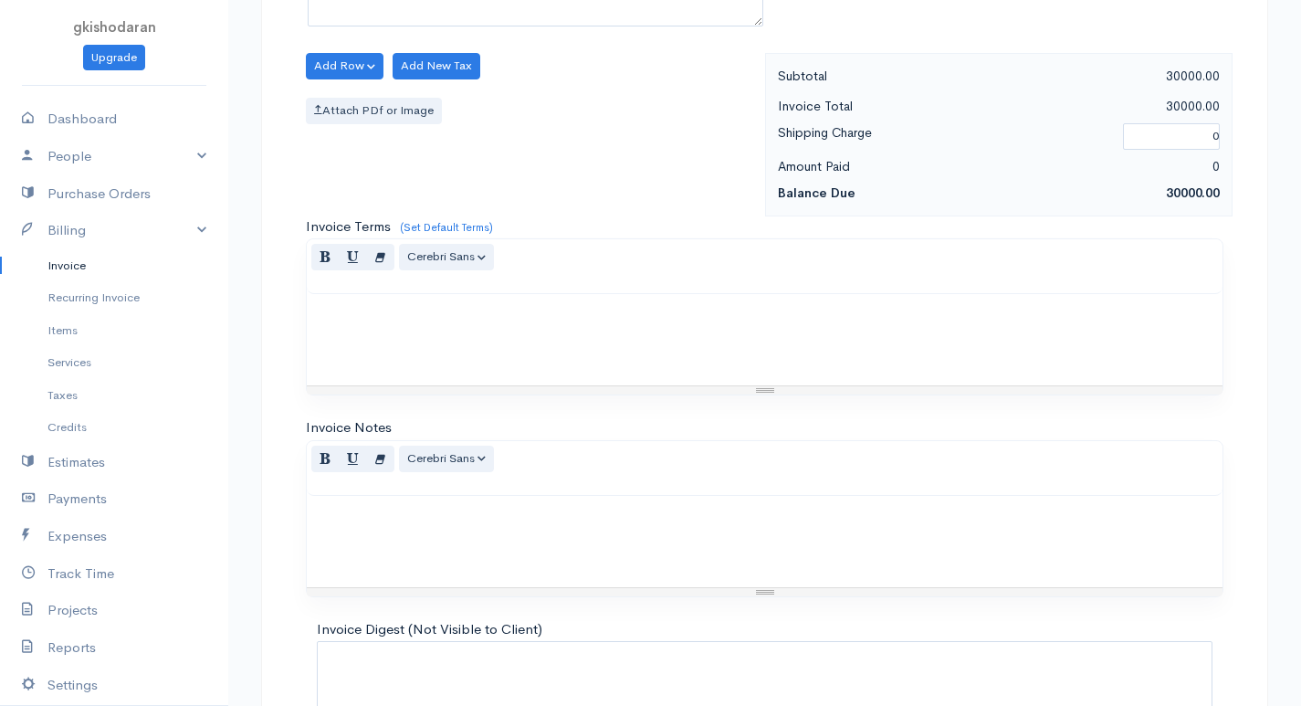
scroll to position [873, 0]
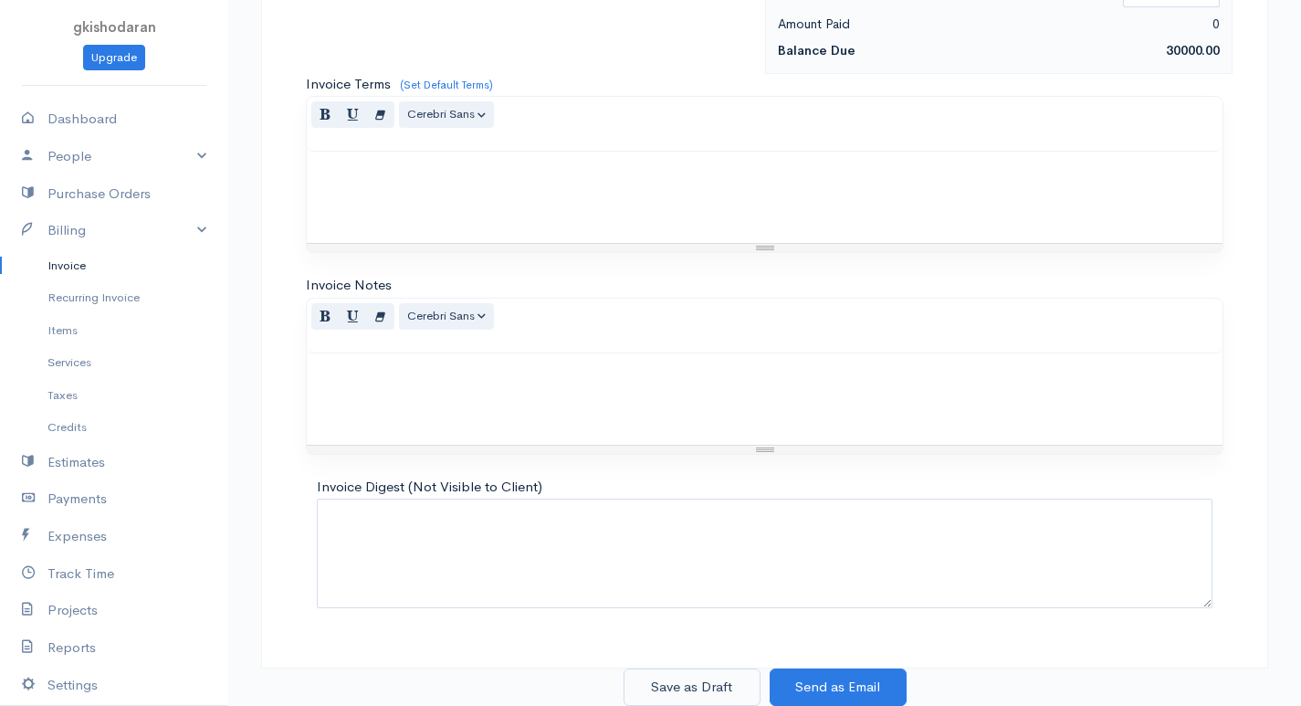
type input "20"
click at [710, 684] on button "Save as Draft" at bounding box center [692, 686] width 137 height 37
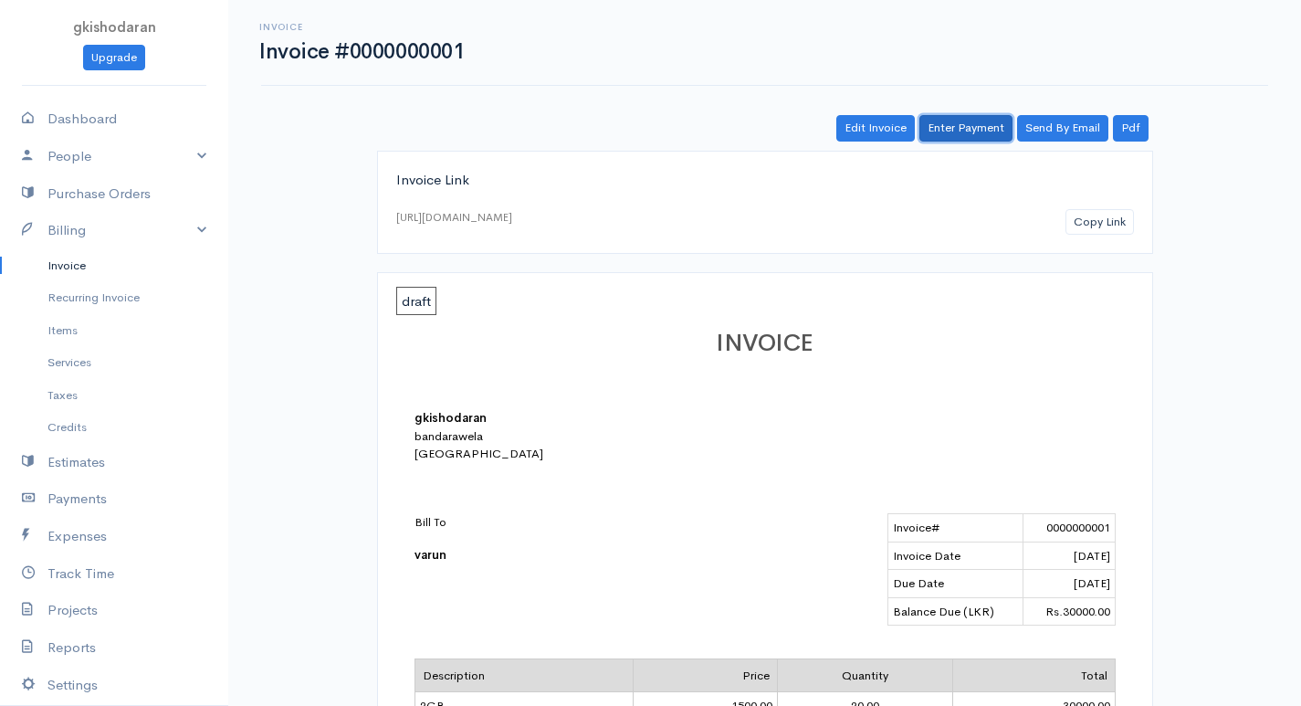
click at [997, 135] on link "Enter Payment" at bounding box center [965, 128] width 93 height 26
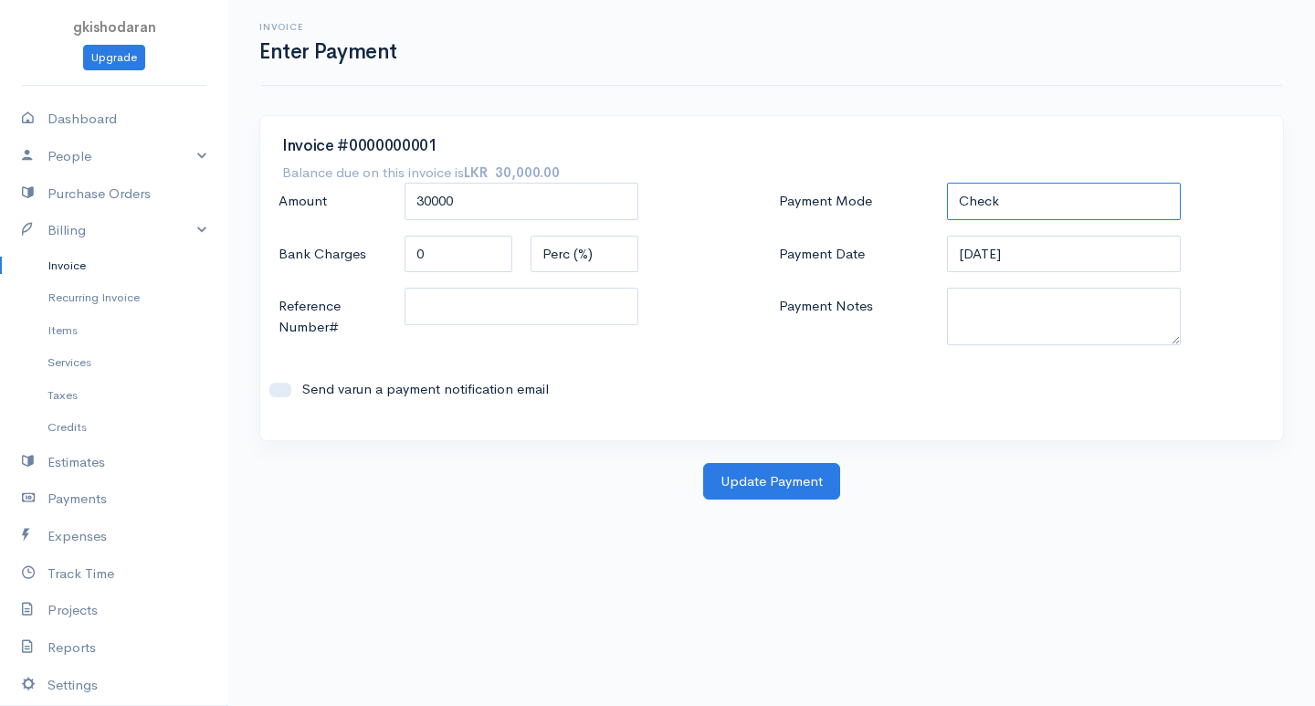
click at [1036, 205] on select "Check Bank Transfer Credit Cash Debit ACH VISA MASTERCARD AMEX DISCOVER DINERS …" at bounding box center [1064, 201] width 234 height 37
select select "Bank Transfer"
click at [947, 183] on select "Check Bank Transfer Credit Cash Debit ACH VISA MASTERCARD AMEX DISCOVER DINERS …" at bounding box center [1064, 201] width 234 height 37
click at [800, 460] on div "Invoice #0000000001 Balance due on this invoice is LKR 30,000.00 Amount 30000 B…" at bounding box center [771, 289] width 1043 height 348
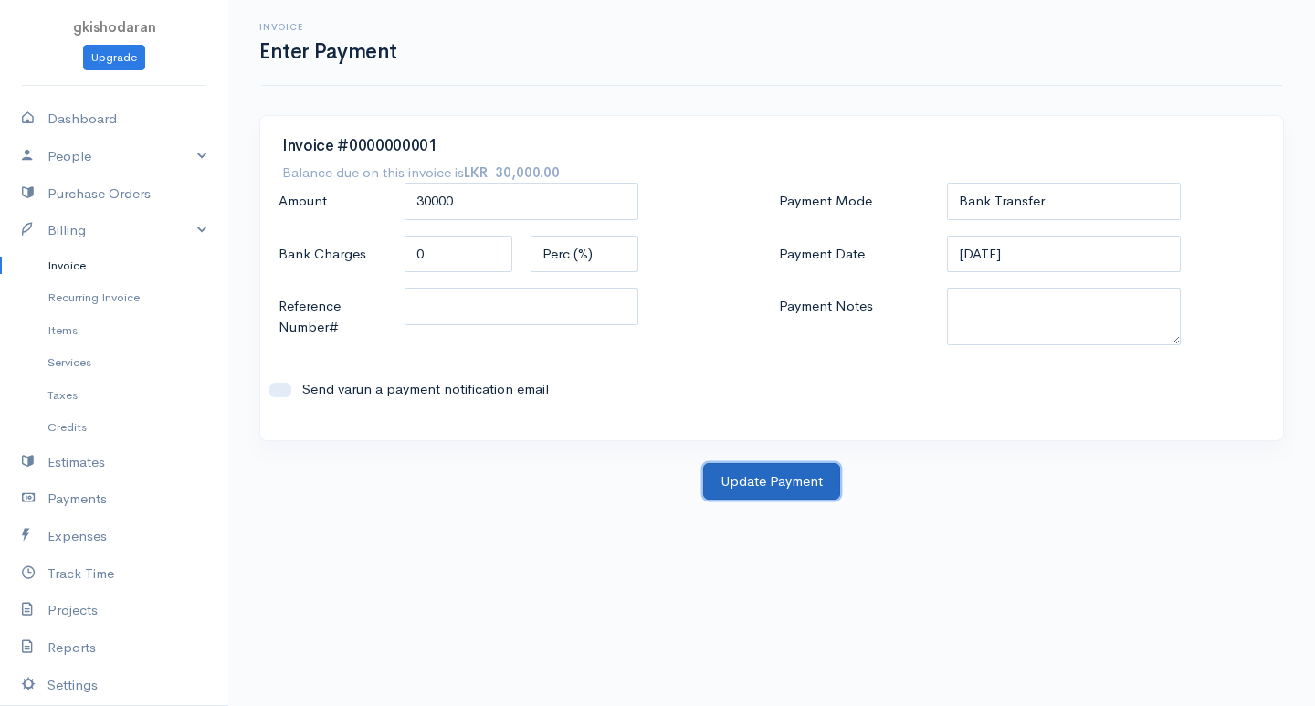
click at [799, 471] on button "Update Payment" at bounding box center [771, 481] width 137 height 37
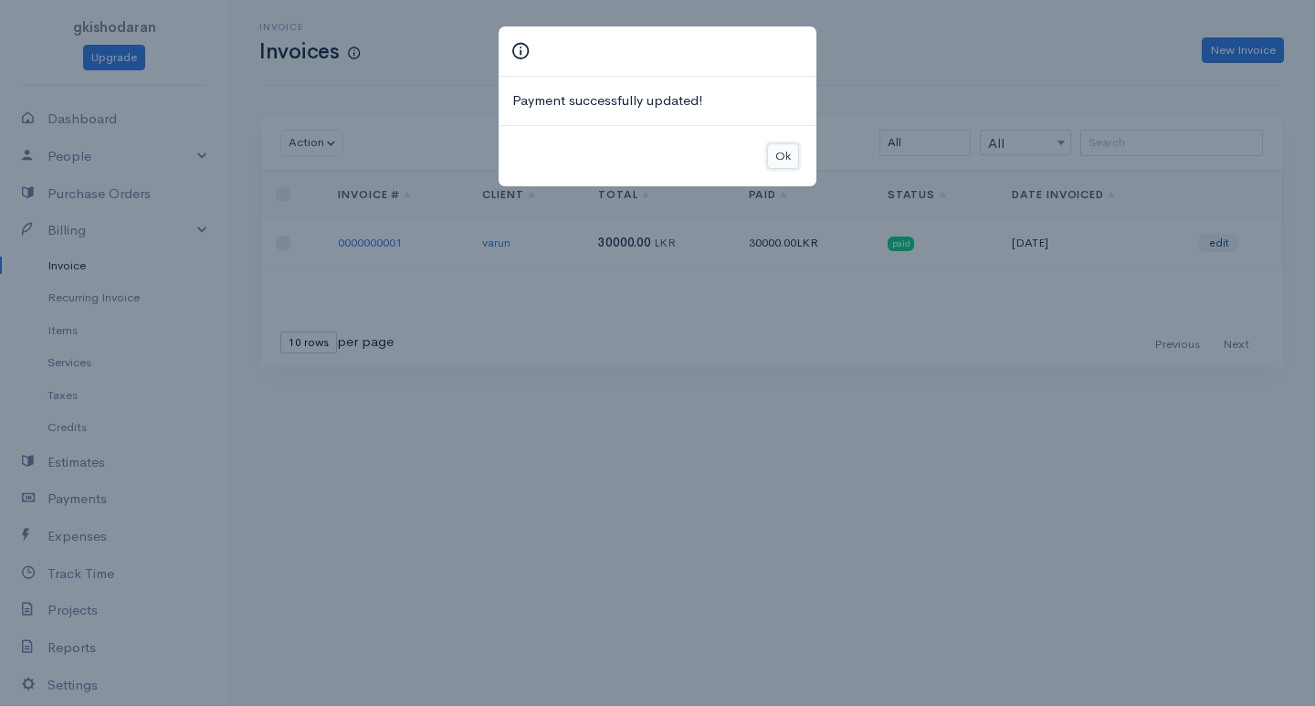
click at [774, 156] on button "Ok" at bounding box center [783, 156] width 32 height 26
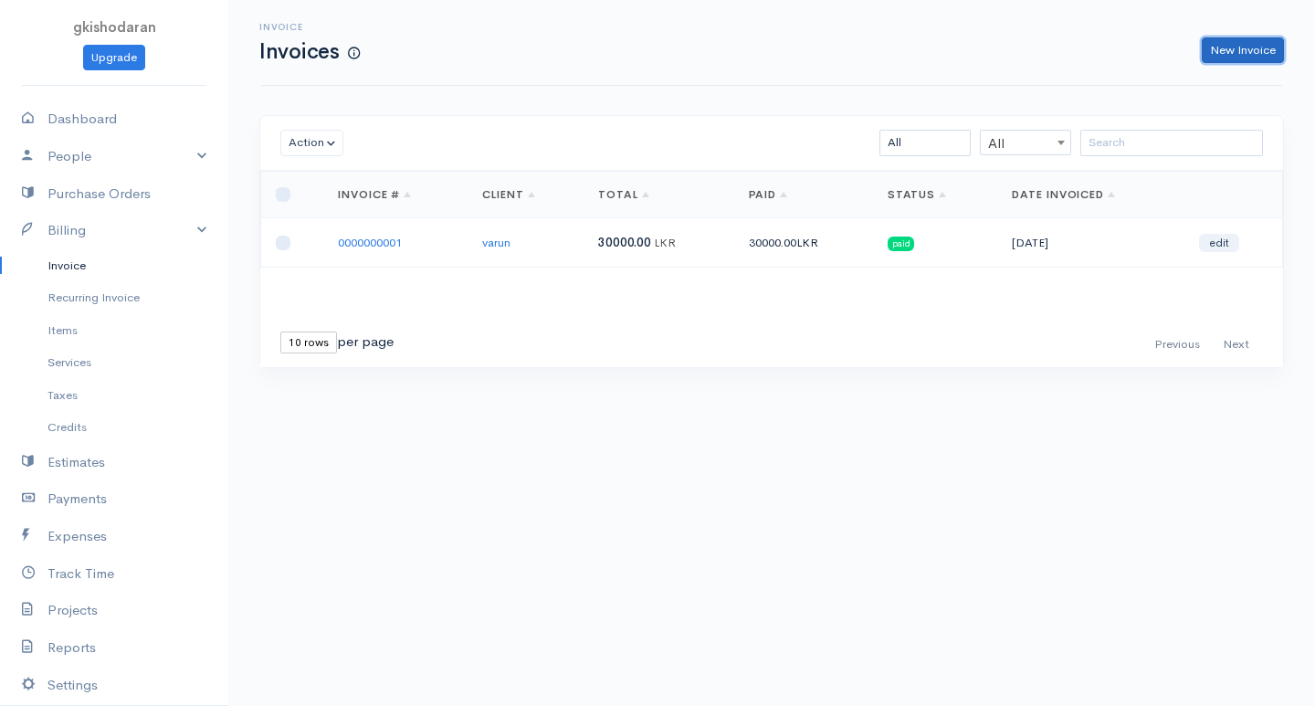
click at [1216, 47] on link "New Invoice" at bounding box center [1242, 50] width 82 height 26
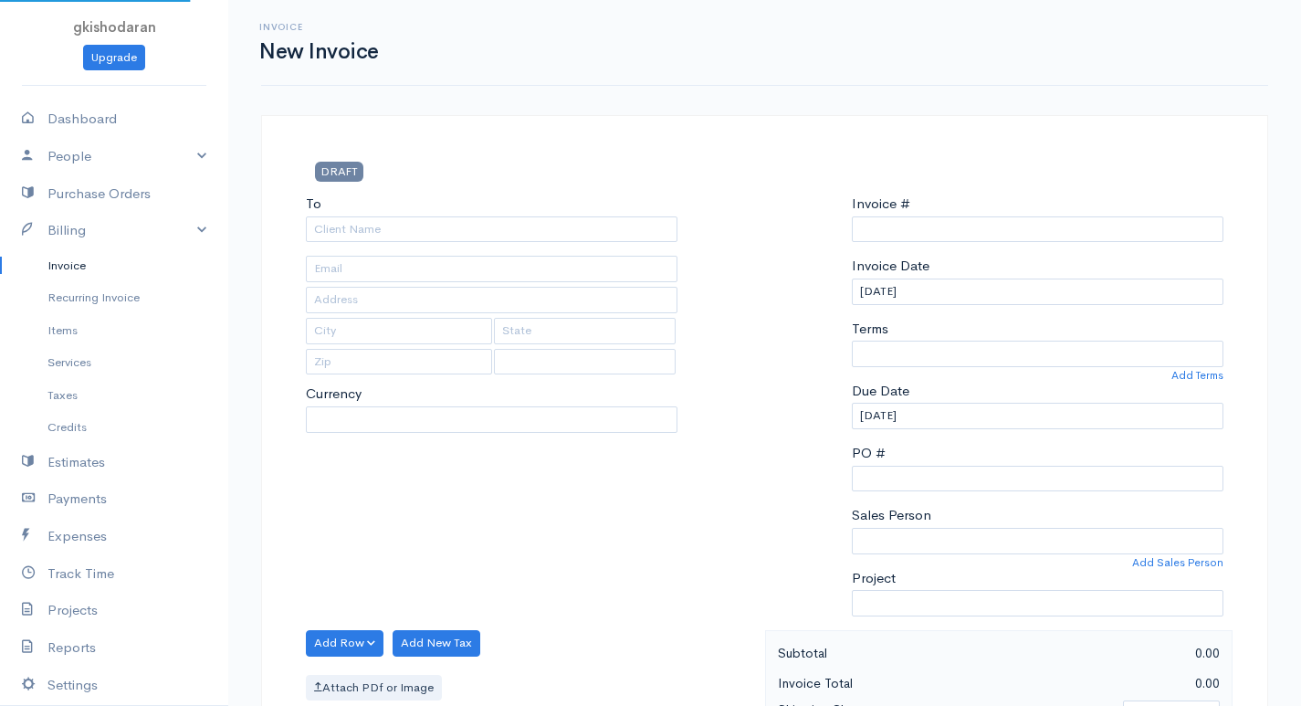
select select "LKR"
select select "[GEOGRAPHIC_DATA]"
type input "0000000002"
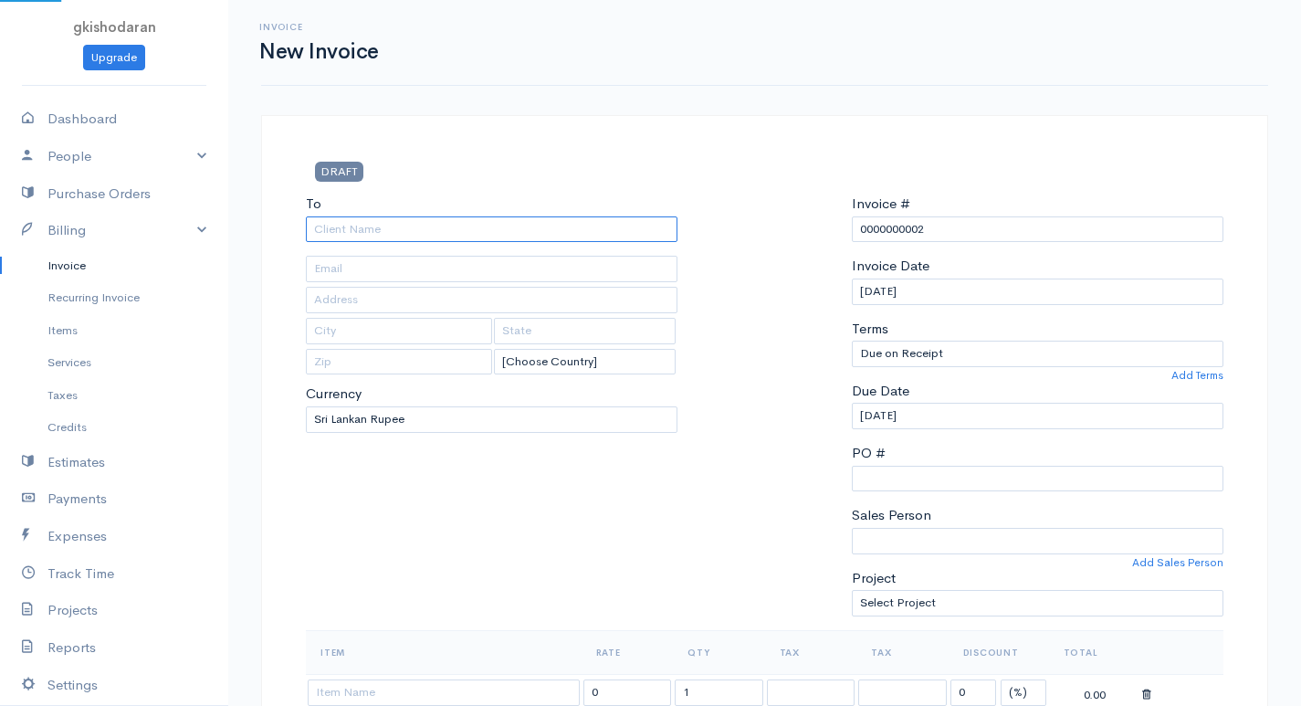
click at [362, 234] on input "To" at bounding box center [492, 229] width 372 height 26
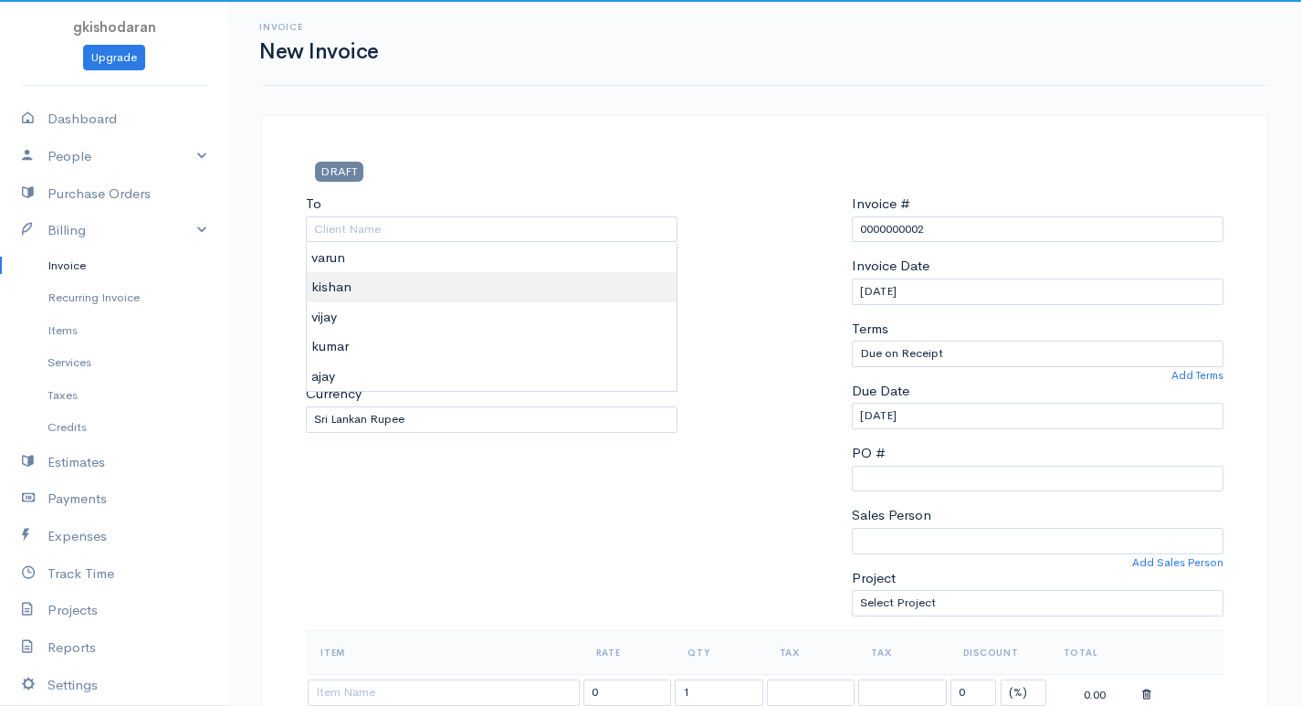
type input "kishan"
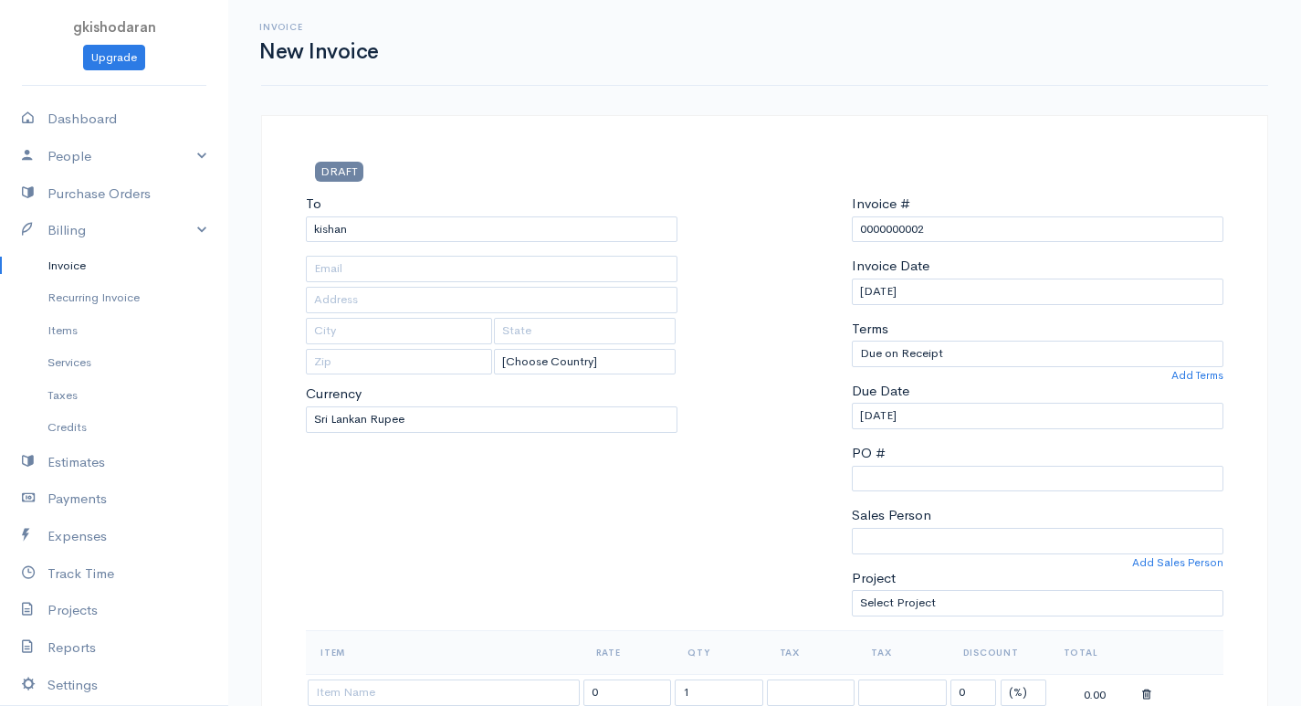
scroll to position [183, 0]
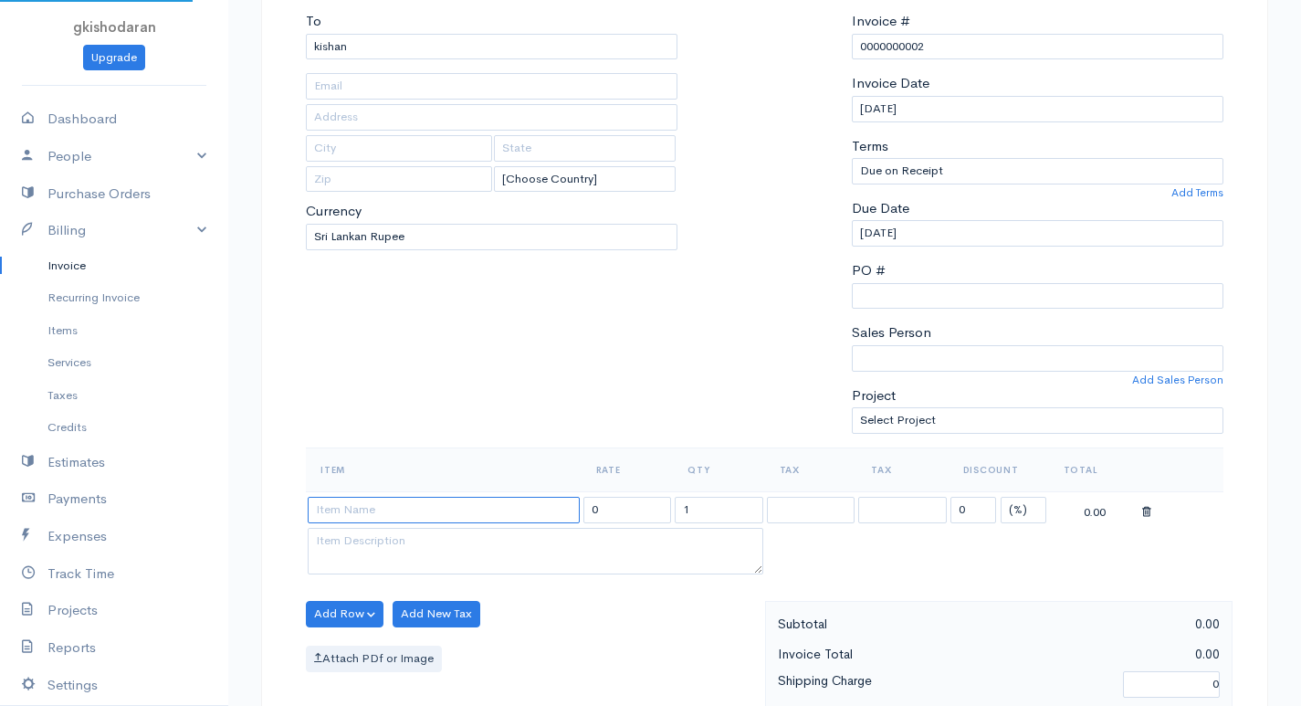
click at [355, 503] on input at bounding box center [444, 510] width 272 height 26
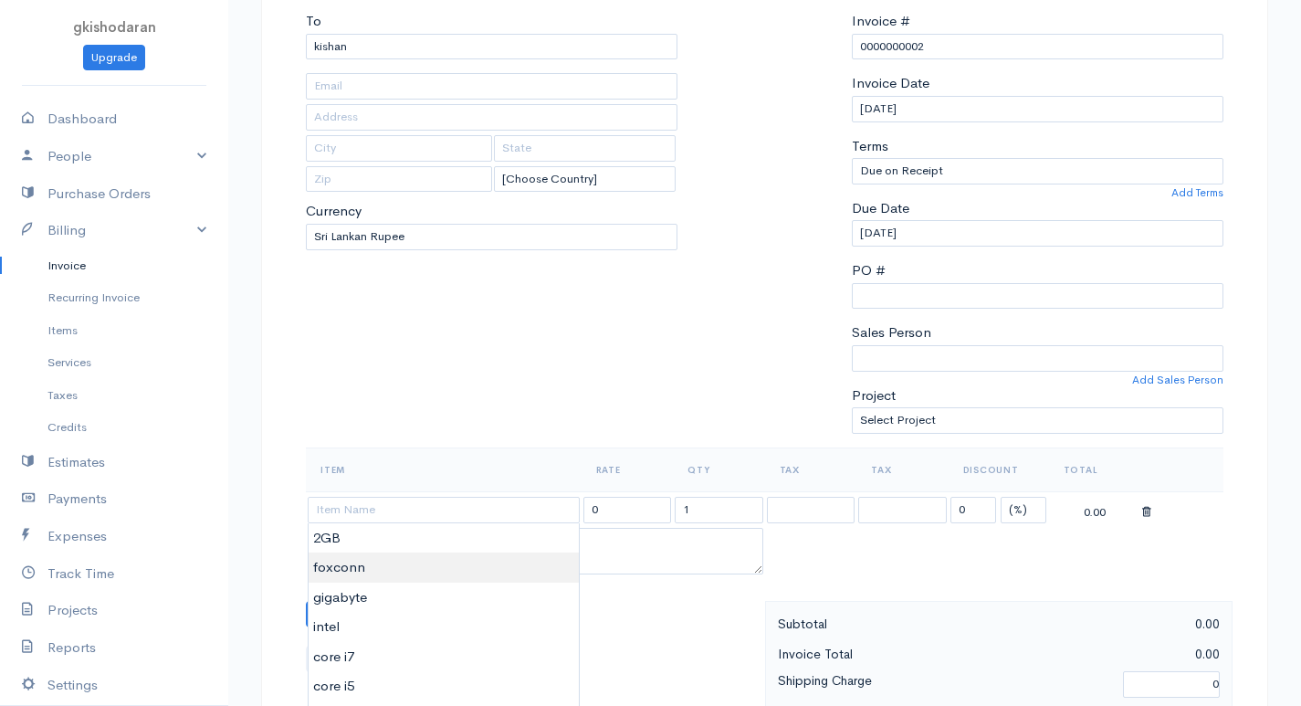
type input "foxconn"
type input "6500.00"
click at [399, 570] on body "gkishodaran Upgrade Dashboard People Clients Vendors Staff Users Purchase Order…" at bounding box center [650, 606] width 1301 height 1579
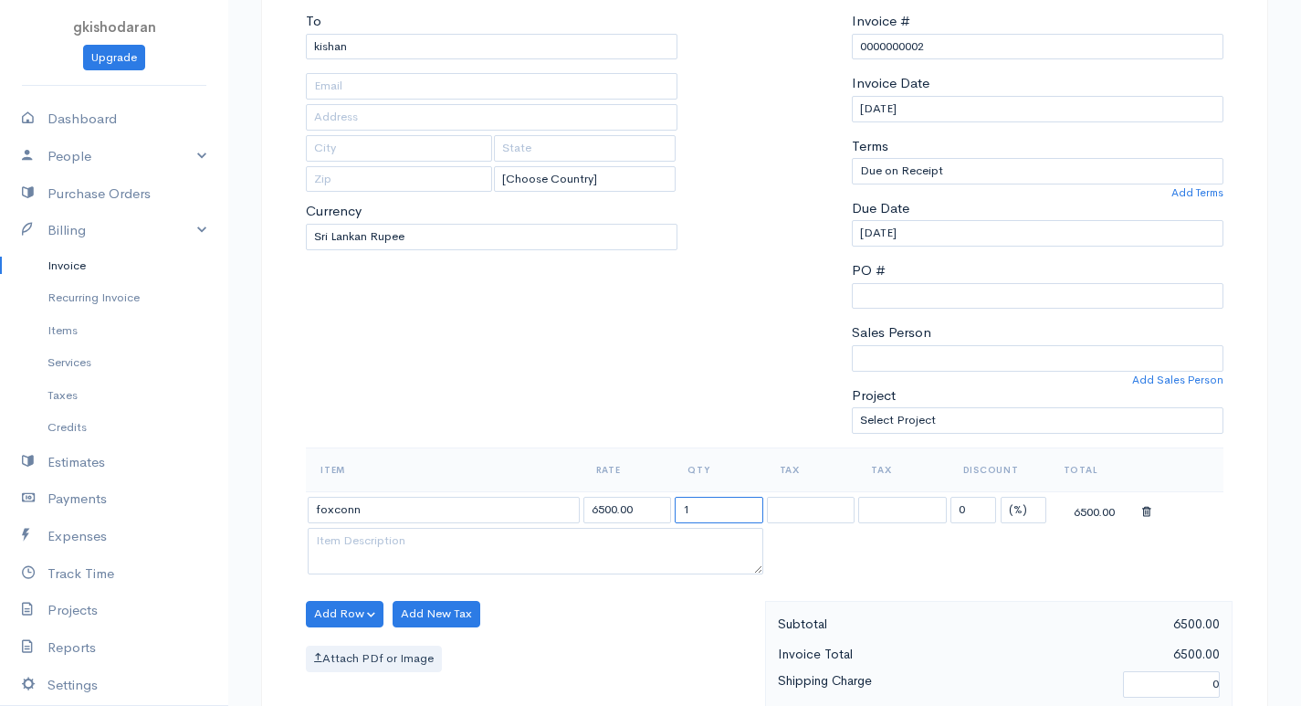
drag, startPoint x: 677, startPoint y: 509, endPoint x: 852, endPoint y: 497, distance: 174.8
click at [852, 497] on tr "foxconn 6500.00 1 0 (%) Flat 6500.00" at bounding box center [765, 509] width 918 height 36
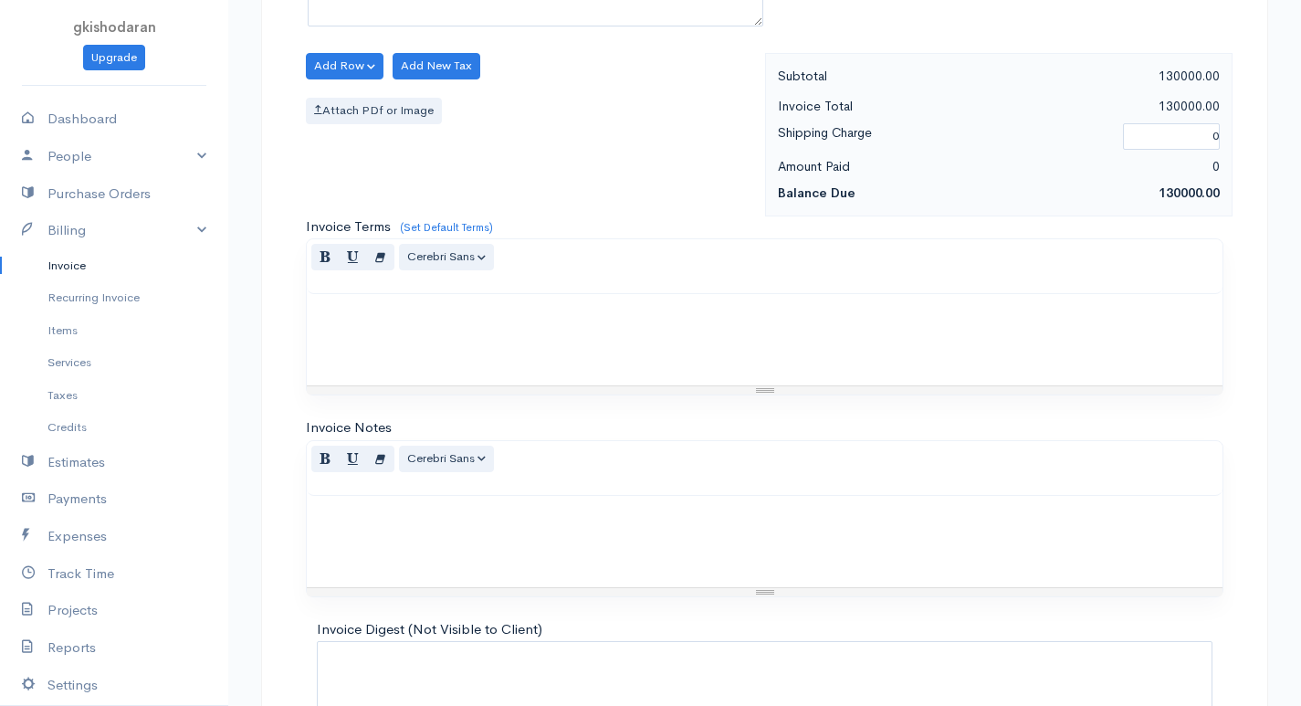
scroll to position [873, 0]
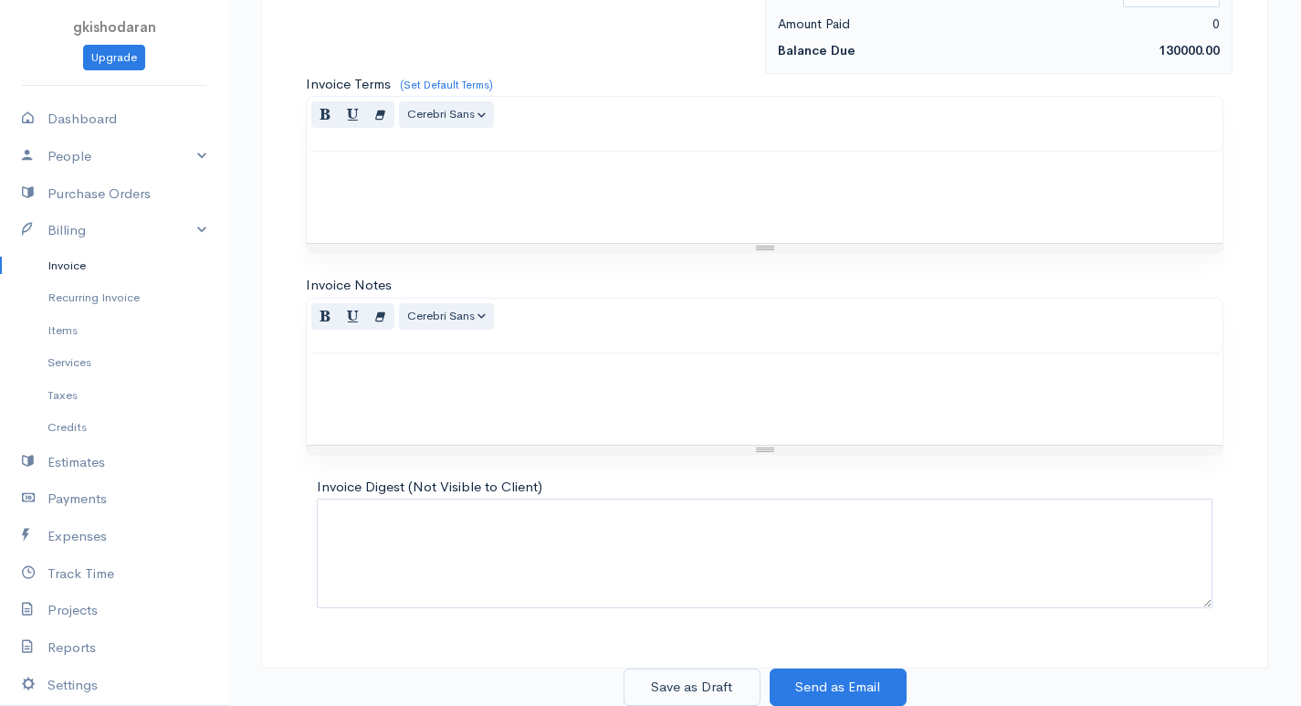
type input "20"
click at [663, 677] on button "Save as Draft" at bounding box center [692, 686] width 137 height 37
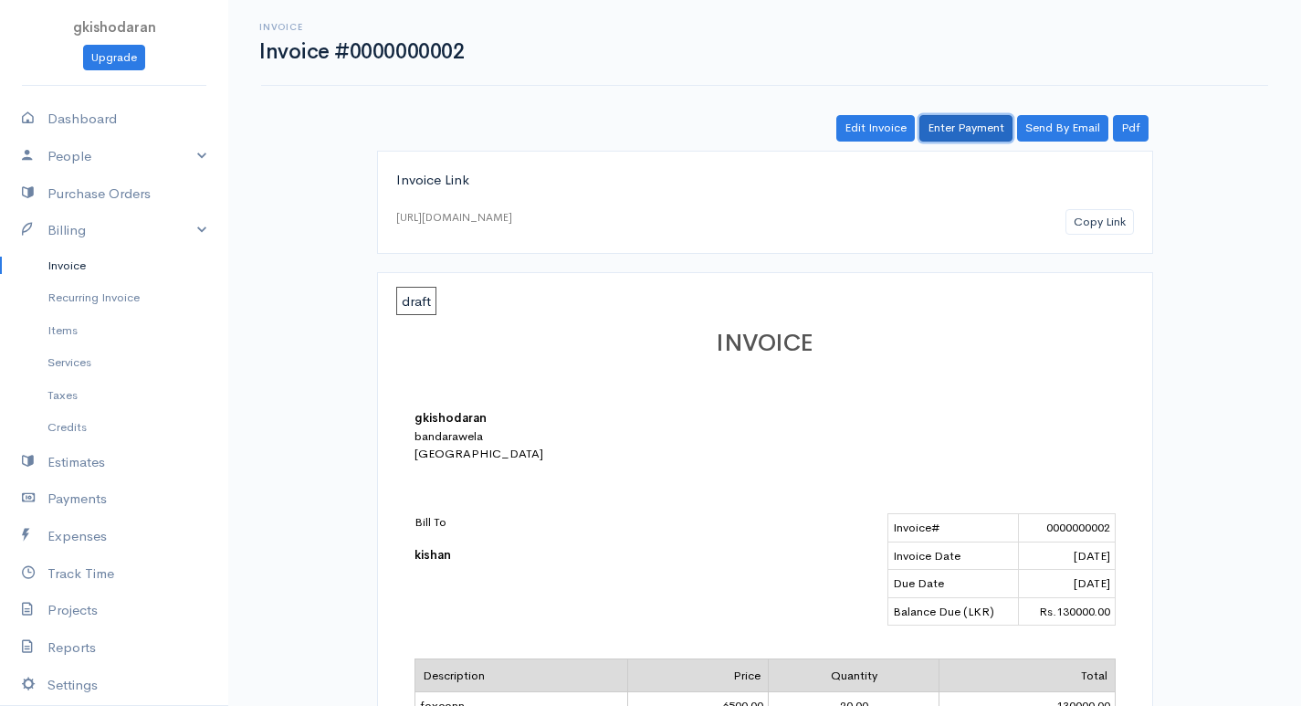
click at [967, 121] on link "Enter Payment" at bounding box center [965, 128] width 93 height 26
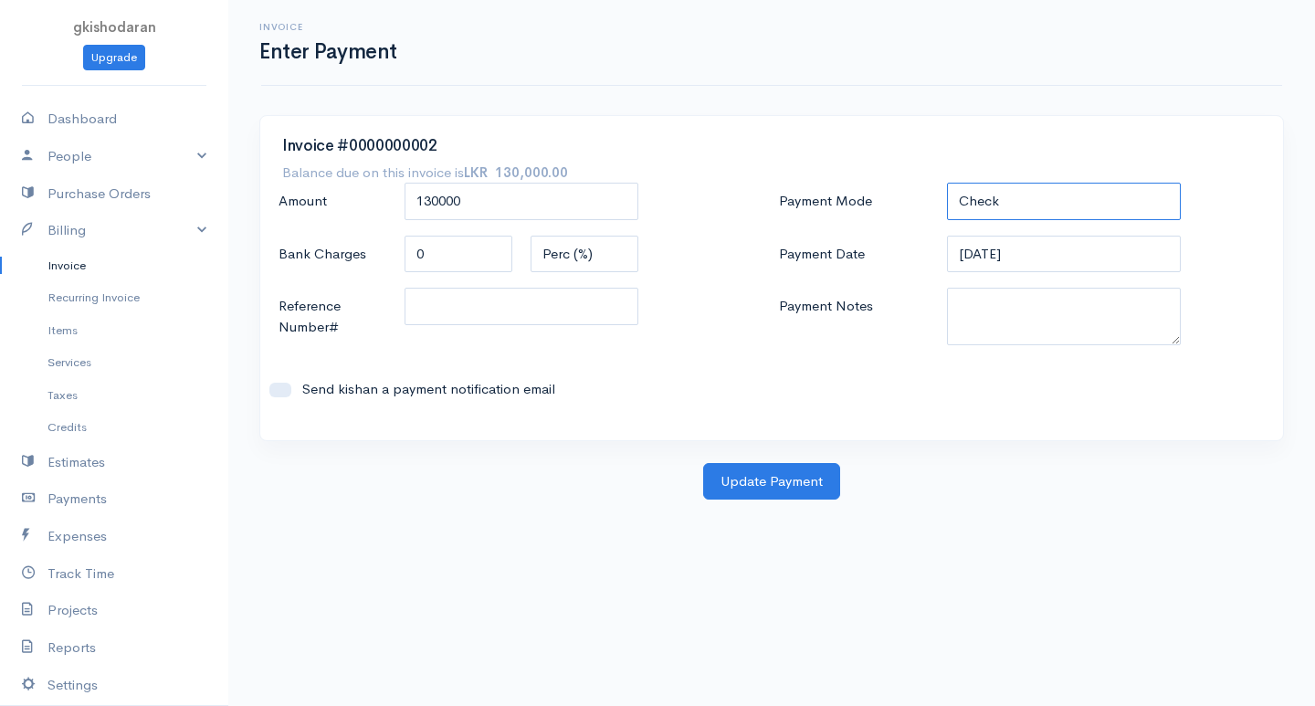
drag, startPoint x: 1062, startPoint y: 205, endPoint x: 1022, endPoint y: 249, distance: 59.4
click at [1022, 249] on div "Payment Mode Check Bank Transfer Credit Cash Debit ACH VISA MASTERCARD AMEX DIS…" at bounding box center [1021, 301] width 500 height 236
select select "Bank Transfer"
click at [947, 183] on select "Check Bank Transfer Credit Cash Debit ACH VISA MASTERCARD AMEX DISCOVER DINERS …" at bounding box center [1064, 201] width 234 height 37
click at [819, 477] on button "Update Payment" at bounding box center [771, 481] width 137 height 37
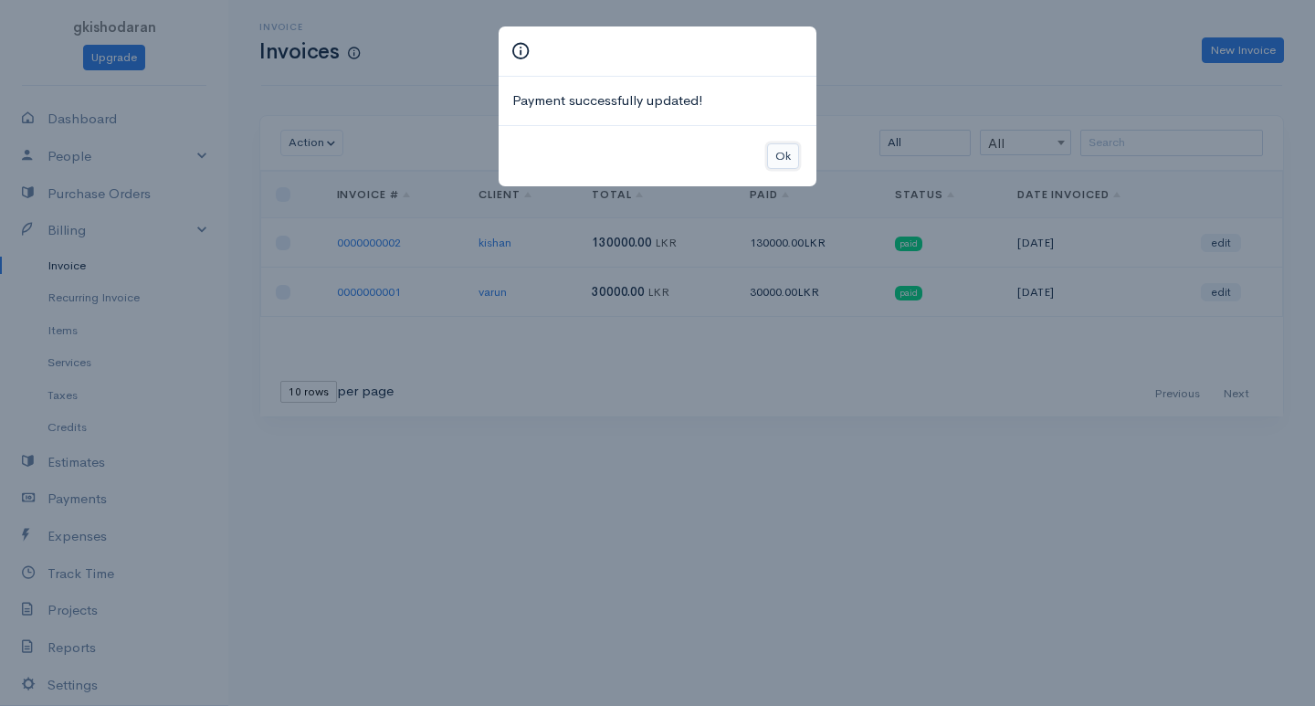
click at [779, 149] on button "Ok" at bounding box center [783, 156] width 32 height 26
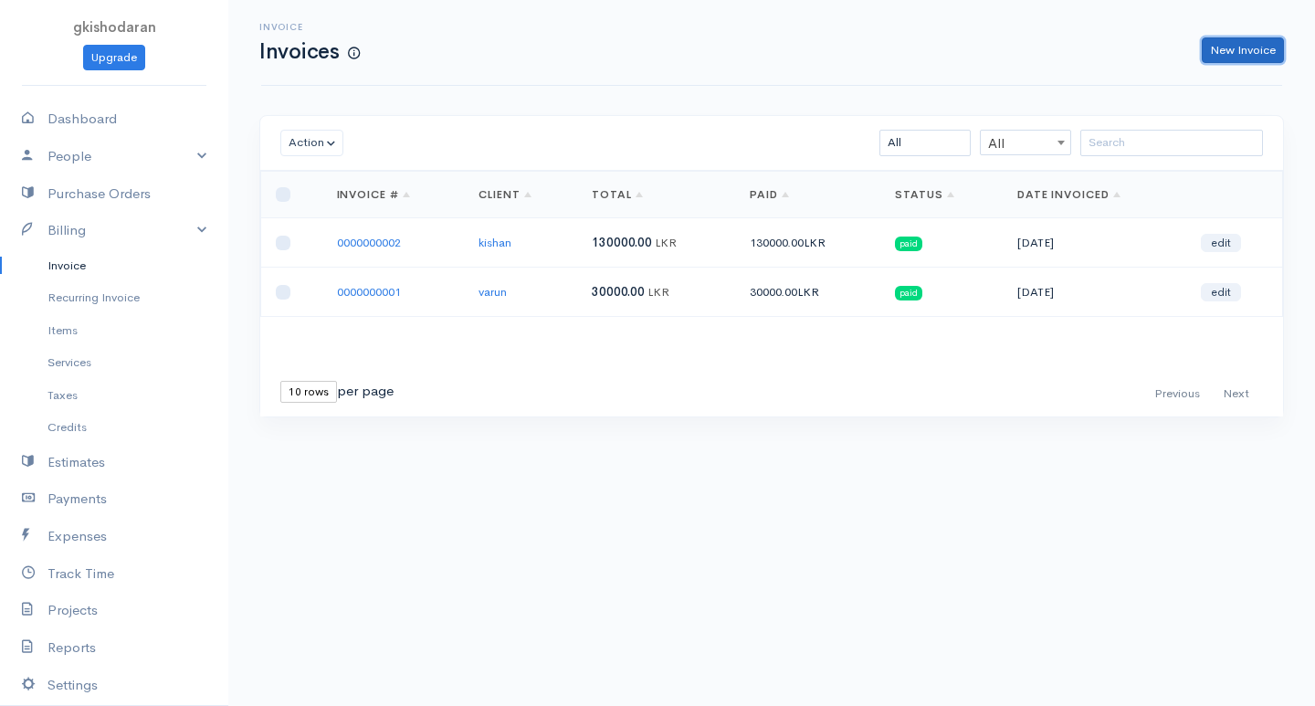
click at [1264, 58] on link "New Invoice" at bounding box center [1242, 50] width 82 height 26
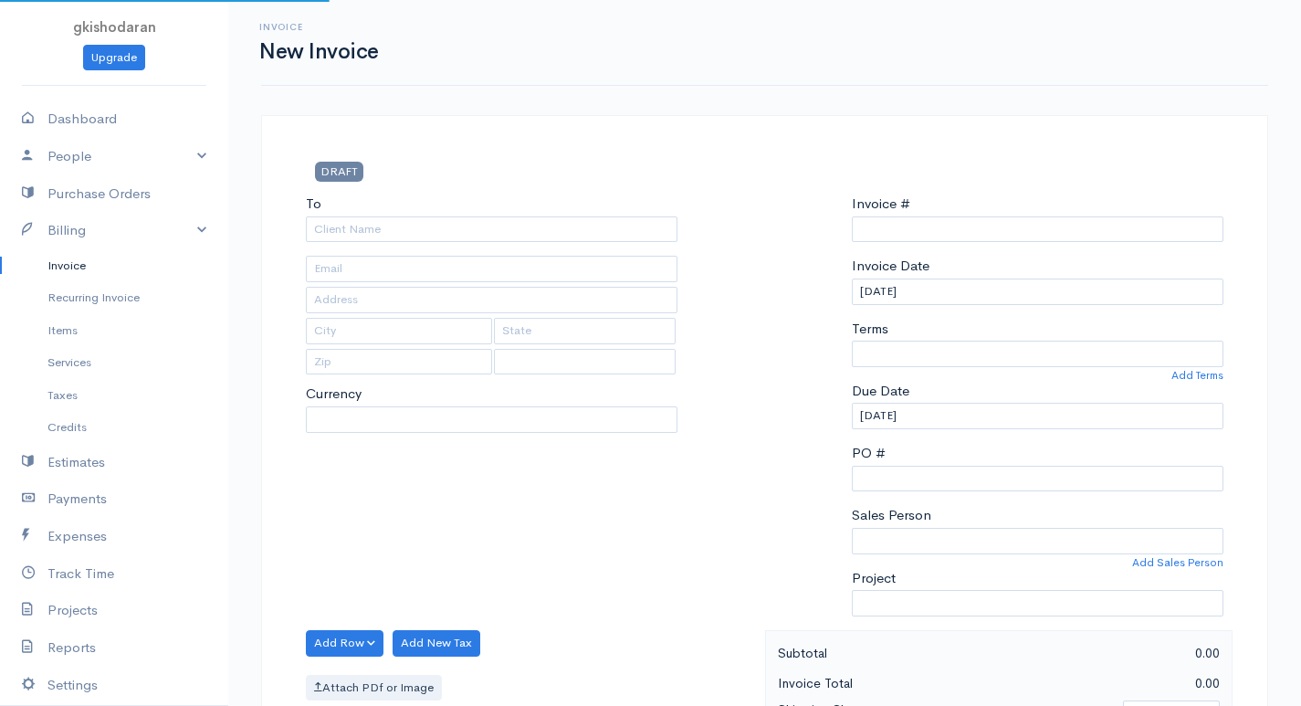
type input "0000000003"
select select "[GEOGRAPHIC_DATA]"
select select "LKR"
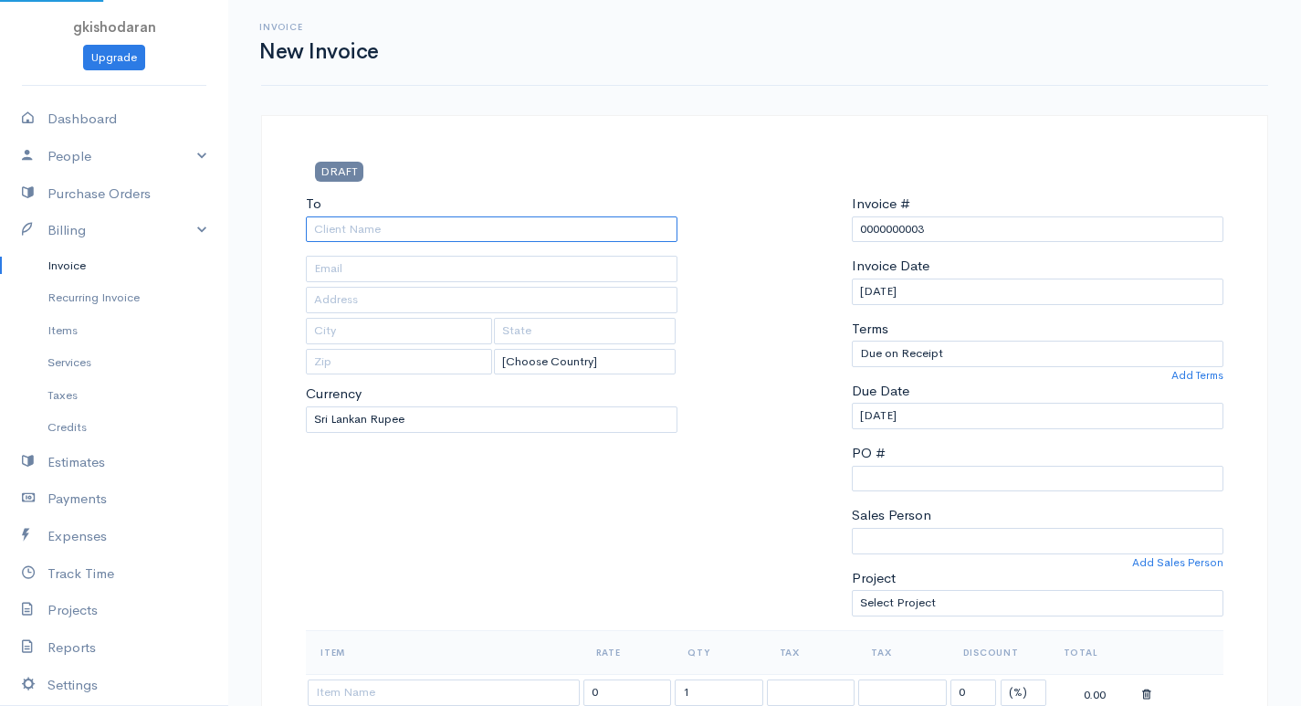
click at [560, 231] on input "To" at bounding box center [492, 229] width 372 height 26
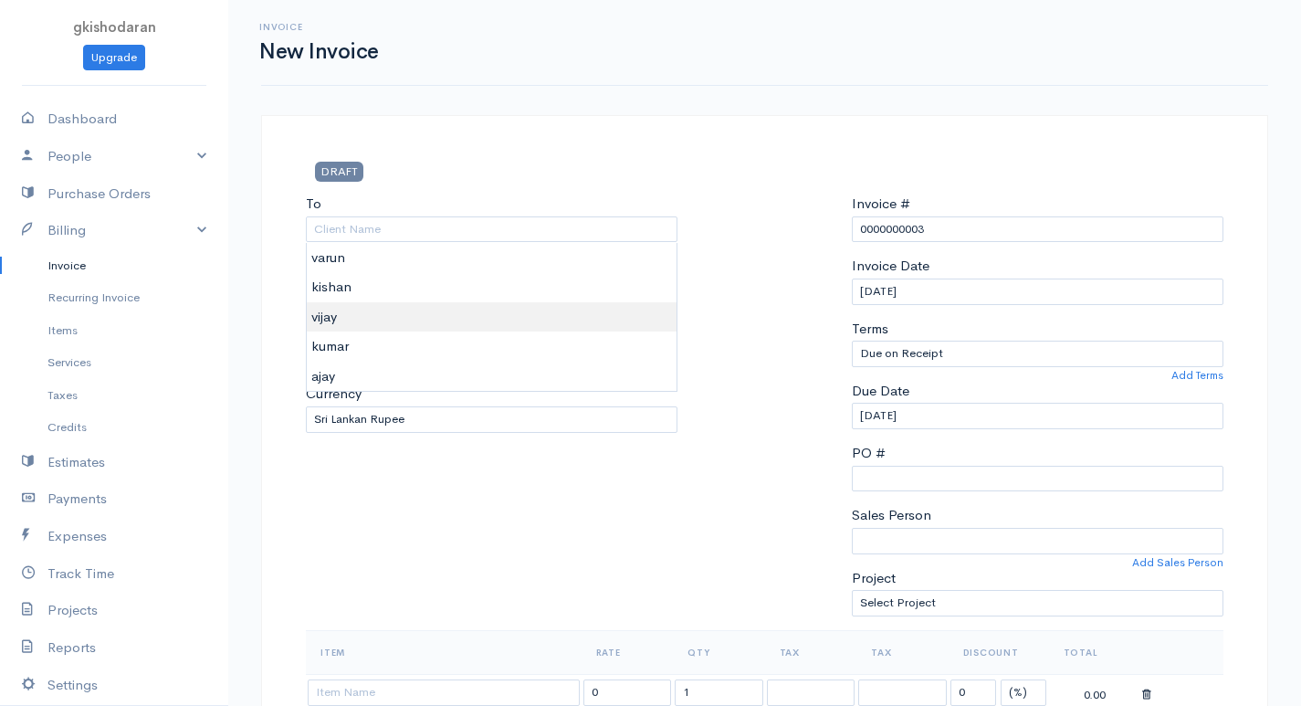
type input "vijay"
drag, startPoint x: 388, startPoint y: 302, endPoint x: 378, endPoint y: 317, distance: 17.7
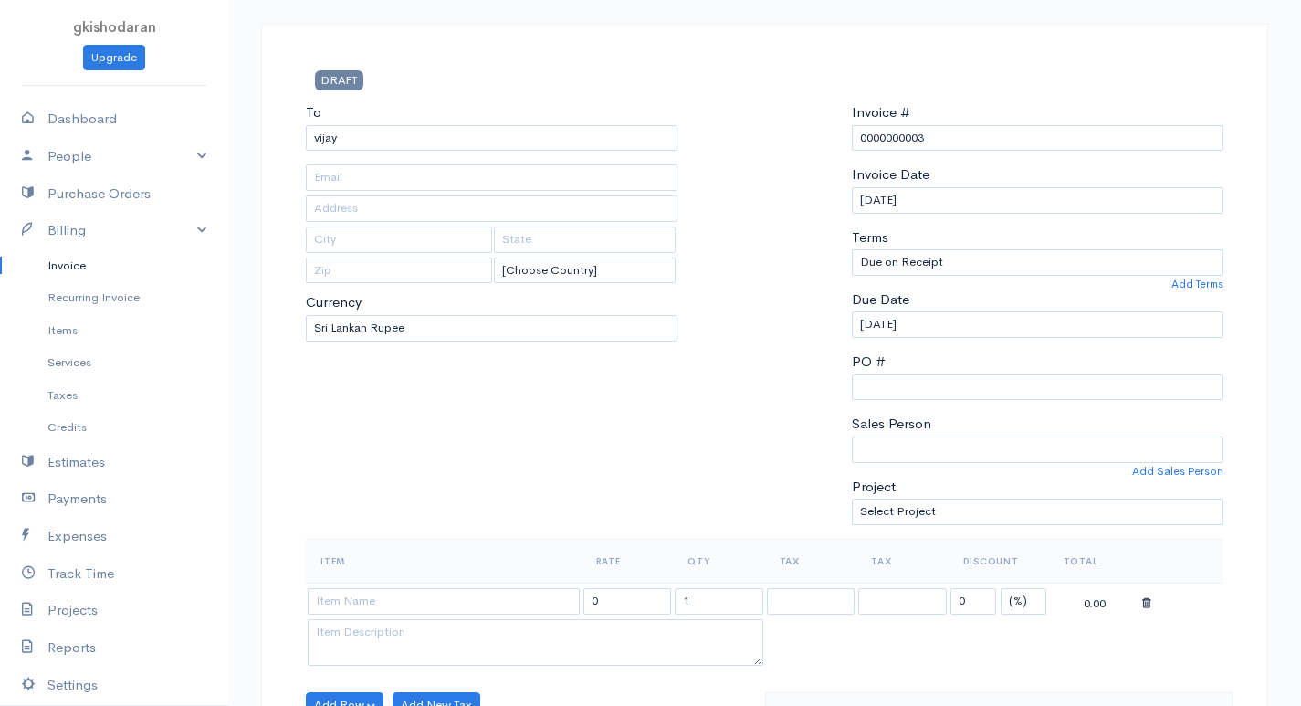
scroll to position [183, 0]
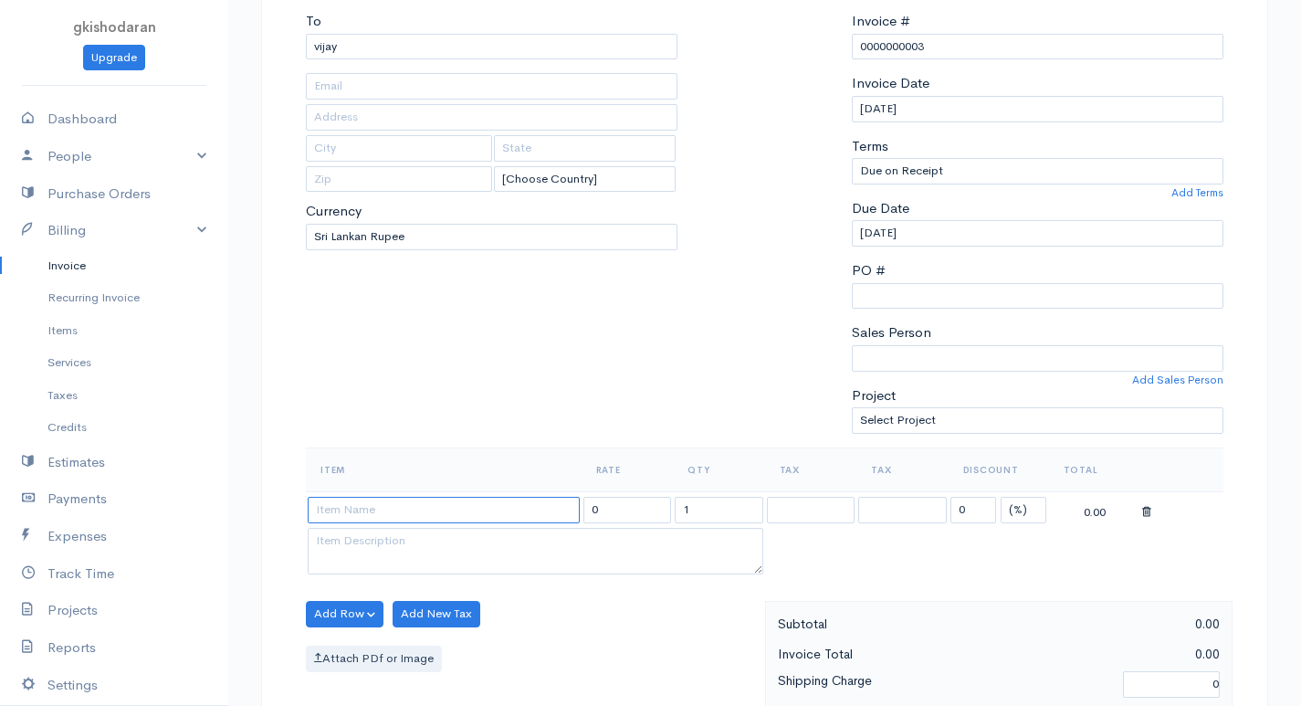
click at [378, 520] on input at bounding box center [444, 510] width 272 height 26
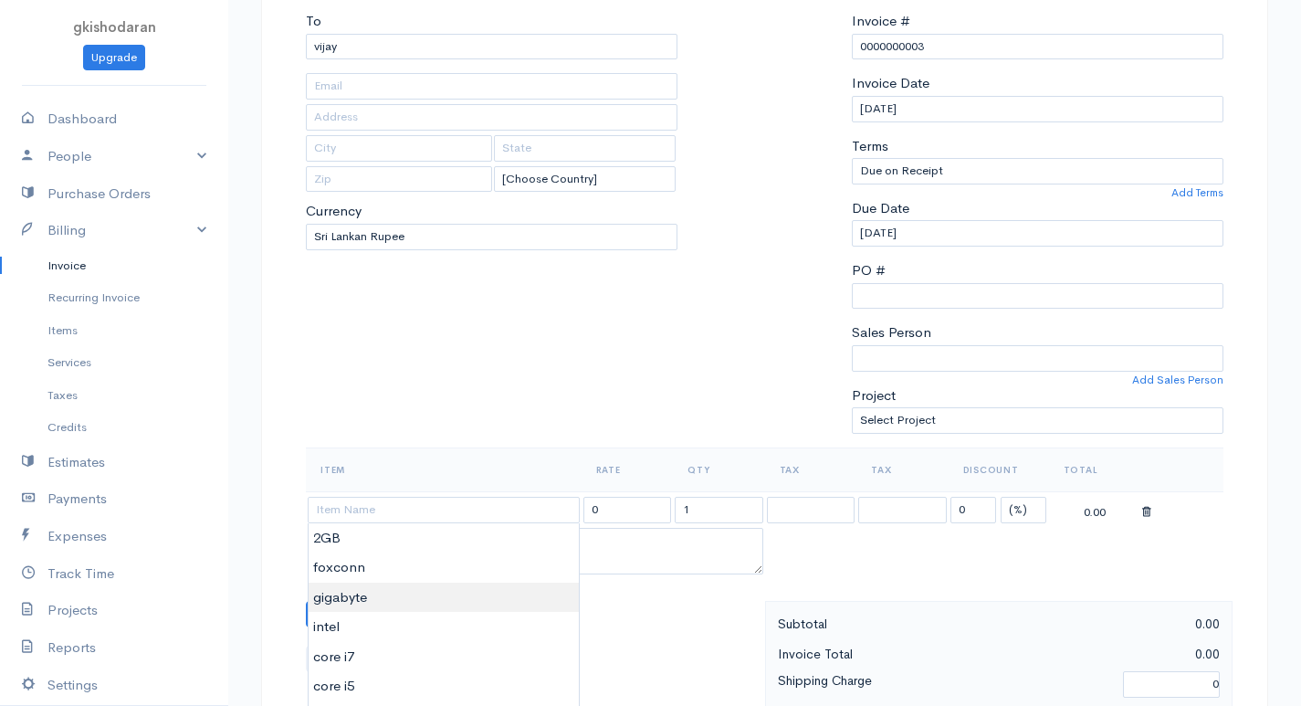
type input "gigabyte"
type input "7000.00"
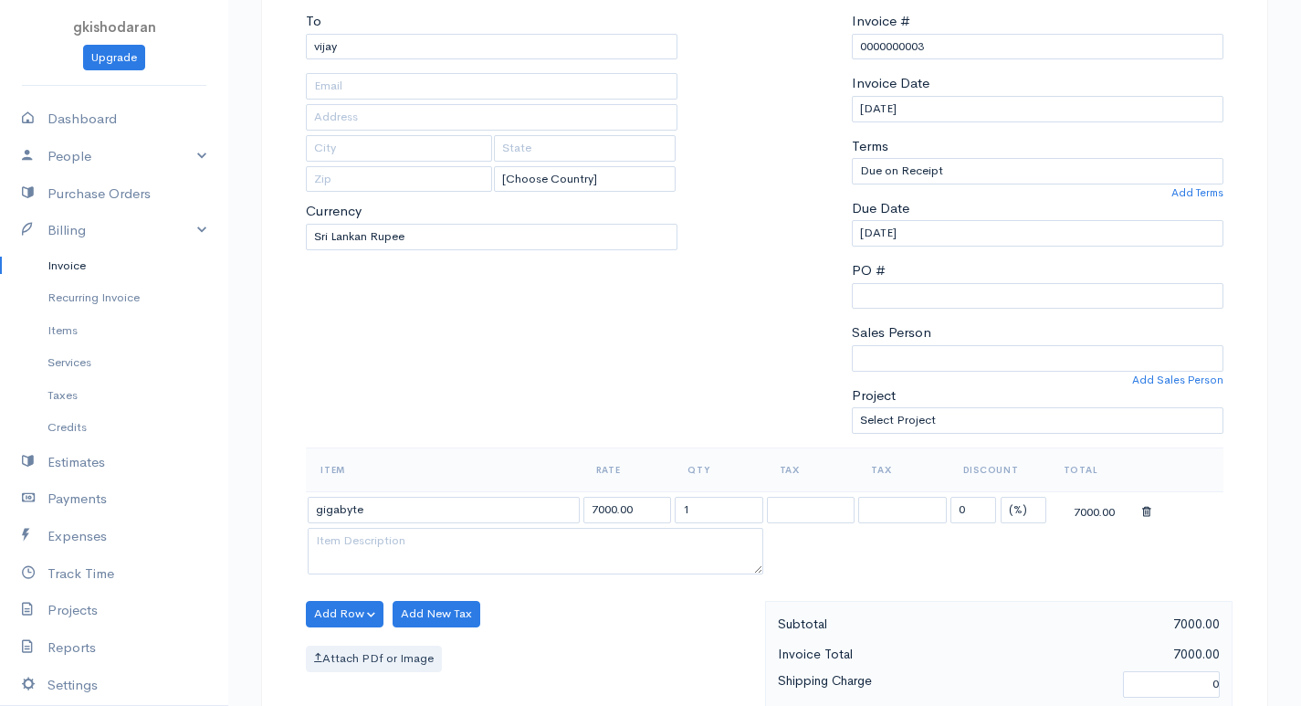
click at [350, 592] on body "gkishodaran Upgrade Dashboard People Clients Vendors Staff Users Purchase Order…" at bounding box center [650, 606] width 1301 height 1579
drag, startPoint x: 707, startPoint y: 495, endPoint x: 615, endPoint y: 534, distance: 99.4
click at [615, 534] on tbody "gigabyte 7000.00 1 0 (%) Flat 7000.00" at bounding box center [765, 535] width 918 height 88
click at [713, 574] on textarea at bounding box center [536, 551] width 456 height 47
drag, startPoint x: 698, startPoint y: 515, endPoint x: 659, endPoint y: 527, distance: 40.1
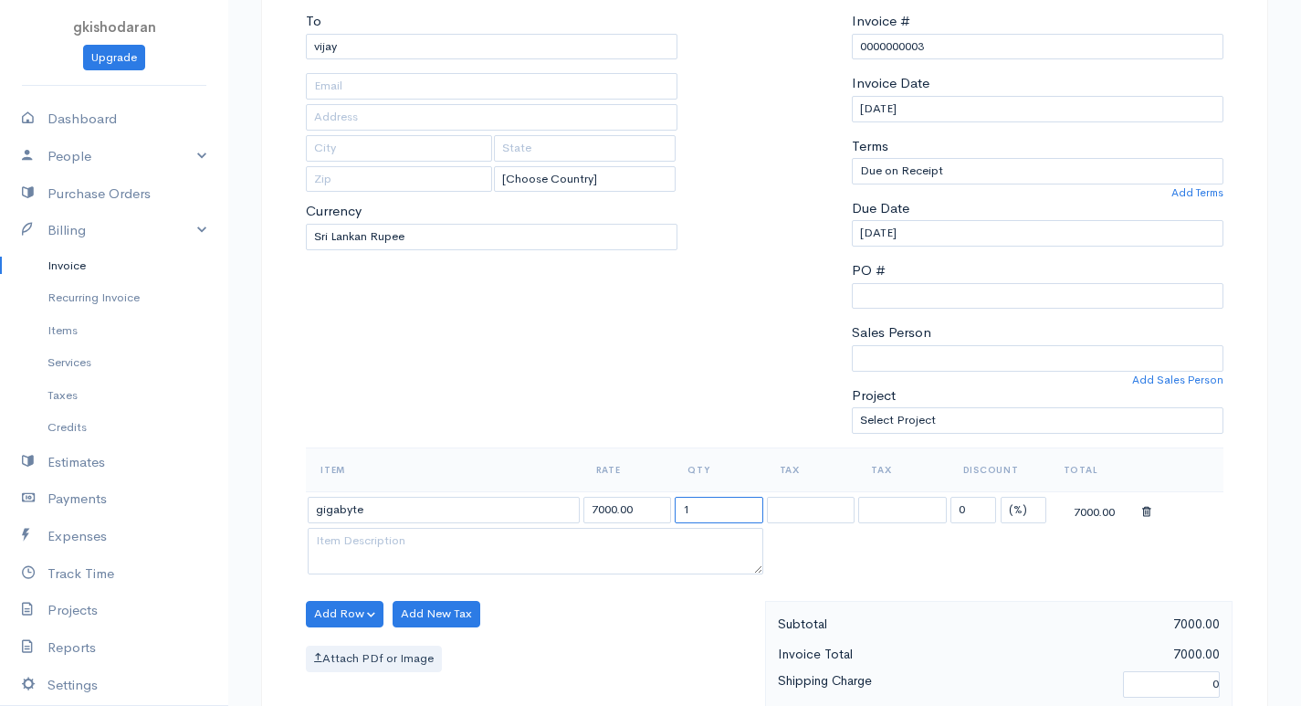
click at [659, 527] on tbody "gigabyte 7000.00 1 0 (%) Flat 7000.00" at bounding box center [765, 535] width 918 height 88
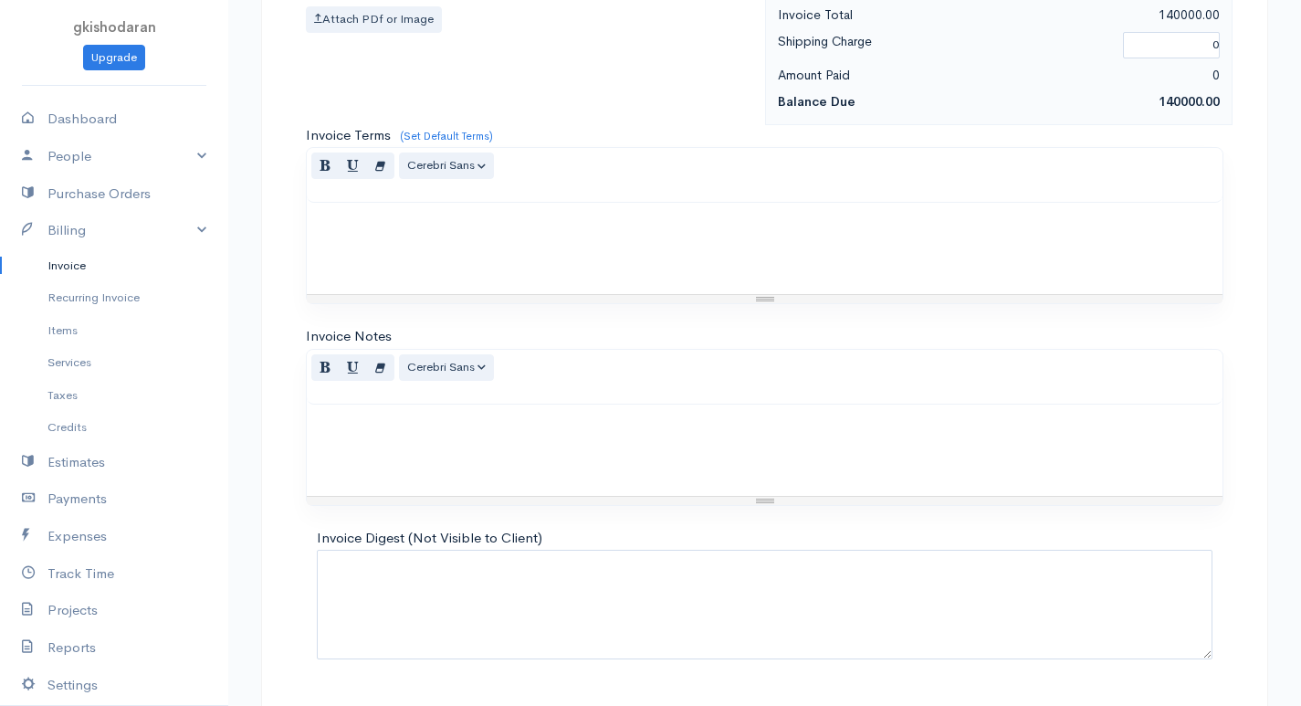
scroll to position [873, 0]
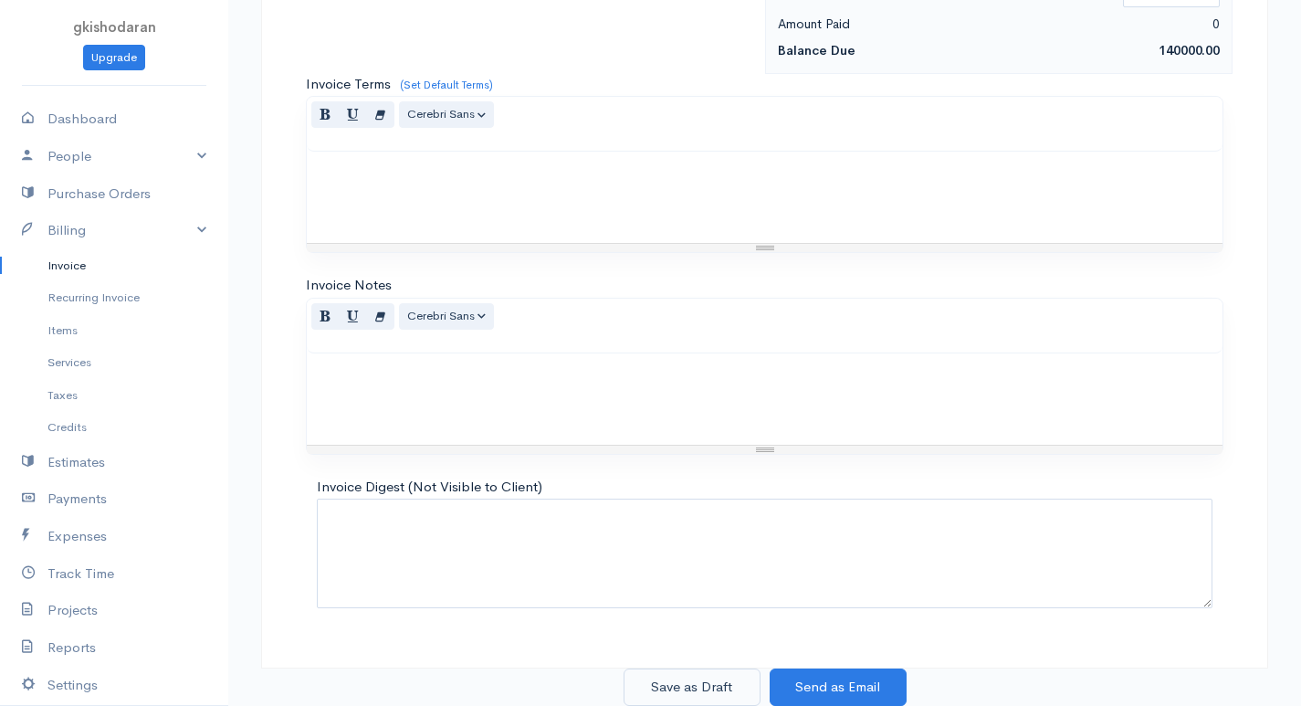
type input "20"
click at [727, 691] on button "Save as Draft" at bounding box center [692, 686] width 137 height 37
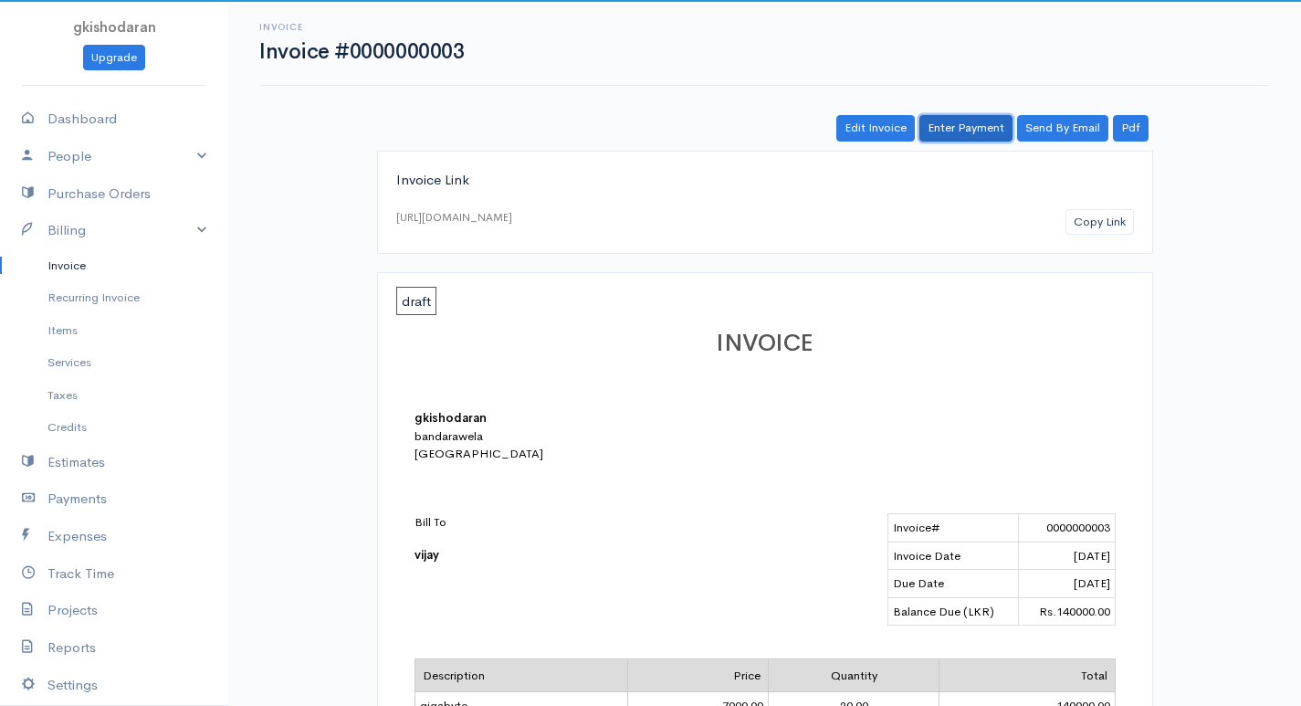
click at [992, 132] on link "Enter Payment" at bounding box center [965, 128] width 93 height 26
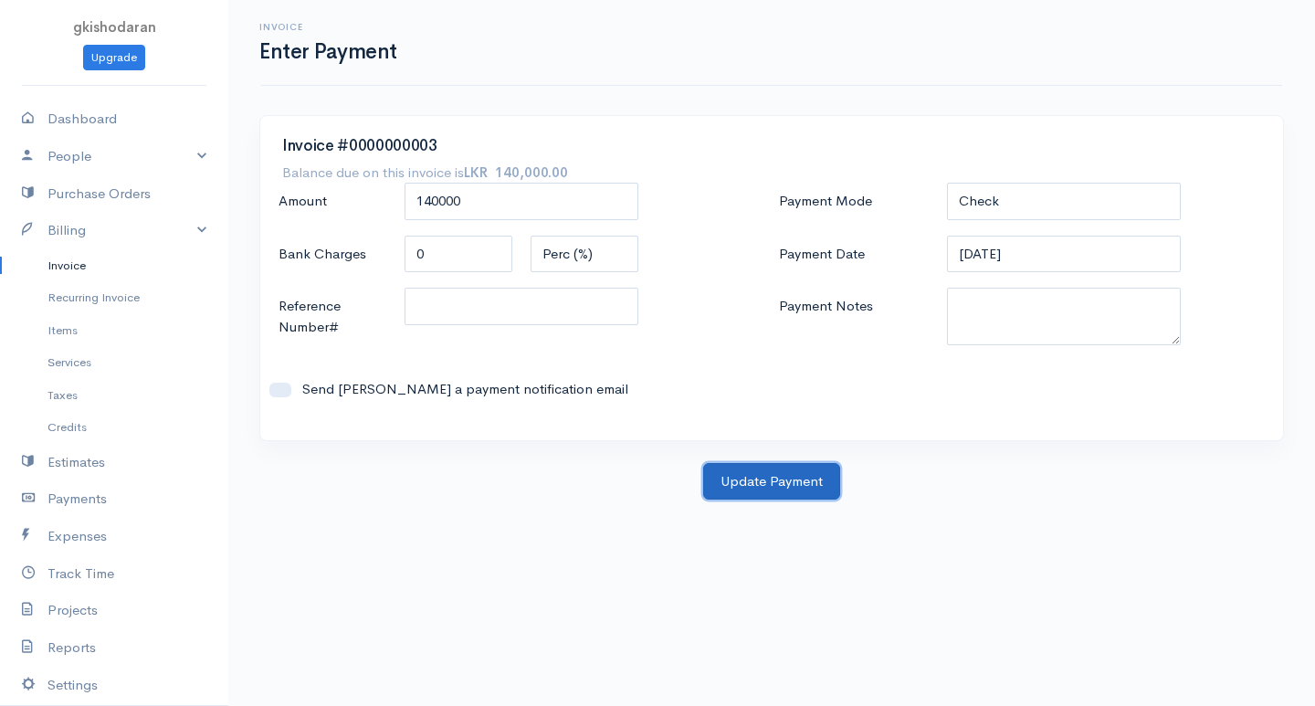
click at [737, 491] on button "Update Payment" at bounding box center [771, 481] width 137 height 37
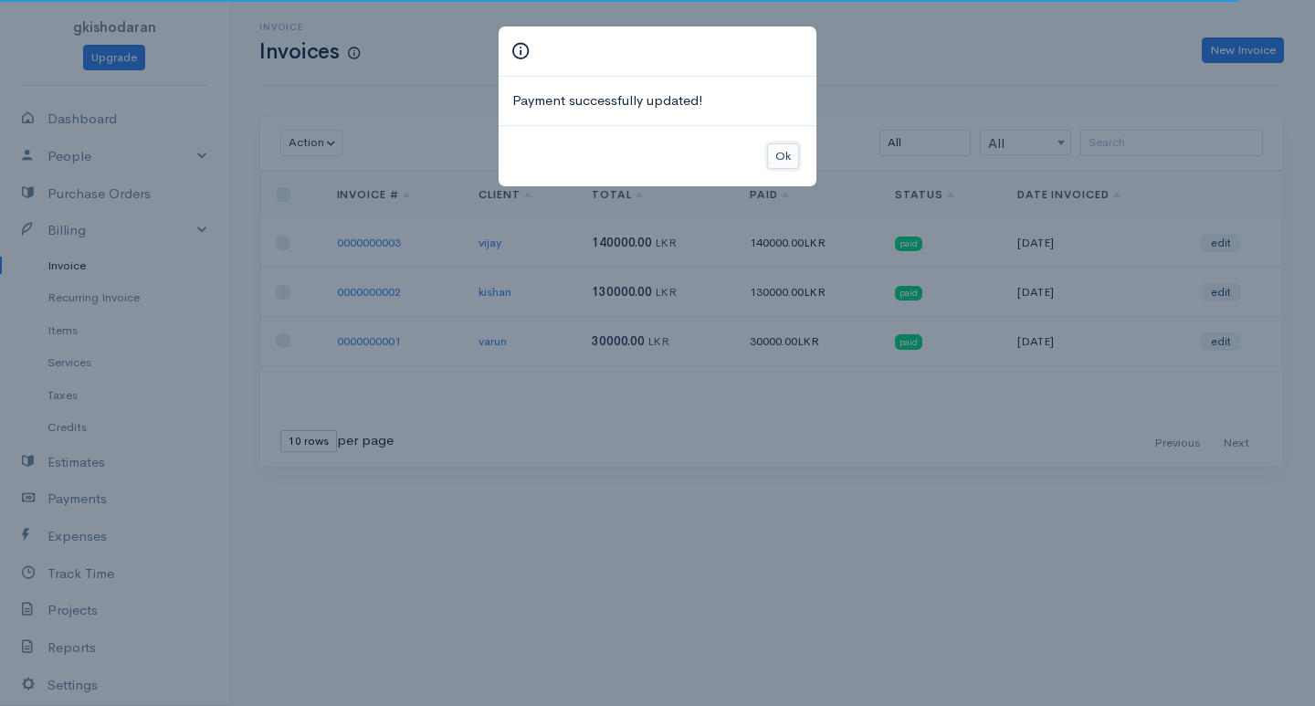
click at [795, 151] on button "Ok" at bounding box center [783, 156] width 32 height 26
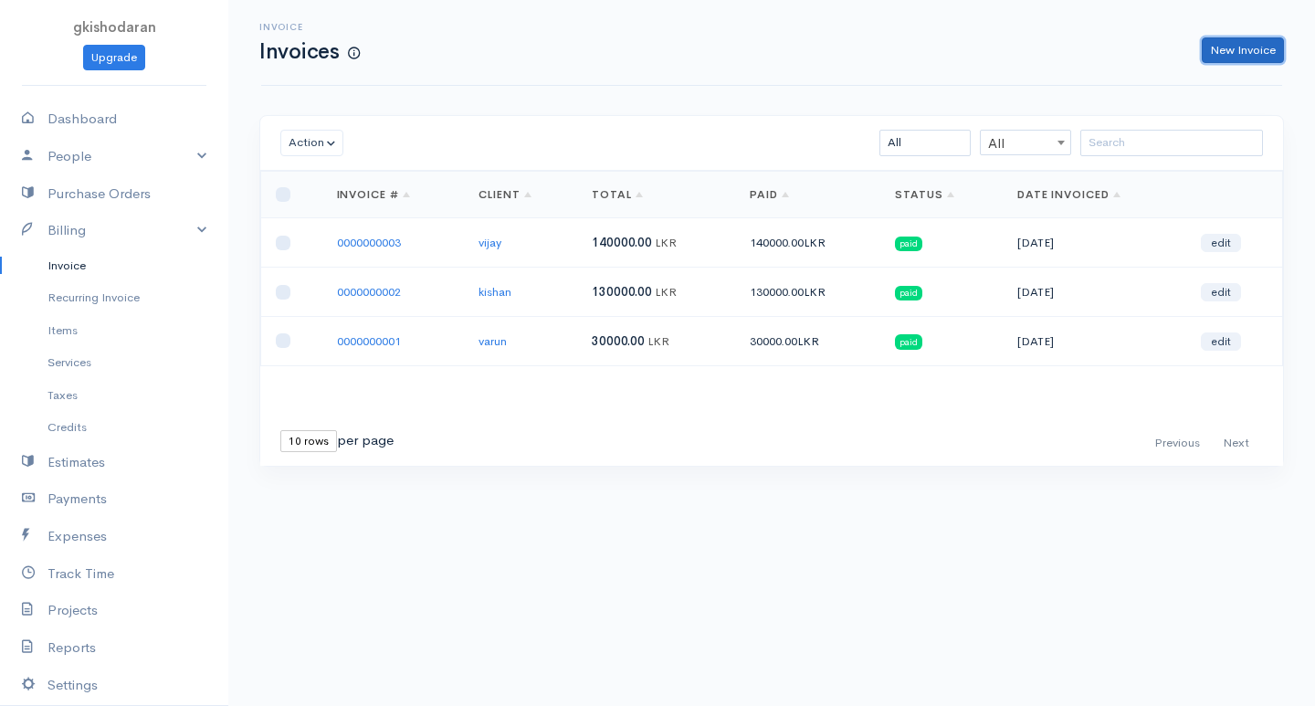
click at [1213, 51] on link "New Invoice" at bounding box center [1242, 50] width 82 height 26
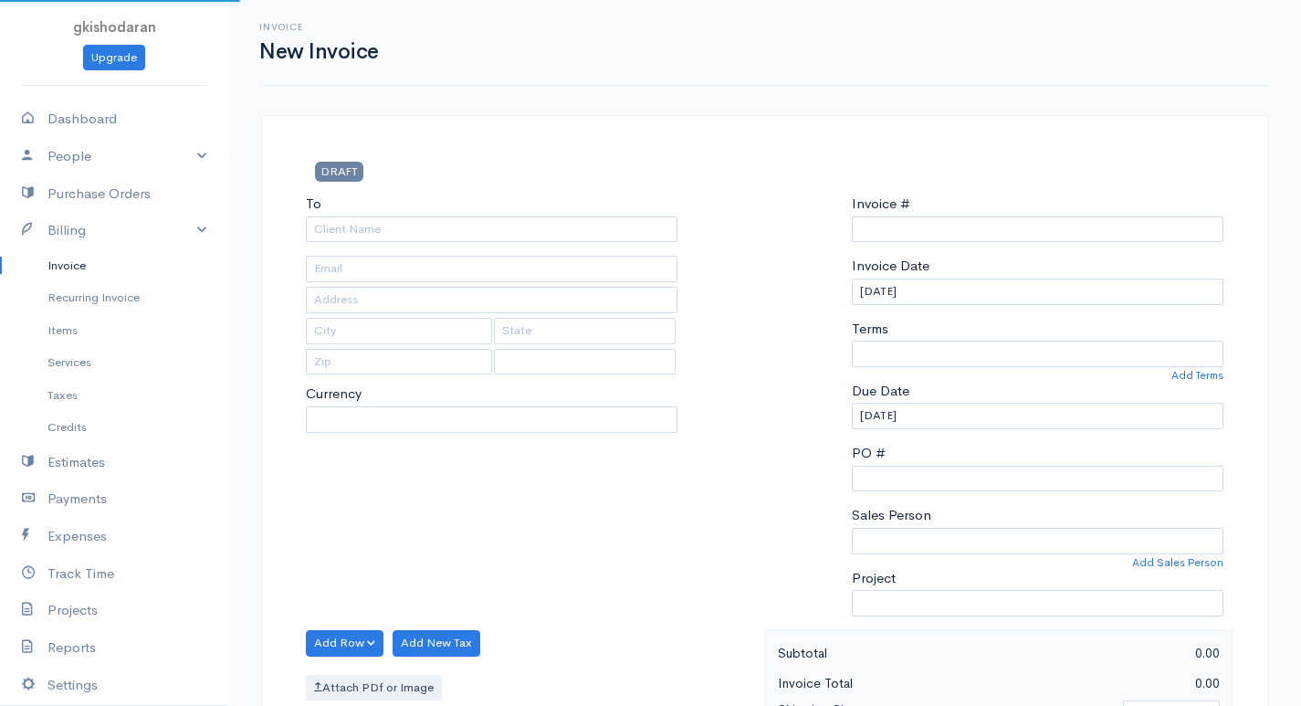
select select "LKR"
select select "[GEOGRAPHIC_DATA]"
type input "0000000004"
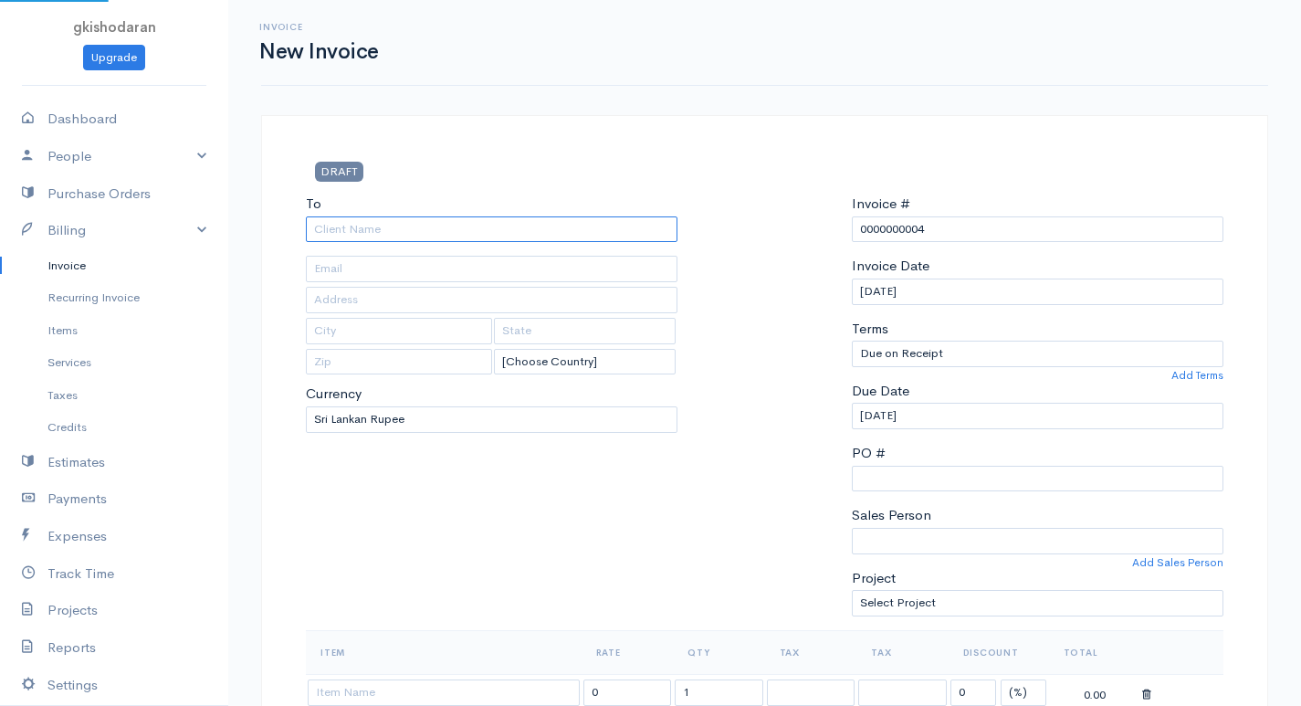
click at [601, 233] on input "To" at bounding box center [492, 229] width 372 height 26
type input "kumar"
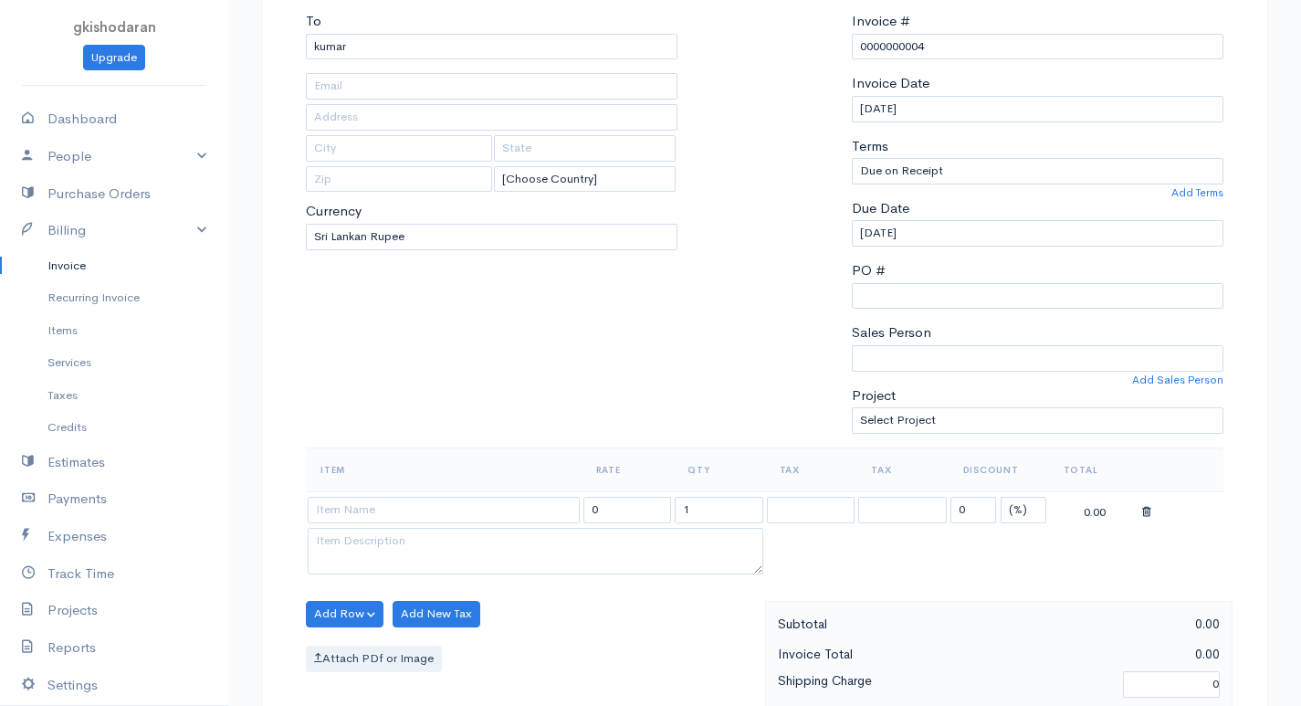
scroll to position [274, 0]
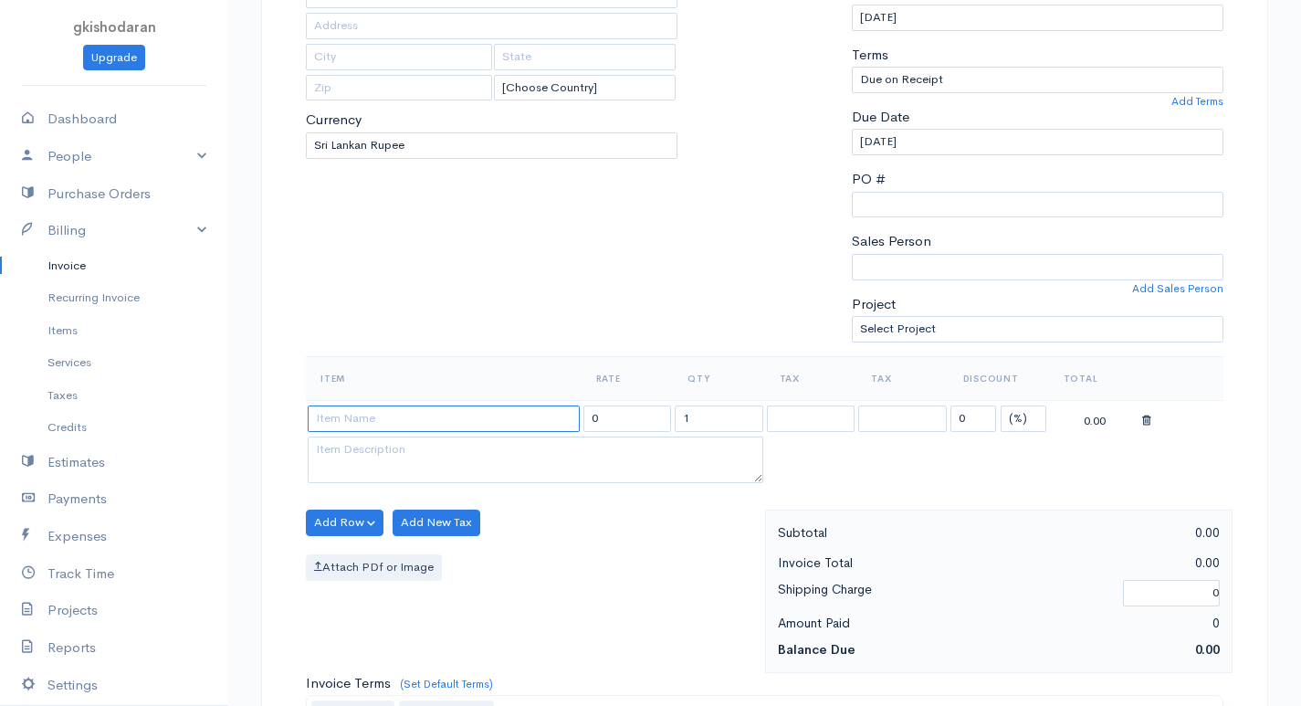
click at [420, 417] on input at bounding box center [444, 418] width 272 height 26
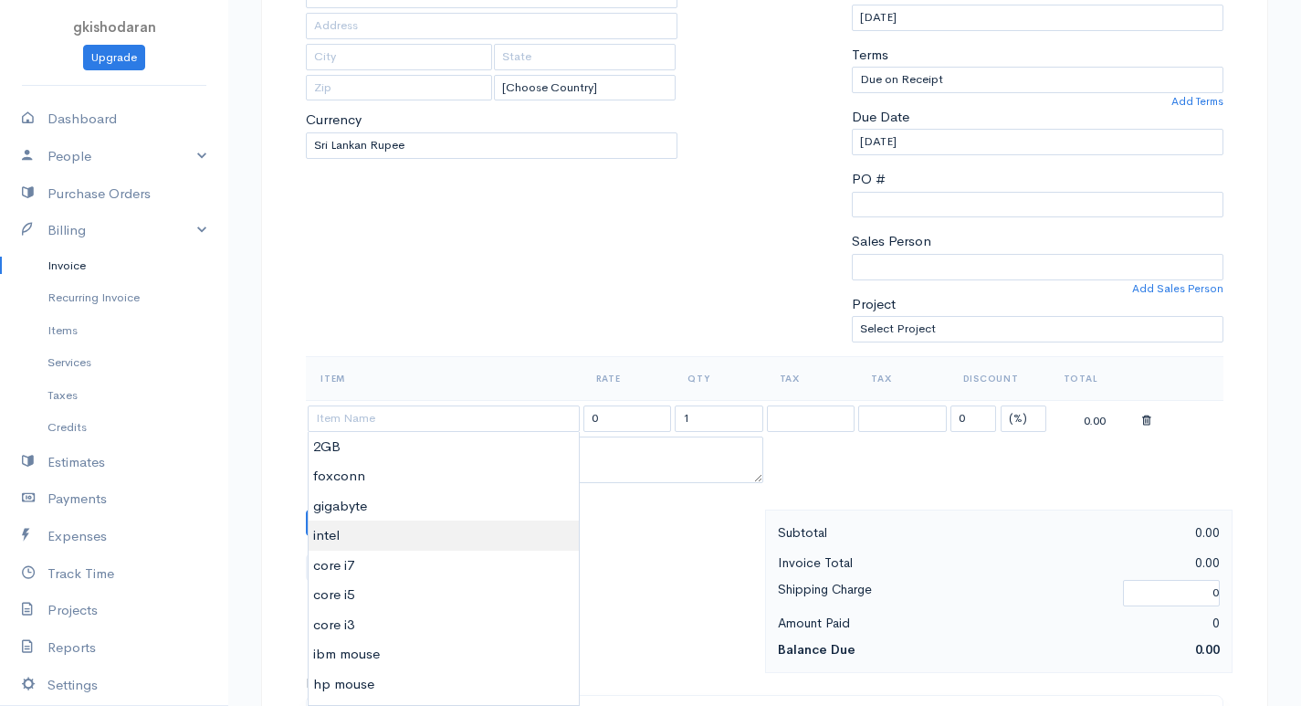
type input "intel"
type input "6000.00"
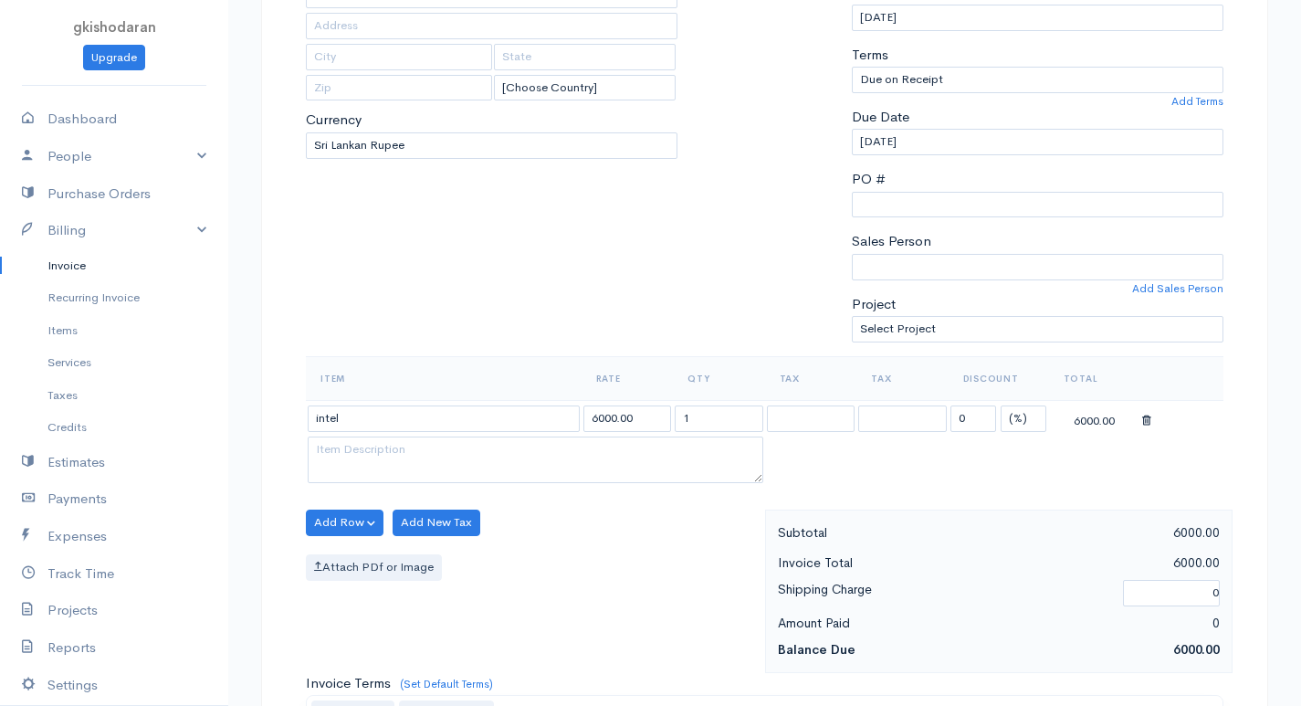
click at [377, 539] on body "gkishodaran Upgrade Dashboard People Clients Vendors Staff Users Purchase Order…" at bounding box center [650, 515] width 1301 height 1579
drag, startPoint x: 684, startPoint y: 420, endPoint x: 698, endPoint y: 412, distance: 16.8
click at [698, 412] on input "1" at bounding box center [719, 418] width 89 height 26
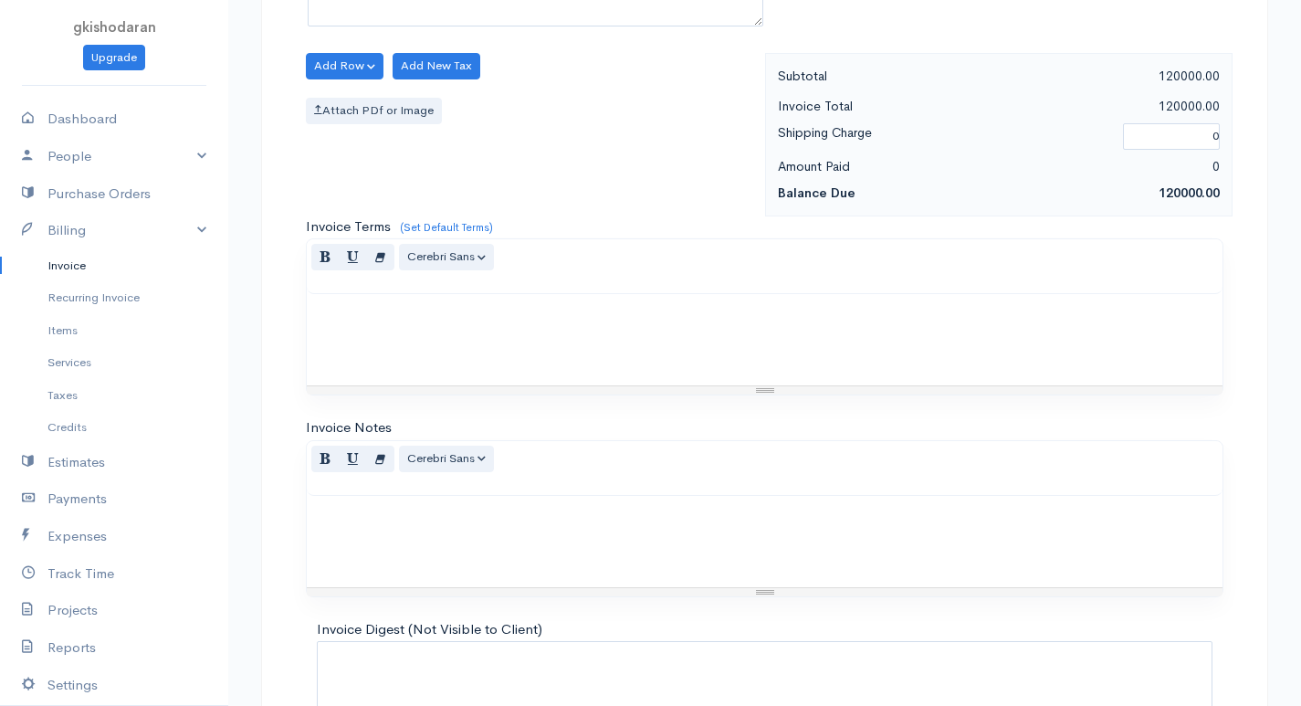
scroll to position [873, 0]
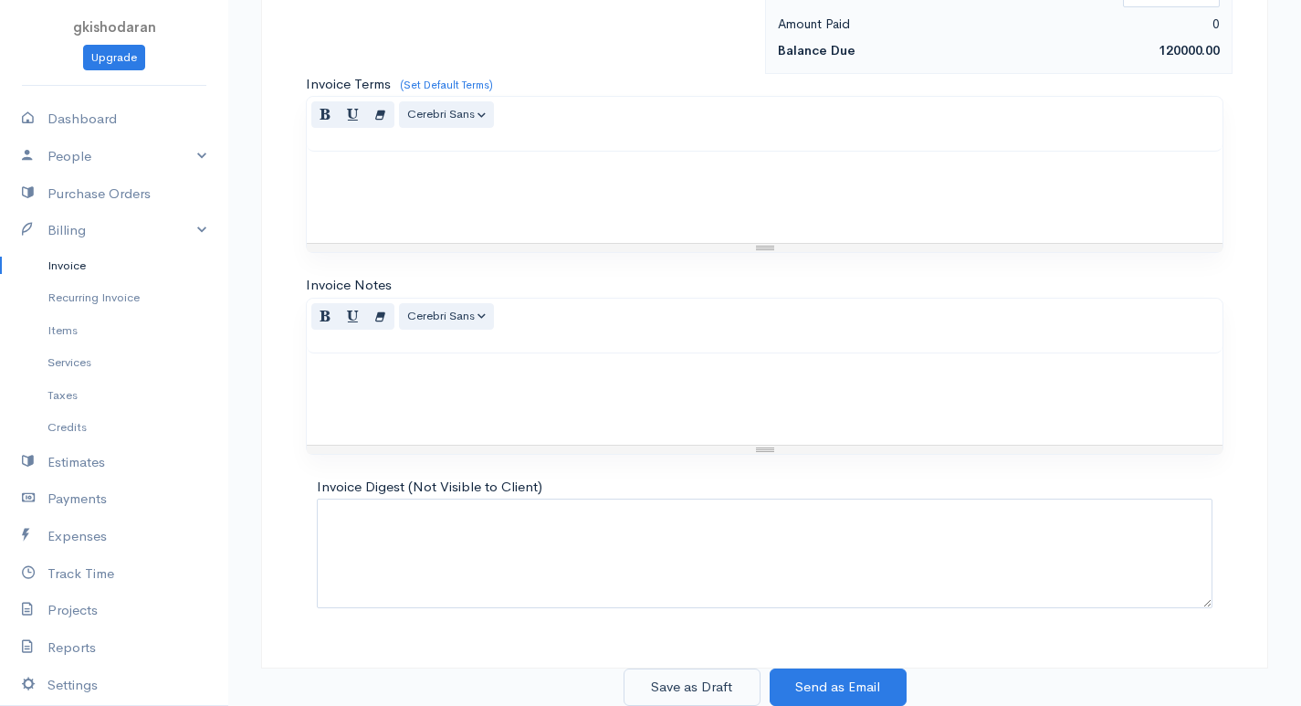
type input "20"
click at [700, 697] on button "Save as Draft" at bounding box center [692, 686] width 137 height 37
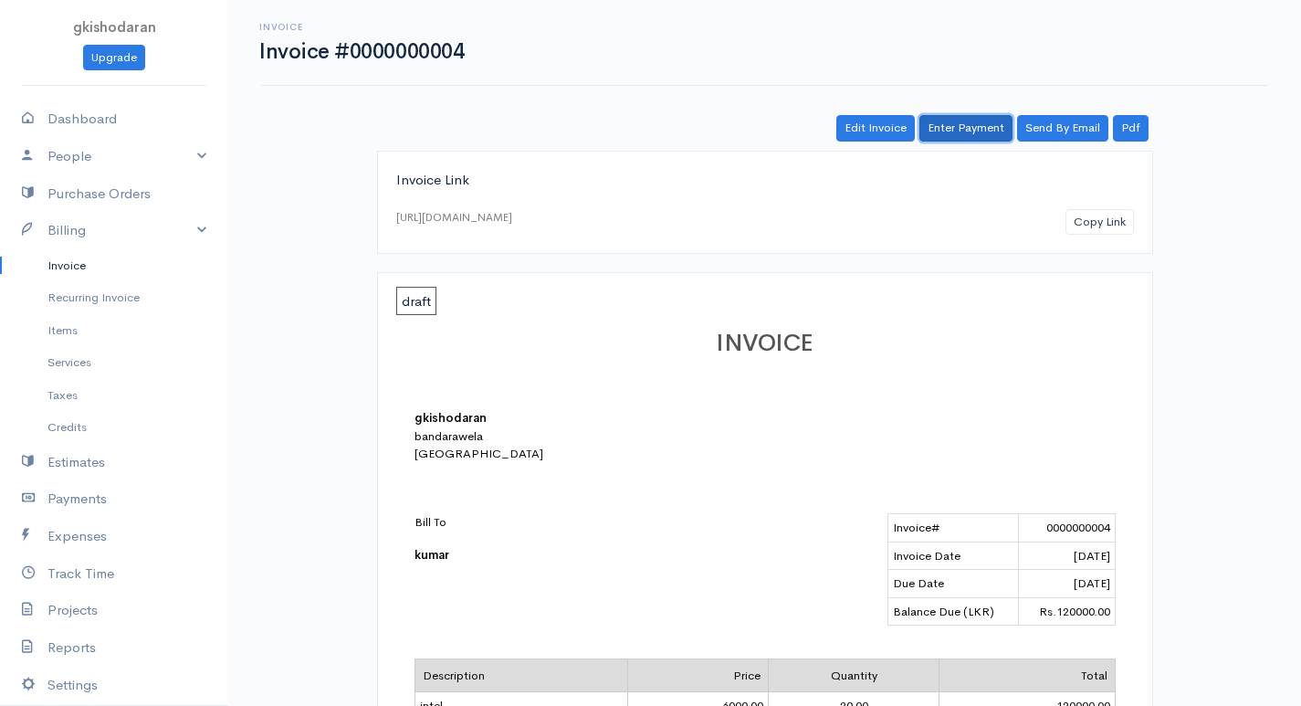
click at [965, 122] on link "Enter Payment" at bounding box center [965, 128] width 93 height 26
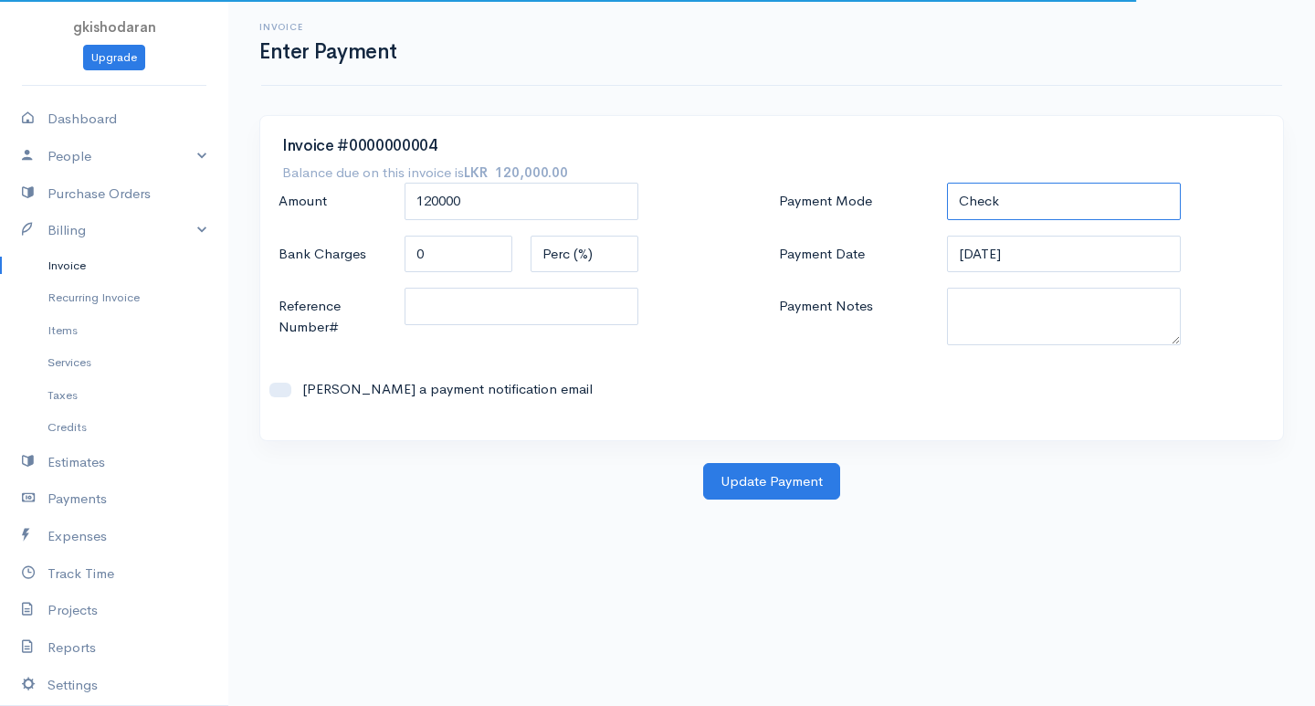
click at [1004, 184] on select "Check Bank Transfer Credit Cash Debit ACH VISA MASTERCARD AMEX DISCOVER DINERS …" at bounding box center [1064, 201] width 234 height 37
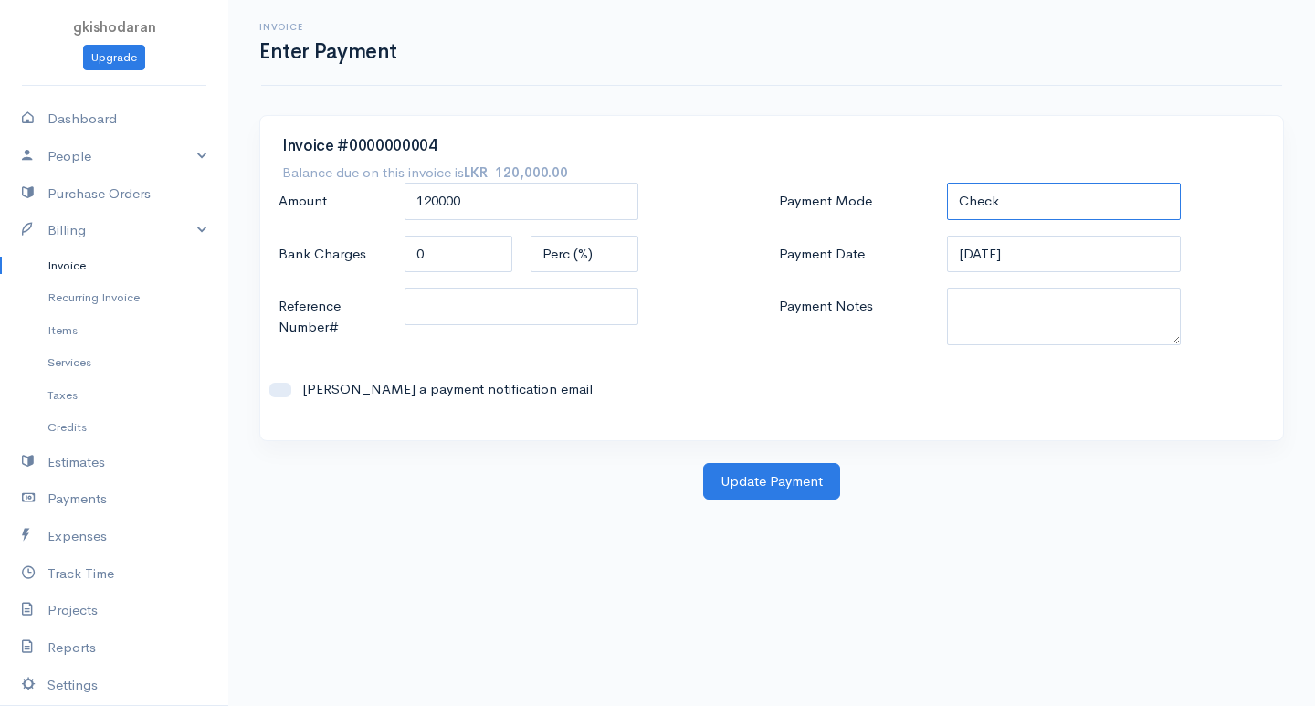
select select "Bank Transfer"
click at [947, 183] on select "Check Bank Transfer Credit Cash Debit ACH VISA MASTERCARD AMEX DISCOVER DINERS …" at bounding box center [1064, 201] width 234 height 37
click at [798, 501] on body "gkishodaran Upgrade Dashboard People Clients Vendors Staff Users Purchase Order…" at bounding box center [657, 353] width 1315 height 706
click at [803, 488] on button "Update Payment" at bounding box center [771, 481] width 137 height 37
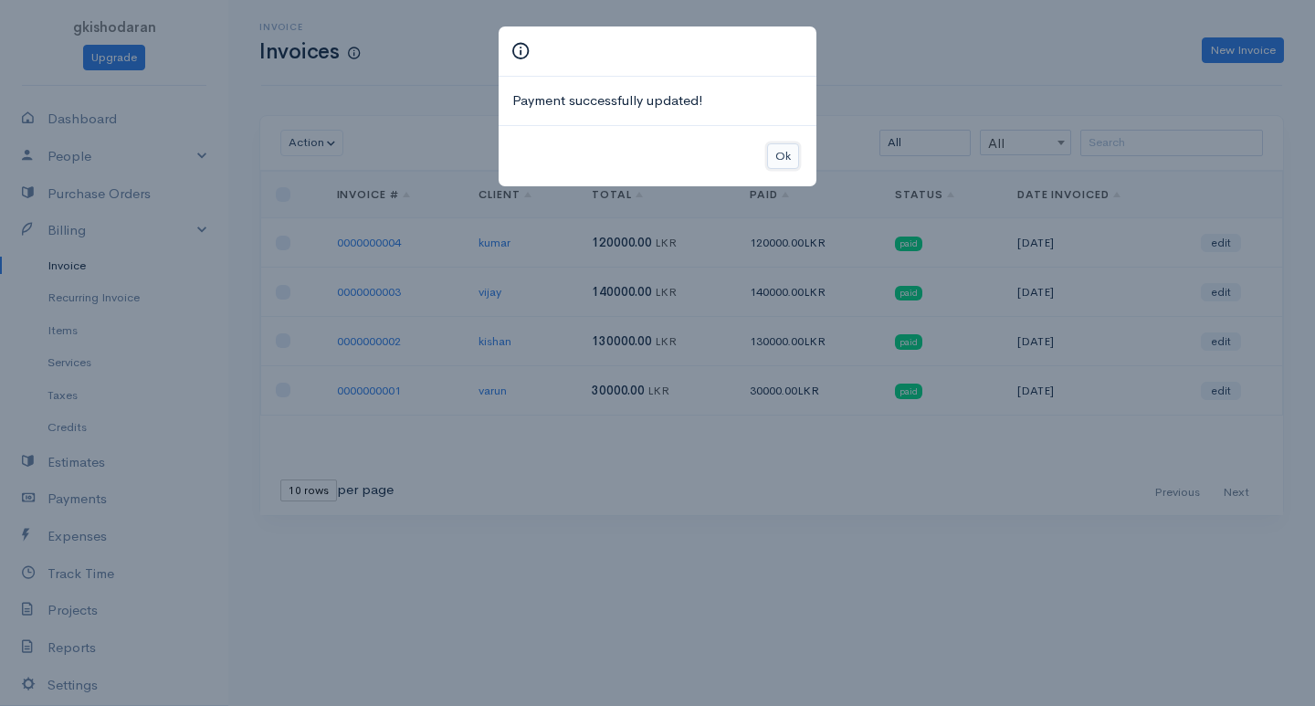
click at [782, 157] on button "Ok" at bounding box center [783, 156] width 32 height 26
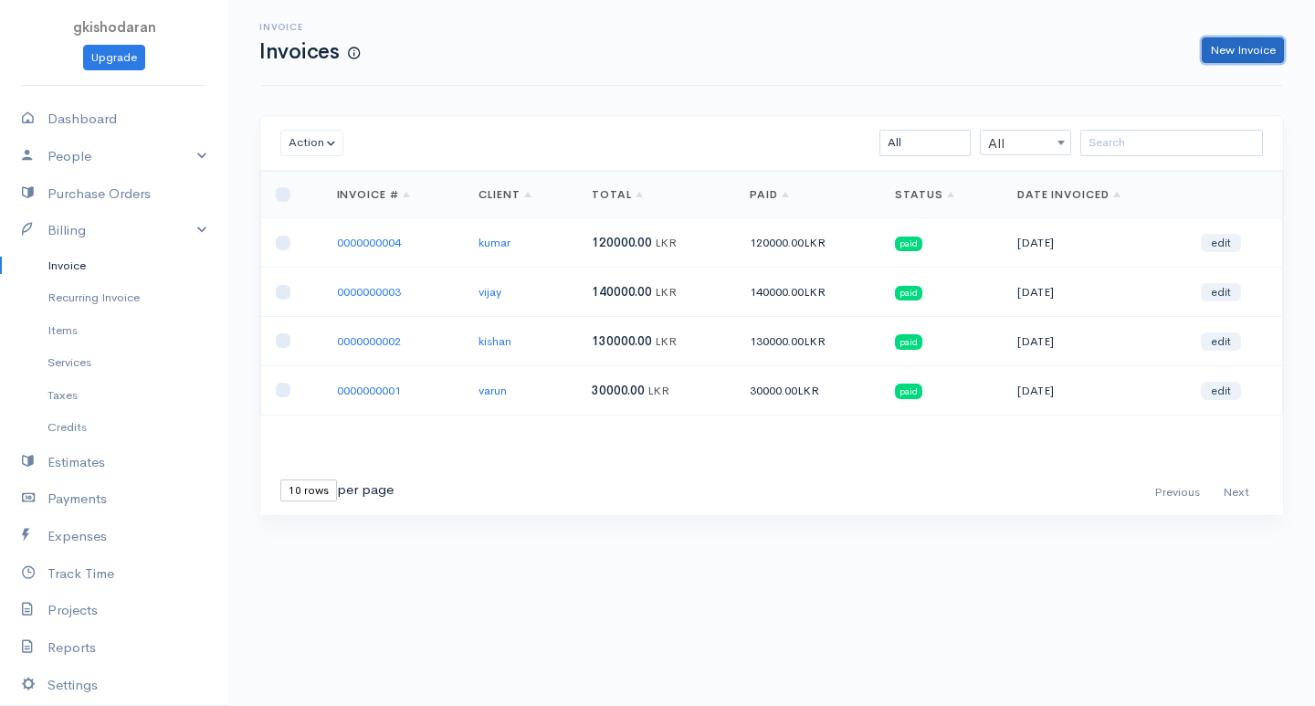
click at [1224, 44] on link "New Invoice" at bounding box center [1242, 50] width 82 height 26
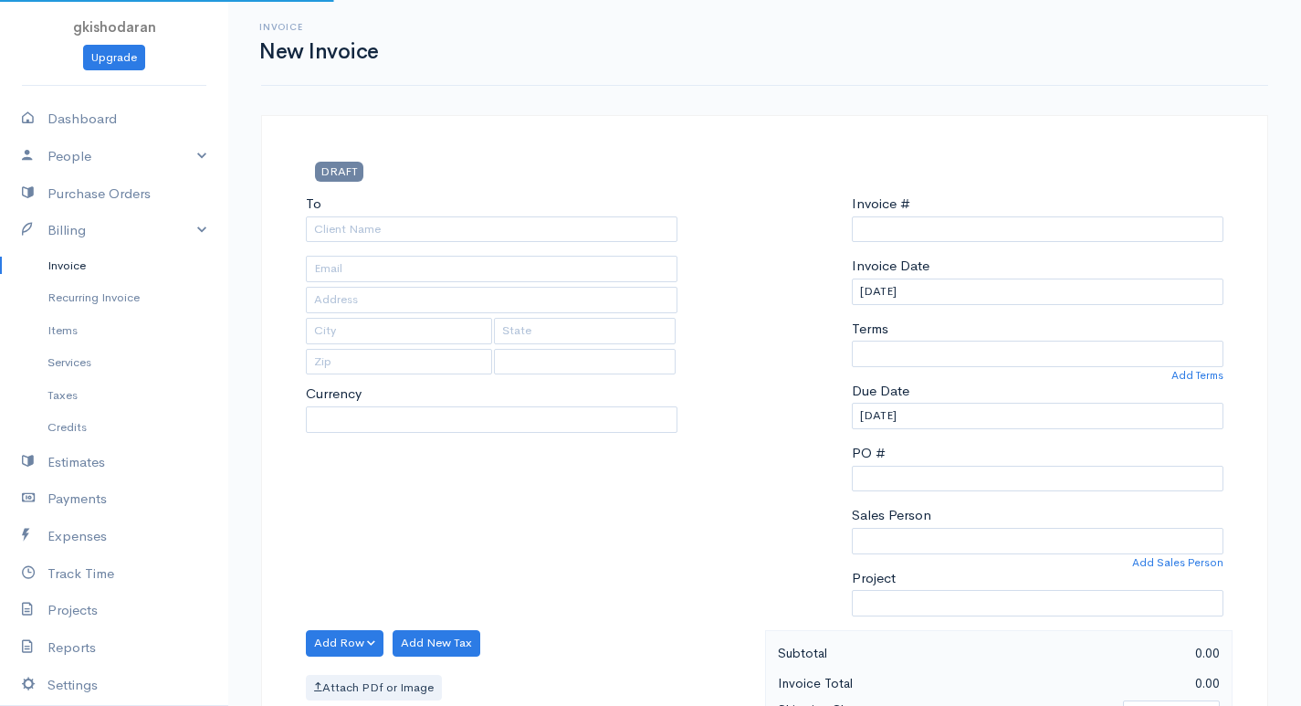
type input "0000000005"
select select "[GEOGRAPHIC_DATA]"
select select "LKR"
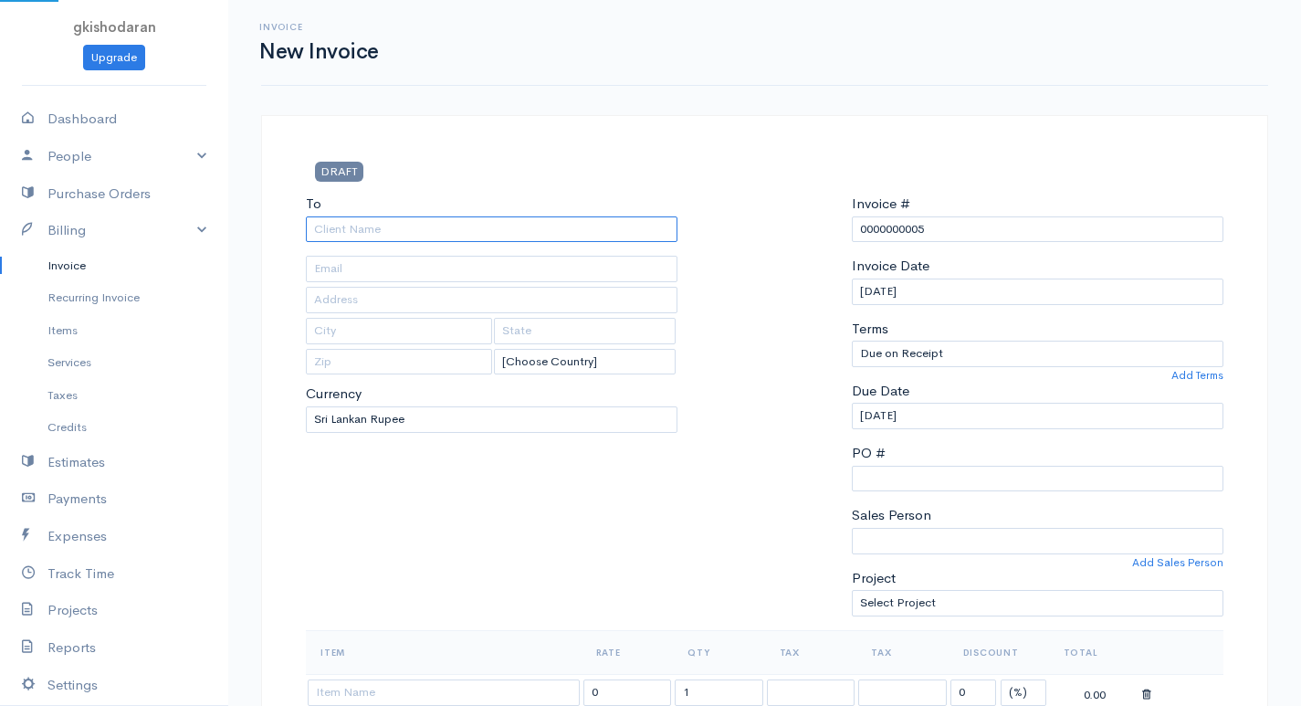
click at [343, 227] on input "To" at bounding box center [492, 229] width 372 height 26
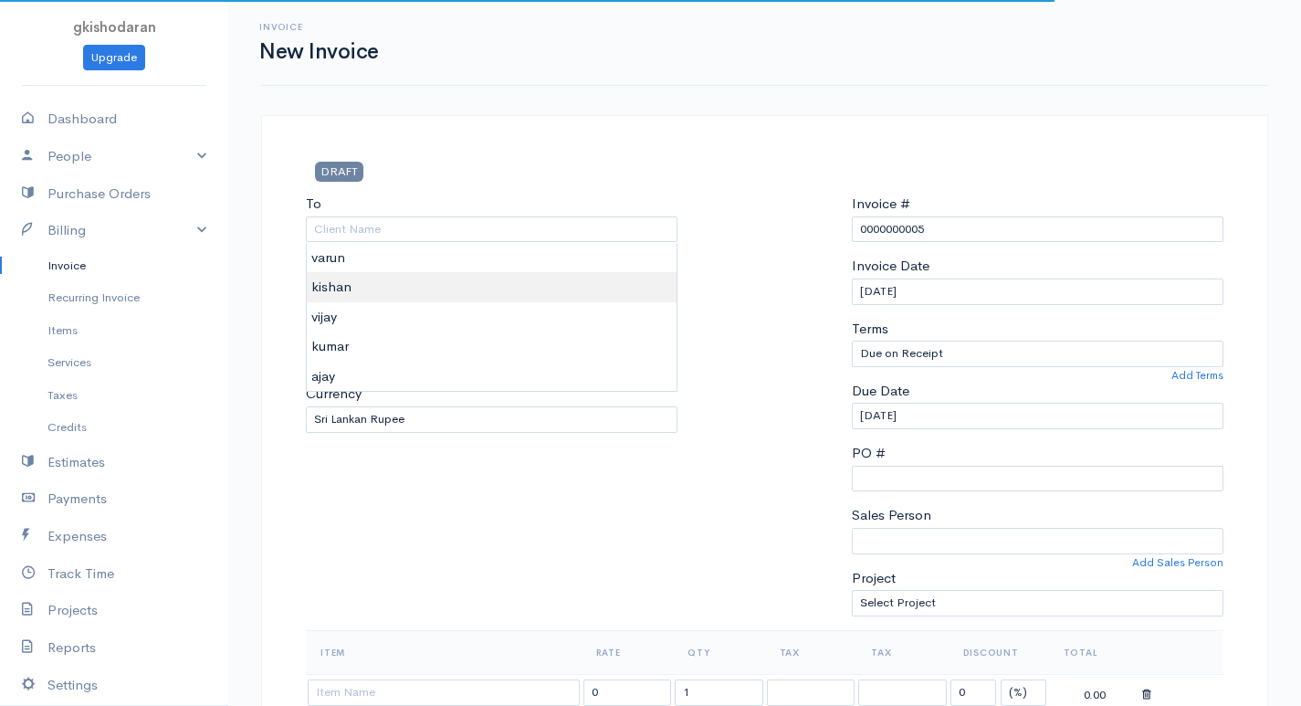
type input "kishan"
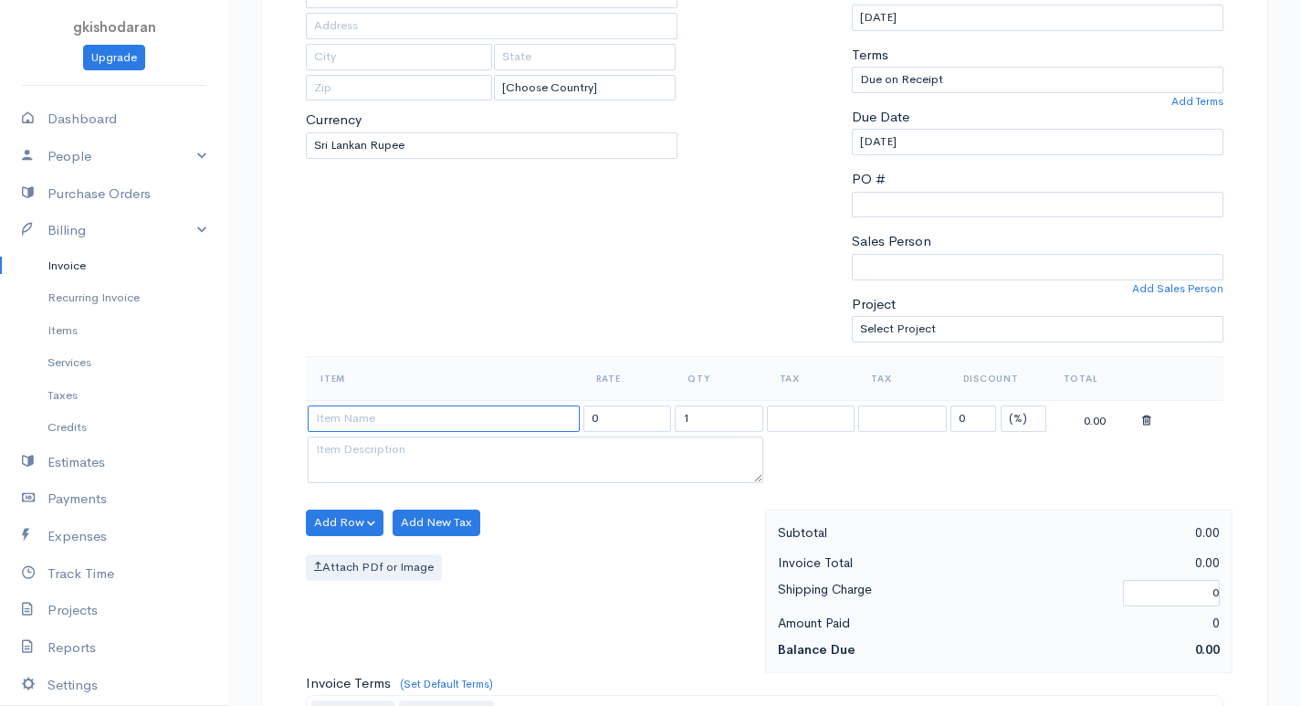
click at [426, 421] on input at bounding box center [444, 418] width 272 height 26
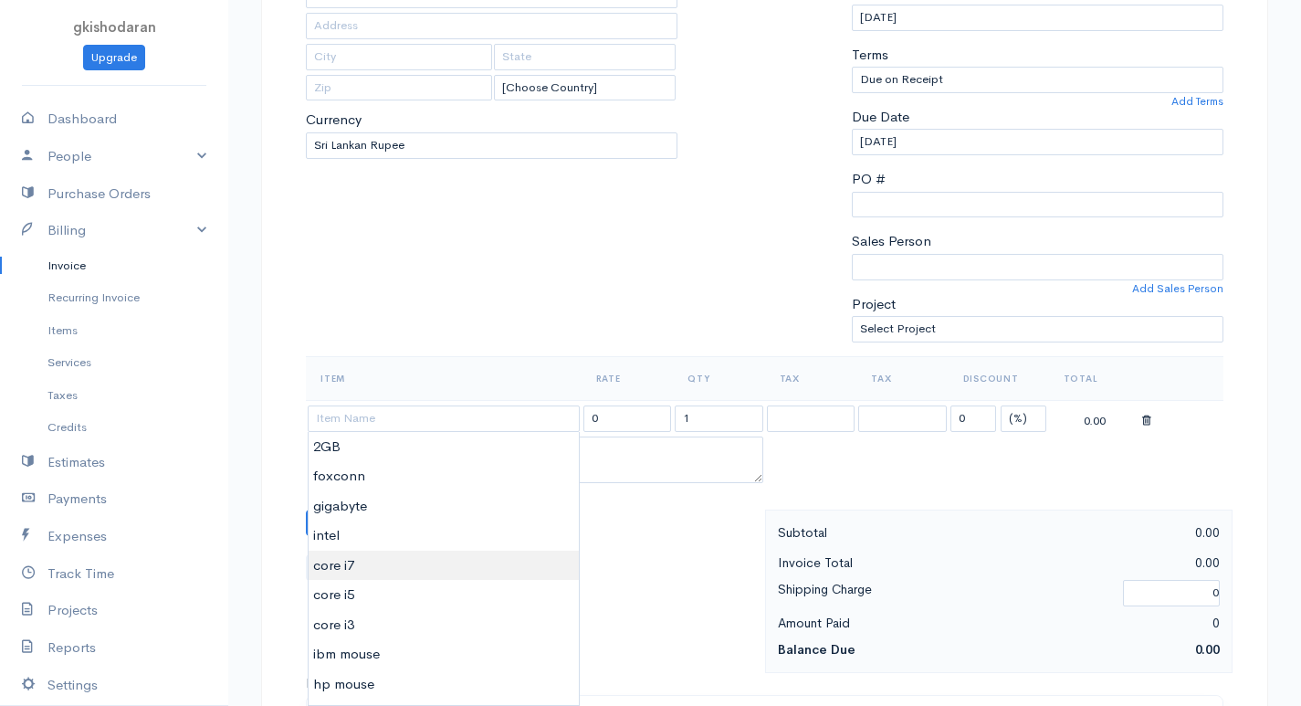
type input "core i7"
type input "3750.00"
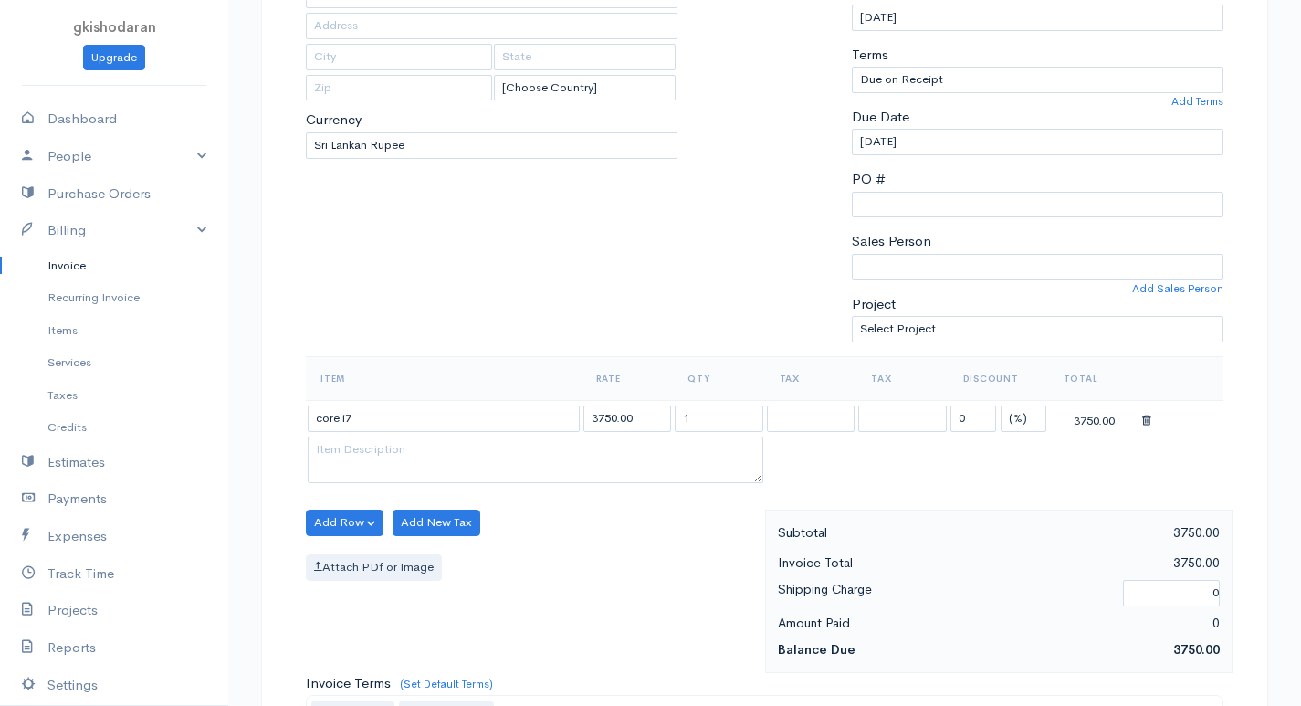
click at [381, 567] on body "gkishodaran Upgrade Dashboard People Clients Vendors Staff Users Purchase Order…" at bounding box center [650, 515] width 1301 height 1579
click at [335, 517] on button "Add Row" at bounding box center [345, 522] width 78 height 26
click at [362, 567] on link "Add Item Row" at bounding box center [379, 560] width 144 height 32
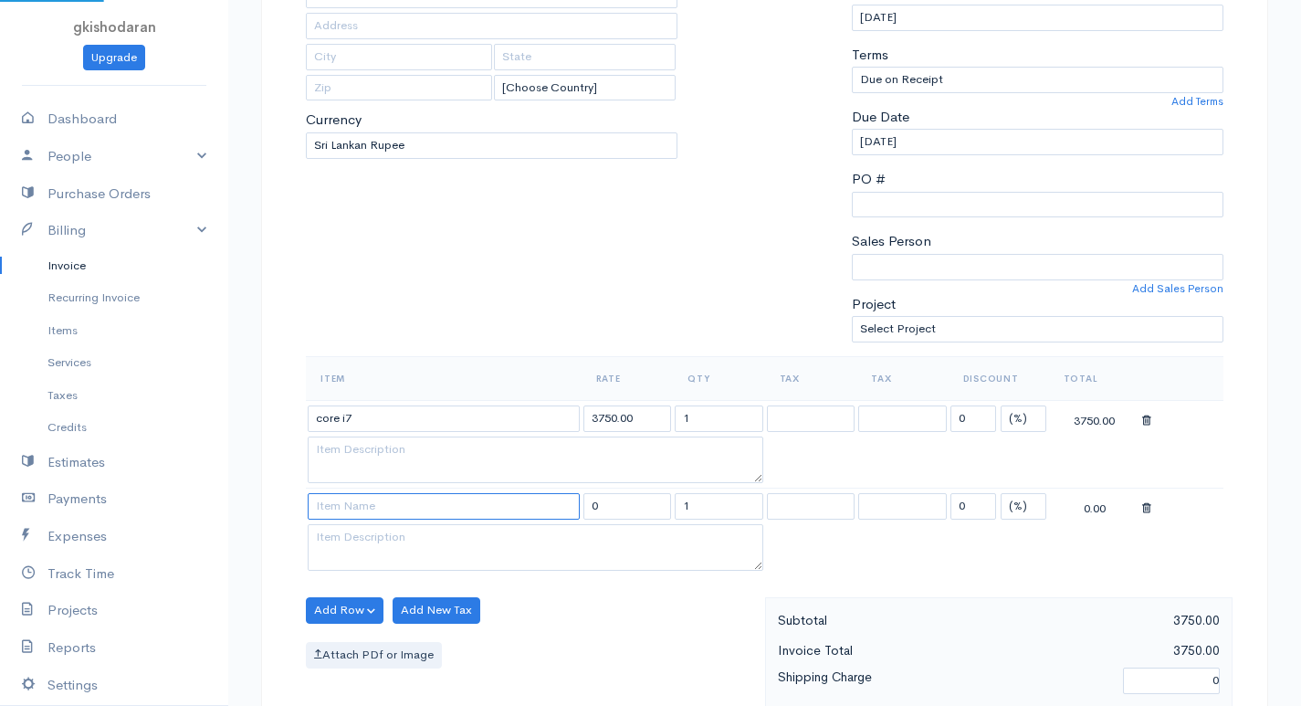
click at [381, 498] on input at bounding box center [444, 506] width 272 height 26
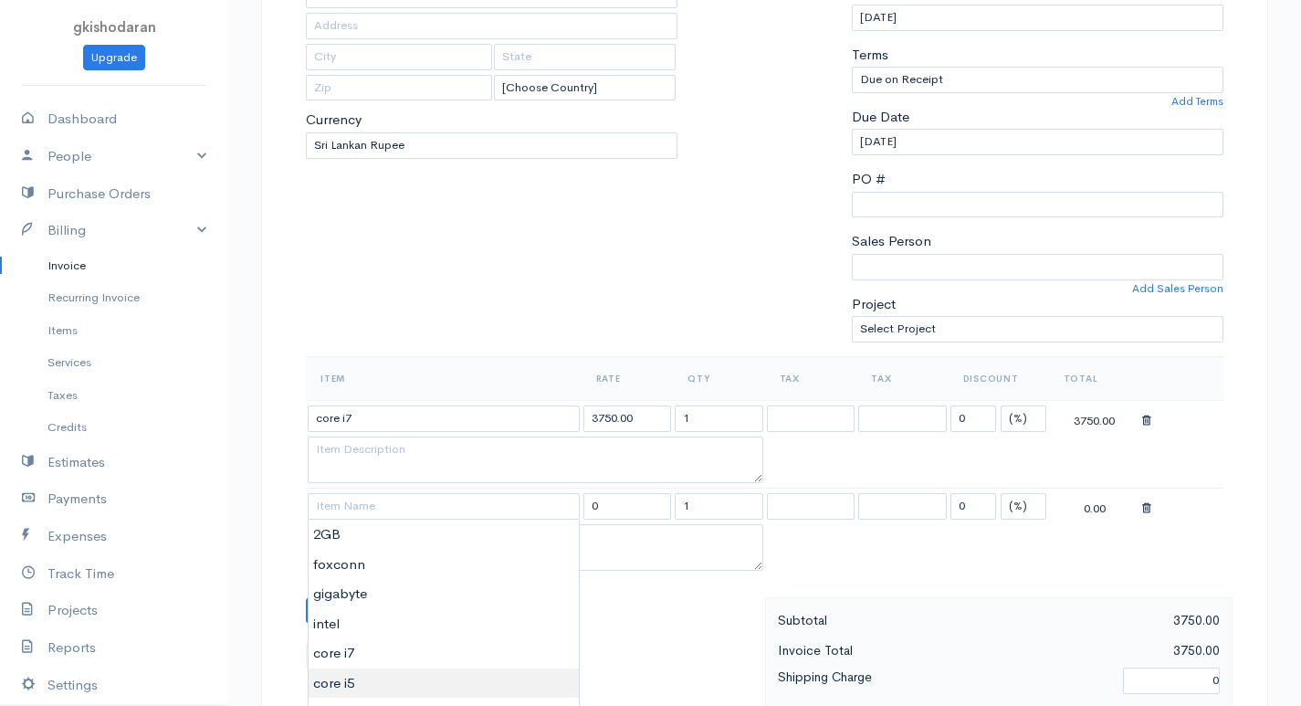
type input "core i5"
type input "2500.00"
click at [349, 678] on body "gkishodaran Upgrade Dashboard People Clients Vendors Staff Users Purchase Order…" at bounding box center [650, 559] width 1301 height 1666
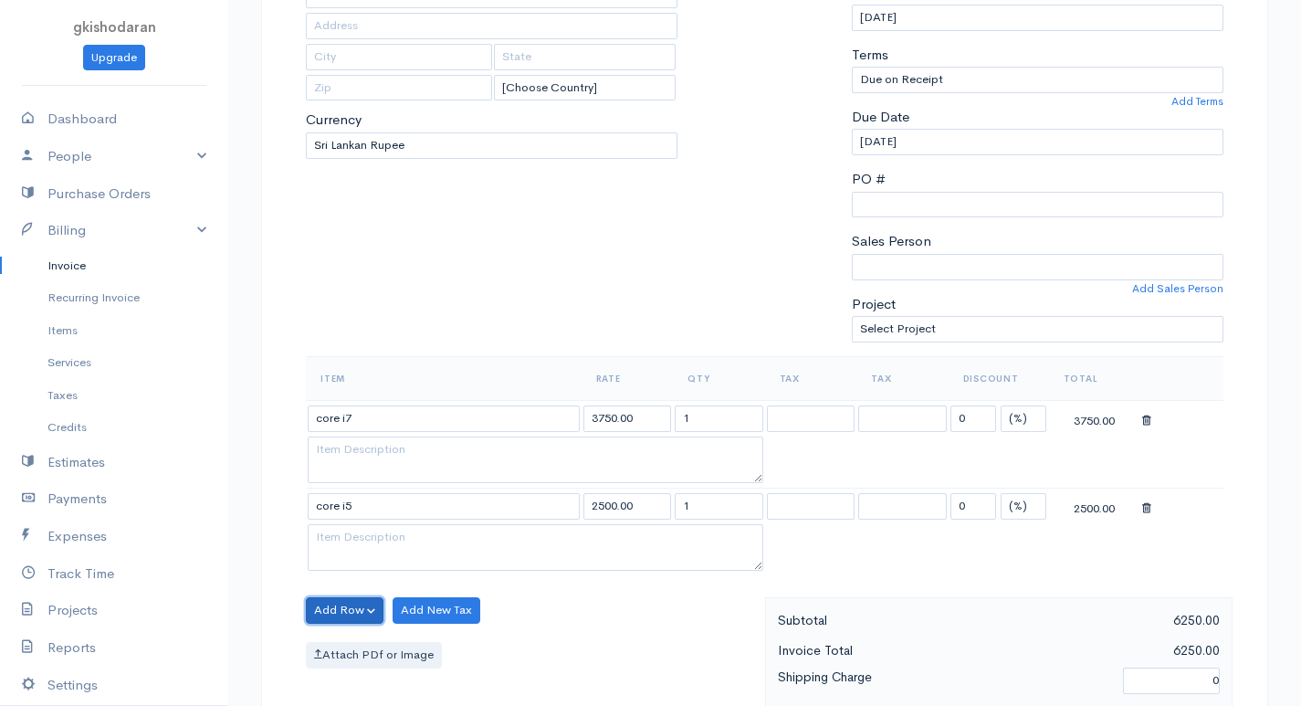
click at [364, 609] on button "Add Row" at bounding box center [345, 610] width 78 height 26
click at [379, 548] on link "Add Item Row" at bounding box center [379, 542] width 144 height 32
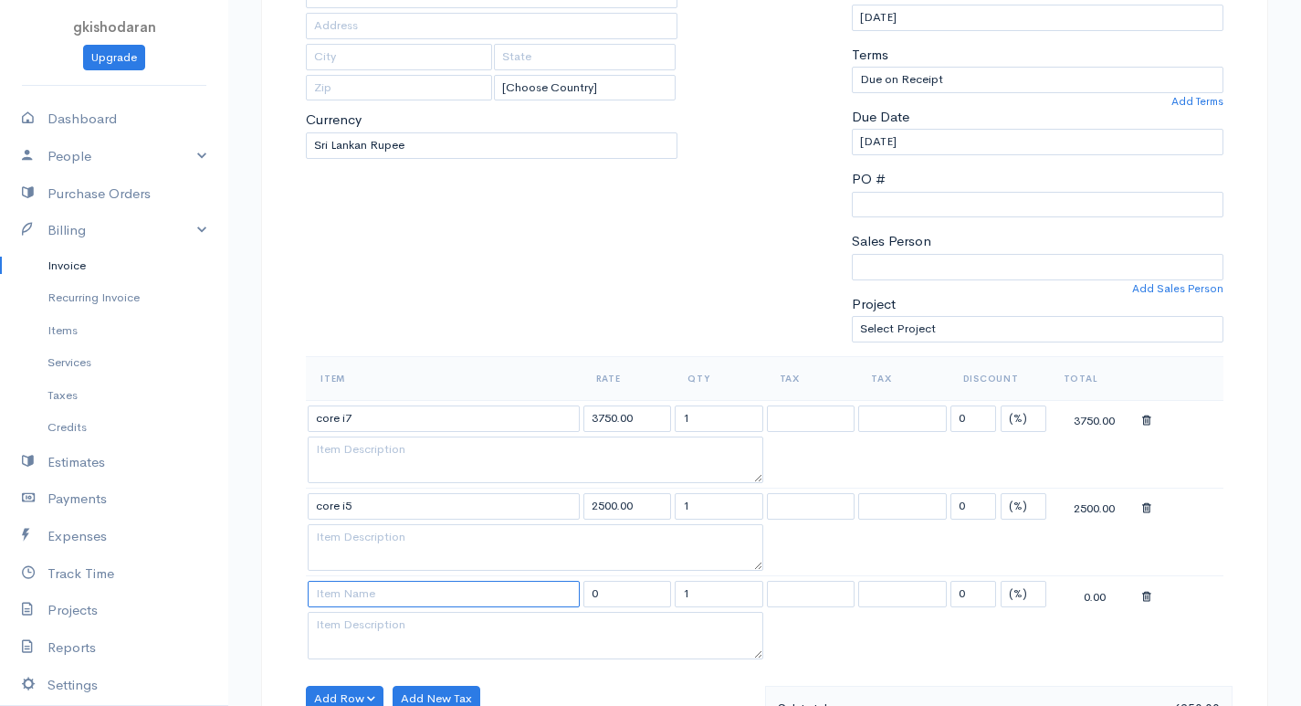
click at [363, 597] on input at bounding box center [444, 594] width 272 height 26
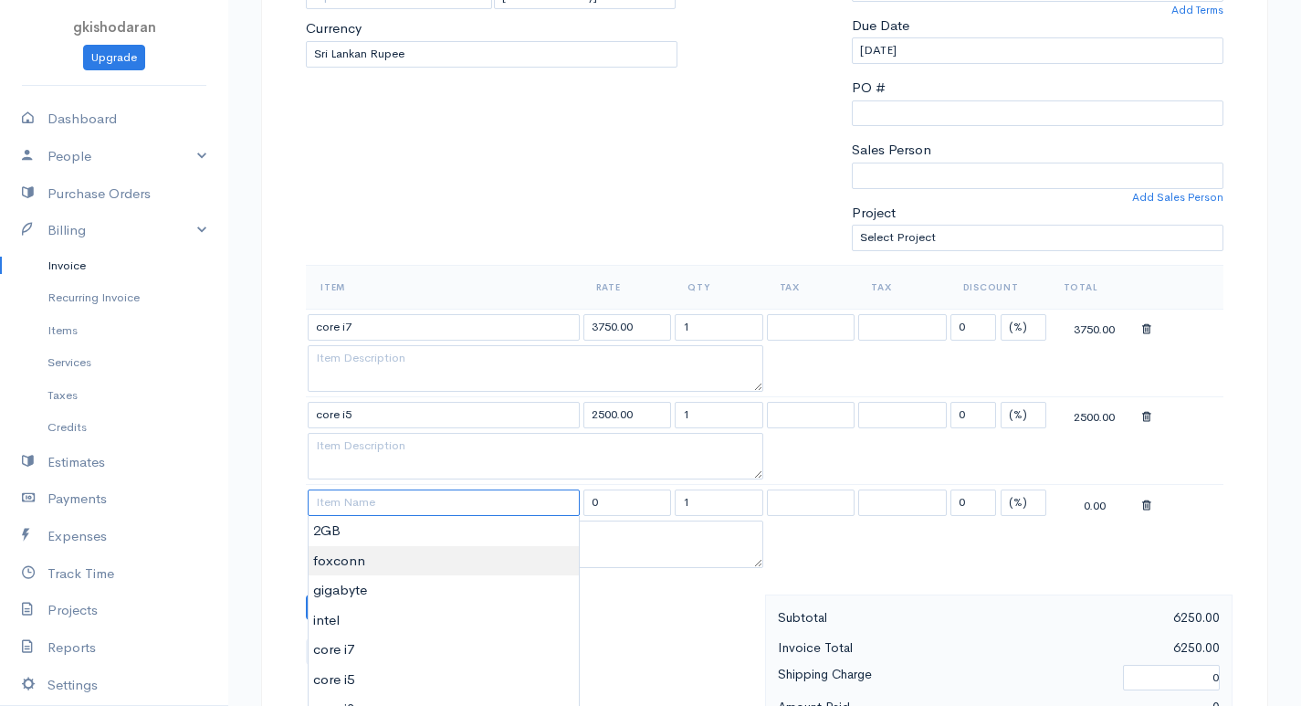
scroll to position [456, 0]
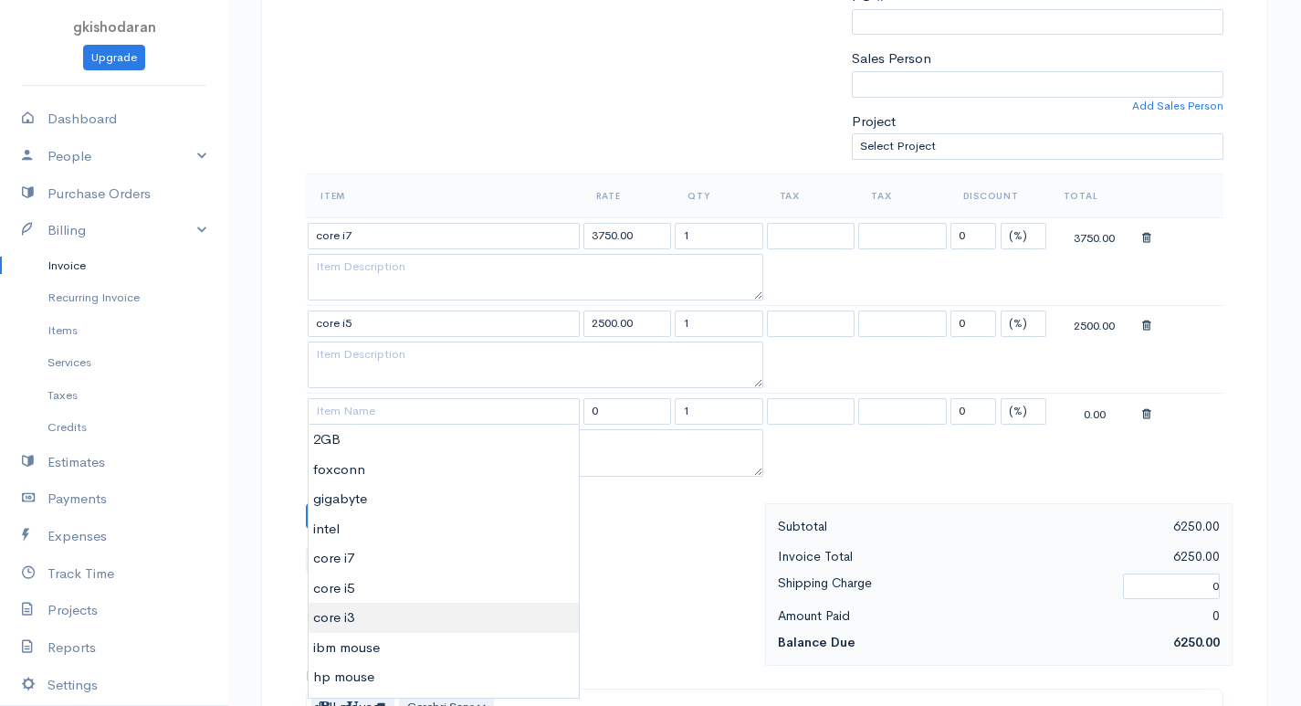
type input "core i3"
type input "1500.00"
click at [375, 628] on body "gkishodaran Upgrade Dashboard People Clients Vendors Staff Users Purchase Order…" at bounding box center [650, 421] width 1301 height 1754
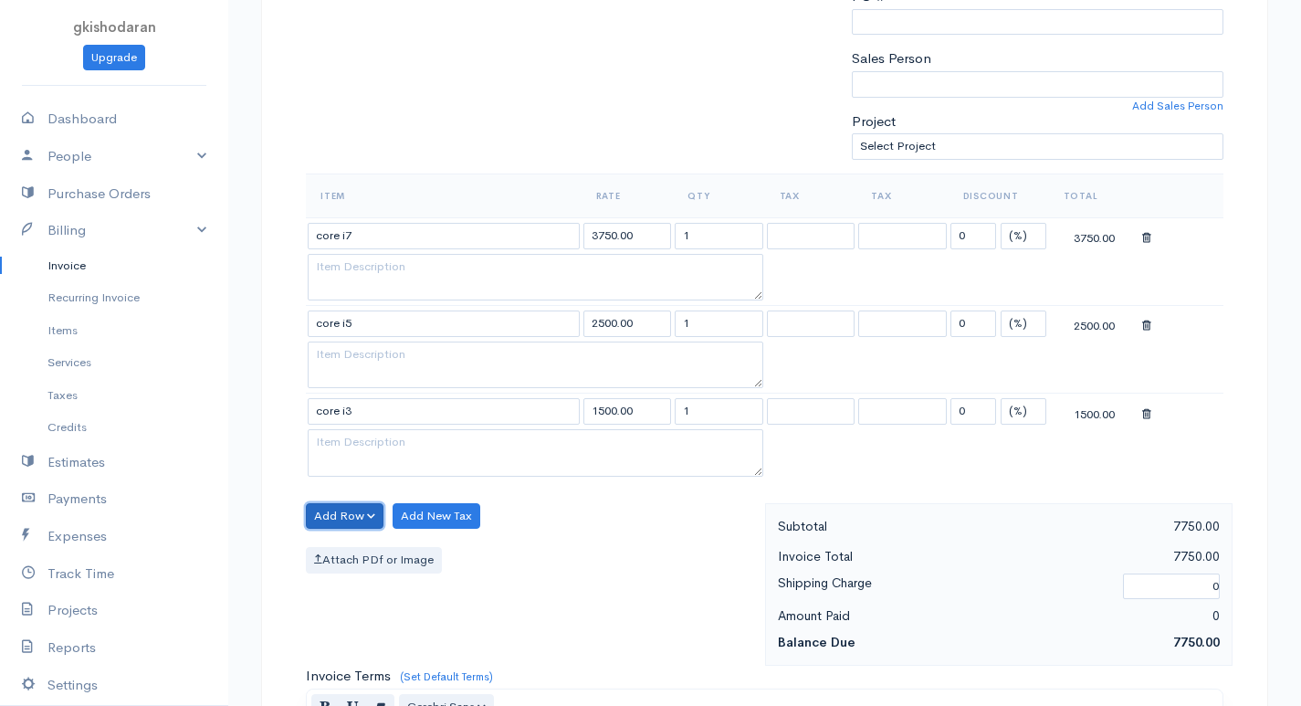
click at [338, 518] on button "Add Row" at bounding box center [345, 516] width 78 height 26
click at [346, 546] on link "Add Item Row" at bounding box center [379, 554] width 144 height 32
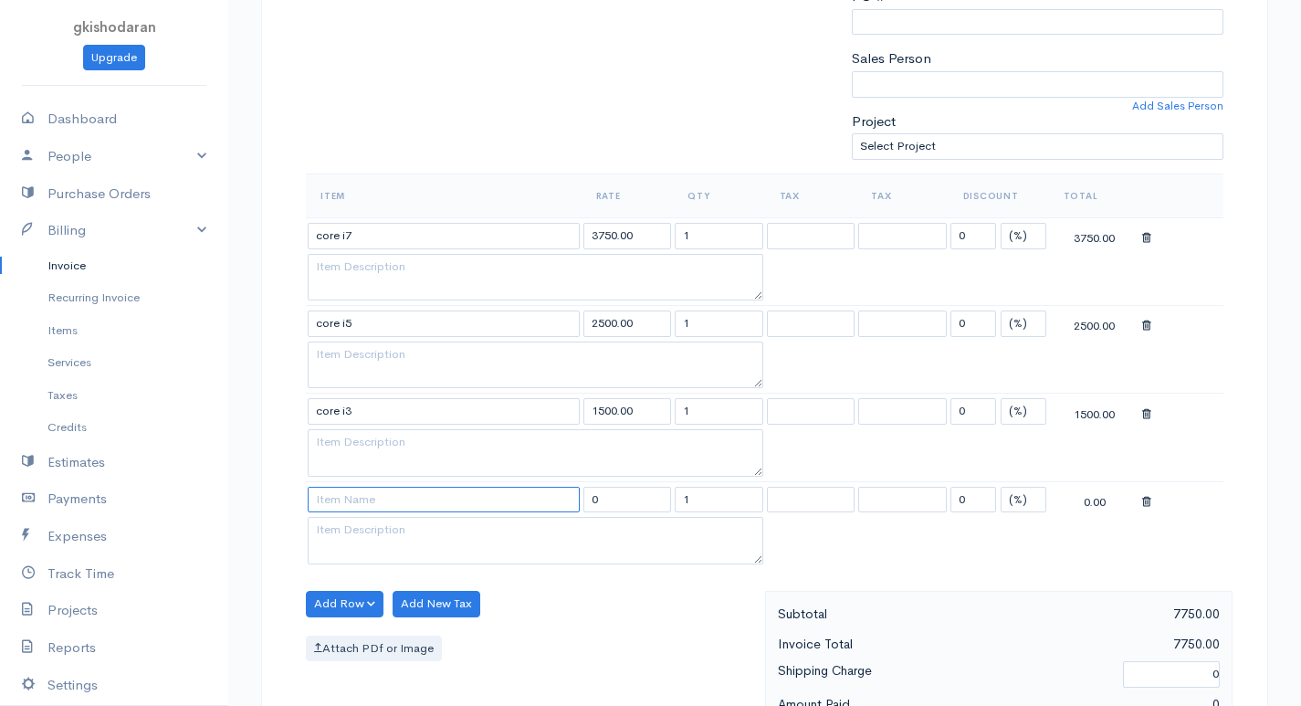
click at [375, 505] on input at bounding box center [444, 500] width 272 height 26
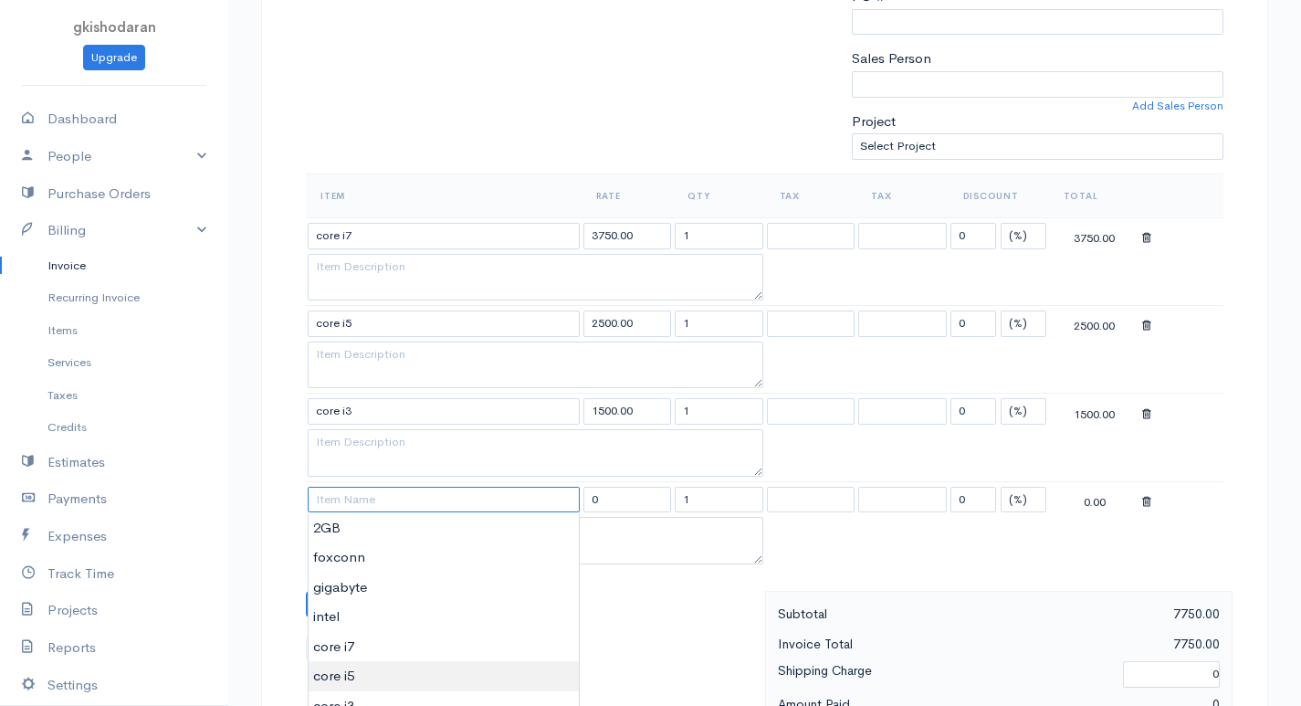
scroll to position [548, 0]
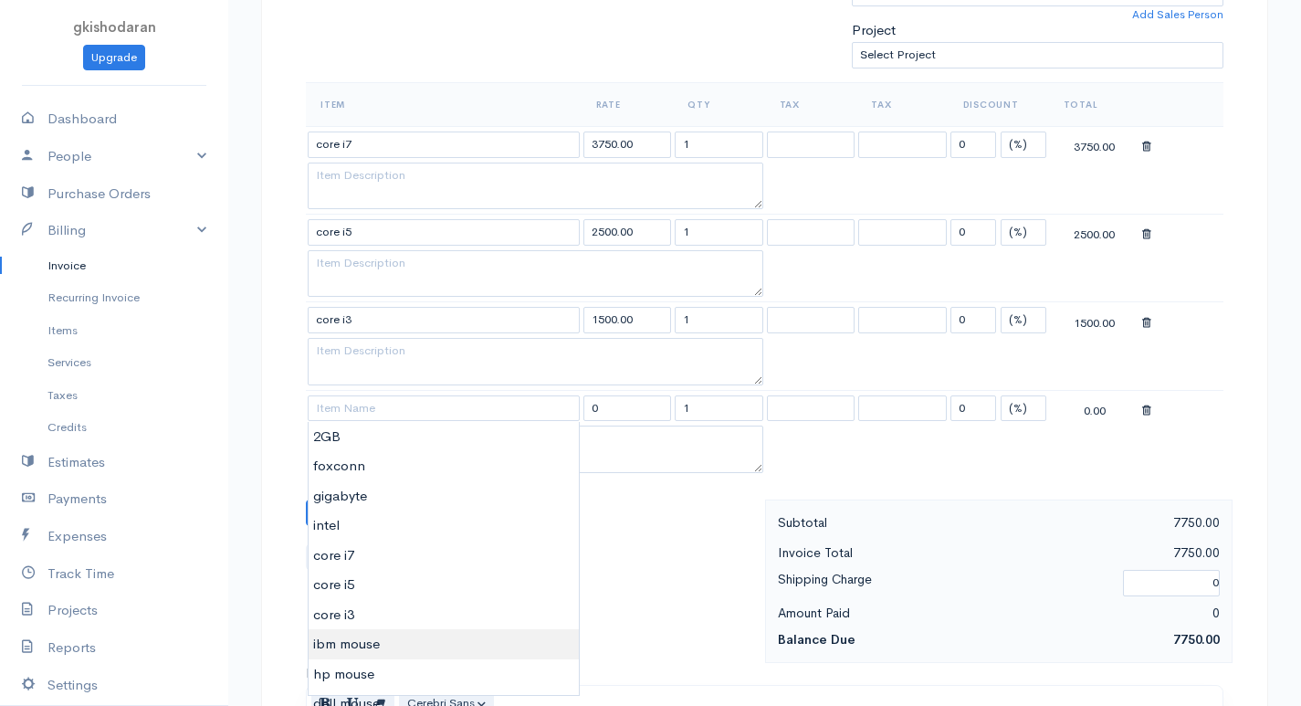
type input "ibm mouse"
type input "650.00"
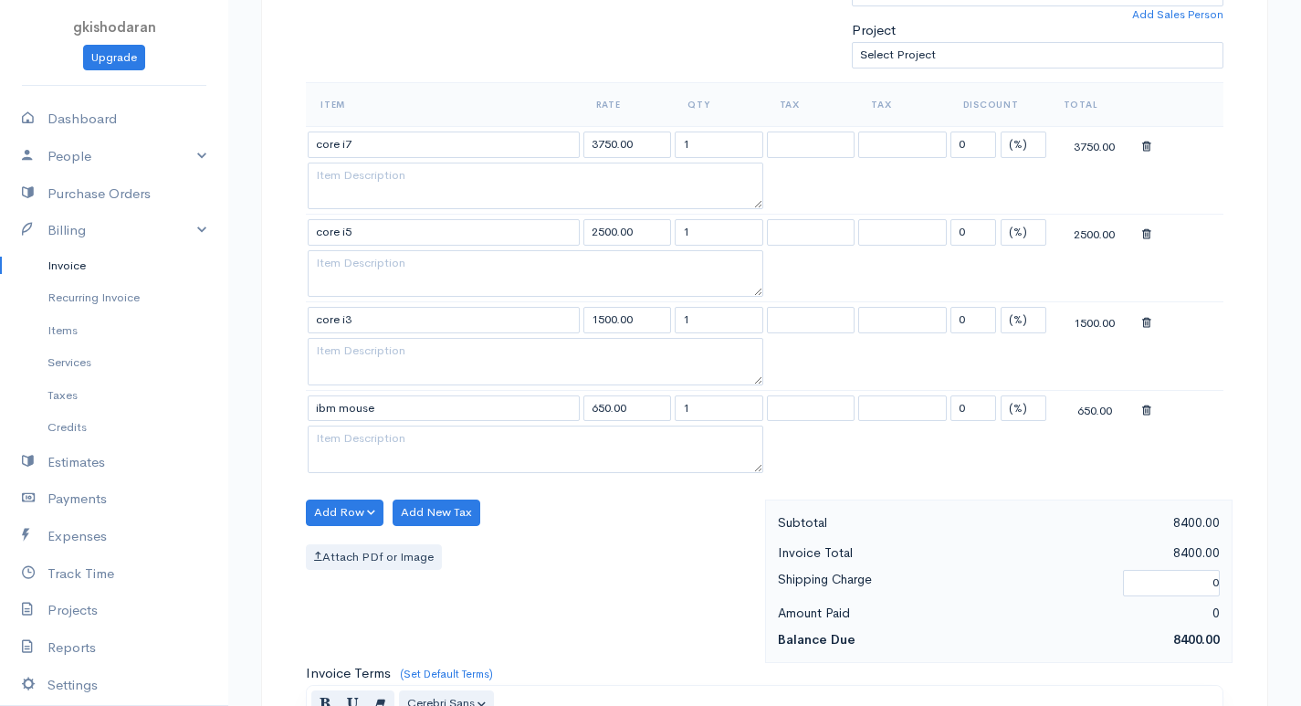
click at [358, 647] on body "gkishodaran Upgrade Dashboard People Clients Vendors Staff Users Purchase Order…" at bounding box center [650, 372] width 1301 height 1841
click at [352, 508] on button "Add Row" at bounding box center [345, 512] width 78 height 26
click at [341, 545] on link "Add Item Row" at bounding box center [379, 550] width 144 height 32
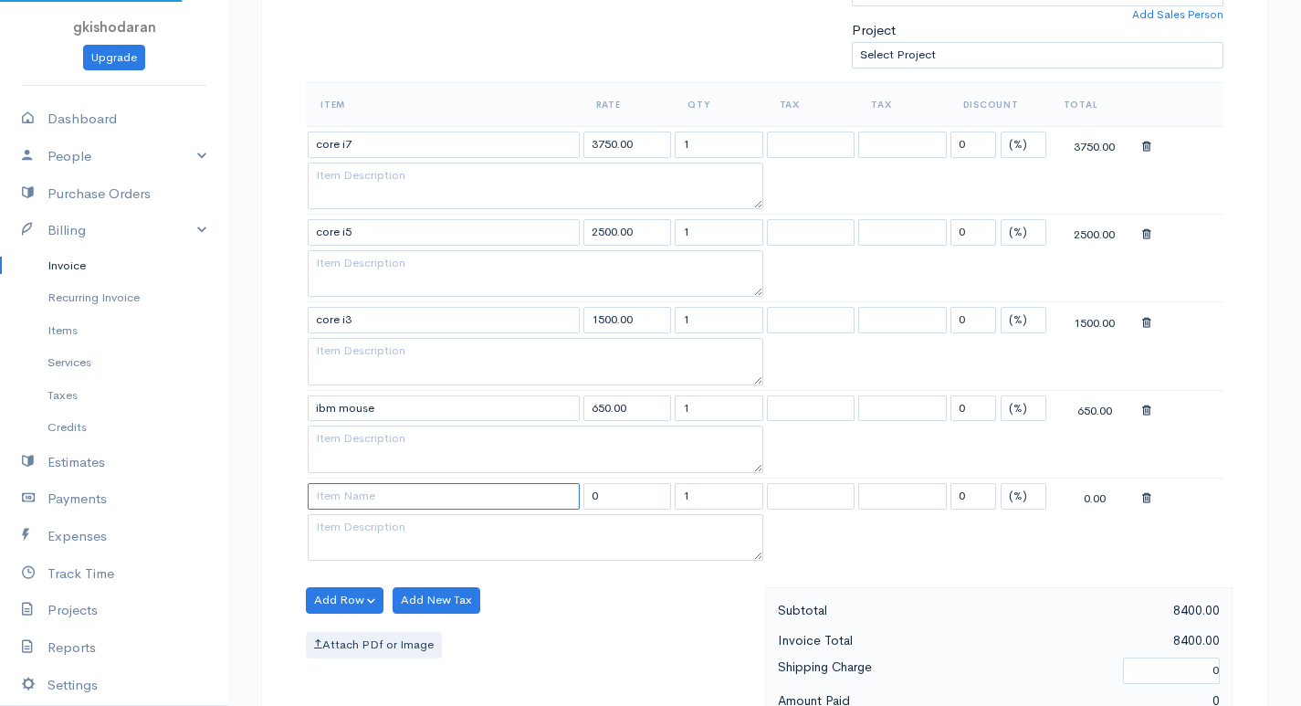
click at [381, 502] on input at bounding box center [444, 496] width 272 height 26
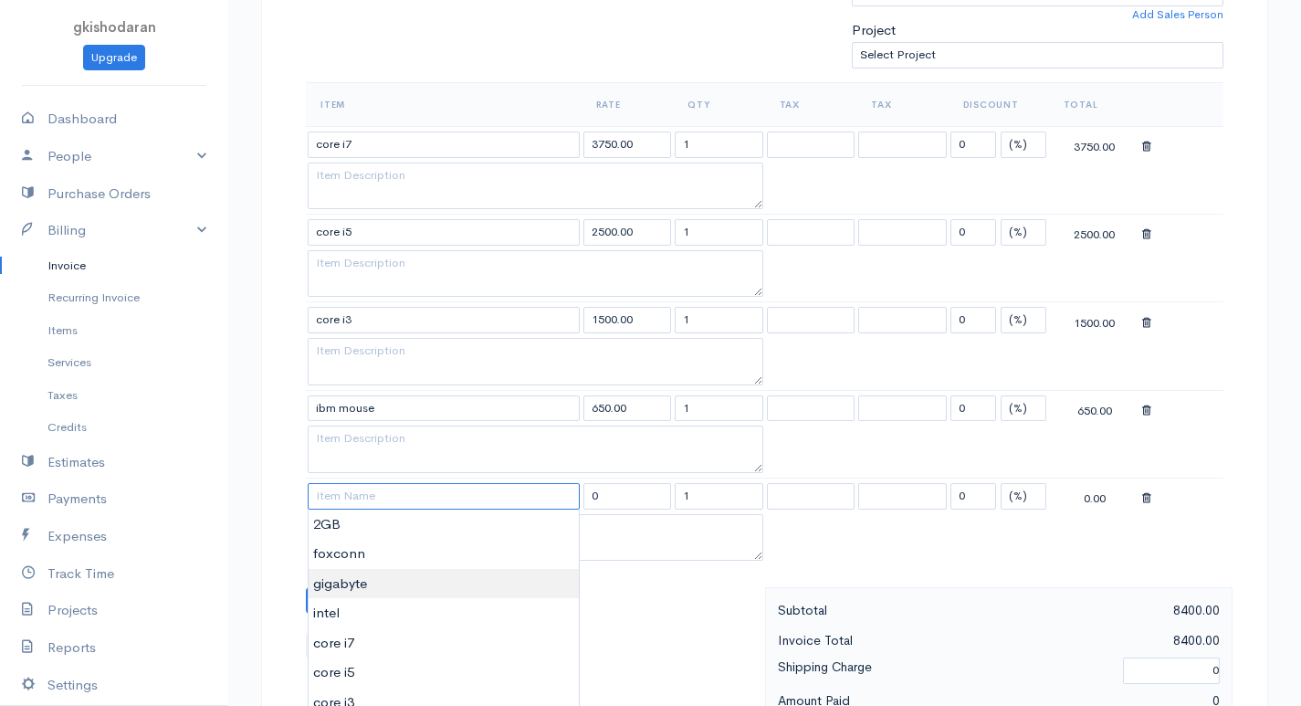
scroll to position [639, 0]
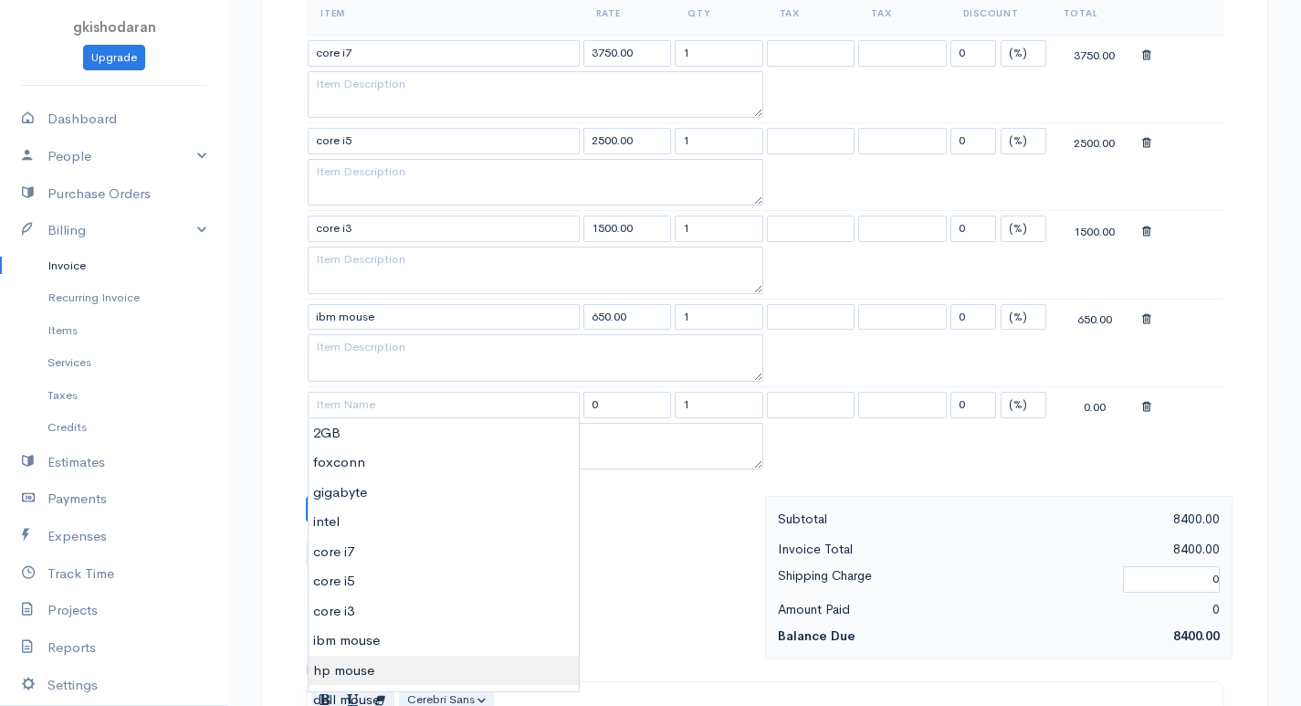
type input "hp mouse"
type input "400.00"
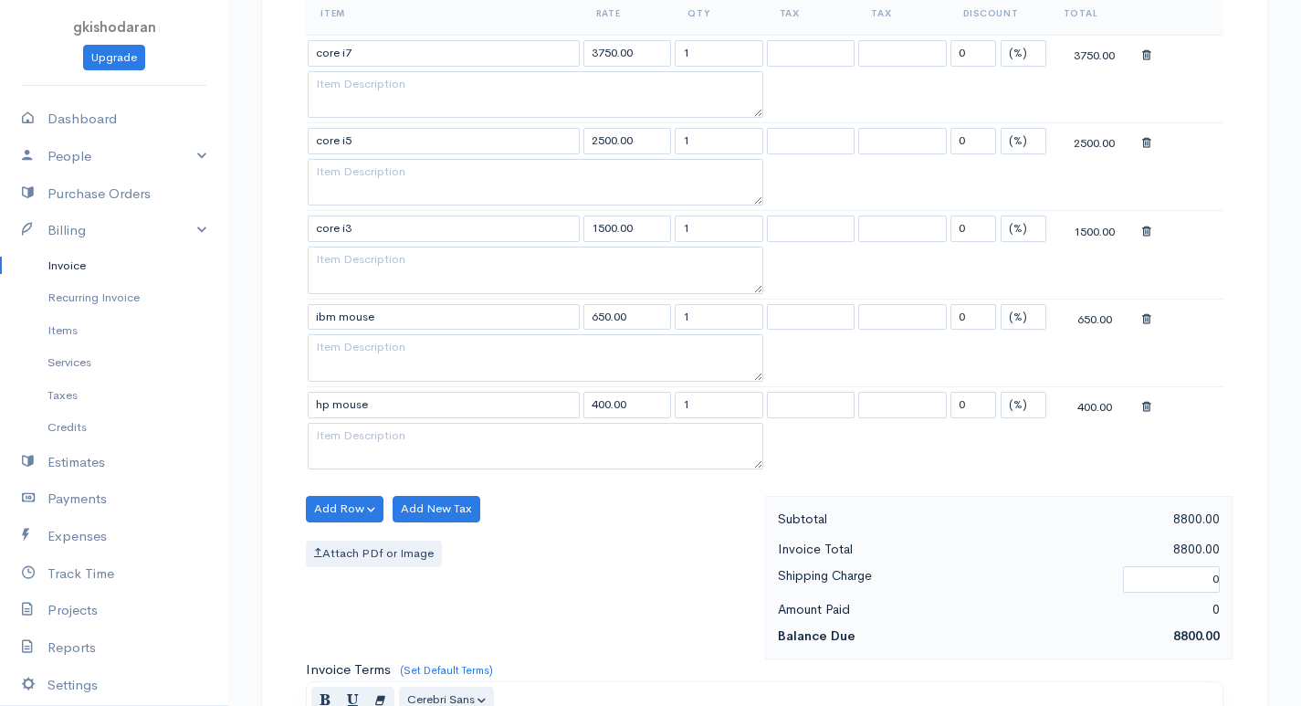
click at [362, 667] on body "gkishodaran Upgrade Dashboard People Clients Vendors Staff Users Purchase Order…" at bounding box center [650, 326] width 1301 height 1930
click at [354, 501] on button "Add Row" at bounding box center [345, 509] width 78 height 26
click at [351, 549] on link "Add Item Row" at bounding box center [379, 546] width 144 height 32
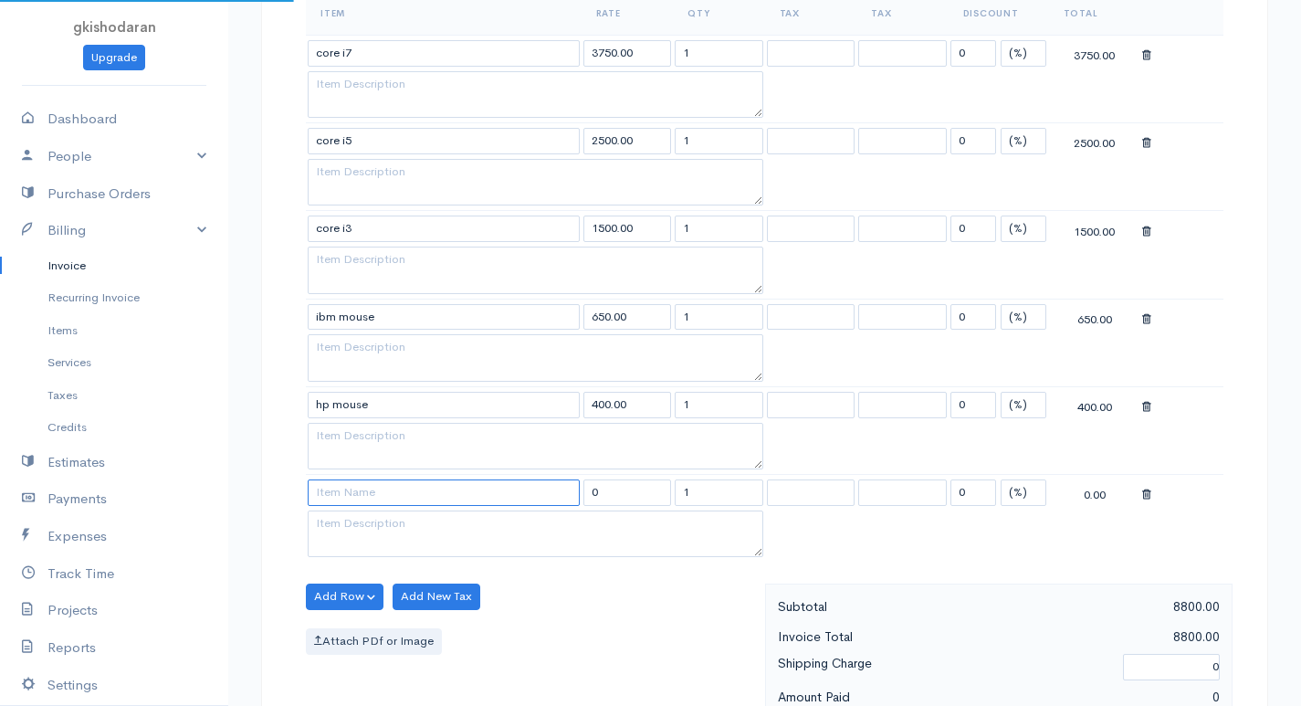
click at [365, 501] on input at bounding box center [444, 492] width 272 height 26
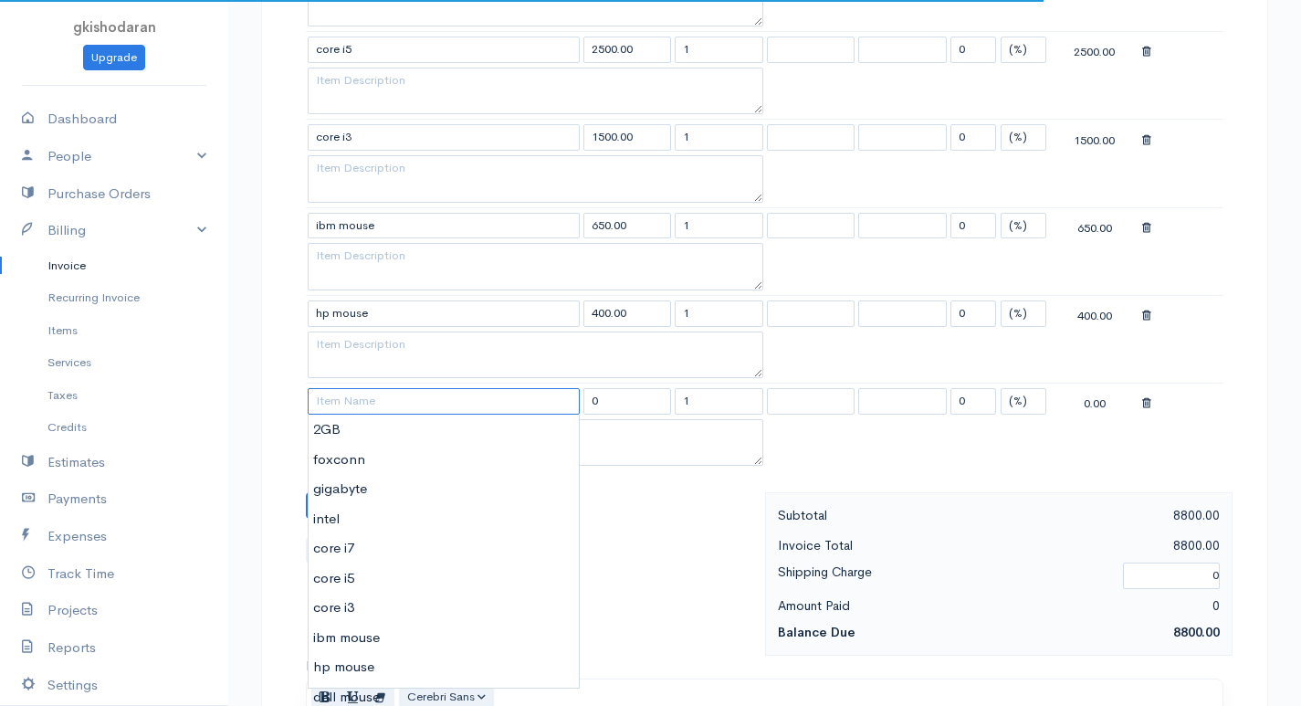
scroll to position [822, 0]
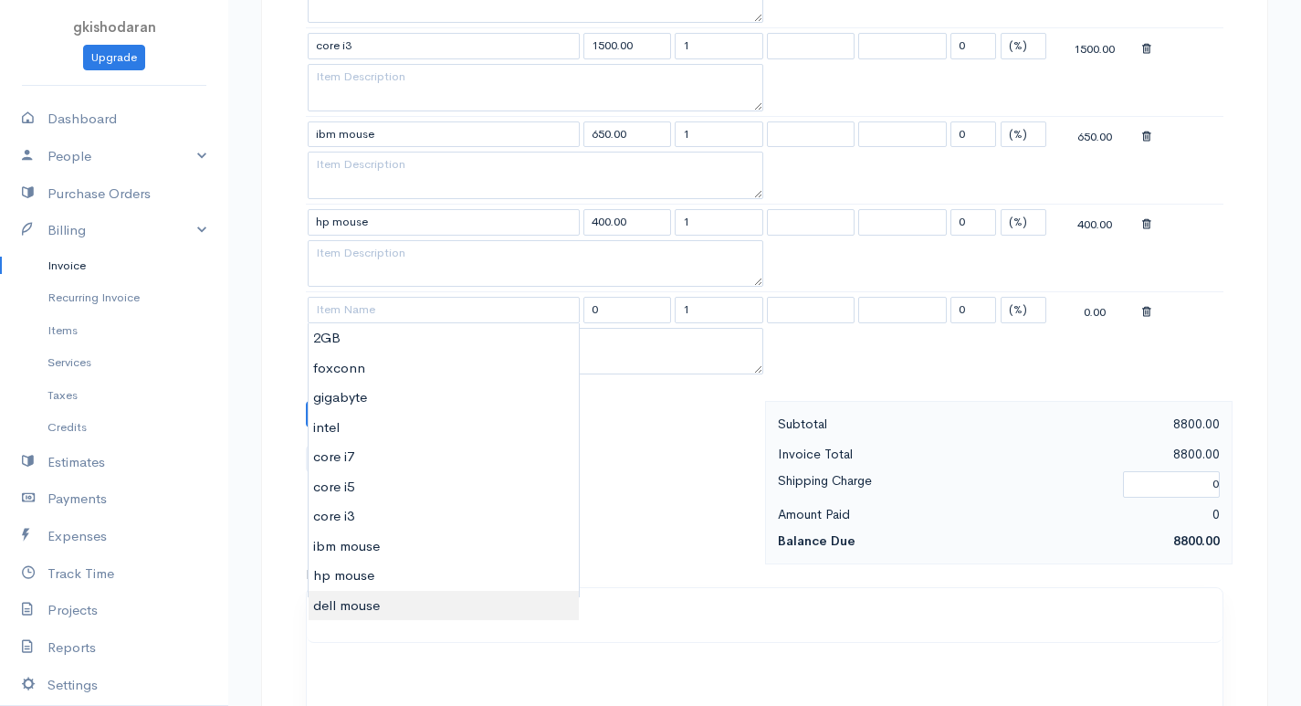
type input "dell mouse"
type input "250.00"
click at [367, 604] on body "gkishodaran Upgrade Dashboard People Clients Vendors Staff Users Purchase Order…" at bounding box center [650, 187] width 1301 height 2018
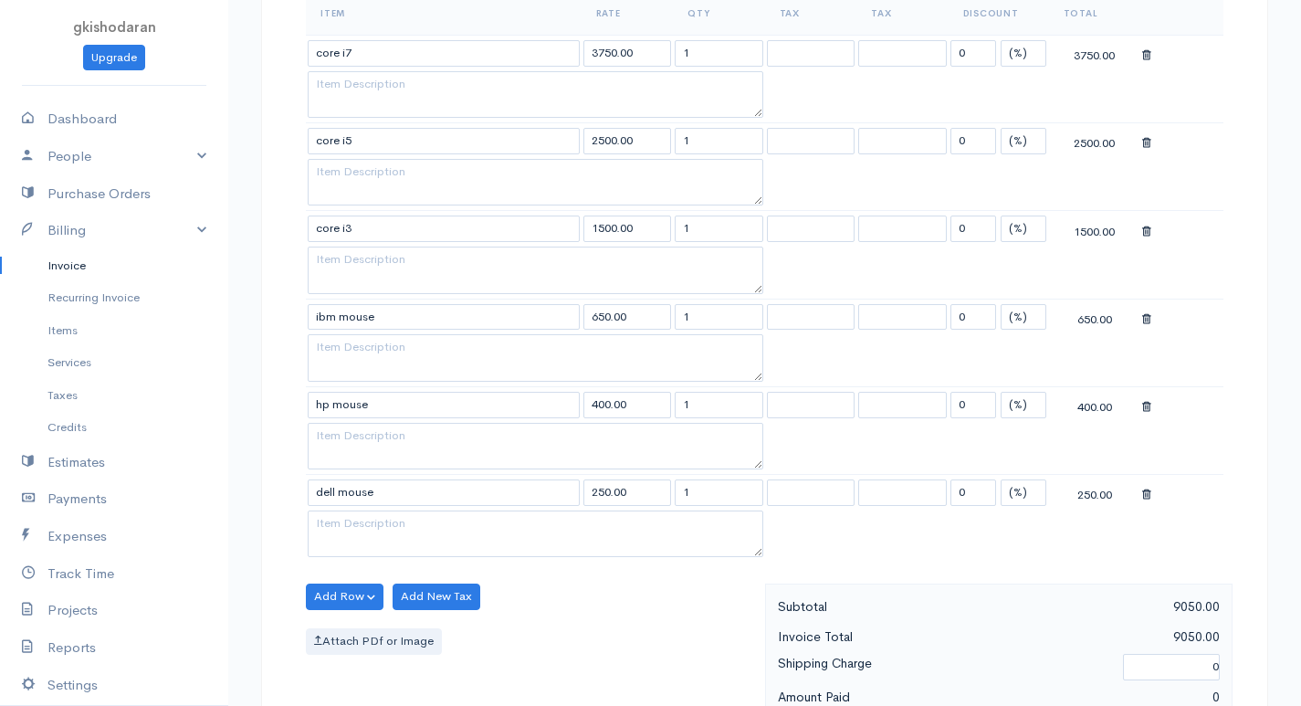
scroll to position [548, 0]
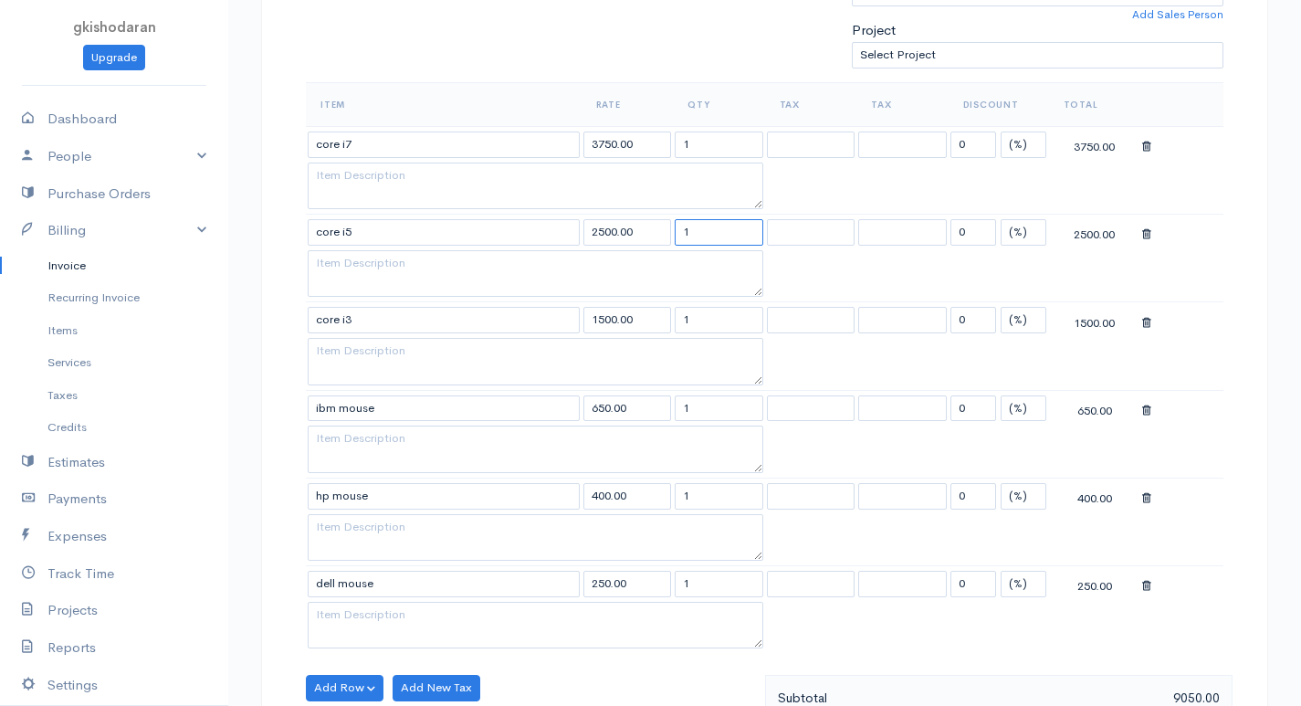
drag, startPoint x: 706, startPoint y: 233, endPoint x: 667, endPoint y: 247, distance: 41.0
click at [667, 247] on tr "core i5 2500.00 1 0 (%) Flat 2500.00" at bounding box center [765, 233] width 918 height 36
type input "20"
drag, startPoint x: 681, startPoint y: 143, endPoint x: 582, endPoint y: 176, distance: 103.9
click at [582, 176] on tbody "core i7 3750.00 1 0 (%) Flat 3750.00 core i5 2500.00 20 0 (%) Flat 50000.00 cor…" at bounding box center [765, 389] width 918 height 527
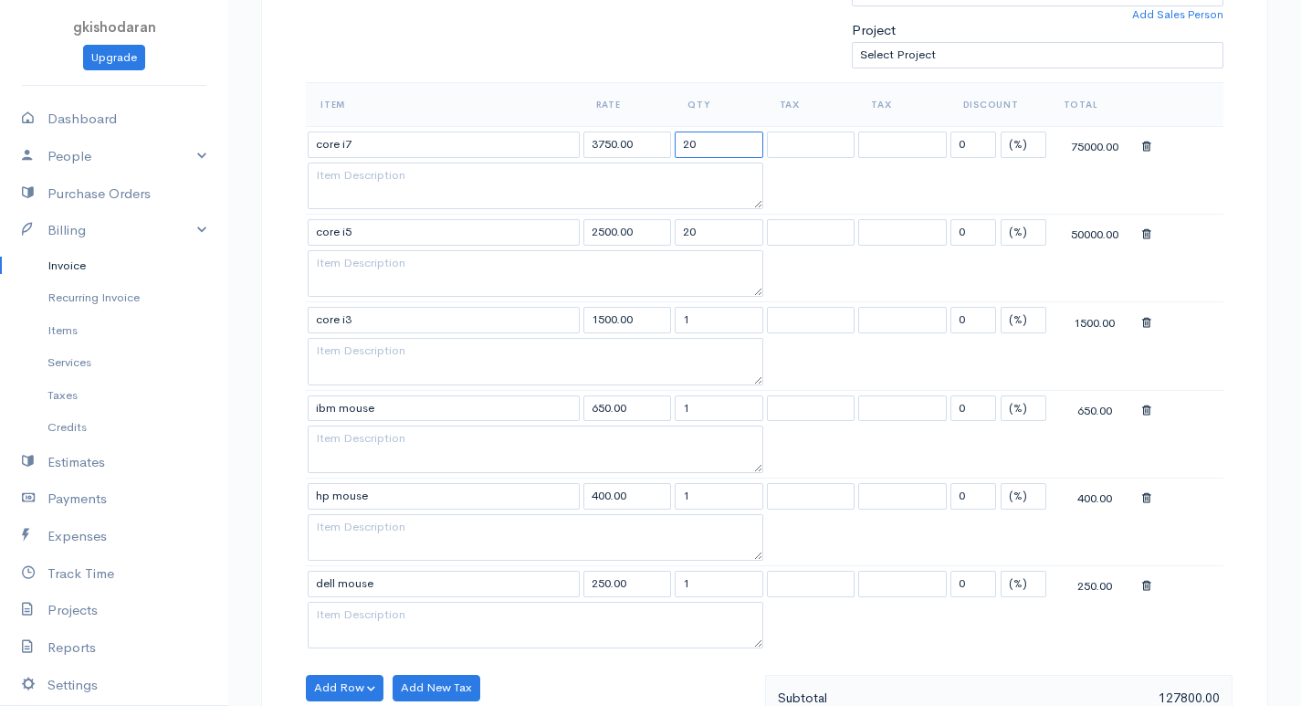
type input "20"
drag, startPoint x: 725, startPoint y: 314, endPoint x: 521, endPoint y: 338, distance: 205.0
click at [521, 338] on tbody "core i7 3750.00 20 0 (%) Flat 75000.00 core i5 2500.00 20 0 (%) Flat 50000.00 c…" at bounding box center [765, 389] width 918 height 527
type input "20"
drag, startPoint x: 740, startPoint y: 414, endPoint x: 542, endPoint y: 439, distance: 198.7
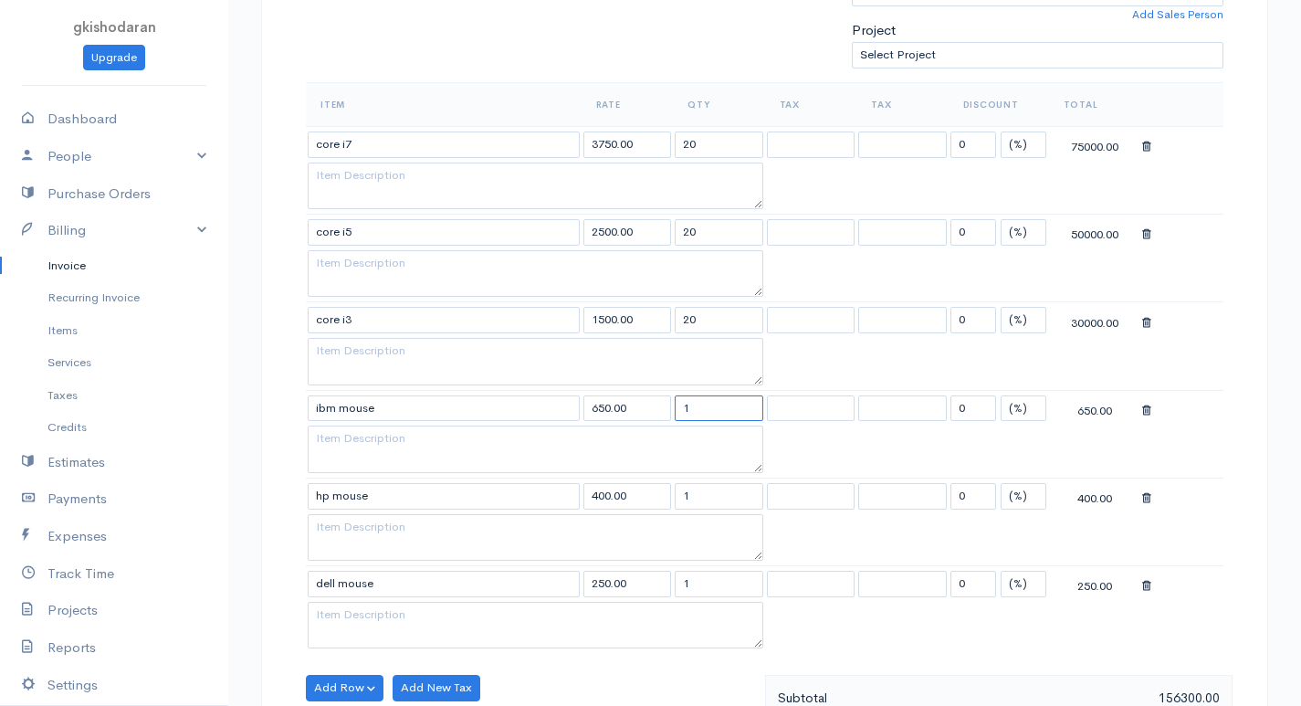
click at [542, 439] on tbody "core i7 3750.00 20 0 (%) Flat 75000.00 core i5 2500.00 20 0 (%) Flat 50000.00 c…" at bounding box center [765, 389] width 918 height 527
type input "20"
drag, startPoint x: 652, startPoint y: 517, endPoint x: 571, endPoint y: 522, distance: 81.4
click at [571, 522] on tbody "core i7 3750.00 20 0 (%) Flat 75000.00 core i5 2500.00 20 0 (%) Flat 50000.00 c…" at bounding box center [765, 389] width 918 height 527
drag, startPoint x: 993, startPoint y: 650, endPoint x: 606, endPoint y: 466, distance: 428.8
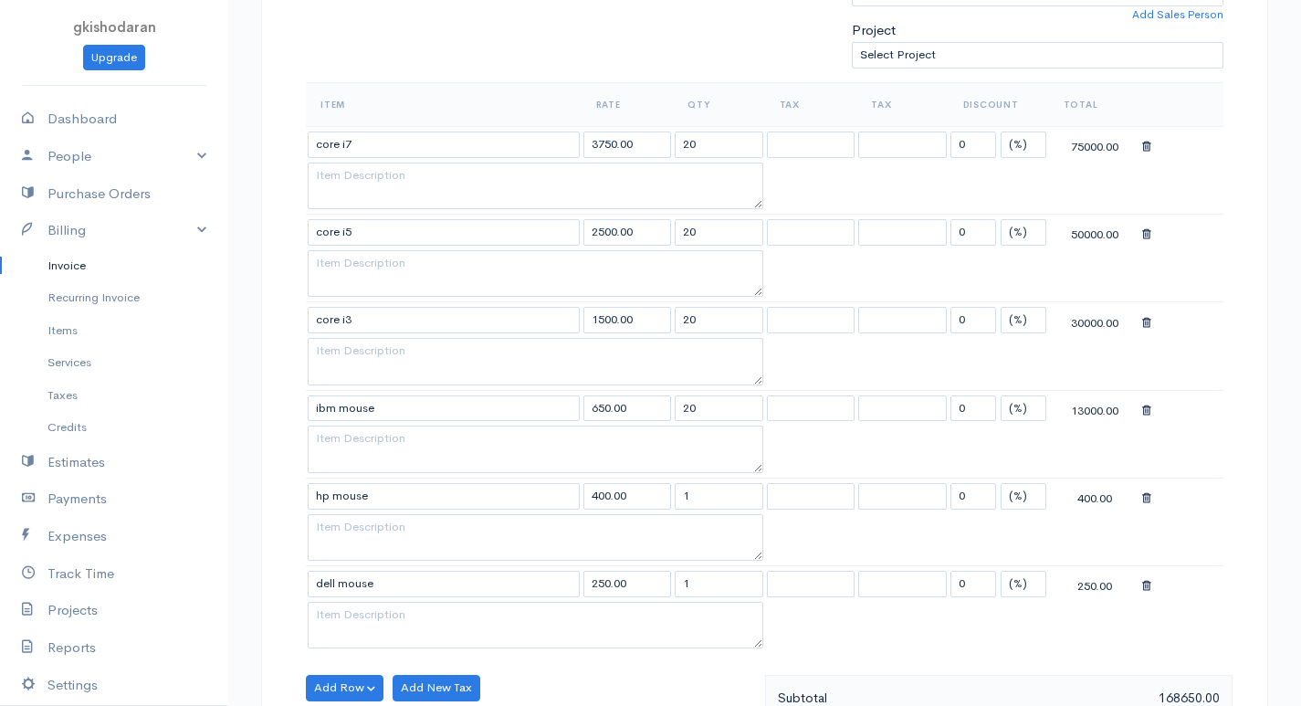
click at [971, 642] on table "Item Rate Qty Tax Tax Discount Total core i7 3750.00 20 0 (%) Flat 75000.00 cor…" at bounding box center [765, 368] width 918 height 572
drag, startPoint x: 683, startPoint y: 505, endPoint x: 518, endPoint y: 537, distance: 168.3
click at [518, 537] on tbody "core i7 3750.00 20 0 (%) Flat 75000.00 core i5 2500.00 20 0 (%) Flat 50000.00 c…" at bounding box center [765, 389] width 918 height 527
type input "20"
drag, startPoint x: 700, startPoint y: 589, endPoint x: 561, endPoint y: 581, distance: 139.0
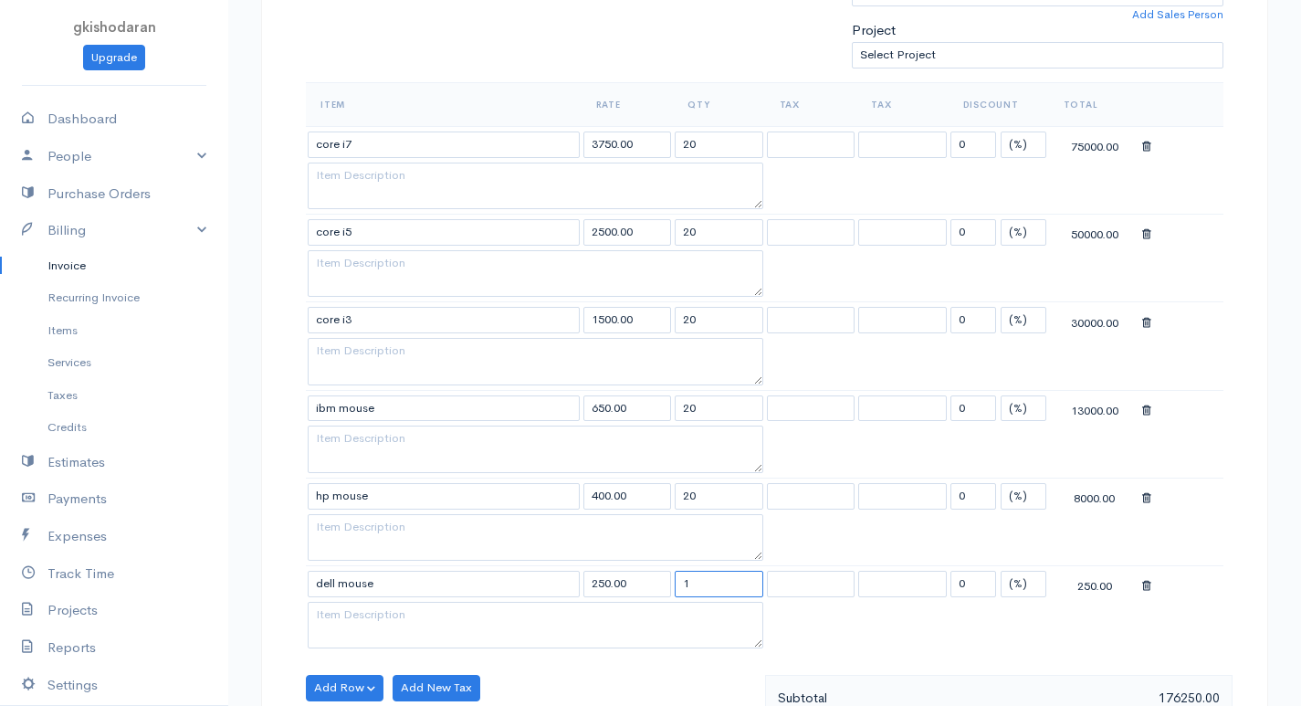
click at [561, 581] on tr "dell mouse 250.00 1 0 (%) Flat 250.00" at bounding box center [765, 584] width 918 height 36
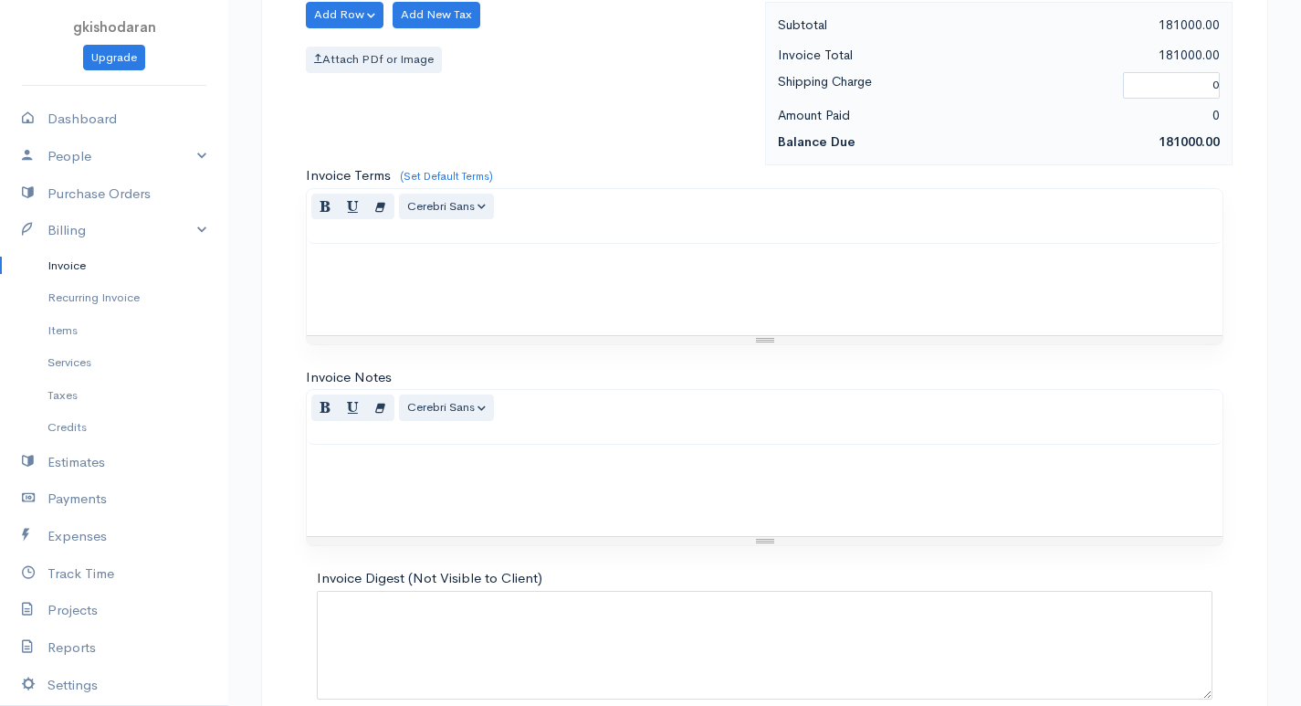
scroll to position [1312, 0]
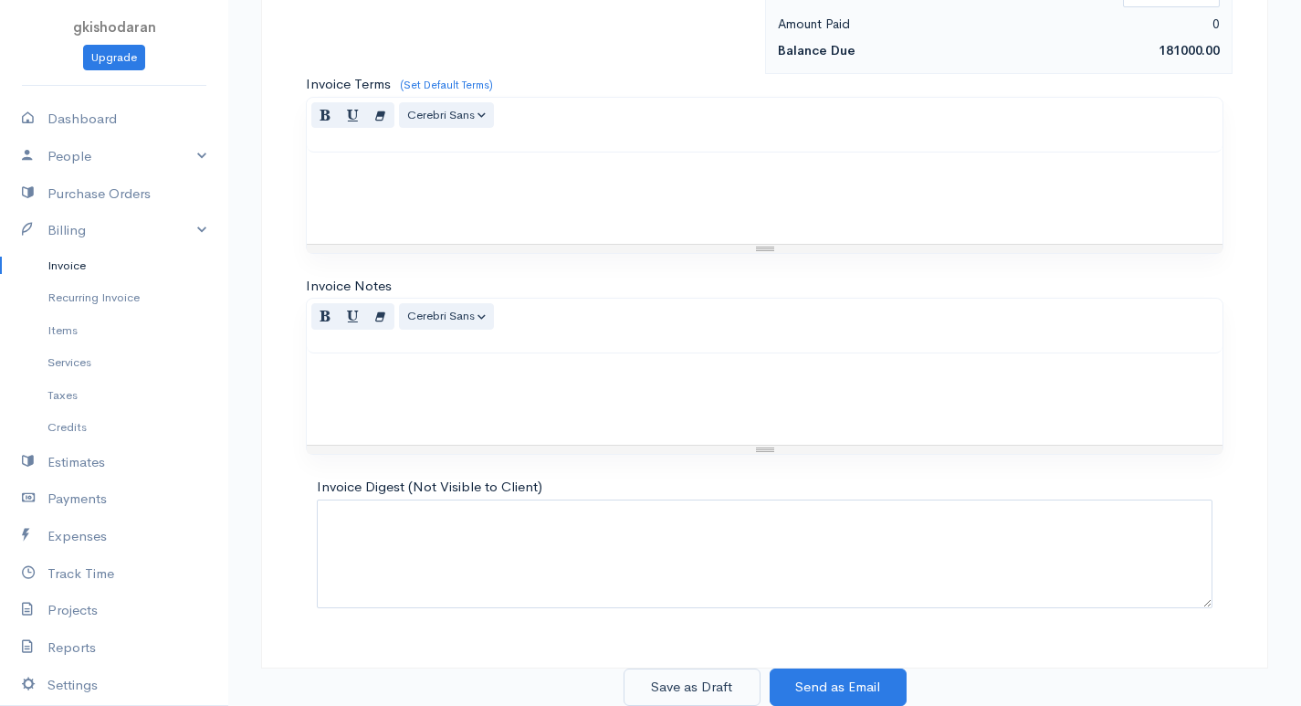
type input "20"
click at [712, 683] on button "Save as Draft" at bounding box center [692, 686] width 137 height 37
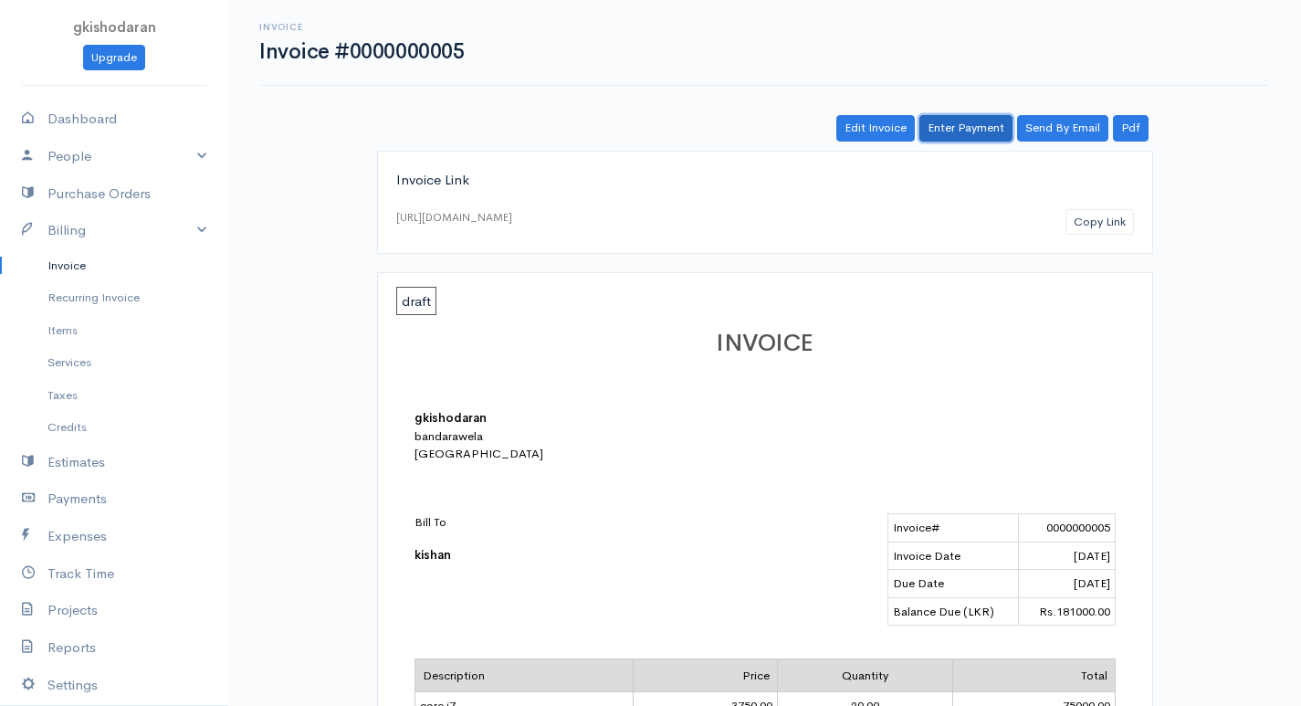
click at [974, 135] on link "Enter Payment" at bounding box center [965, 128] width 93 height 26
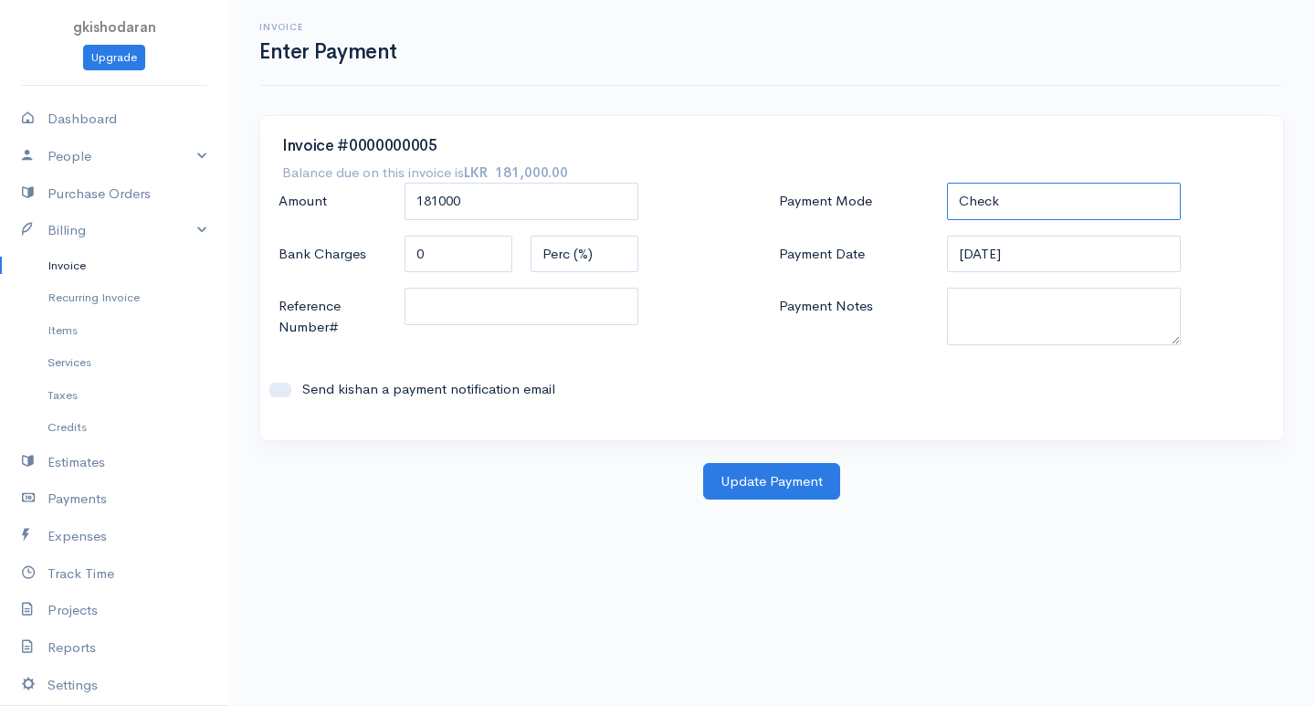
click at [1013, 196] on select "Check Bank Transfer Credit Cash Debit ACH VISA MASTERCARD AMEX DISCOVER DINERS …" at bounding box center [1064, 201] width 234 height 37
select select "Bank Transfer"
click at [947, 183] on select "Check Bank Transfer Credit Cash Debit ACH VISA MASTERCARD AMEX DISCOVER DINERS …" at bounding box center [1064, 201] width 234 height 37
drag, startPoint x: 763, startPoint y: 477, endPoint x: 759, endPoint y: 507, distance: 29.6
click at [759, 507] on body "gkishodaran Upgrade Dashboard People Clients Vendors Staff Users Purchase Order…" at bounding box center [657, 353] width 1315 height 706
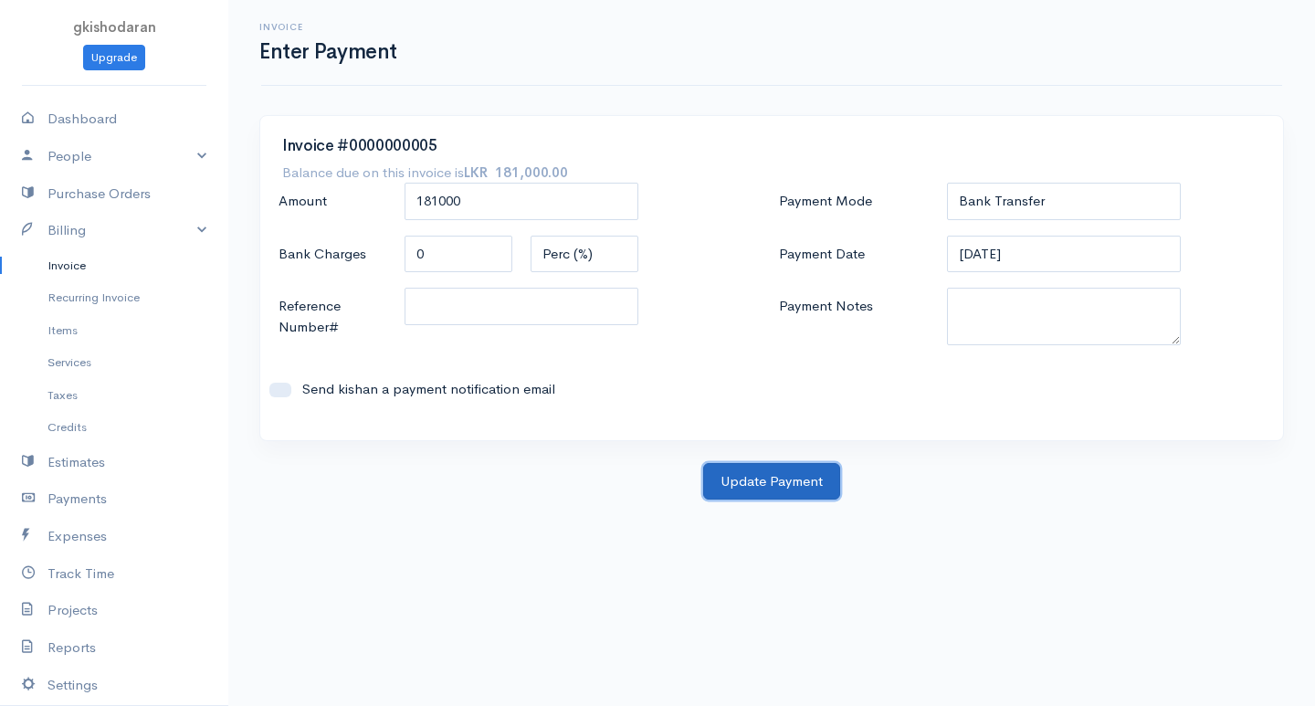
click at [782, 488] on button "Update Payment" at bounding box center [771, 481] width 137 height 37
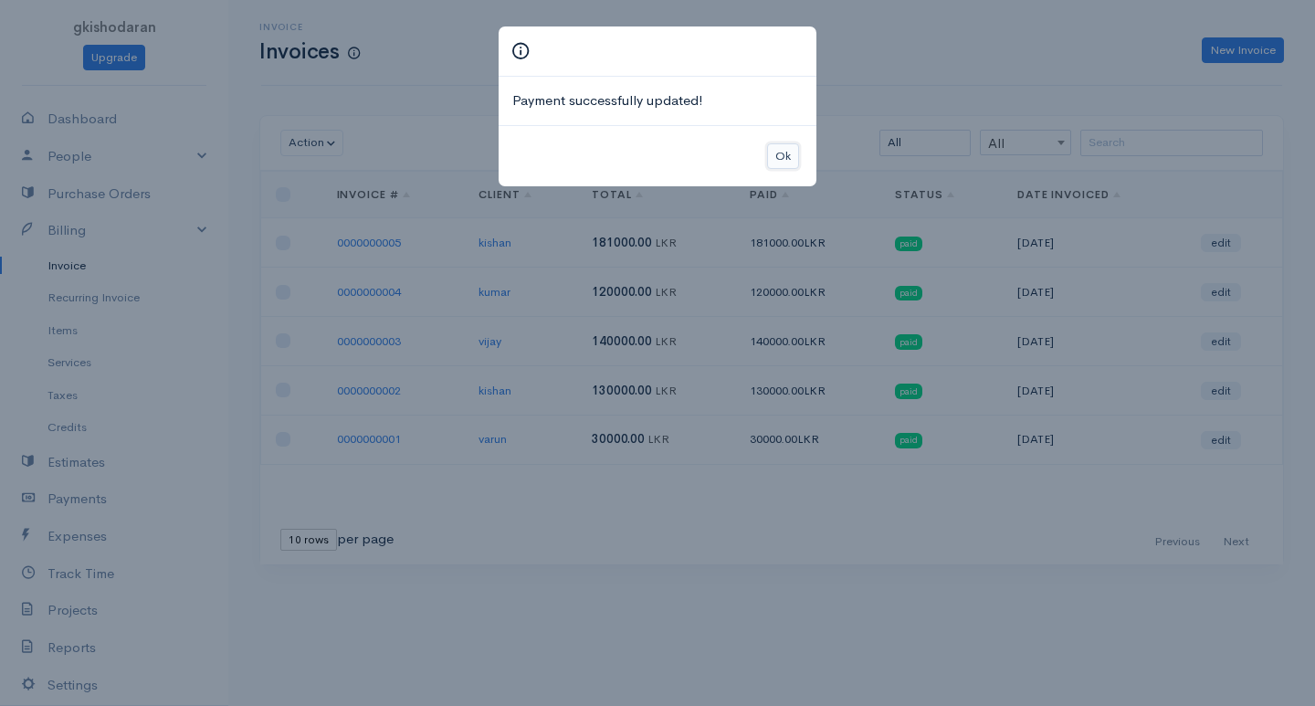
click at [793, 146] on button "Ok" at bounding box center [783, 156] width 32 height 26
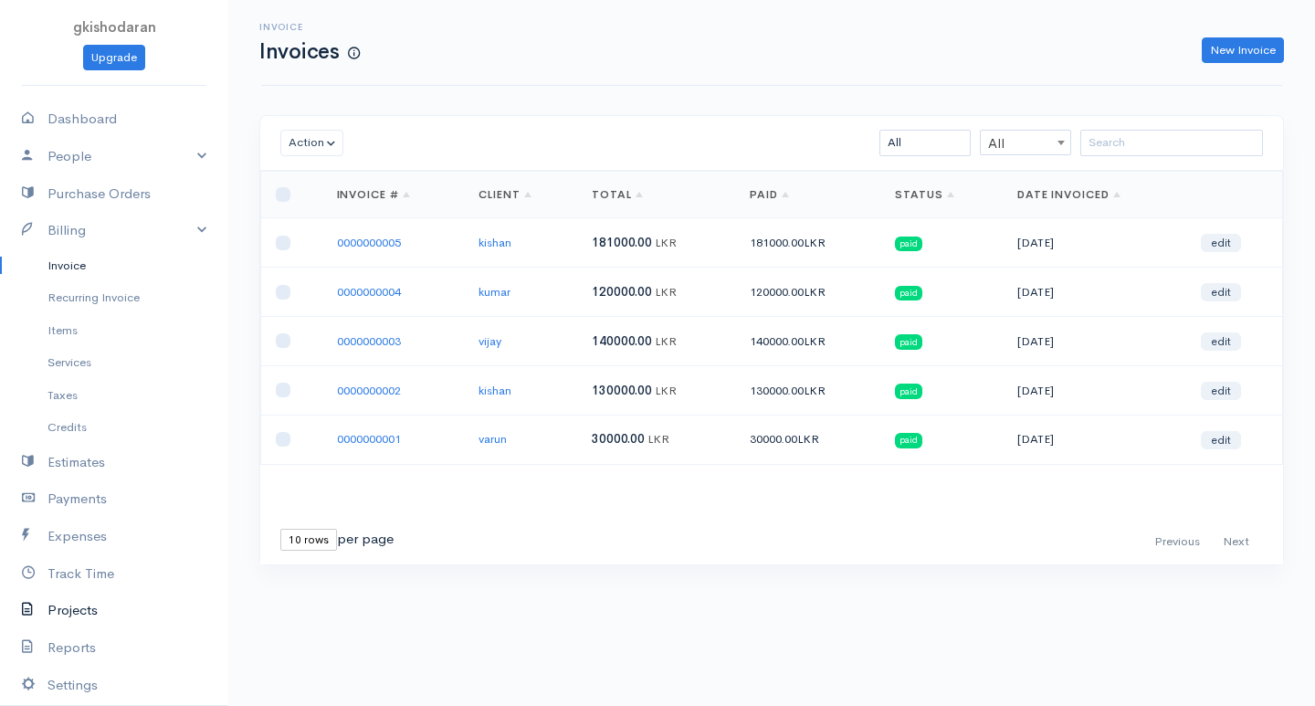
click at [78, 615] on link "Projects" at bounding box center [114, 610] width 228 height 37
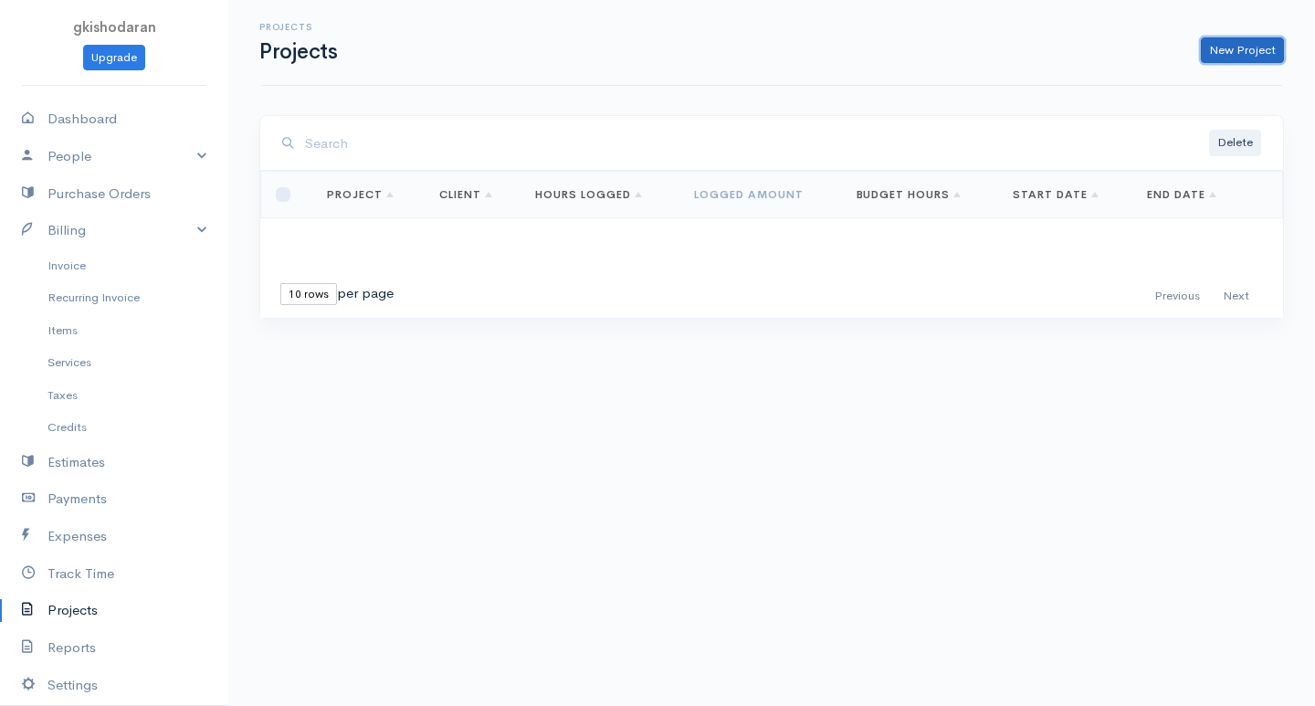
click at [1263, 57] on link "New Project" at bounding box center [1242, 50] width 83 height 26
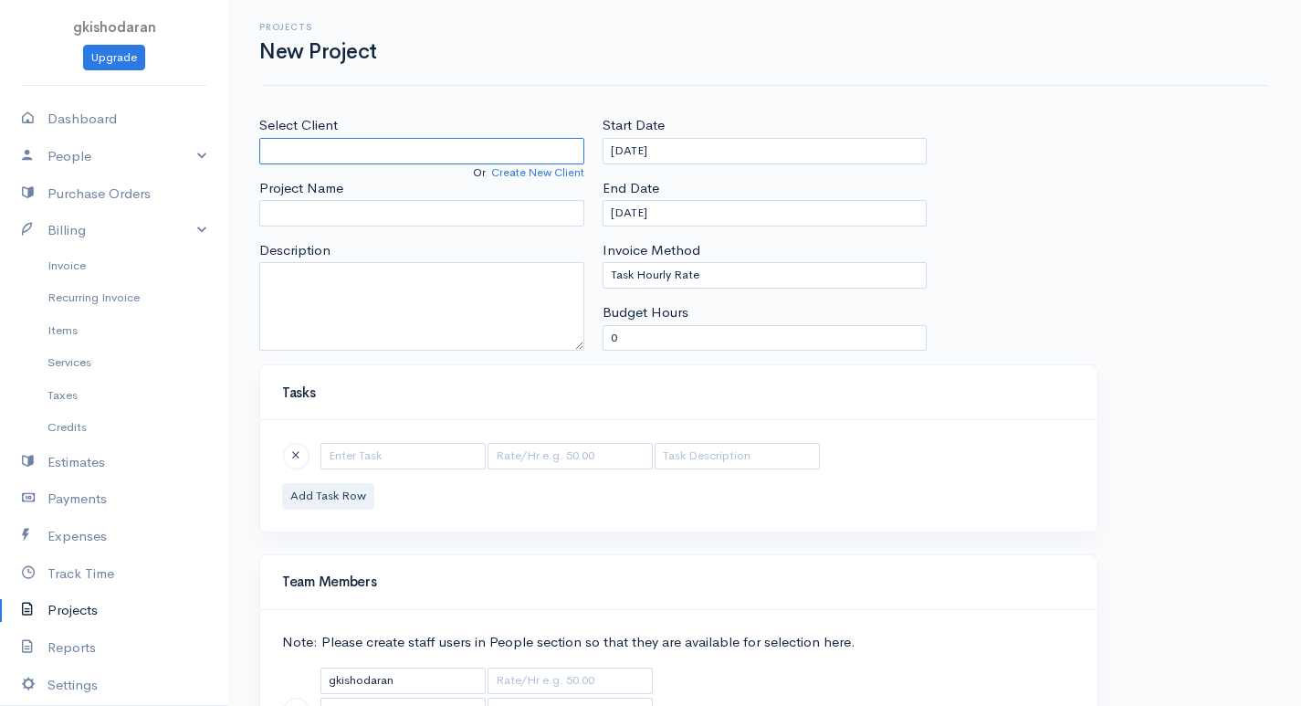
click at [319, 152] on input "Select Client" at bounding box center [421, 151] width 325 height 26
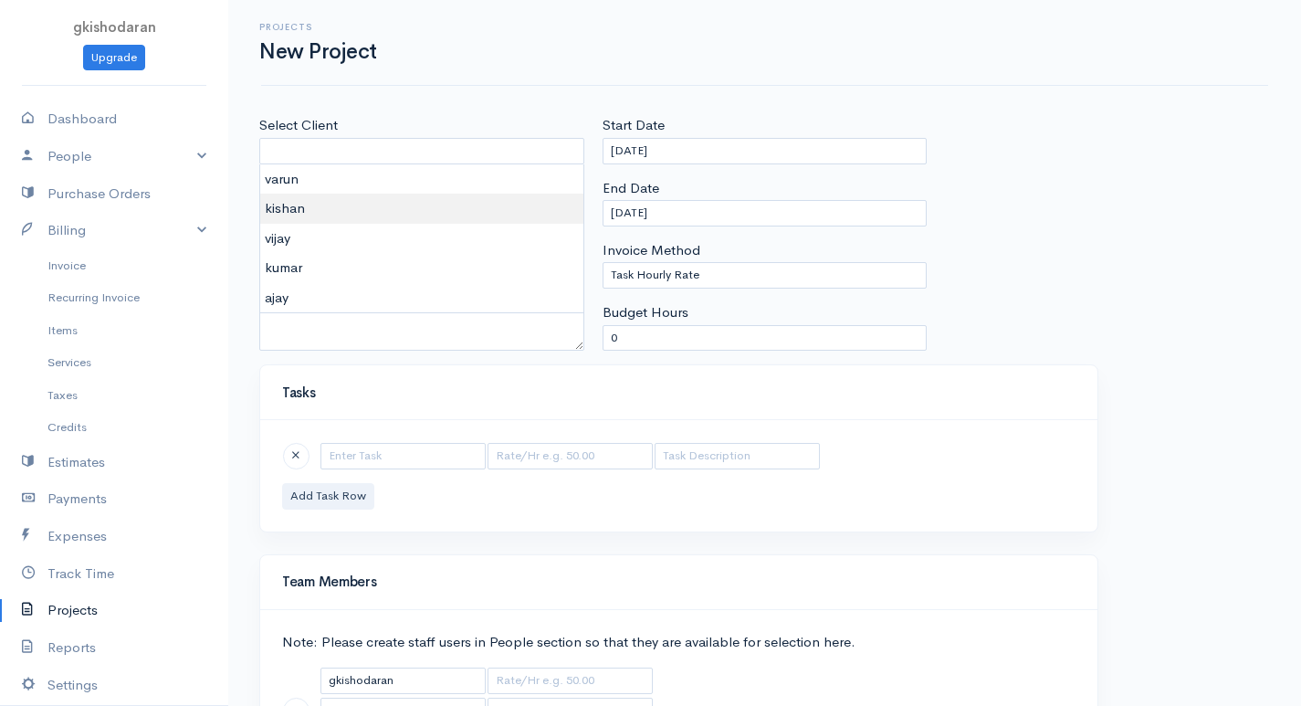
type input "kishan"
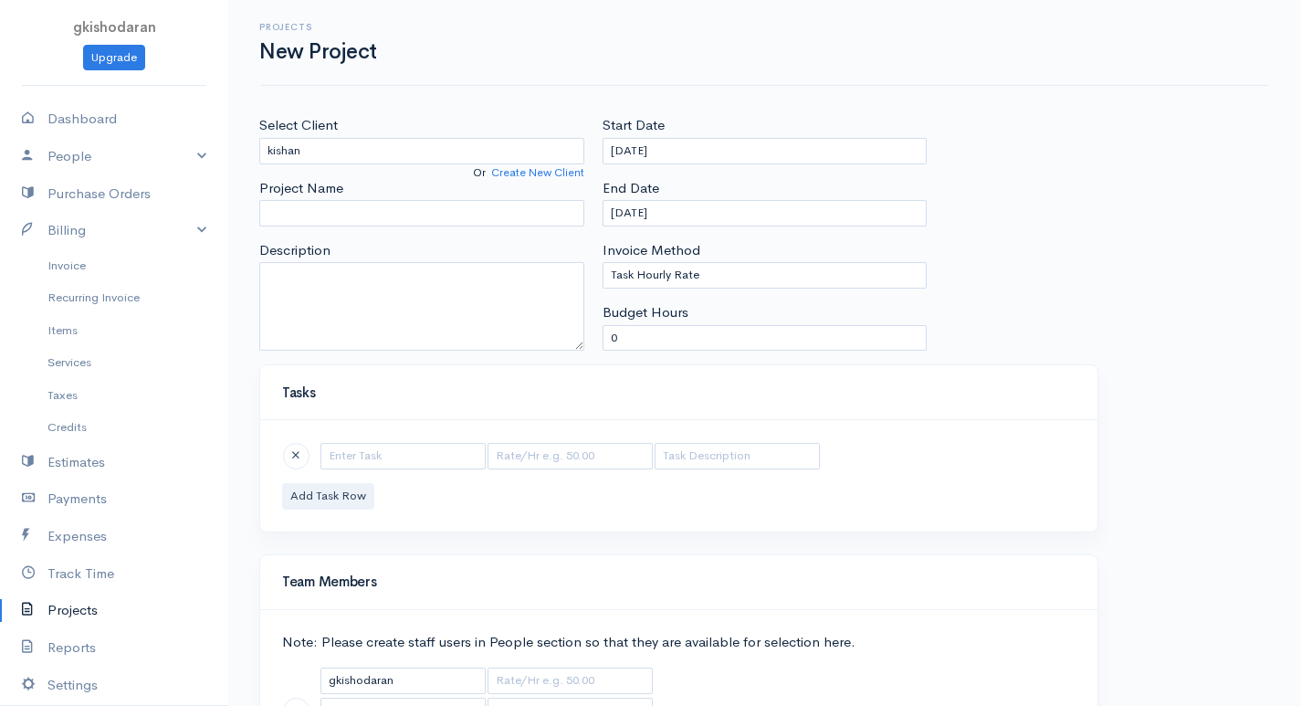
click at [299, 212] on body "gkishodaran Upgrade Dashboard People Clients Vendors Staff Users Purchase Order…" at bounding box center [650, 422] width 1301 height 844
click at [327, 210] on input "Project Name" at bounding box center [421, 213] width 325 height 26
type input "a"
type input "ADCA"
click at [361, 298] on textarea "Description" at bounding box center [421, 306] width 325 height 89
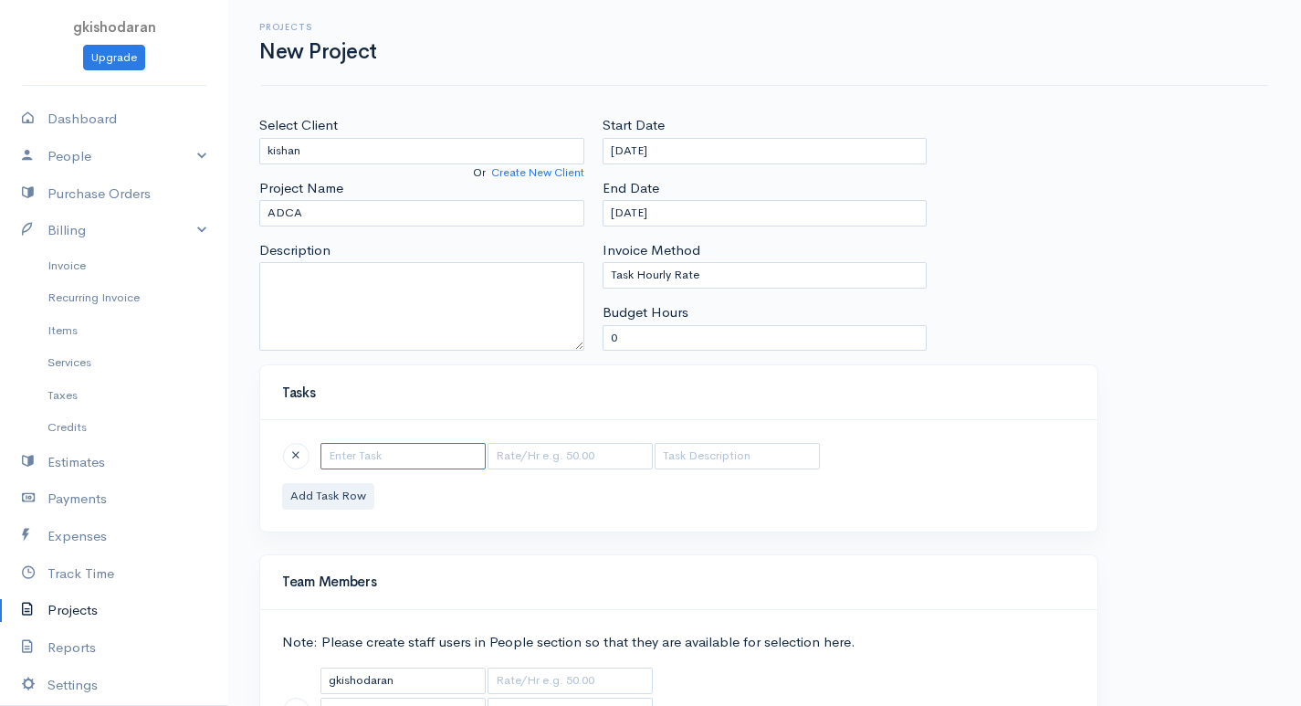
click at [388, 463] on input "text" at bounding box center [402, 456] width 165 height 26
type input "WORD"
click at [397, 490] on div "WORD Add Task Row" at bounding box center [678, 475] width 837 height 111
click at [331, 495] on button "Add Task Row" at bounding box center [328, 496] width 92 height 26
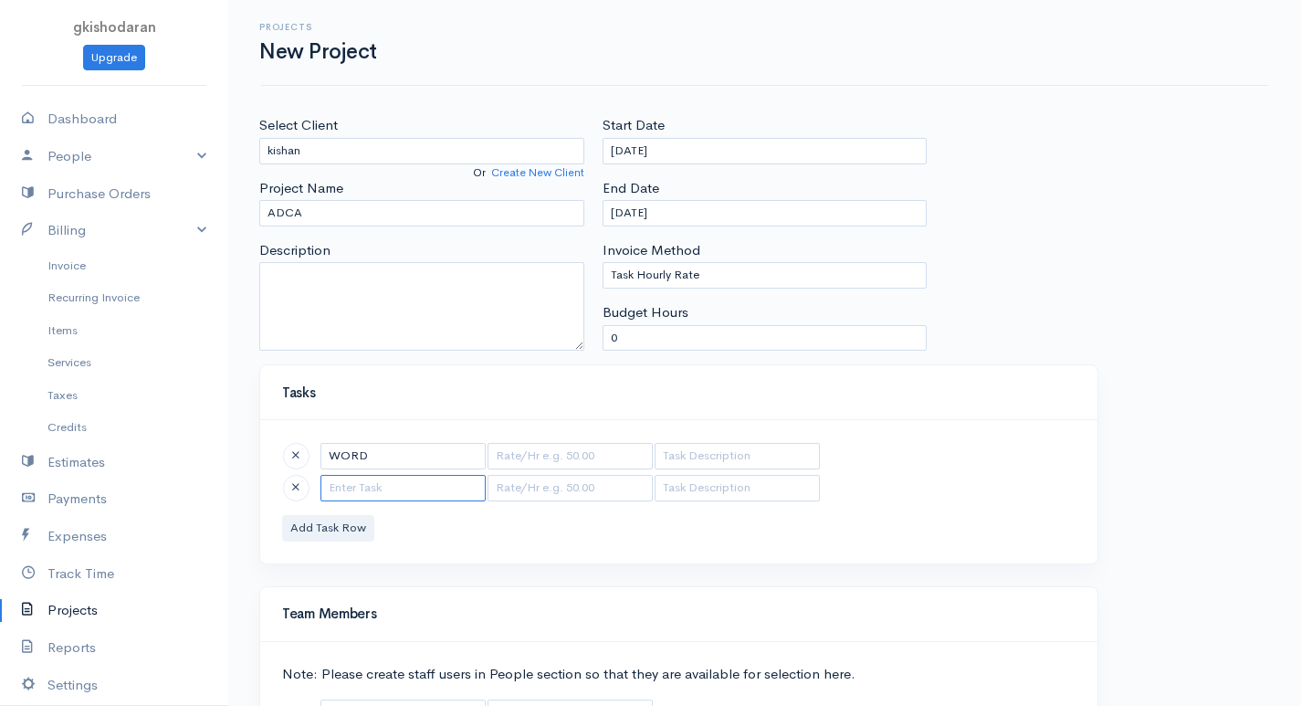
click at [353, 492] on input "text" at bounding box center [402, 488] width 165 height 26
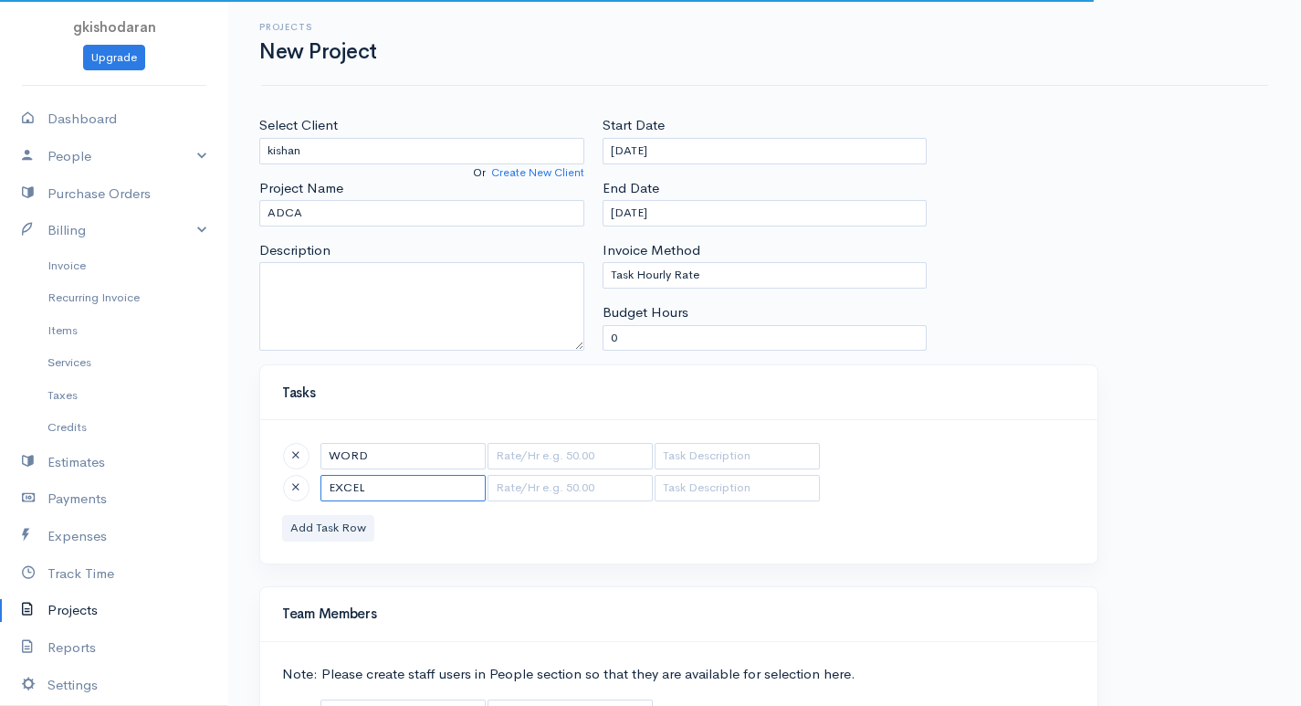
type input "EXCEL"
click at [340, 517] on button "Add Task Row" at bounding box center [328, 528] width 92 height 26
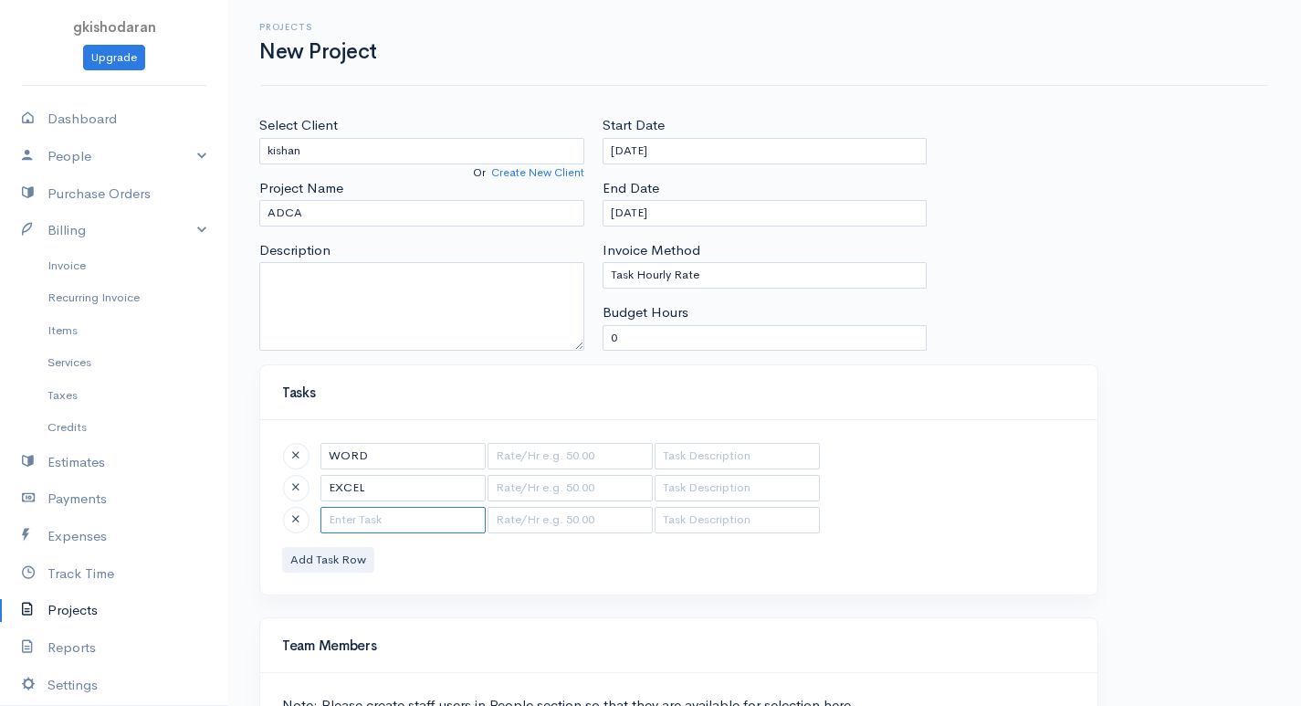
click at [358, 527] on input "text" at bounding box center [402, 520] width 165 height 26
type input "PPT"
click at [538, 460] on input "text" at bounding box center [570, 456] width 165 height 26
type input "1"
type input "500"
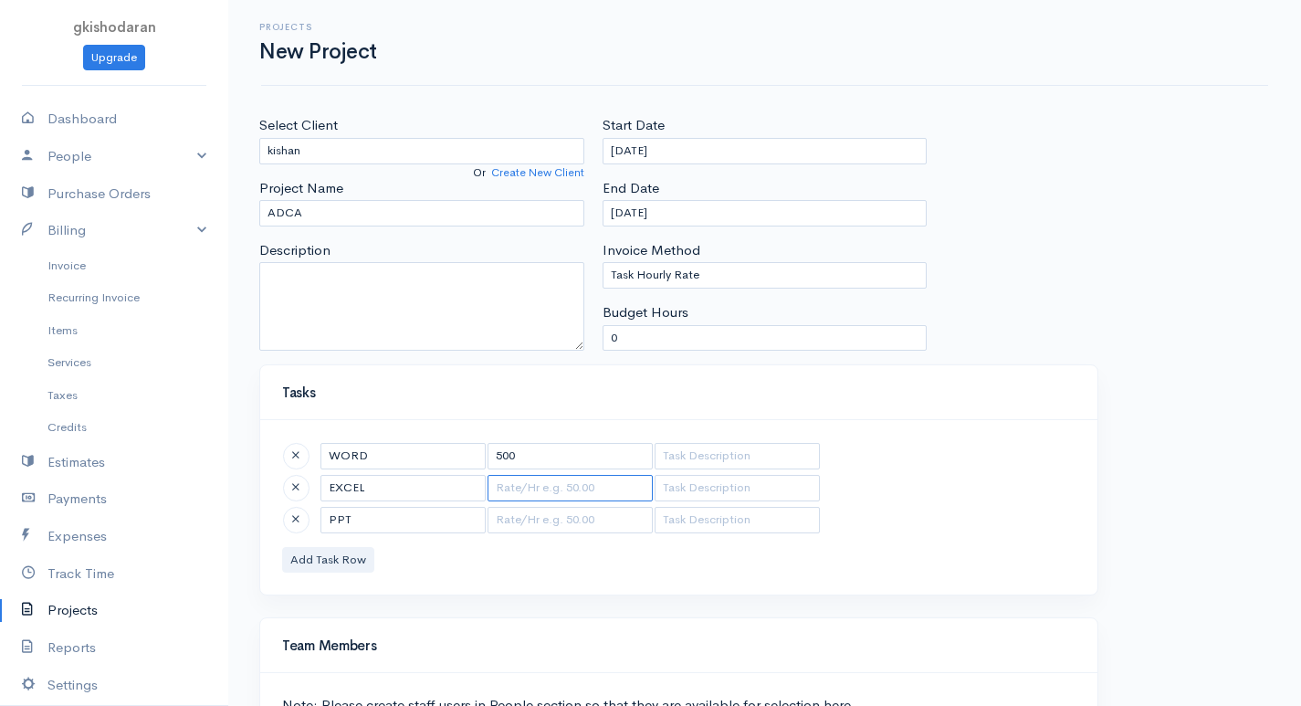
click at [541, 490] on input "text" at bounding box center [570, 488] width 165 height 26
type input "500"
click at [582, 510] on input "text" at bounding box center [570, 520] width 165 height 26
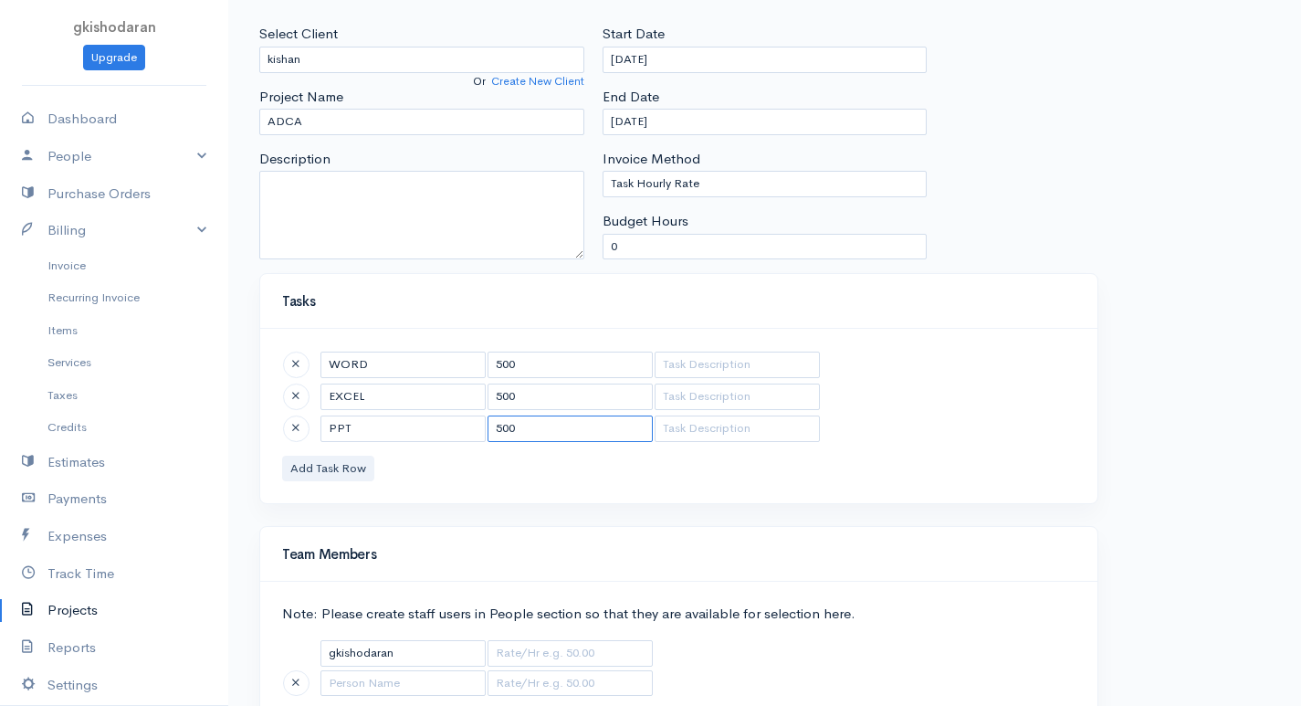
scroll to position [202, 0]
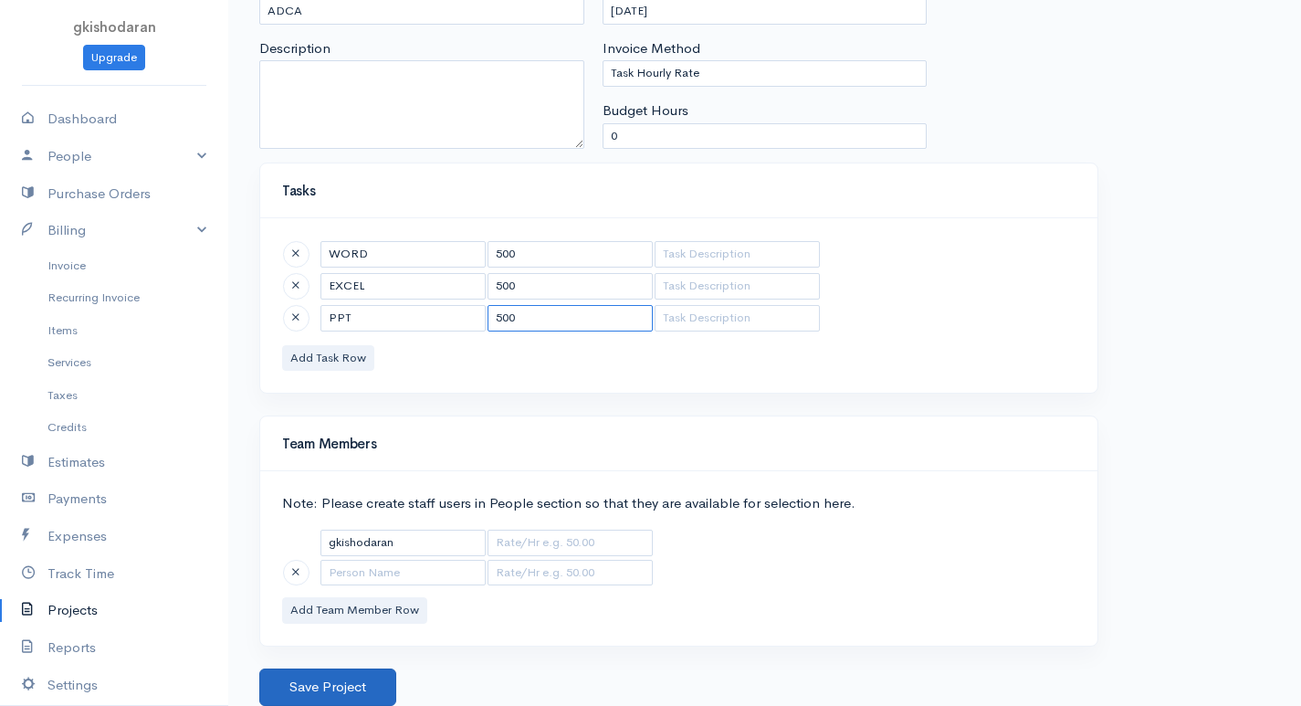
type input "500"
click at [347, 685] on button "Save Project" at bounding box center [327, 686] width 137 height 37
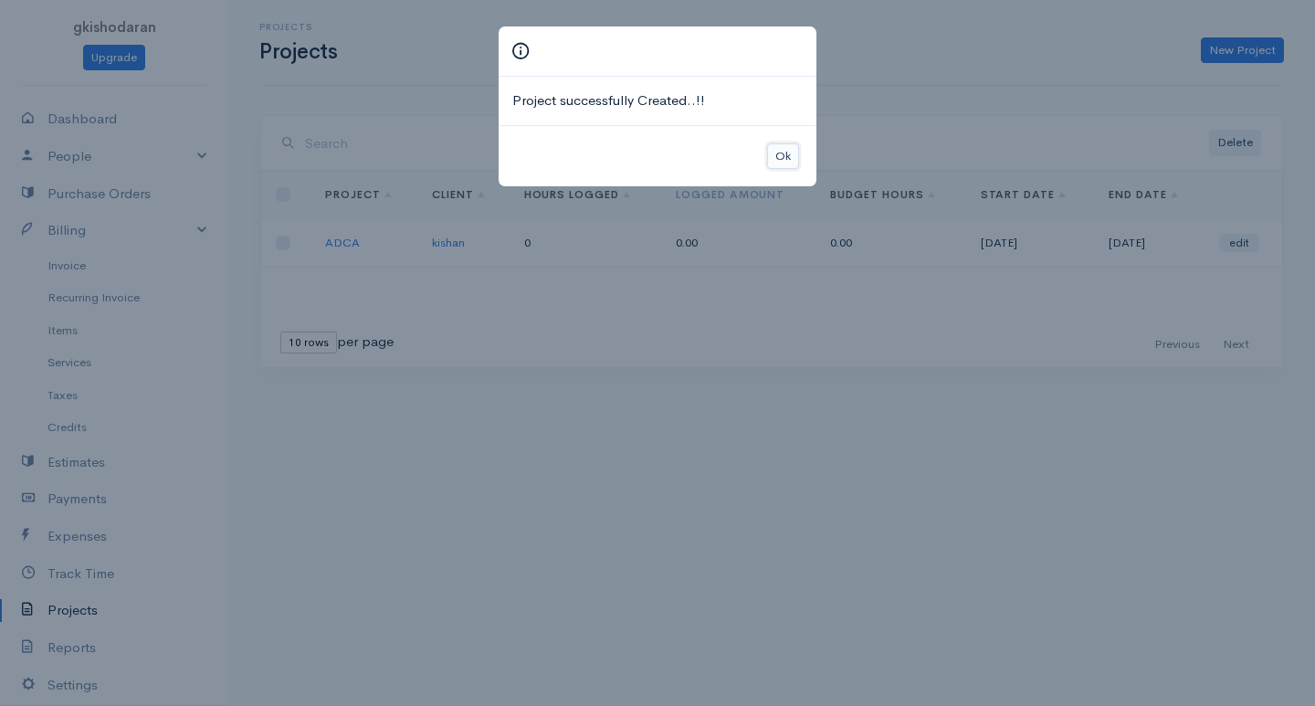
click at [788, 151] on button "Ok" at bounding box center [783, 156] width 32 height 26
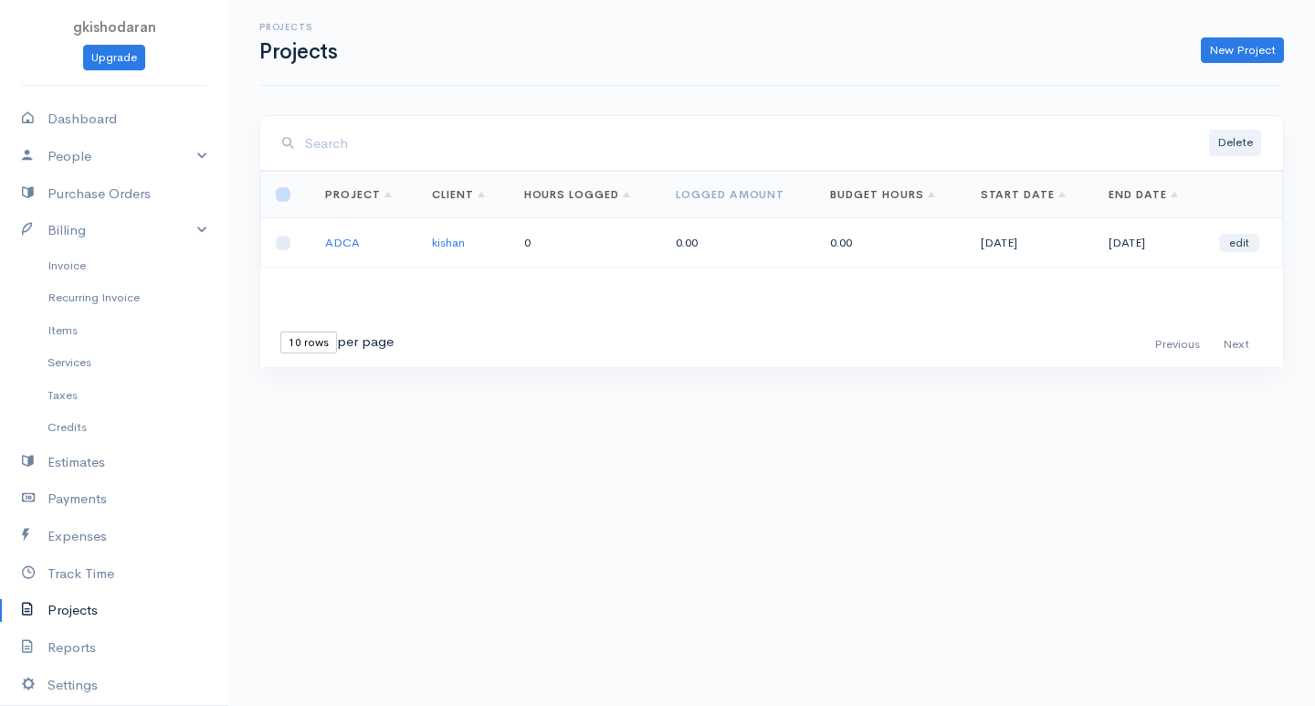
click at [278, 193] on input "checkbox" at bounding box center [283, 194] width 15 height 15
checkbox input "true"
click at [72, 579] on link "Track Time" at bounding box center [114, 573] width 228 height 37
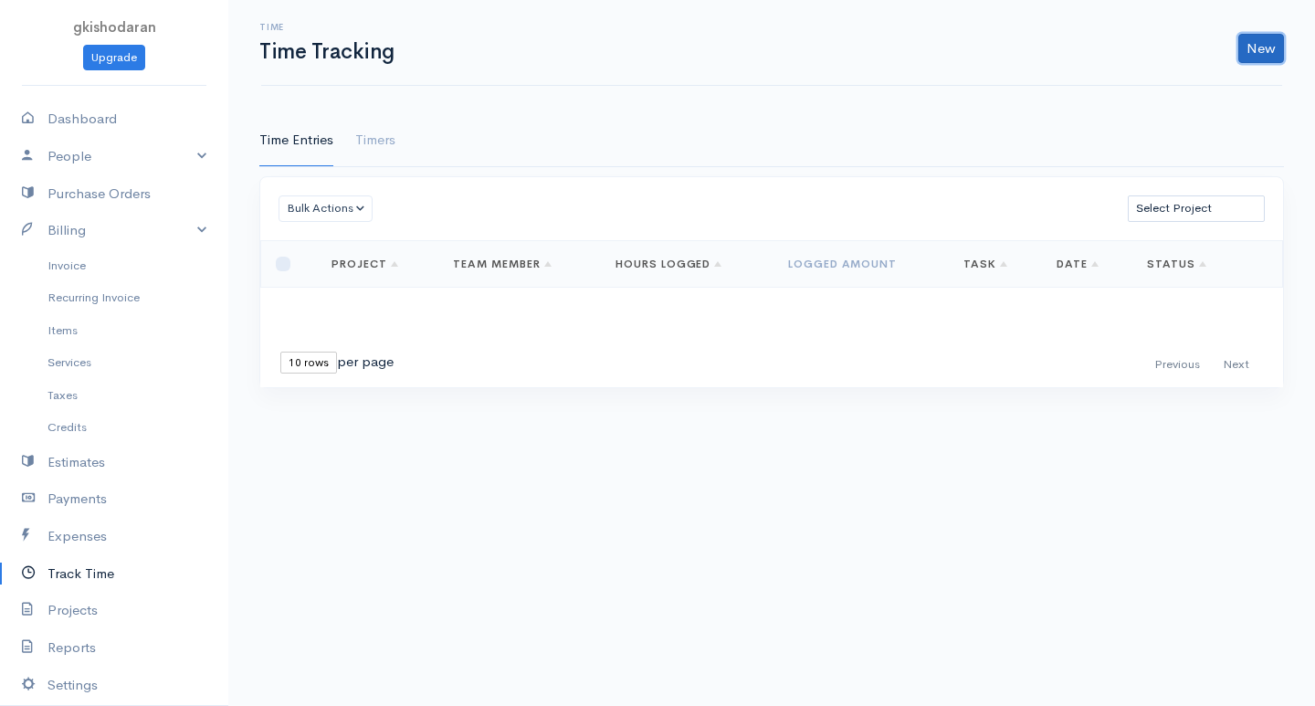
click at [1250, 42] on link "New" at bounding box center [1261, 48] width 46 height 29
click at [373, 267] on link "Project" at bounding box center [364, 264] width 67 height 15
click at [1250, 42] on link "New" at bounding box center [1261, 48] width 46 height 29
click at [1234, 86] on link "Time Entry" at bounding box center [1210, 87] width 144 height 32
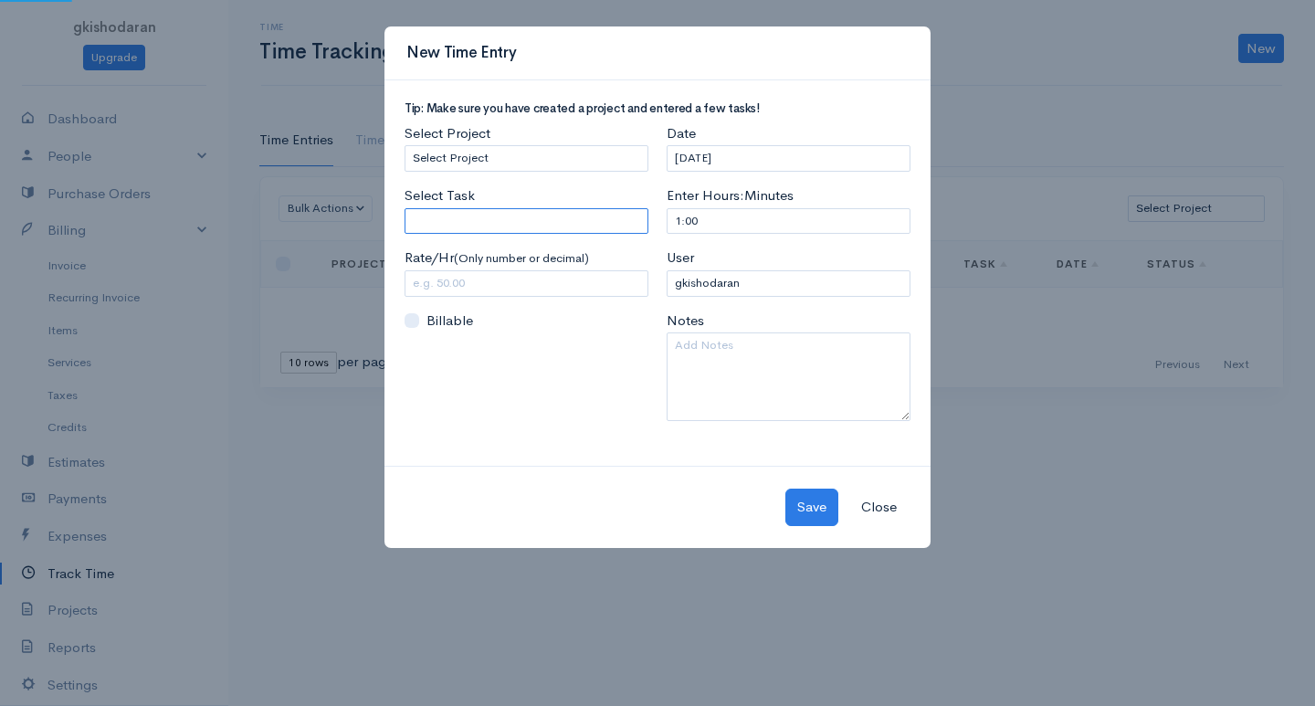
click at [489, 221] on input "Select Task" at bounding box center [526, 221] width 244 height 26
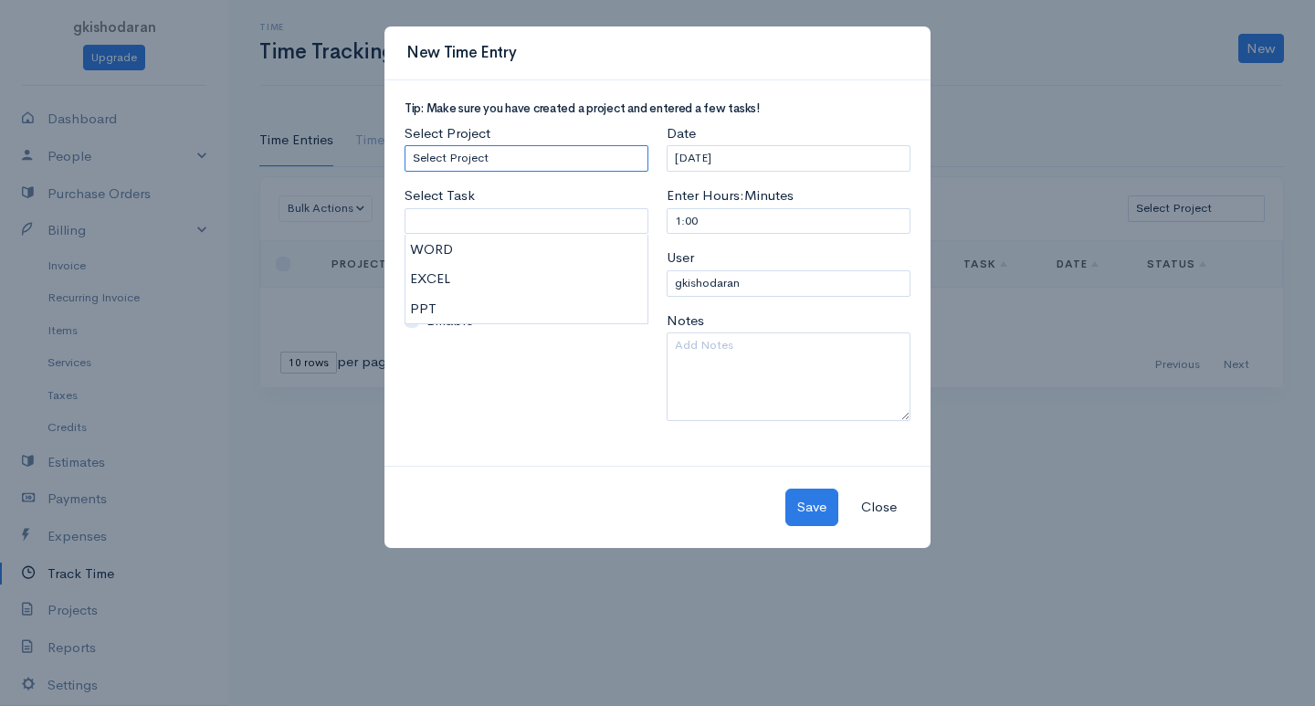
click at [504, 148] on select "Select Project ADCA" at bounding box center [526, 158] width 244 height 26
select select "5475"
click at [404, 145] on select "Select Project ADCA" at bounding box center [526, 158] width 244 height 26
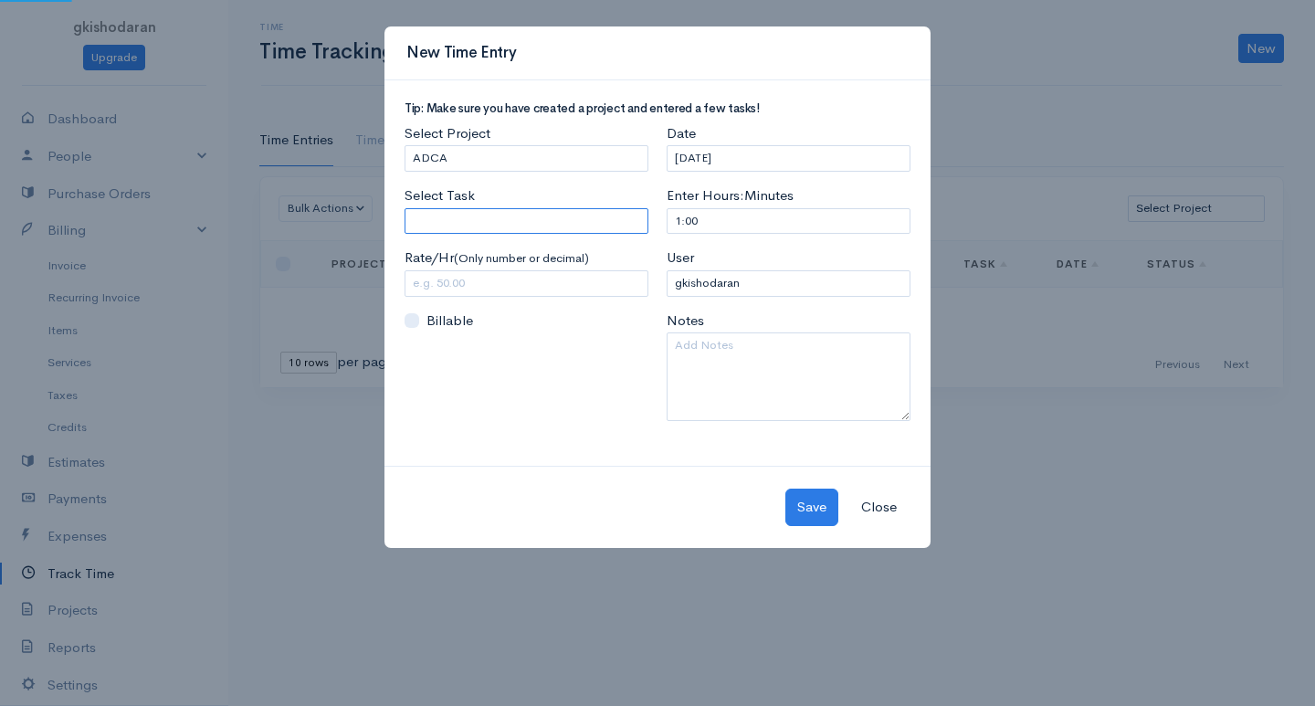
click at [449, 225] on input "Select Task" at bounding box center [526, 221] width 244 height 26
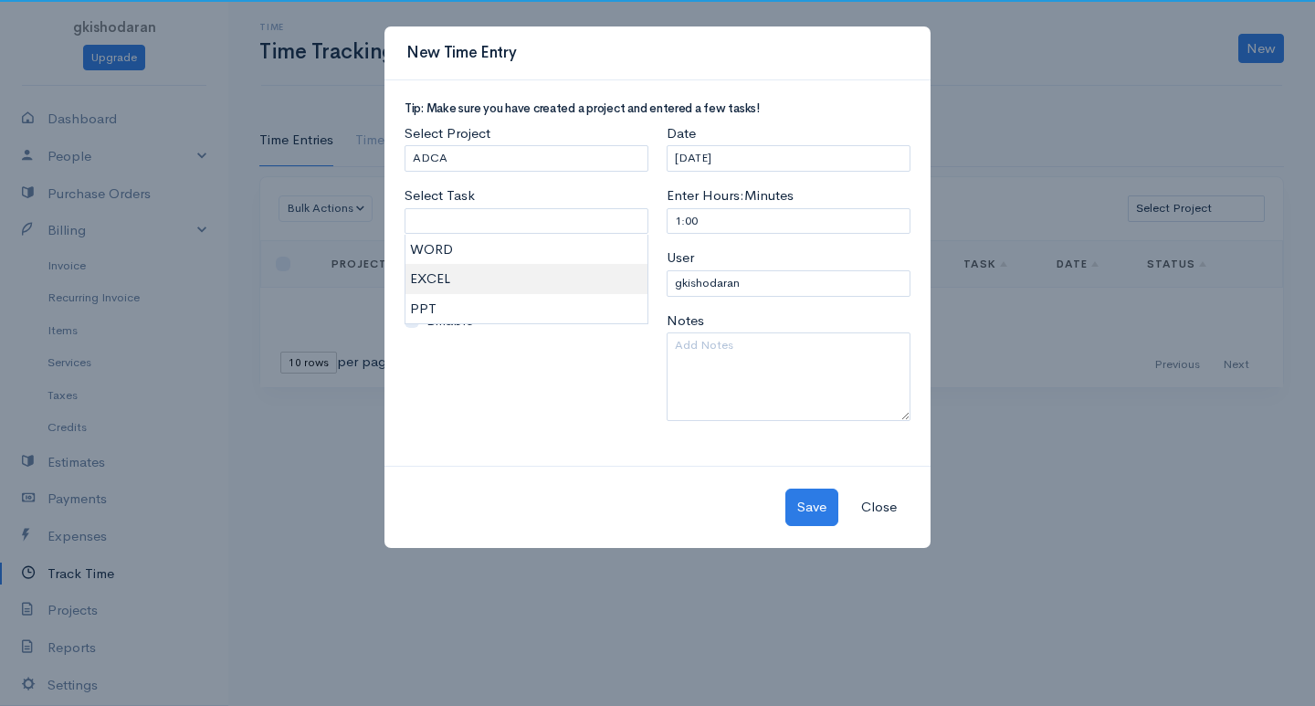
type input "EXCEL"
type input "500.00"
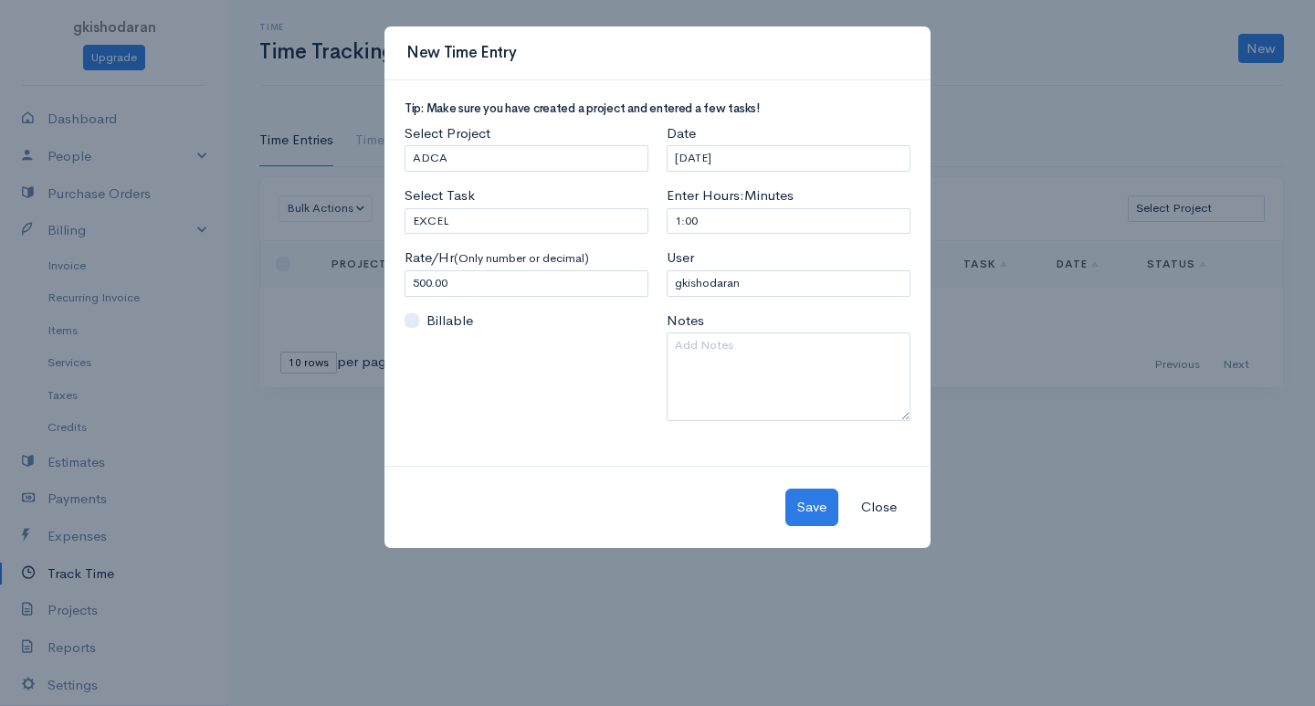
click at [438, 273] on body "gkishodaran Upgrade Dashboard People Clients Vendors Staff Users Purchase Order…" at bounding box center [657, 353] width 1315 height 706
click at [726, 212] on input "1:00" at bounding box center [788, 221] width 244 height 26
drag, startPoint x: 677, startPoint y: 231, endPoint x: 653, endPoint y: 241, distance: 26.6
click at [653, 241] on div "Tip: Make sure you have created a project and entered a few tasks! Select Proje…" at bounding box center [657, 268] width 524 height 333
click at [680, 221] on input "1:00" at bounding box center [788, 221] width 244 height 26
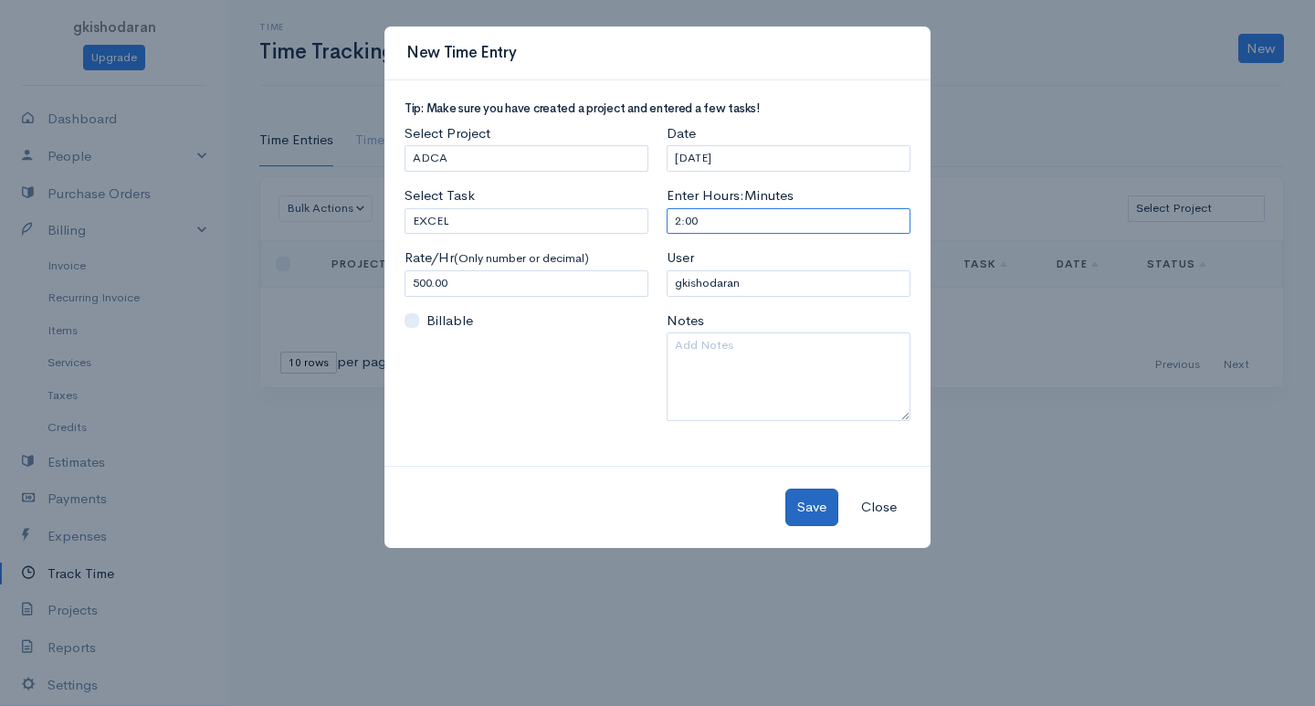
type input "2:00"
click at [813, 517] on button "Save" at bounding box center [811, 506] width 53 height 37
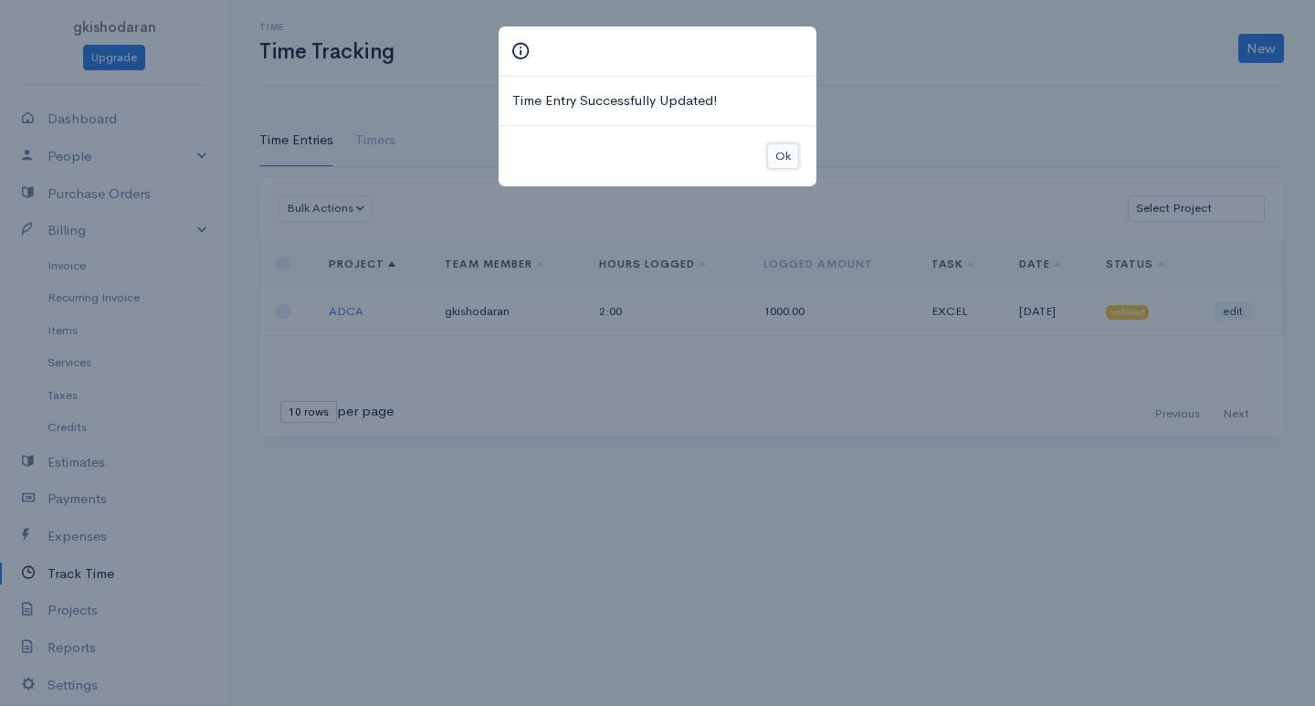
click at [789, 153] on button "Ok" at bounding box center [783, 156] width 32 height 26
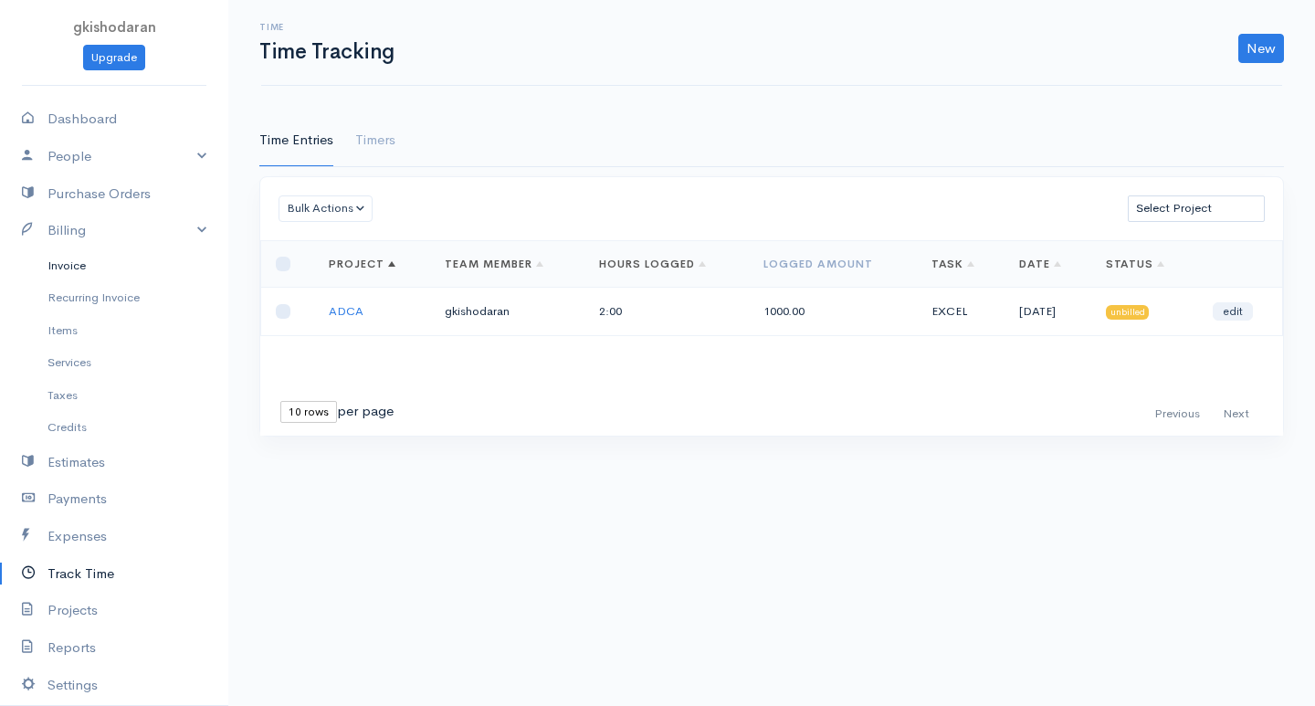
click at [124, 265] on link "Invoice" at bounding box center [114, 265] width 228 height 33
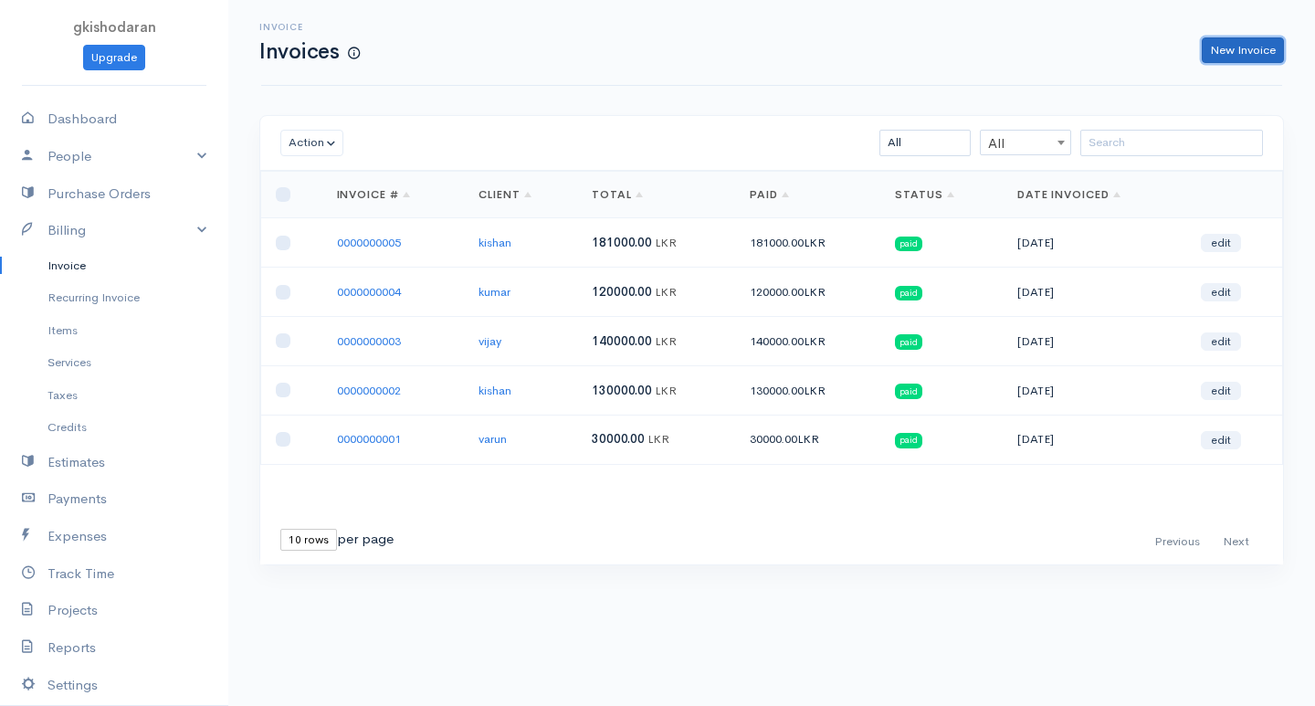
click at [1246, 47] on link "New Invoice" at bounding box center [1242, 50] width 82 height 26
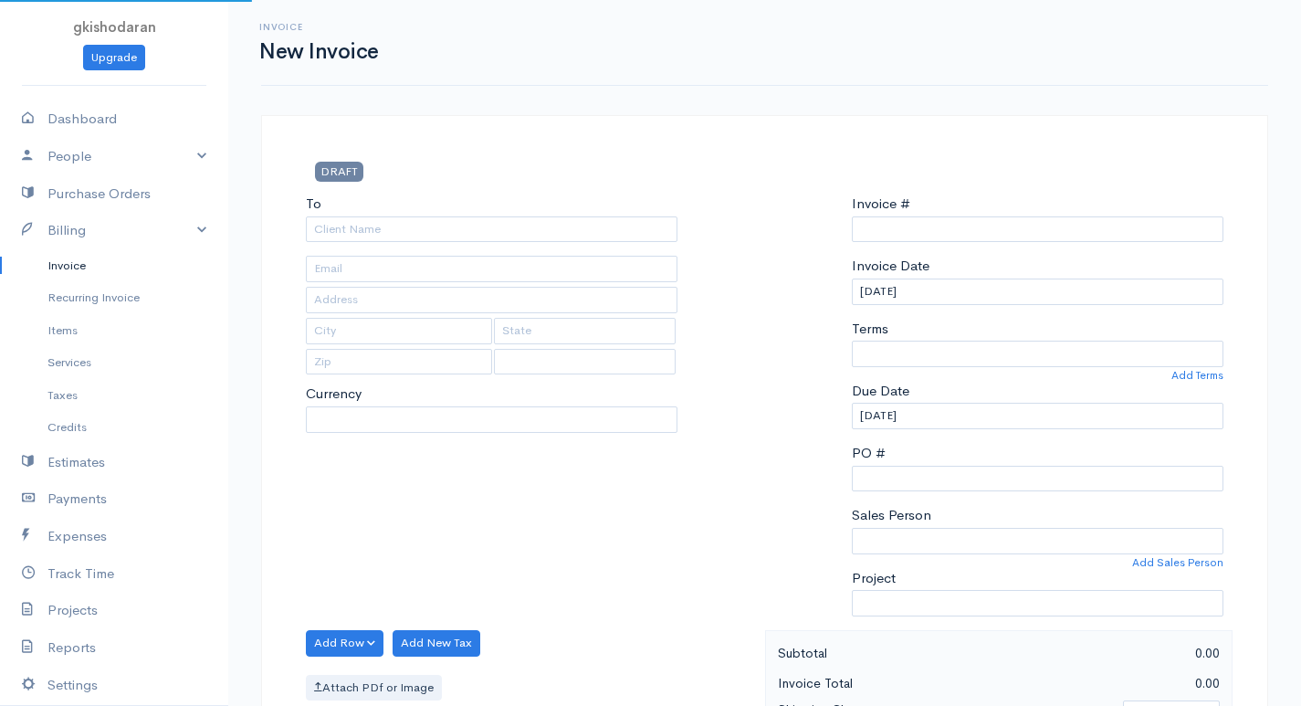
select select "LKR"
select select "[GEOGRAPHIC_DATA]"
type input "0000000006"
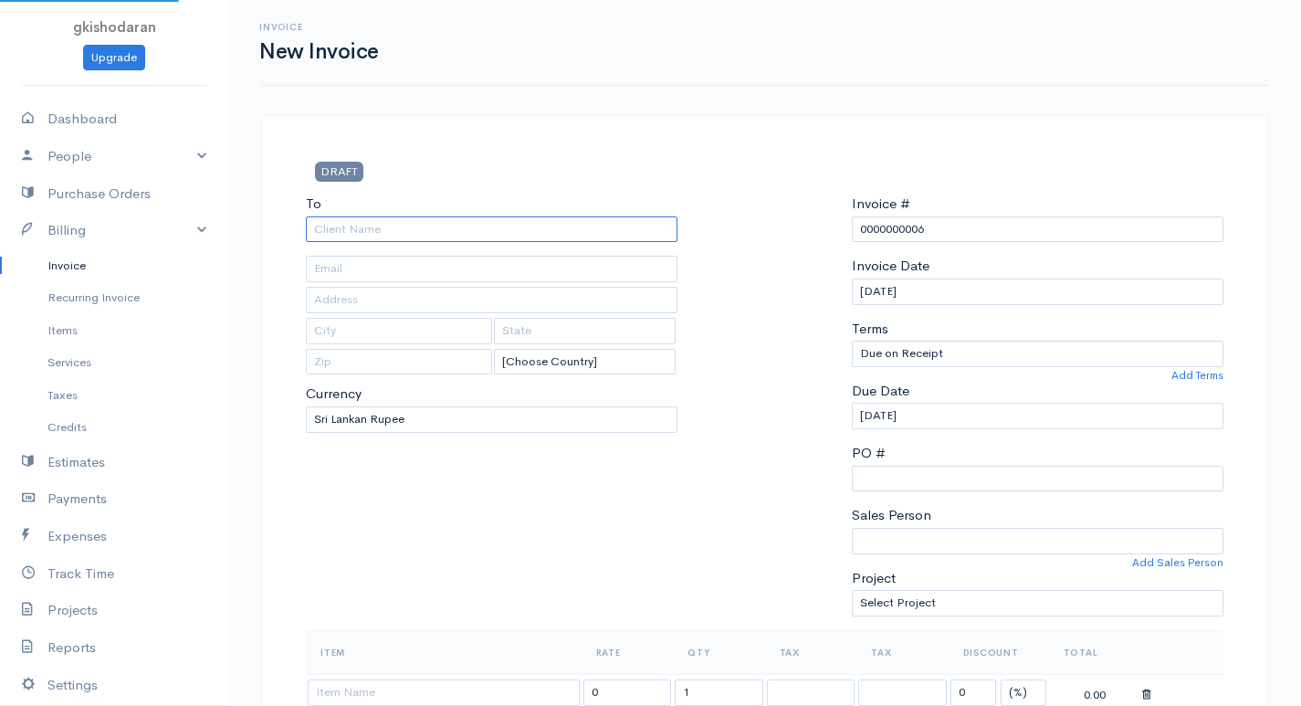
click at [608, 227] on input "To" at bounding box center [492, 229] width 372 height 26
click at [401, 231] on input "varun" at bounding box center [492, 229] width 372 height 26
click at [363, 229] on input "varun" at bounding box center [492, 229] width 372 height 26
type input "v"
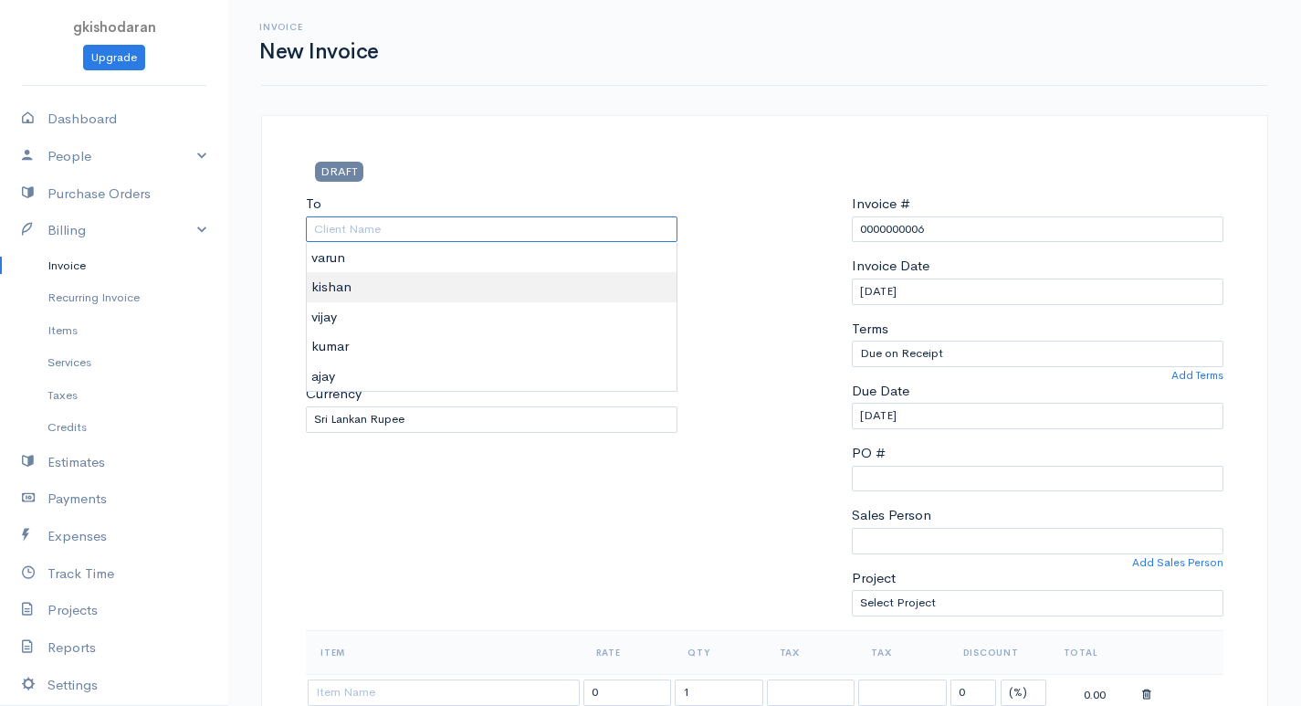
type input "kishan"
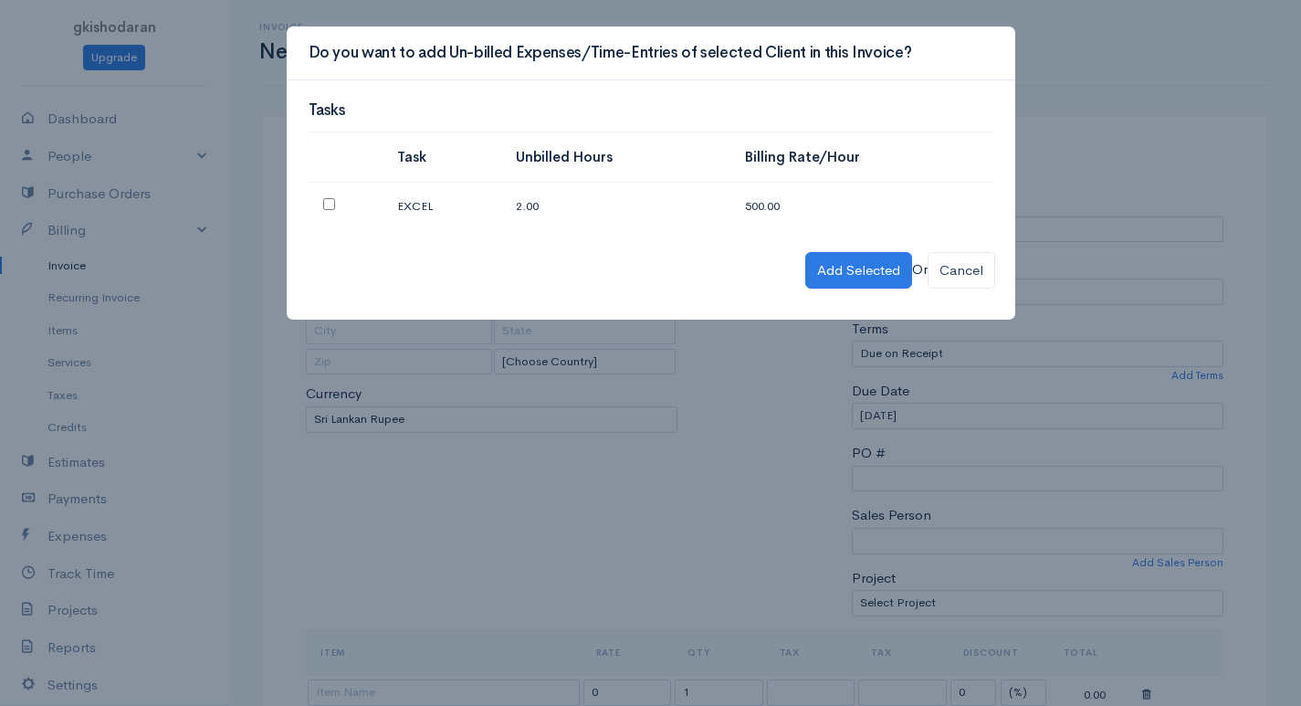
click at [320, 201] on td at bounding box center [346, 206] width 75 height 47
click at [327, 200] on input "checkbox" at bounding box center [329, 204] width 12 height 12
checkbox input "true"
click at [832, 272] on button "Add Selected" at bounding box center [858, 270] width 107 height 37
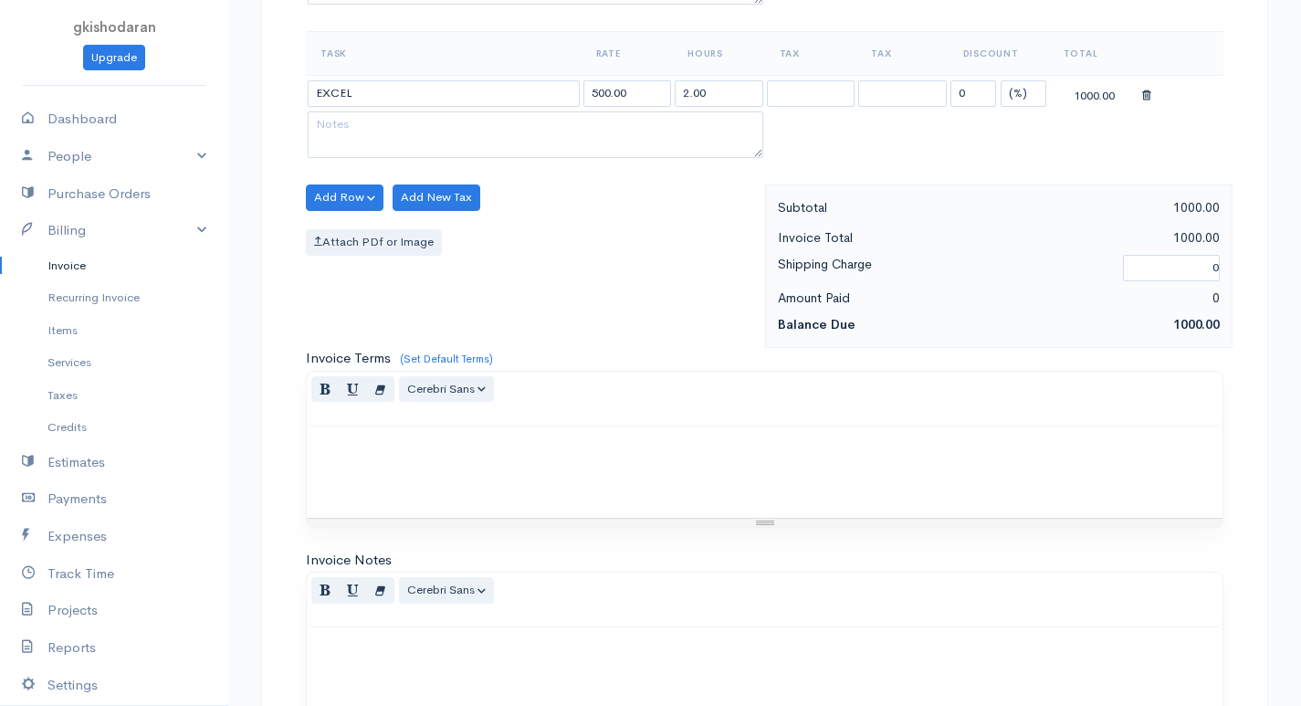
scroll to position [1026, 0]
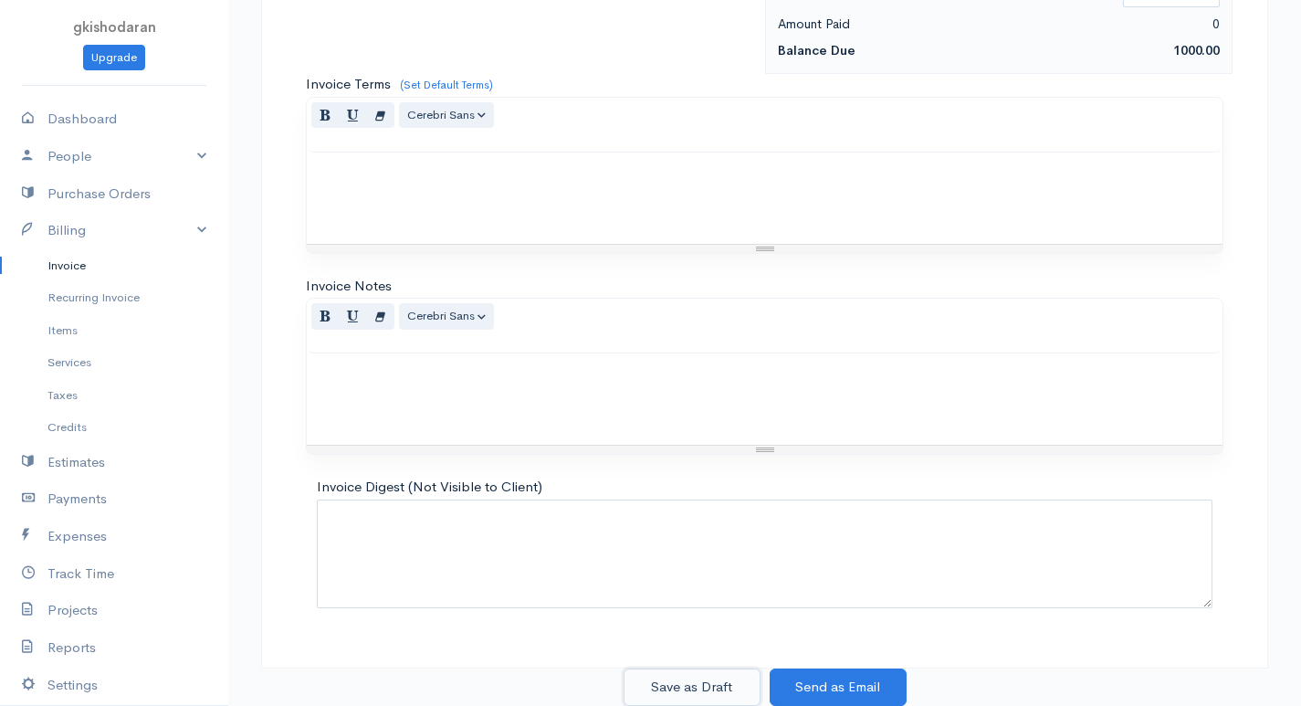
click at [727, 687] on button "Save as Draft" at bounding box center [692, 686] width 137 height 37
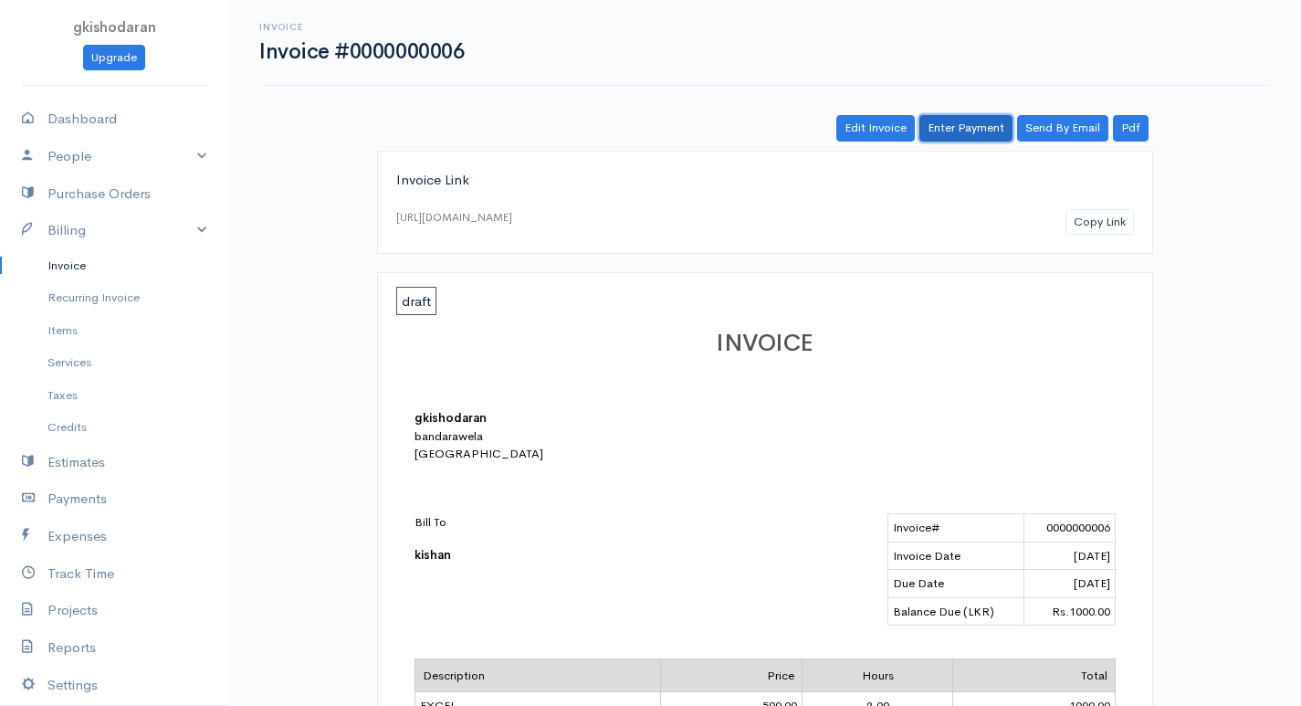
click at [956, 131] on link "Enter Payment" at bounding box center [965, 128] width 93 height 26
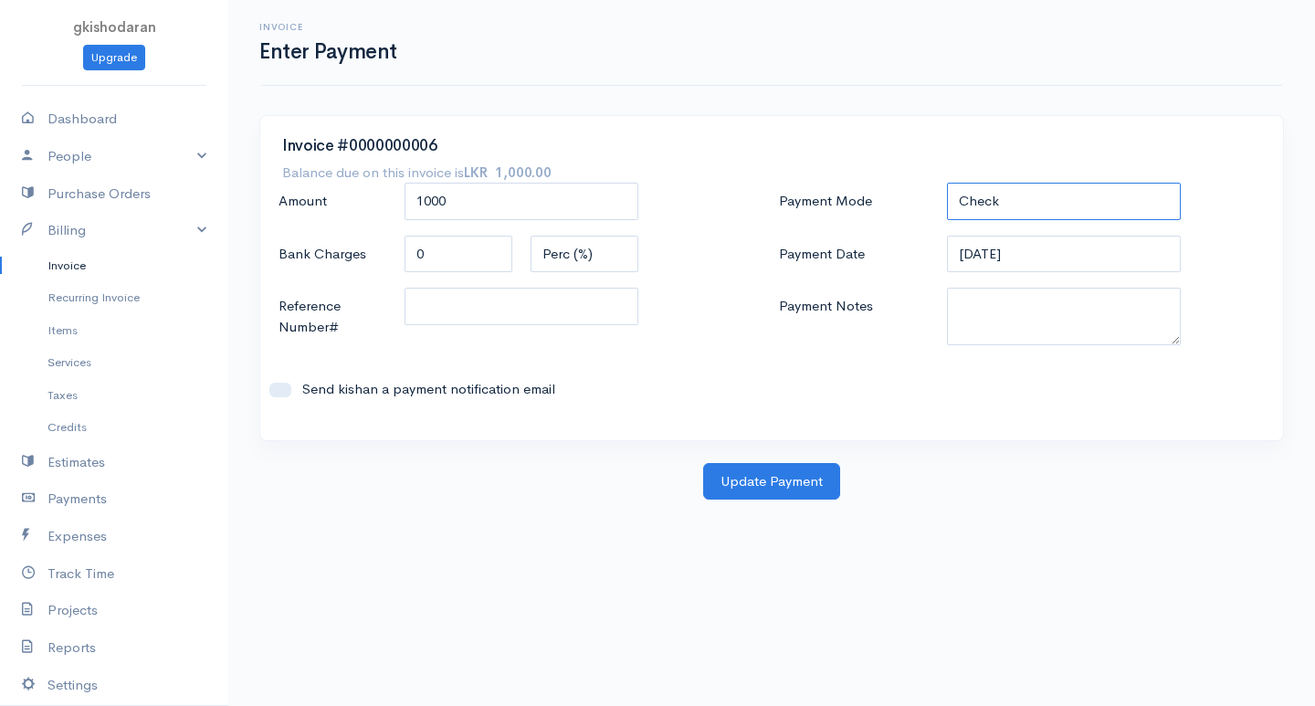
click at [1027, 209] on select "Check Bank Transfer Credit Cash Debit ACH VISA MASTERCARD AMEX DISCOVER DINERS …" at bounding box center [1064, 201] width 234 height 37
select select "Bank Transfer"
click at [947, 183] on select "Check Bank Transfer Credit Cash Debit ACH VISA MASTERCARD AMEX DISCOVER DINERS …" at bounding box center [1064, 201] width 234 height 37
click at [823, 484] on button "Update Payment" at bounding box center [771, 481] width 137 height 37
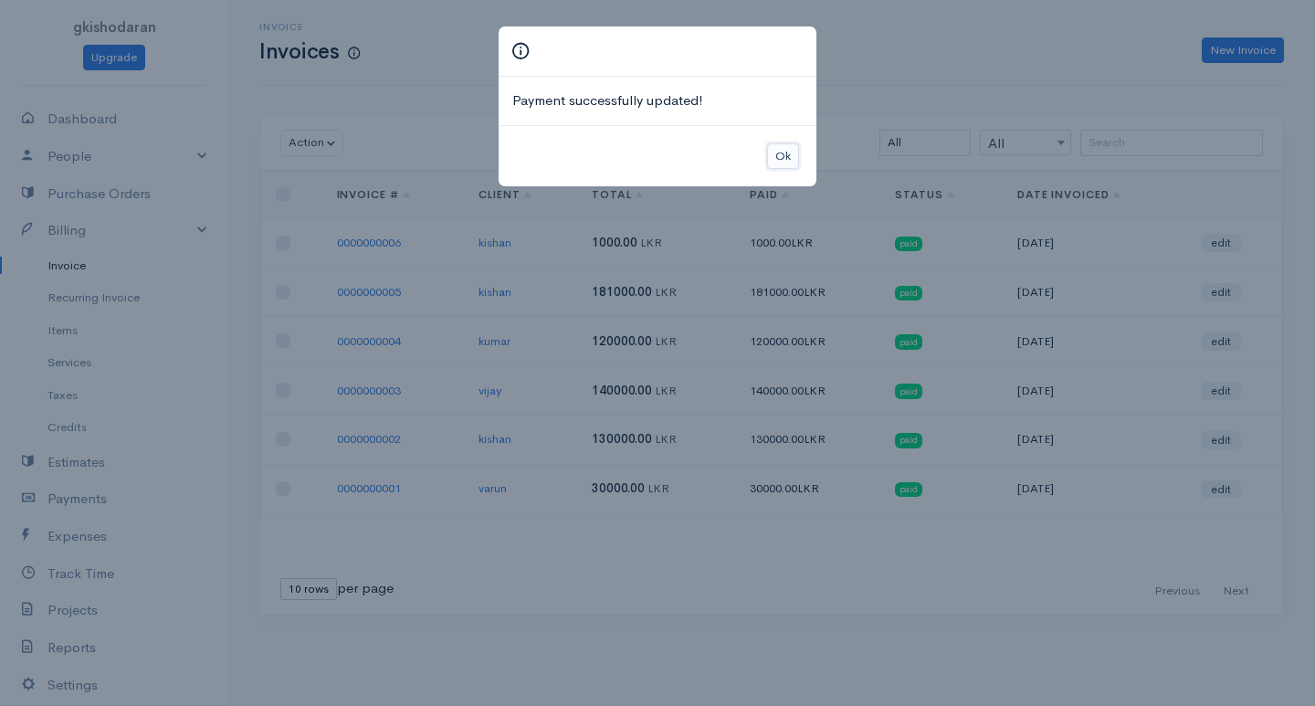
click at [788, 154] on button "Ok" at bounding box center [783, 156] width 32 height 26
